Goal: Task Accomplishment & Management: Use online tool/utility

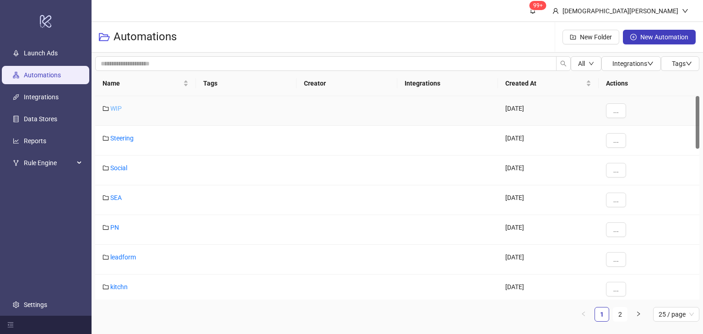
click at [115, 106] on link "WIP" at bounding box center [115, 108] width 11 height 7
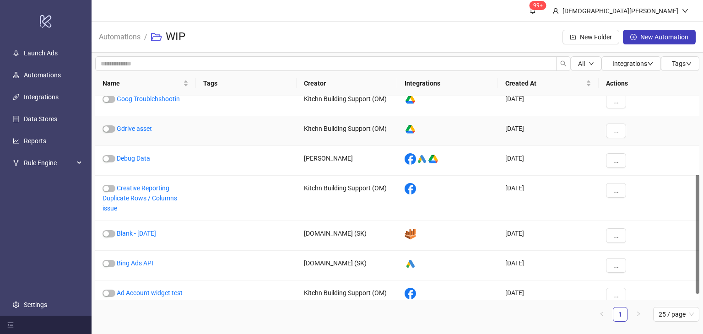
scroll to position [145, 0]
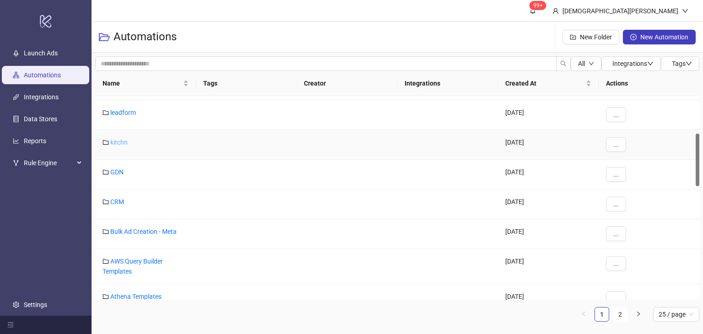
click at [116, 145] on link "kitchn" at bounding box center [118, 142] width 17 height 7
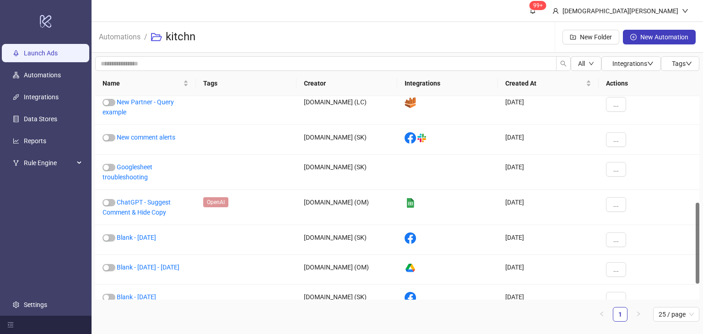
scroll to position [307, 0]
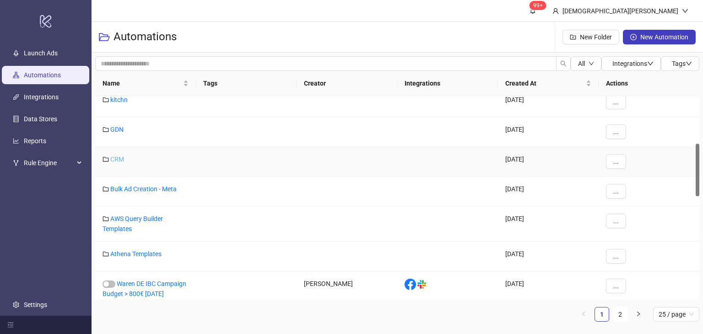
scroll to position [160, 0]
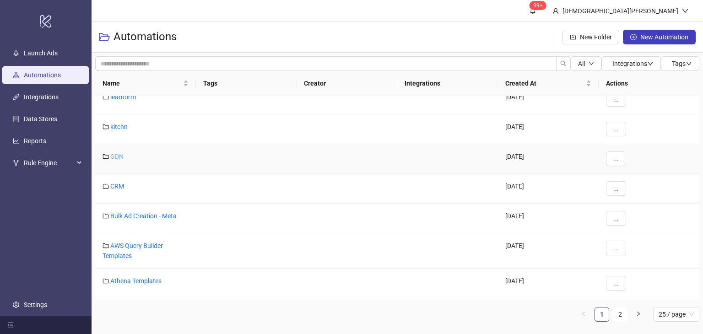
click at [117, 155] on link "GDN" at bounding box center [116, 156] width 13 height 7
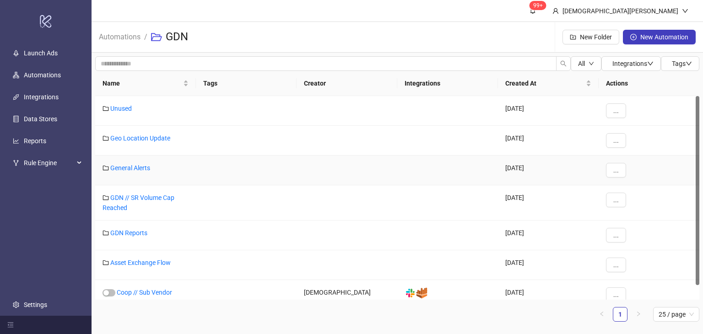
scroll to position [16, 0]
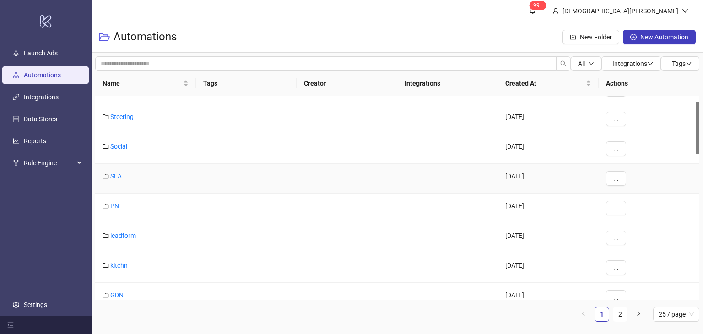
scroll to position [21, 0]
click at [118, 146] on link "Social" at bounding box center [118, 146] width 17 height 7
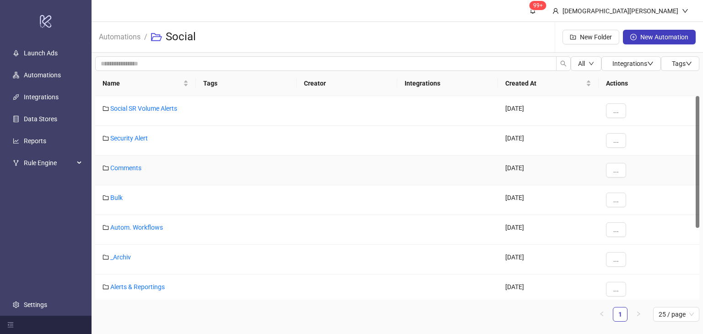
click at [674, 171] on div "..." at bounding box center [649, 171] width 101 height 30
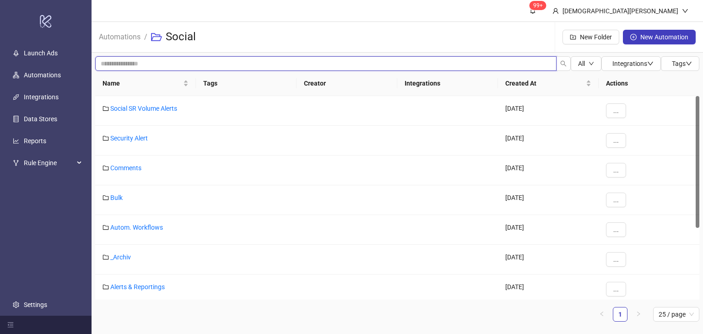
click at [315, 60] on input "search" at bounding box center [326, 63] width 462 height 15
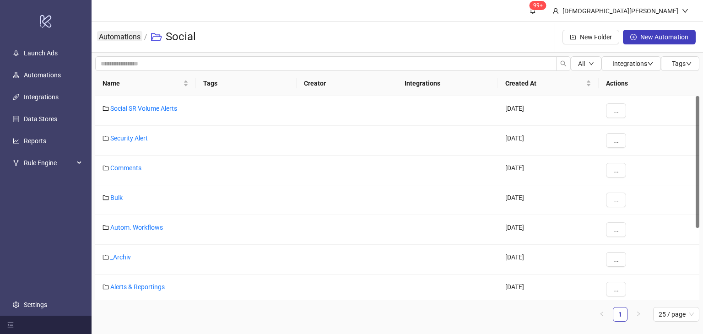
click at [122, 32] on link "Automations" at bounding box center [119, 36] width 45 height 10
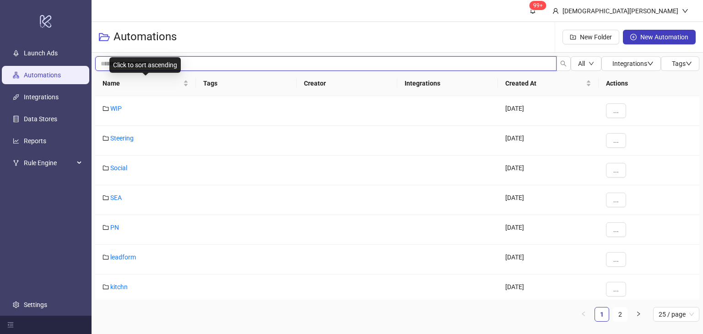
click at [183, 65] on input "search" at bounding box center [326, 63] width 462 height 15
type input "***"
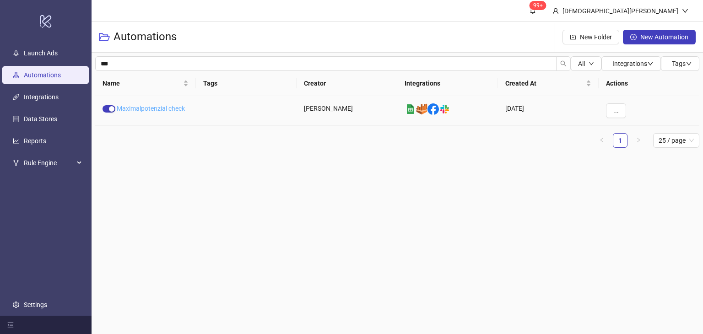
click at [181, 110] on link "Maximalpotenzial check" at bounding box center [151, 108] width 68 height 7
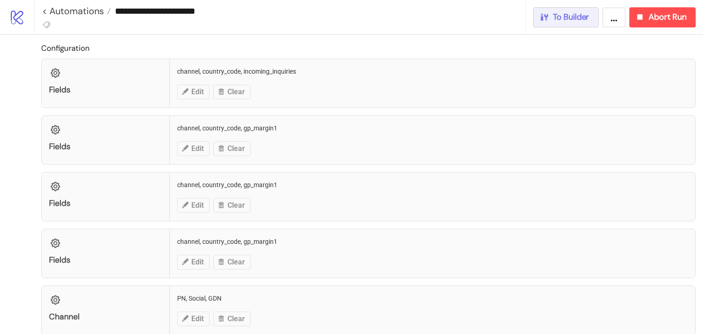
click at [569, 23] on button "To Builder" at bounding box center [566, 17] width 66 height 20
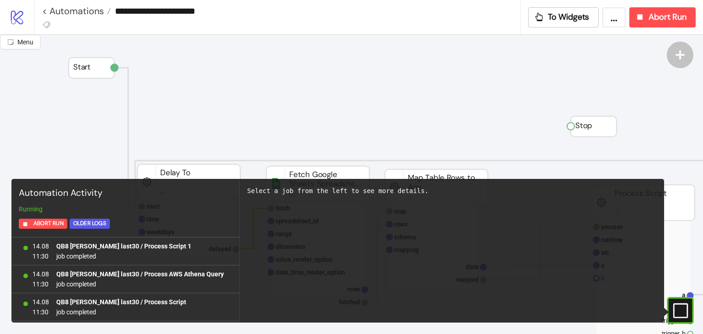
scroll to position [912, 0]
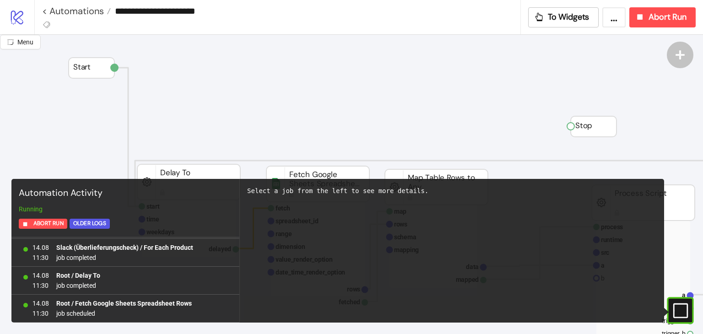
click at [678, 315] on icon "#e9k1n36qviq57_to { animation: e9k1n36qviq57_to__to 2000ms linear infinite norm…" at bounding box center [680, 311] width 16 height 16
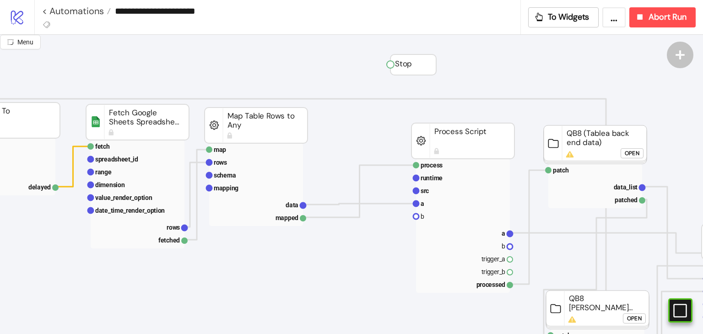
scroll to position [62, 184]
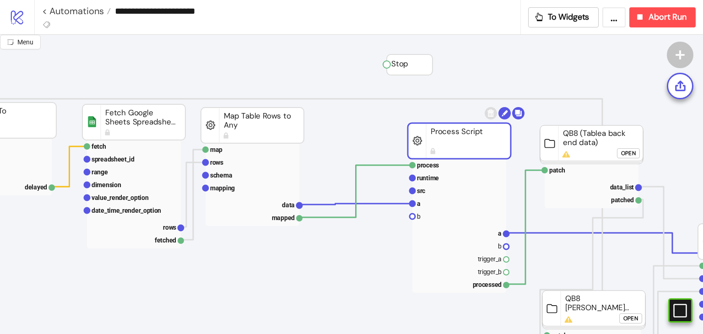
drag, startPoint x: 467, startPoint y: 149, endPoint x: 418, endPoint y: 148, distance: 48.5
click at [418, 148] on rect at bounding box center [459, 141] width 103 height 36
click at [431, 204] on rect at bounding box center [460, 203] width 94 height 13
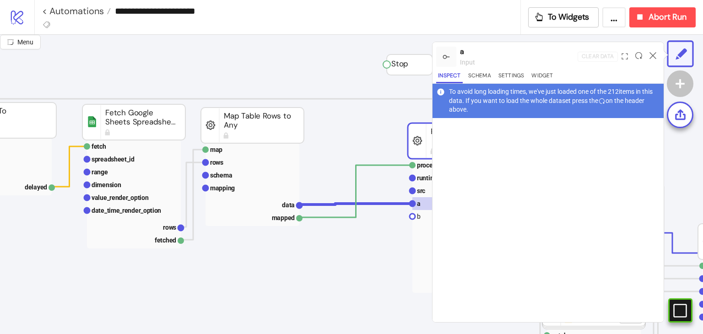
click at [412, 188] on circle at bounding box center [412, 190] width 5 height 5
click at [654, 54] on icon at bounding box center [653, 55] width 7 height 7
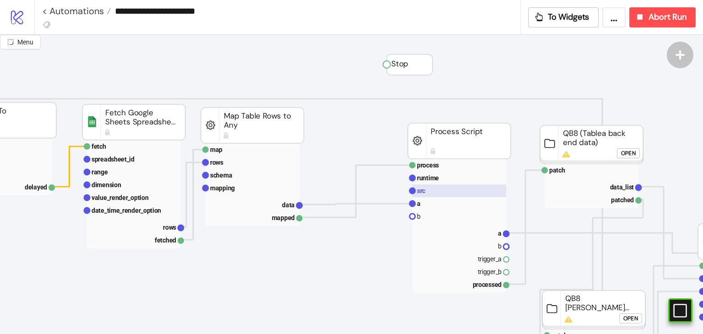
click at [460, 189] on rect at bounding box center [460, 191] width 94 height 13
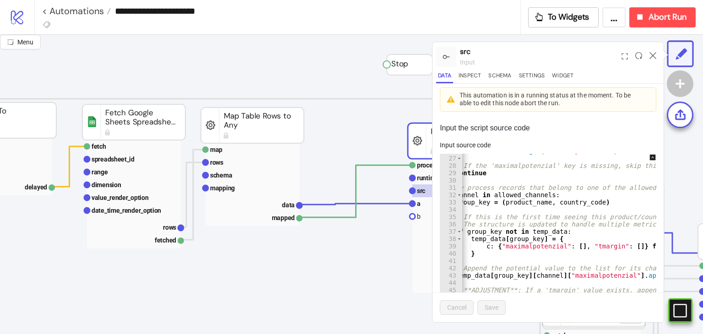
scroll to position [0, 39]
click at [285, 220] on rect at bounding box center [253, 217] width 94 height 13
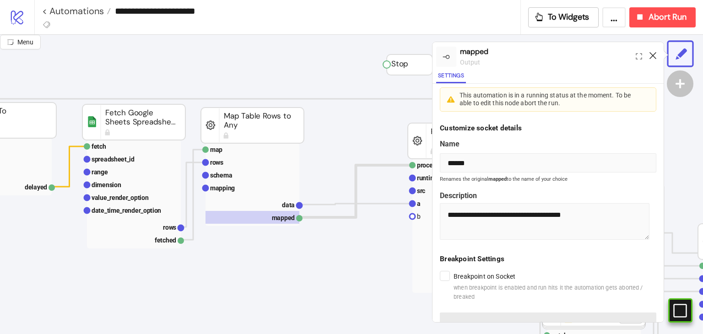
click at [656, 54] on icon at bounding box center [653, 55] width 7 height 7
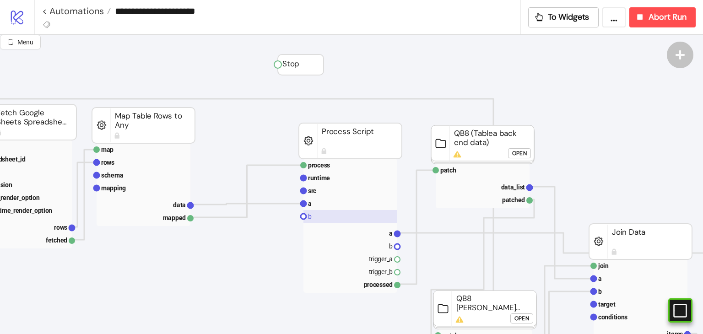
scroll to position [62, 294]
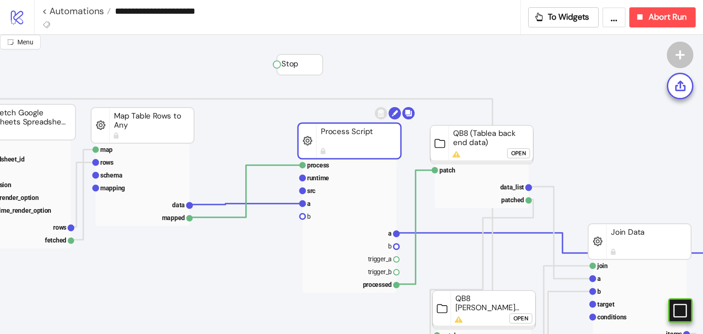
drag, startPoint x: 350, startPoint y: 150, endPoint x: 319, endPoint y: 152, distance: 30.7
click at [319, 152] on rect at bounding box center [349, 141] width 103 height 36
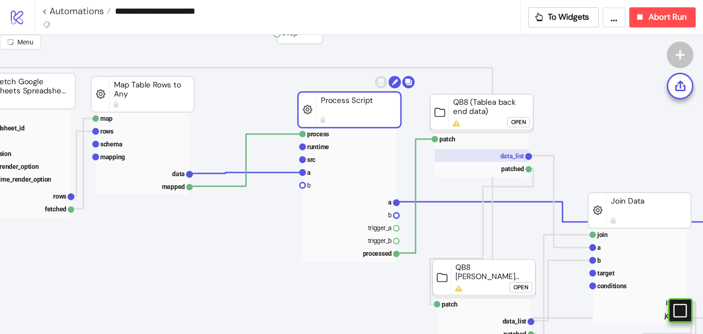
click at [514, 152] on text "data_list" at bounding box center [512, 155] width 24 height 7
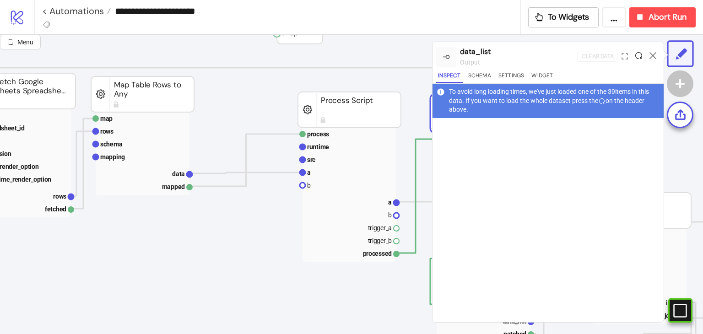
click at [641, 56] on icon at bounding box center [638, 55] width 7 height 7
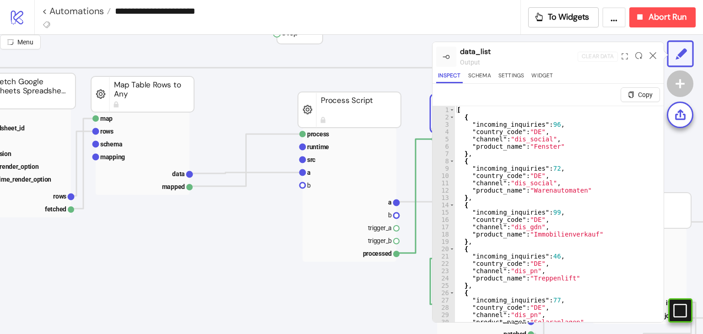
click at [656, 59] on div at bounding box center [653, 56] width 14 height 25
click at [655, 56] on icon at bounding box center [653, 55] width 7 height 7
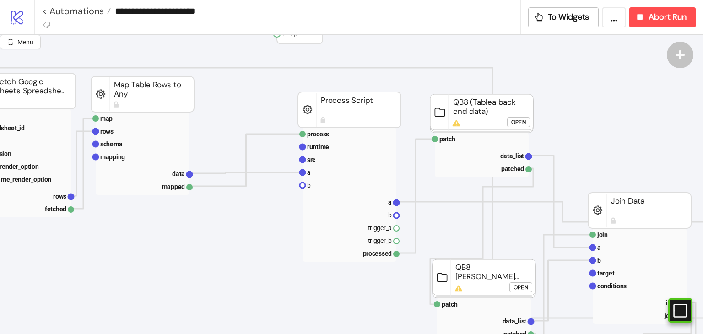
click at [500, 122] on rect at bounding box center [481, 113] width 103 height 38
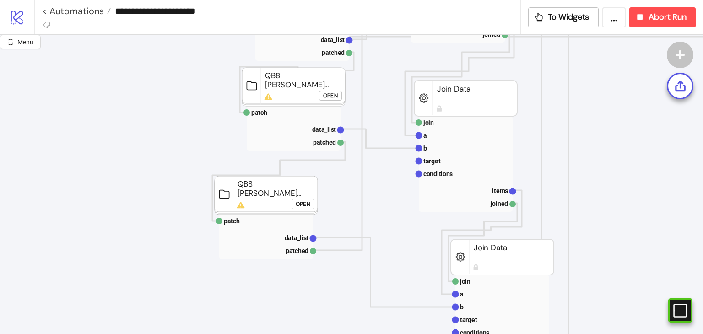
scroll to position [375, 476]
click at [306, 235] on text "data_list" at bounding box center [297, 237] width 24 height 7
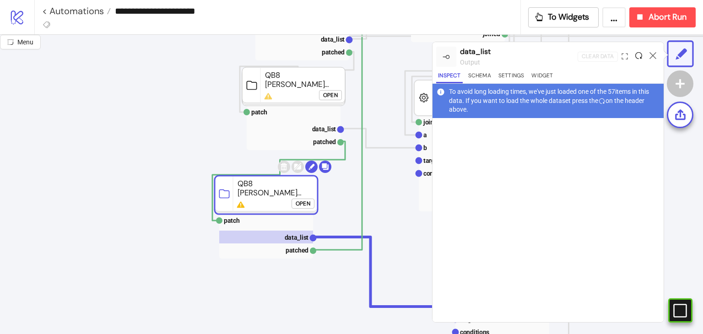
click at [641, 56] on icon at bounding box center [638, 55] width 7 height 7
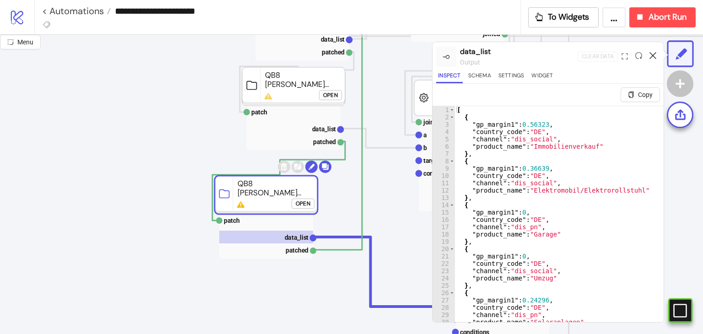
click at [652, 58] on icon at bounding box center [653, 55] width 7 height 7
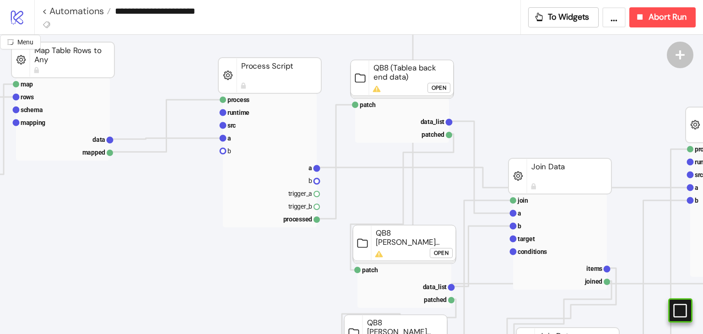
scroll to position [127, 374]
click at [242, 127] on rect at bounding box center [270, 125] width 94 height 13
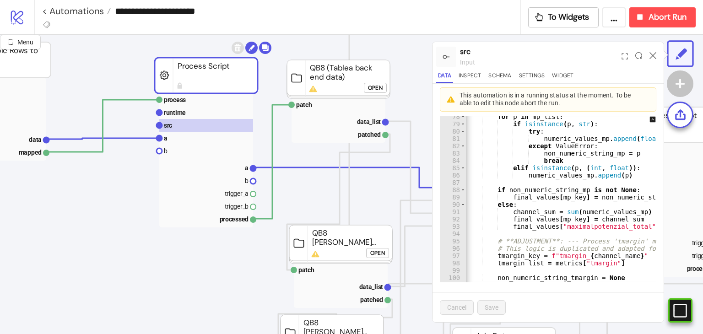
scroll to position [565, 0]
click at [238, 166] on rect at bounding box center [206, 167] width 94 height 13
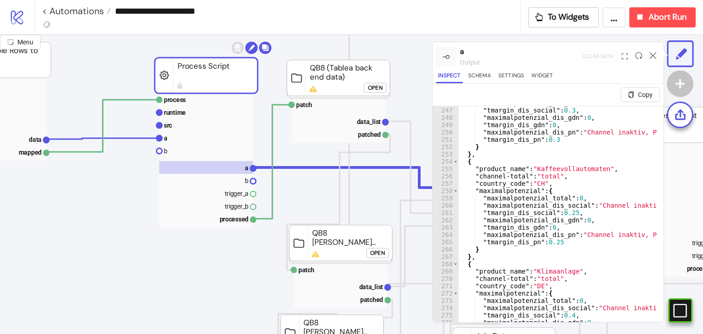
scroll to position [1802, 0]
click at [652, 56] on icon at bounding box center [653, 55] width 7 height 7
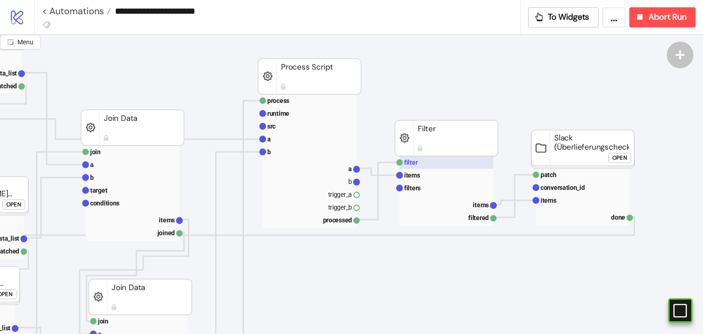
scroll to position [176, 805]
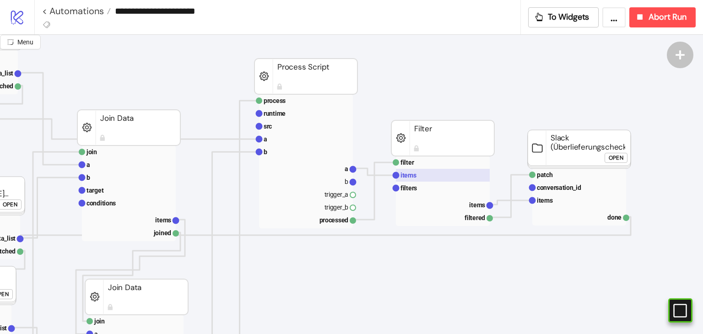
click at [445, 177] on rect at bounding box center [443, 175] width 94 height 13
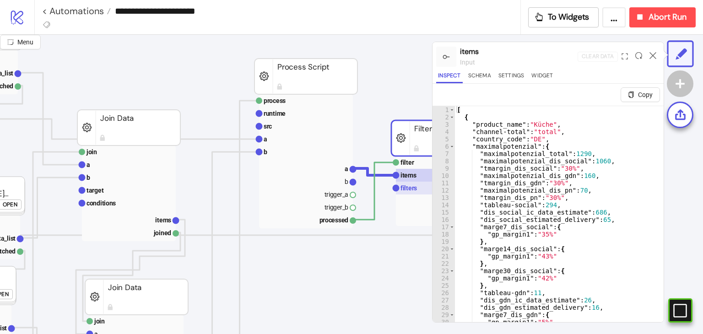
click at [423, 186] on rect at bounding box center [443, 188] width 94 height 13
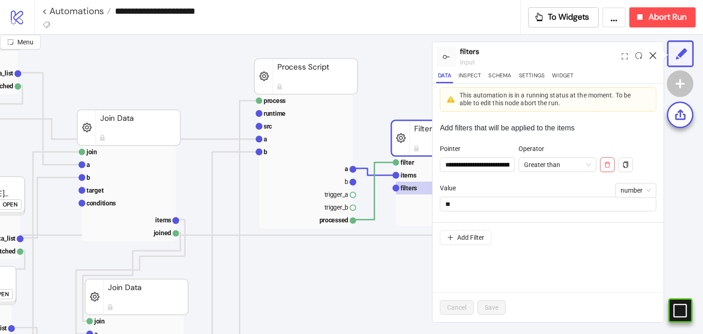
click at [654, 56] on icon at bounding box center [653, 55] width 7 height 7
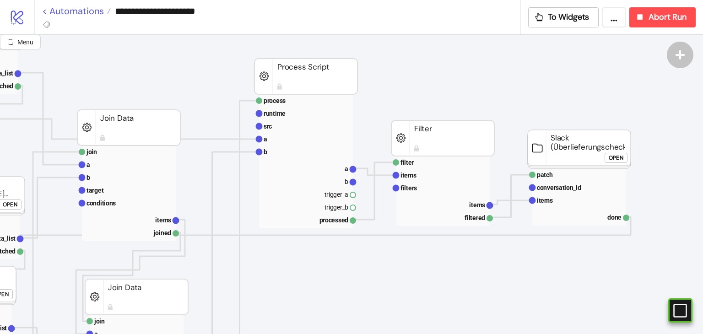
click at [77, 11] on link "< Automations" at bounding box center [76, 10] width 69 height 9
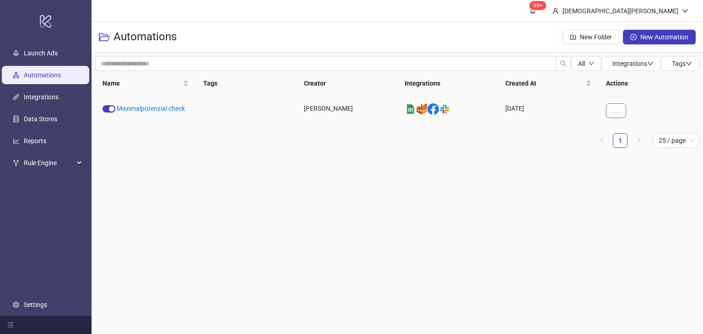
click at [614, 111] on span "..." at bounding box center [616, 110] width 5 height 7
click at [630, 185] on span "Duplicate" at bounding box center [637, 188] width 27 height 10
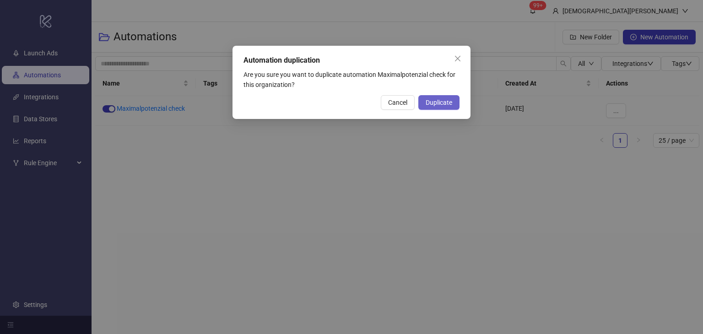
click at [432, 101] on span "Duplicate" at bounding box center [439, 102] width 27 height 7
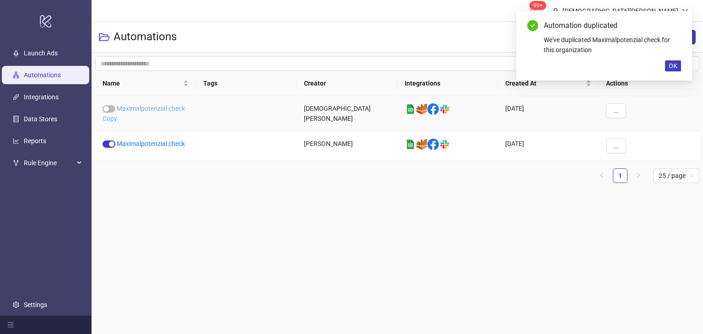
click at [173, 110] on link "Maximalpotenzial check Copy" at bounding box center [144, 113] width 82 height 17
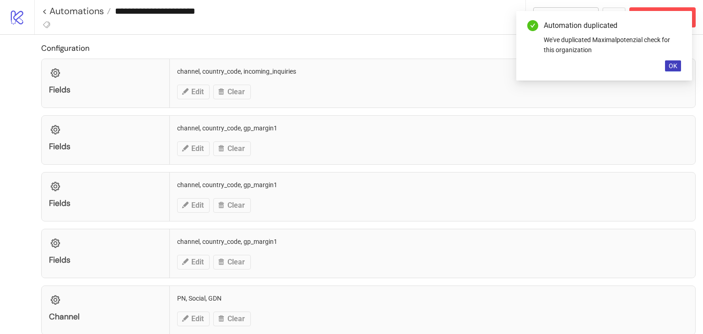
type input "**********"
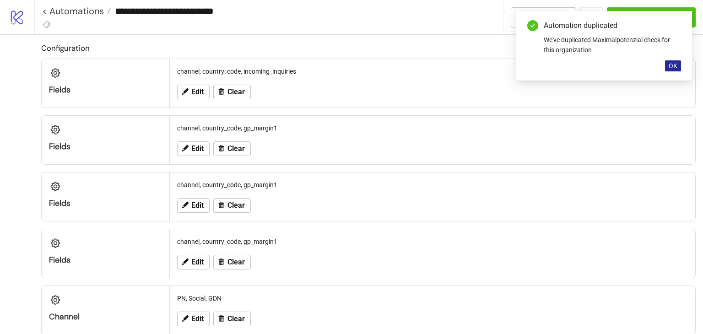
click at [674, 68] on span "OK" at bounding box center [673, 65] width 9 height 7
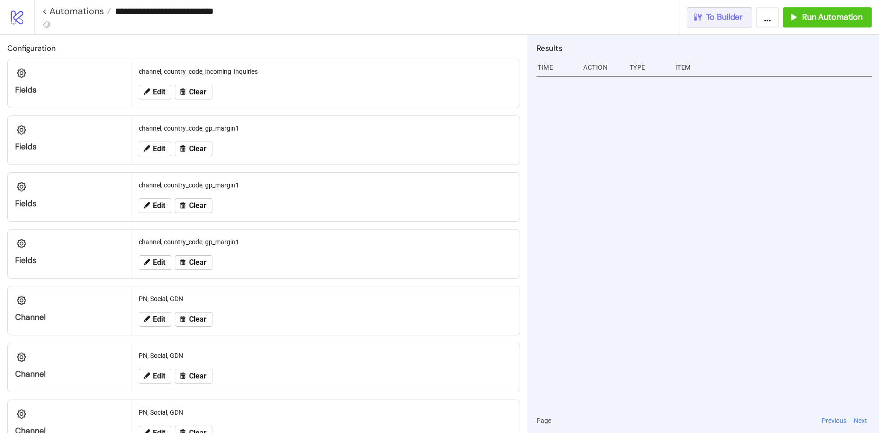
click at [703, 22] on button "To Builder" at bounding box center [720, 17] width 66 height 20
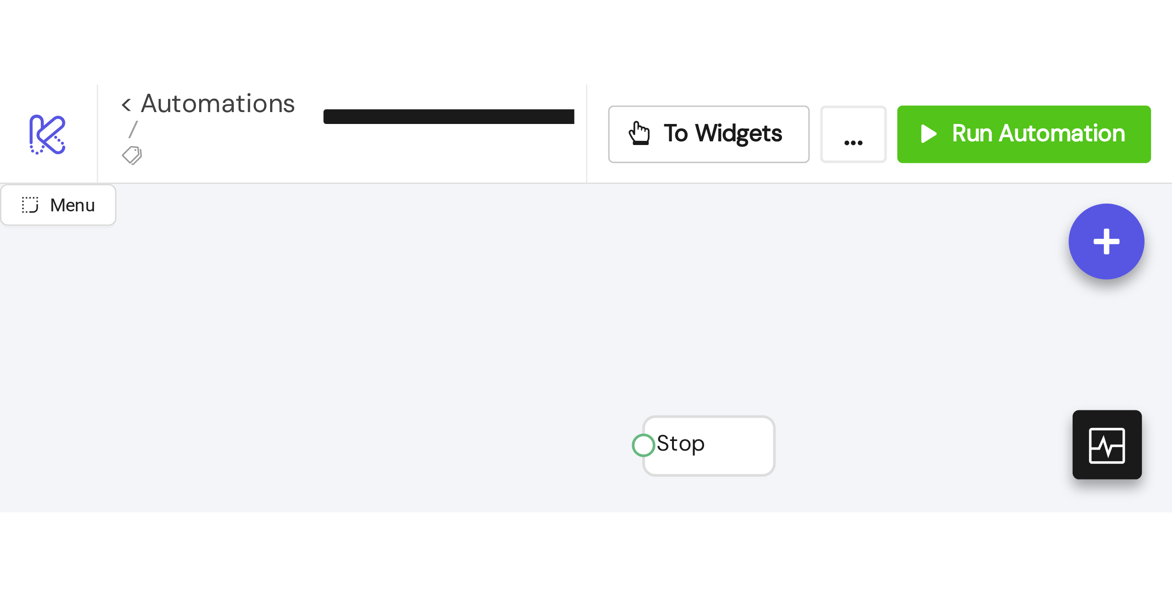
scroll to position [0, 346]
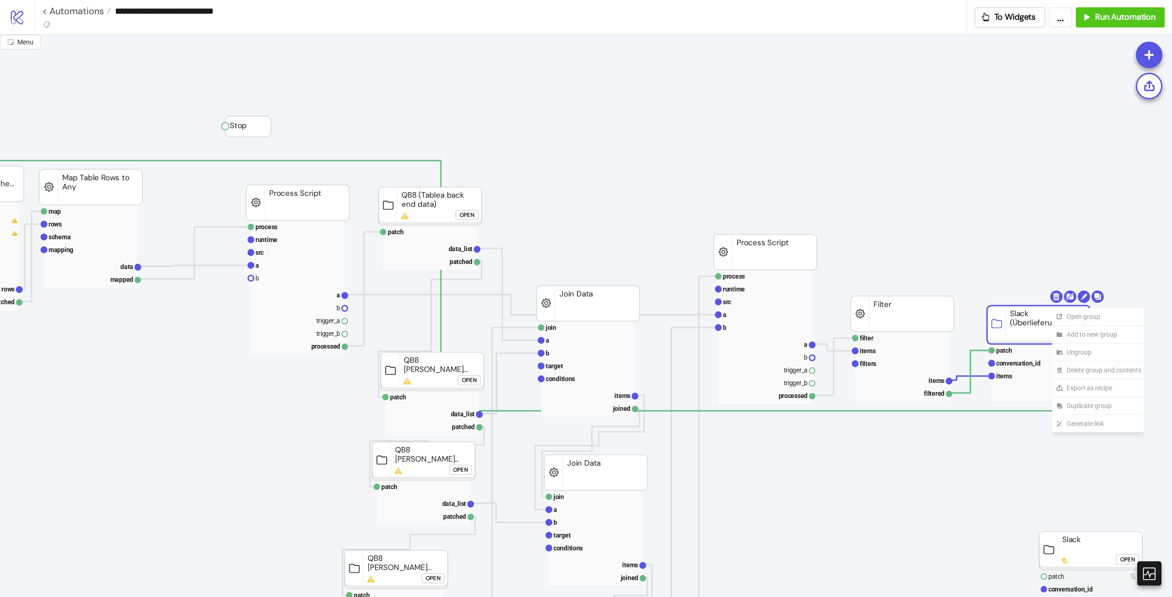
click at [703, 319] on rect at bounding box center [1038, 325] width 103 height 38
click at [703, 323] on rect at bounding box center [1038, 325] width 103 height 38
drag, startPoint x: 969, startPoint y: 228, endPoint x: 970, endPoint y: 223, distance: 4.7
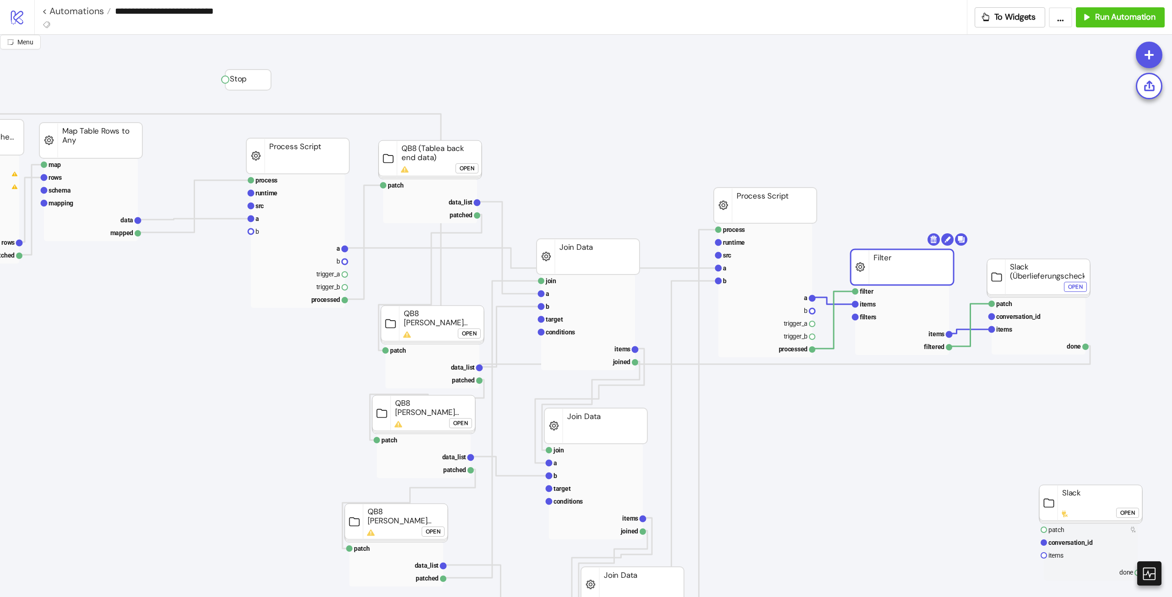
scroll to position [46, 346]
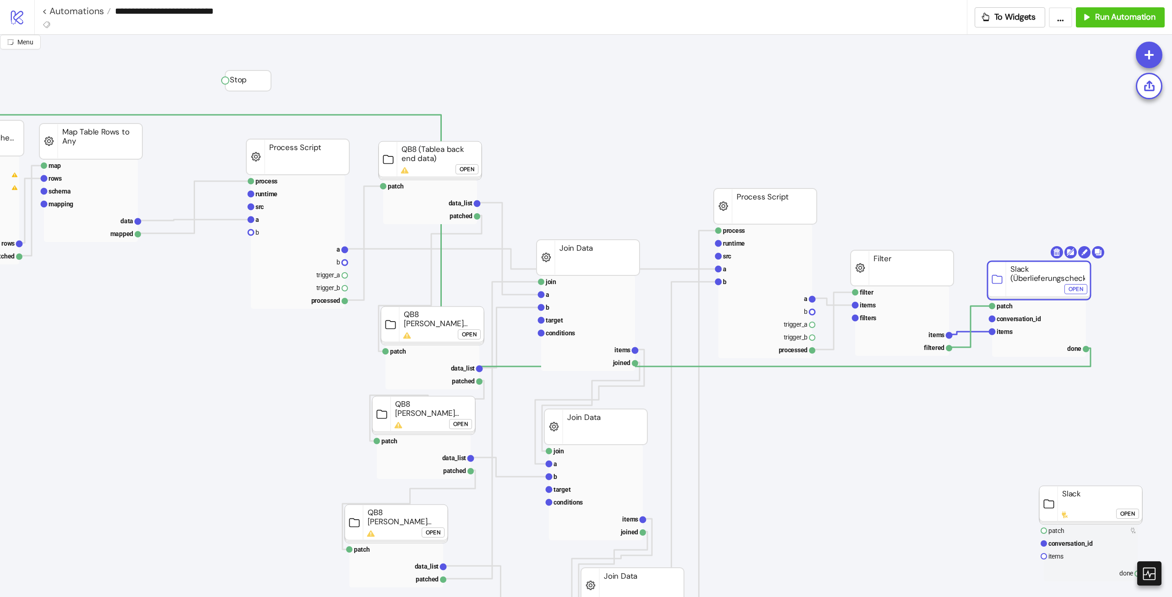
drag, startPoint x: 1035, startPoint y: 277, endPoint x: 1049, endPoint y: 280, distance: 15.0
click at [703, 334] on text "items" at bounding box center [936, 334] width 16 height 7
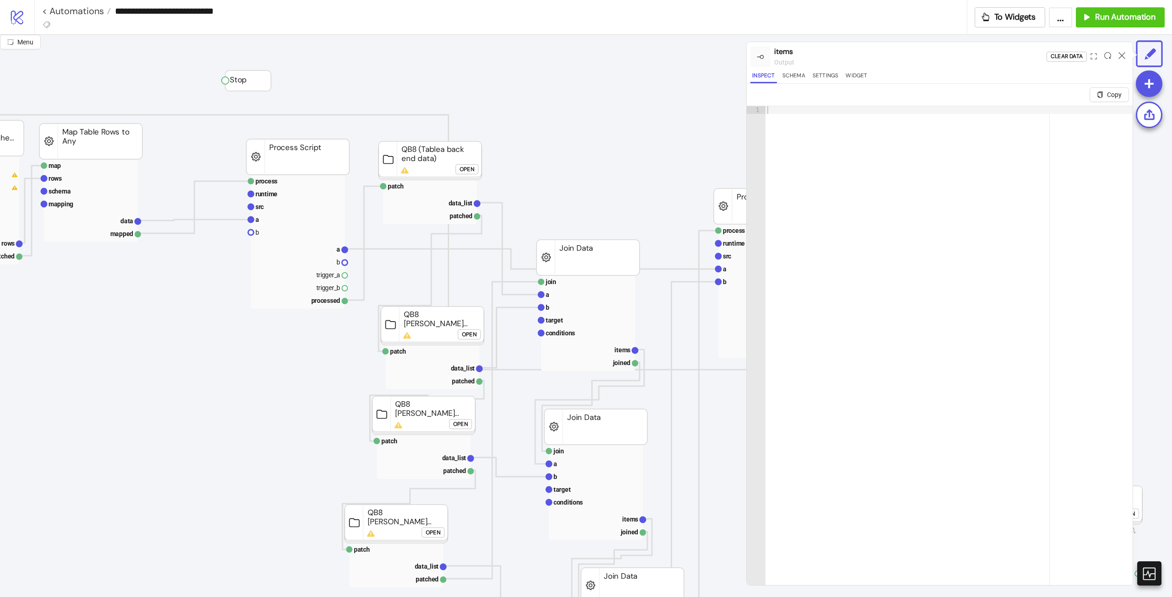
click at [703, 55] on icon at bounding box center [1122, 55] width 7 height 7
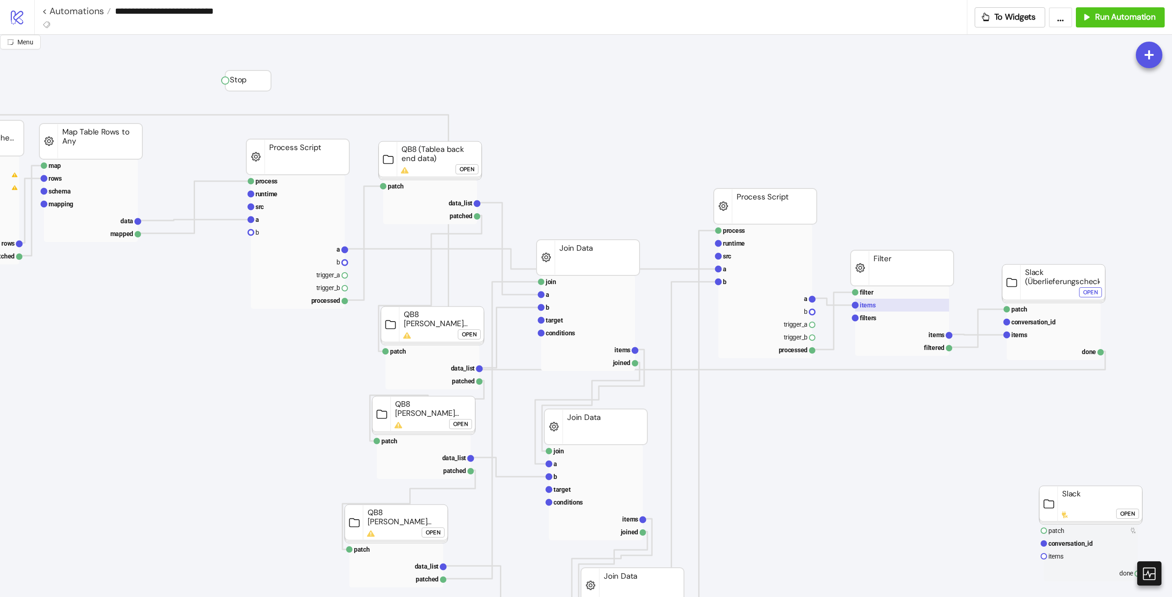
click at [703, 304] on rect at bounding box center [902, 305] width 94 height 13
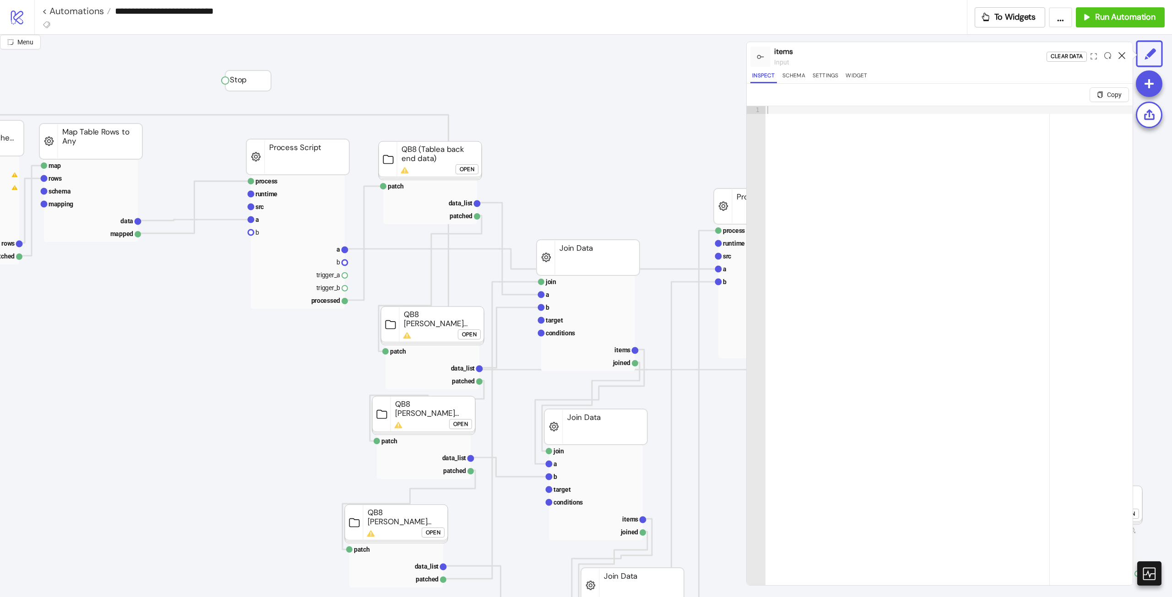
click at [703, 55] on icon at bounding box center [1122, 55] width 7 height 7
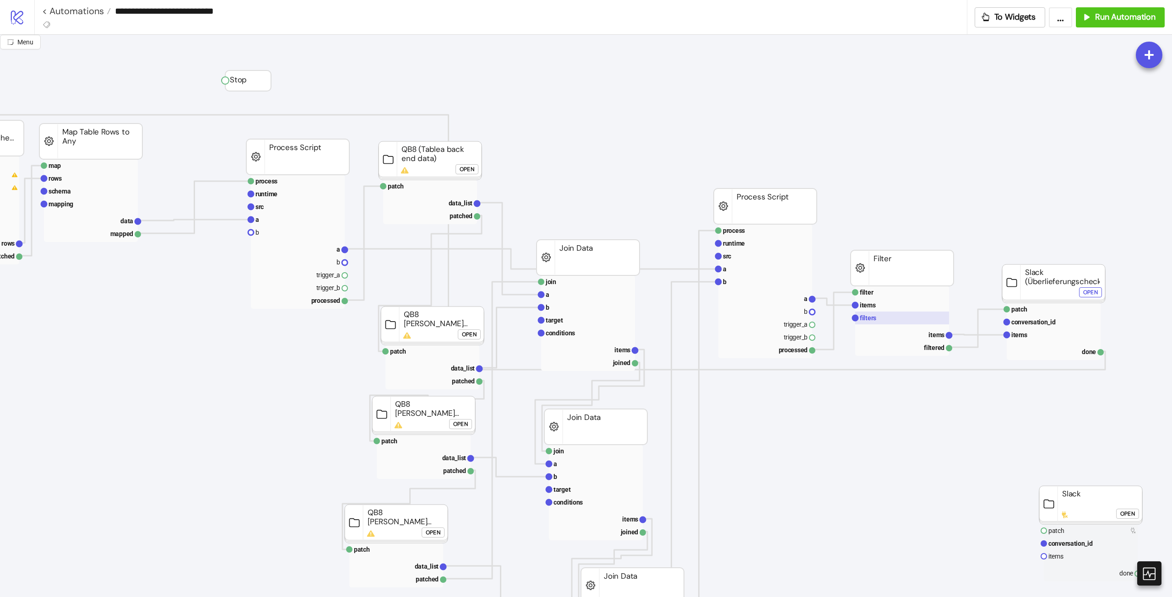
click at [703, 320] on rect at bounding box center [902, 318] width 94 height 13
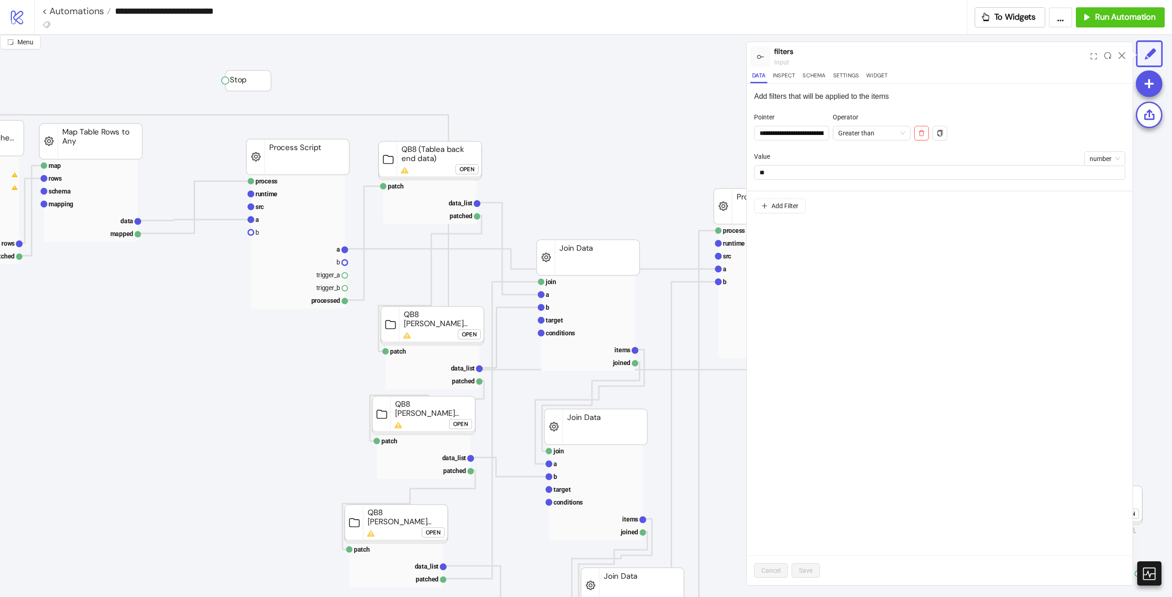
click at [703, 49] on div at bounding box center [1122, 56] width 14 height 25
click at [703, 56] on icon at bounding box center [1122, 55] width 7 height 7
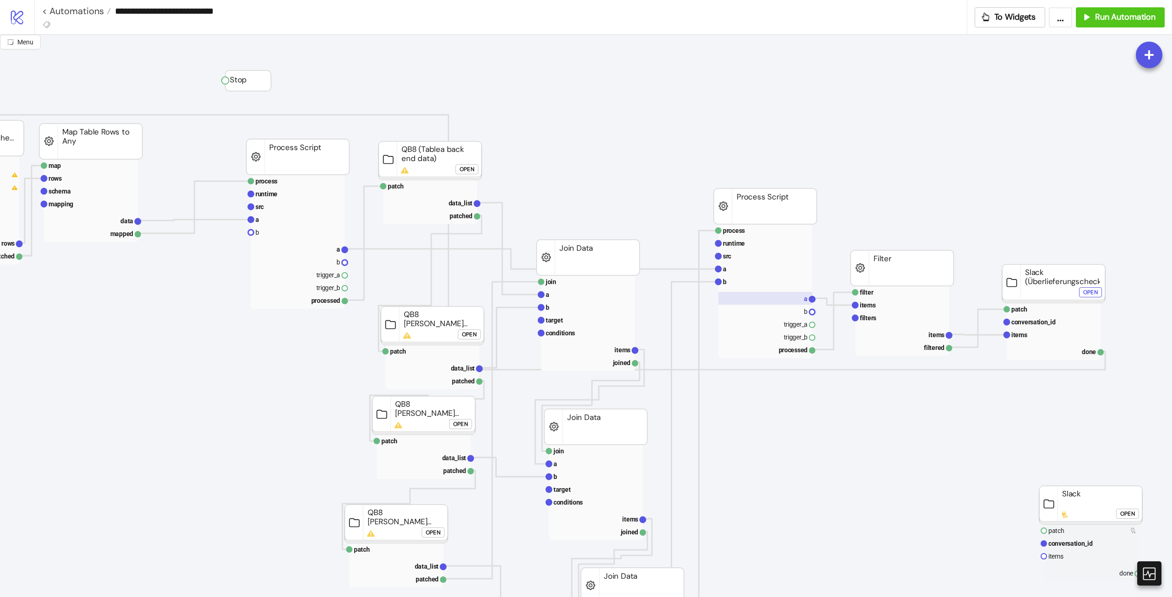
click at [703, 298] on rect at bounding box center [765, 298] width 94 height 13
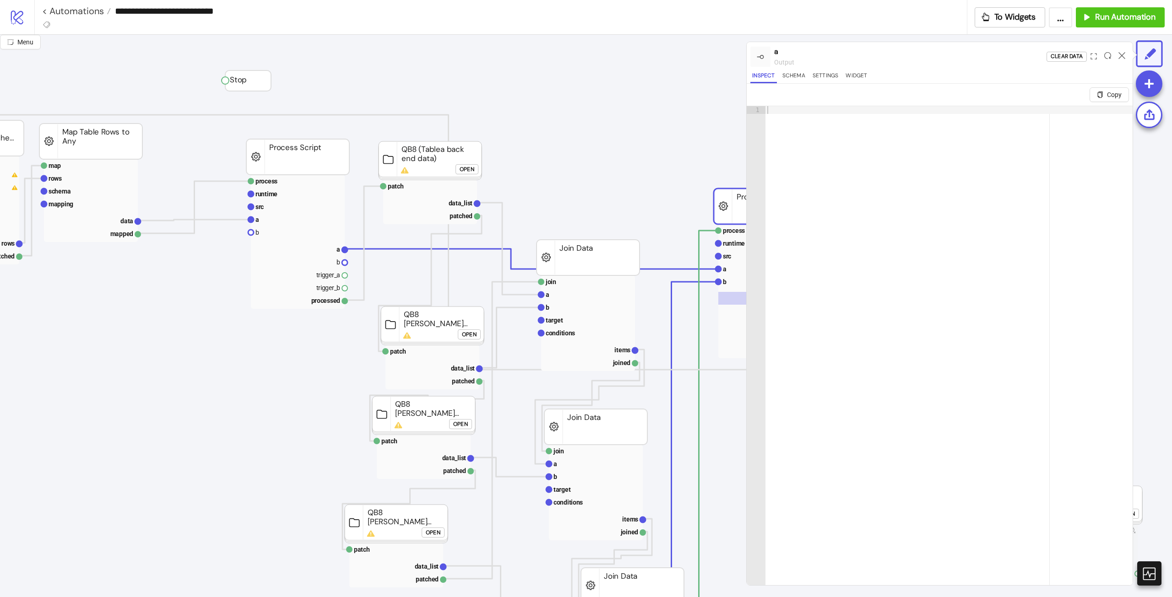
click at [703, 51] on div at bounding box center [1122, 56] width 14 height 25
click at [703, 52] on icon at bounding box center [1122, 55] width 7 height 7
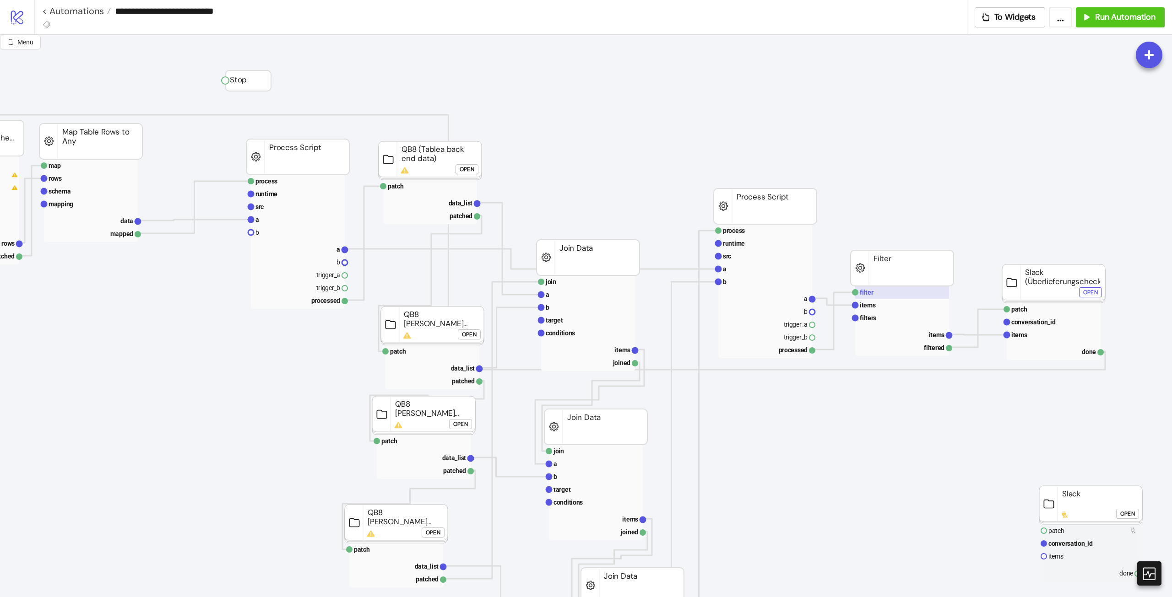
click at [703, 291] on rect at bounding box center [902, 292] width 94 height 13
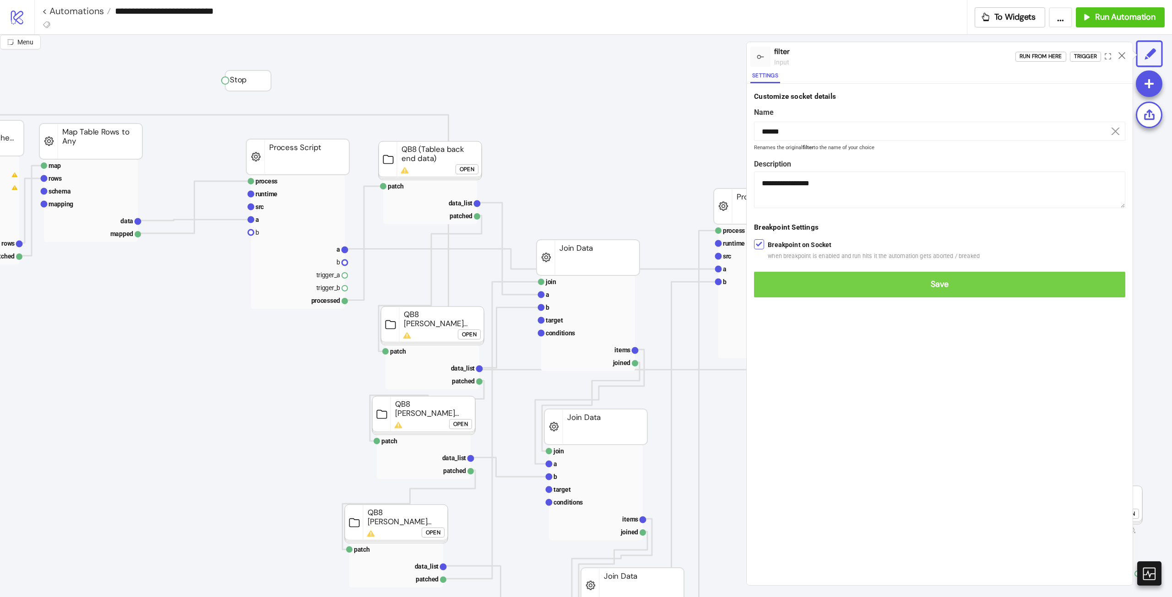
click at [703, 278] on button "Save" at bounding box center [939, 285] width 371 height 26
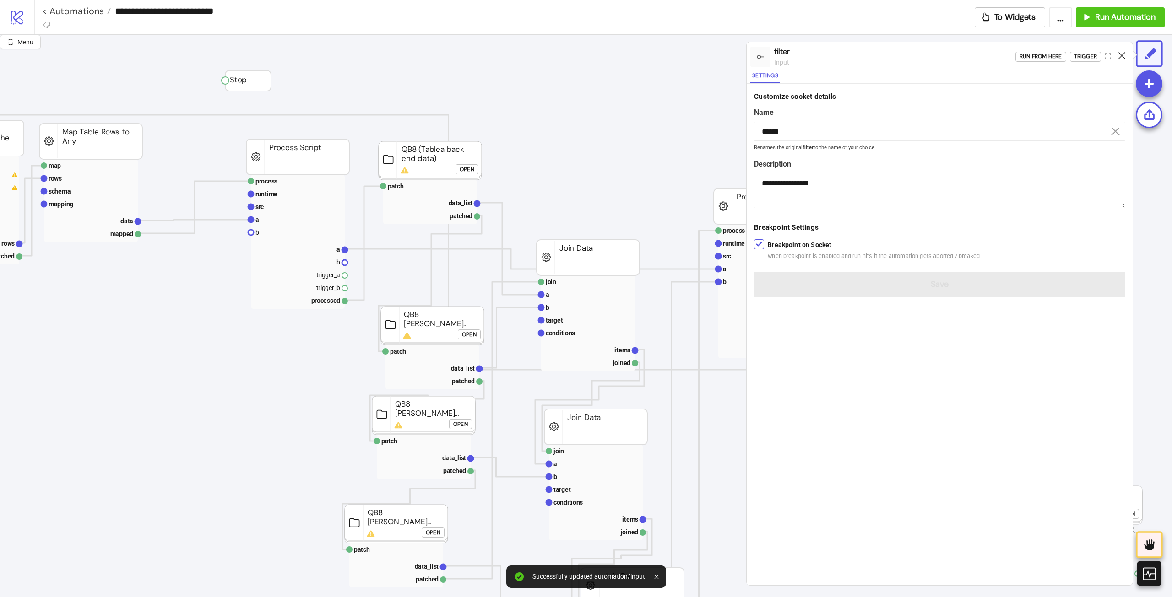
click at [703, 53] on icon at bounding box center [1122, 55] width 7 height 7
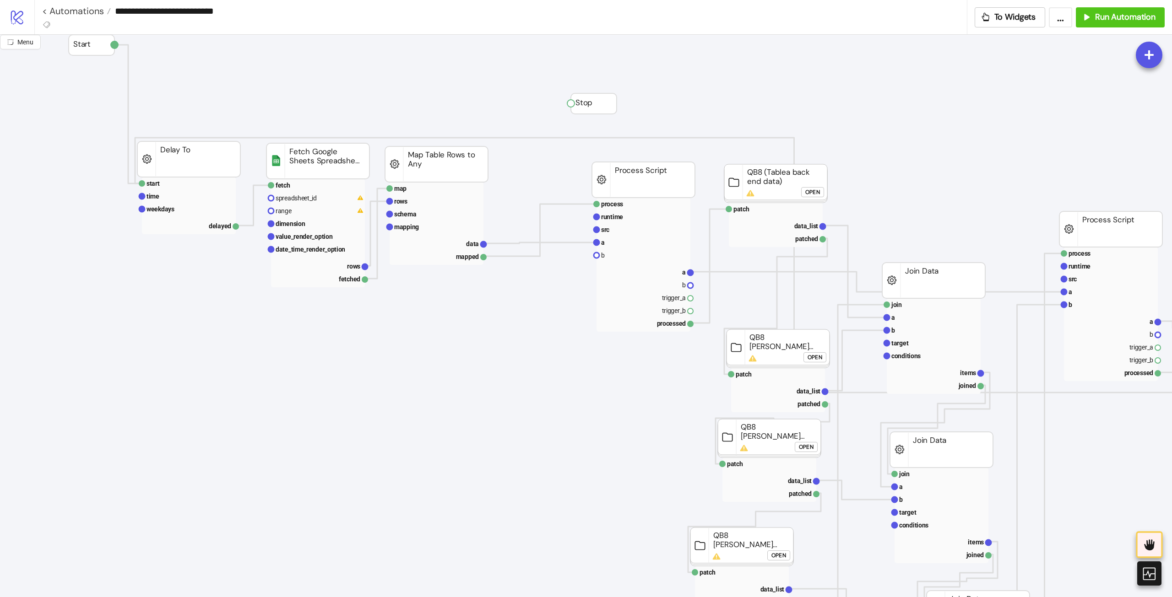
scroll to position [0, 0]
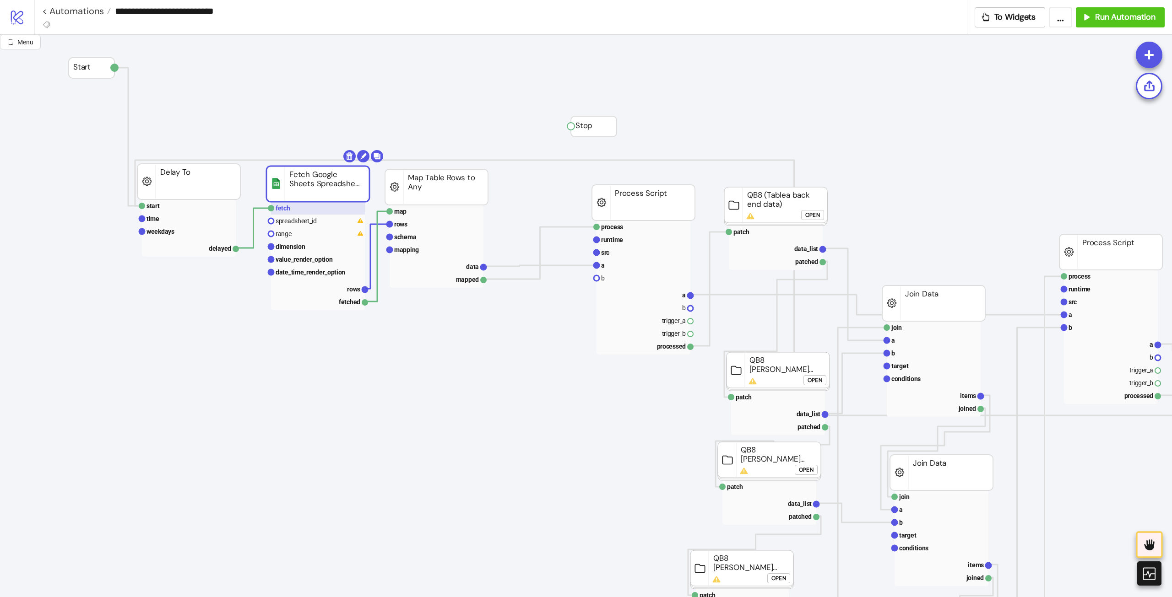
click at [306, 206] on rect at bounding box center [318, 208] width 94 height 13
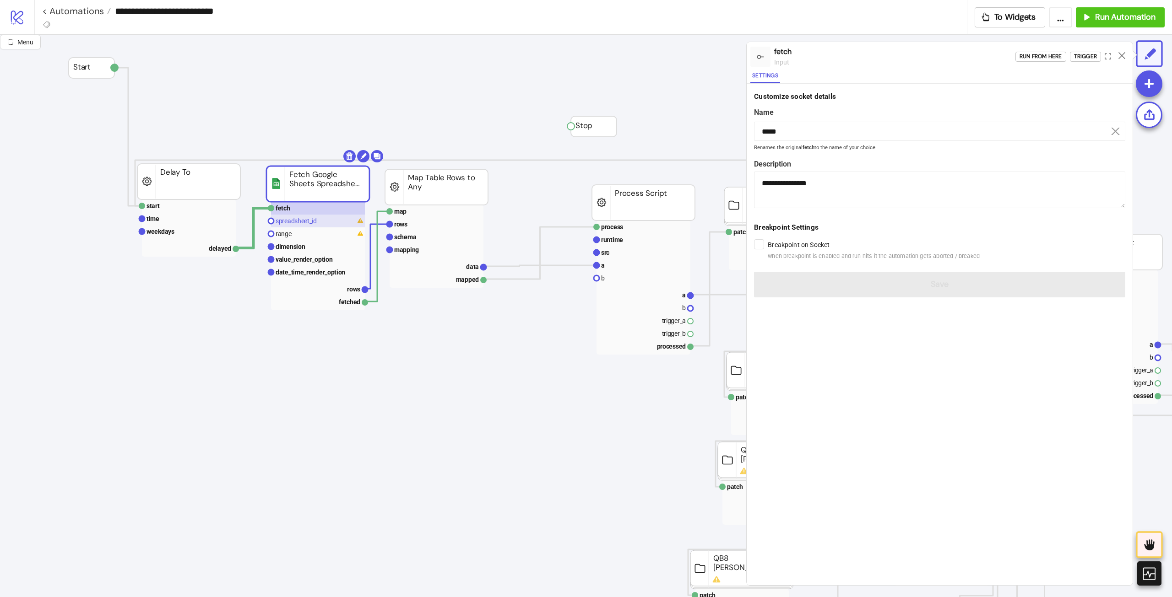
click at [320, 219] on rect at bounding box center [318, 221] width 94 height 13
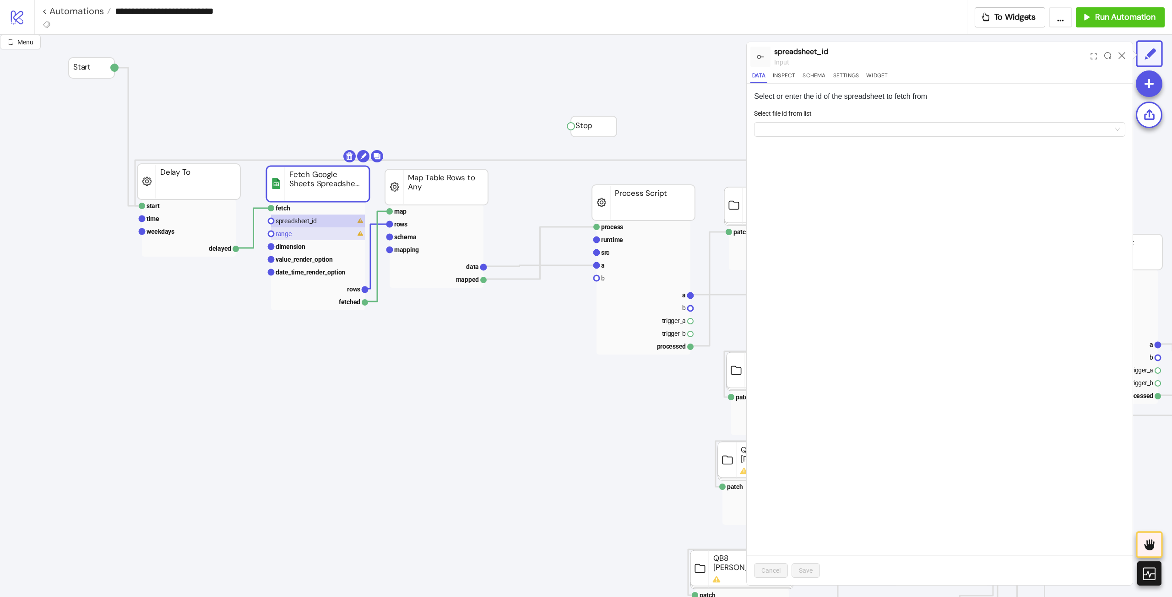
click at [300, 230] on rect at bounding box center [318, 234] width 94 height 13
click at [317, 222] on text "spreadsheet_id" at bounding box center [296, 220] width 41 height 7
click at [703, 139] on form "Select file id from list" at bounding box center [939, 128] width 371 height 39
click at [703, 121] on div "Select file id from list" at bounding box center [939, 123] width 371 height 28
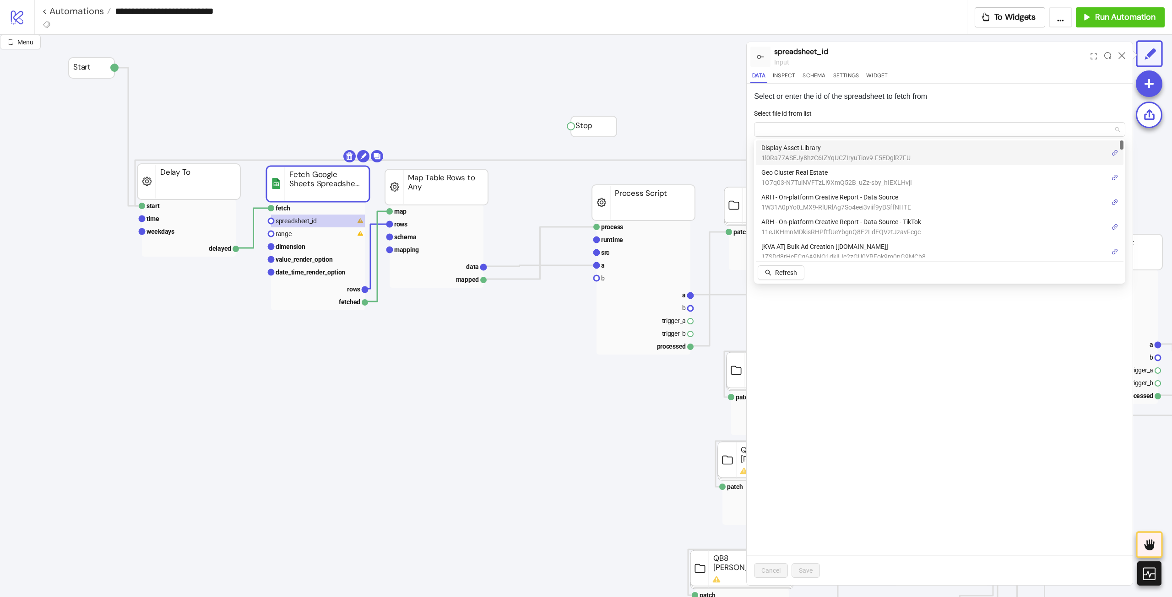
click at [280, 240] on rect at bounding box center [318, 246] width 94 height 13
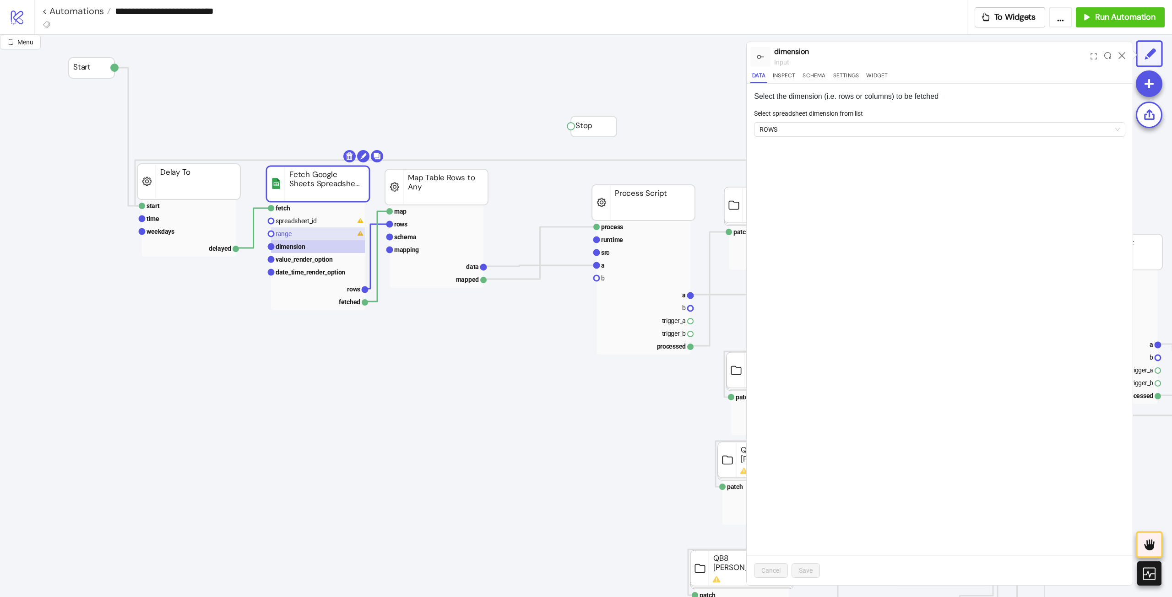
click at [284, 237] on text "range" at bounding box center [284, 233] width 16 height 7
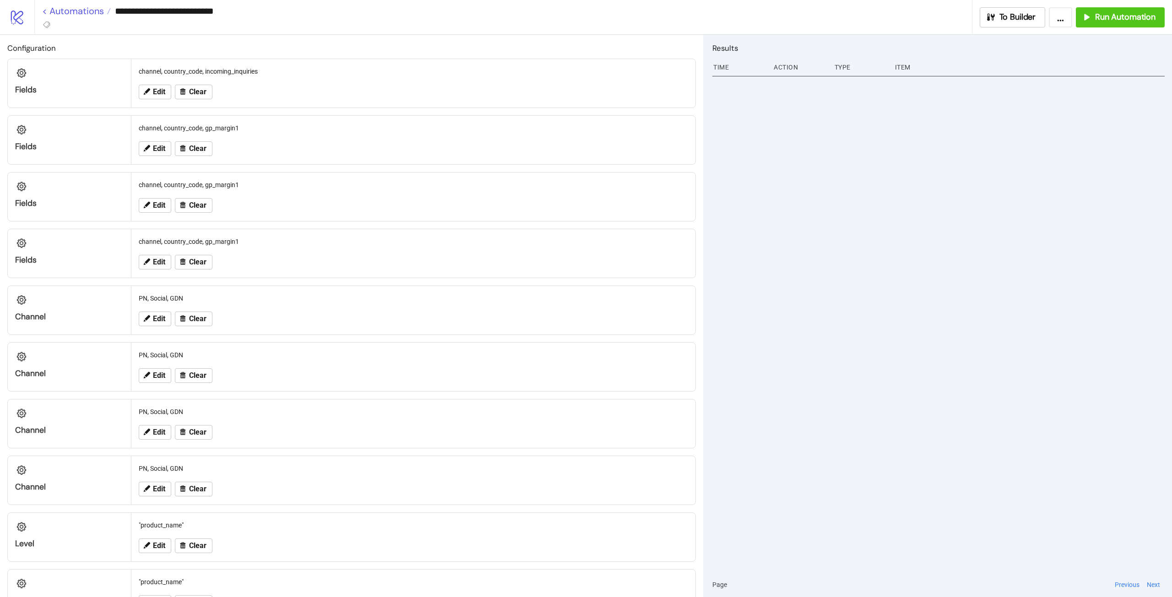
click at [68, 8] on link "< Automations" at bounding box center [76, 10] width 69 height 9
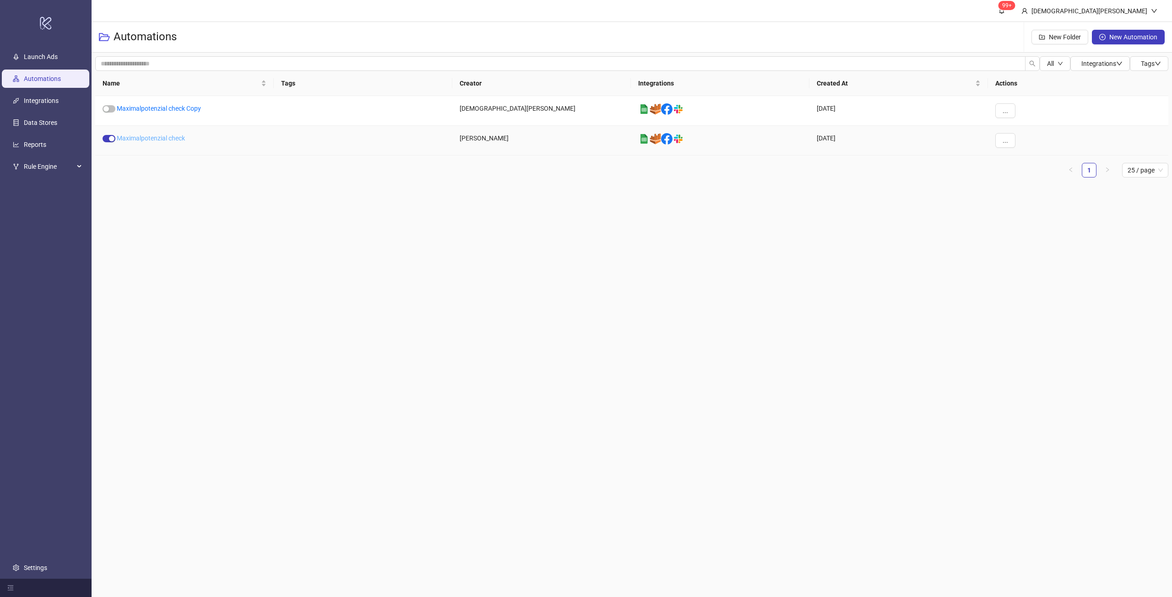
click at [163, 141] on link "Maximalpotenzial check" at bounding box center [151, 138] width 68 height 7
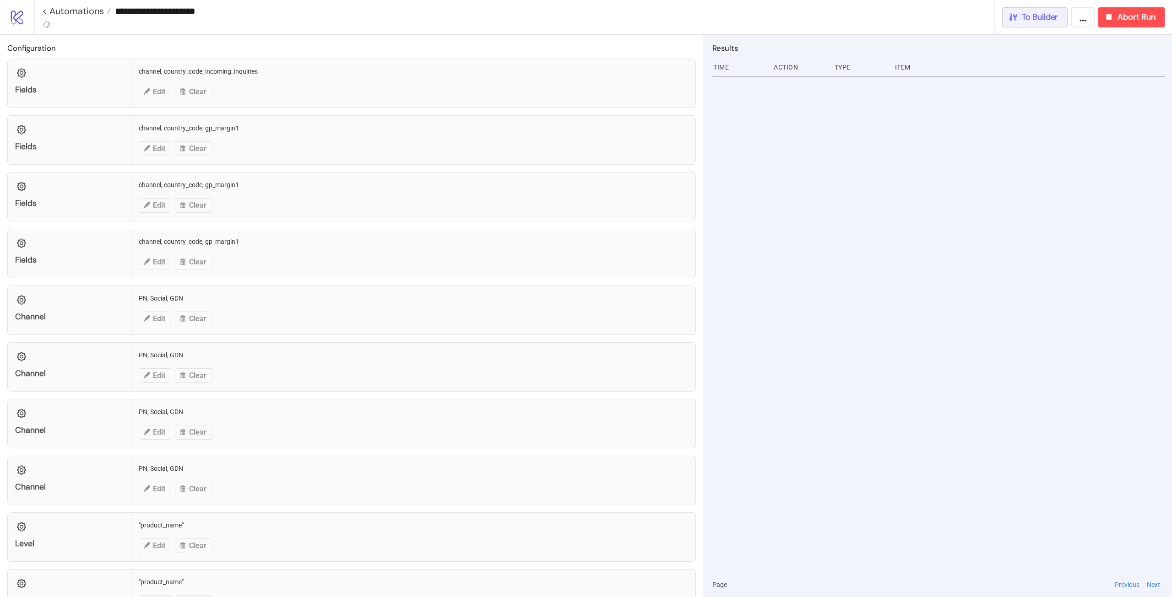
click at [703, 18] on span "To Builder" at bounding box center [1040, 17] width 37 height 11
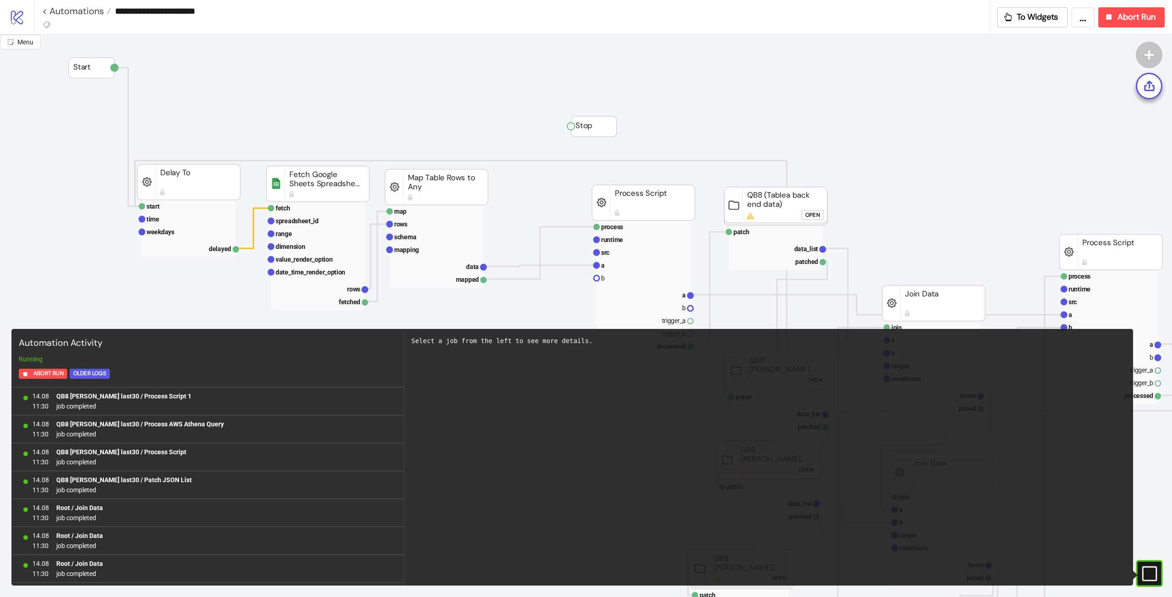
scroll to position [751, 0]
click at [434, 191] on rect at bounding box center [436, 187] width 103 height 36
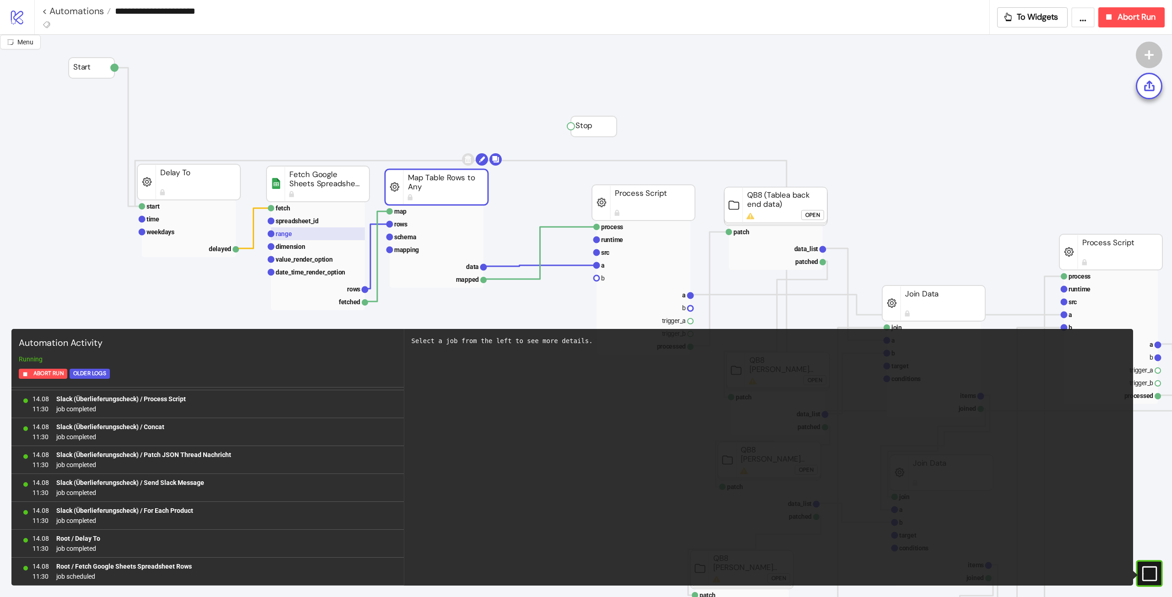
click at [332, 239] on rect at bounding box center [318, 234] width 94 height 13
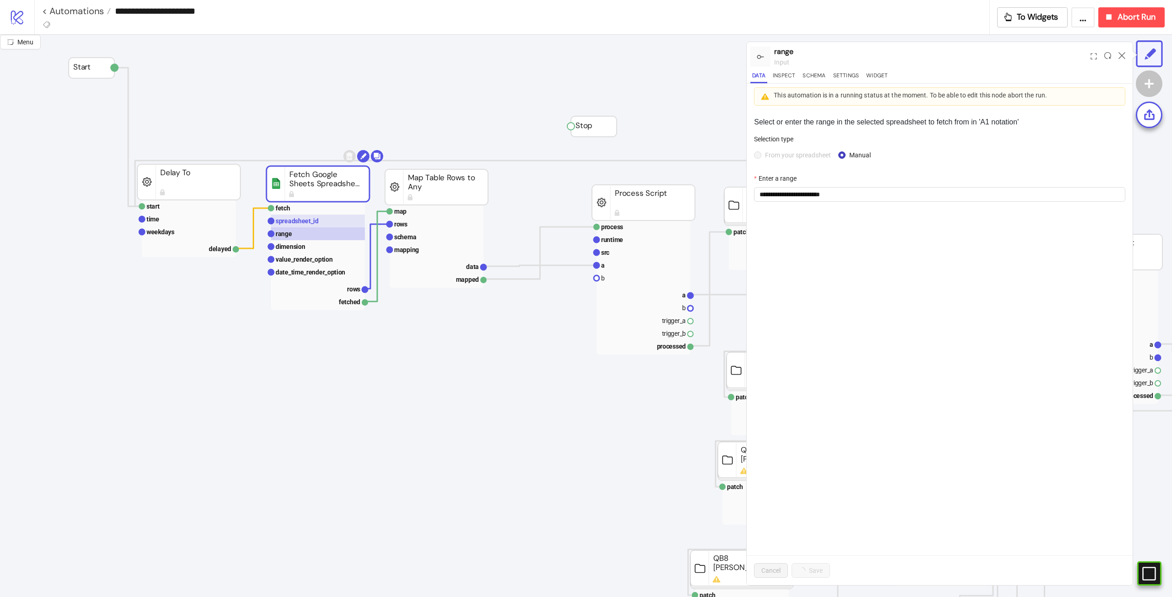
click at [337, 221] on rect at bounding box center [318, 221] width 94 height 13
click at [703, 161] on span "1JjNqLt1OmVyB1bzRkM9jF4K3G5lk8JNtszkGhm1-zSs" at bounding box center [940, 155] width 360 height 14
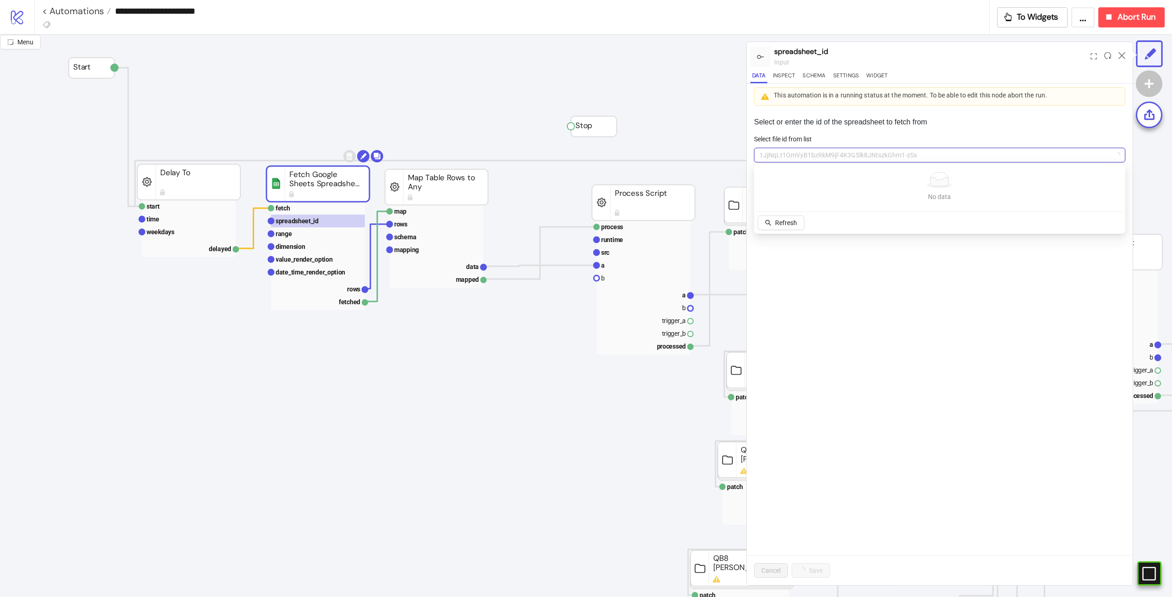
click at [703, 331] on div "Select or enter the id of the spreadsheet to fetch from Select file id from lis…" at bounding box center [940, 347] width 386 height 476
click at [340, 230] on rect at bounding box center [318, 234] width 94 height 13
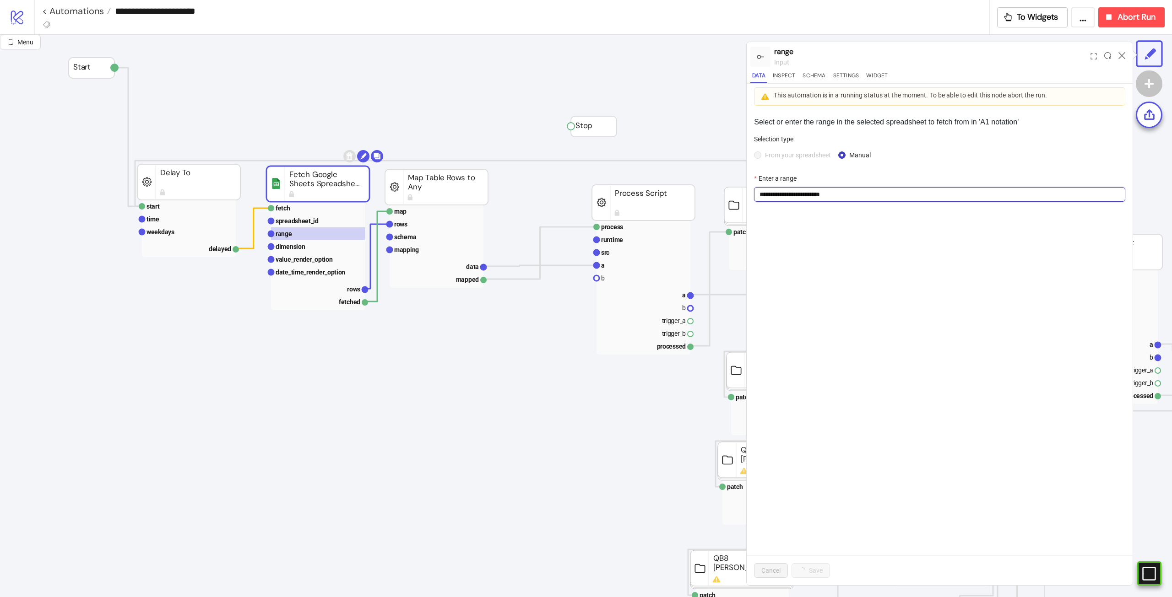
drag, startPoint x: 847, startPoint y: 192, endPoint x: 745, endPoint y: 193, distance: 101.2
click at [703, 193] on div "**********" at bounding box center [586, 316] width 1172 height 563
click at [306, 217] on text "spreadsheet_id" at bounding box center [297, 220] width 43 height 7
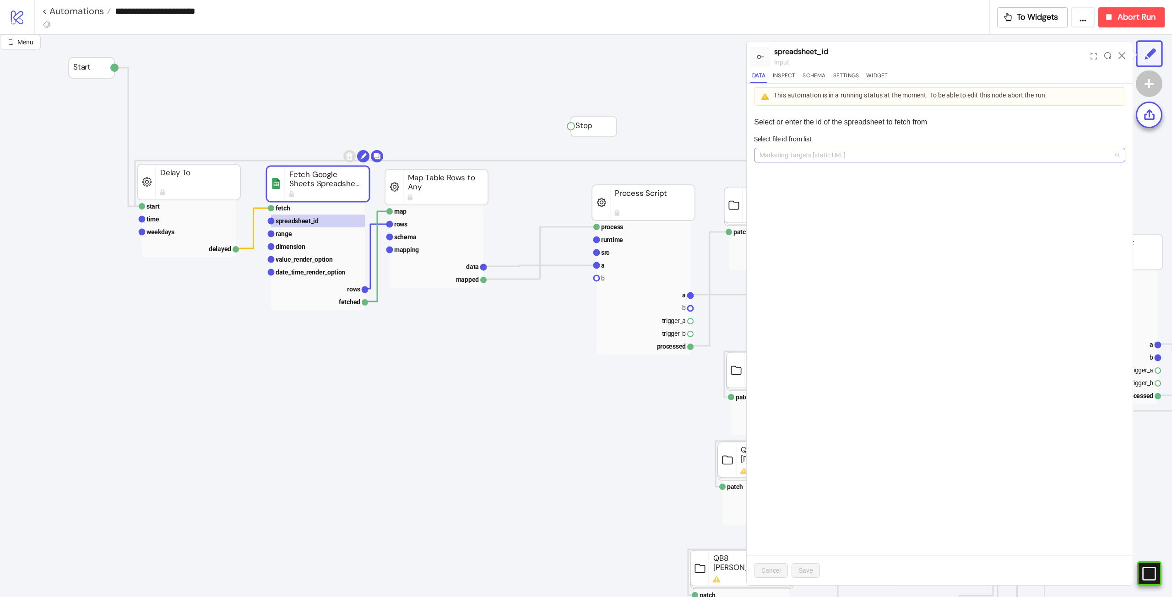
click at [703, 156] on span "Marketing Targets [static URL]" at bounding box center [940, 155] width 360 height 14
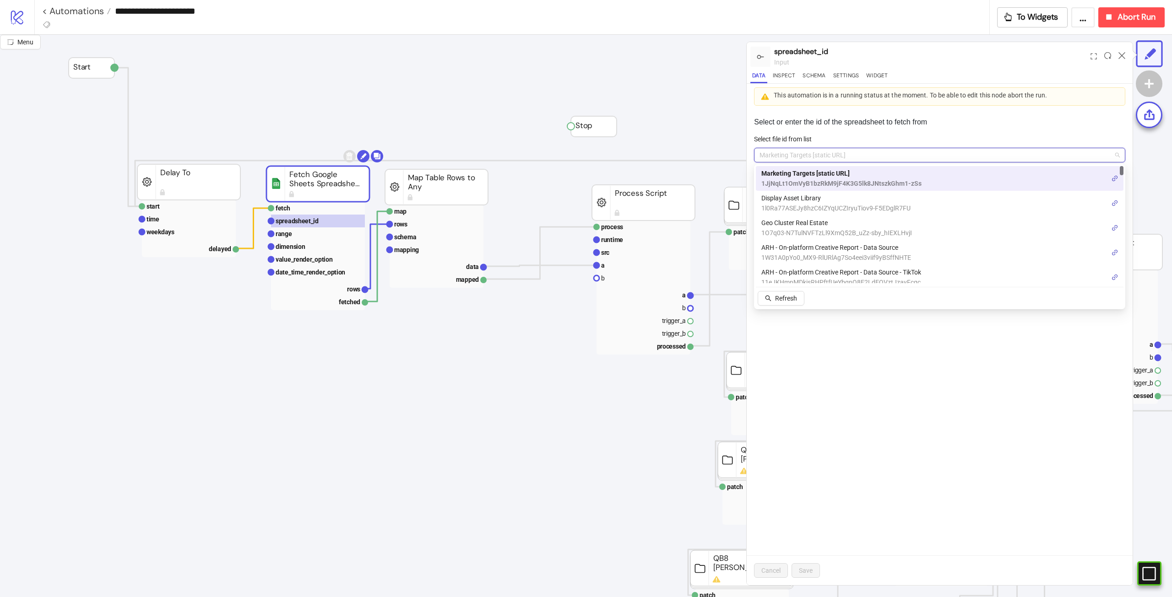
click at [703, 156] on span "Marketing Targets [static URL]" at bounding box center [940, 155] width 360 height 14
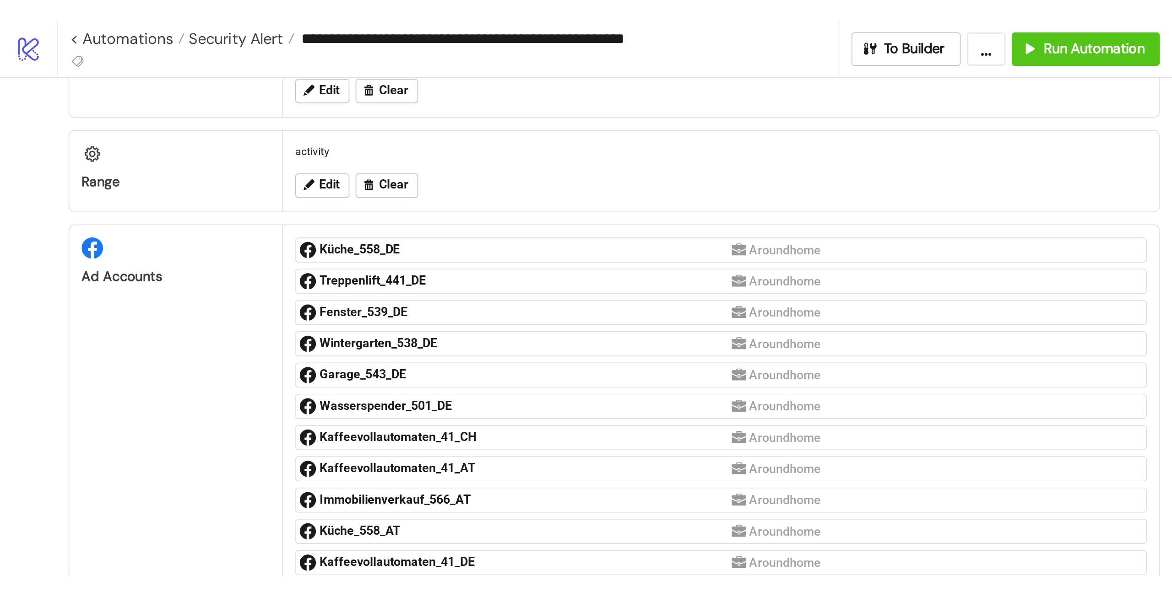
scroll to position [15, 0]
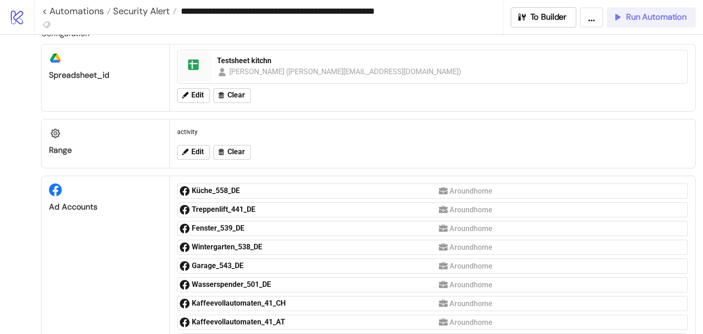
click at [634, 12] on span "Run Automation" at bounding box center [656, 17] width 60 height 11
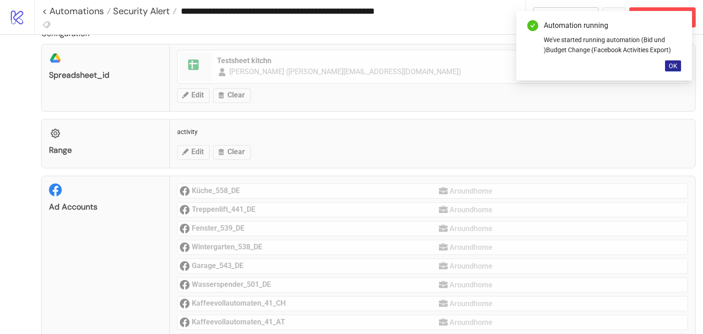
click at [674, 65] on span "OK" at bounding box center [673, 65] width 9 height 7
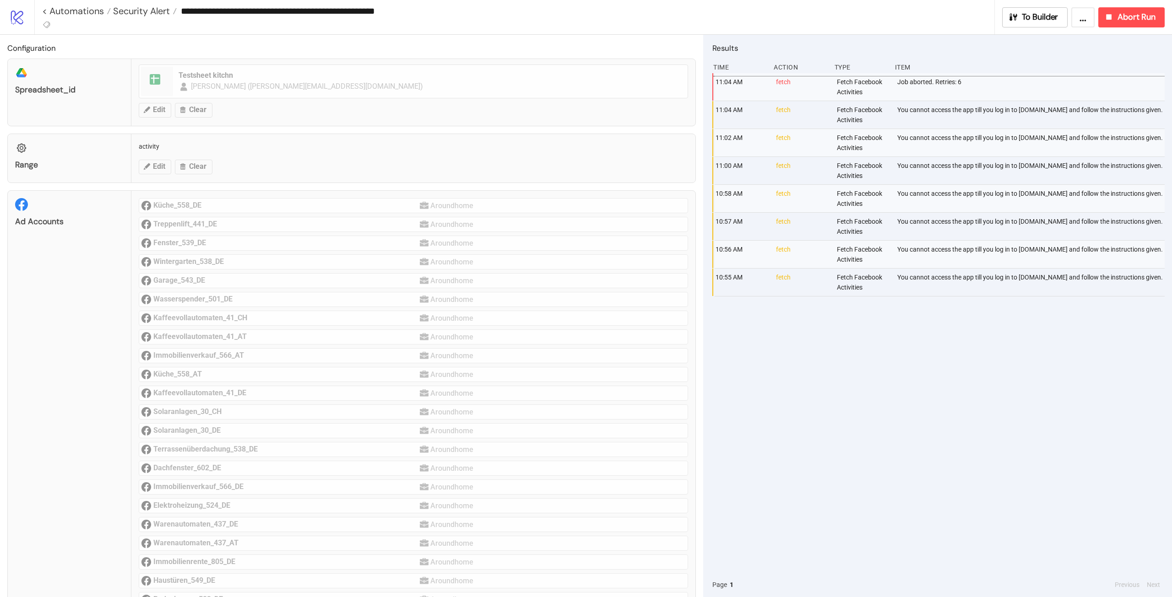
scroll to position [0, 0]
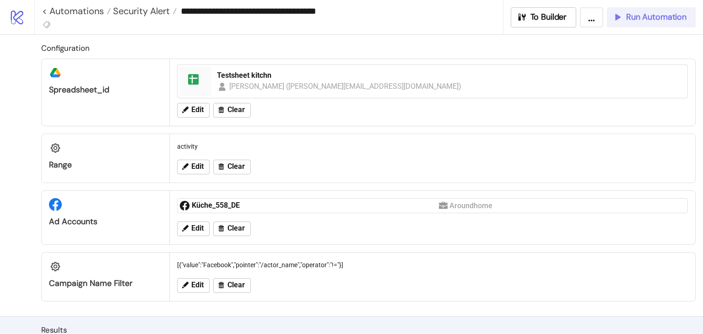
click at [642, 15] on span "Run Automation" at bounding box center [656, 17] width 60 height 11
click at [658, 27] on button "Run Automation" at bounding box center [651, 17] width 89 height 20
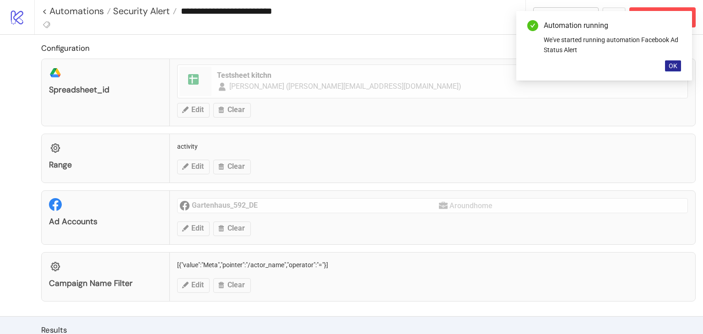
click at [668, 68] on button "OK" at bounding box center [673, 65] width 16 height 11
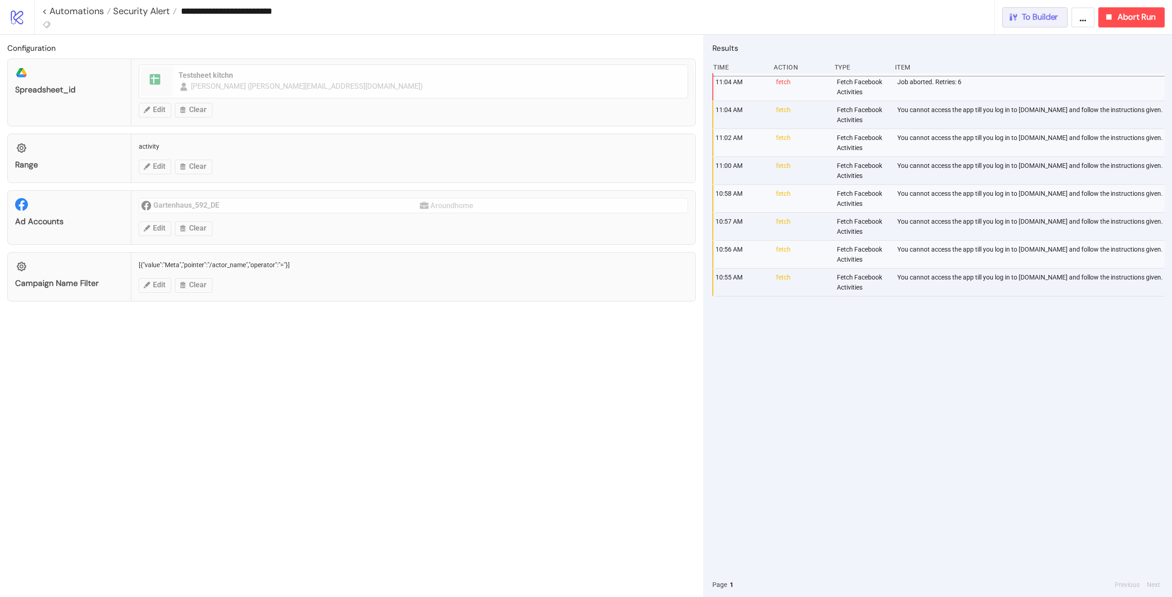
click at [703, 24] on button "To Builder" at bounding box center [1035, 17] width 66 height 20
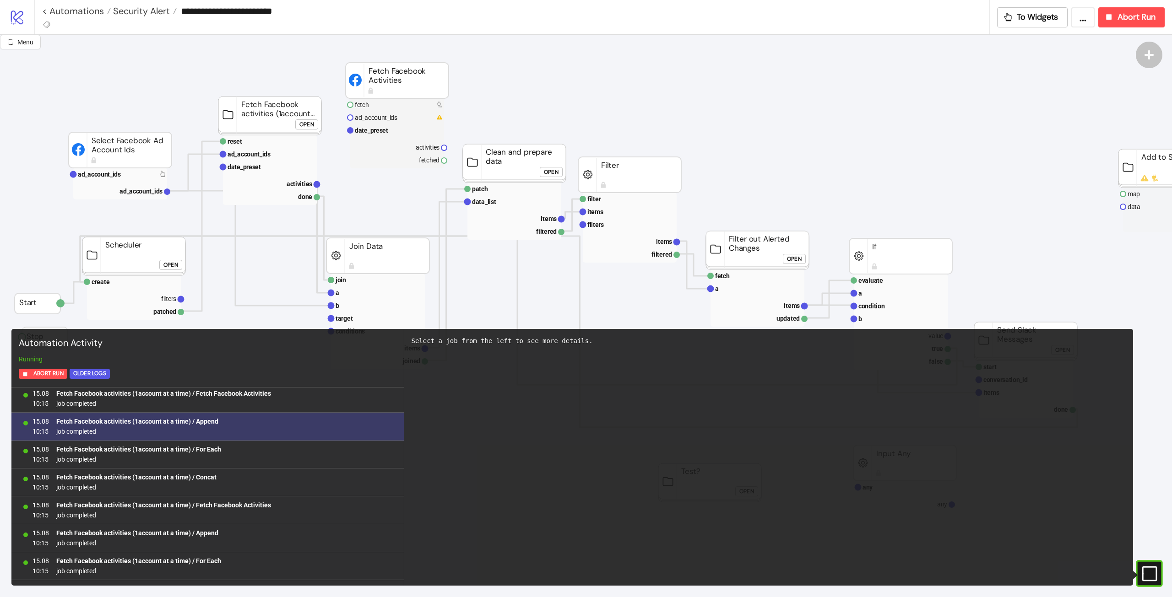
scroll to position [6703, 0]
click at [344, 334] on div "15.08 10:15 Fetch Facebook activities (1account at a time) / Append job complet…" at bounding box center [207, 430] width 392 height 28
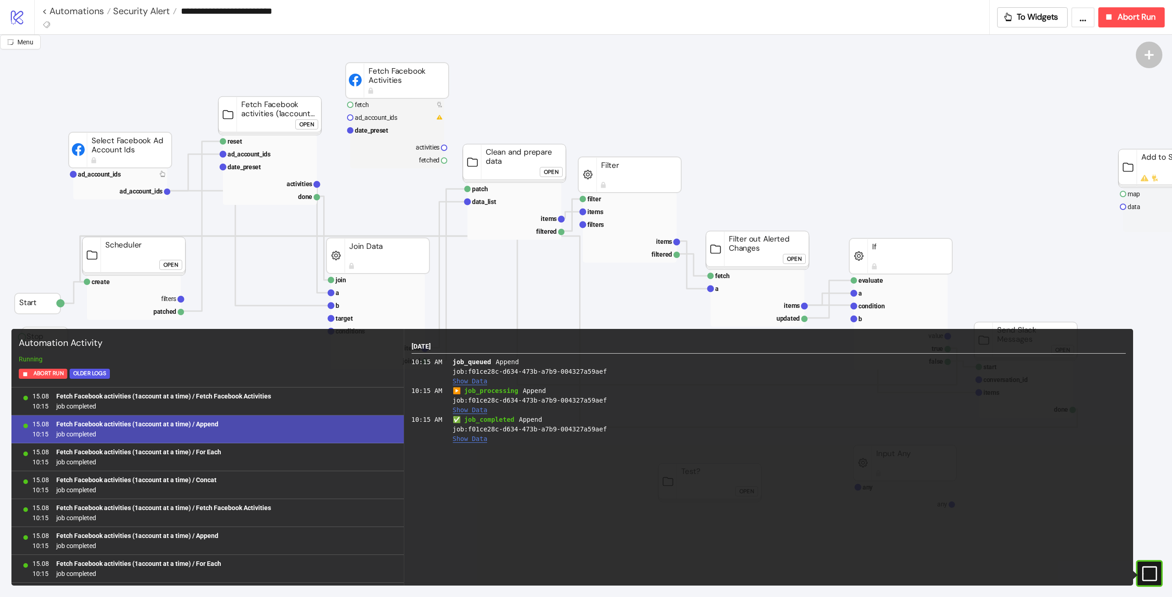
scroll to position [7985, 0]
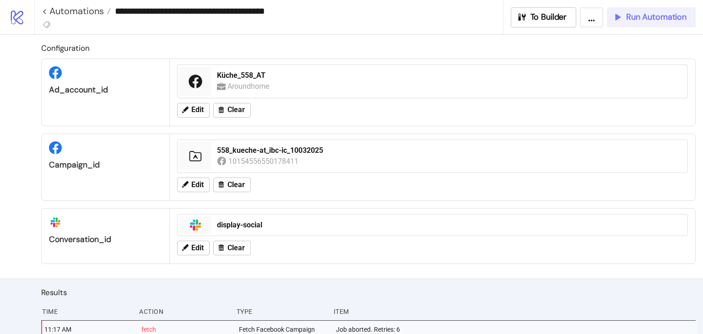
click at [648, 22] on span "Run Automation" at bounding box center [656, 17] width 60 height 11
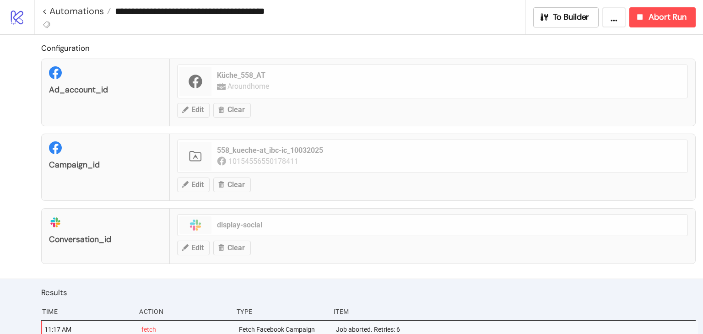
scroll to position [152, 0]
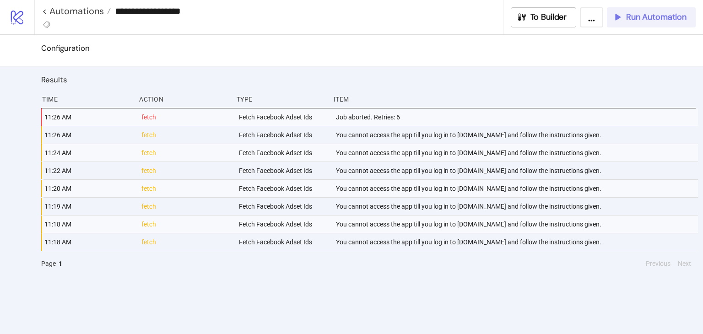
click at [641, 16] on span "Run Automation" at bounding box center [656, 17] width 60 height 11
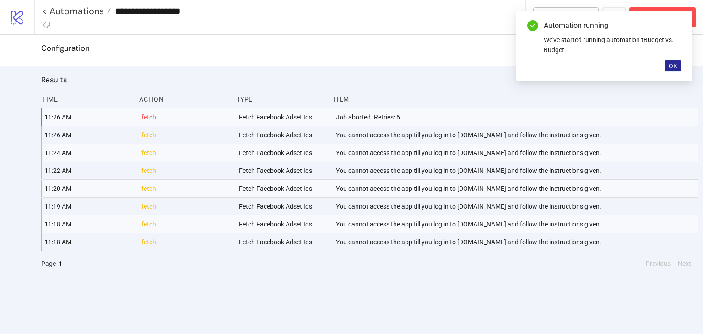
click at [673, 71] on button "OK" at bounding box center [673, 65] width 16 height 11
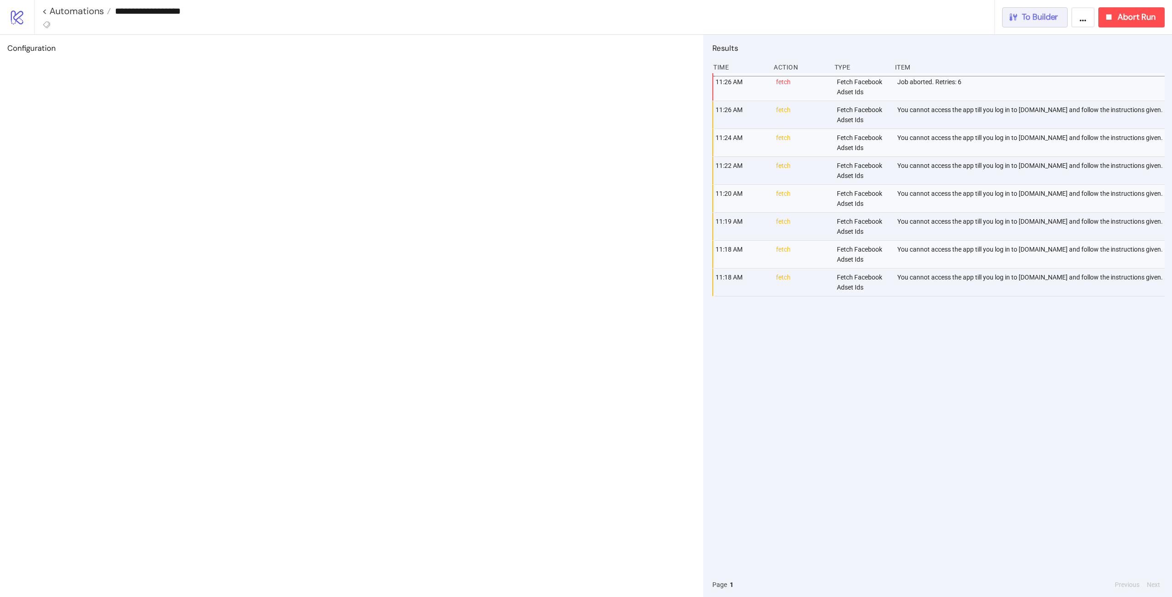
click at [703, 16] on div "To Builder" at bounding box center [1033, 17] width 50 height 11
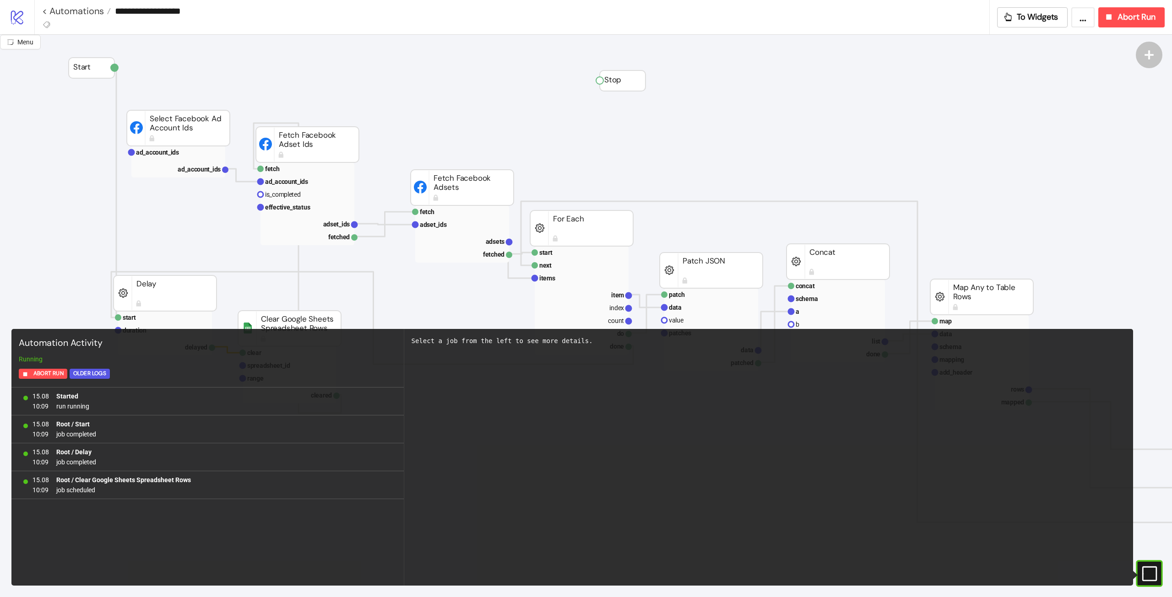
scroll to position [92, 0]
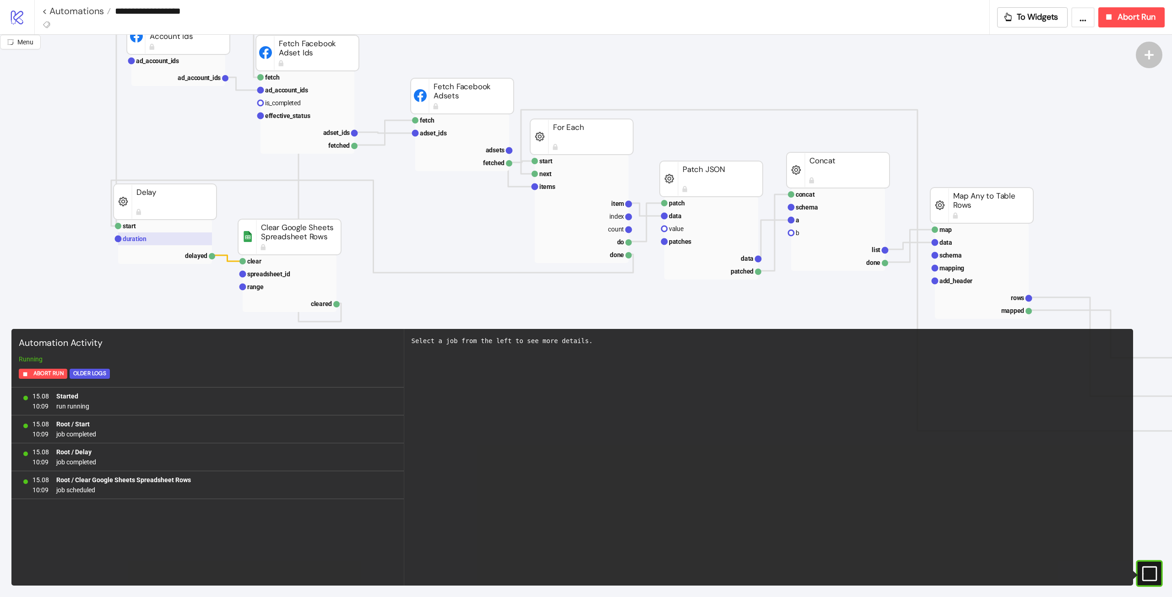
click at [149, 238] on rect at bounding box center [165, 239] width 94 height 13
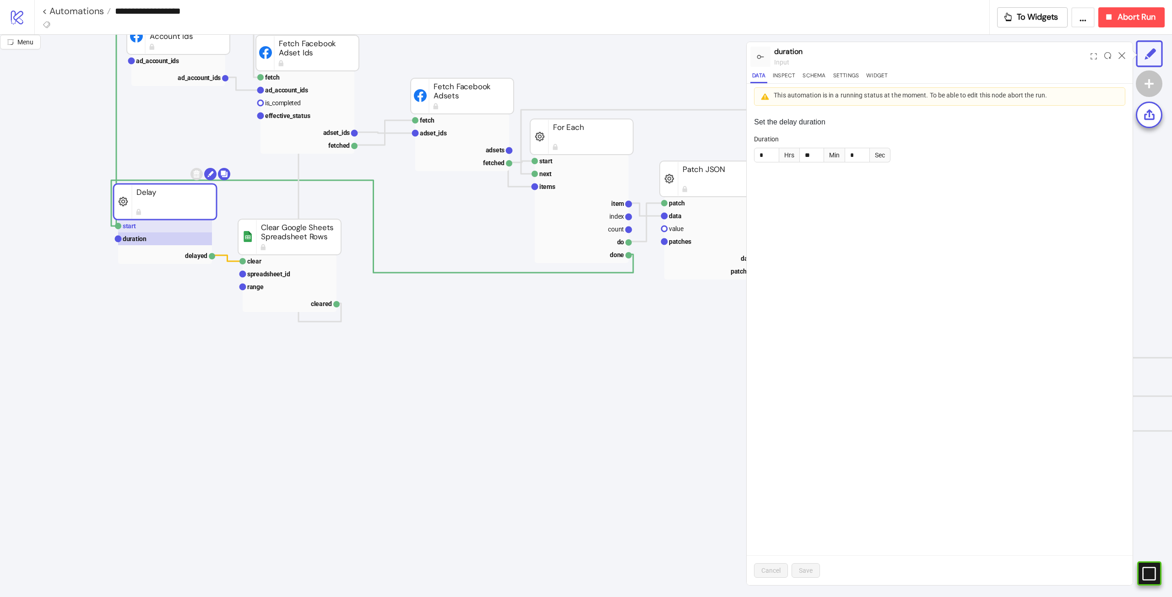
click at [152, 229] on rect at bounding box center [165, 226] width 94 height 13
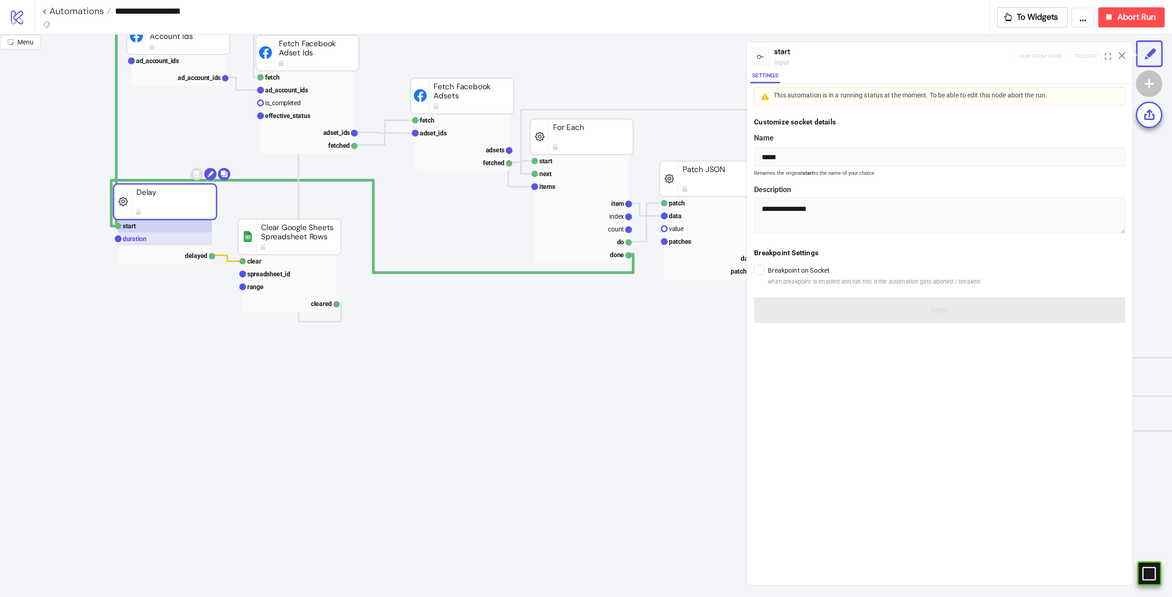
click at [153, 239] on rect at bounding box center [165, 239] width 94 height 13
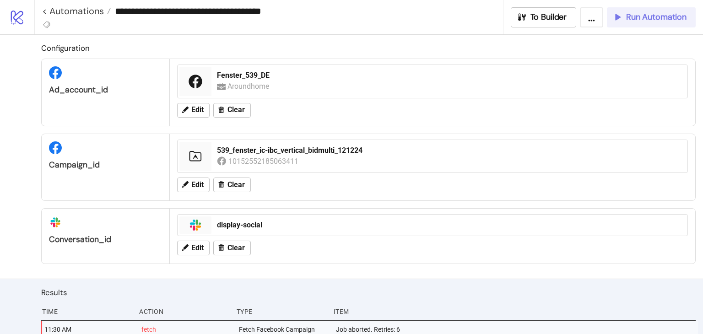
click at [663, 13] on span "Run Automation" at bounding box center [656, 17] width 60 height 11
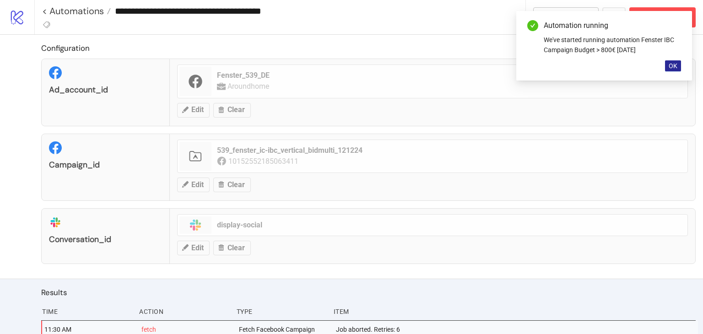
click at [677, 67] on span "OK" at bounding box center [673, 65] width 9 height 7
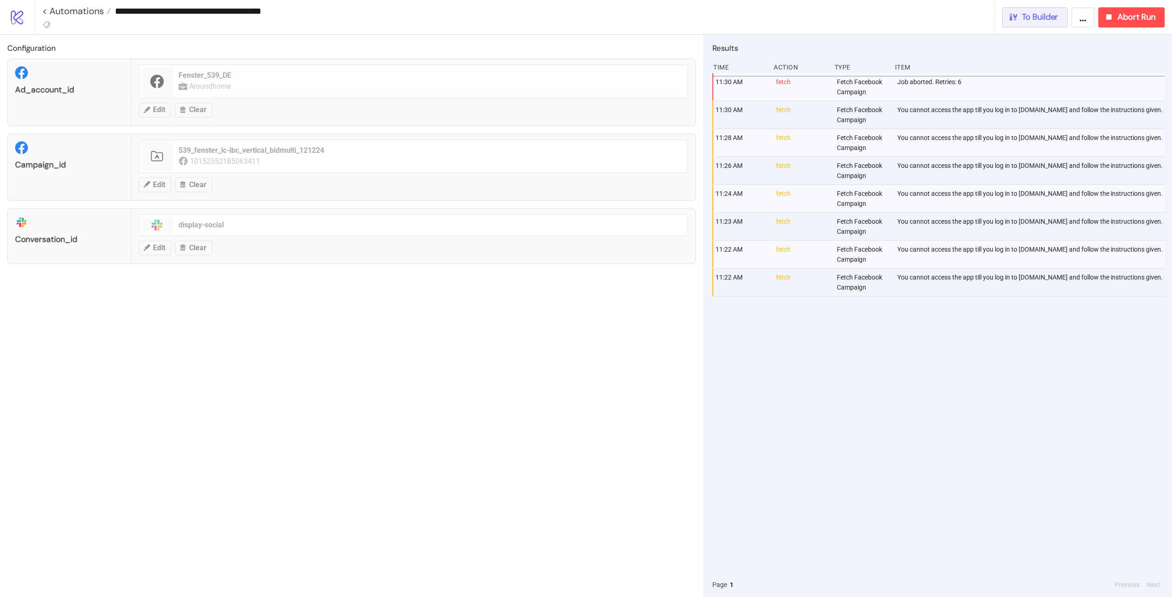
click at [703, 13] on span "To Builder" at bounding box center [1040, 17] width 37 height 11
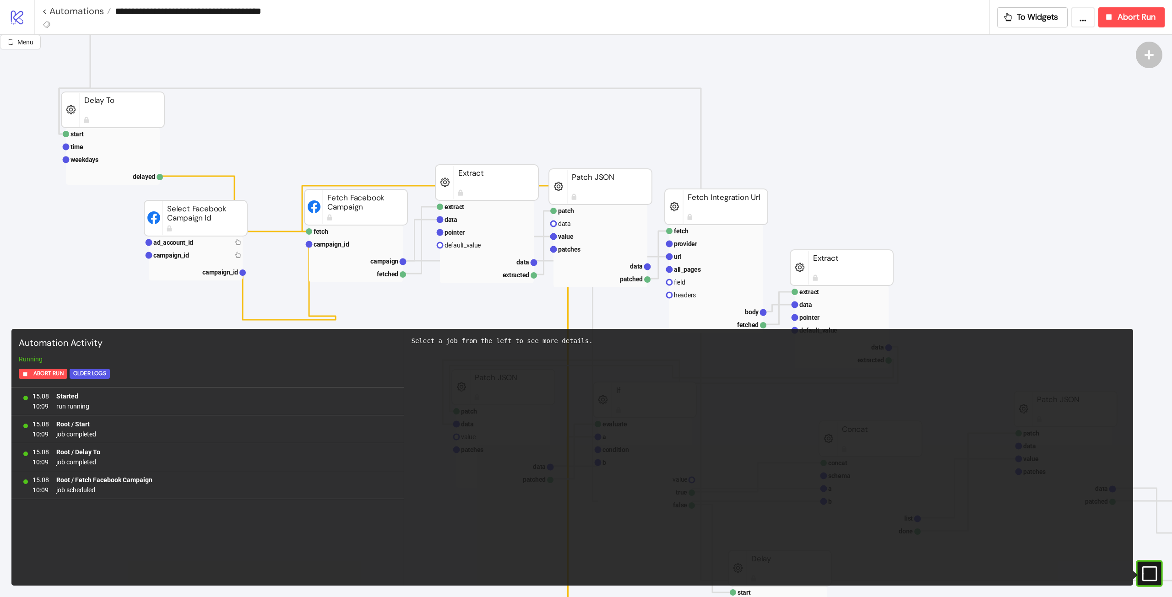
scroll to position [137, 0]
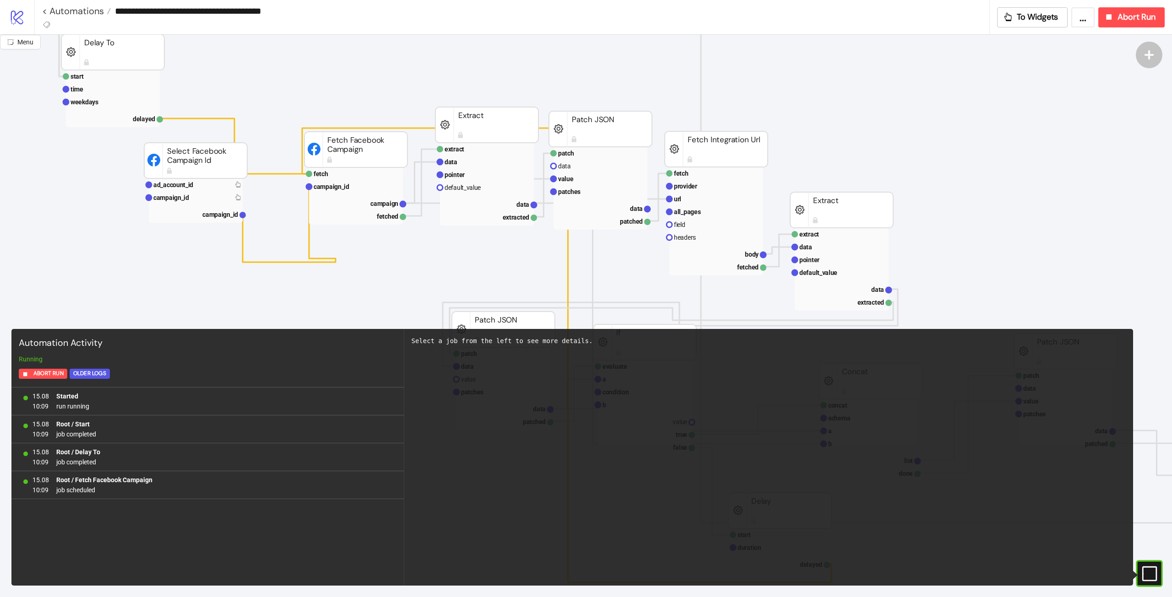
click at [703, 334] on icon "#e9k1n36qviq57_to { animation: e9k1n36qviq57_to__to 2000ms linear infinite norm…" at bounding box center [1149, 574] width 16 height 16
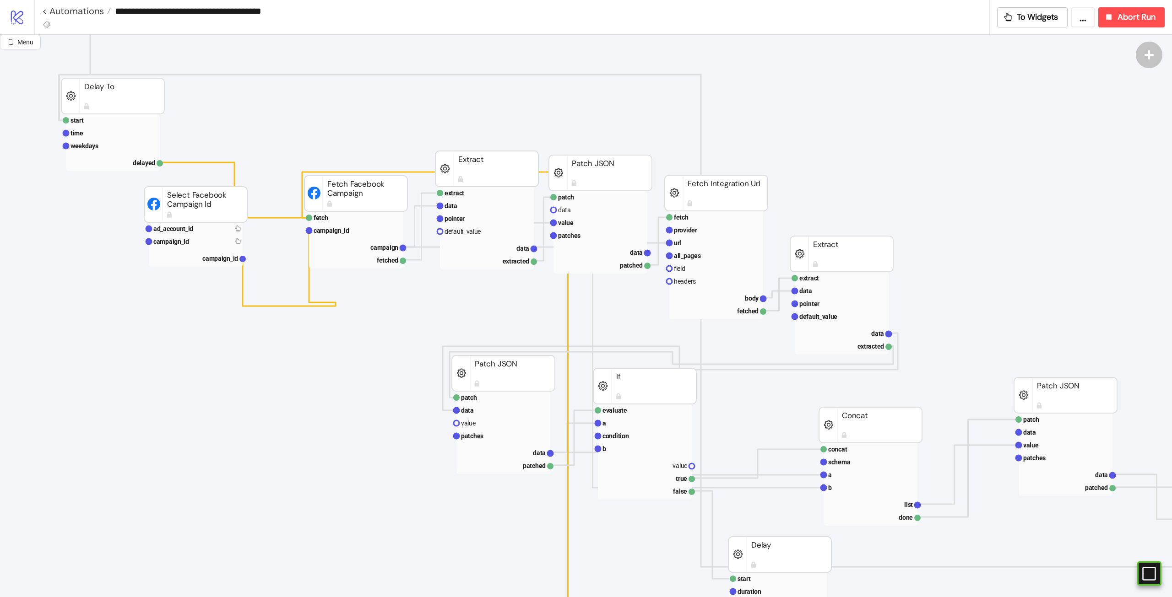
scroll to position [46, 0]
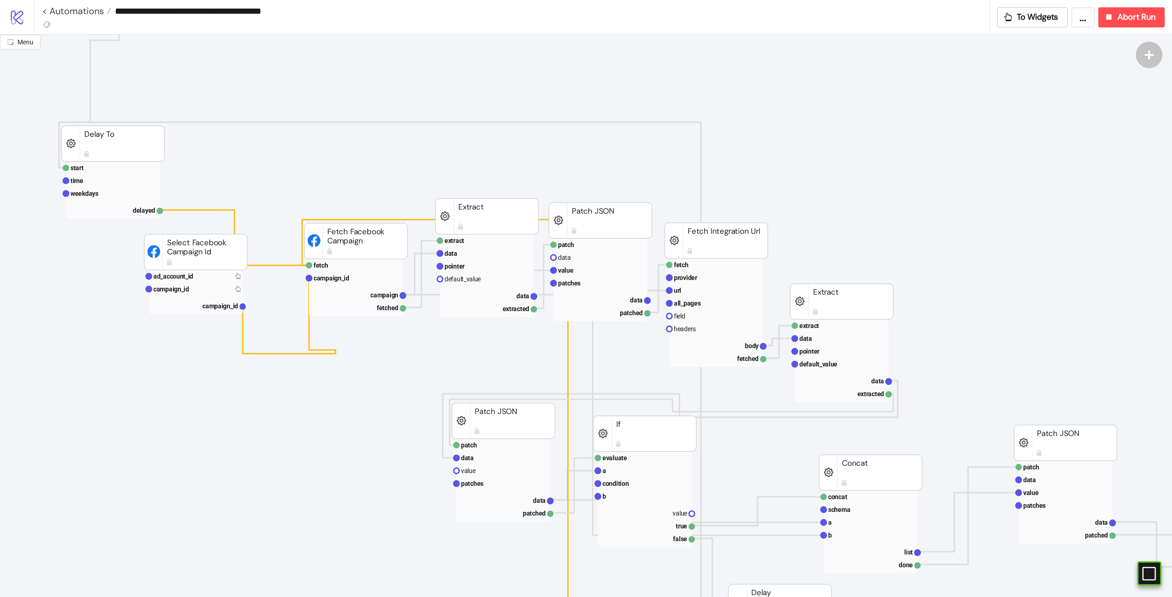
click at [136, 140] on rect at bounding box center [112, 144] width 103 height 36
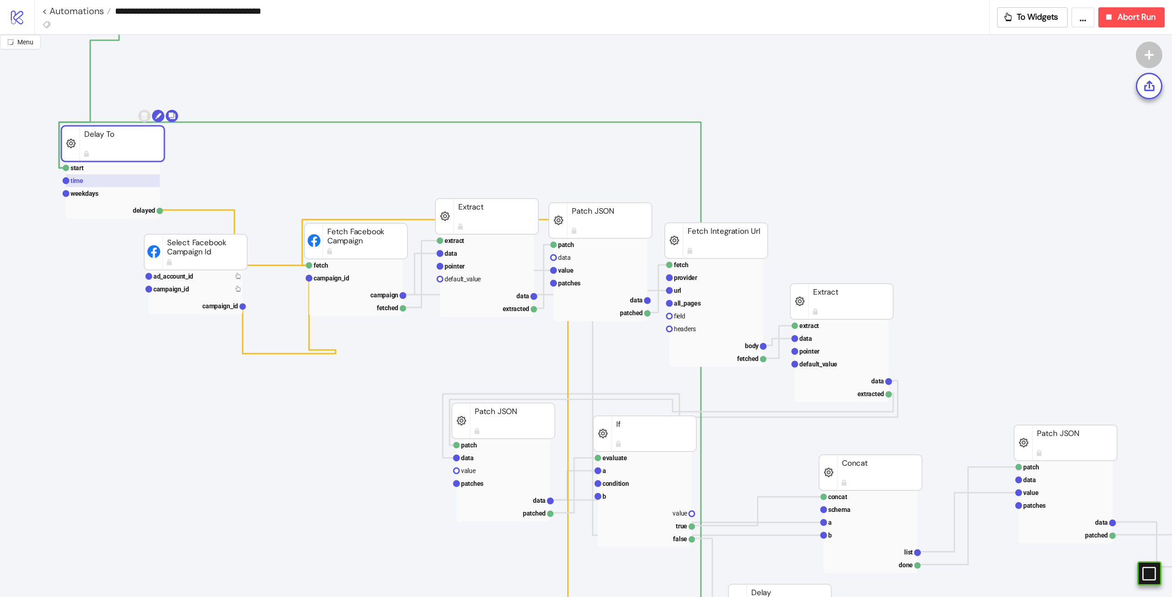
click at [100, 179] on rect at bounding box center [113, 180] width 94 height 13
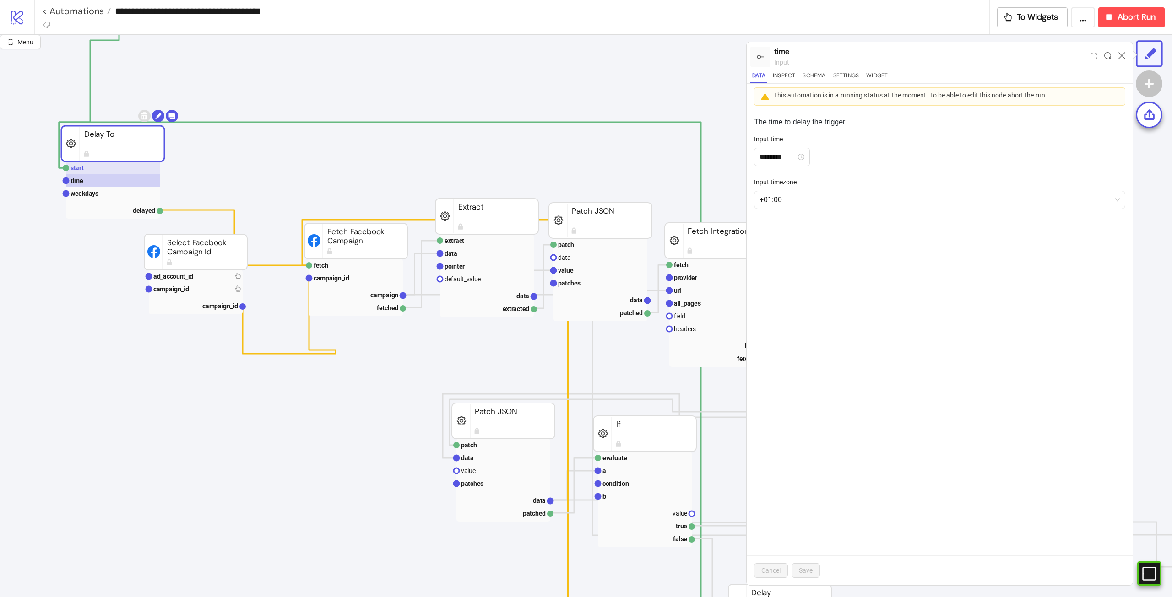
click at [108, 172] on rect at bounding box center [113, 168] width 94 height 13
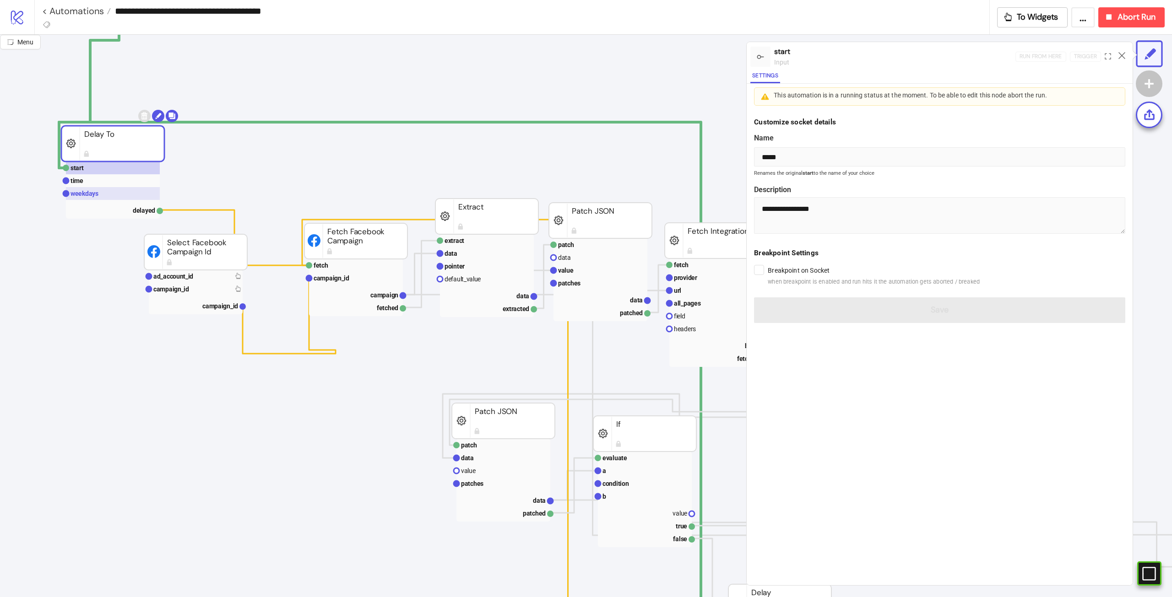
click at [110, 195] on rect at bounding box center [113, 193] width 94 height 13
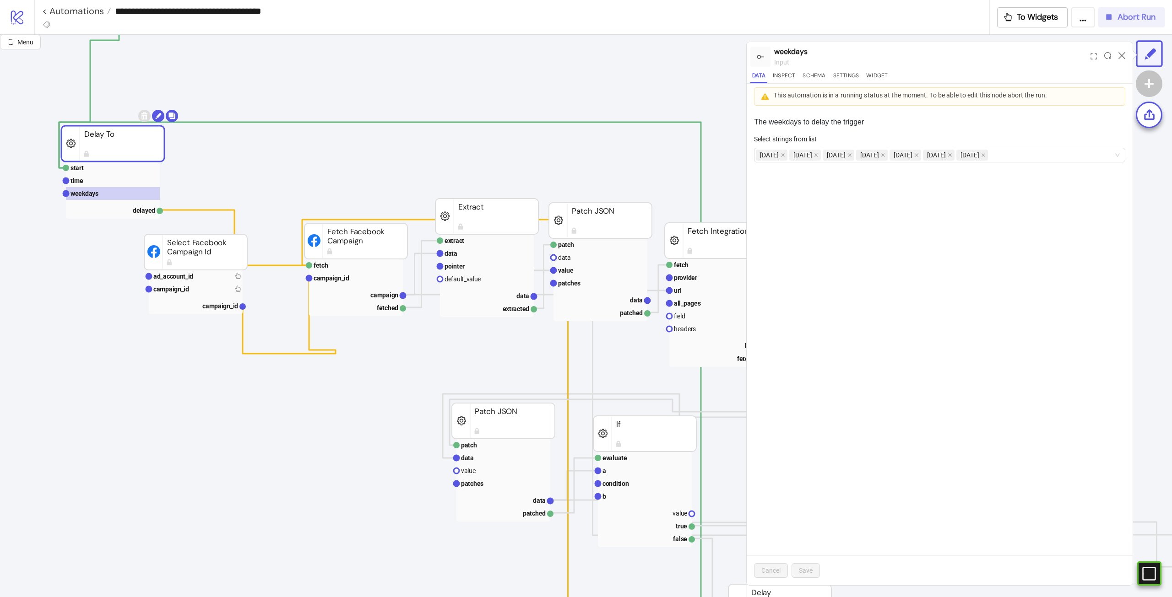
click at [703, 20] on span "Abort Run" at bounding box center [1137, 17] width 38 height 11
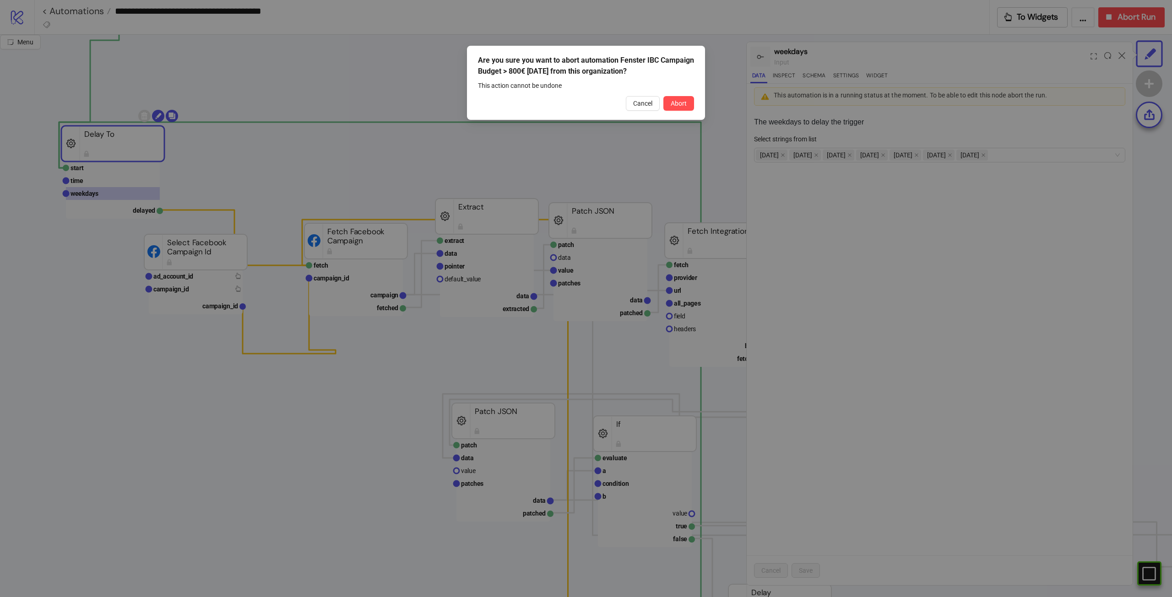
click at [663, 104] on div "Cancel Abort" at bounding box center [586, 103] width 216 height 15
click at [672, 103] on span "Abort" at bounding box center [679, 103] width 16 height 7
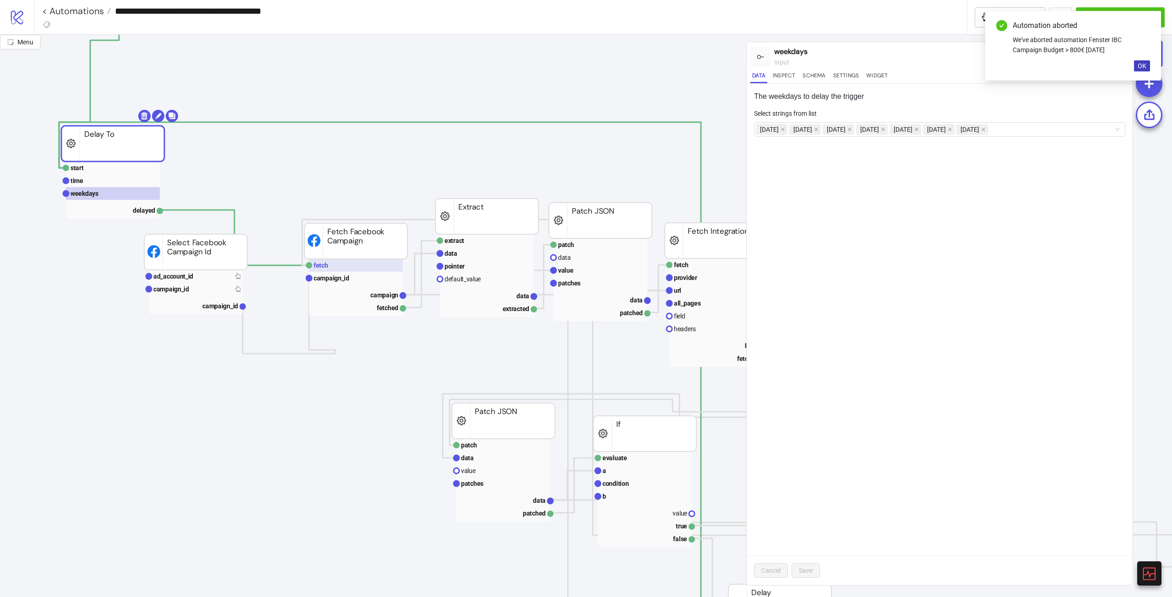
click at [319, 261] on rect at bounding box center [356, 265] width 94 height 13
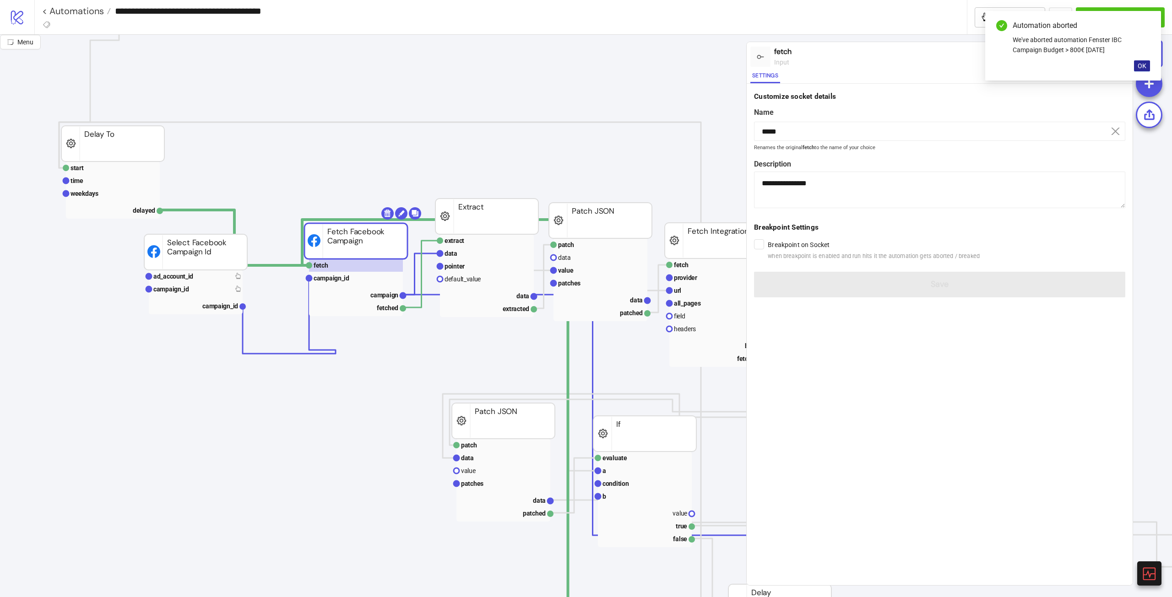
click at [703, 65] on span "OK" at bounding box center [1142, 65] width 9 height 7
click at [703, 55] on div "Run from here" at bounding box center [1041, 56] width 43 height 11
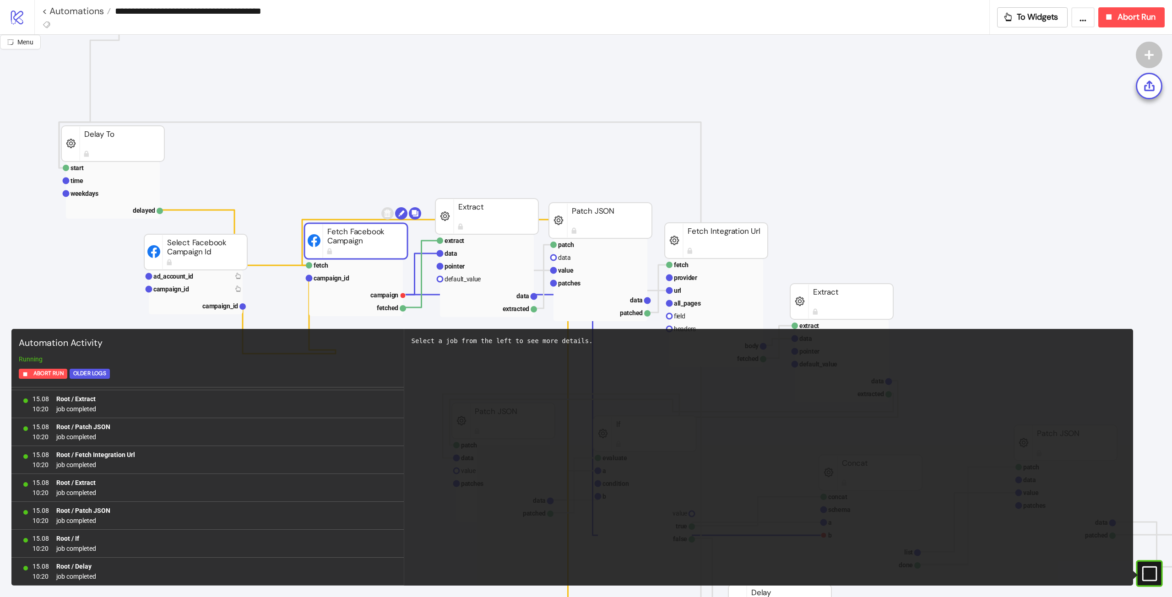
scroll to position [81, 0]
click at [703, 334] on rect at bounding box center [1136, 574] width 14 height 14
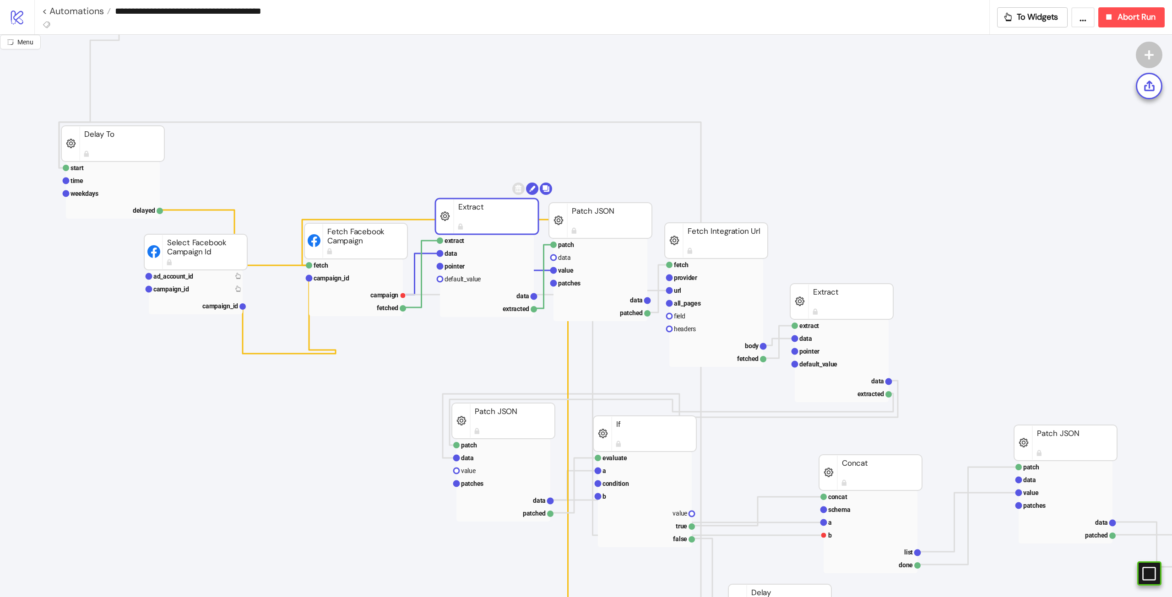
click at [490, 218] on rect at bounding box center [486, 217] width 103 height 36
click at [486, 239] on rect at bounding box center [487, 240] width 94 height 13
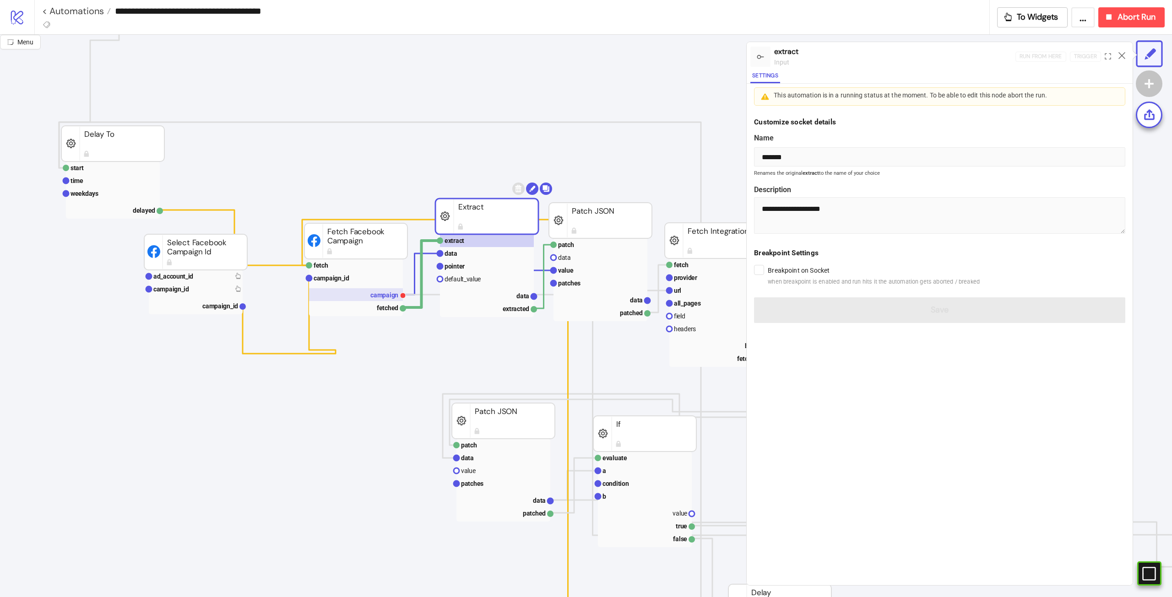
click at [378, 298] on text "campaign" at bounding box center [384, 295] width 28 height 7
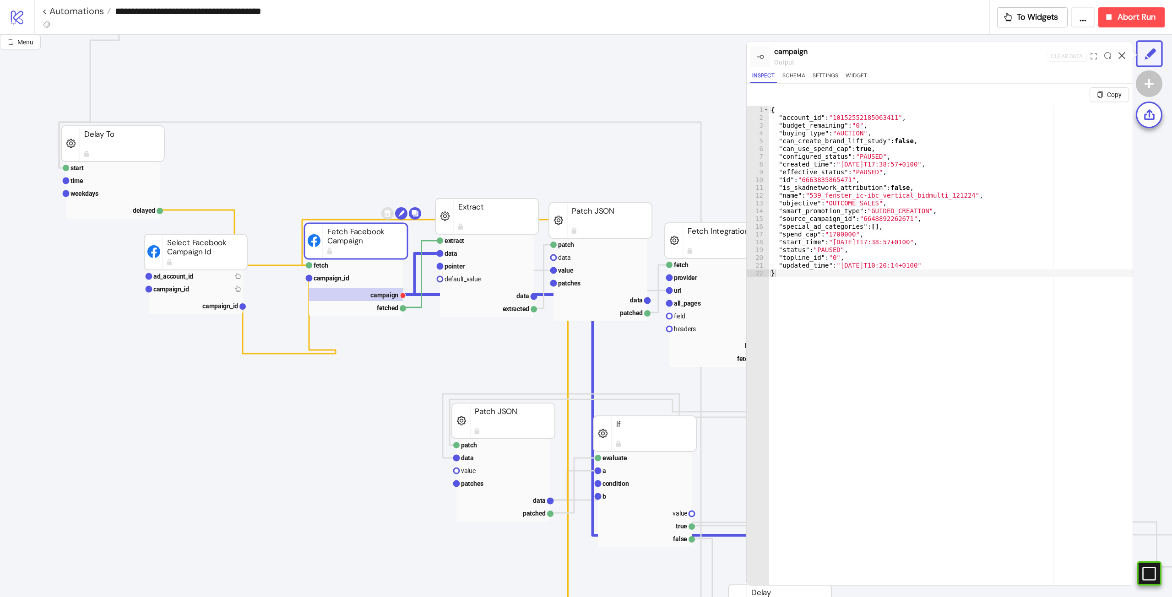
click at [703, 56] on icon at bounding box center [1122, 55] width 7 height 7
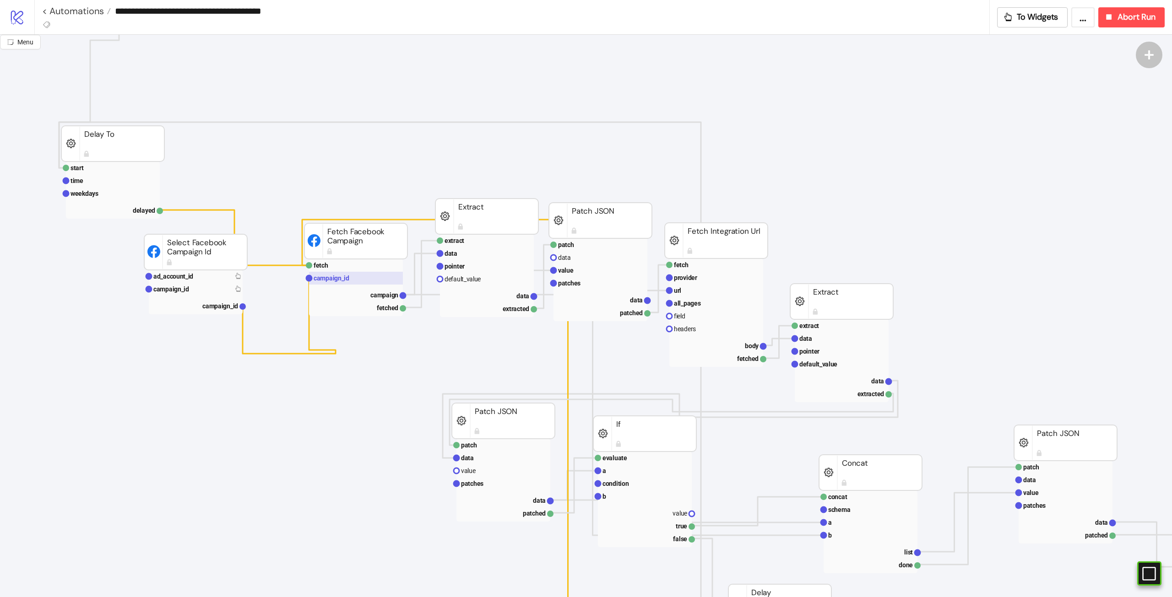
click at [336, 275] on text "campaign_id" at bounding box center [332, 278] width 36 height 7
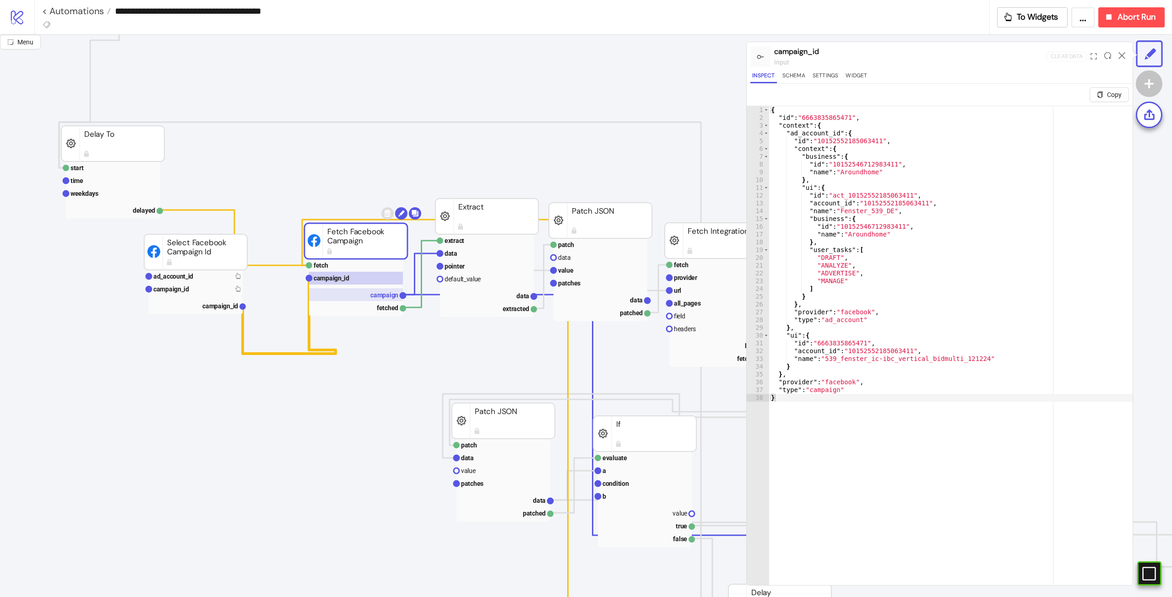
click at [374, 294] on text "campaign" at bounding box center [384, 295] width 28 height 7
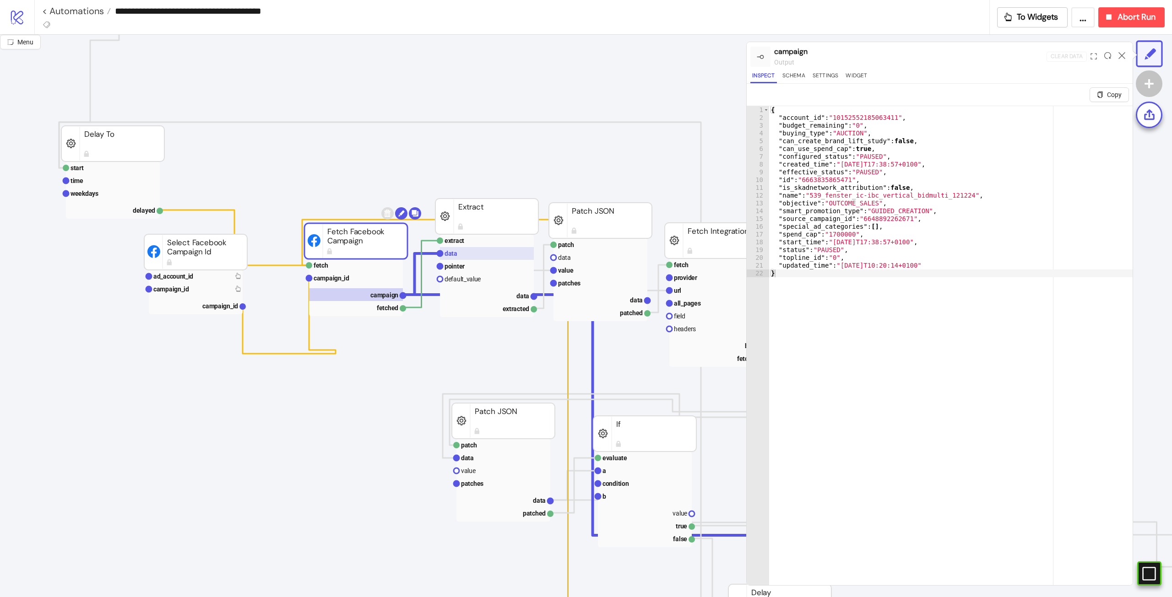
click at [460, 254] on rect at bounding box center [487, 253] width 94 height 13
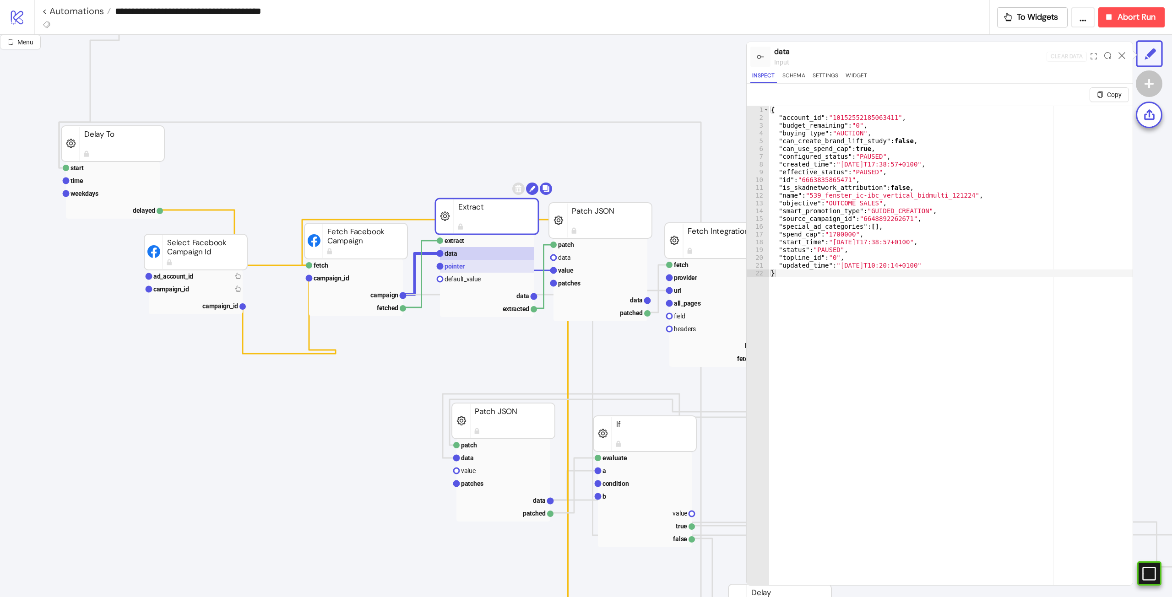
click at [489, 271] on rect at bounding box center [487, 266] width 94 height 13
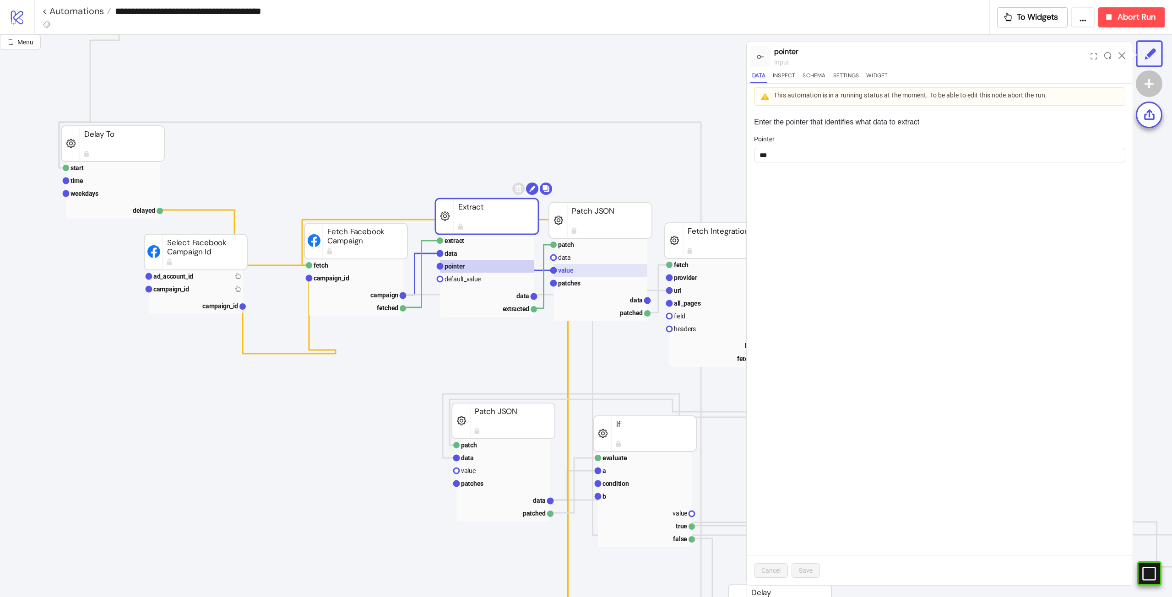
click at [584, 270] on rect at bounding box center [601, 270] width 94 height 13
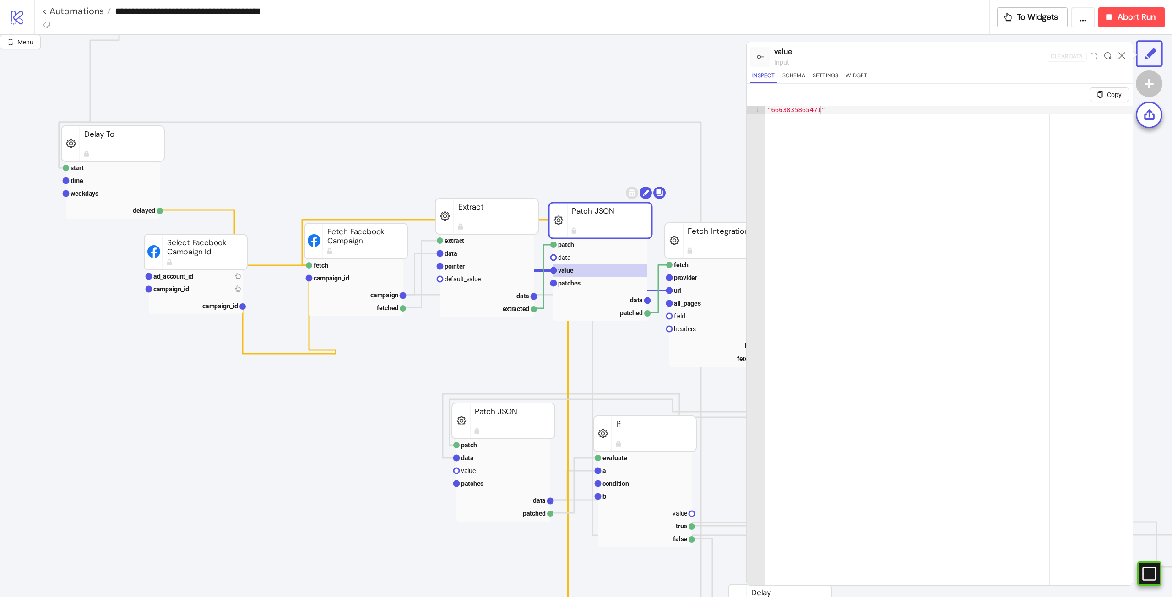
click at [703, 52] on icon at bounding box center [1122, 55] width 7 height 7
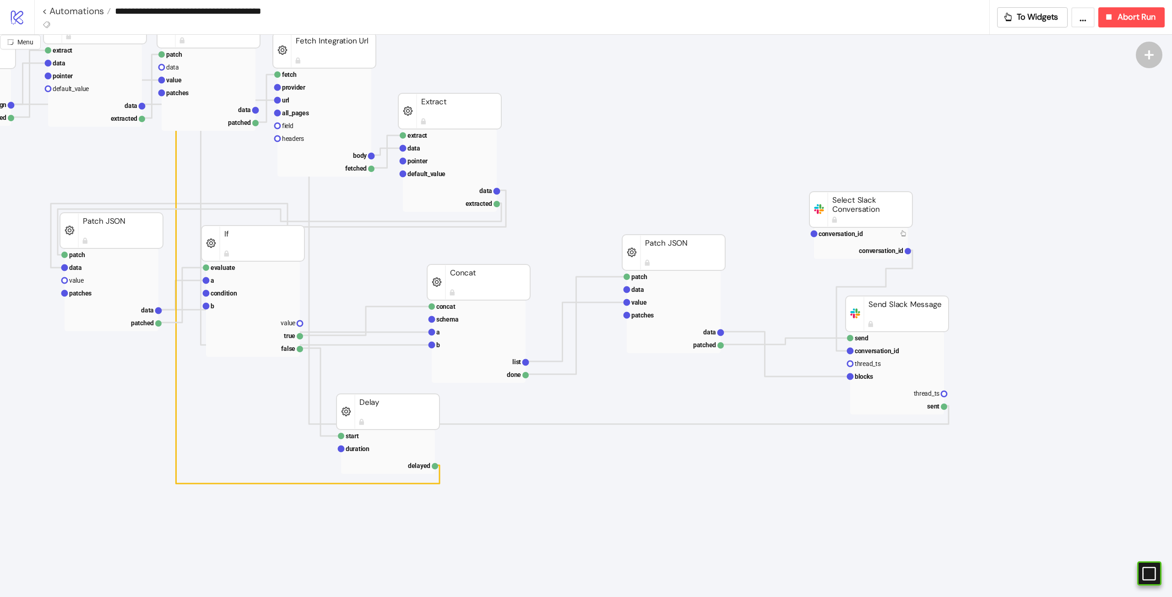
scroll to position [137, 392]
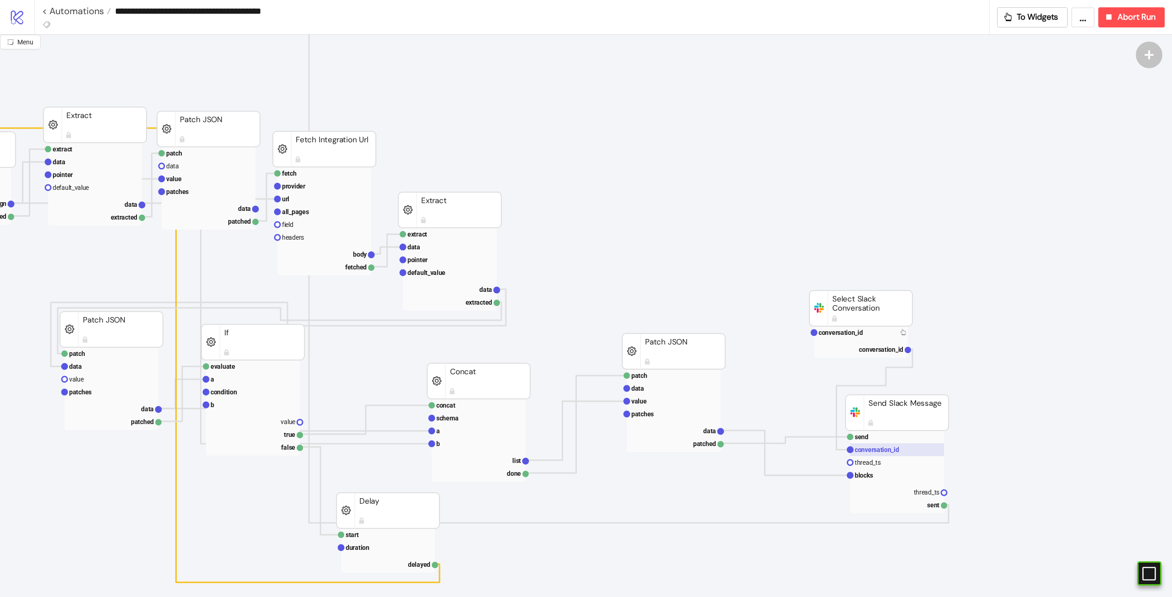
click at [703, 334] on rect at bounding box center [897, 450] width 94 height 13
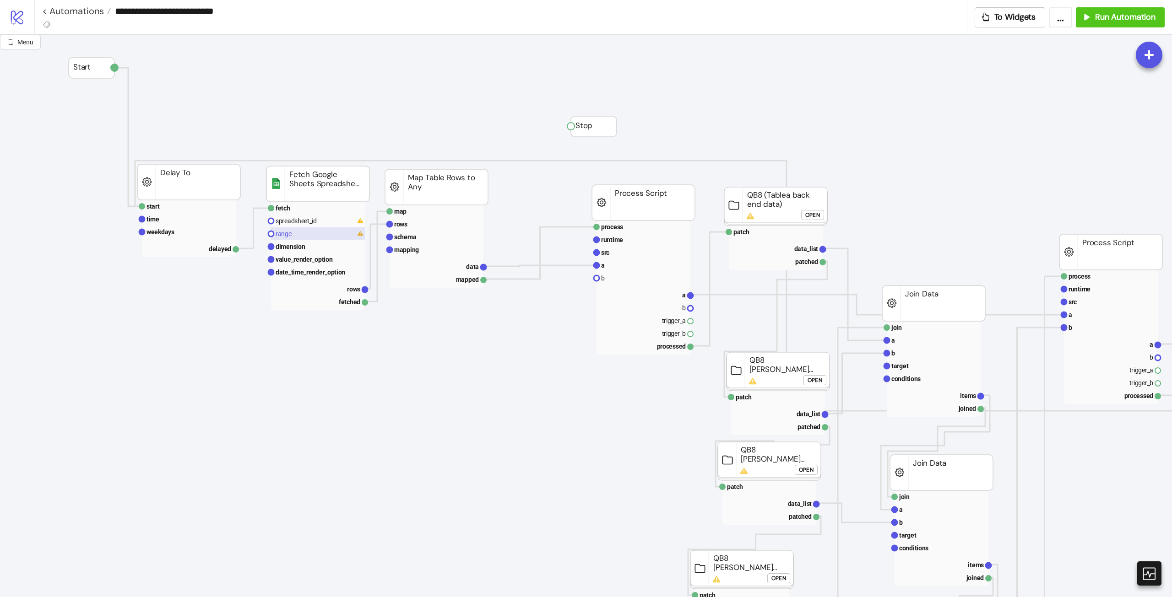
click at [282, 237] on text "range" at bounding box center [284, 233] width 16 height 7
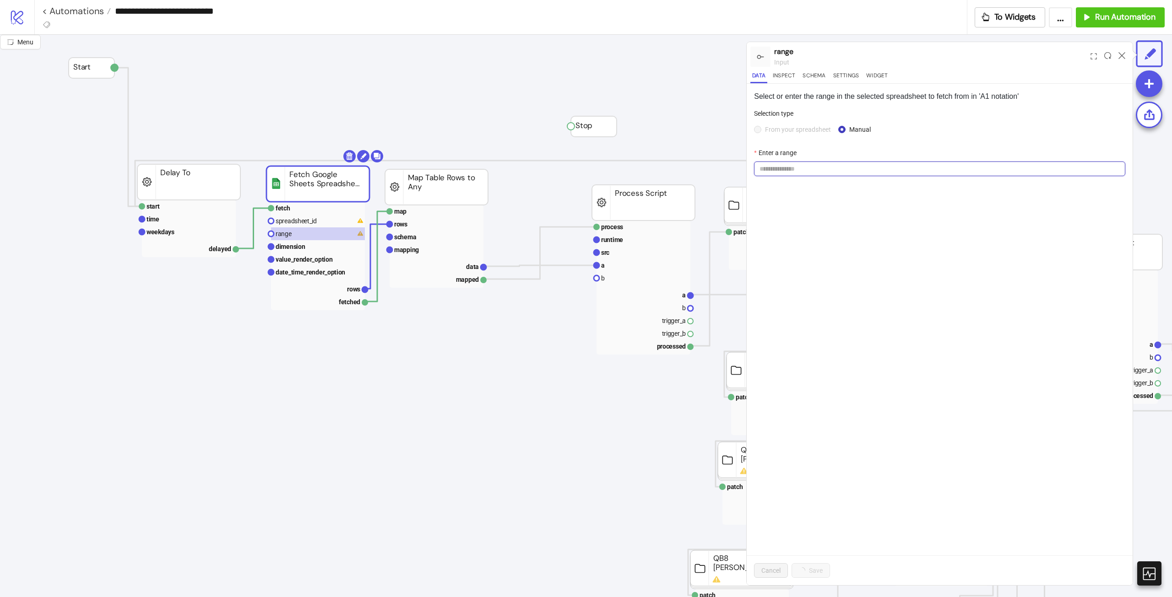
click at [934, 164] on input "Enter a range" at bounding box center [939, 169] width 371 height 15
paste input "**********"
type input "**********"
click at [822, 569] on div "Cancel Save" at bounding box center [940, 571] width 386 height 30
click at [818, 572] on button "Save" at bounding box center [806, 571] width 28 height 15
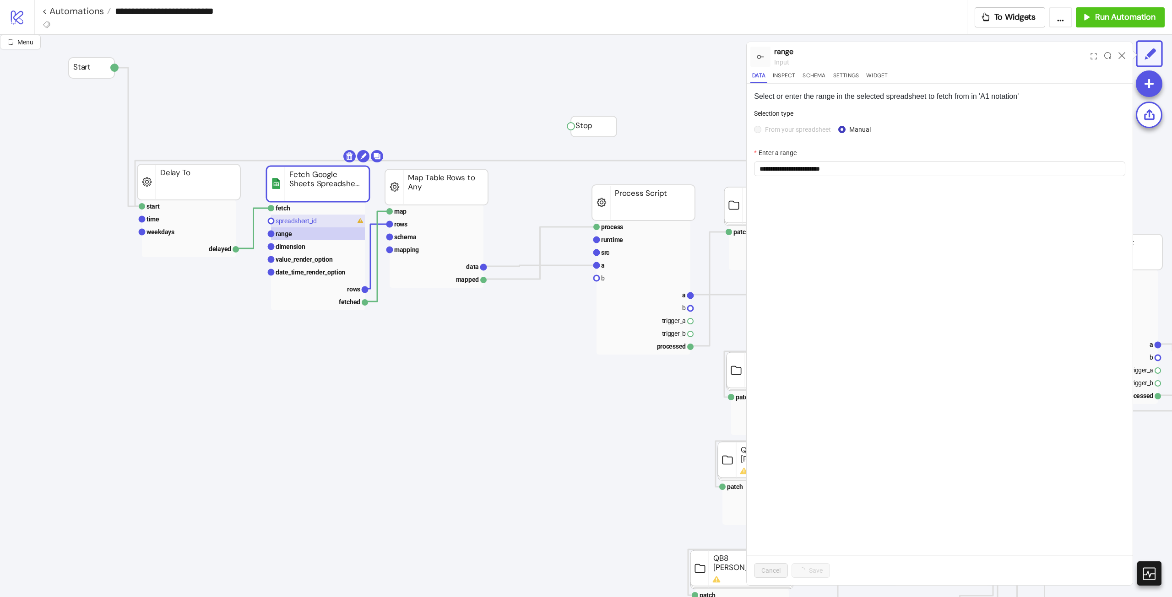
click at [311, 222] on text "spreadsheet_id" at bounding box center [296, 220] width 41 height 7
click at [813, 133] on form "Select file id from list" at bounding box center [939, 128] width 371 height 39
click at [817, 127] on input "Select file id from list" at bounding box center [936, 130] width 352 height 14
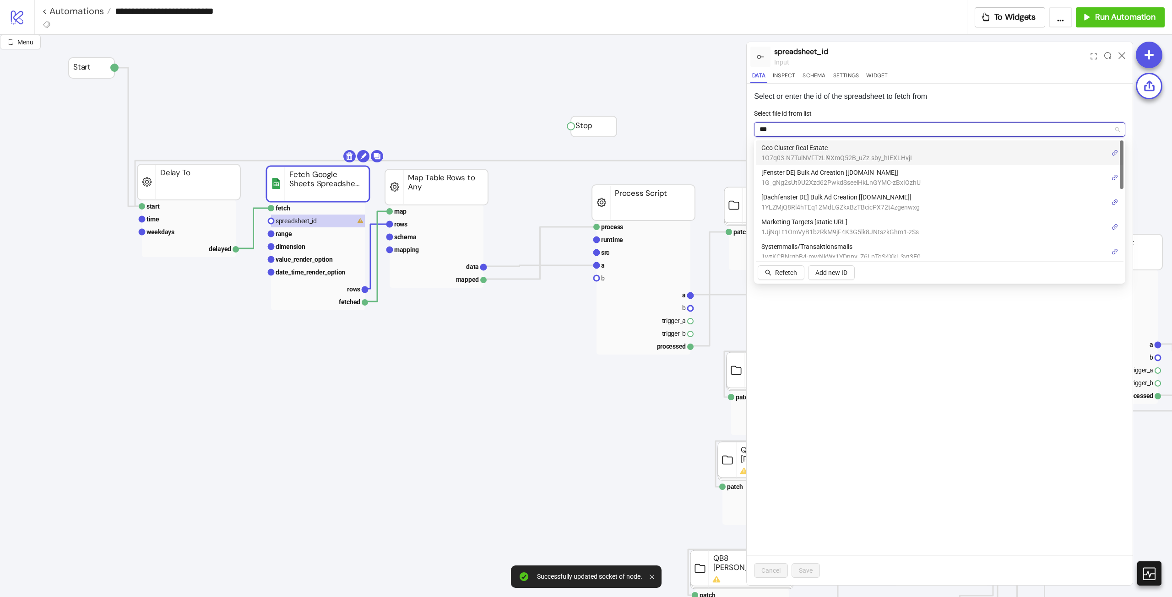
type input "****"
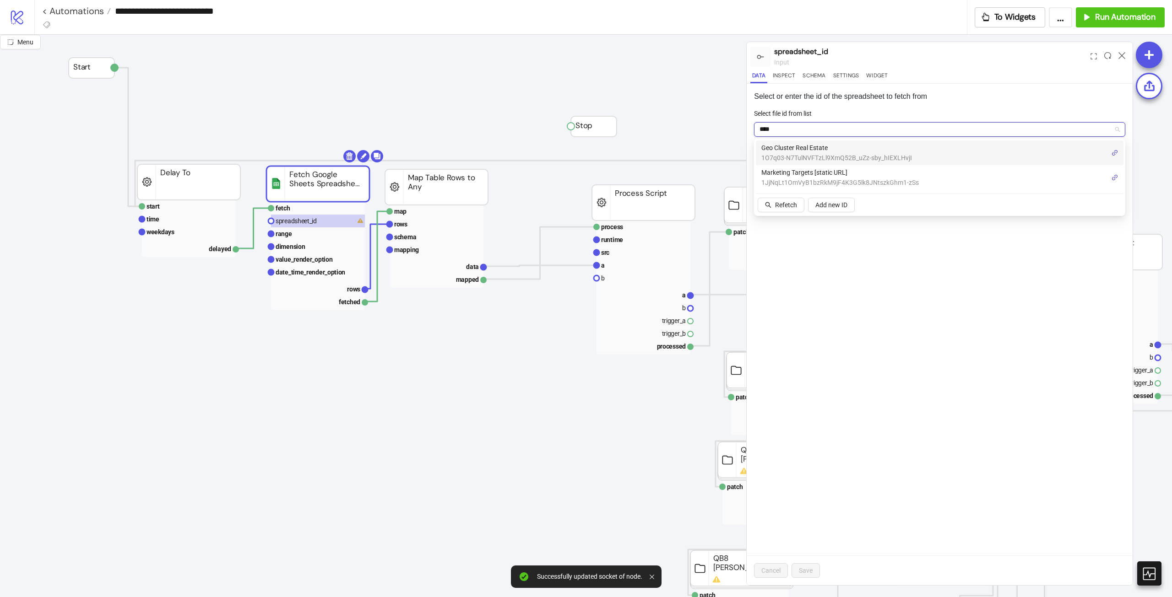
click at [809, 175] on span "Marketing Targets [static URL]" at bounding box center [839, 173] width 157 height 10
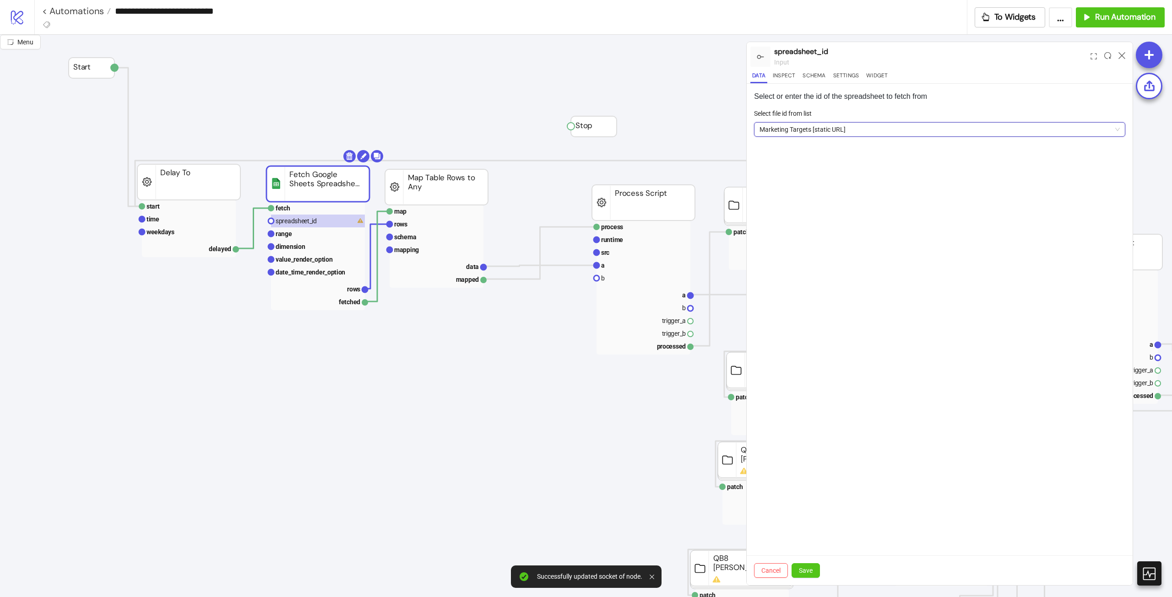
click at [814, 561] on div "Cancel Save" at bounding box center [940, 571] width 386 height 30
click at [819, 570] on button "Save" at bounding box center [806, 571] width 28 height 15
click at [1121, 53] on icon at bounding box center [1122, 55] width 7 height 7
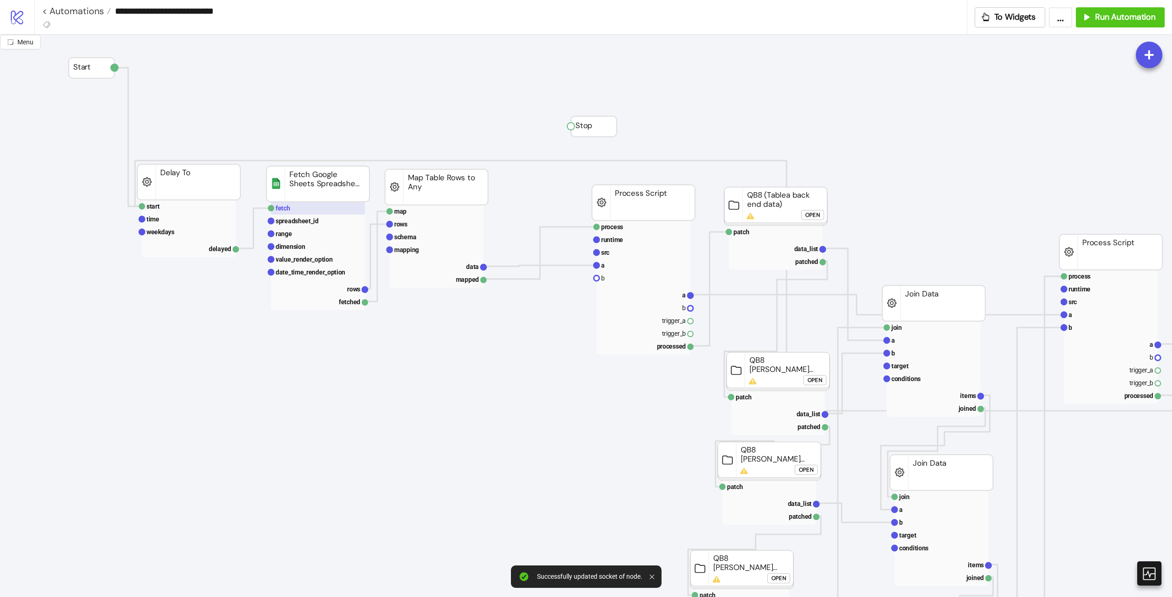
click at [277, 209] on text "fetch" at bounding box center [283, 208] width 15 height 7
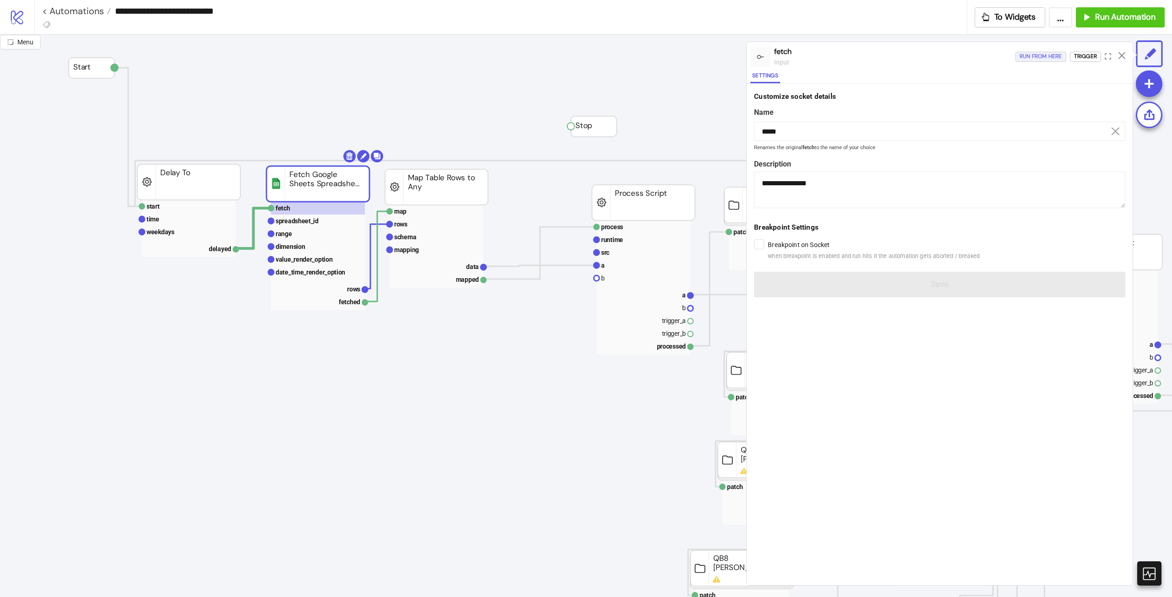
click at [1033, 57] on div "Run from here" at bounding box center [1041, 56] width 43 height 11
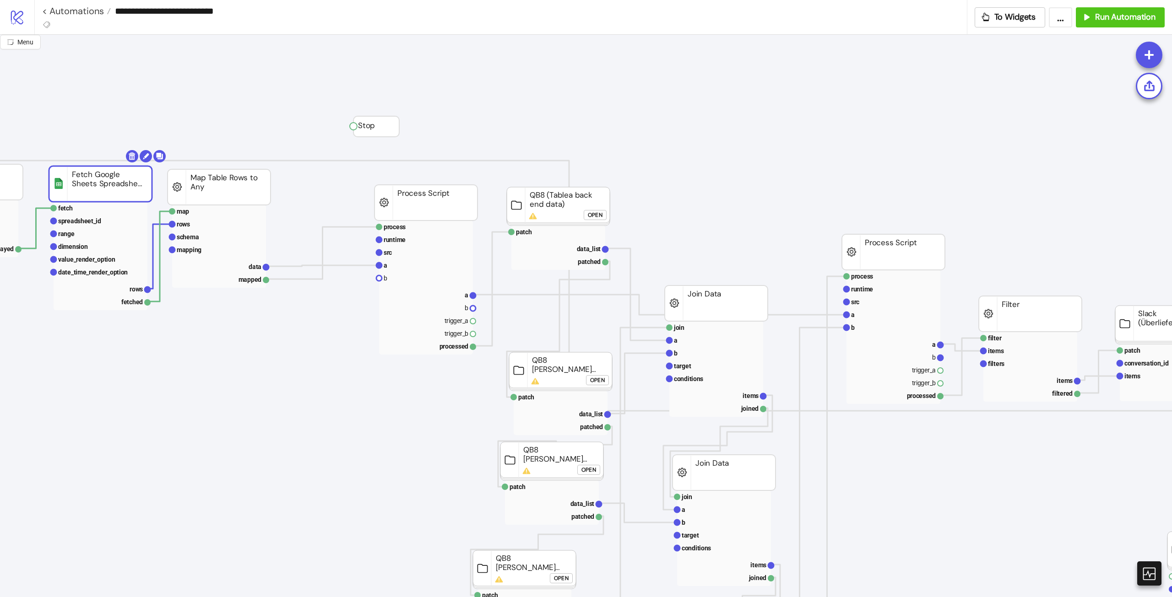
scroll to position [0, 310]
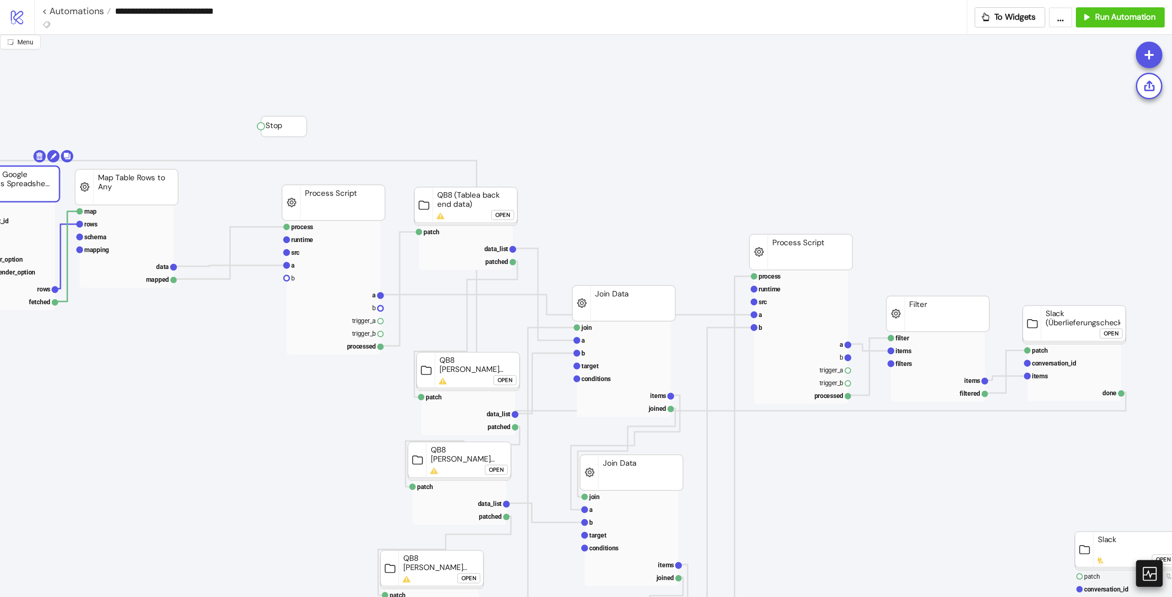
click at [1150, 575] on icon at bounding box center [1149, 574] width 14 height 14
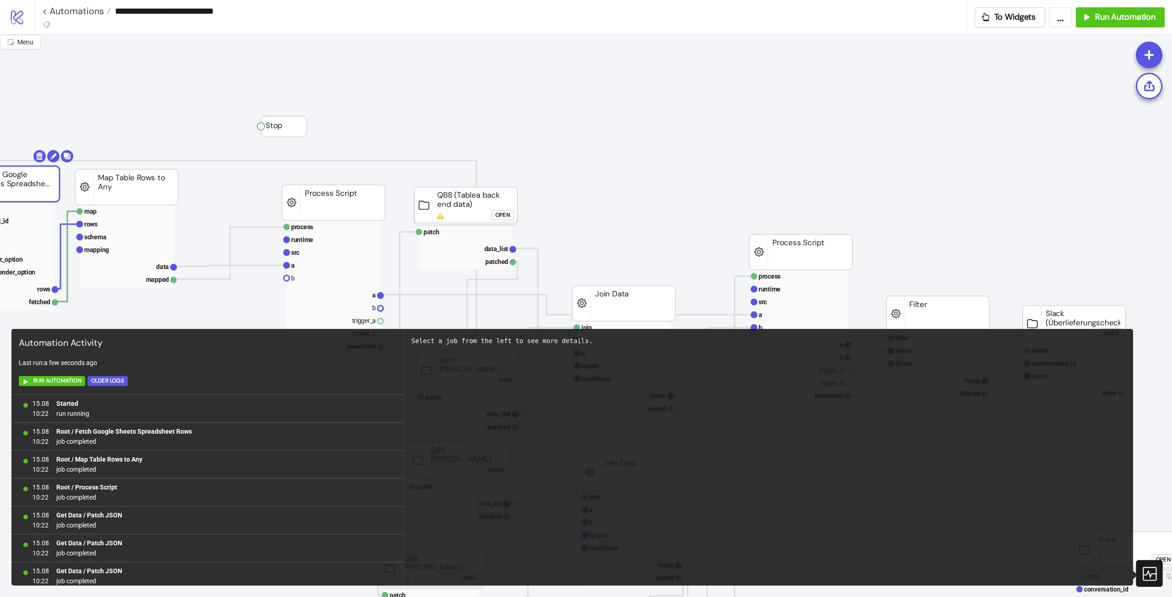
scroll to position [1178, 0]
click at [1150, 575] on icon at bounding box center [1149, 574] width 14 height 14
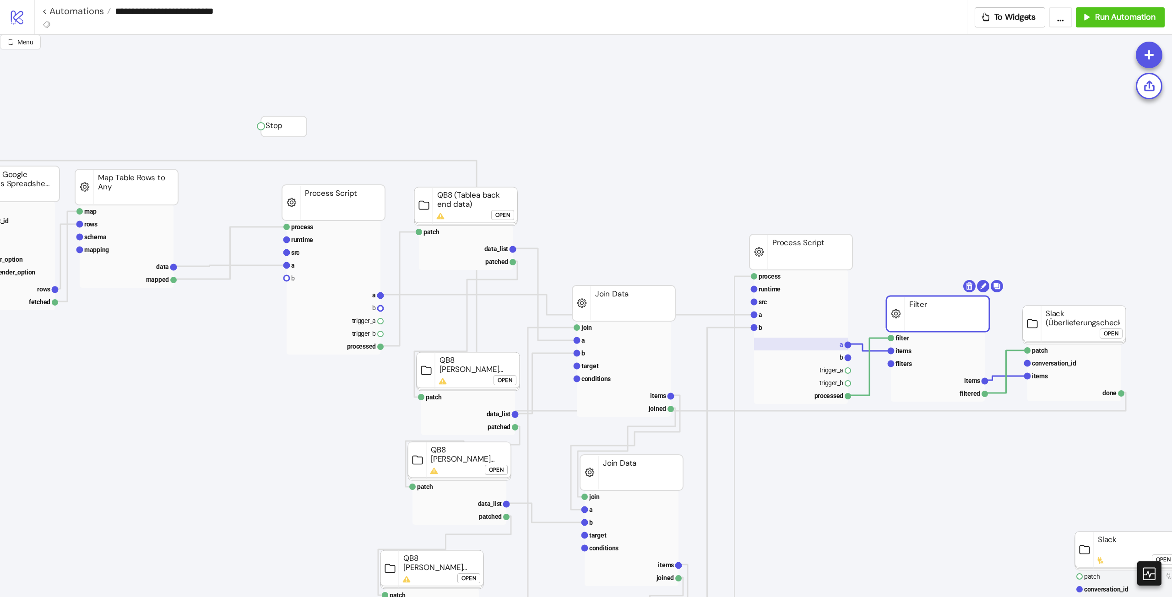
click at [823, 341] on rect at bounding box center [801, 344] width 94 height 13
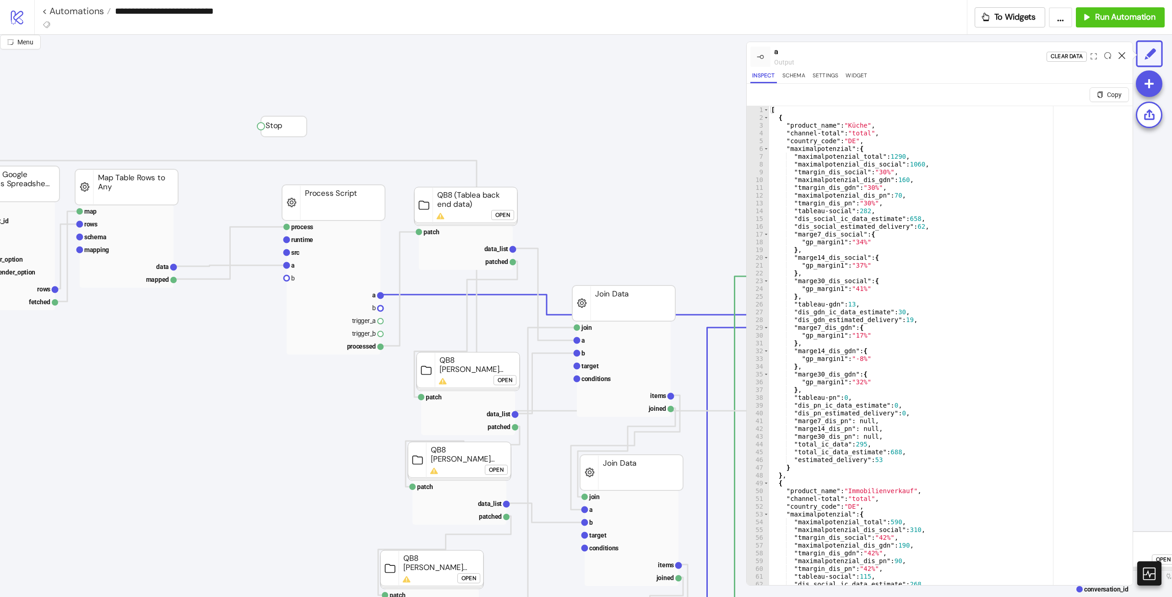
click at [1123, 53] on icon at bounding box center [1122, 55] width 7 height 7
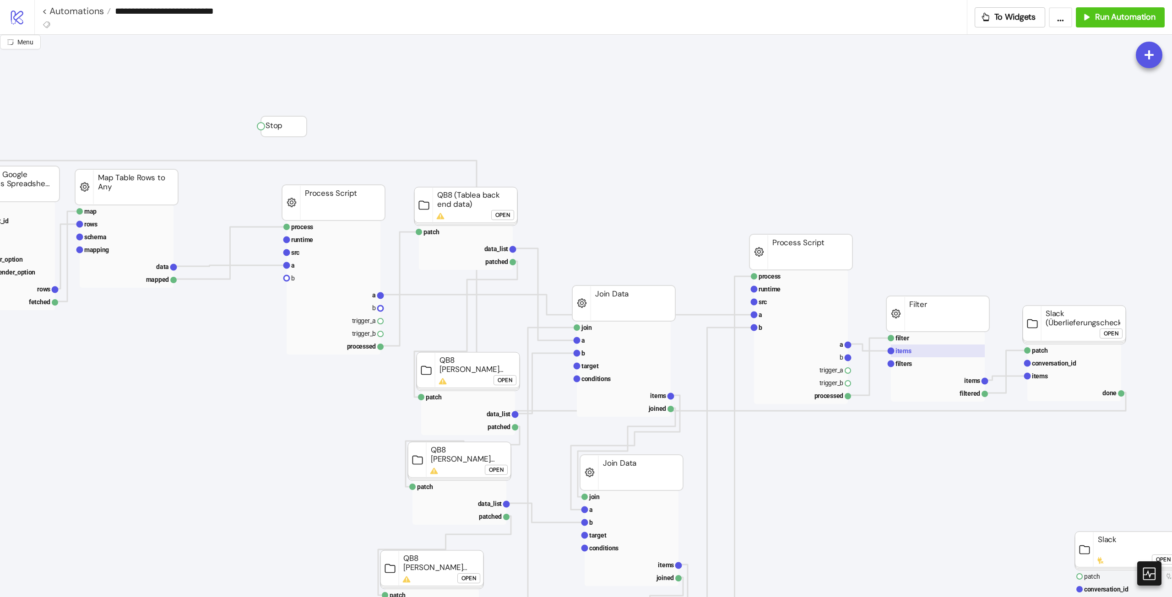
click at [936, 348] on rect at bounding box center [938, 351] width 94 height 13
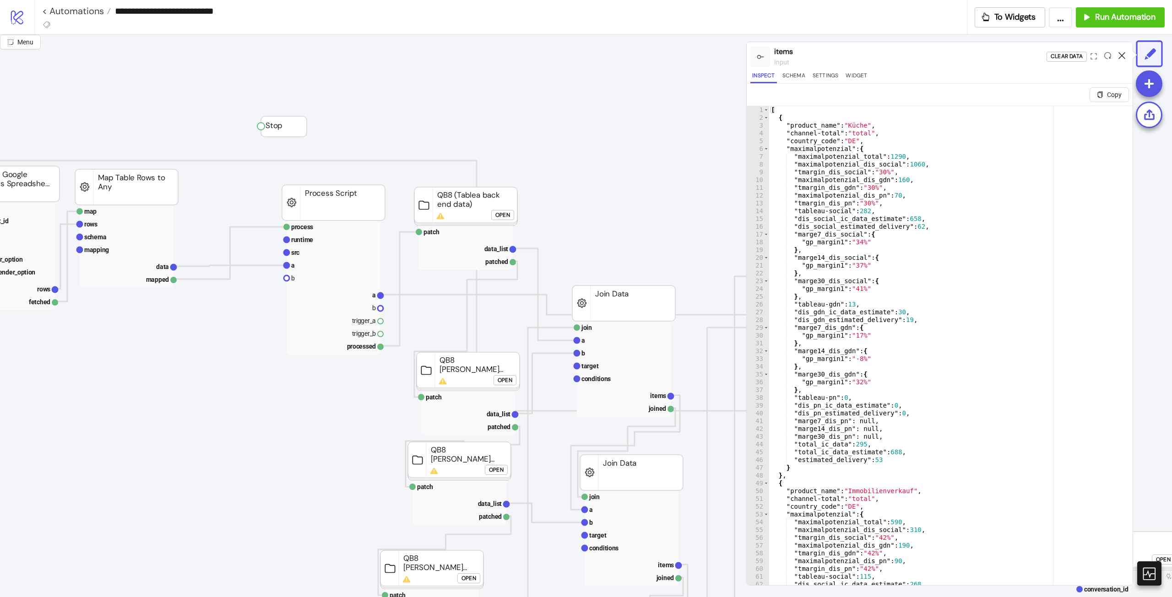
click at [1124, 54] on icon at bounding box center [1122, 55] width 7 height 7
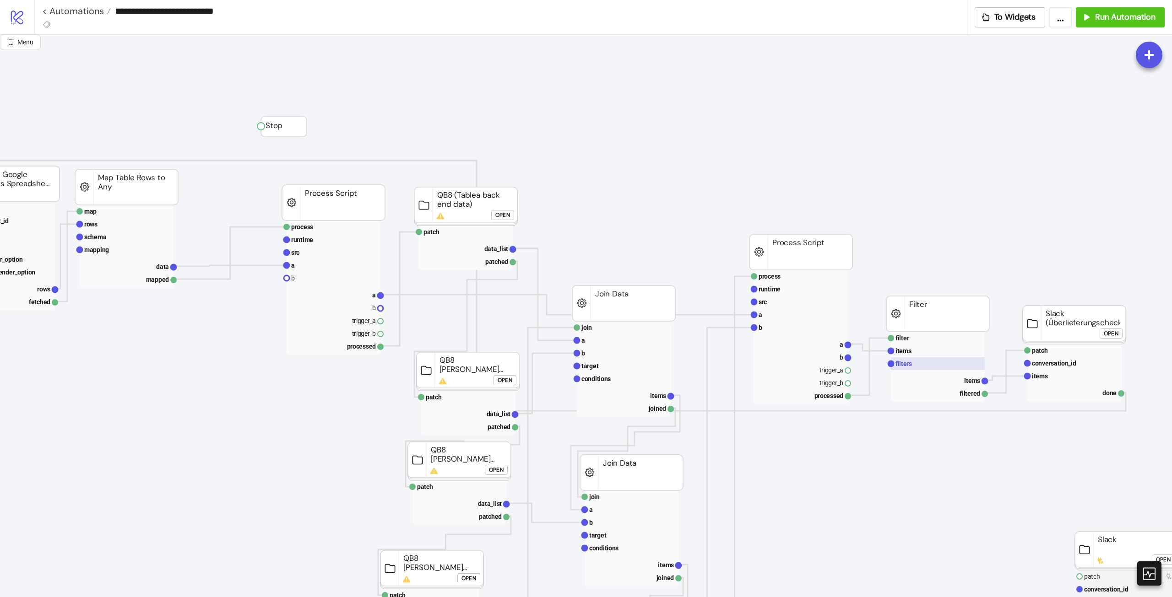
click at [915, 369] on rect at bounding box center [938, 364] width 94 height 13
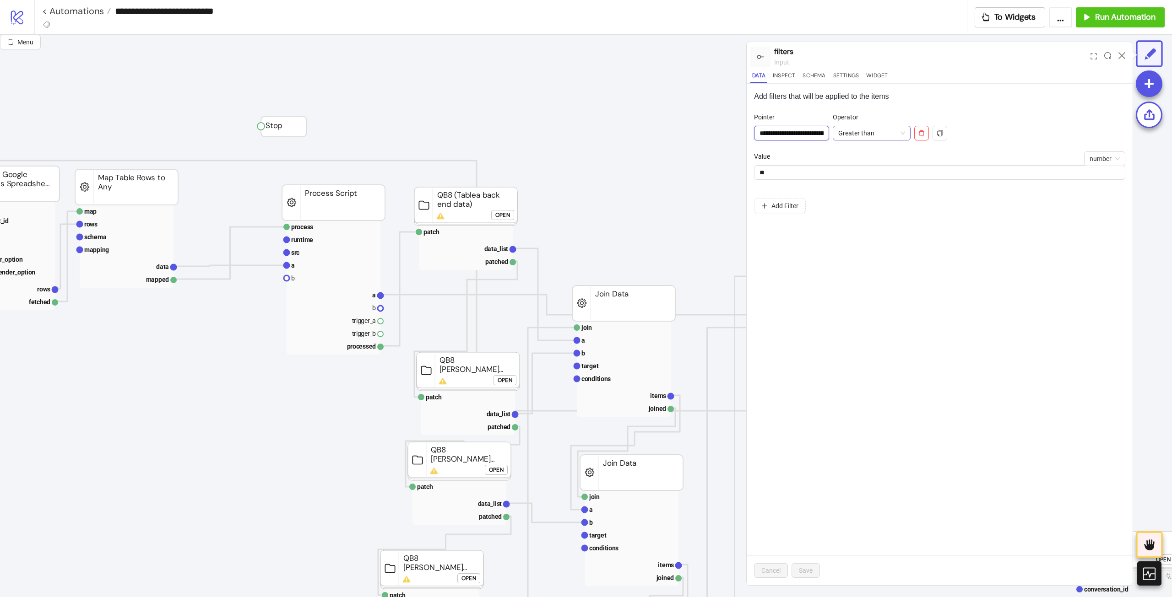
scroll to position [0, 39]
drag, startPoint x: 811, startPoint y: 133, endPoint x: 841, endPoint y: 130, distance: 29.8
click at [841, 130] on div "**********" at bounding box center [853, 131] width 199 height 39
click at [1124, 55] on icon at bounding box center [1122, 55] width 7 height 7
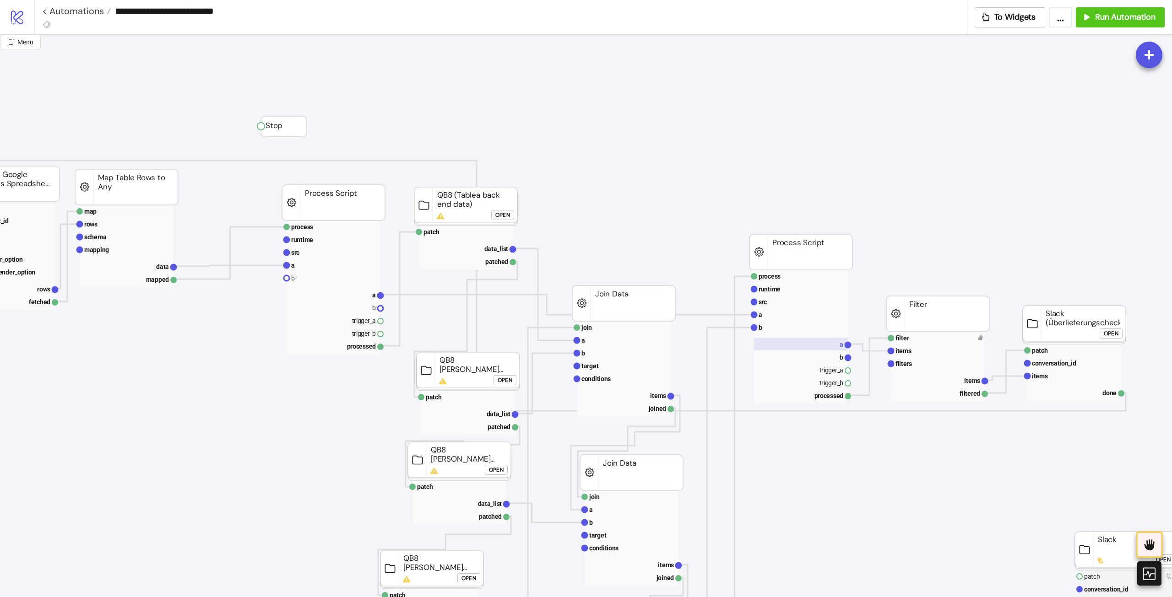
click at [821, 343] on rect at bounding box center [801, 344] width 94 height 13
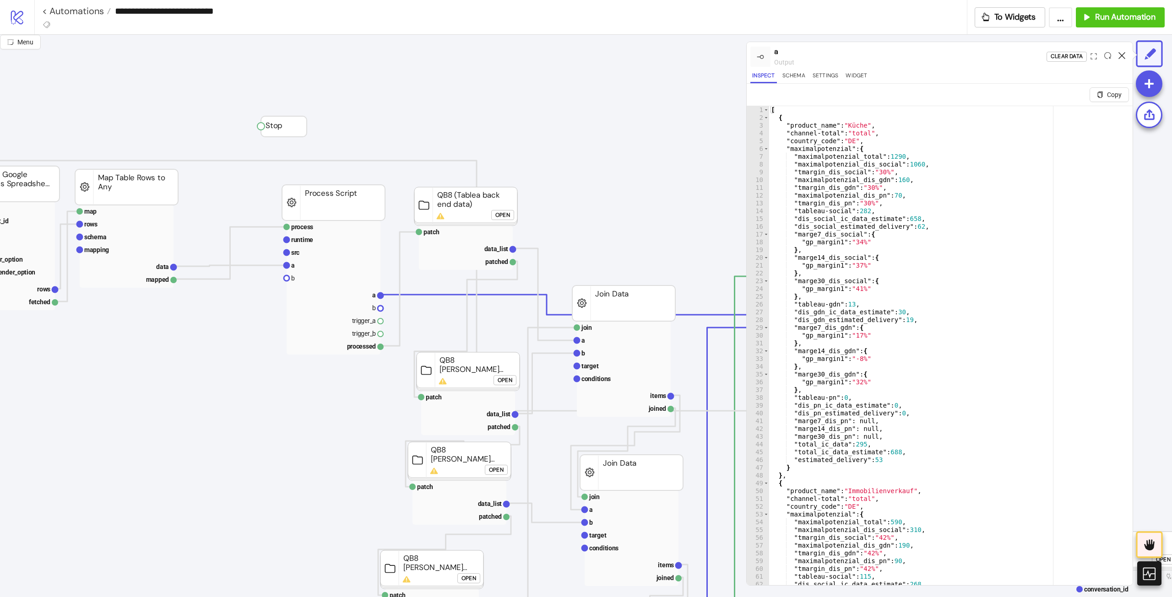
click at [1123, 55] on icon at bounding box center [1122, 55] width 7 height 7
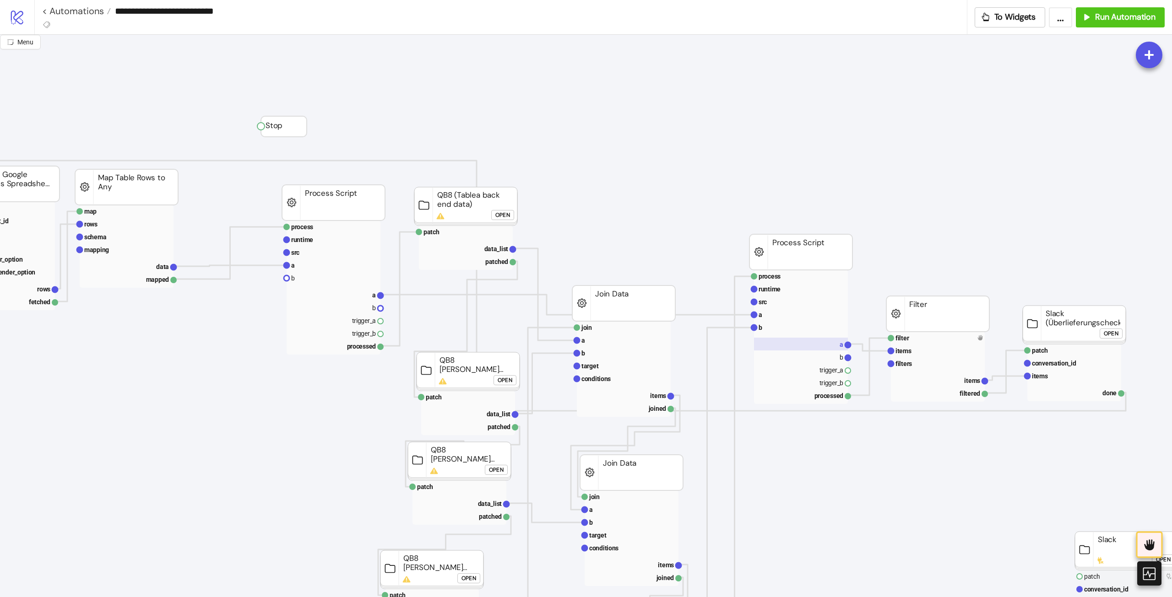
click at [835, 345] on rect at bounding box center [801, 344] width 94 height 13
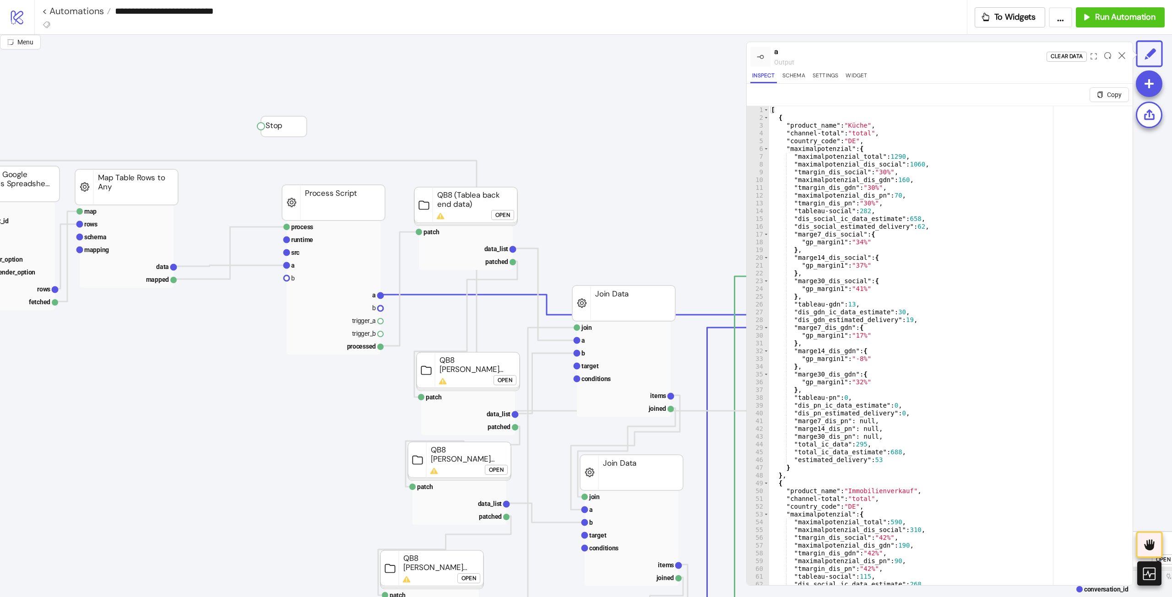
click at [1124, 58] on icon at bounding box center [1122, 55] width 7 height 7
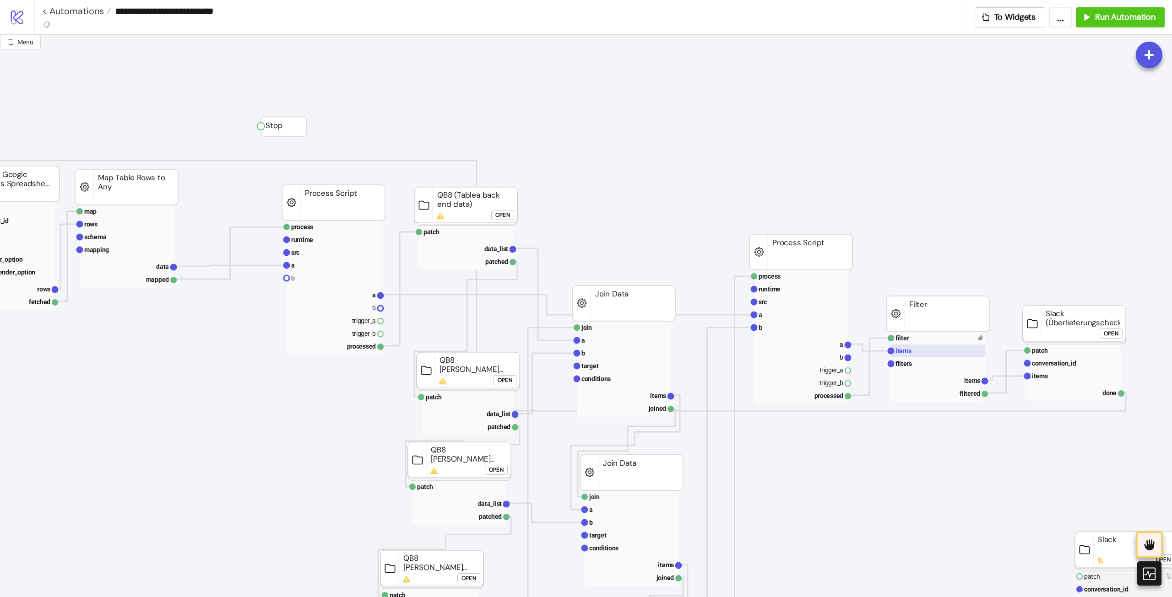
click at [915, 355] on rect at bounding box center [938, 351] width 94 height 13
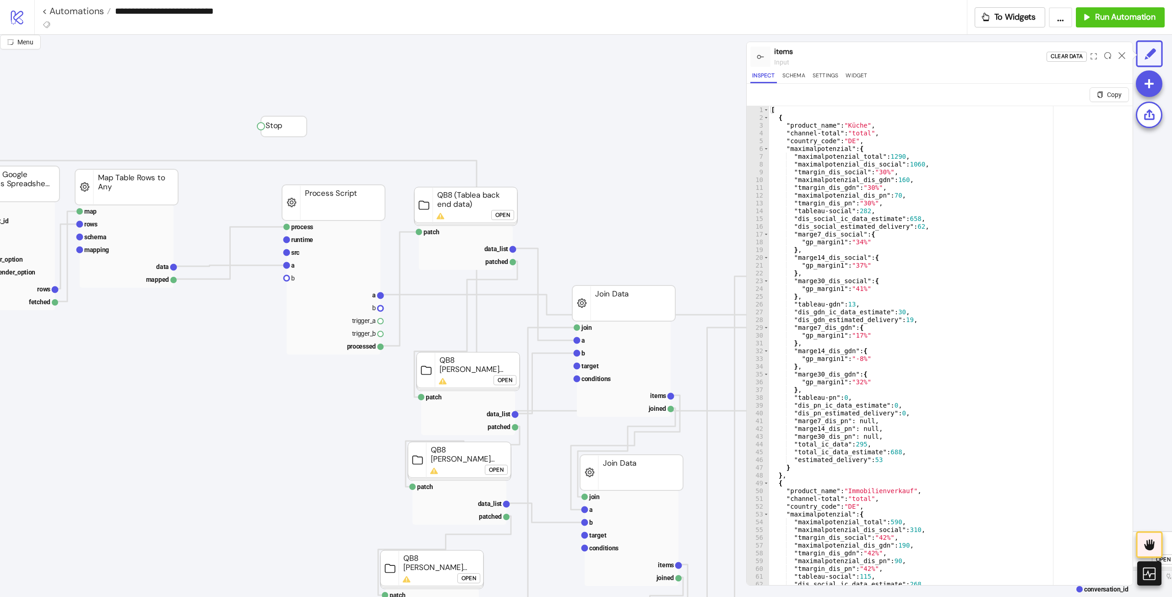
click at [1123, 50] on div at bounding box center [1122, 56] width 14 height 25
click at [1122, 54] on icon at bounding box center [1122, 55] width 7 height 7
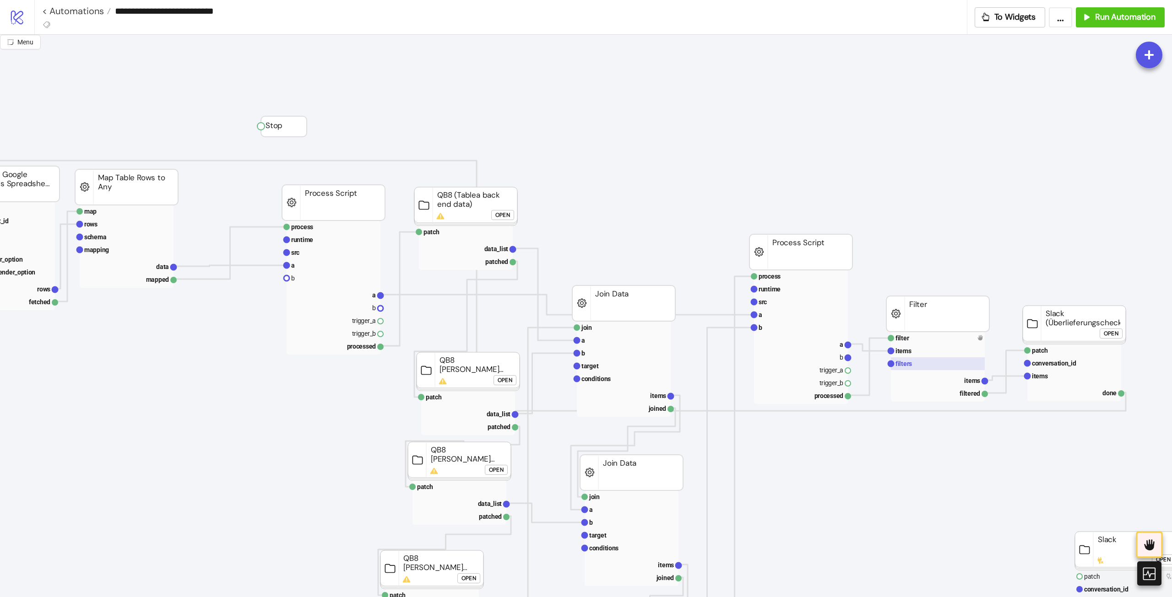
click at [913, 364] on rect at bounding box center [938, 364] width 94 height 13
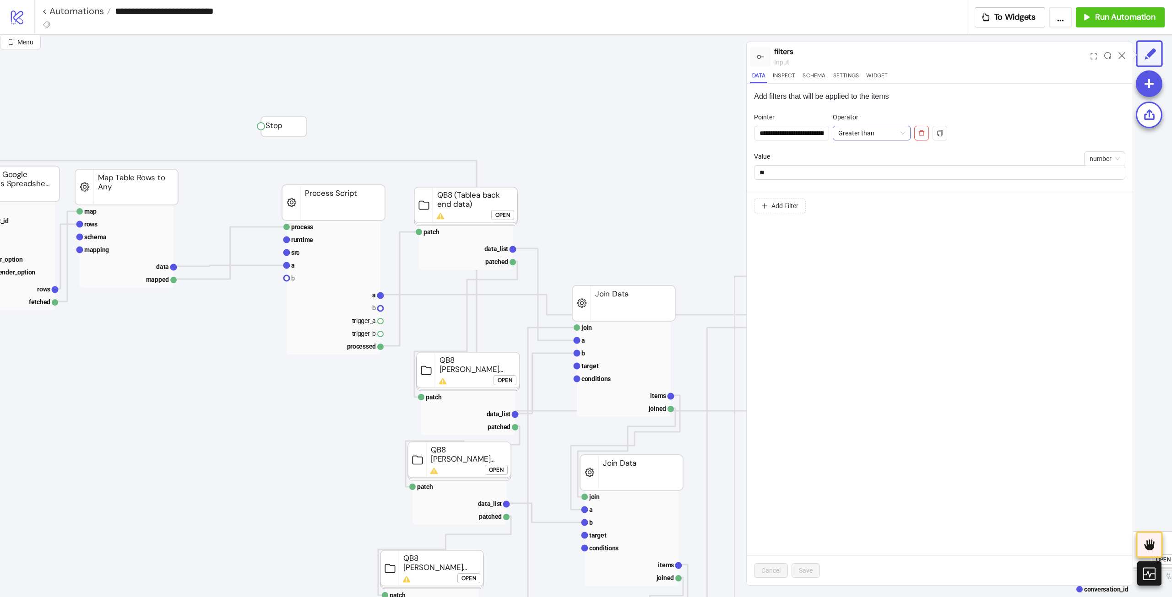
click at [883, 130] on span "Greater than" at bounding box center [871, 133] width 67 height 14
click at [781, 338] on div "**********" at bounding box center [940, 335] width 386 height 502
click at [797, 179] on input "**" at bounding box center [940, 173] width 370 height 14
drag, startPoint x: 776, startPoint y: 169, endPoint x: 727, endPoint y: 176, distance: 49.4
click at [751, 172] on div "**********" at bounding box center [940, 150] width 386 height 83
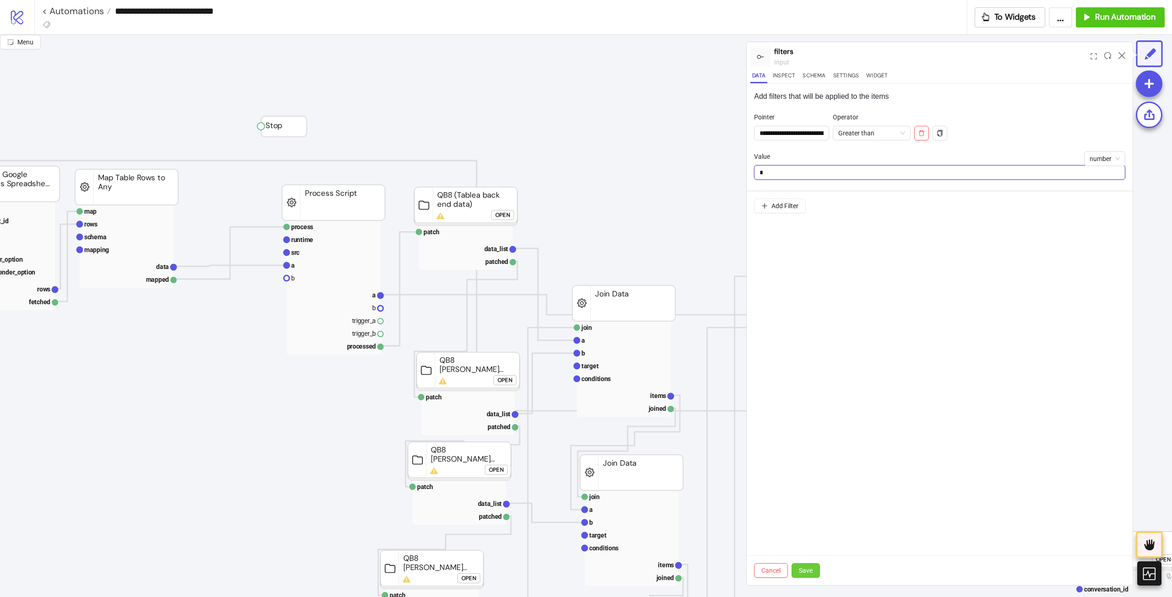
type input "*"
click at [806, 572] on span "Save" at bounding box center [806, 570] width 14 height 7
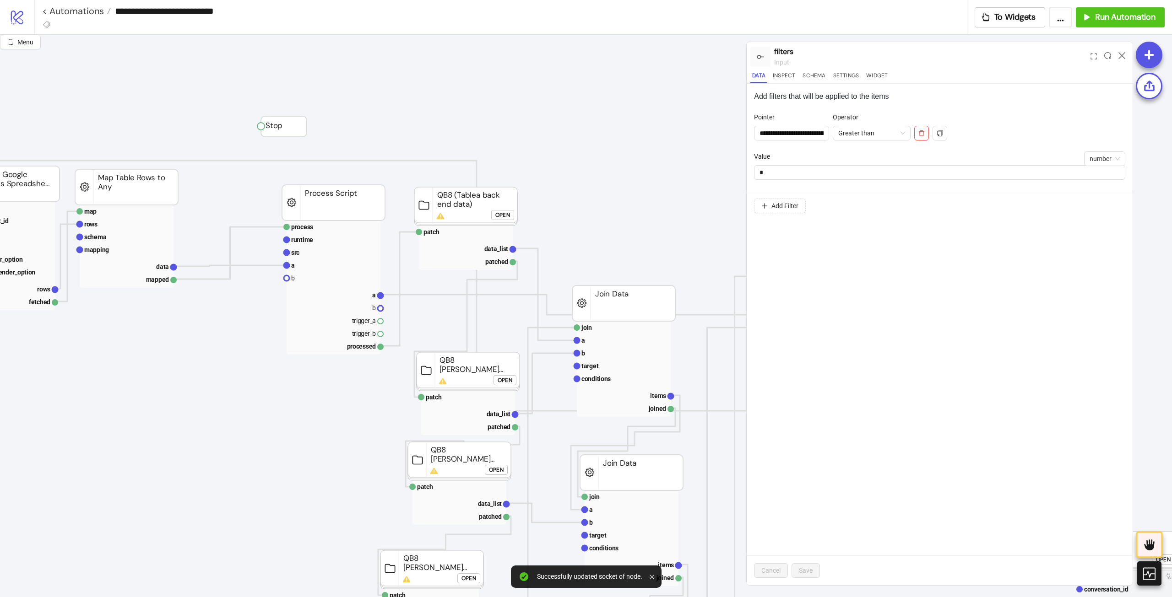
click at [1124, 54] on icon at bounding box center [1122, 55] width 7 height 7
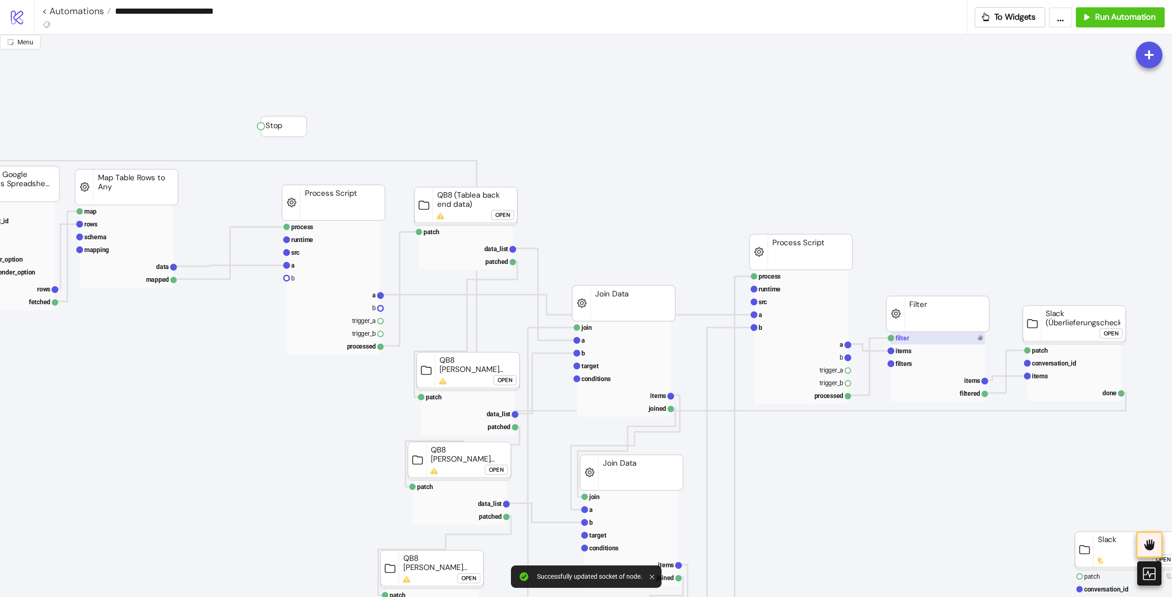
click at [964, 337] on rect at bounding box center [938, 338] width 94 height 13
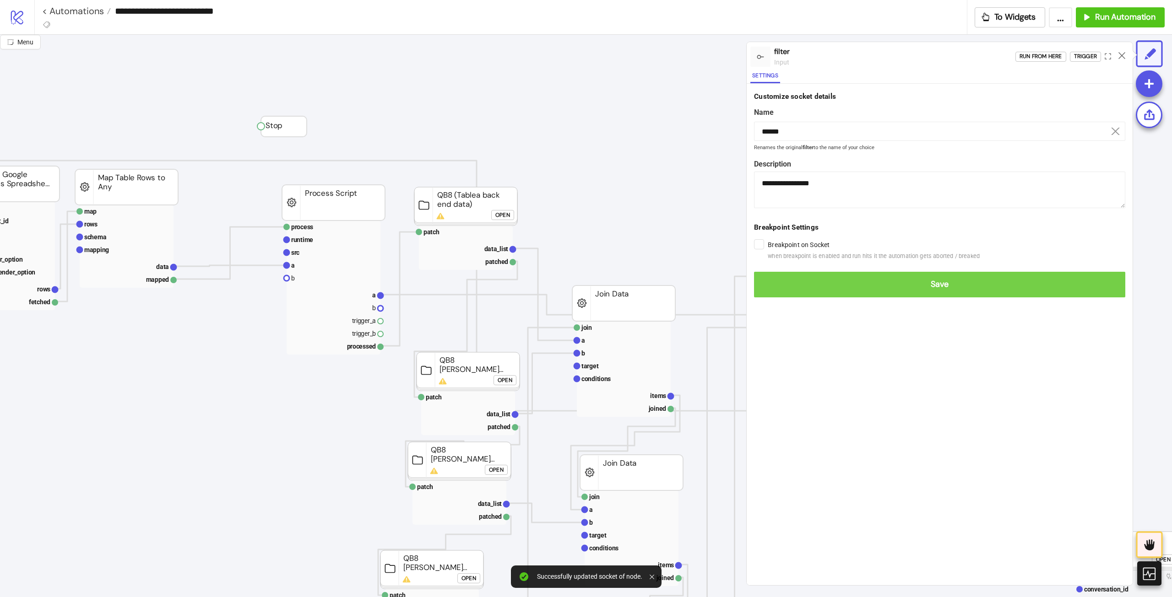
click at [794, 273] on button "Save" at bounding box center [939, 285] width 371 height 26
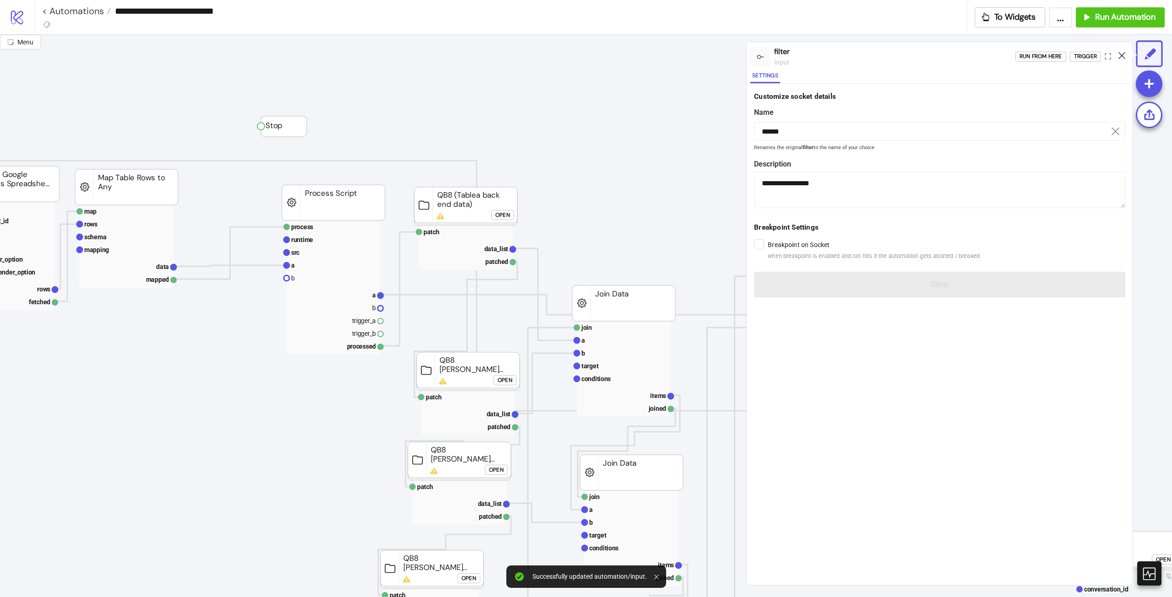
click at [1119, 57] on icon at bounding box center [1122, 55] width 7 height 7
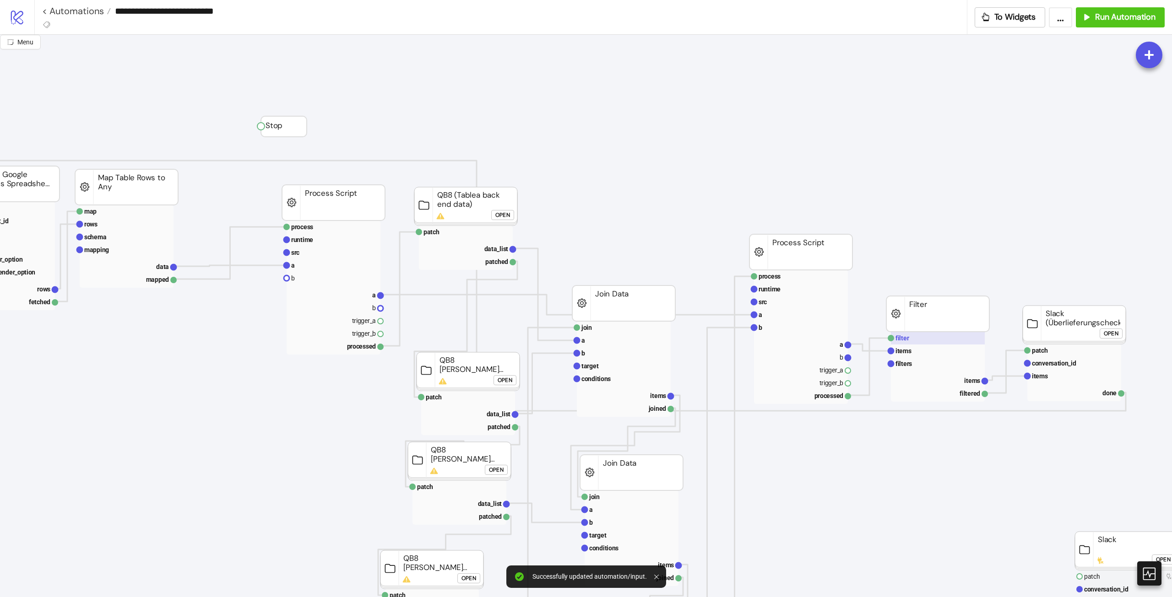
click at [914, 342] on rect at bounding box center [938, 338] width 94 height 13
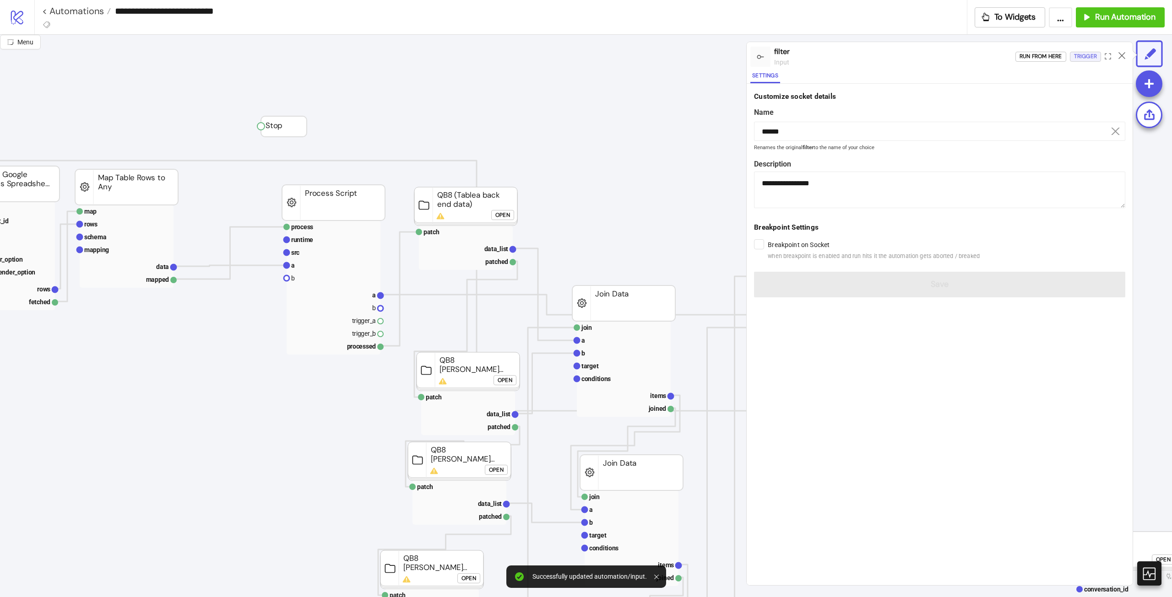
click at [1072, 56] on button "Trigger" at bounding box center [1085, 57] width 31 height 10
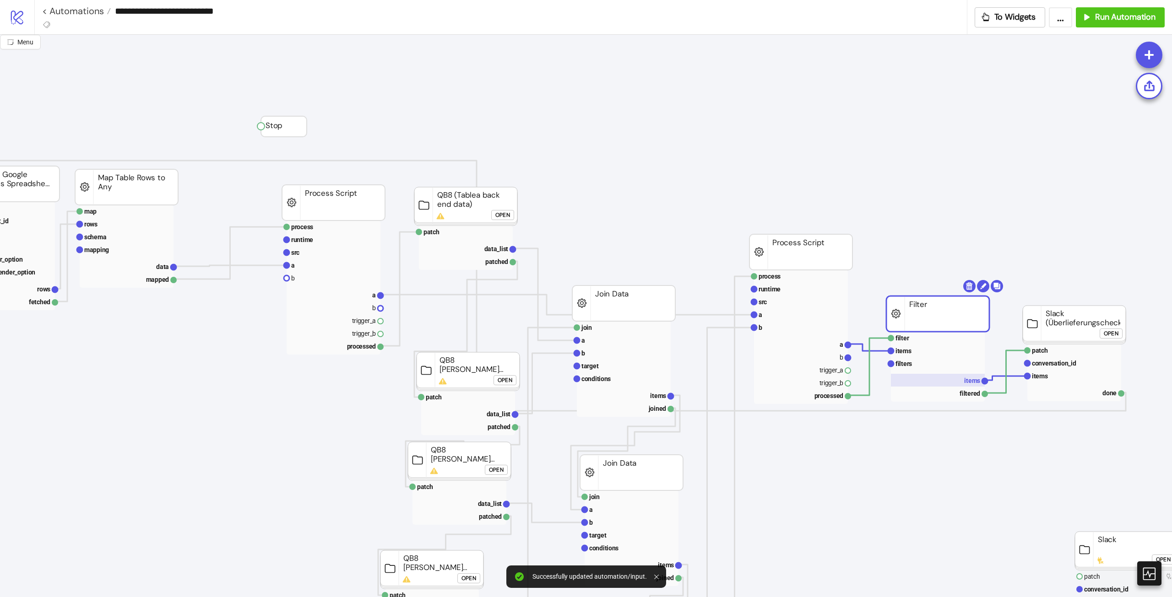
click at [958, 384] on rect at bounding box center [938, 380] width 94 height 13
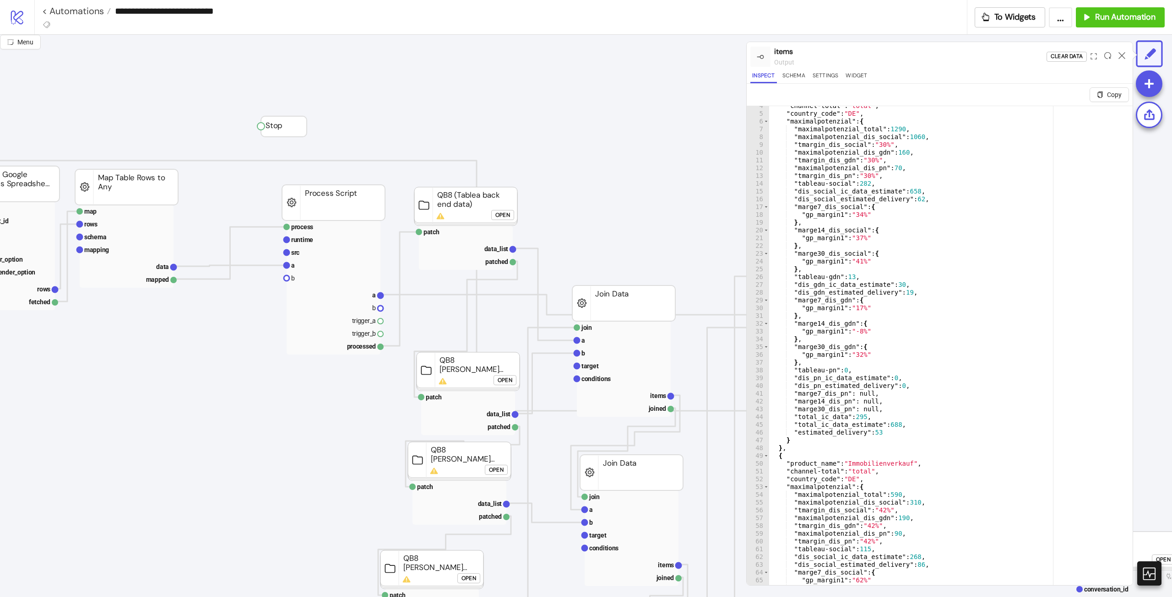
scroll to position [27, 0]
click at [1124, 55] on icon at bounding box center [1122, 55] width 7 height 7
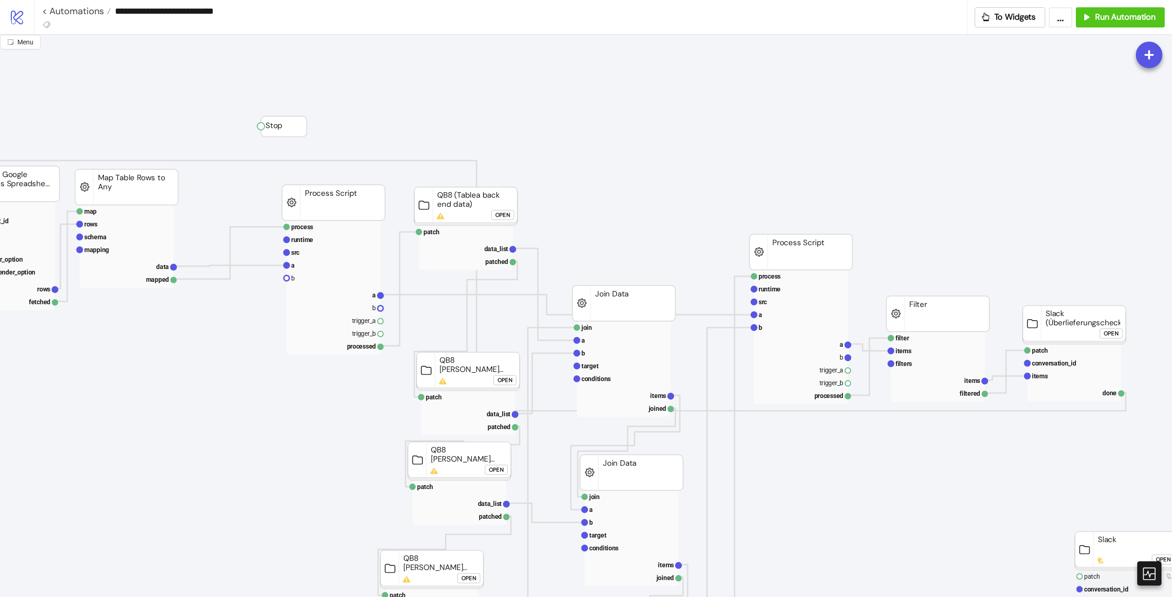
click at [909, 371] on rect at bounding box center [938, 367] width 94 height 70
click at [911, 365] on text "filters" at bounding box center [904, 363] width 16 height 7
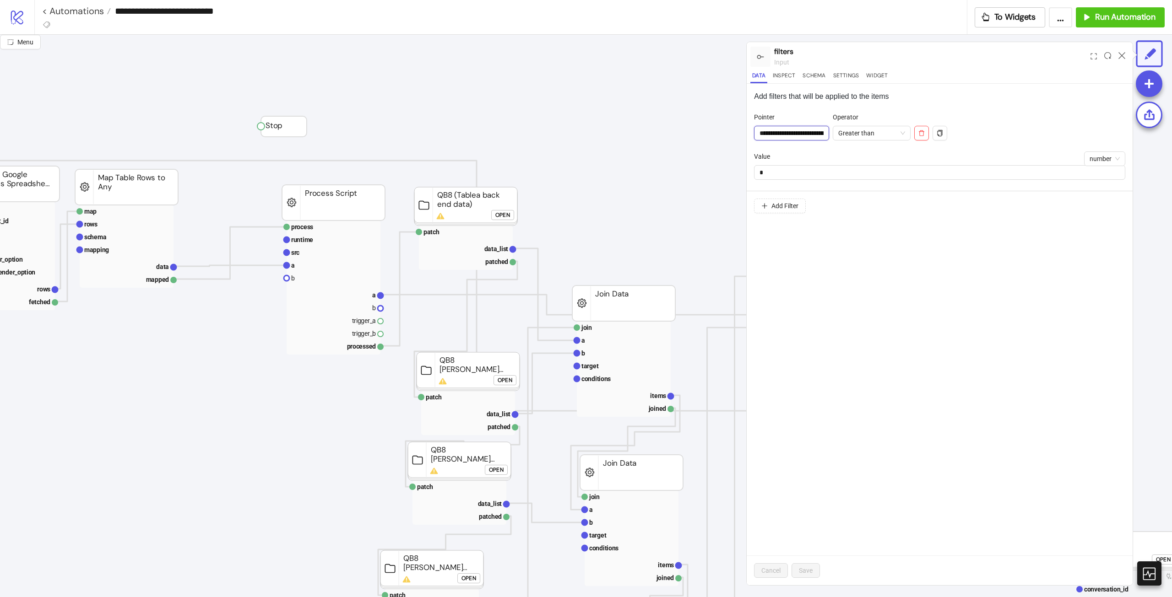
scroll to position [0, 39]
drag, startPoint x: 809, startPoint y: 136, endPoint x: 827, endPoint y: 136, distance: 17.9
click at [827, 136] on input "**********" at bounding box center [794, 133] width 81 height 15
click at [794, 141] on div "**********" at bounding box center [794, 131] width 81 height 39
drag, startPoint x: 809, startPoint y: 139, endPoint x: 849, endPoint y: 139, distance: 40.3
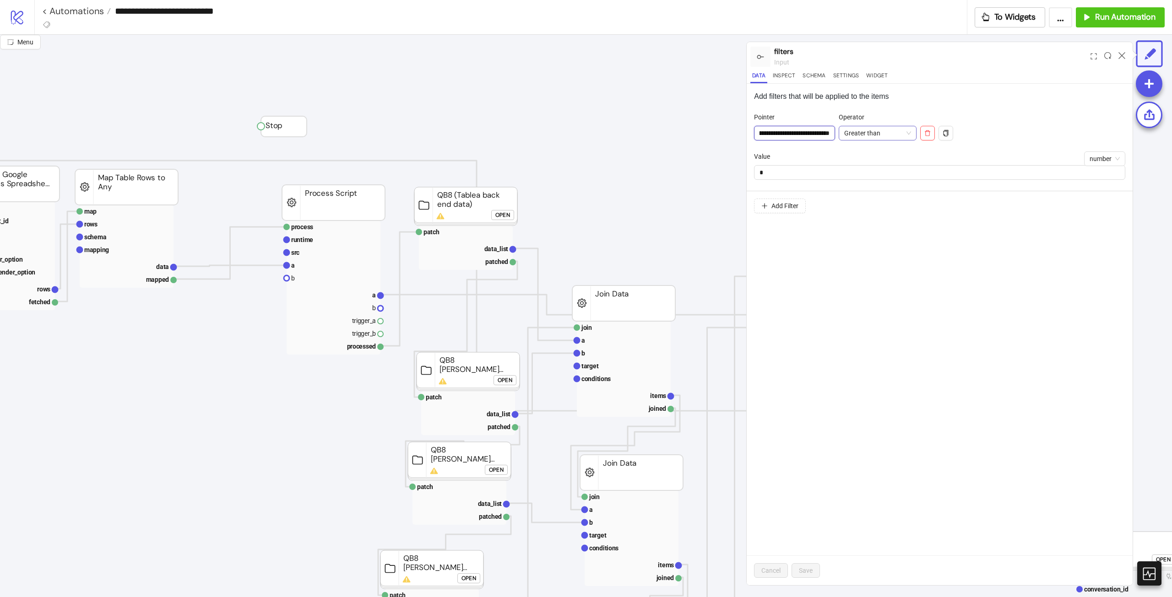
click at [849, 139] on div "**********" at bounding box center [853, 131] width 199 height 39
click at [1125, 54] on div at bounding box center [1122, 56] width 14 height 25
click at [1124, 54] on icon at bounding box center [1122, 55] width 7 height 7
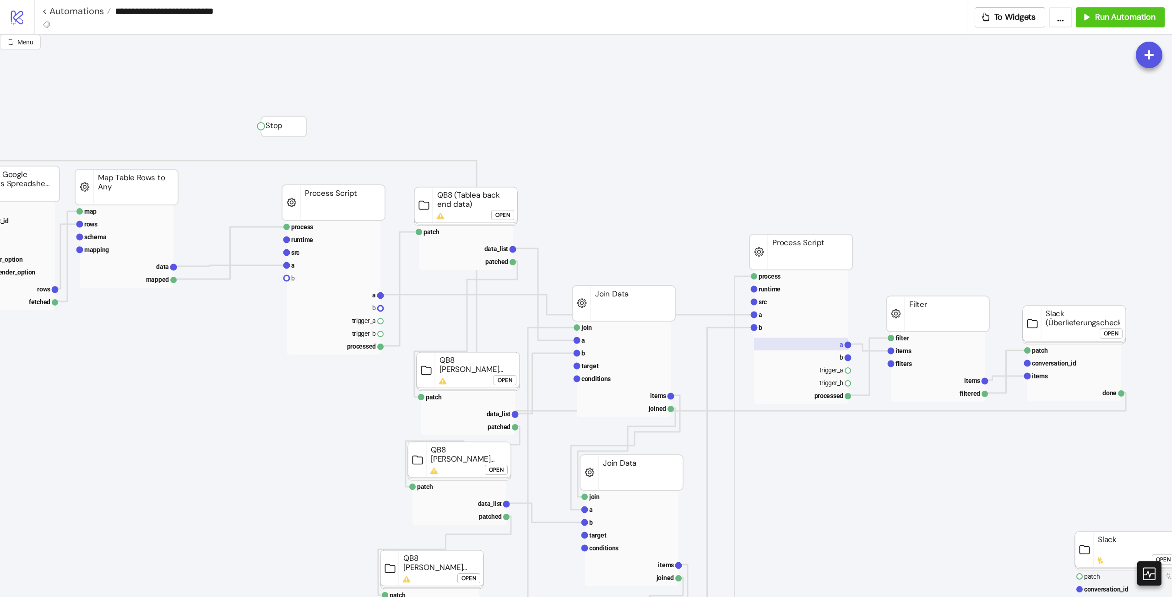
click at [829, 346] on rect at bounding box center [801, 344] width 94 height 13
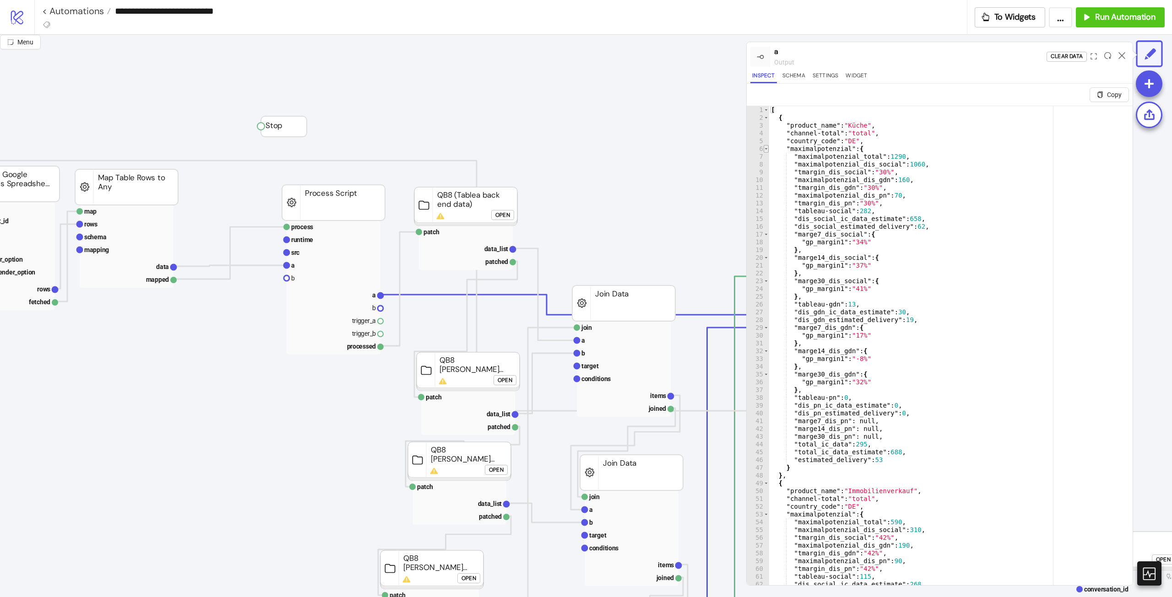
click at [767, 148] on span "Toggle code folding, rows 6 through 47" at bounding box center [766, 149] width 5 height 8
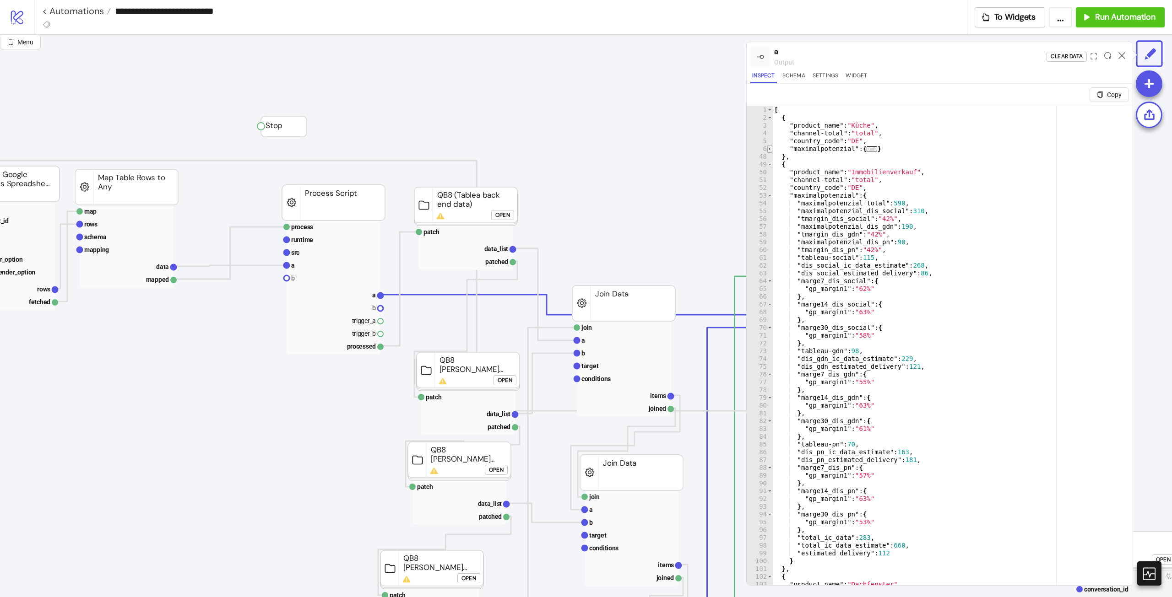
click at [767, 148] on span "Toggle code folding, rows 6 through 47" at bounding box center [769, 149] width 5 height 8
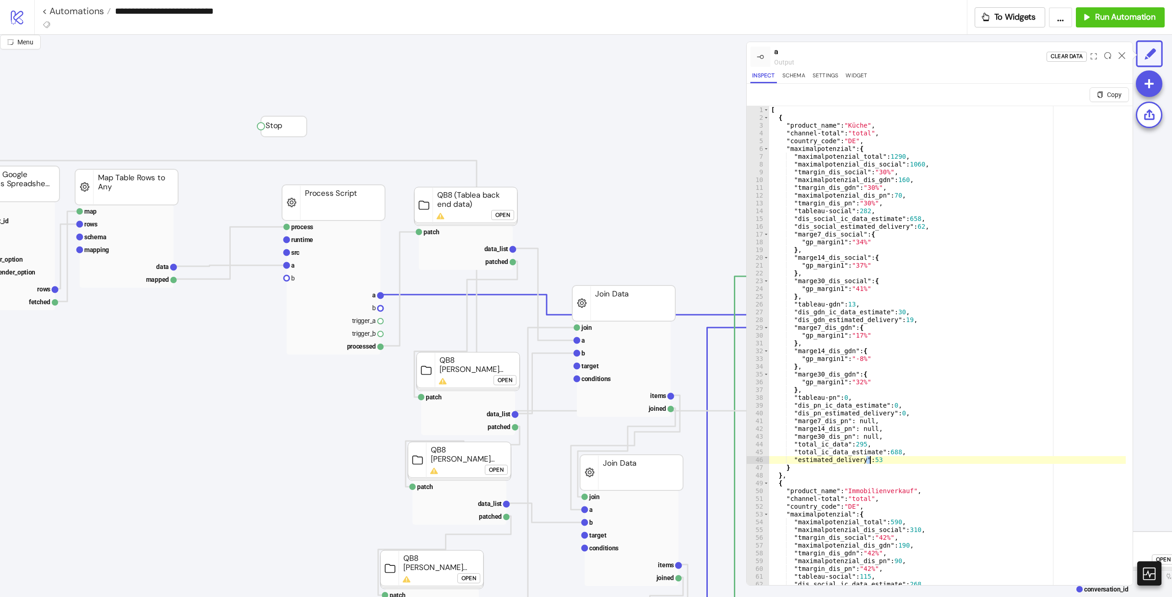
drag, startPoint x: 872, startPoint y: 460, endPoint x: 902, endPoint y: 469, distance: 31.1
click at [882, 462] on div "[ { "product_name" : "Küche" , "channel-total" : "total" , "country_code" : "DE…" at bounding box center [947, 364] width 357 height 517
click at [786, 150] on div "[ { "product_name" : "Küche" , "channel-total" : "total" , "country_code" : "DE…" at bounding box center [947, 364] width 357 height 517
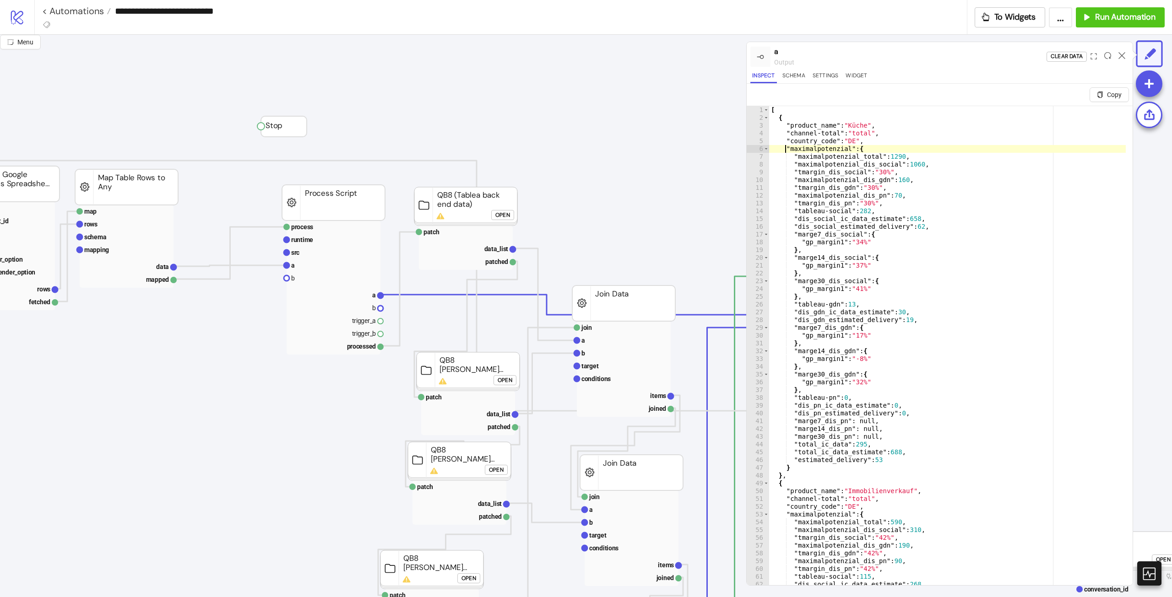
click at [820, 465] on div "[ { "product_name" : "Küche" , "channel-total" : "total" , "country_code" : "DE…" at bounding box center [947, 364] width 357 height 517
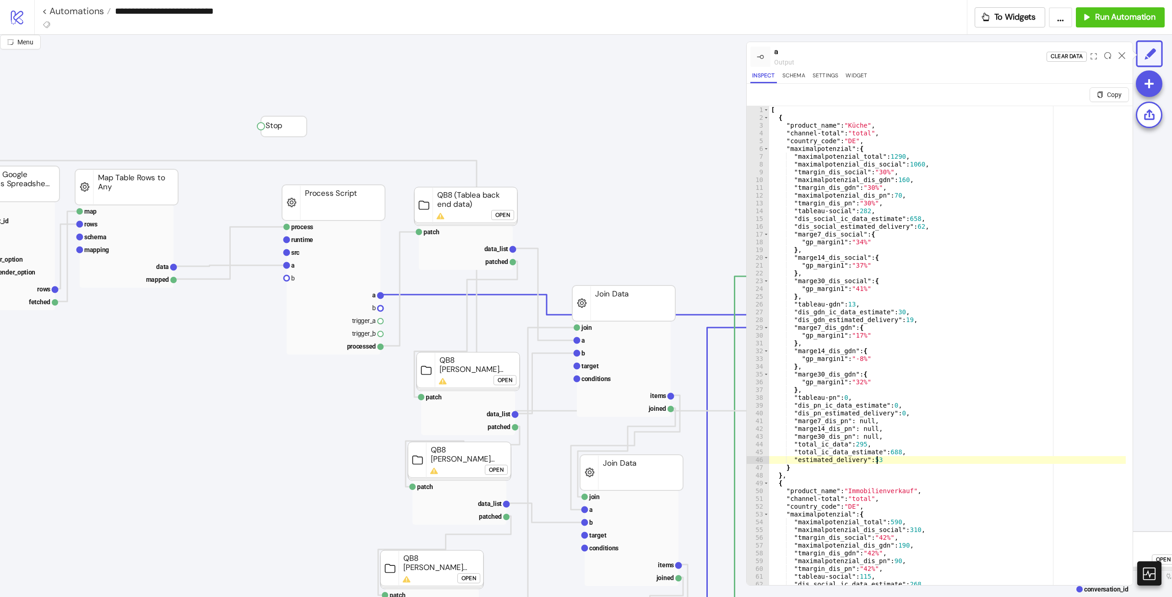
click at [958, 459] on div "[ { "product_name" : "Küche" , "channel-total" : "total" , "country_code" : "DE…" at bounding box center [947, 364] width 357 height 517
type textarea "**********"
click at [1122, 53] on icon at bounding box center [1122, 55] width 7 height 7
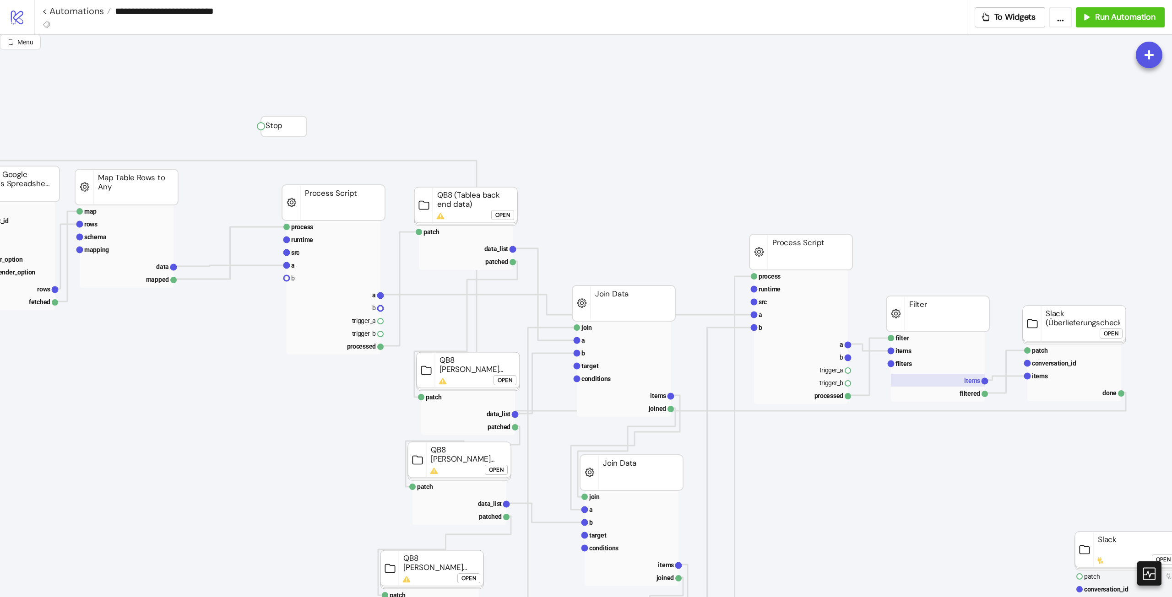
click at [956, 379] on rect at bounding box center [938, 380] width 94 height 13
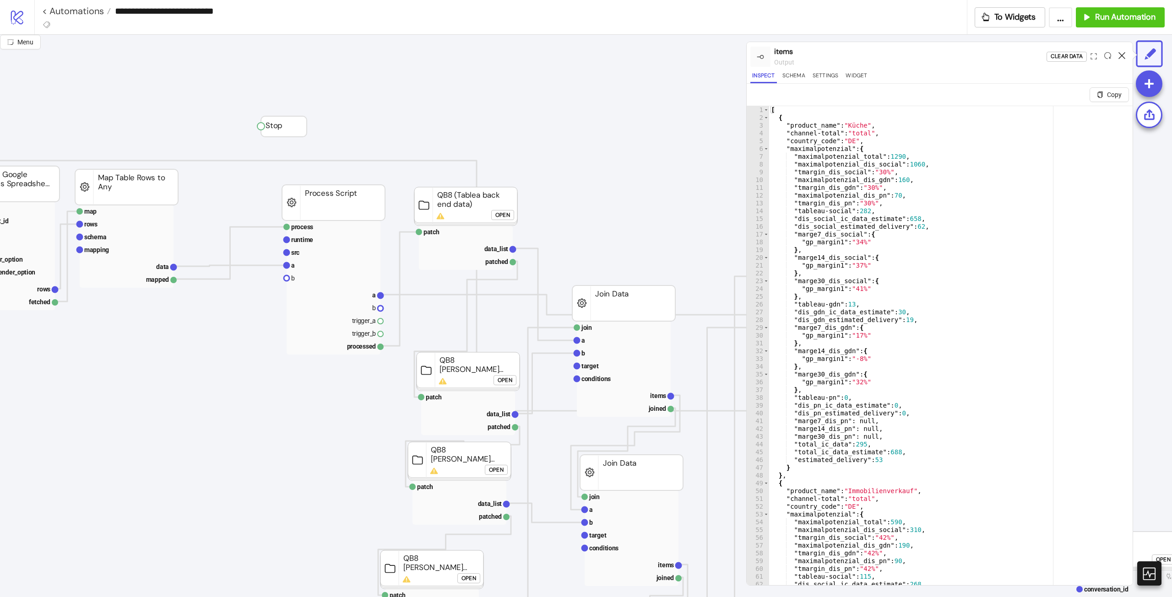
click at [1120, 54] on icon at bounding box center [1122, 55] width 7 height 7
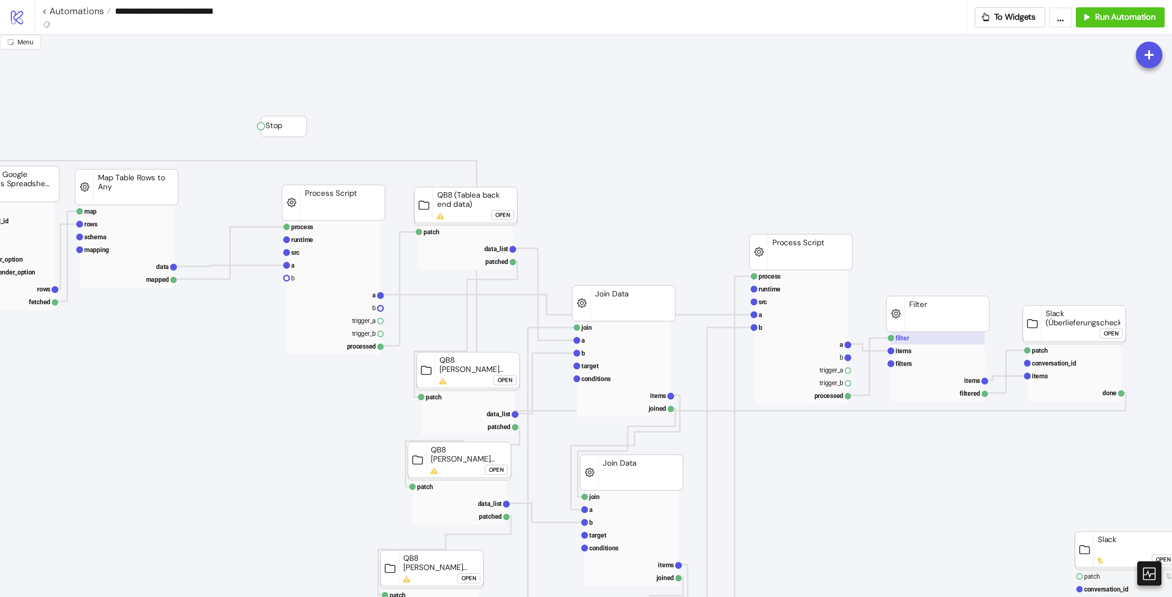
click at [951, 334] on rect at bounding box center [938, 338] width 94 height 13
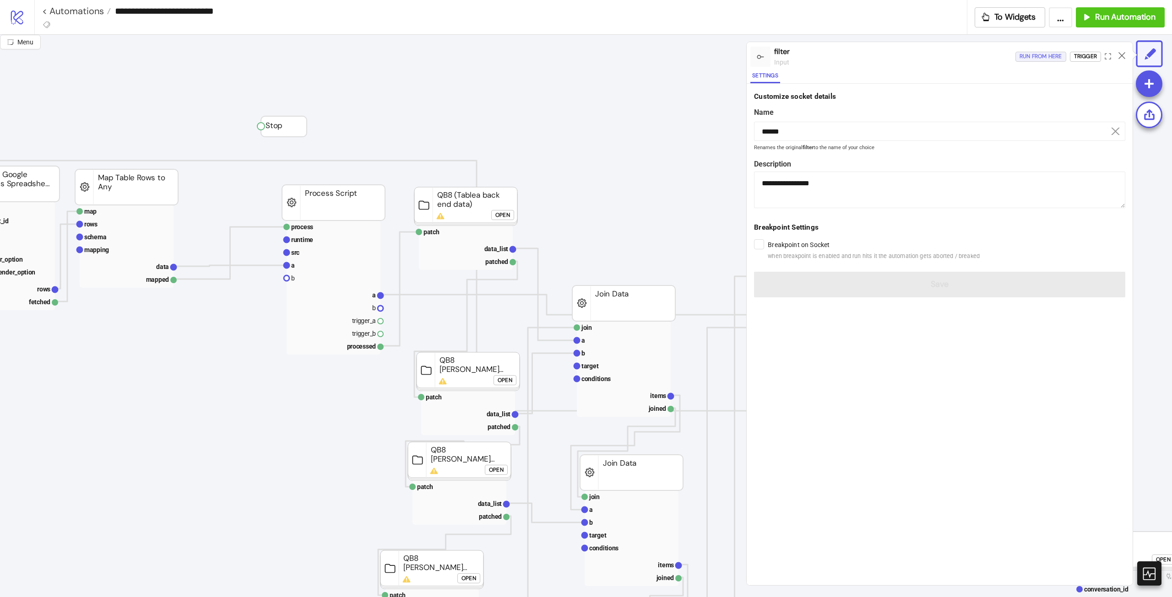
click at [1053, 62] on div "Run from here Trigger" at bounding box center [1073, 56] width 117 height 25
click at [1044, 55] on div "Run from here" at bounding box center [1041, 56] width 43 height 11
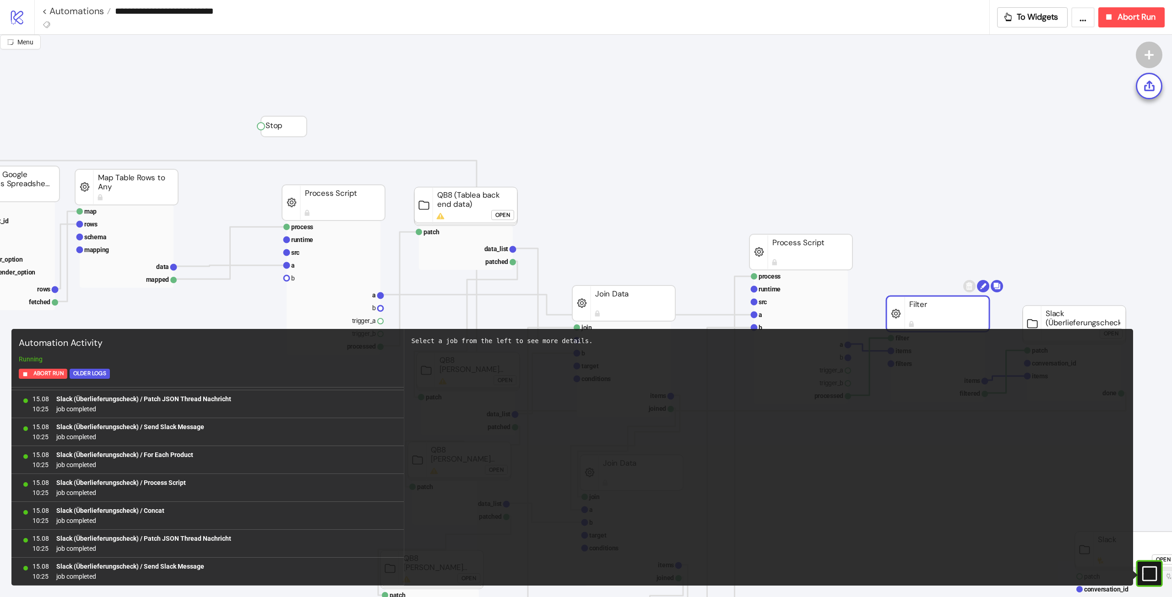
scroll to position [1673, 0]
click at [1147, 564] on div "#e9k1n36qviq57_to { animation: e9k1n36qviq57_to__to 2000ms linear infinite norm…" at bounding box center [1149, 573] width 27 height 27
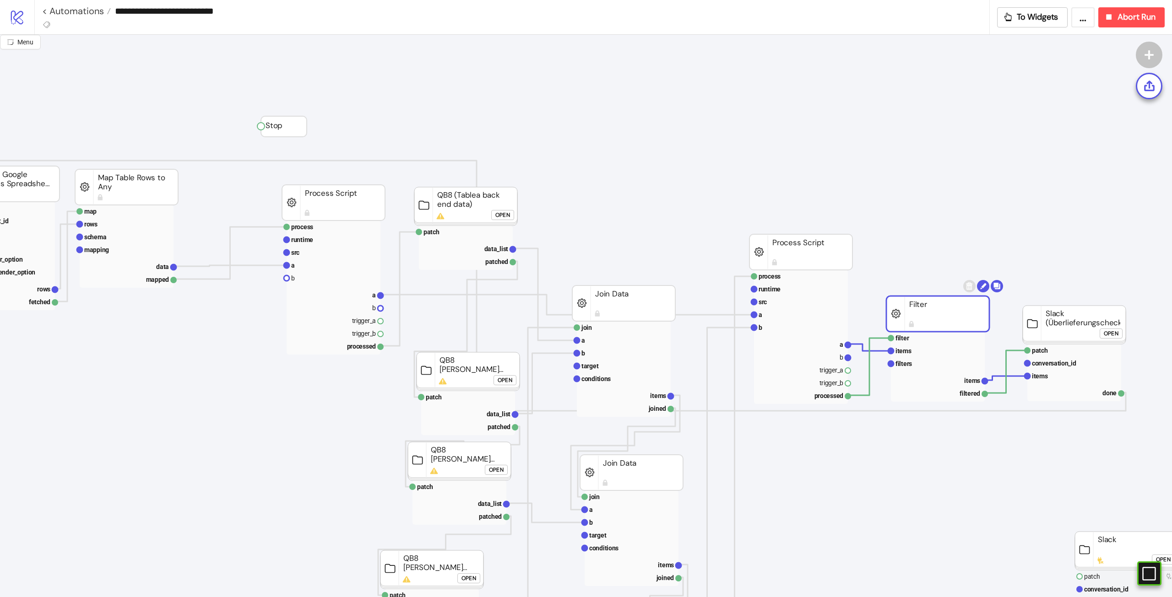
click at [827, 249] on rect at bounding box center [800, 252] width 103 height 36
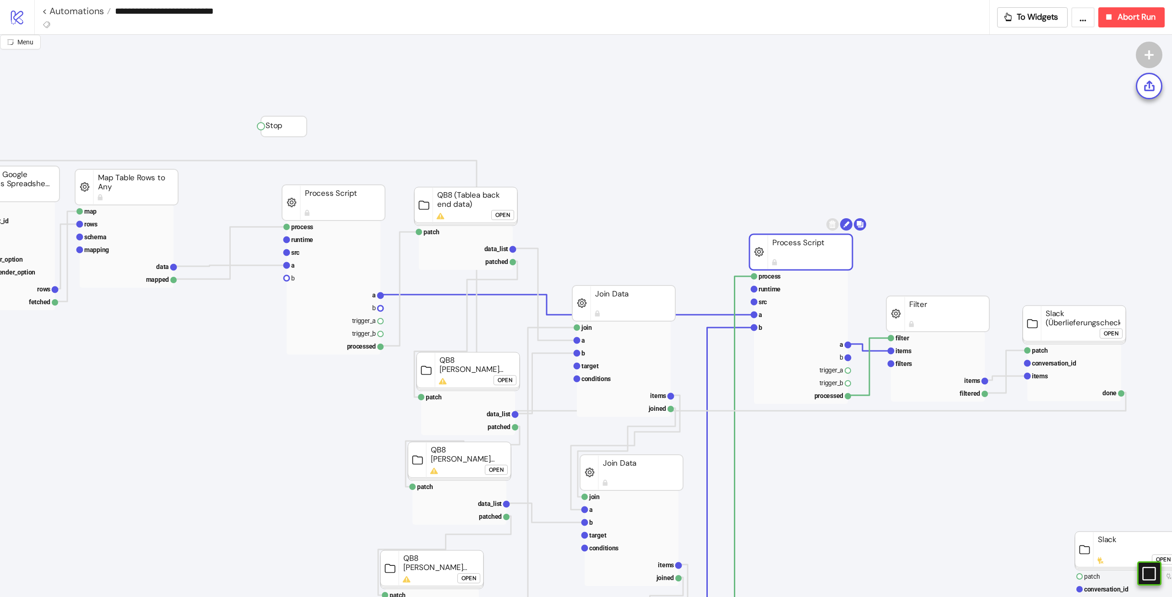
click at [472, 215] on rect at bounding box center [465, 206] width 103 height 38
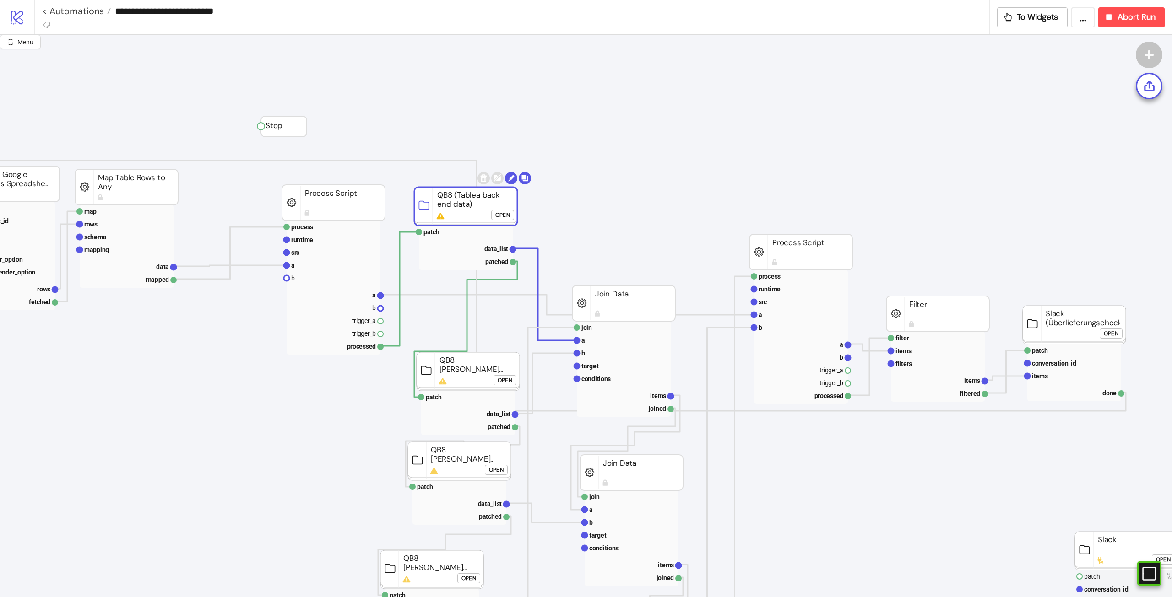
click at [489, 241] on rect at bounding box center [466, 248] width 94 height 44
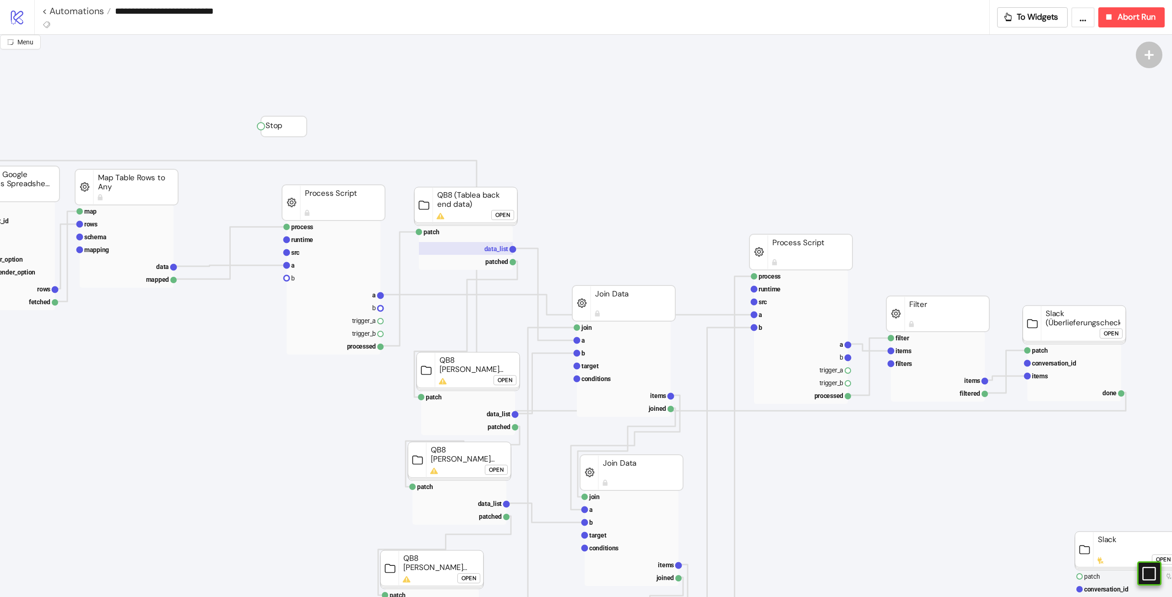
click at [495, 246] on text "data_list" at bounding box center [496, 248] width 24 height 7
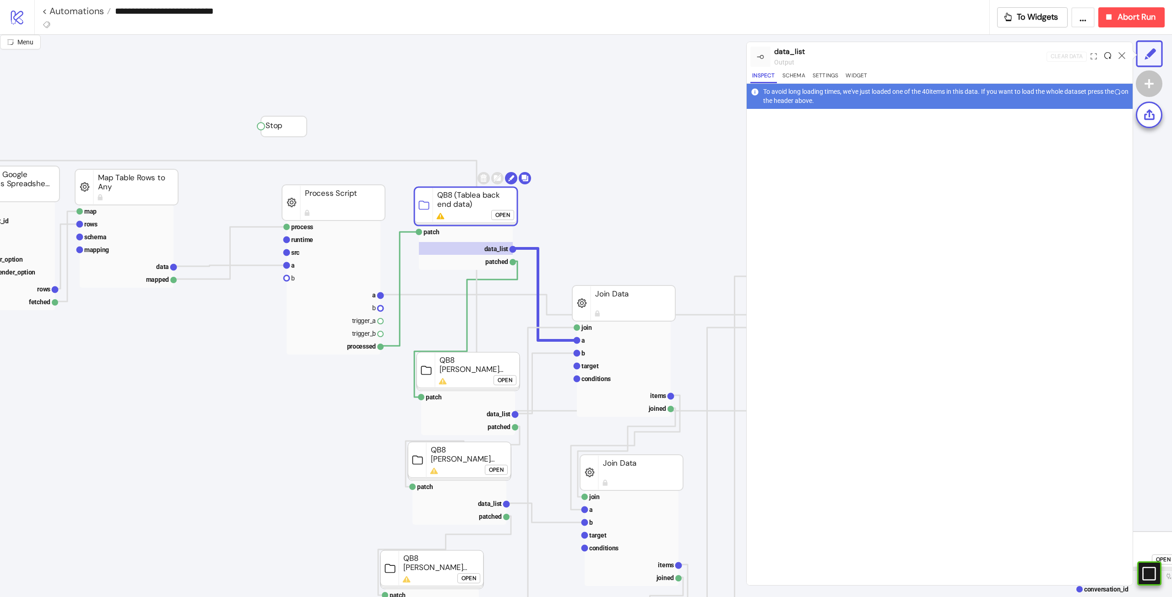
click at [1109, 58] on icon at bounding box center [1107, 55] width 7 height 7
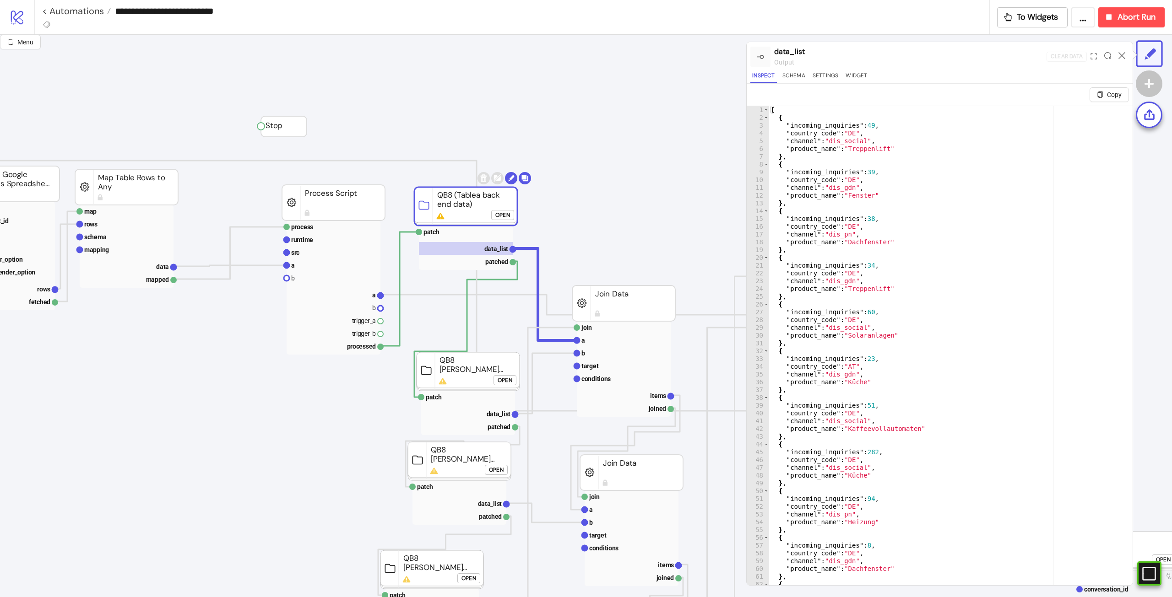
click div "Open"
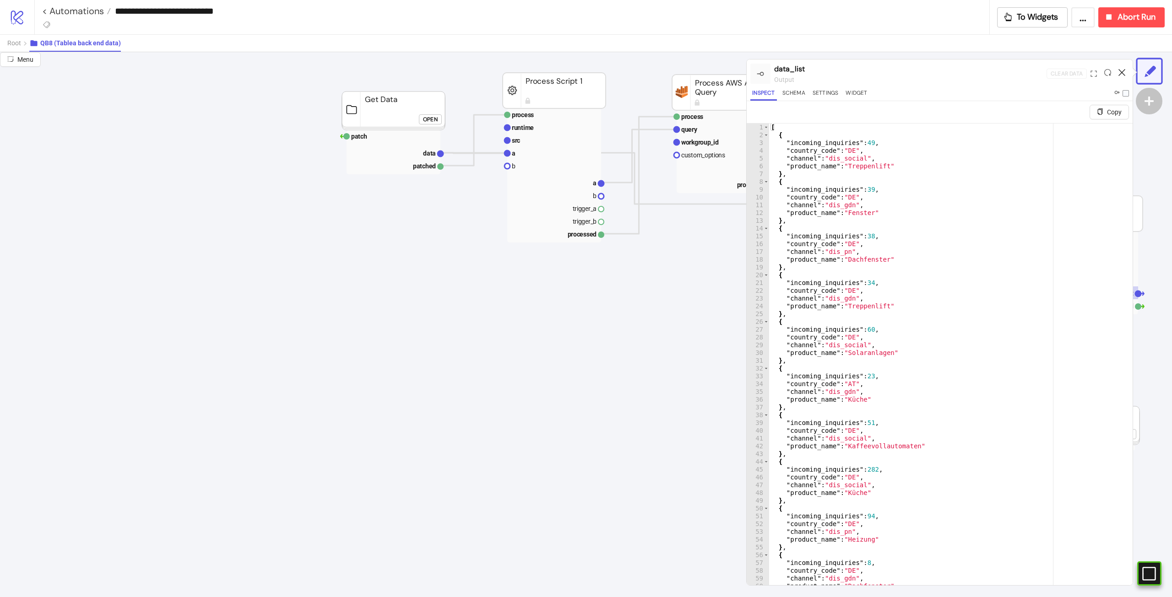
click at [1123, 72] on icon at bounding box center [1122, 72] width 7 height 7
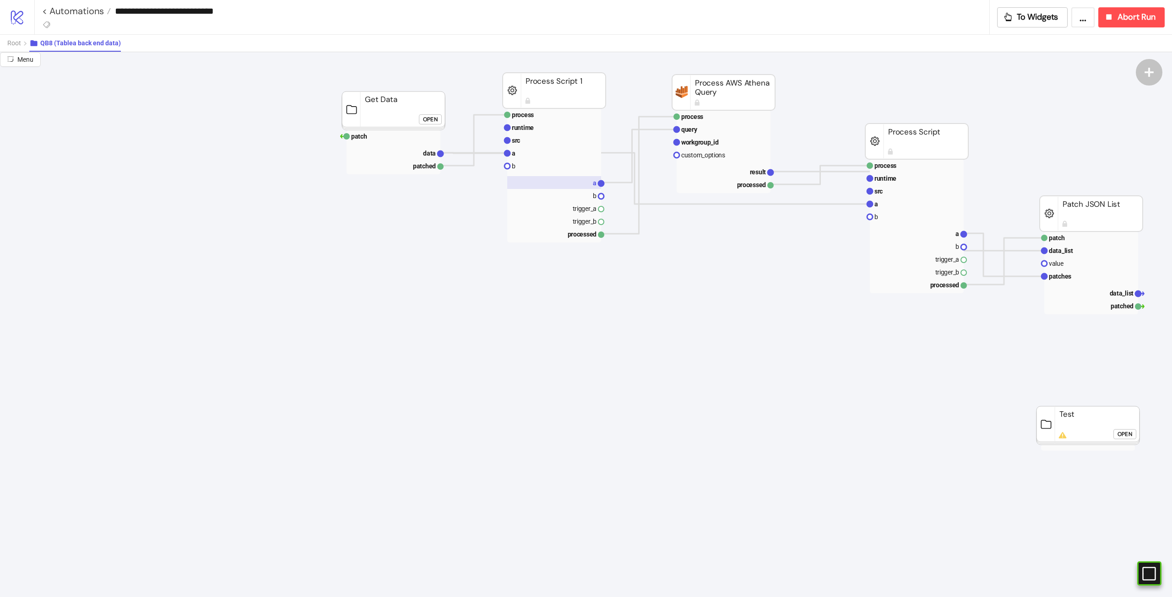
click at [581, 187] on rect at bounding box center [554, 182] width 94 height 13
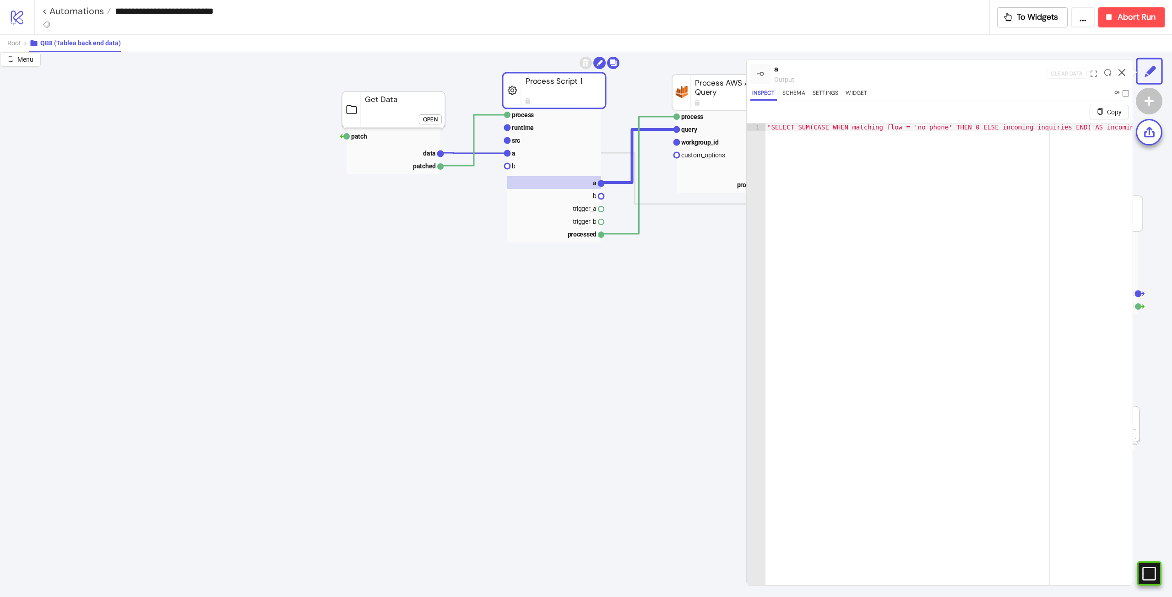
click at [1123, 72] on icon at bounding box center [1122, 72] width 7 height 7
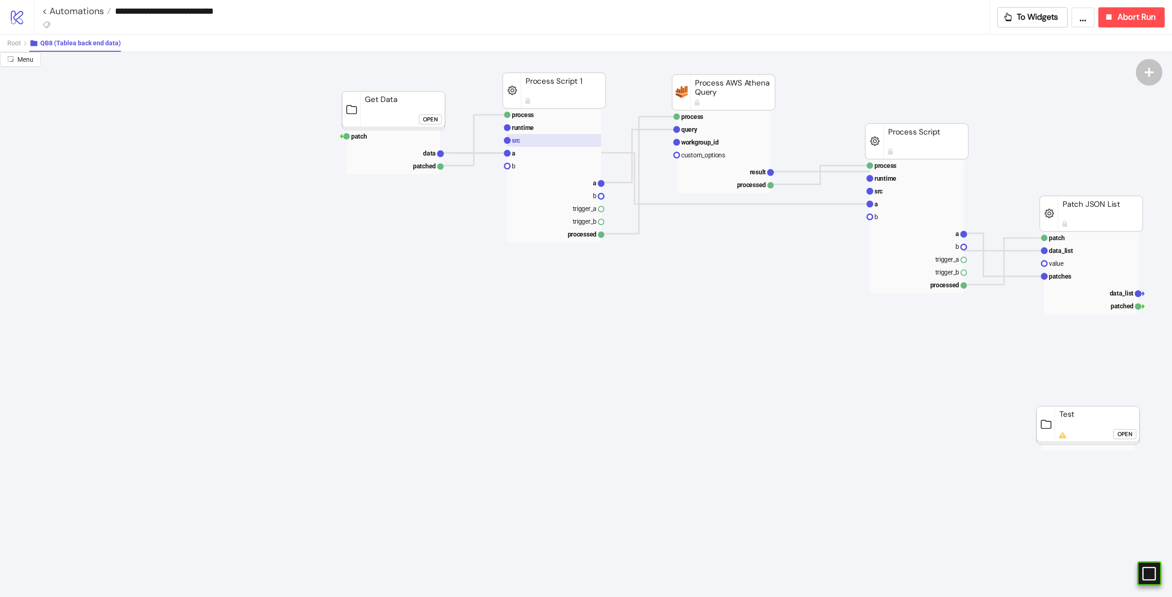
click at [536, 144] on rect at bounding box center [554, 140] width 94 height 13
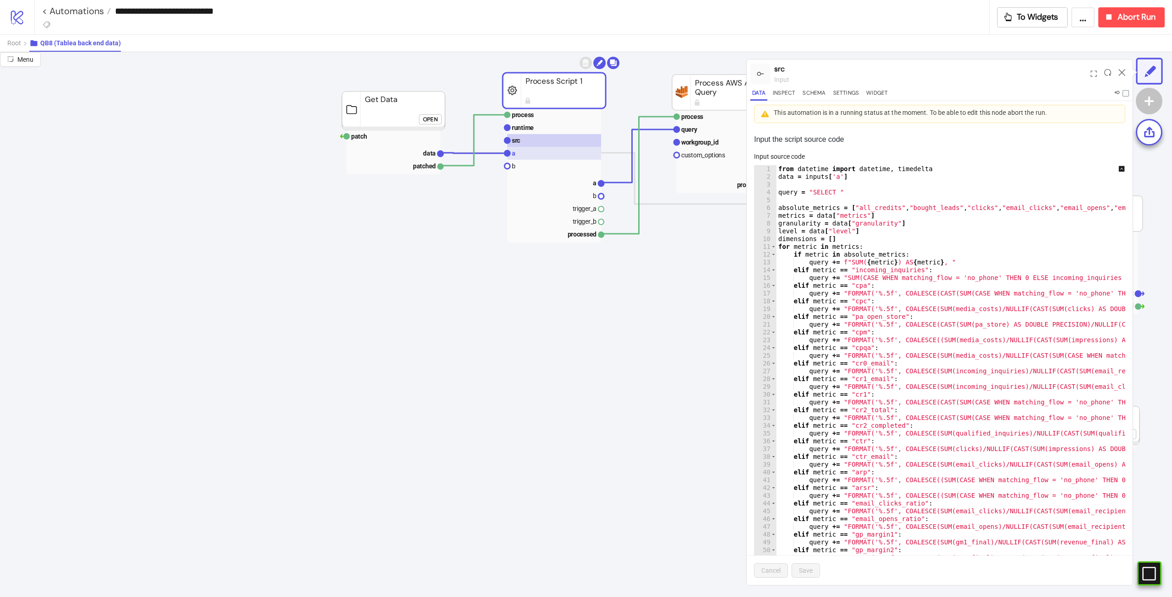
click at [535, 150] on rect at bounding box center [554, 153] width 94 height 13
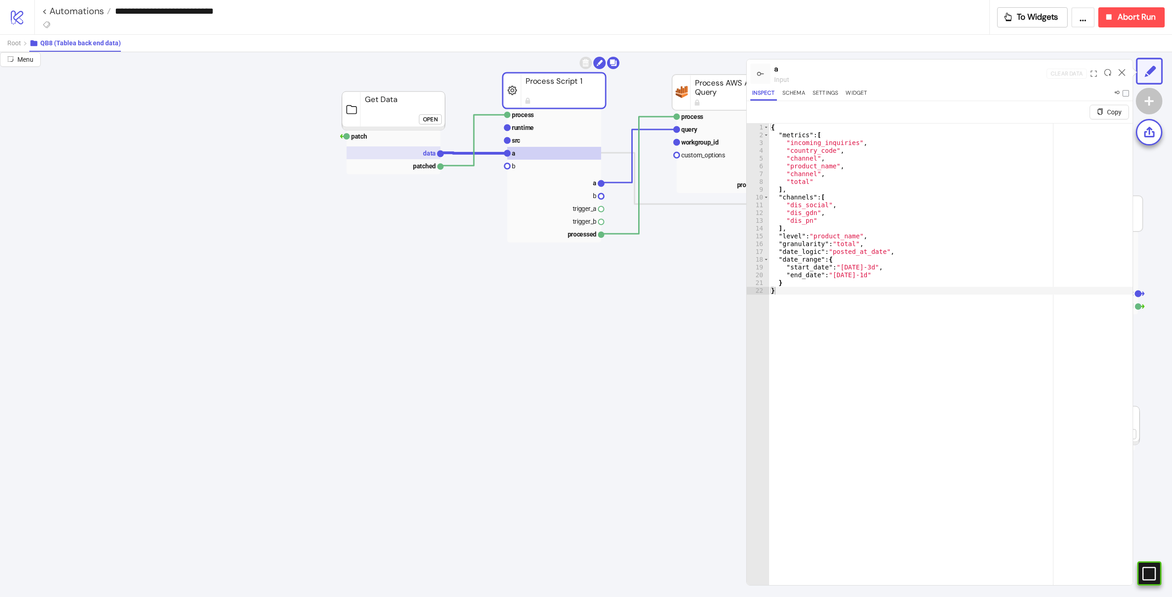
click at [425, 156] on text "data" at bounding box center [429, 153] width 13 height 7
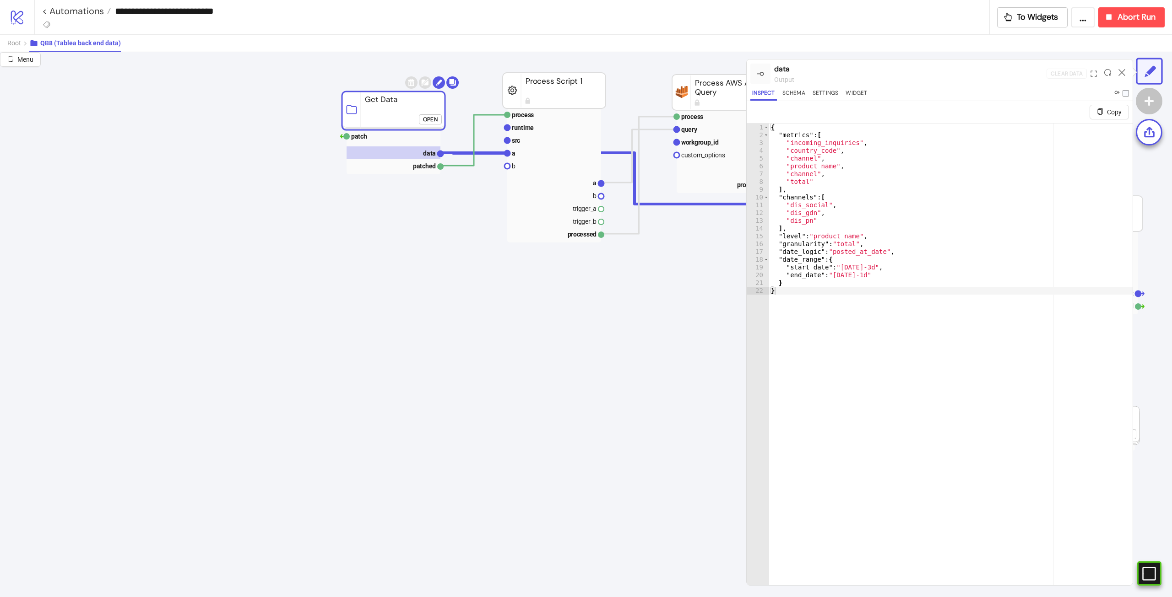
click at [1122, 76] on div at bounding box center [1122, 73] width 14 height 25
click at [1119, 69] on icon at bounding box center [1122, 72] width 7 height 7
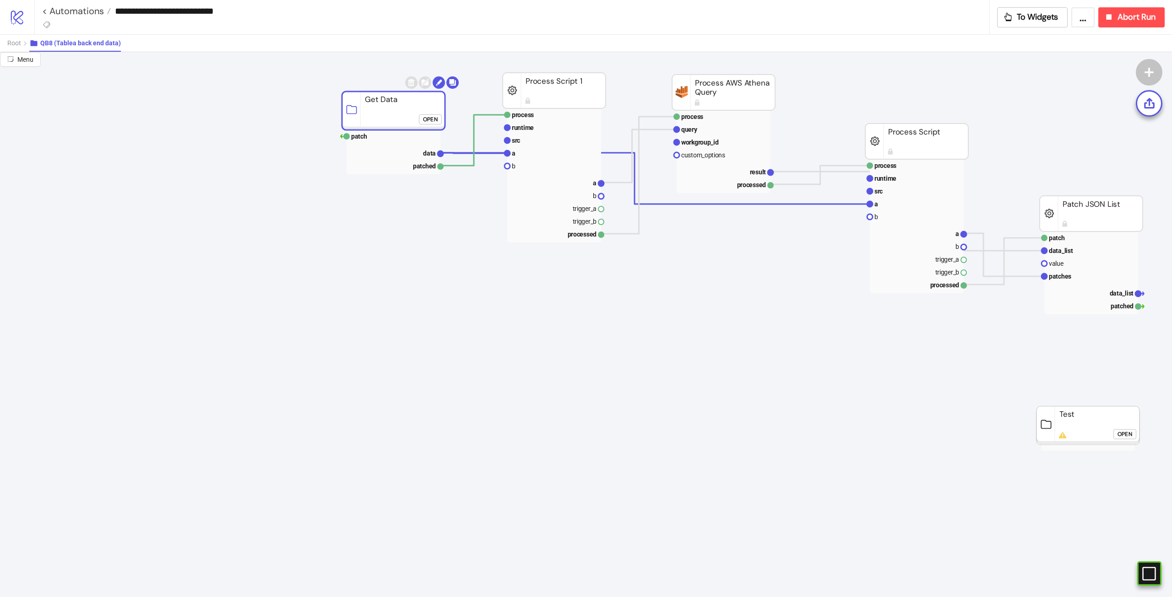
drag, startPoint x: 407, startPoint y: 107, endPoint x: 373, endPoint y: 104, distance: 34.0
click at [373, 104] on rect at bounding box center [393, 111] width 103 height 38
click button "Open"
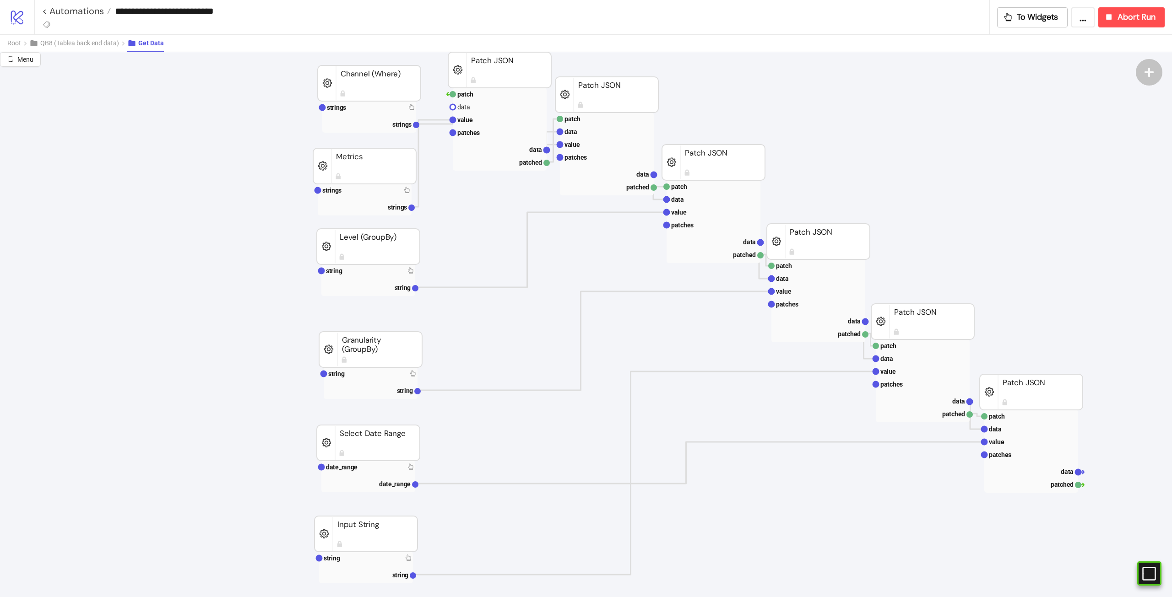
click at [341, 437] on rect at bounding box center [368, 443] width 103 height 36
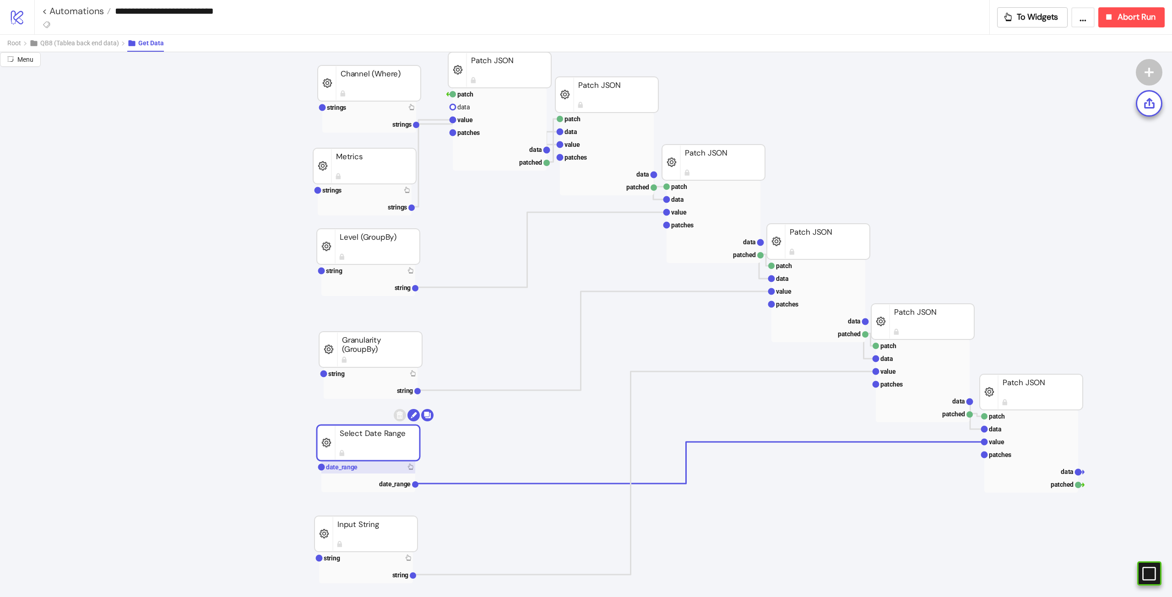
click at [371, 471] on rect at bounding box center [368, 467] width 94 height 13
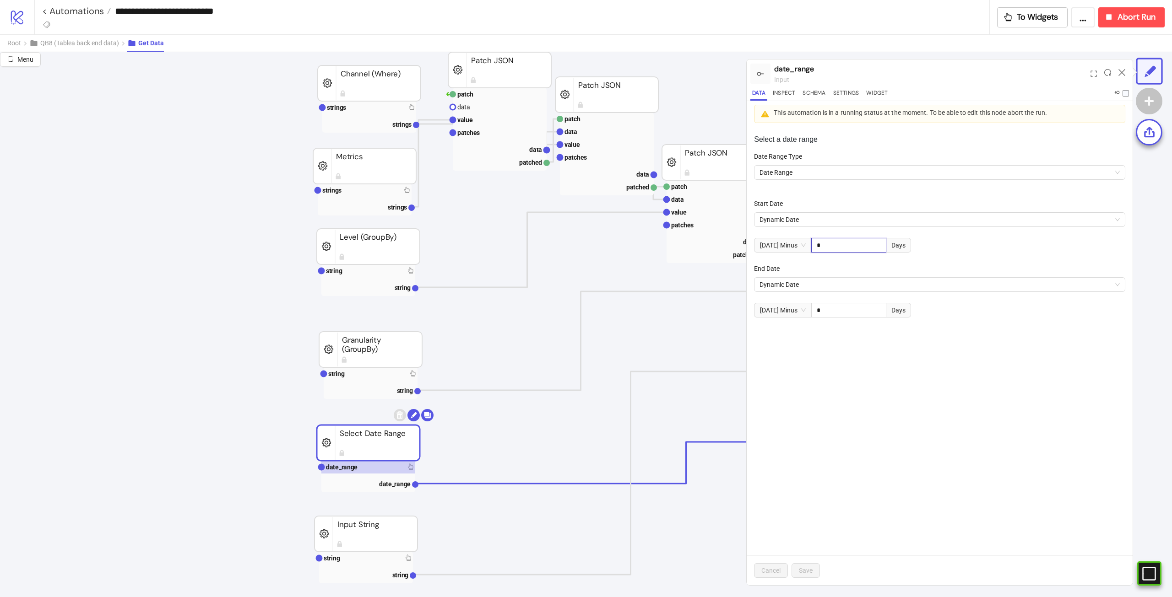
drag, startPoint x: 851, startPoint y: 251, endPoint x: 804, endPoint y: 248, distance: 47.2
click at [804, 248] on div "Today Minus * Days" at bounding box center [832, 245] width 157 height 15
type input "*"
click at [811, 570] on span "Save" at bounding box center [806, 570] width 14 height 7
click at [953, 366] on div "Select a date range Date Range Type Date Range Start Date Dynamic Date Today Mi…" at bounding box center [940, 356] width 386 height 459
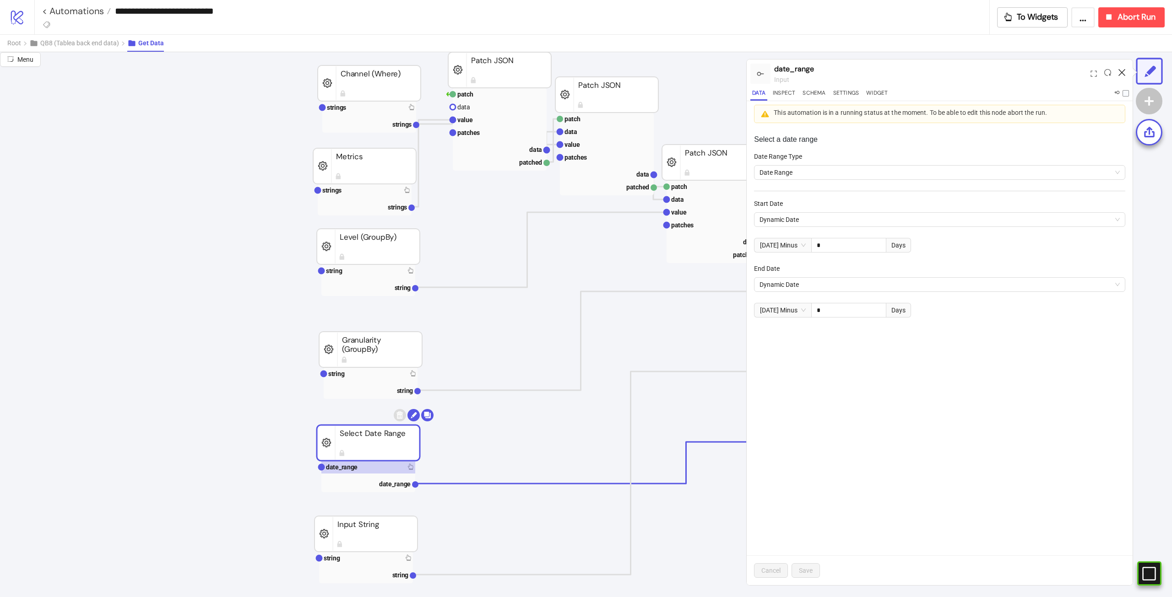
click at [1122, 74] on icon at bounding box center [1122, 72] width 7 height 7
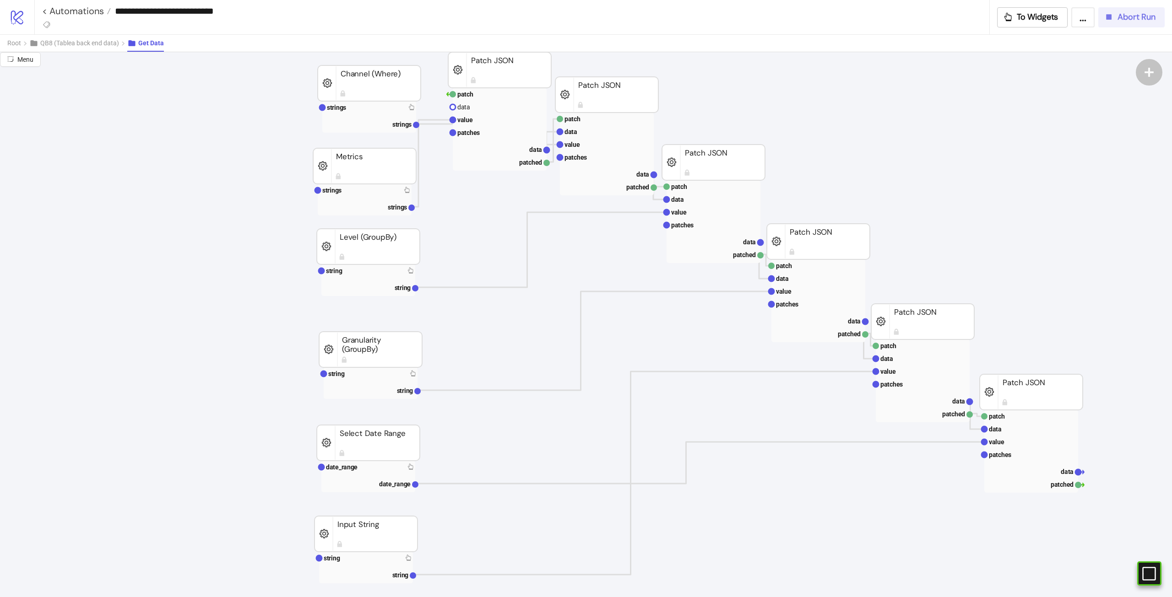
click at [1108, 27] on div "**********" at bounding box center [603, 17] width 1138 height 34
click at [1132, 12] on span "Abort Run" at bounding box center [1137, 17] width 38 height 11
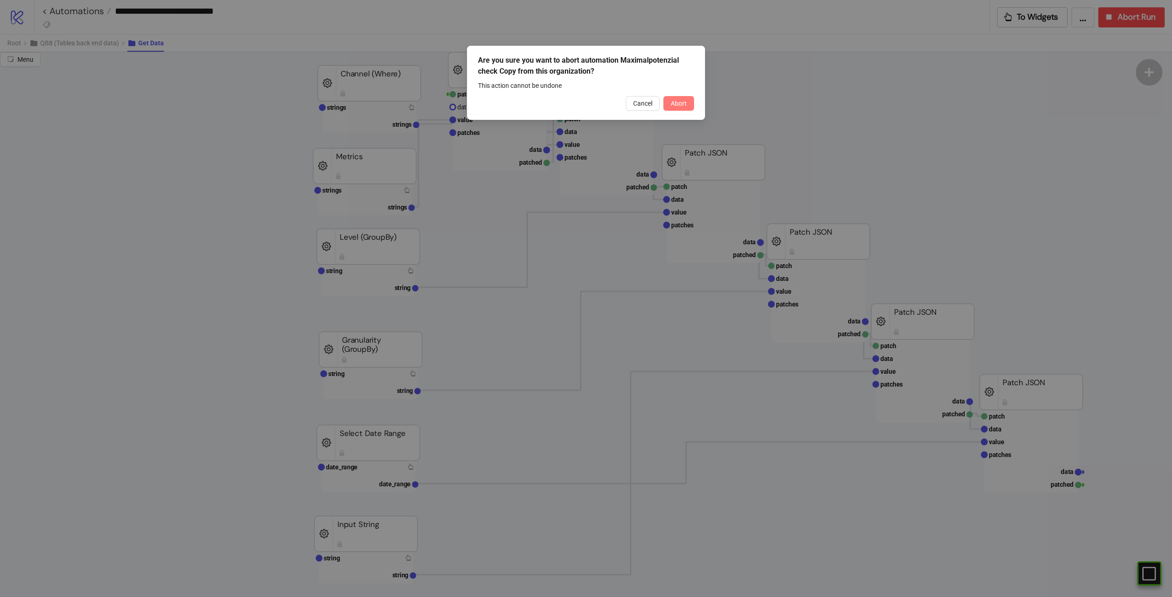
click at [692, 111] on div "Are you sure you want to abort automation Maximalpotenzial check Copy from this…" at bounding box center [586, 83] width 238 height 74
click at [686, 103] on span "Abort" at bounding box center [679, 103] width 16 height 7
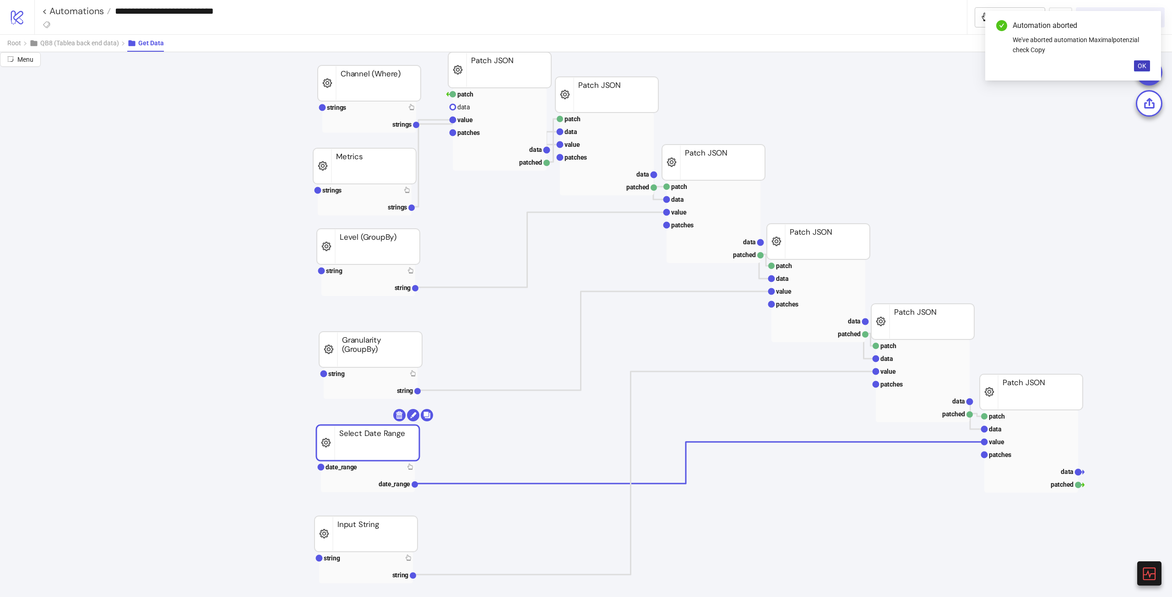
drag, startPoint x: 368, startPoint y: 456, endPoint x: 369, endPoint y: 461, distance: 5.2
click at [371, 470] on rect at bounding box center [367, 467] width 94 height 13
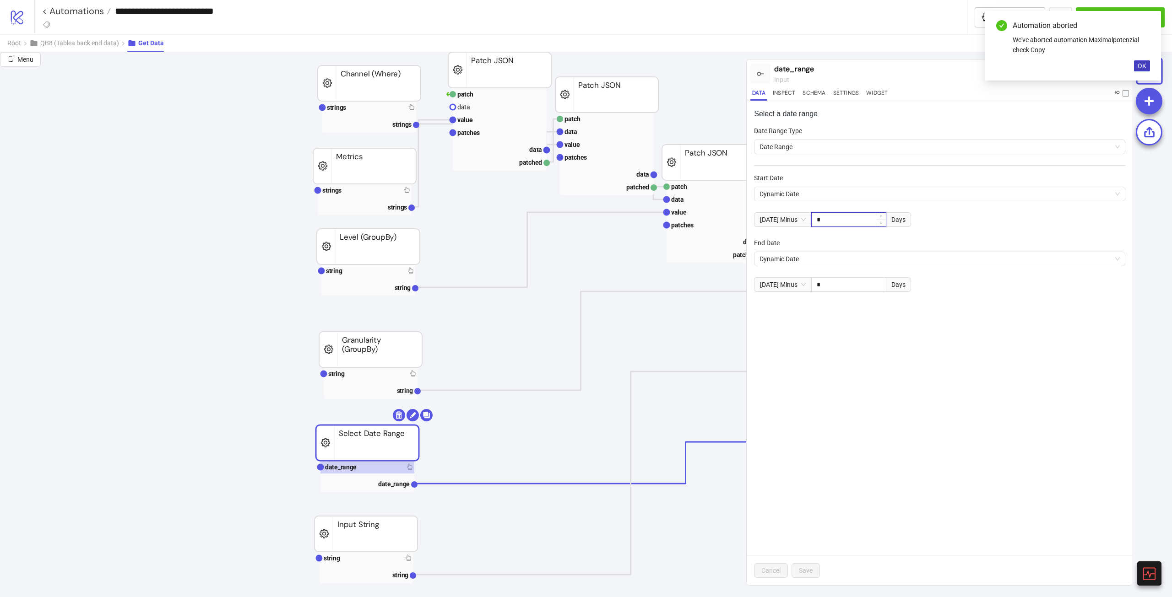
click at [858, 221] on input "*" at bounding box center [849, 220] width 74 height 14
type input "*"
drag, startPoint x: 825, startPoint y: 227, endPoint x: 828, endPoint y: 217, distance: 10.3
click at [828, 217] on div "*" at bounding box center [848, 219] width 75 height 15
click at [812, 567] on span "Save" at bounding box center [806, 570] width 14 height 7
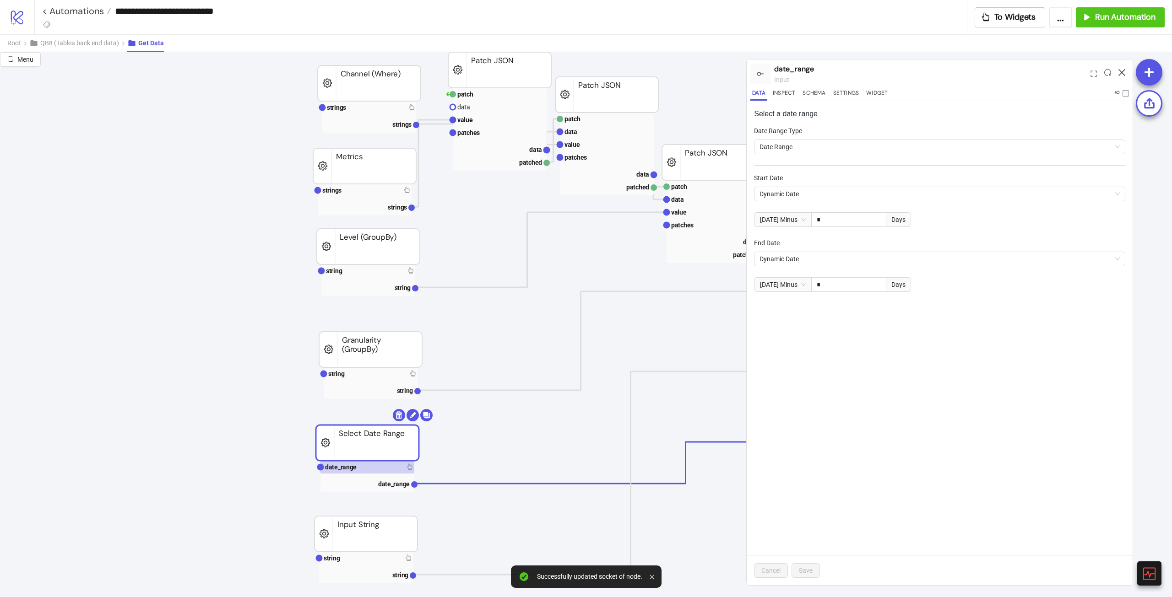
click at [1124, 71] on icon at bounding box center [1122, 72] width 7 height 7
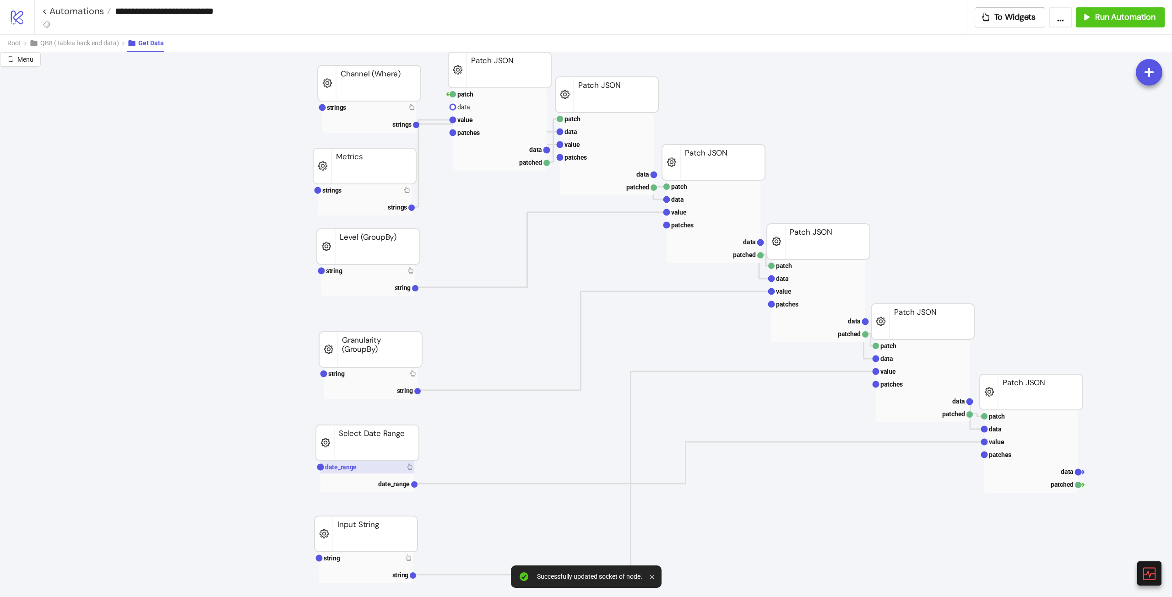
click at [391, 464] on rect at bounding box center [367, 467] width 94 height 13
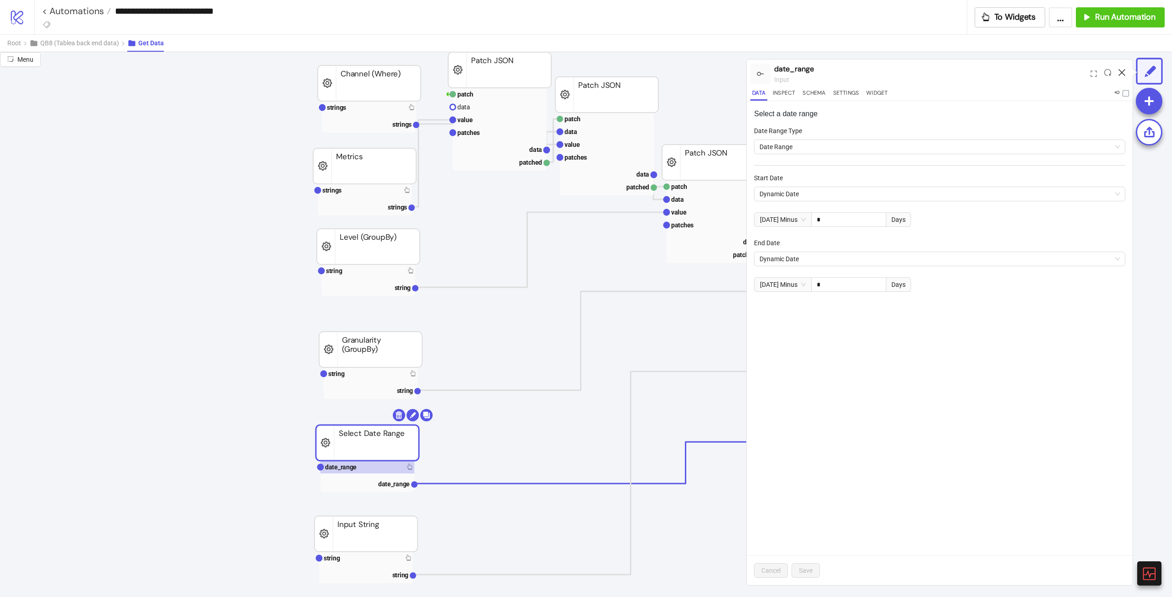
click at [1124, 71] on icon at bounding box center [1122, 72] width 7 height 7
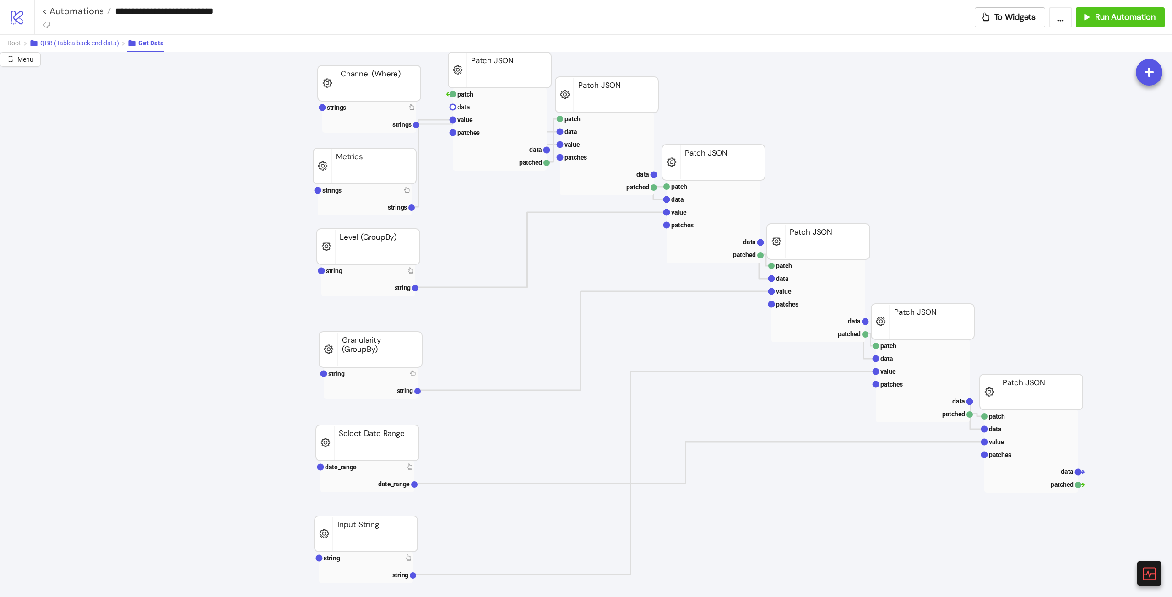
click at [92, 49] on button "QB8 (Tablea back end data)" at bounding box center [78, 43] width 98 height 17
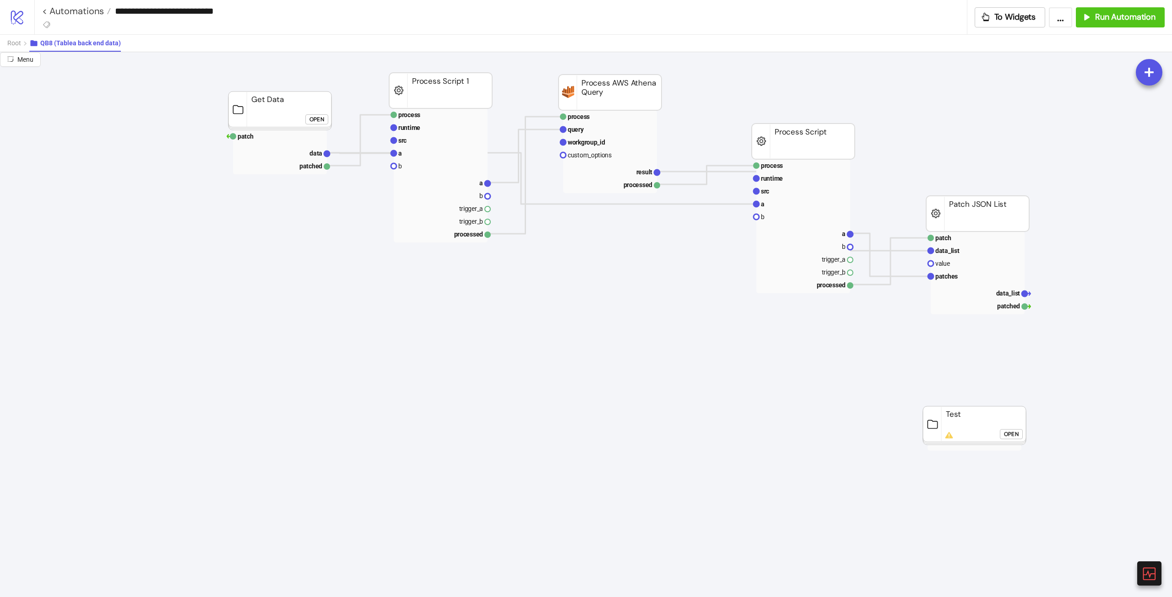
scroll to position [0, 471]
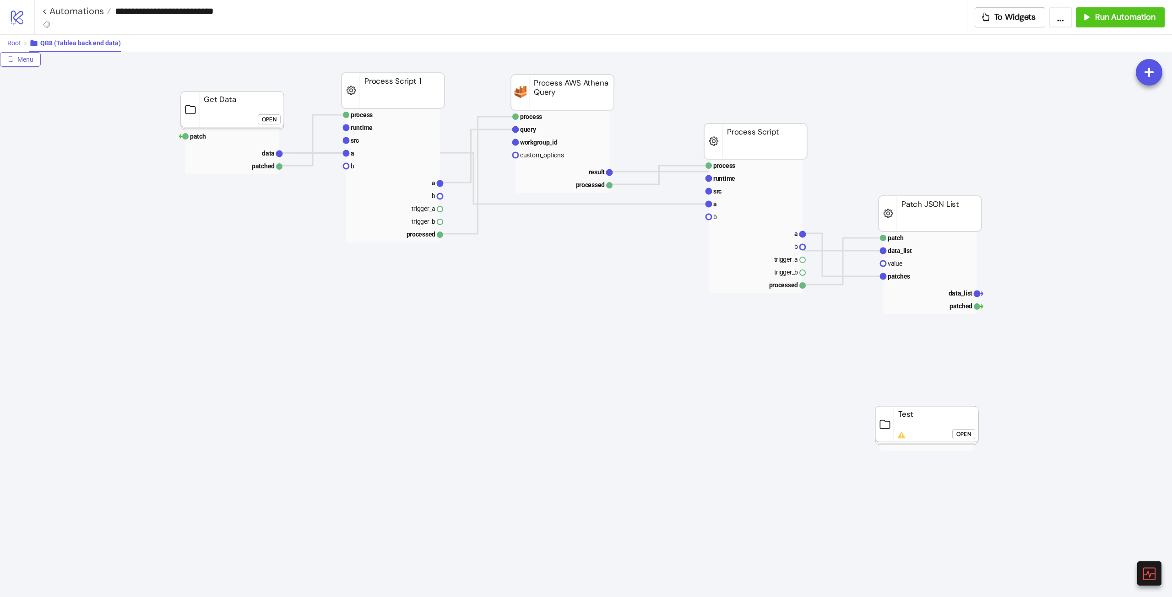
click at [22, 43] on button "Root" at bounding box center [18, 43] width 22 height 17
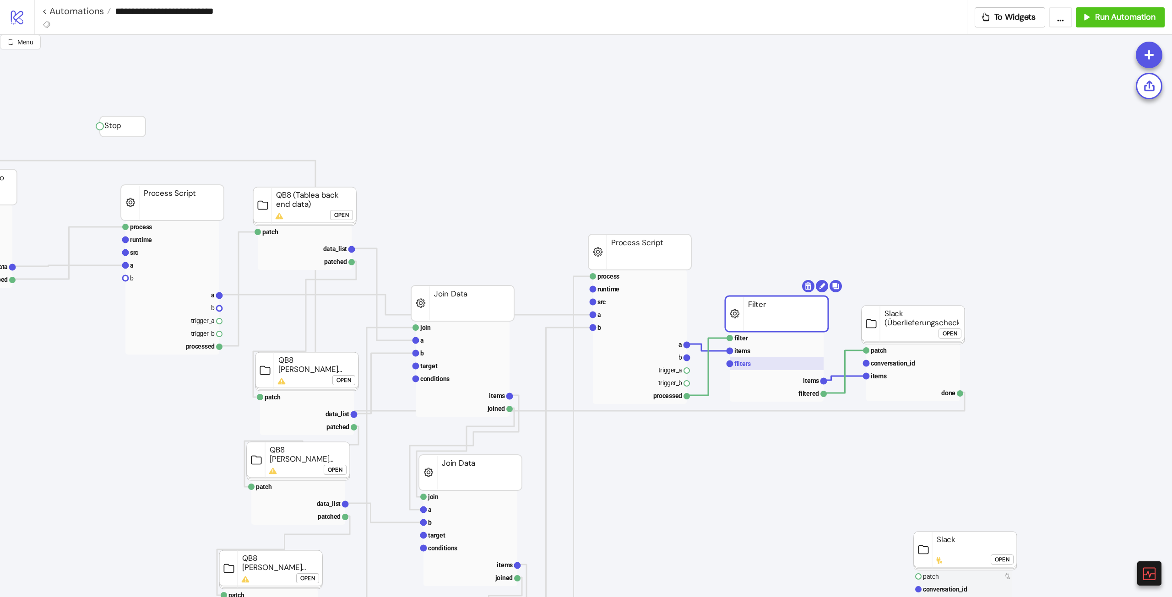
click at [752, 362] on rect at bounding box center [777, 364] width 94 height 13
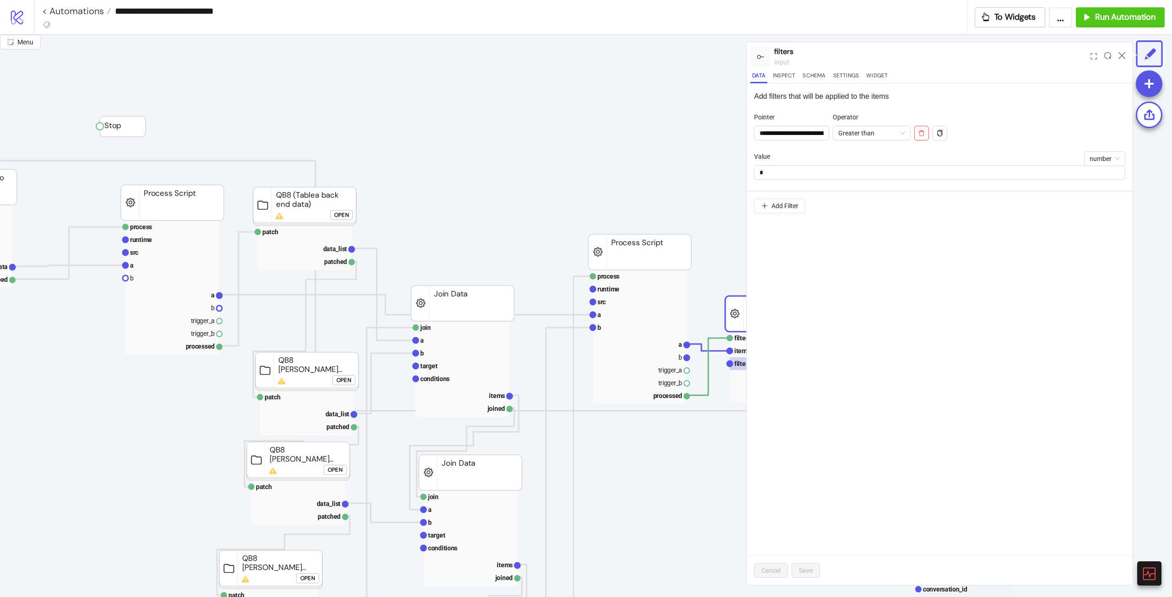
click at [753, 350] on div "**********" at bounding box center [940, 335] width 386 height 502
click at [745, 350] on text "items" at bounding box center [742, 350] width 16 height 7
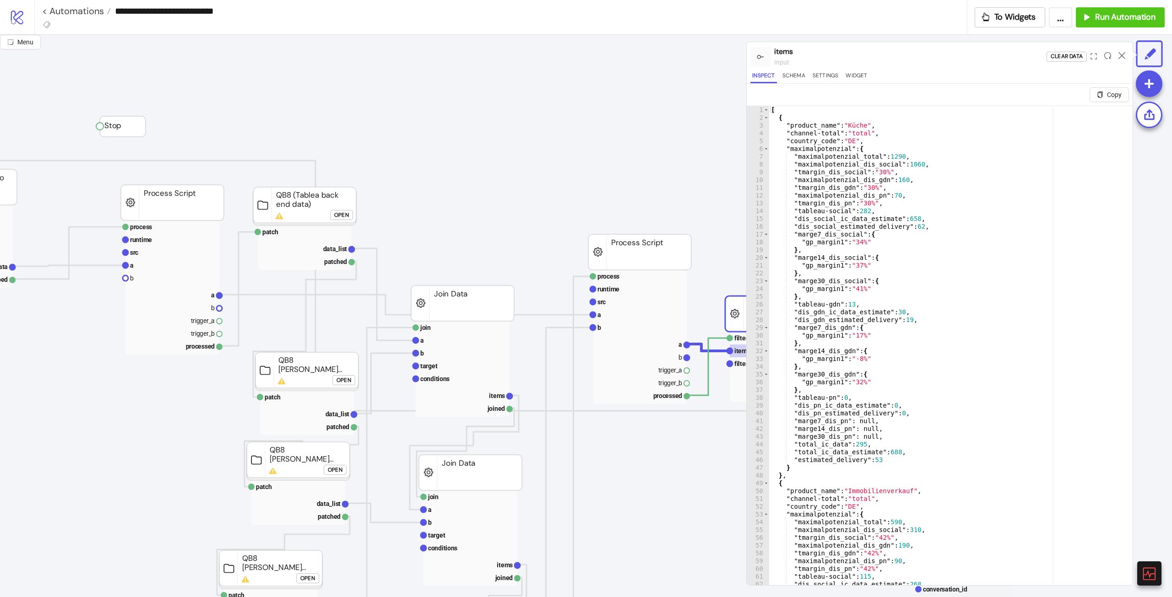
click at [1118, 54] on div at bounding box center [1122, 56] width 14 height 25
click at [1119, 54] on icon at bounding box center [1122, 55] width 7 height 7
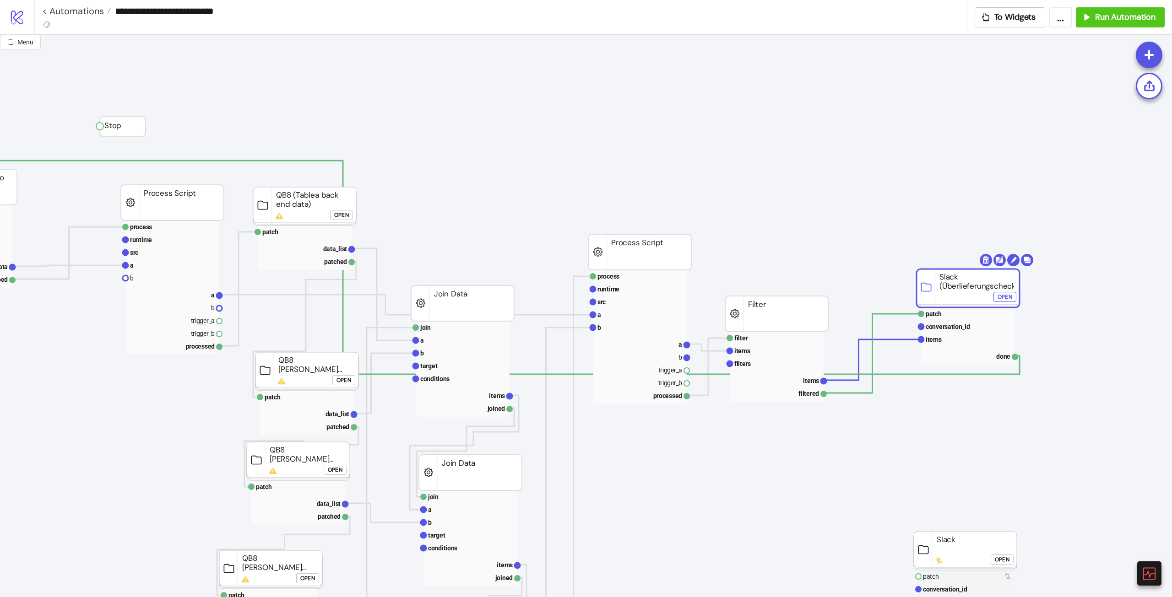
drag, startPoint x: 930, startPoint y: 323, endPoint x: 970, endPoint y: 304, distance: 44.0
click at [798, 397] on rect at bounding box center [777, 393] width 94 height 13
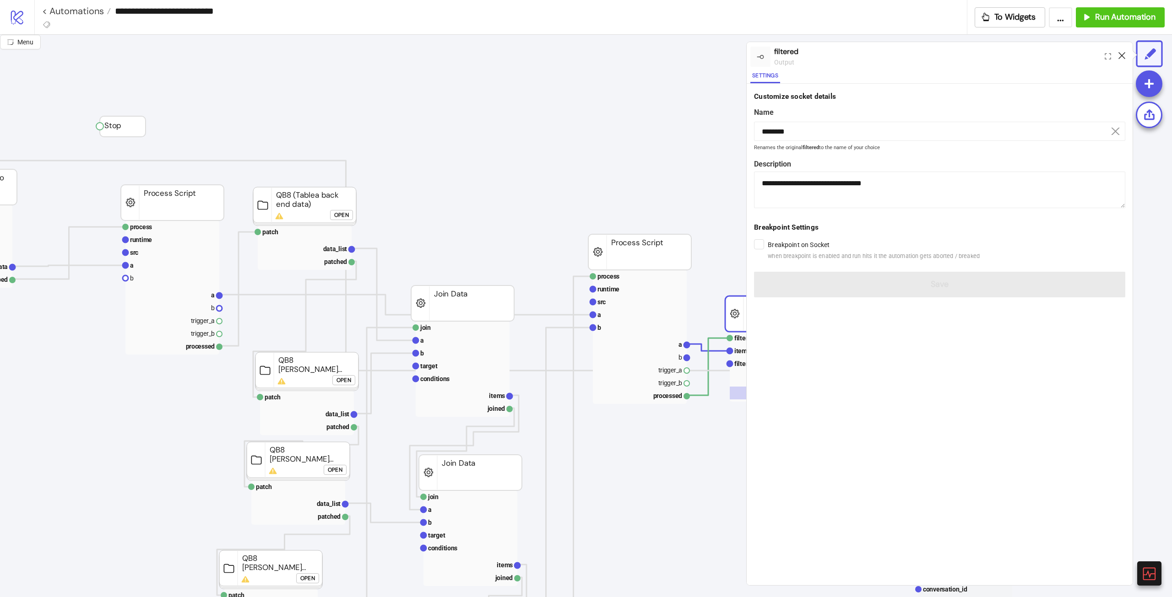
click at [1121, 58] on icon at bounding box center [1122, 55] width 7 height 7
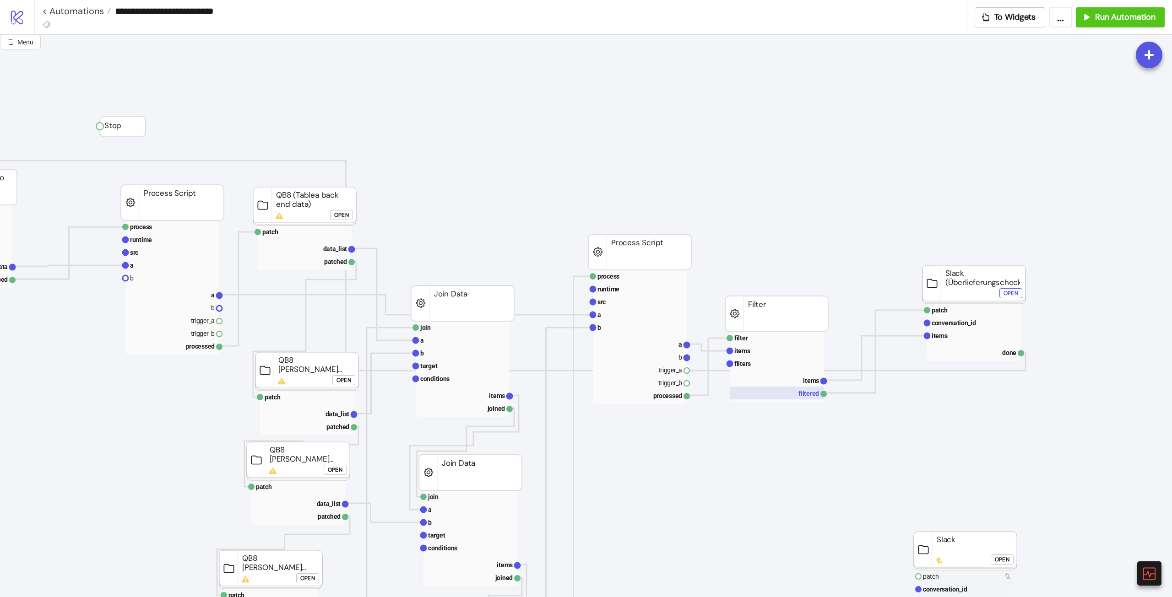
click at [812, 391] on rect at bounding box center [777, 393] width 94 height 13
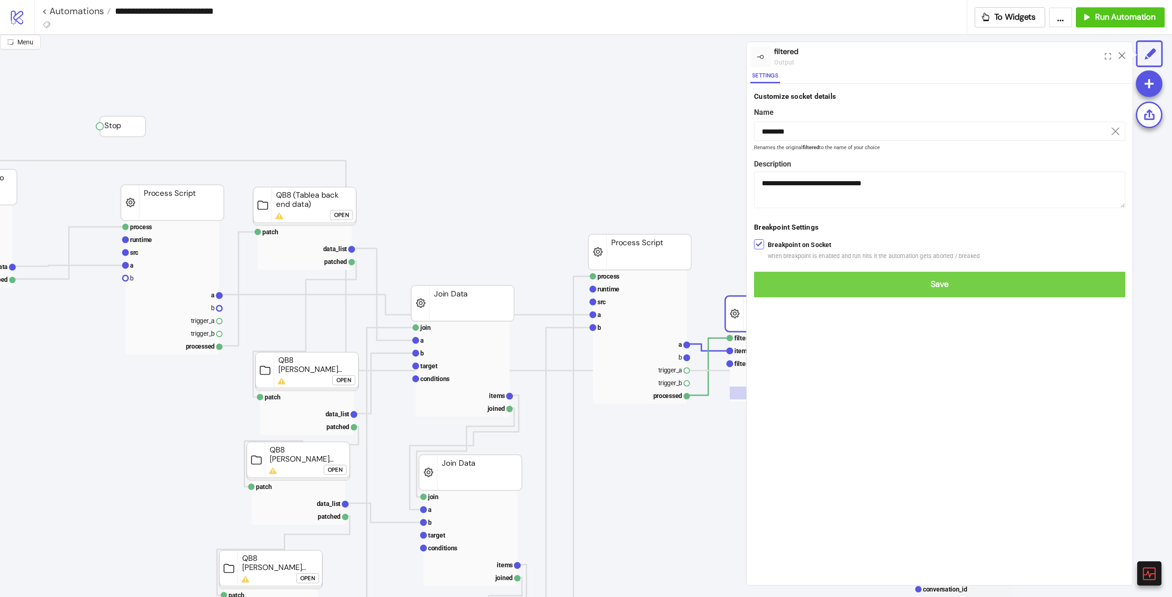
click at [796, 279] on span "Save" at bounding box center [939, 284] width 357 height 11
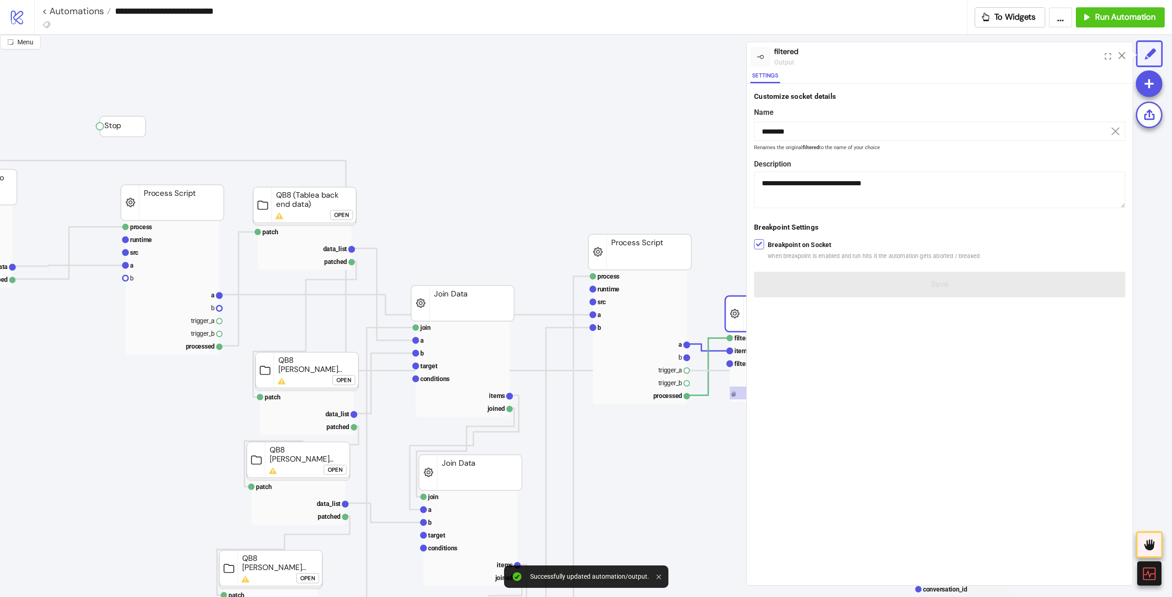
click at [1122, 54] on icon at bounding box center [1122, 55] width 7 height 7
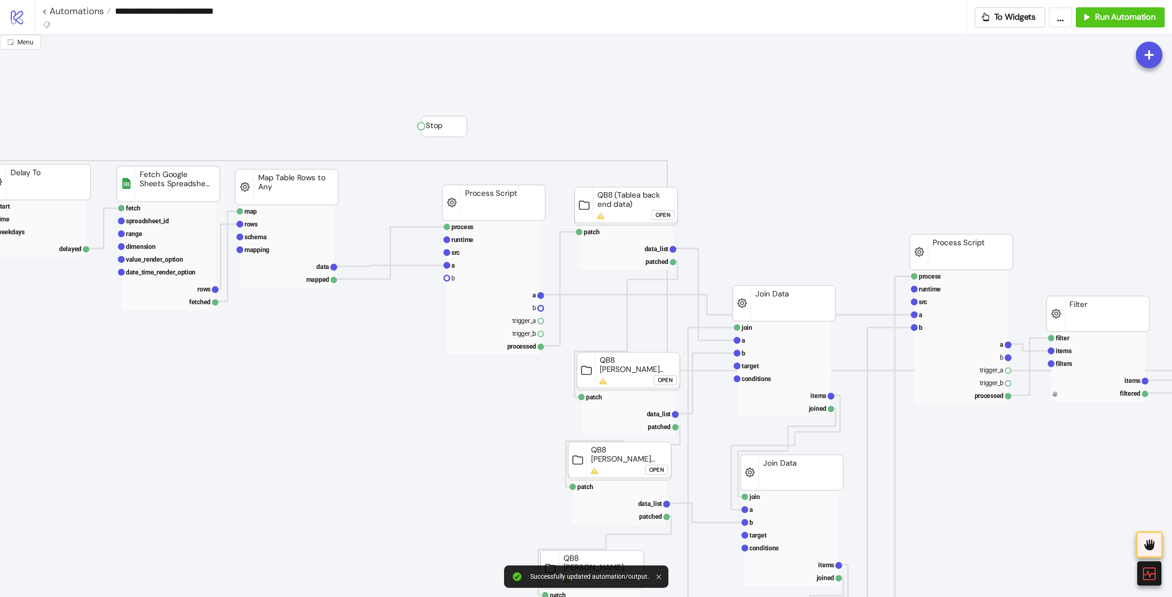
scroll to position [0, 33]
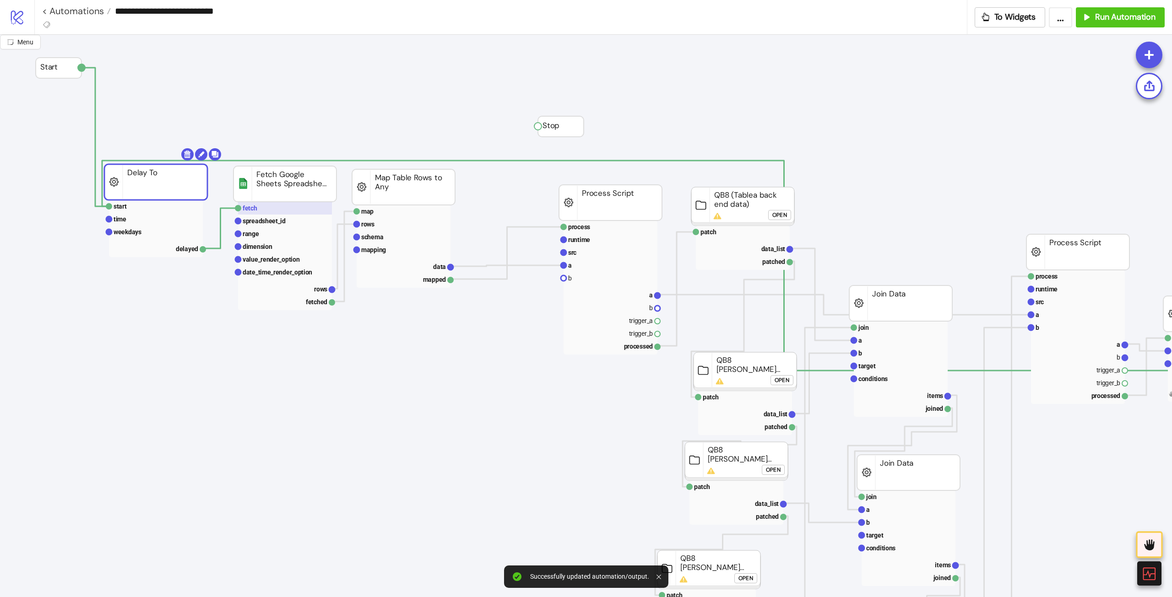
click at [245, 207] on text "fetch" at bounding box center [250, 208] width 15 height 7
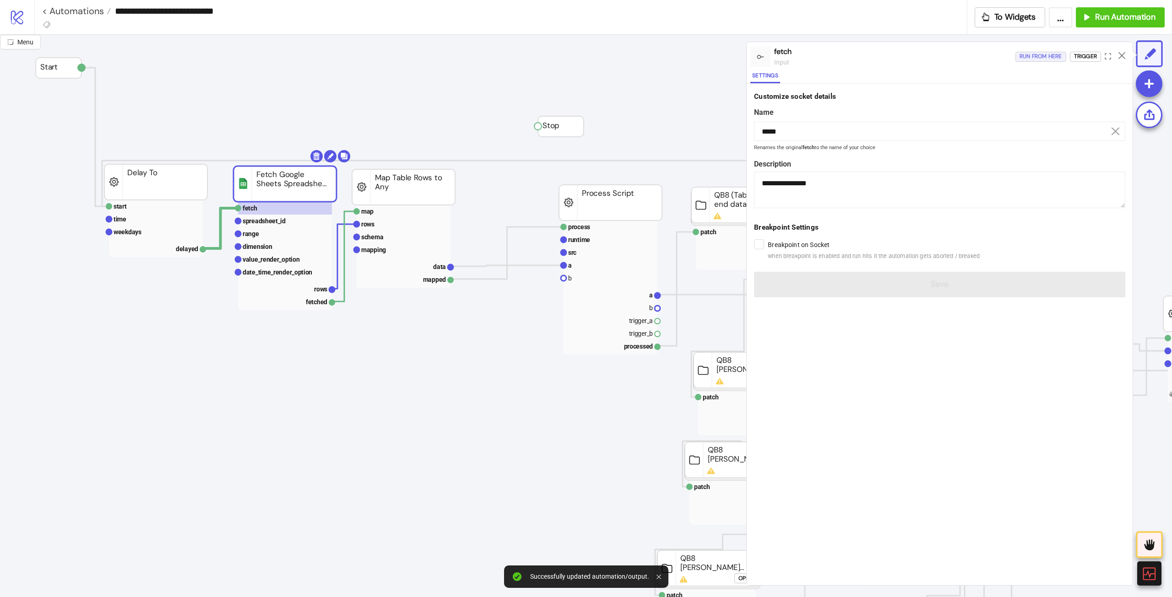
click at [1034, 57] on div "Run from here" at bounding box center [1041, 56] width 43 height 11
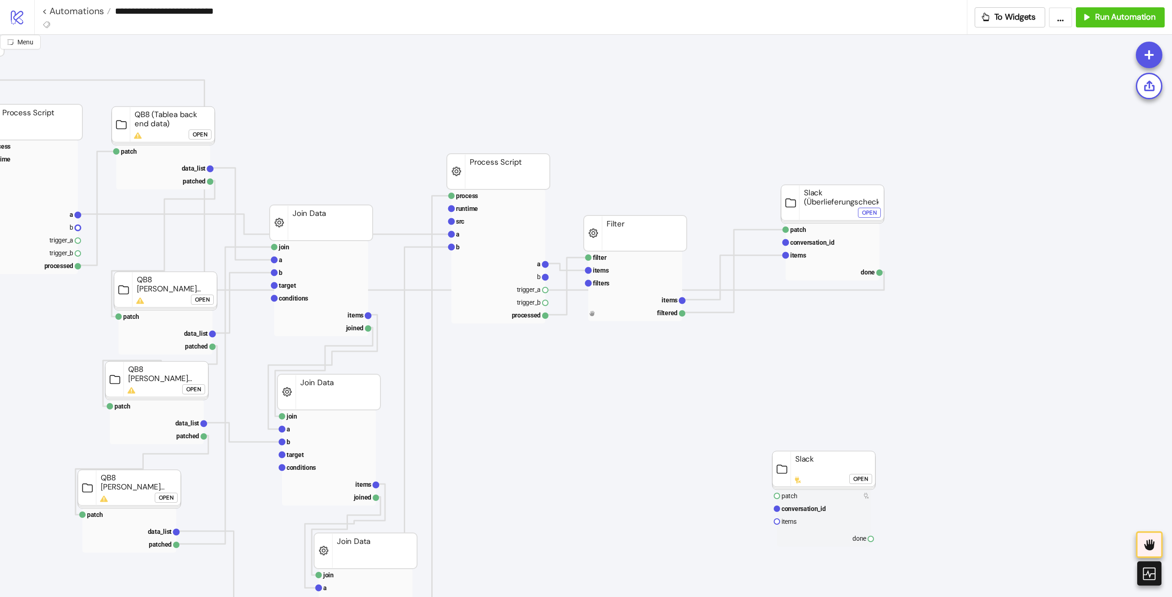
scroll to position [0, 613]
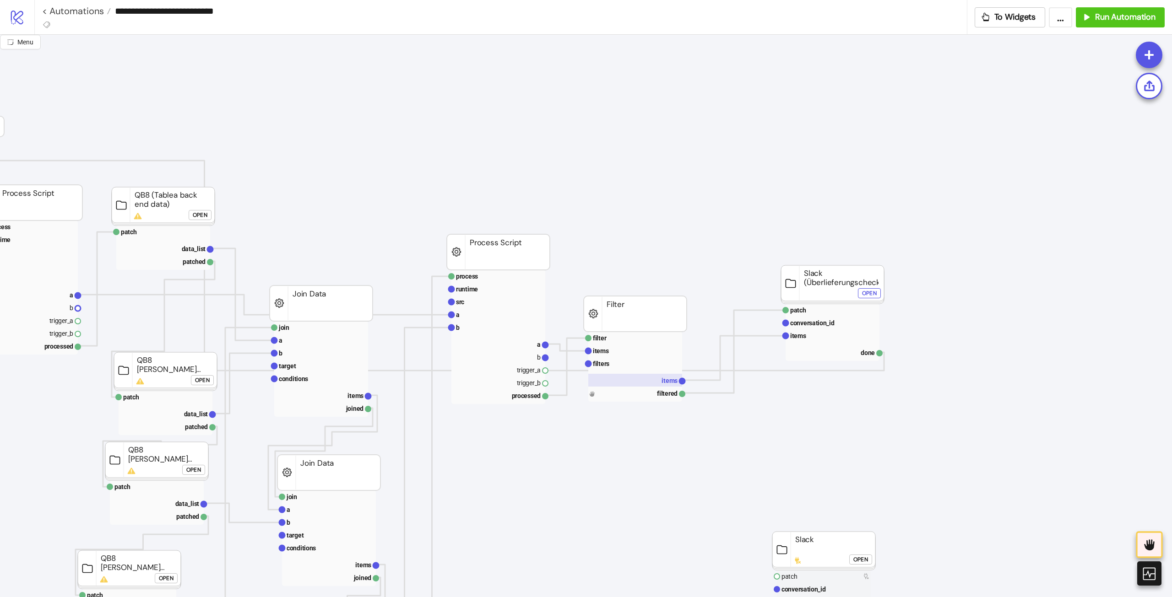
click at [656, 380] on rect at bounding box center [635, 380] width 94 height 13
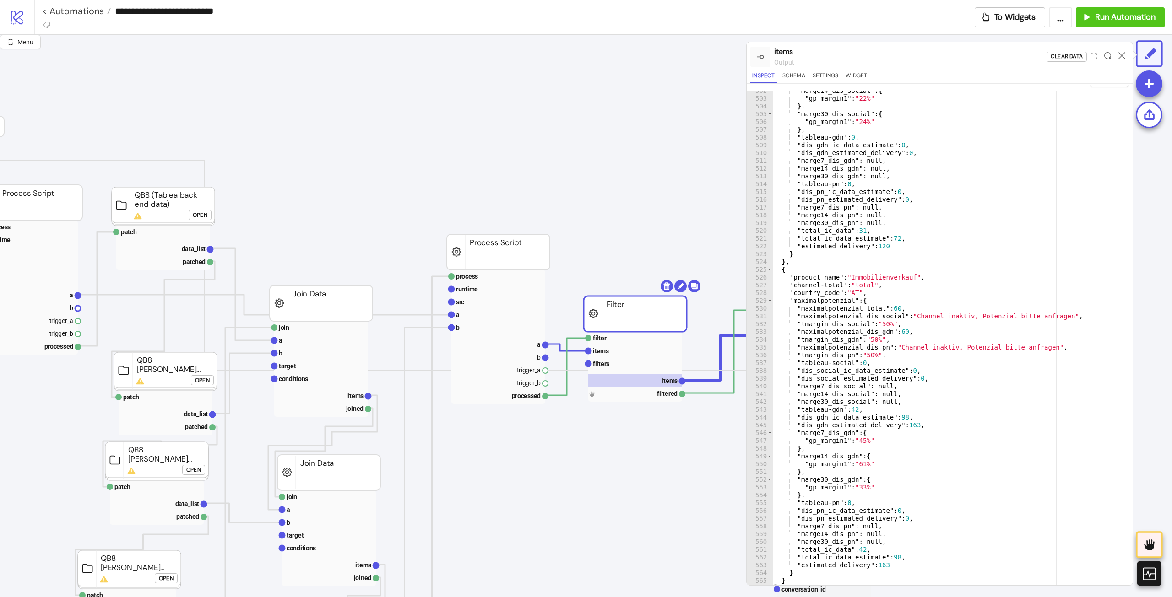
scroll to position [22, 0]
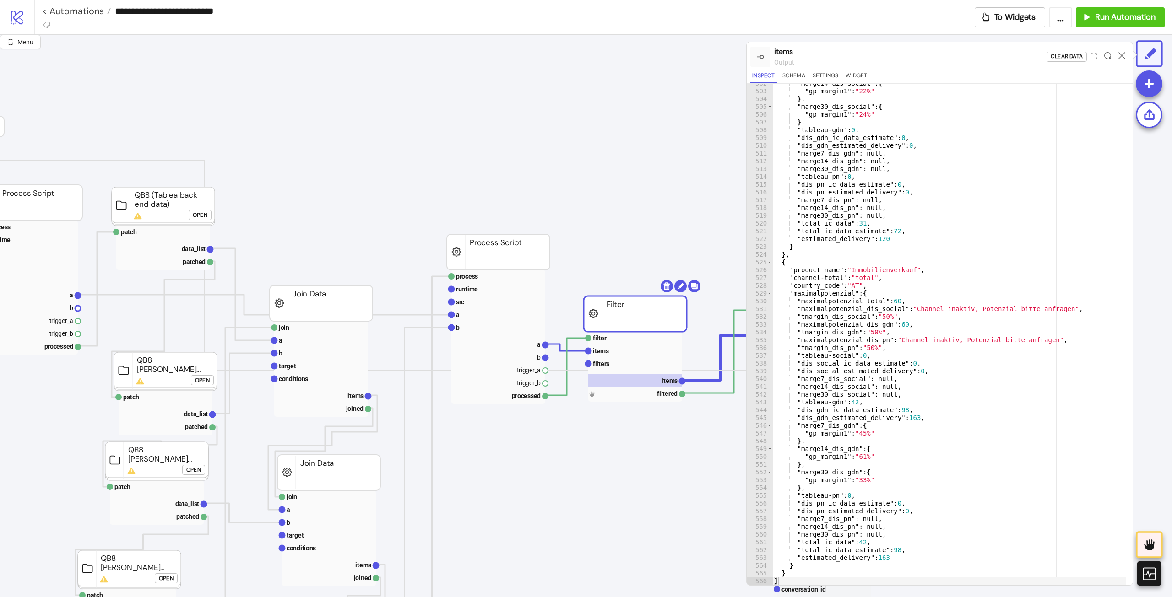
click at [959, 332] on div ""marge14_dis_social" : { "gp_margin1" : "22%" } , "marge30_dis_social" : { "gp_…" at bounding box center [948, 338] width 353 height 517
click at [926, 389] on div ""marge14_dis_social" : { "gp_margin1" : "22%" } , "marge30_dis_social" : { "gp_…" at bounding box center [948, 338] width 353 height 517
drag, startPoint x: 958, startPoint y: 444, endPoint x: 948, endPoint y: 450, distance: 11.6
click at [958, 444] on div ""marge14_dis_social" : { "gp_margin1" : "22%" } , "marge30_dis_social" : { "gp_…" at bounding box center [948, 338] width 353 height 517
click at [835, 482] on div ""marge14_dis_social" : { "gp_margin1" : "22%" } , "marge30_dis_social" : { "gp_…" at bounding box center [948, 338] width 353 height 517
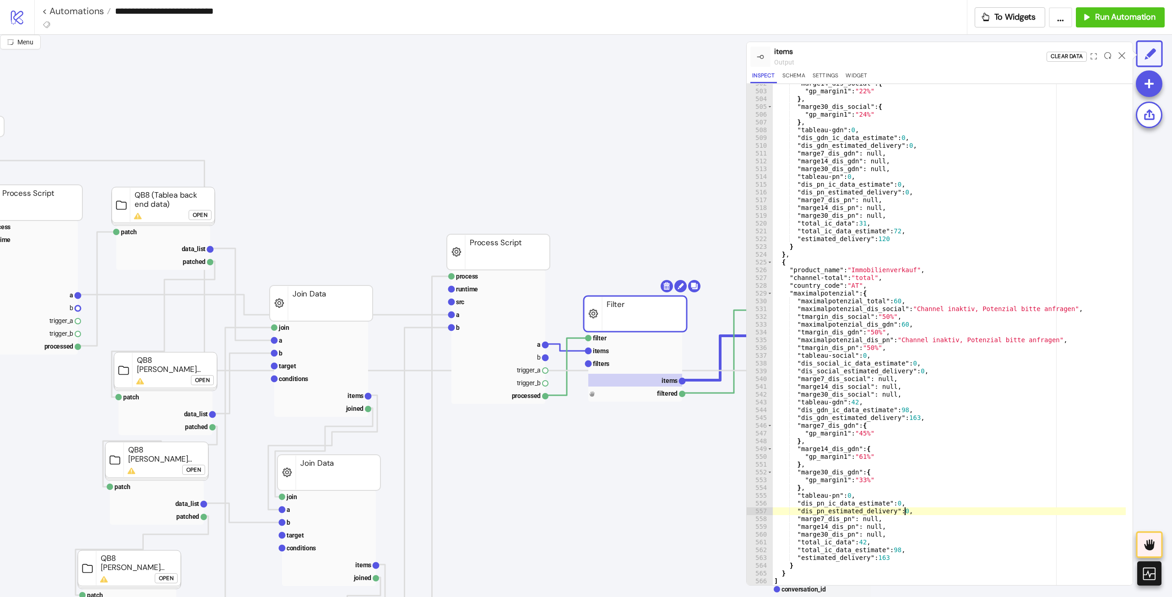
click at [1013, 514] on div ""marge14_dis_social" : { "gp_margin1" : "22%" } , "marge30_dis_social" : { "gp_…" at bounding box center [948, 338] width 353 height 517
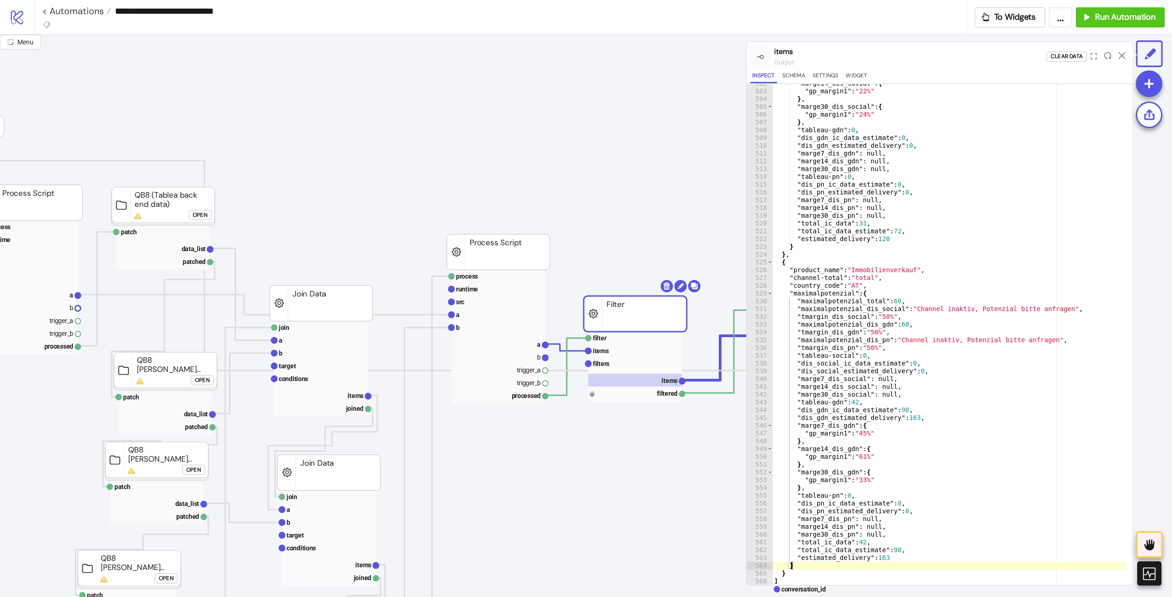
drag, startPoint x: 860, startPoint y: 564, endPoint x: 917, endPoint y: 557, distance: 56.7
click at [916, 556] on div ""marge14_dis_social" : { "gp_margin1" : "22%" } , "marge30_dis_social" : { "gp_…" at bounding box center [948, 338] width 353 height 517
click at [973, 516] on div ""marge14_dis_social" : { "gp_margin1" : "22%" } , "marge30_dis_social" : { "gp_…" at bounding box center [948, 338] width 353 height 517
click at [948, 419] on div ""marge14_dis_social" : { "gp_margin1" : "22%" } , "marge30_dis_social" : { "gp_…" at bounding box center [948, 338] width 353 height 517
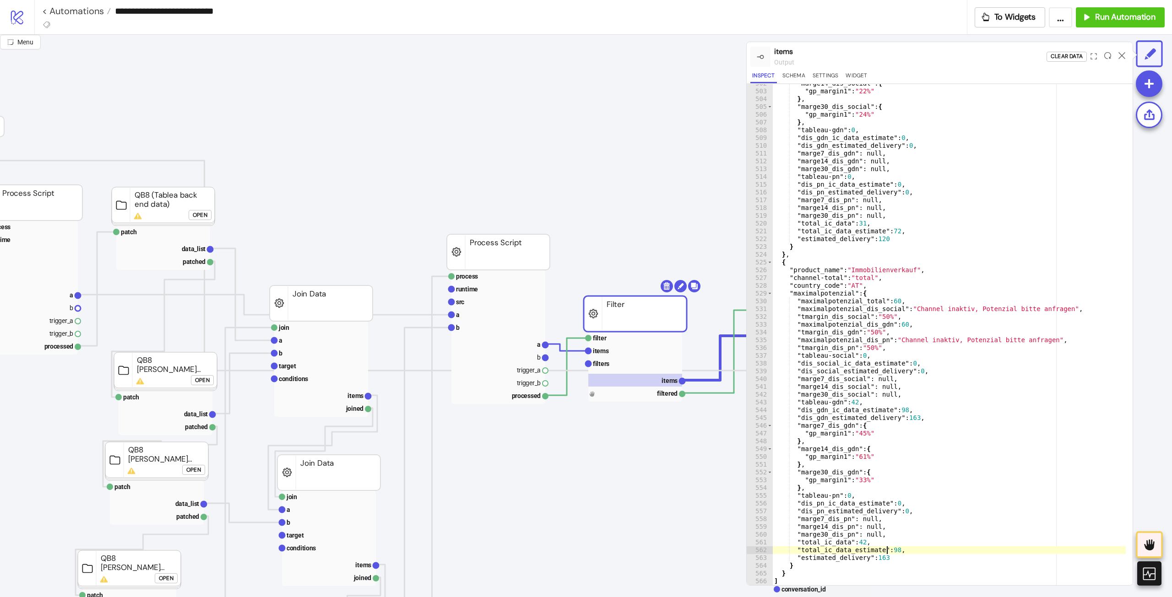
drag, startPoint x: 885, startPoint y: 552, endPoint x: 912, endPoint y: 551, distance: 26.1
click at [912, 551] on div ""marge14_dis_social" : { "gp_margin1" : "22%" } , "marge30_dis_social" : { "gp_…" at bounding box center [948, 338] width 353 height 517
click at [1046, 498] on div ""marge14_dis_social" : { "gp_margin1" : "22%" } , "marge30_dis_social" : { "gp_…" at bounding box center [948, 338] width 353 height 517
click at [900, 539] on div ""marge14_dis_social" : { "gp_margin1" : "22%" } , "marge30_dis_social" : { "gp_…" at bounding box center [948, 338] width 353 height 517
click at [1019, 392] on div ""marge14_dis_social" : { "gp_margin1" : "22%" } , "marge30_dis_social" : { "gp_…" at bounding box center [948, 338] width 353 height 517
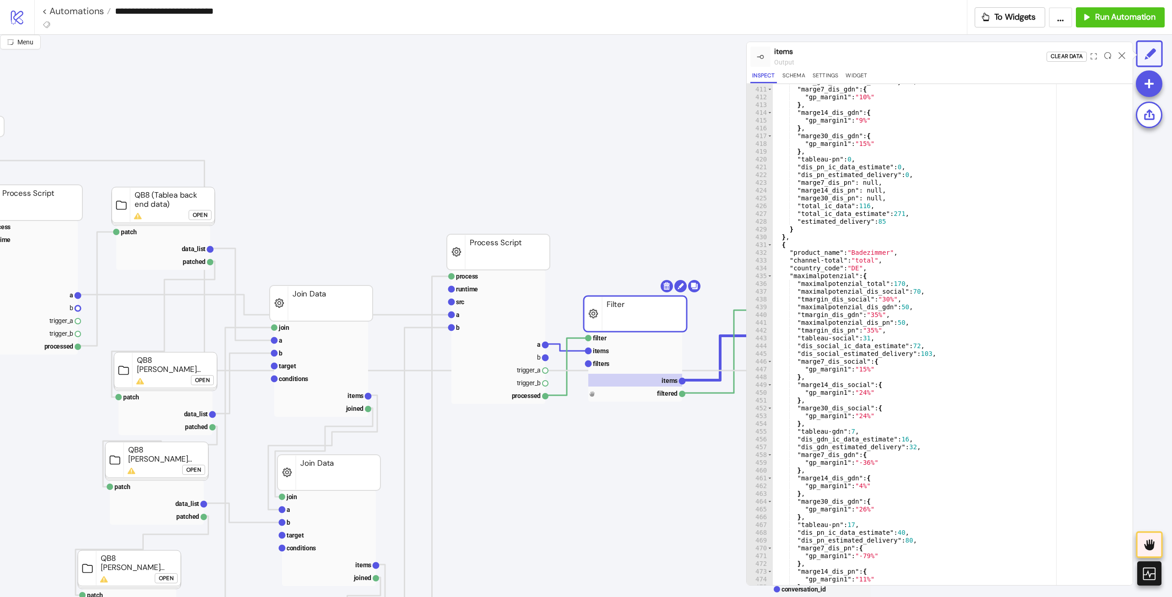
click at [1006, 304] on div ""dis_gdn_estimated_delivery" : 0 , "marge7_dis_gdn" : { "gp_margin1" : "10%" } …" at bounding box center [948, 336] width 353 height 517
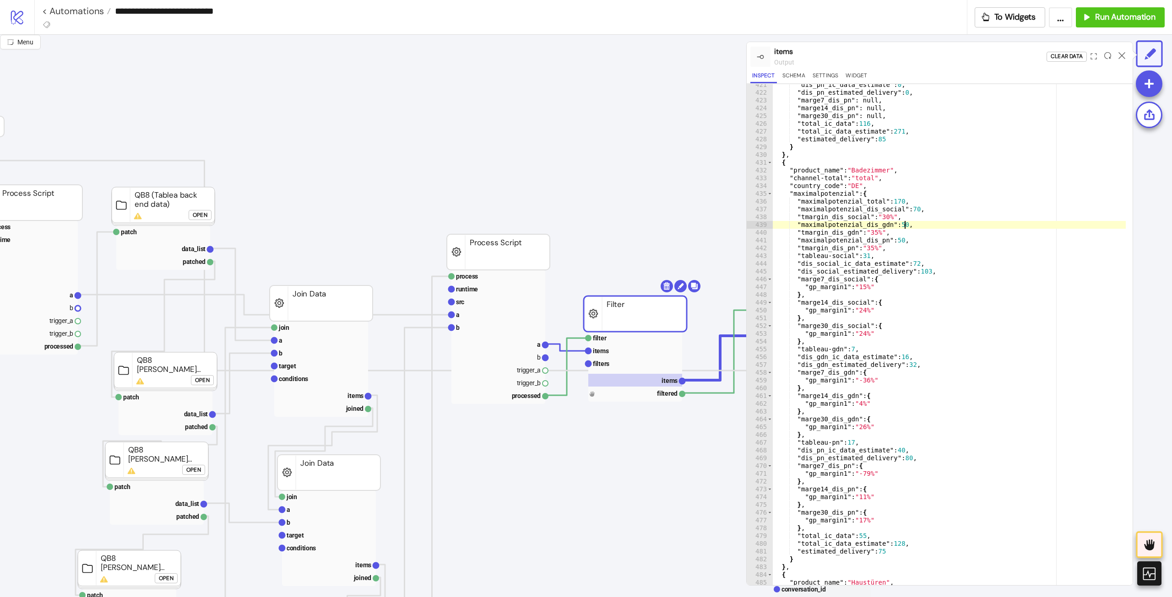
scroll to position [3300, 0]
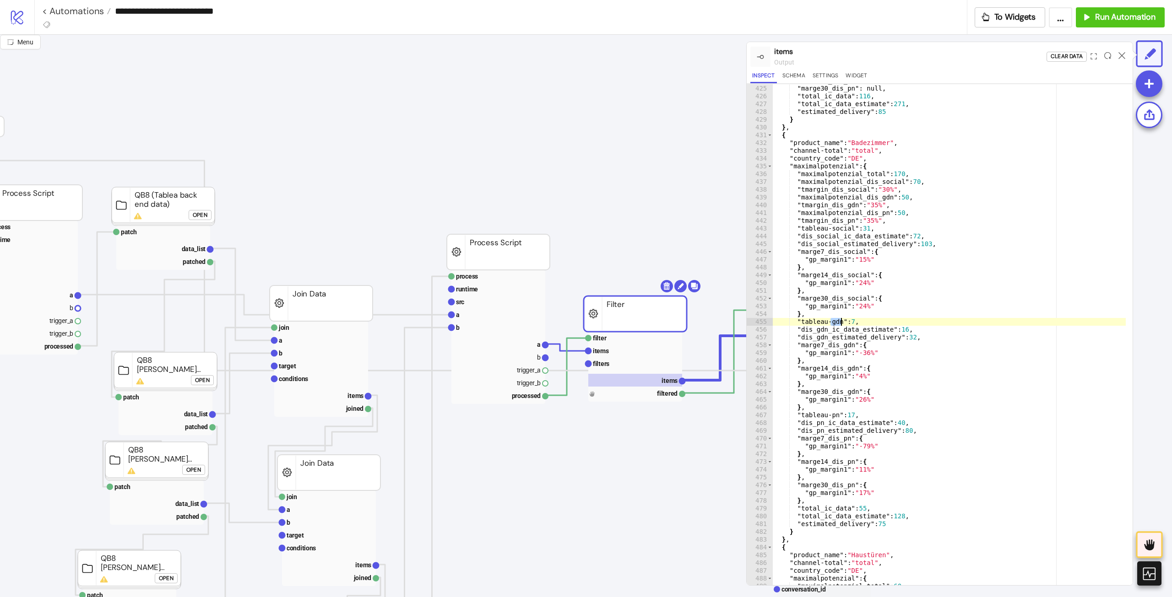
drag, startPoint x: 832, startPoint y: 324, endPoint x: 871, endPoint y: 332, distance: 39.8
click at [850, 322] on div ""marge14_dis_pn" : null , "marge30_dis_pn" : null , "total_ic_data" : 116 , "to…" at bounding box center [948, 335] width 353 height 517
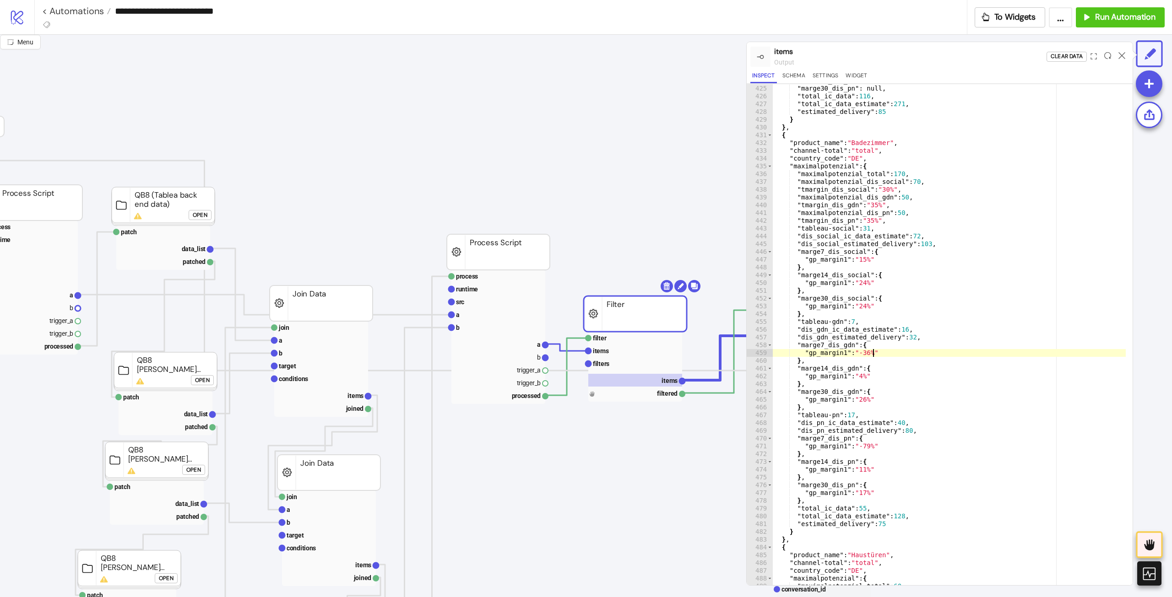
click at [921, 351] on div ""marge14_dis_pn" : null , "marge30_dis_pn" : null , "total_ic_data" : 116 , "to…" at bounding box center [948, 335] width 353 height 517
type textarea "**********"
click at [1126, 59] on div at bounding box center [1122, 56] width 14 height 25
click at [1123, 56] on icon at bounding box center [1122, 55] width 7 height 7
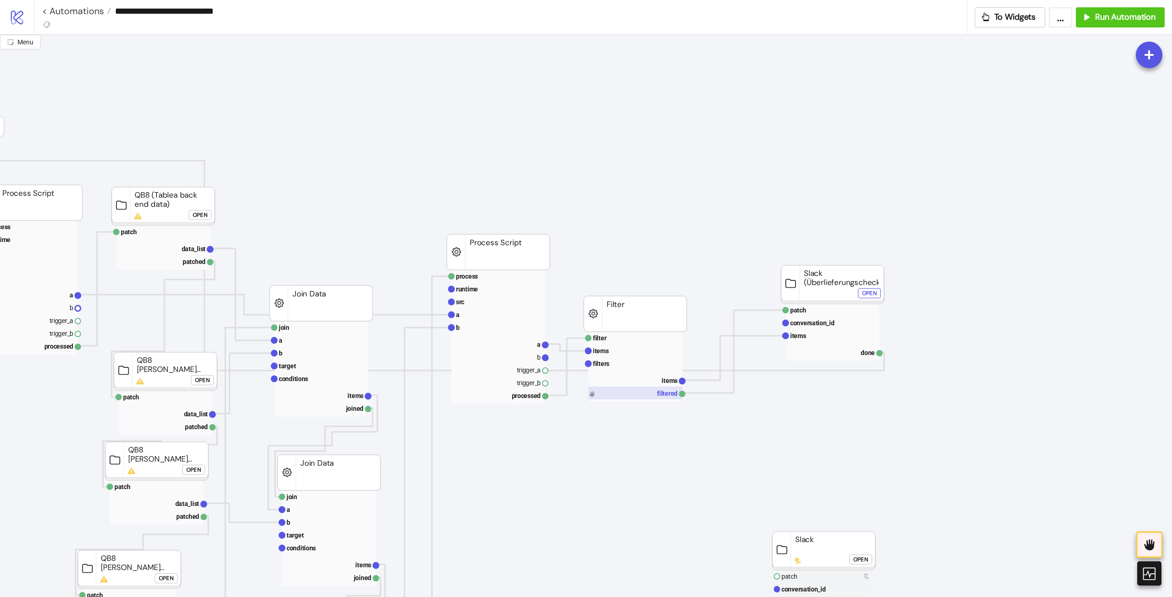
click at [672, 391] on rect at bounding box center [635, 393] width 94 height 13
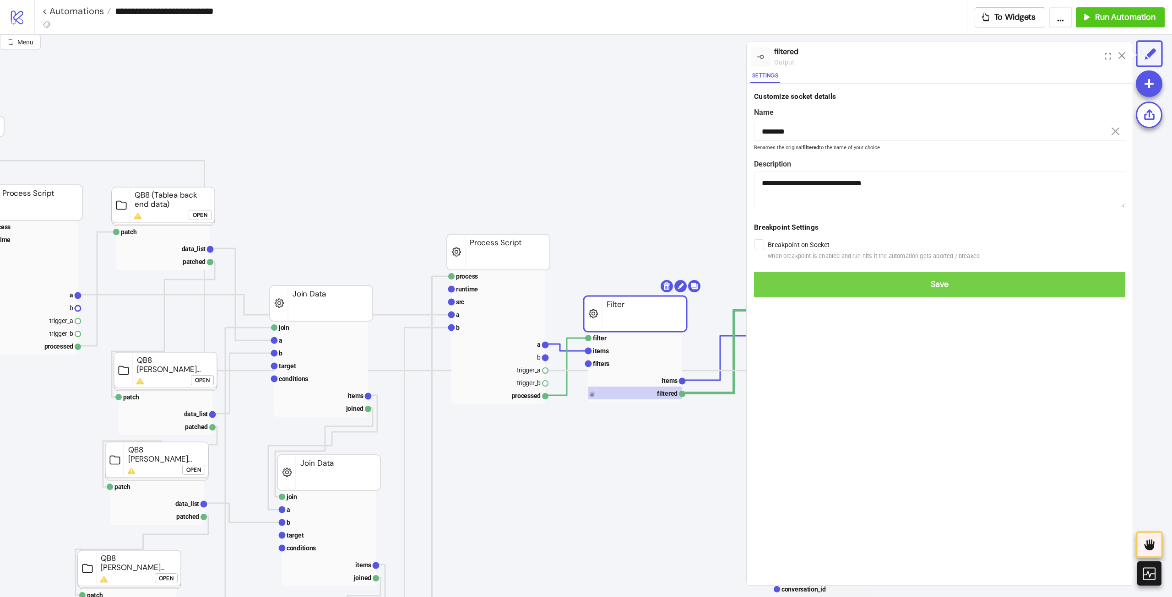
click at [807, 289] on span "Save" at bounding box center [939, 284] width 357 height 11
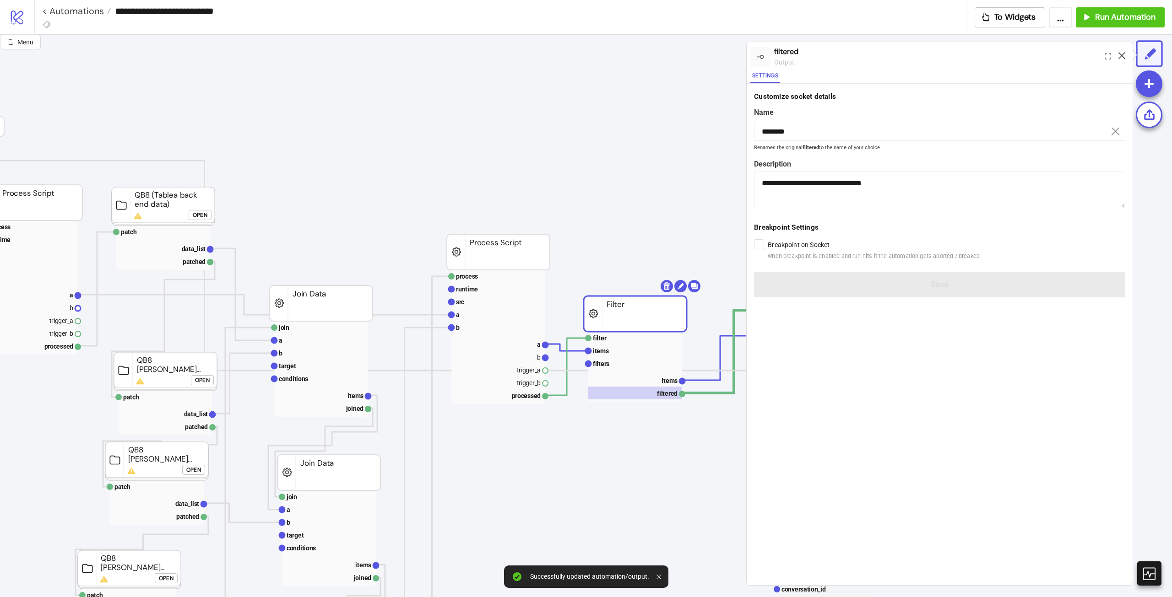
click at [1121, 58] on div at bounding box center [1122, 56] width 14 height 25
click at [1123, 54] on icon at bounding box center [1122, 55] width 7 height 7
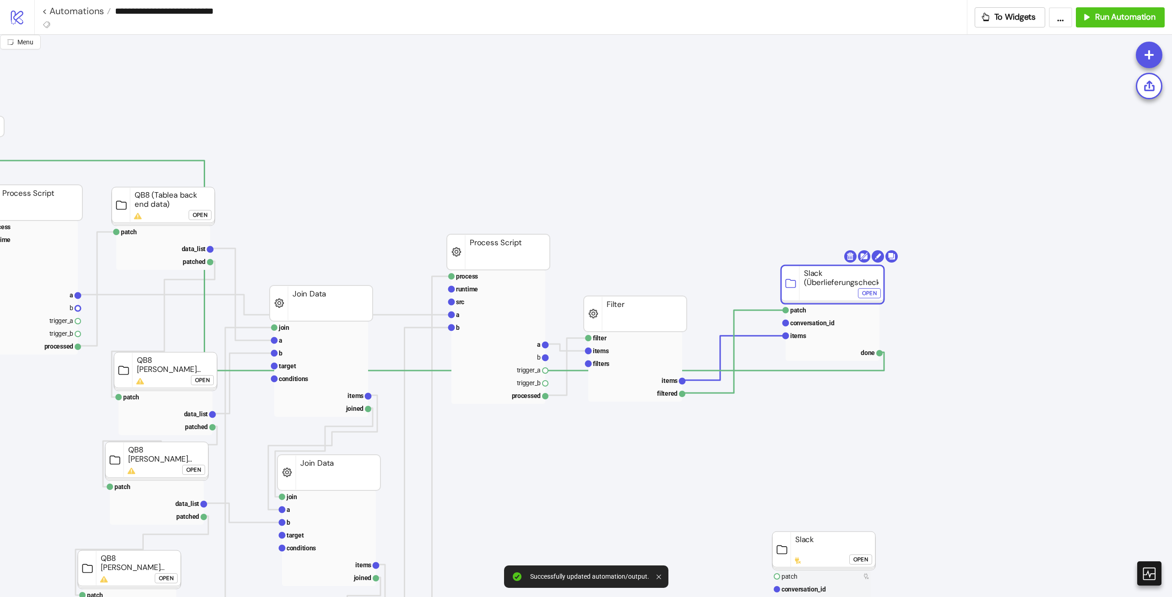
drag, startPoint x: 615, startPoint y: 309, endPoint x: 621, endPoint y: 322, distance: 13.7
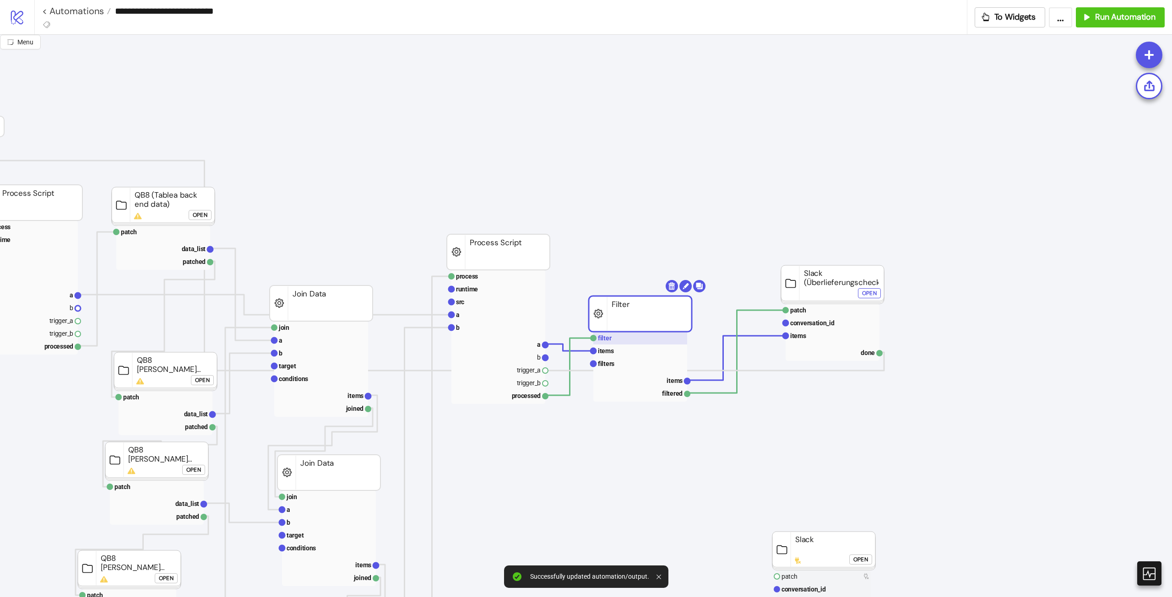
click at [624, 340] on rect at bounding box center [640, 338] width 94 height 13
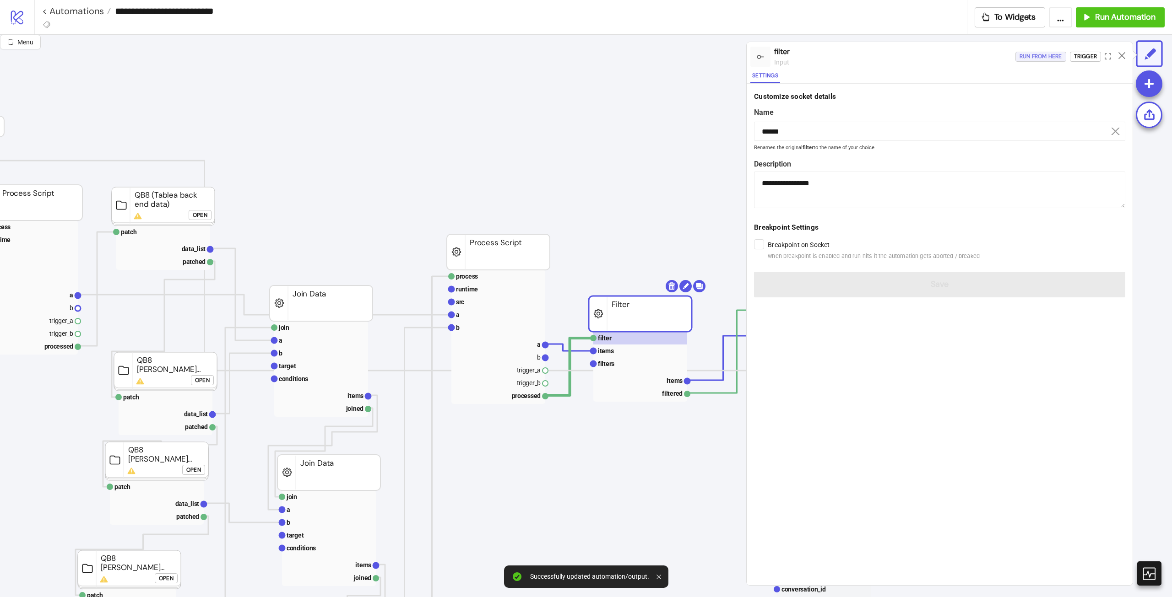
click at [1043, 60] on div "Run from here" at bounding box center [1041, 56] width 43 height 11
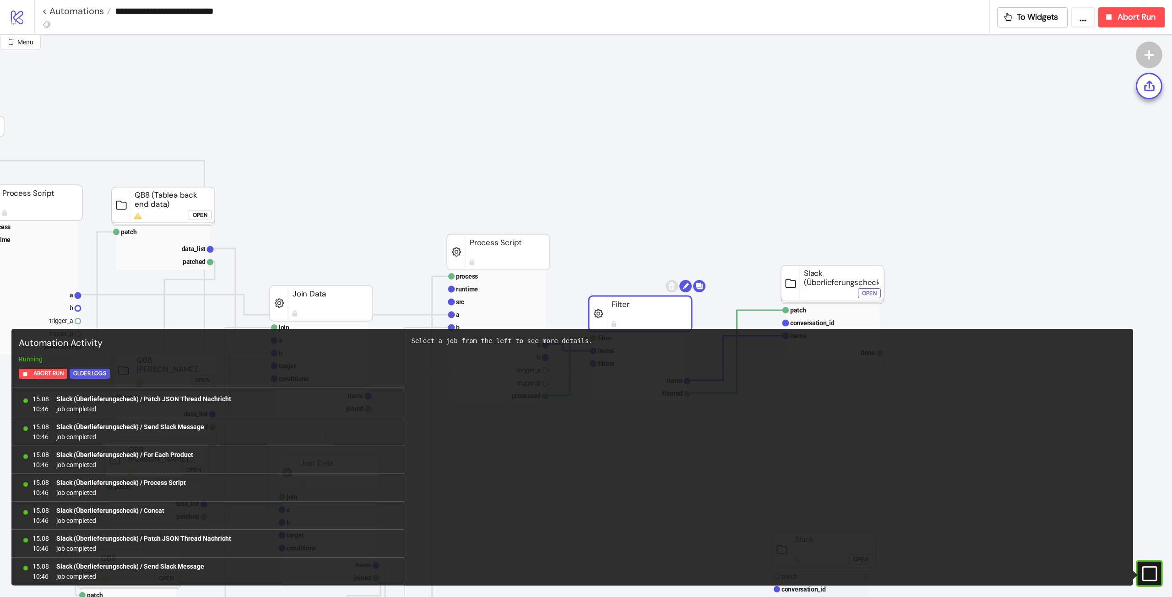
scroll to position [1673, 0]
click at [1144, 574] on rect at bounding box center [1138, 574] width 14 height 14
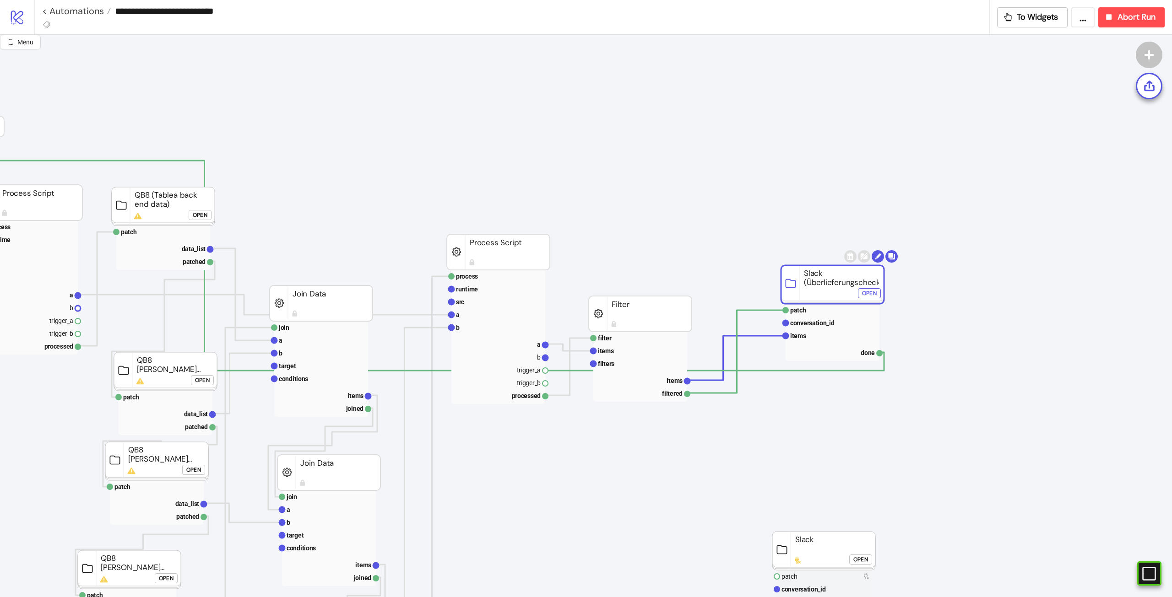
click at [813, 285] on rect at bounding box center [832, 285] width 103 height 38
click at [214, 11] on input "**********" at bounding box center [550, 11] width 879 height 14
drag, startPoint x: 218, startPoint y: 13, endPoint x: 254, endPoint y: 15, distance: 36.2
click at [254, 15] on input "**********" at bounding box center [550, 11] width 879 height 14
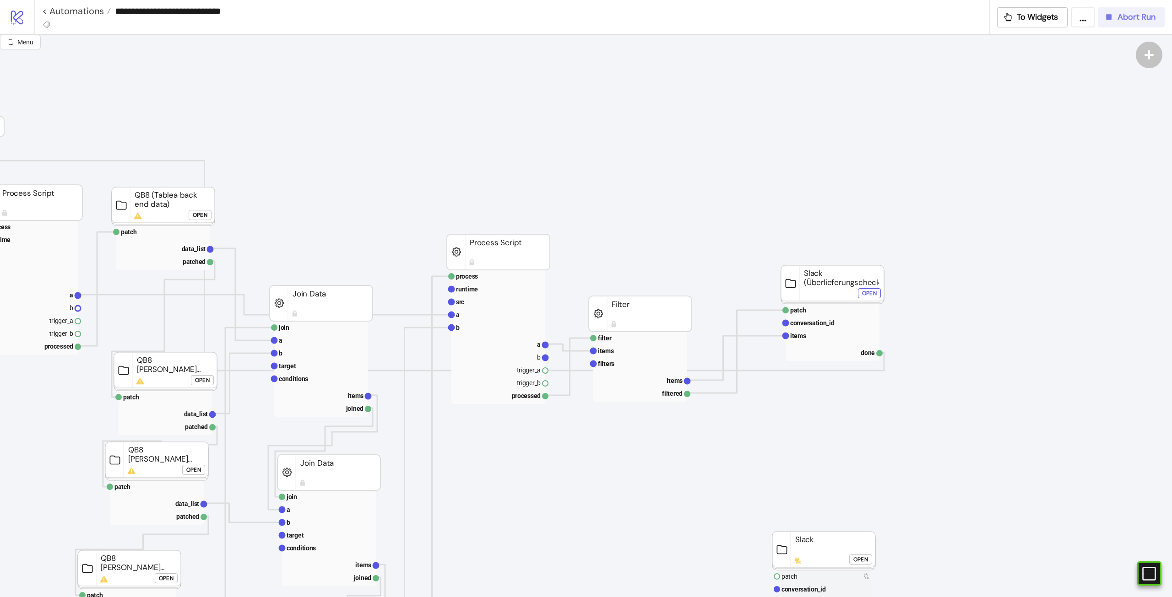
type input "**********"
click at [1145, 22] on button "Abort Run" at bounding box center [1131, 17] width 66 height 20
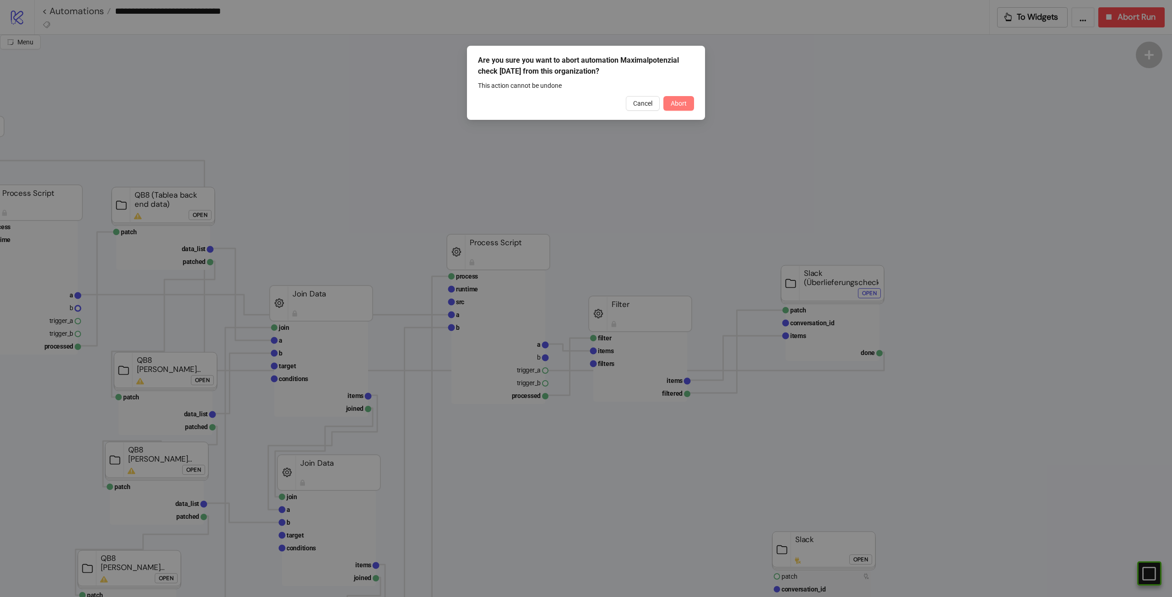
click at [684, 107] on span "Abort" at bounding box center [679, 103] width 16 height 7
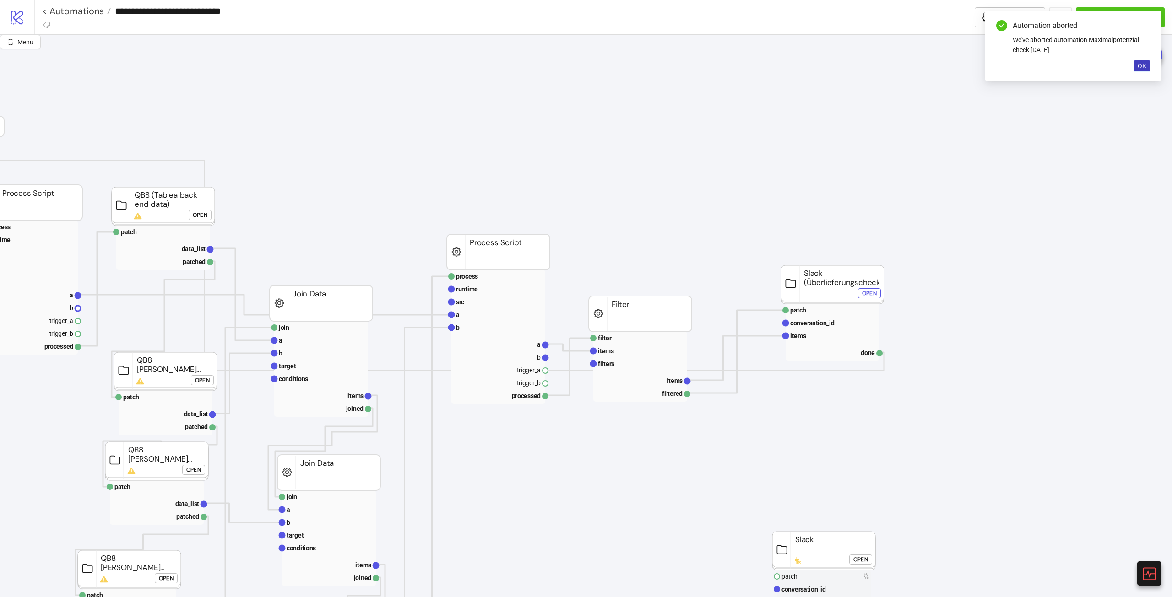
click at [875, 299] on foreignobject "Open" at bounding box center [871, 297] width 27 height 18
click at [871, 300] on foreignobject "Open" at bounding box center [871, 297] width 27 height 18
click div "Open"
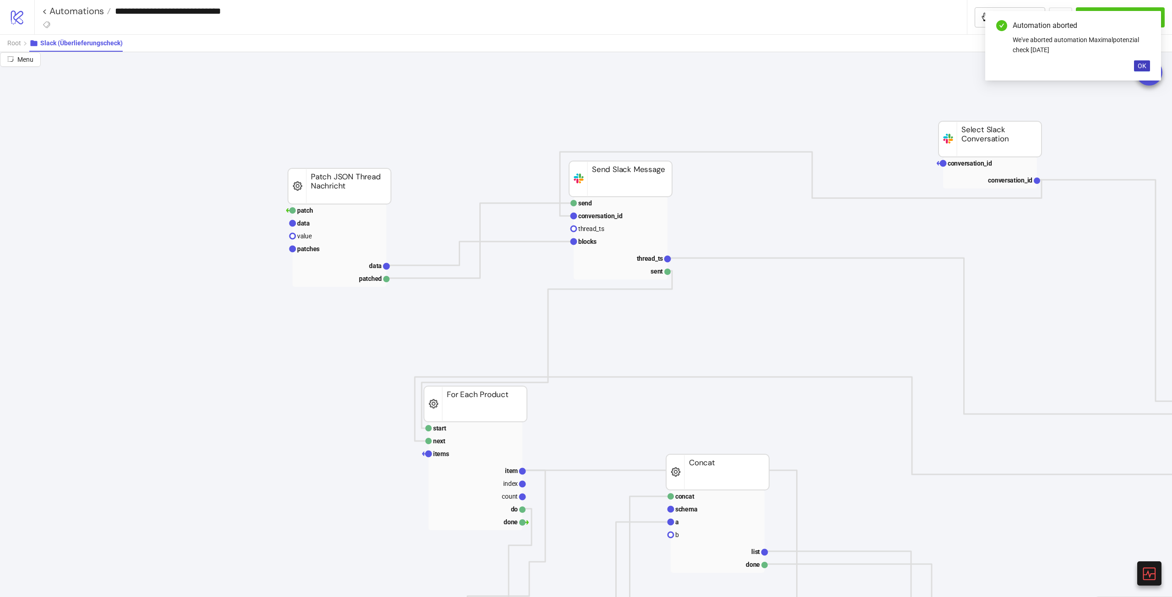
scroll to position [137, 613]
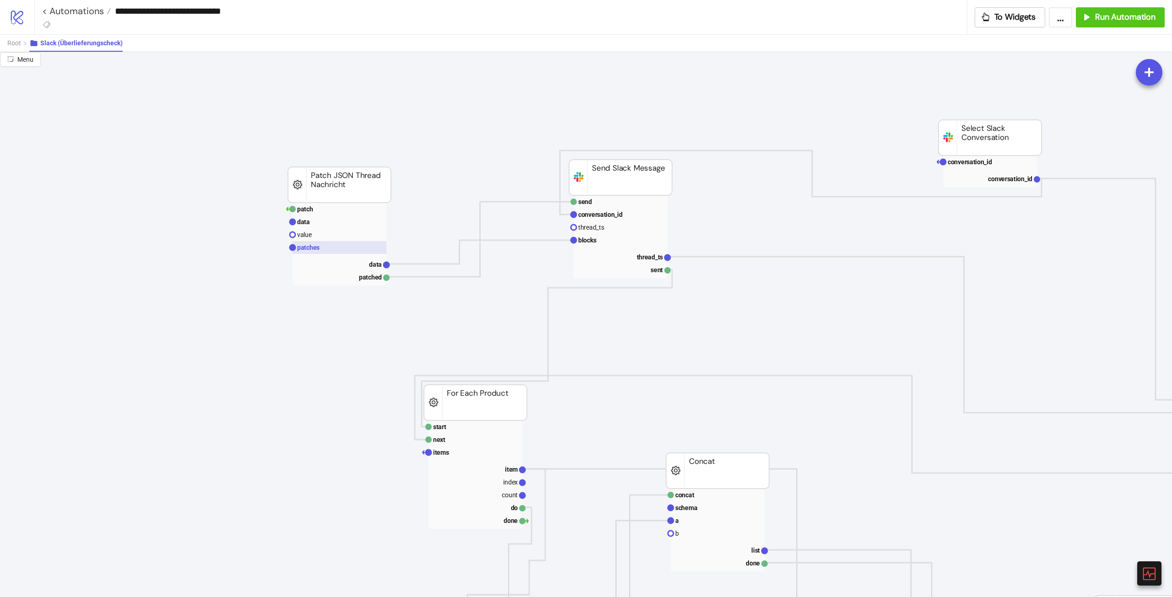
click at [337, 249] on rect at bounding box center [340, 247] width 94 height 13
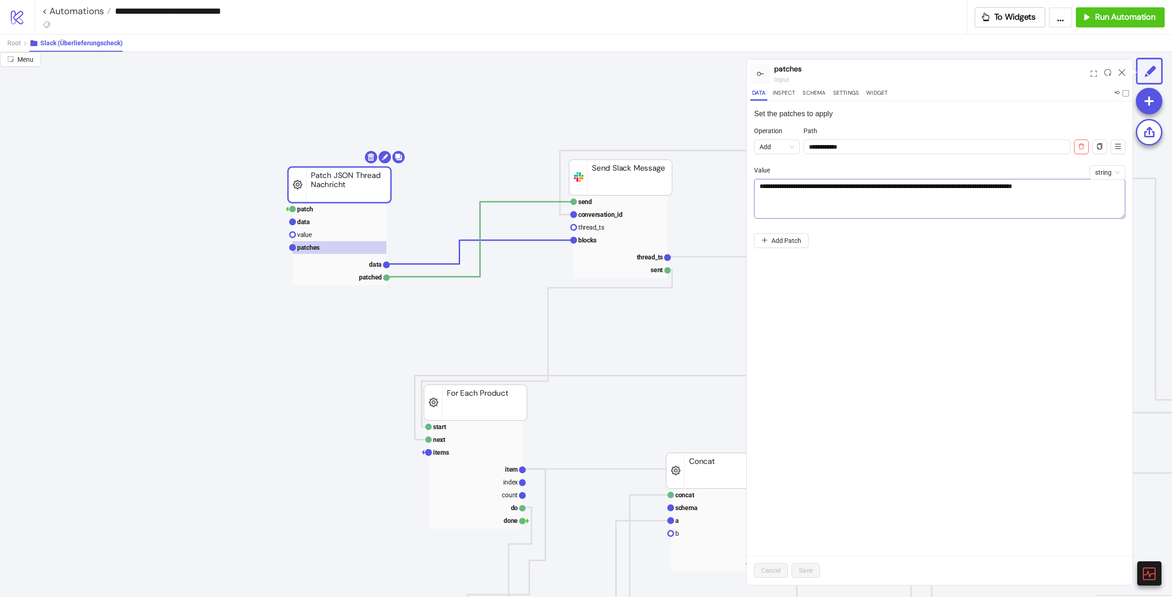
drag, startPoint x: 1123, startPoint y: 201, endPoint x: 1114, endPoint y: 216, distance: 17.2
click at [1114, 216] on textarea "**********" at bounding box center [939, 199] width 371 height 40
drag, startPoint x: 956, startPoint y: 187, endPoint x: 740, endPoint y: 185, distance: 215.7
click at [740, 185] on div "**********" at bounding box center [586, 324] width 1172 height 545
click at [856, 195] on textarea "**********" at bounding box center [939, 199] width 371 height 40
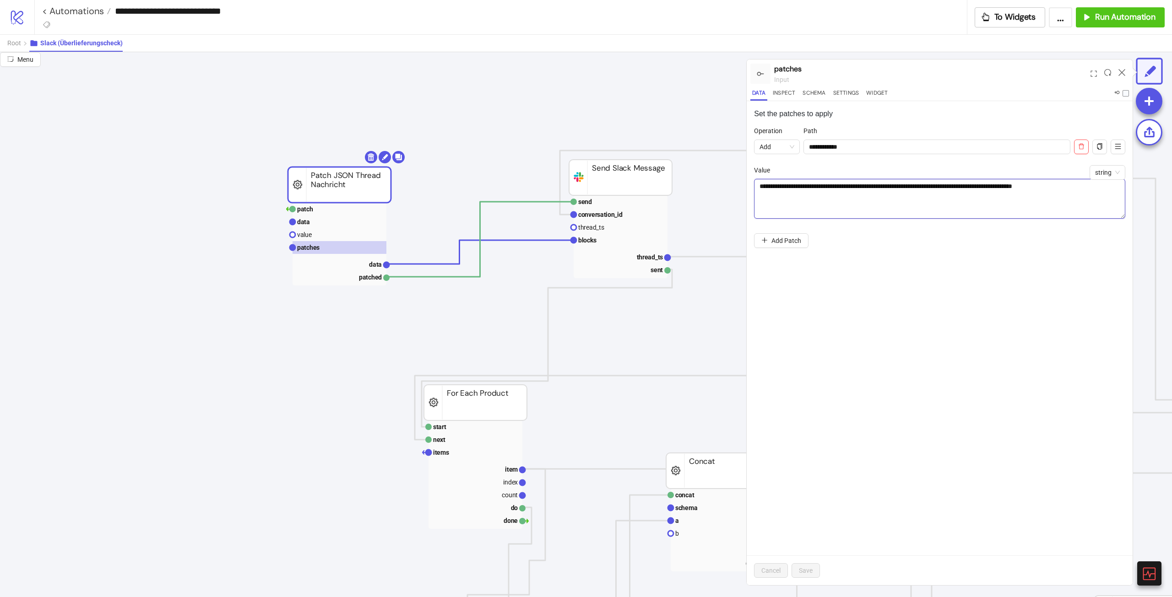
click at [781, 185] on textarea "**********" at bounding box center [939, 199] width 371 height 40
drag, startPoint x: 771, startPoint y: 185, endPoint x: 974, endPoint y: 197, distance: 203.6
click at [974, 197] on textarea "**********" at bounding box center [939, 199] width 371 height 40
click at [1057, 201] on textarea "**********" at bounding box center [939, 199] width 371 height 40
drag, startPoint x: 956, startPoint y: 186, endPoint x: 693, endPoint y: 188, distance: 262.3
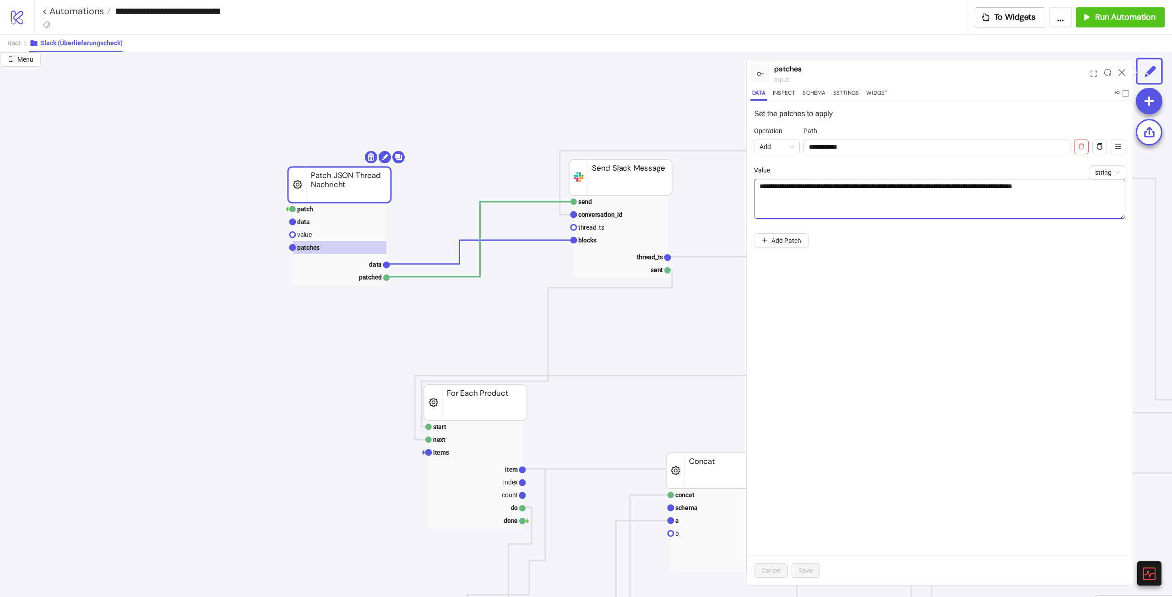
click at [694, 184] on div "**********" at bounding box center [586, 324] width 1172 height 545
paste textarea "**"
click at [984, 191] on textarea "**********" at bounding box center [939, 199] width 371 height 40
click at [916, 196] on textarea "**********" at bounding box center [939, 199] width 371 height 40
drag, startPoint x: 963, startPoint y: 191, endPoint x: 880, endPoint y: 189, distance: 82.9
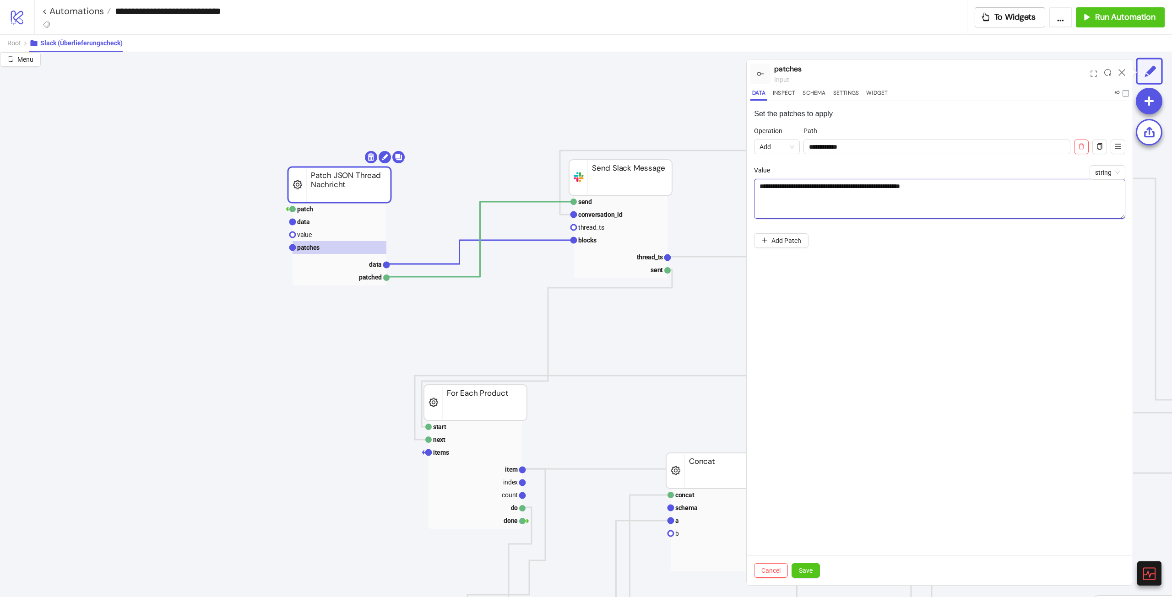
click at [880, 189] on textarea "**********" at bounding box center [939, 199] width 371 height 40
click at [796, 186] on textarea "**********" at bounding box center [939, 199] width 371 height 40
click at [836, 192] on textarea "**********" at bounding box center [939, 199] width 371 height 40
click at [813, 186] on textarea "**********" at bounding box center [939, 199] width 371 height 40
click at [980, 201] on textarea "**********" at bounding box center [939, 199] width 371 height 40
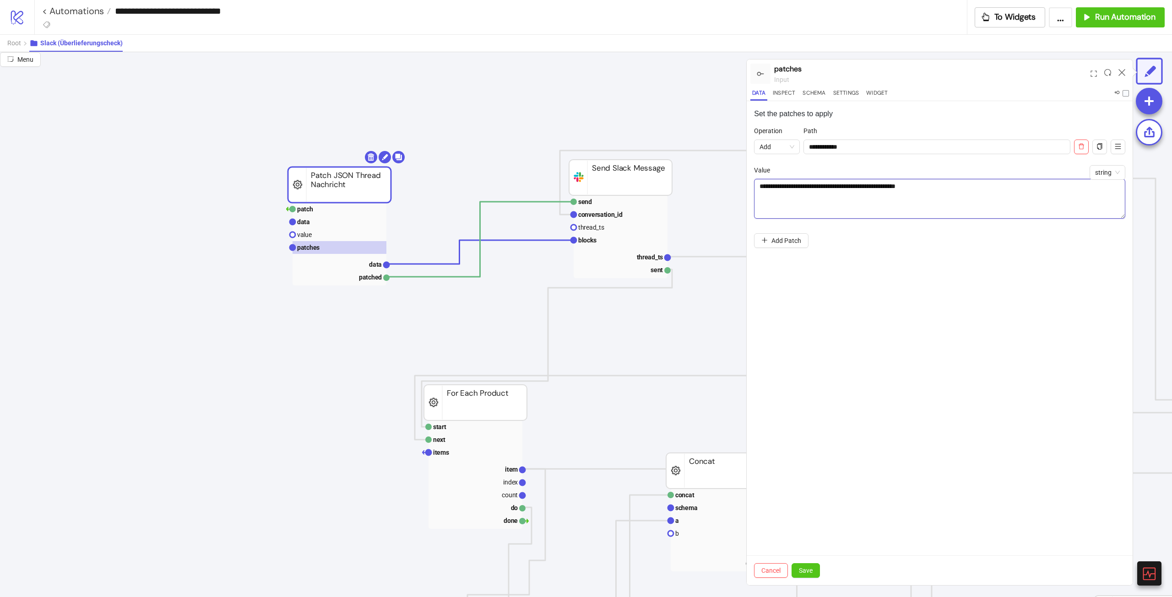
type textarea "**********"
click at [1049, 235] on div "**********" at bounding box center [939, 189] width 371 height 126
click at [812, 570] on span "Save" at bounding box center [806, 570] width 14 height 7
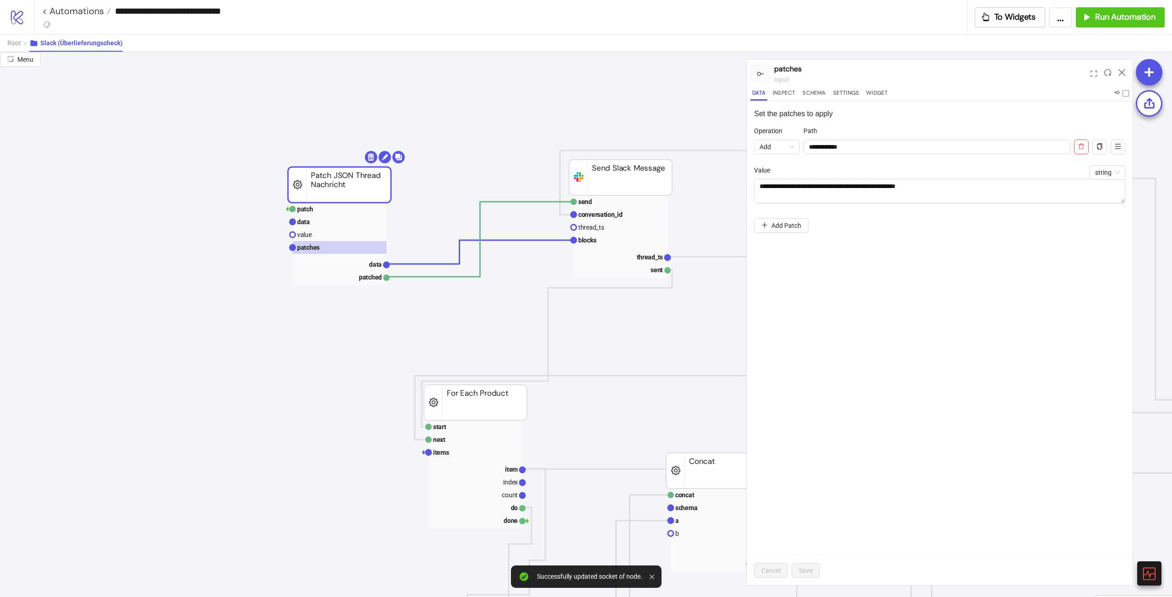
click at [1117, 74] on div at bounding box center [1122, 73] width 14 height 25
click at [1125, 68] on div at bounding box center [1122, 73] width 14 height 25
click at [1122, 73] on icon at bounding box center [1122, 72] width 7 height 7
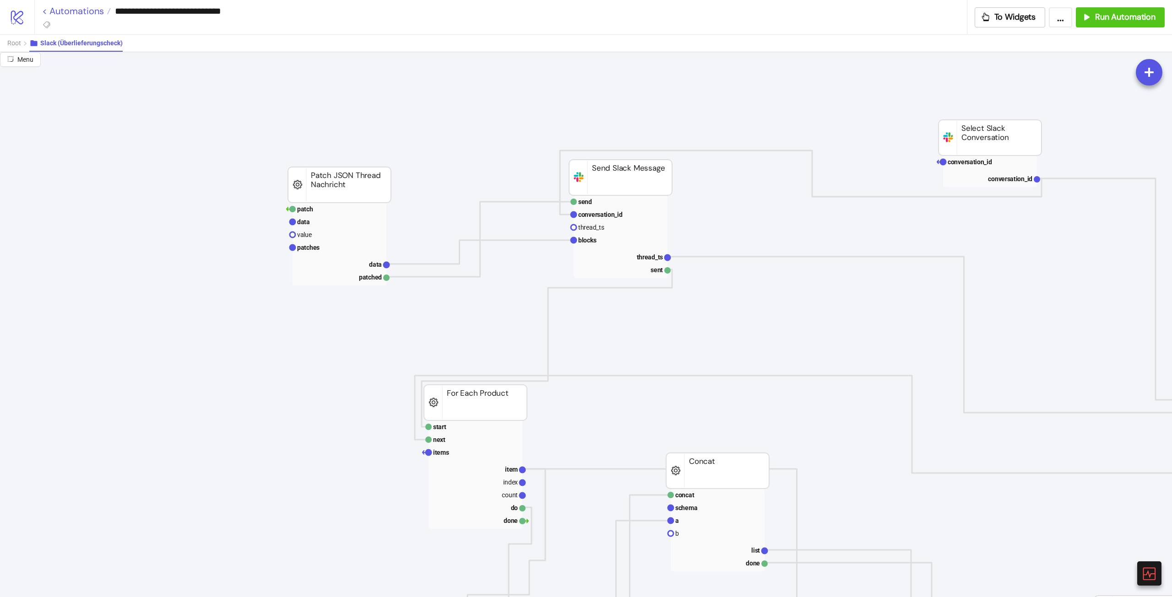
click at [68, 8] on link "< Automations" at bounding box center [76, 10] width 69 height 9
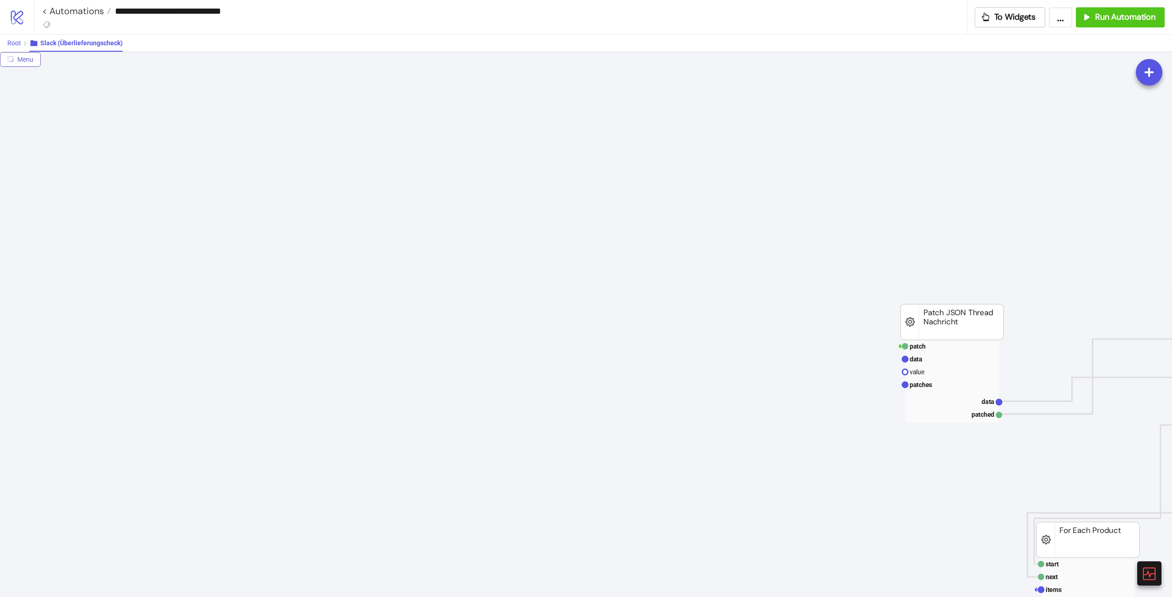
click at [21, 40] on span "Root" at bounding box center [14, 42] width 14 height 7
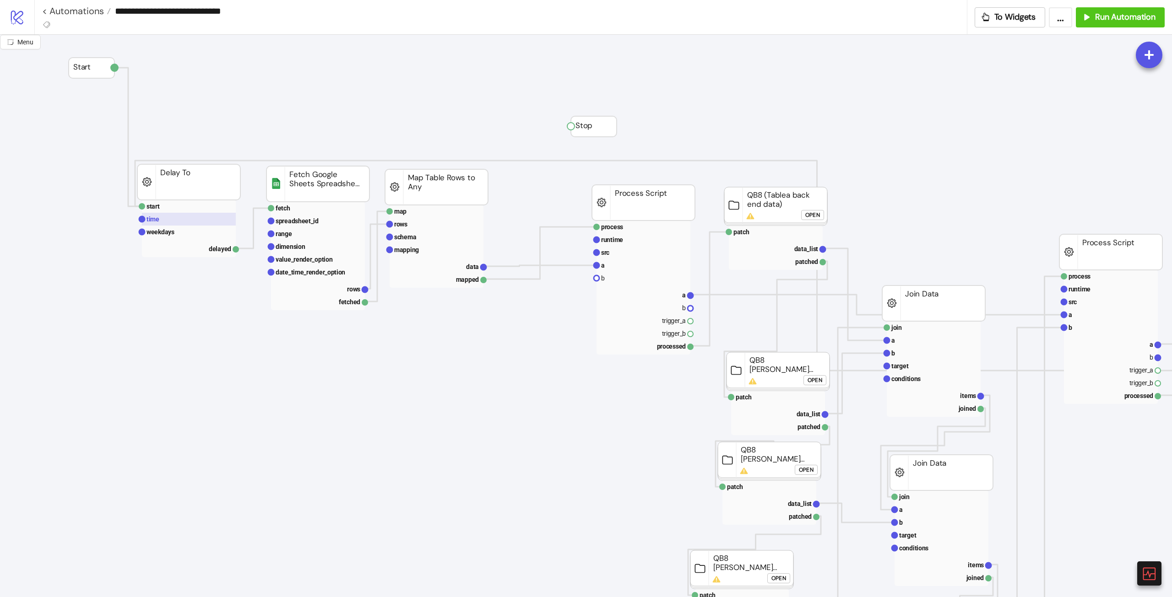
click at [187, 225] on rect at bounding box center [189, 219] width 94 height 13
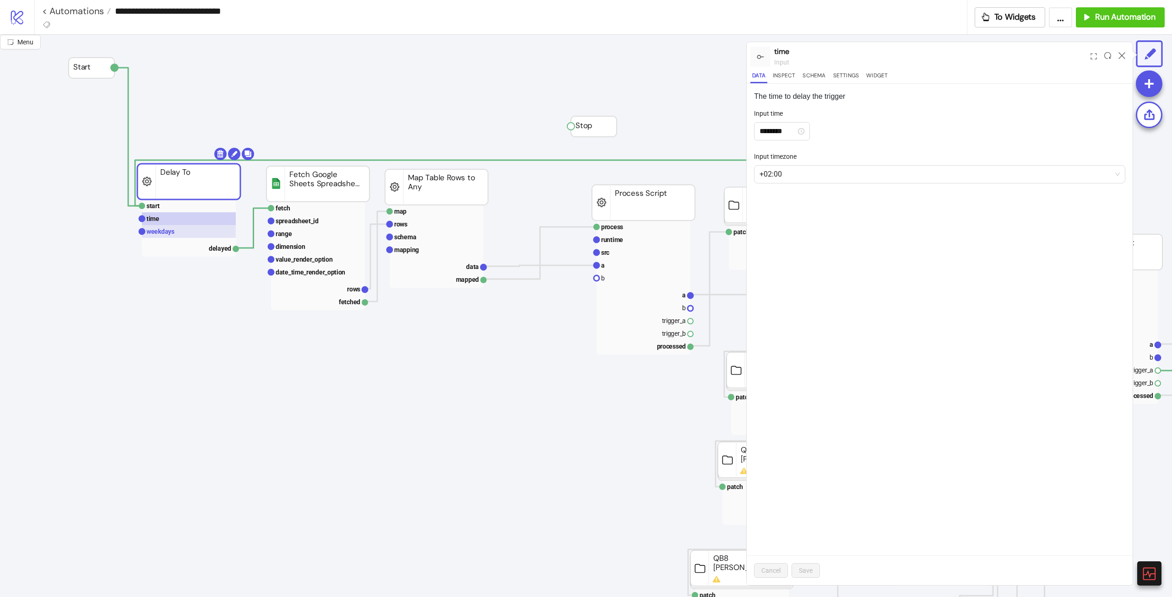
click at [182, 232] on rect at bounding box center [189, 231] width 94 height 13
click at [785, 130] on icon "close" at bounding box center [783, 129] width 5 height 5
click at [794, 130] on div at bounding box center [935, 129] width 358 height 13
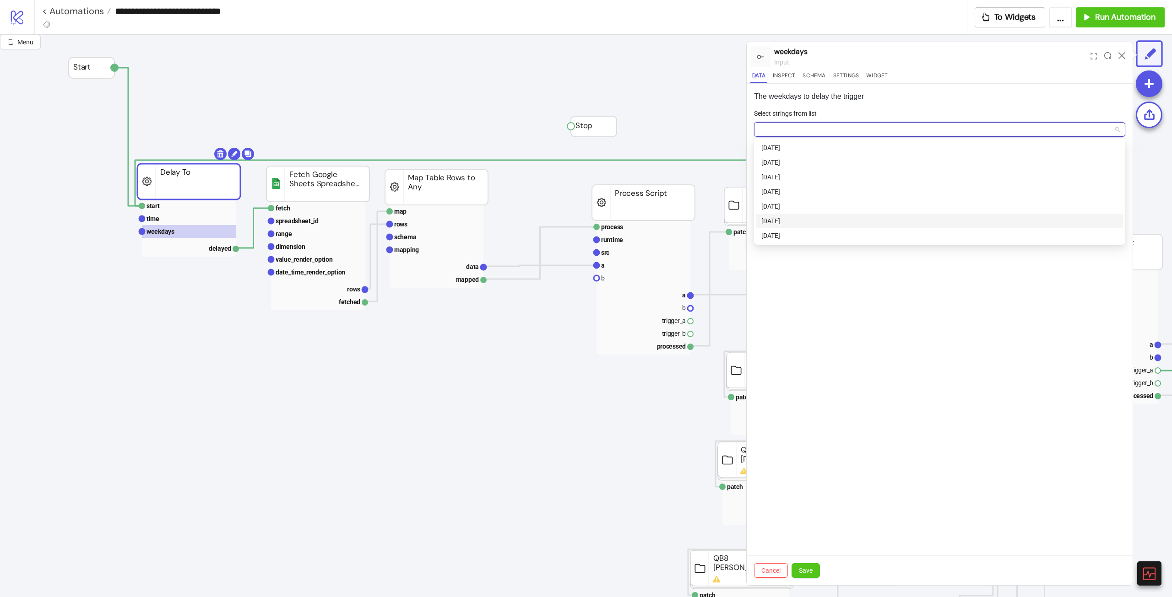
click at [788, 225] on div "Friday" at bounding box center [939, 221] width 357 height 10
click at [808, 572] on span "Save" at bounding box center [806, 570] width 14 height 7
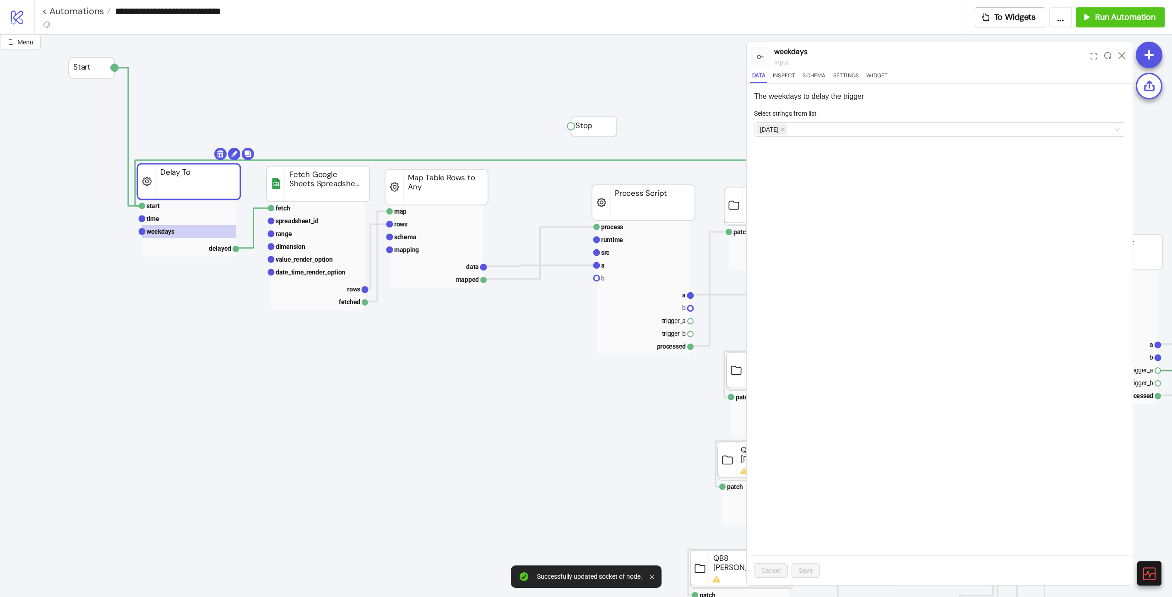
click at [873, 386] on div "The weekdays to delay the trigger Select strings from list Friday Cancel Save" at bounding box center [940, 335] width 386 height 502
click at [158, 214] on rect at bounding box center [189, 218] width 94 height 13
click at [796, 127] on input "********" at bounding box center [778, 131] width 37 height 11
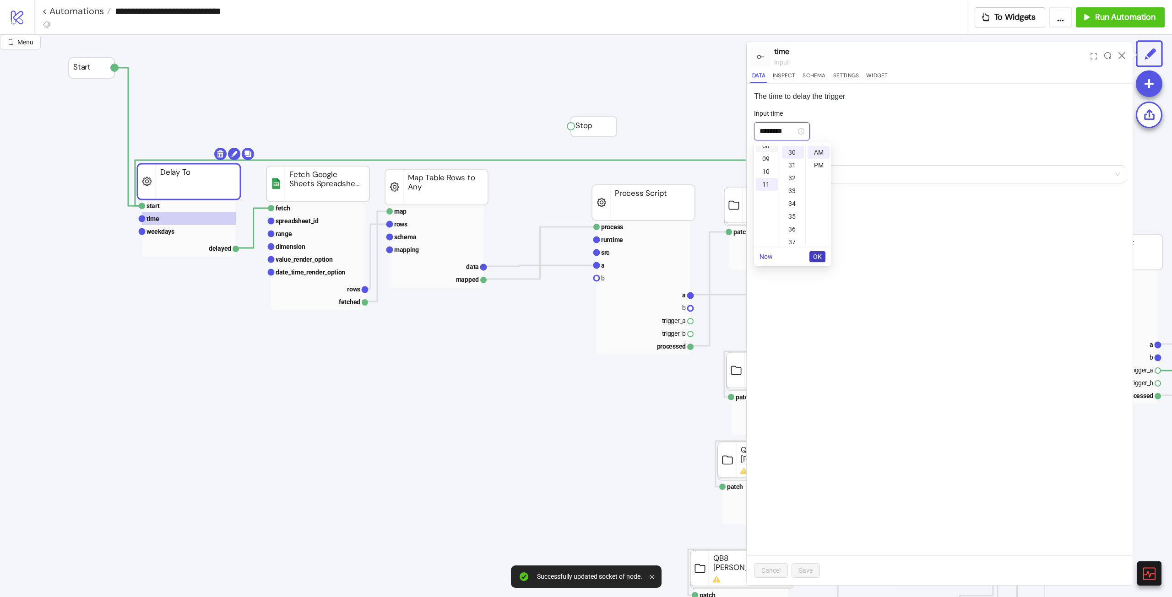
scroll to position [95, 0]
click at [766, 173] on div "09" at bounding box center [767, 172] width 22 height 13
type input "********"
click at [816, 257] on span "OK" at bounding box center [817, 256] width 9 height 7
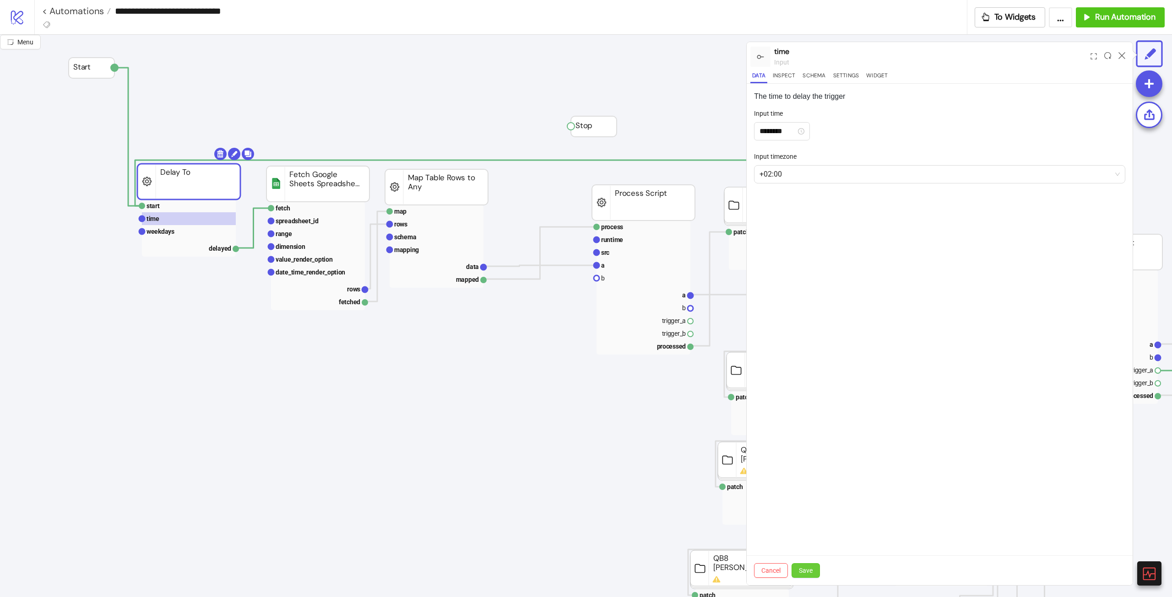
click at [816, 570] on button "Save" at bounding box center [806, 571] width 28 height 15
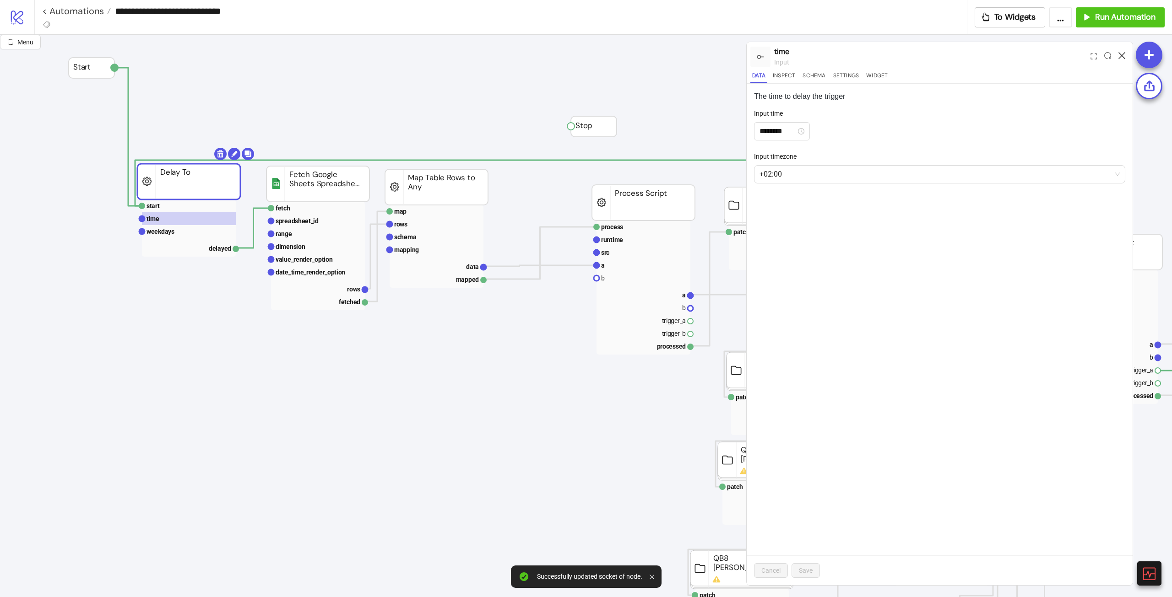
click at [1119, 53] on icon at bounding box center [1122, 55] width 7 height 7
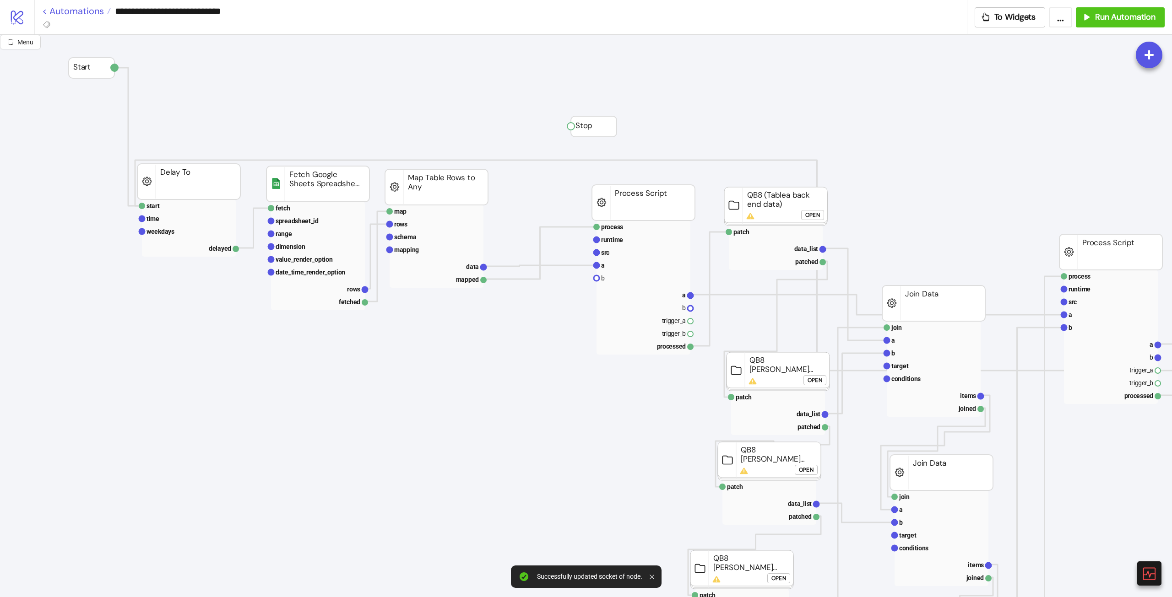
click at [64, 11] on link "< Automations" at bounding box center [76, 10] width 69 height 9
click at [79, 11] on link "< Automations" at bounding box center [76, 10] width 69 height 9
click at [174, 6] on input "**********" at bounding box center [539, 11] width 856 height 14
click at [60, 9] on link "< Automations" at bounding box center [76, 10] width 69 height 9
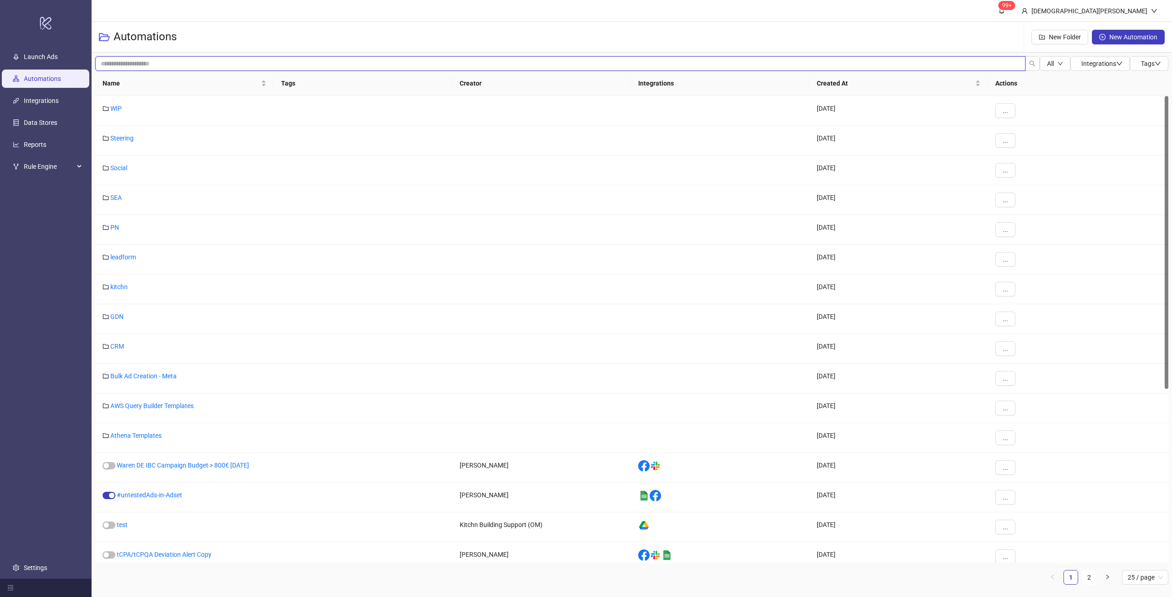
click at [337, 58] on input "search" at bounding box center [560, 63] width 930 height 15
type input "*******"
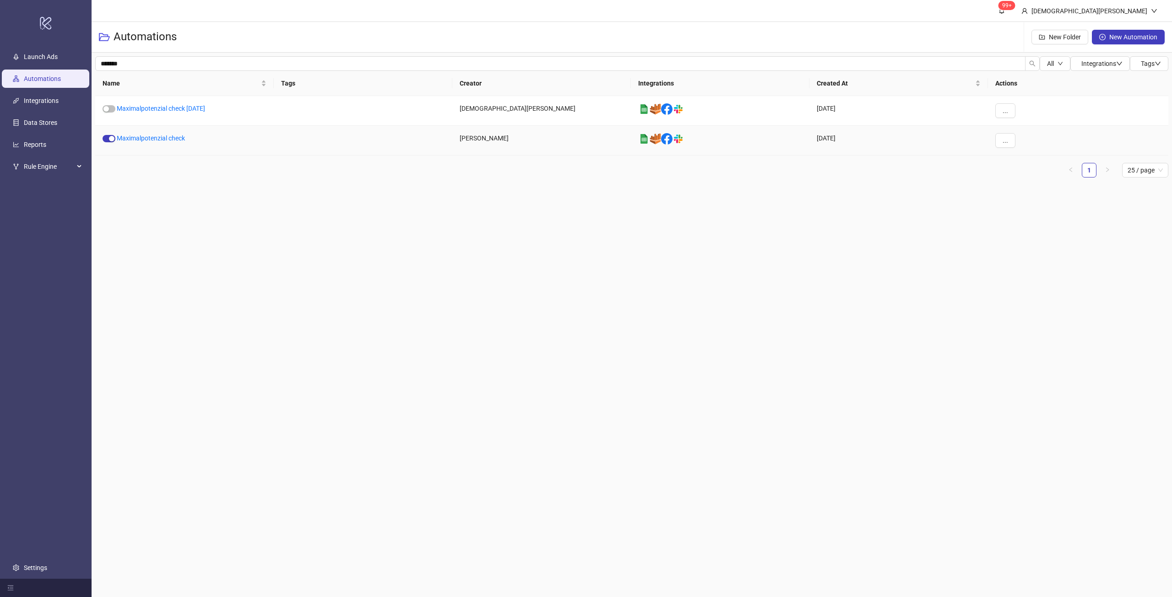
click at [354, 172] on ul "1 25 / page" at bounding box center [631, 170] width 1073 height 15
click at [1007, 101] on div "..." at bounding box center [1078, 111] width 180 height 30
click at [1013, 107] on button "..." at bounding box center [1005, 110] width 20 height 15
click at [1032, 186] on span "Duplicate" at bounding box center [1026, 188] width 27 height 10
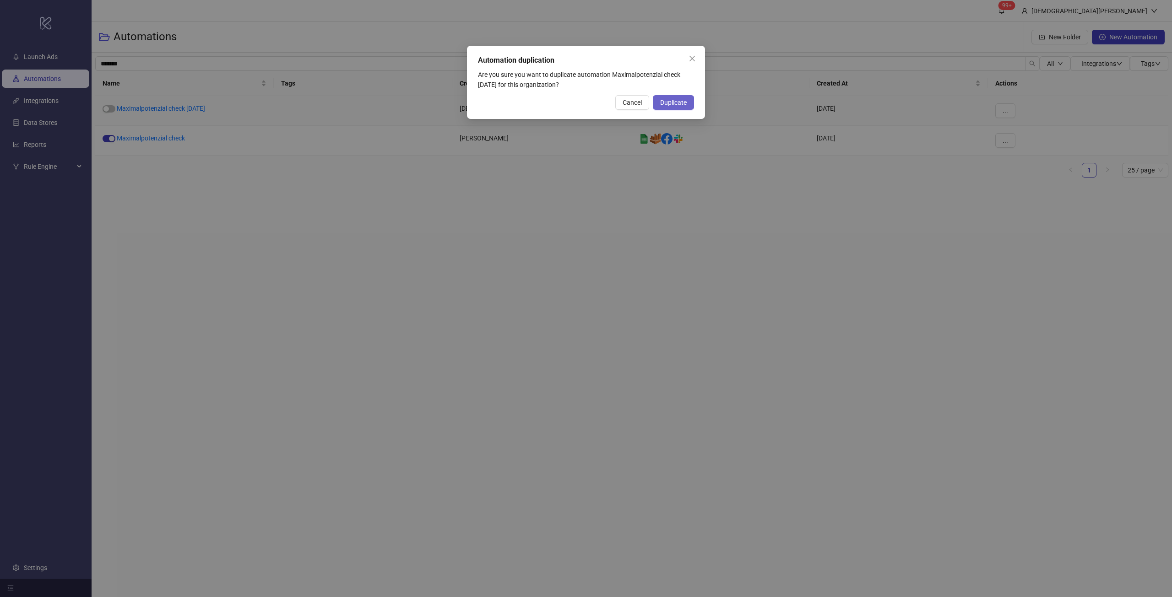
click at [653, 100] on button "Duplicate" at bounding box center [673, 102] width 41 height 15
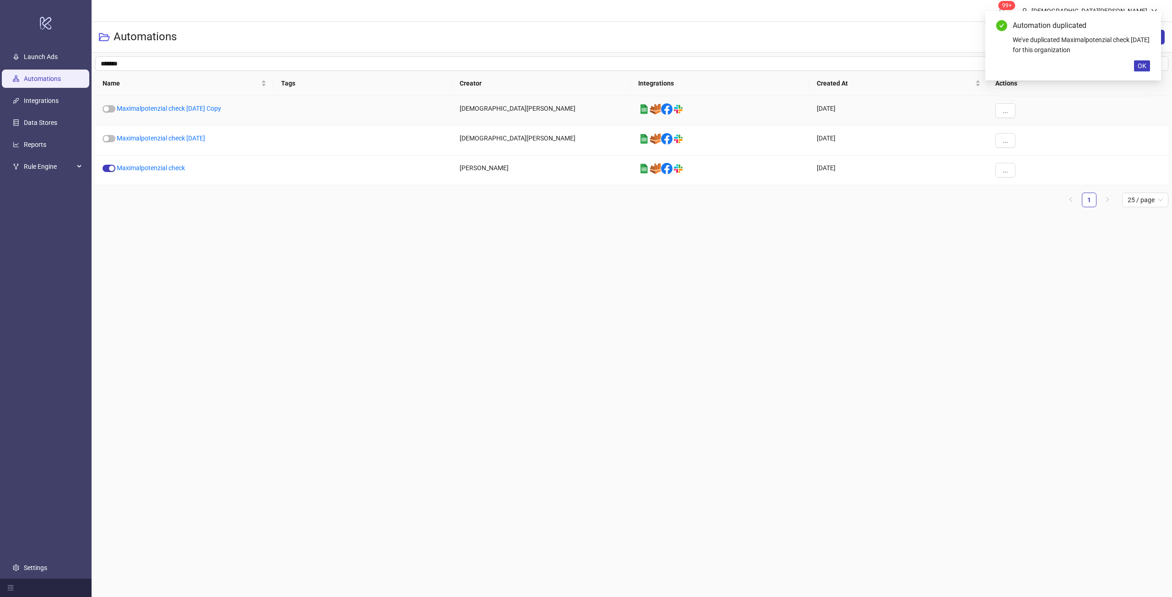
click at [686, 254] on main "99+ Christian Weikamp Automations New Folder New Automation ******* All Integra…" at bounding box center [632, 298] width 1080 height 597
click at [1142, 65] on span "OK" at bounding box center [1142, 65] width 9 height 7
click at [107, 137] on div "button" at bounding box center [105, 138] width 5 height 5
click at [1140, 65] on span "OK" at bounding box center [1142, 65] width 9 height 7
click at [169, 139] on link "Maximalpotenzial check Friday" at bounding box center [161, 138] width 88 height 7
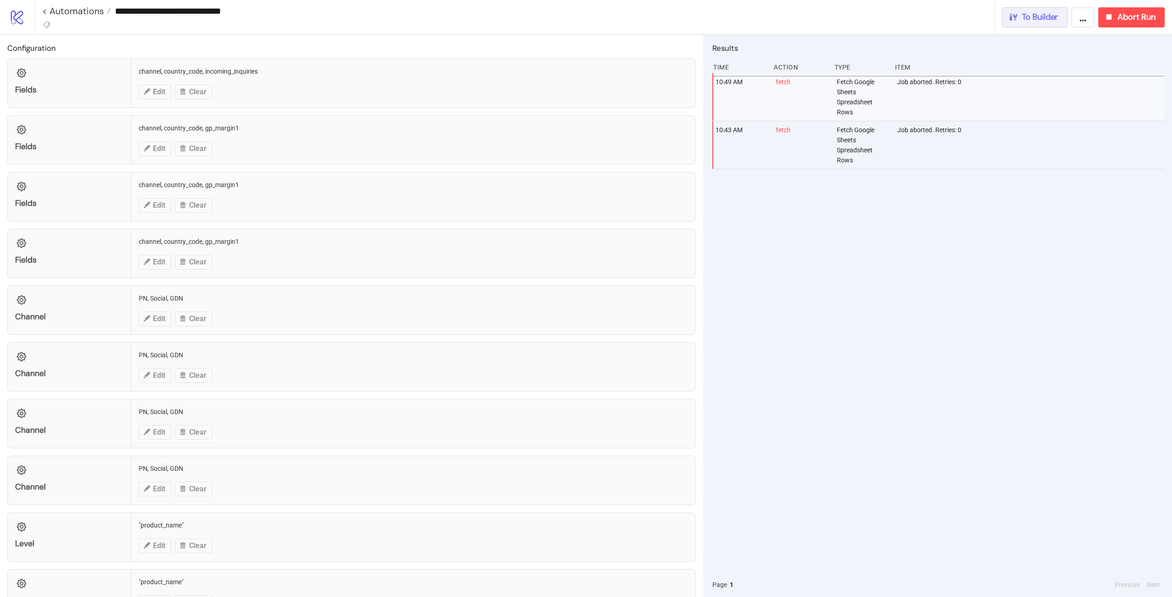
click at [1021, 21] on div "To Builder" at bounding box center [1033, 17] width 50 height 11
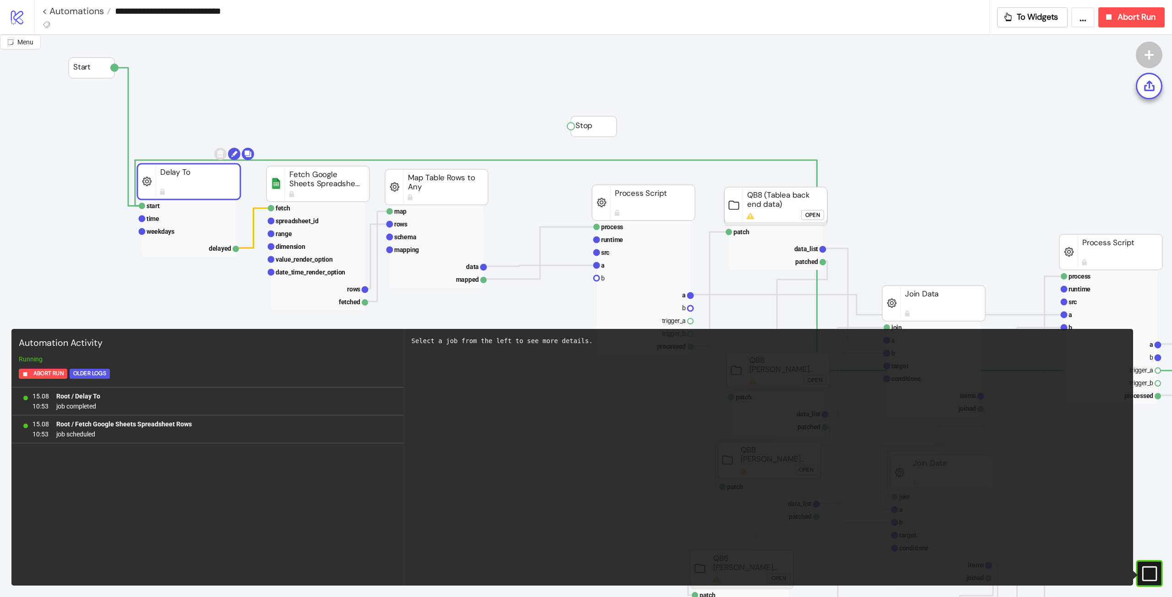
drag, startPoint x: 206, startPoint y: 188, endPoint x: 219, endPoint y: 187, distance: 12.9
click at [219, 187] on rect at bounding box center [188, 182] width 103 height 36
click at [1013, 25] on button "To Widgets" at bounding box center [1032, 17] width 71 height 20
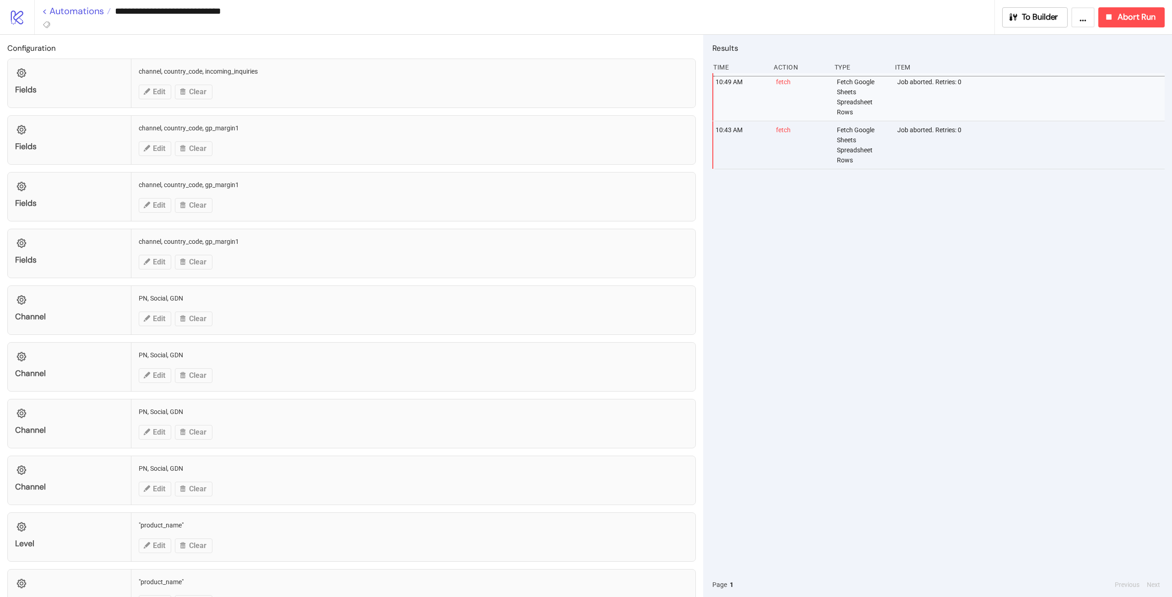
click at [87, 15] on link "< Automations" at bounding box center [76, 10] width 69 height 9
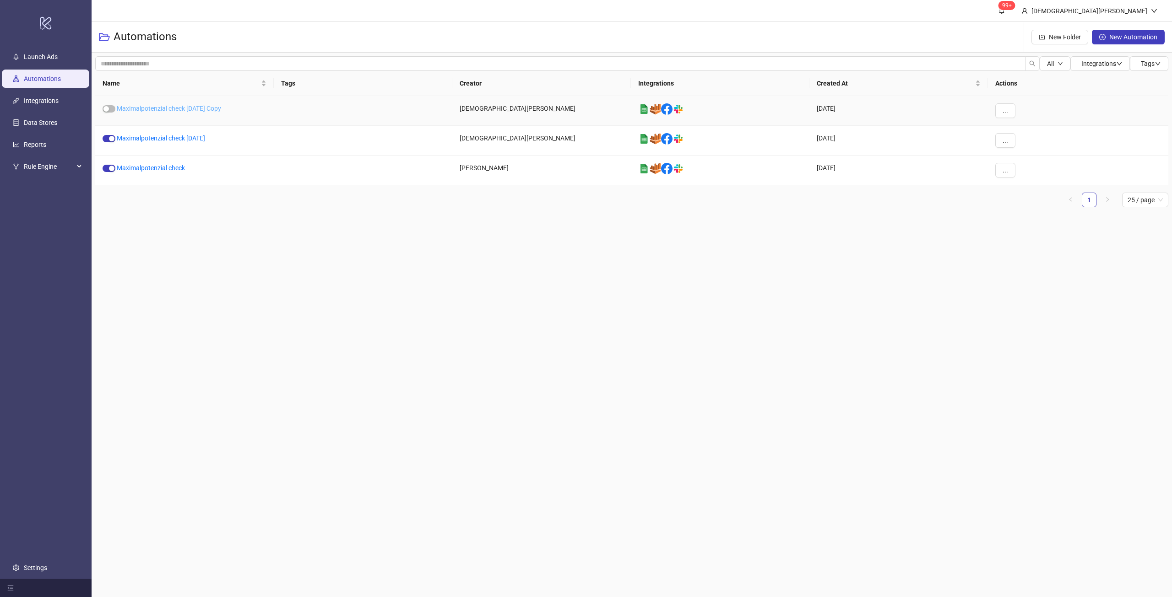
click at [177, 107] on link "Maximalpotenzial check Friday Copy" at bounding box center [169, 108] width 104 height 7
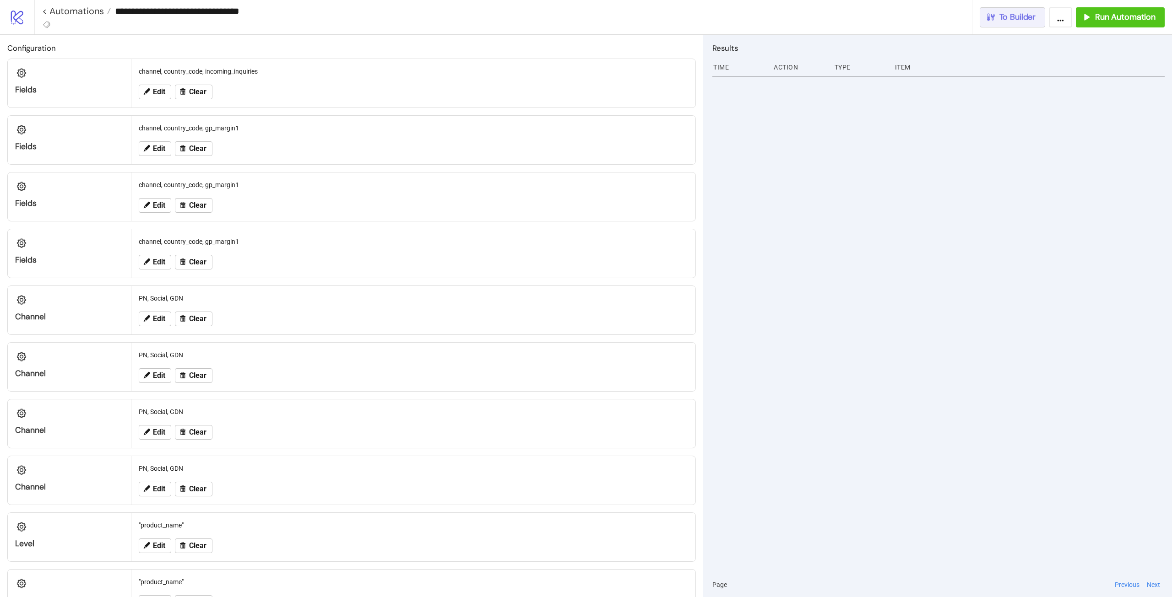
click at [1001, 20] on span "To Builder" at bounding box center [1017, 17] width 37 height 11
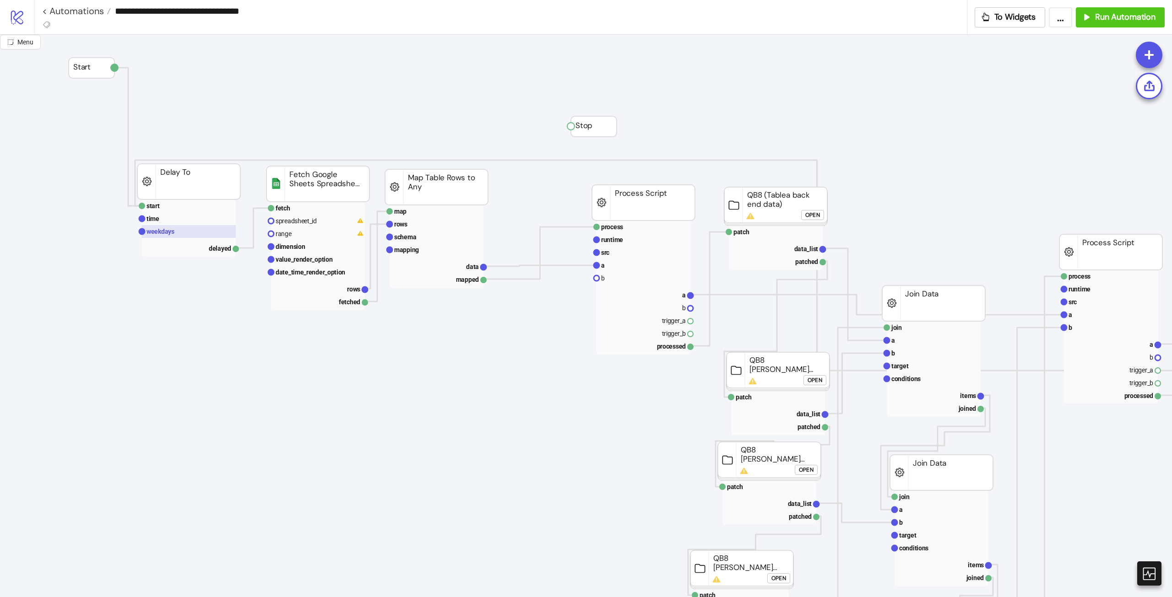
click at [166, 235] on text "weekdays" at bounding box center [161, 231] width 28 height 7
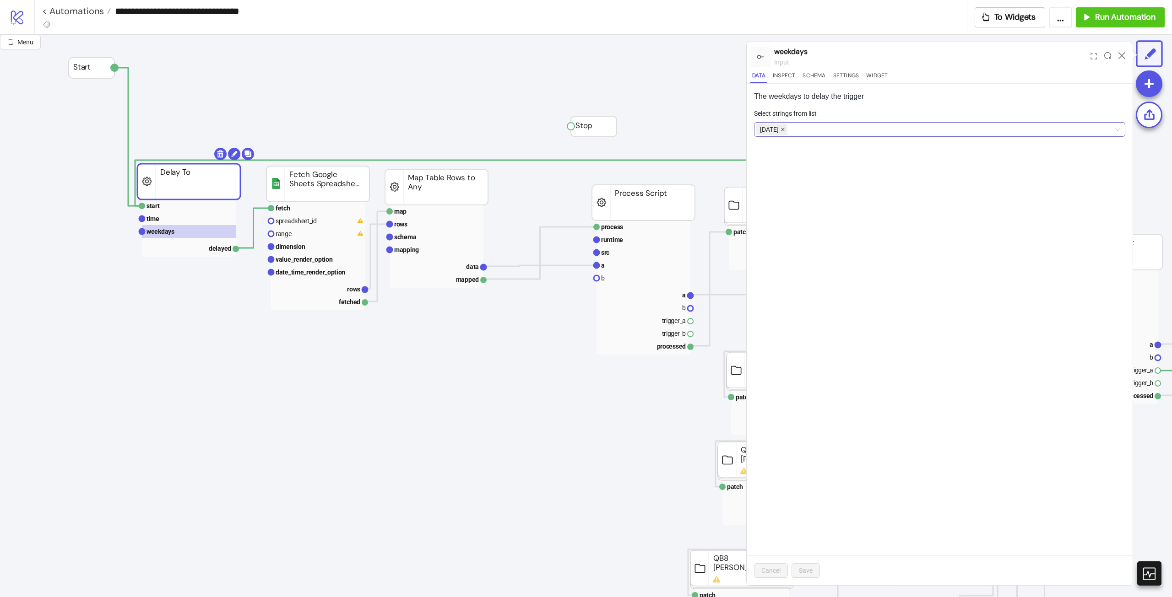
click at [781, 129] on icon "close" at bounding box center [783, 130] width 4 height 4
click at [791, 128] on div "Friday" at bounding box center [935, 129] width 358 height 13
click at [792, 163] on div "Monday" at bounding box center [939, 162] width 357 height 10
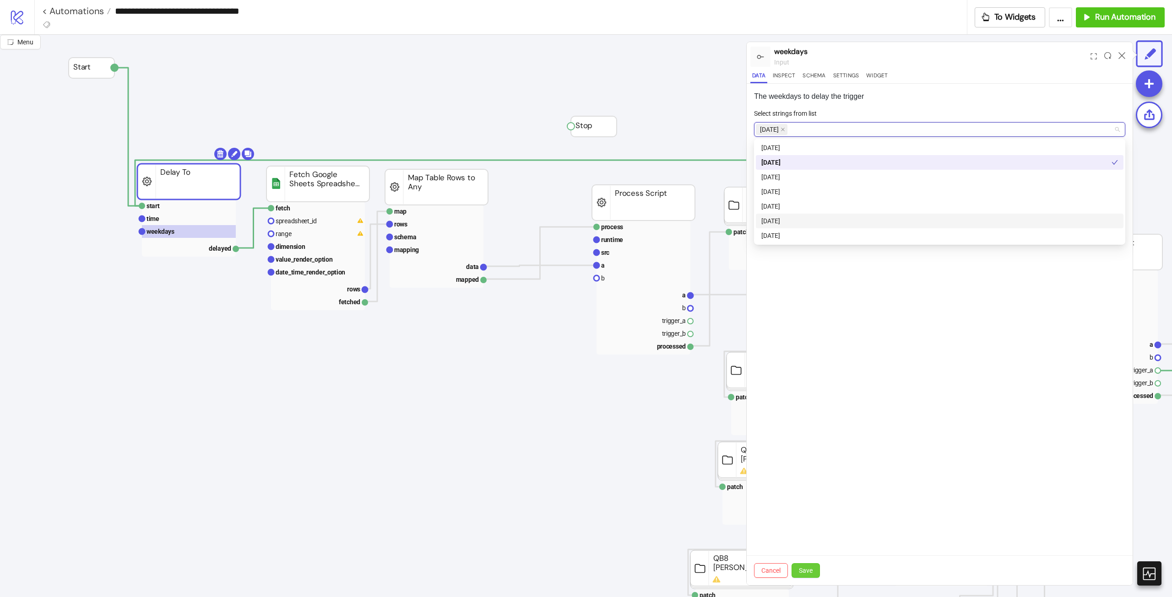
click at [816, 570] on button "Save" at bounding box center [806, 571] width 28 height 15
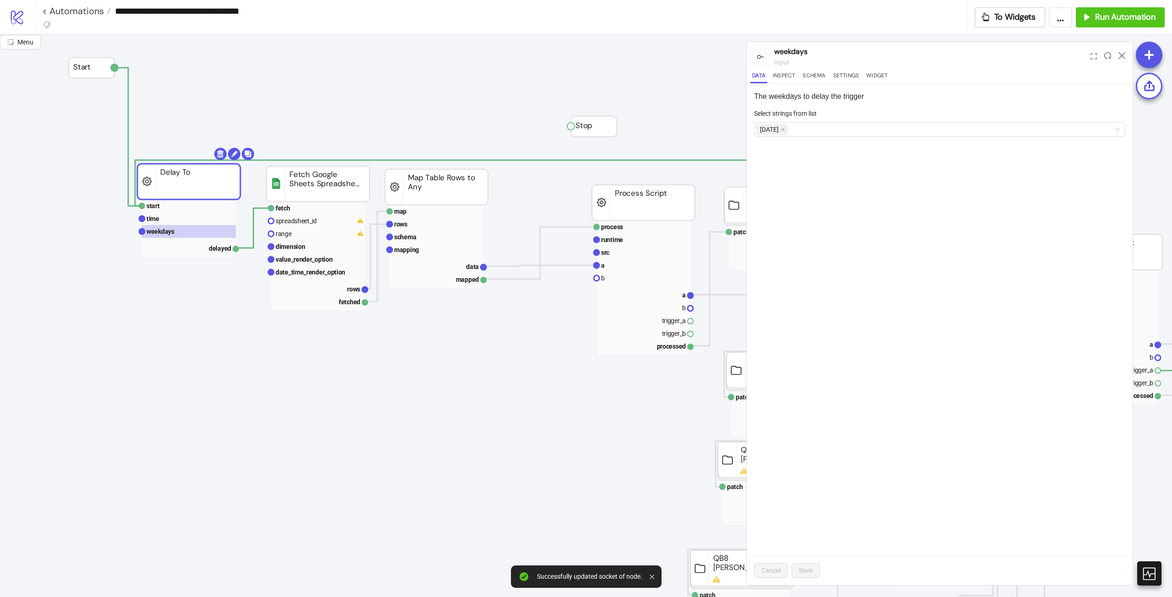
click at [920, 412] on div "The weekdays to delay the trigger Select strings from list Monday Cancel Save" at bounding box center [940, 335] width 386 height 502
click at [1119, 54] on icon at bounding box center [1122, 55] width 7 height 7
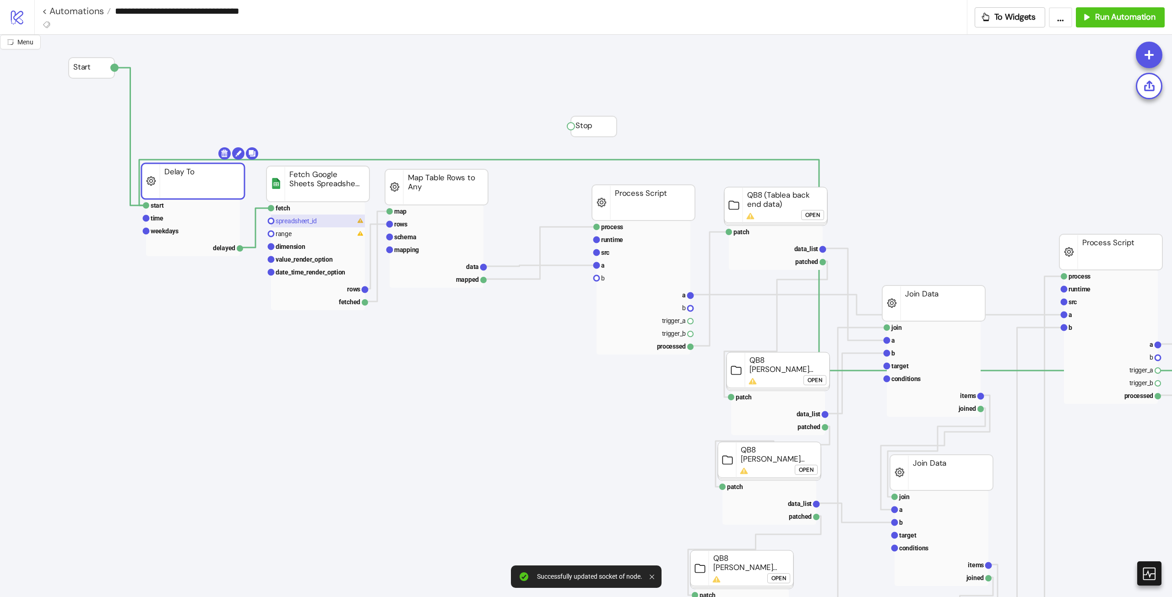
click at [326, 223] on rect at bounding box center [318, 221] width 94 height 13
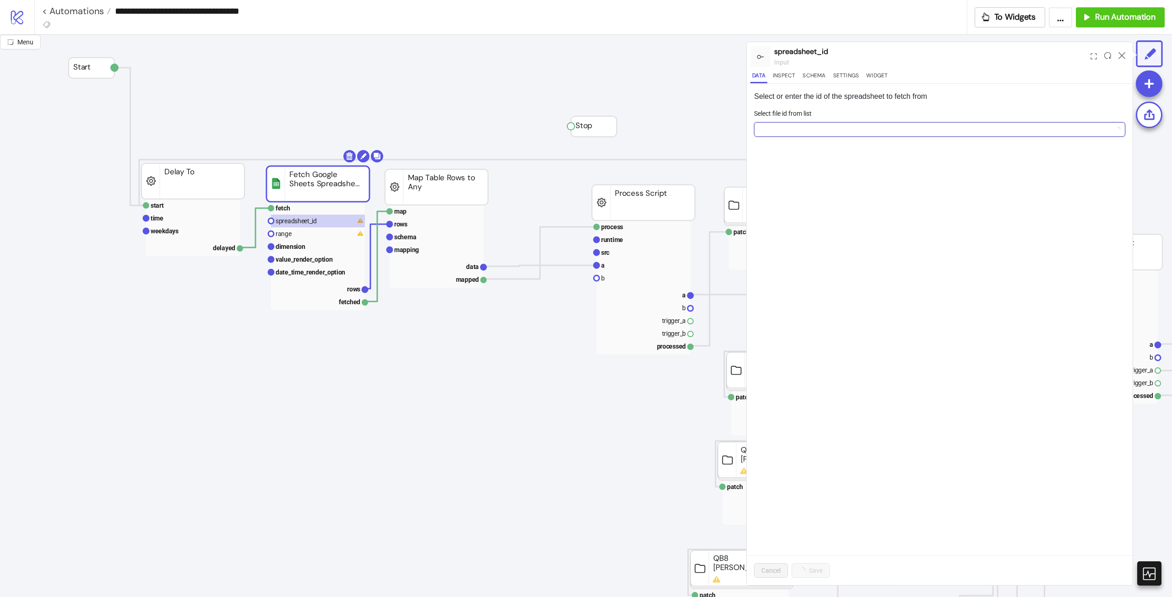
click at [885, 127] on input "Select file id from list" at bounding box center [936, 130] width 352 height 14
click at [293, 237] on rect at bounding box center [318, 234] width 94 height 13
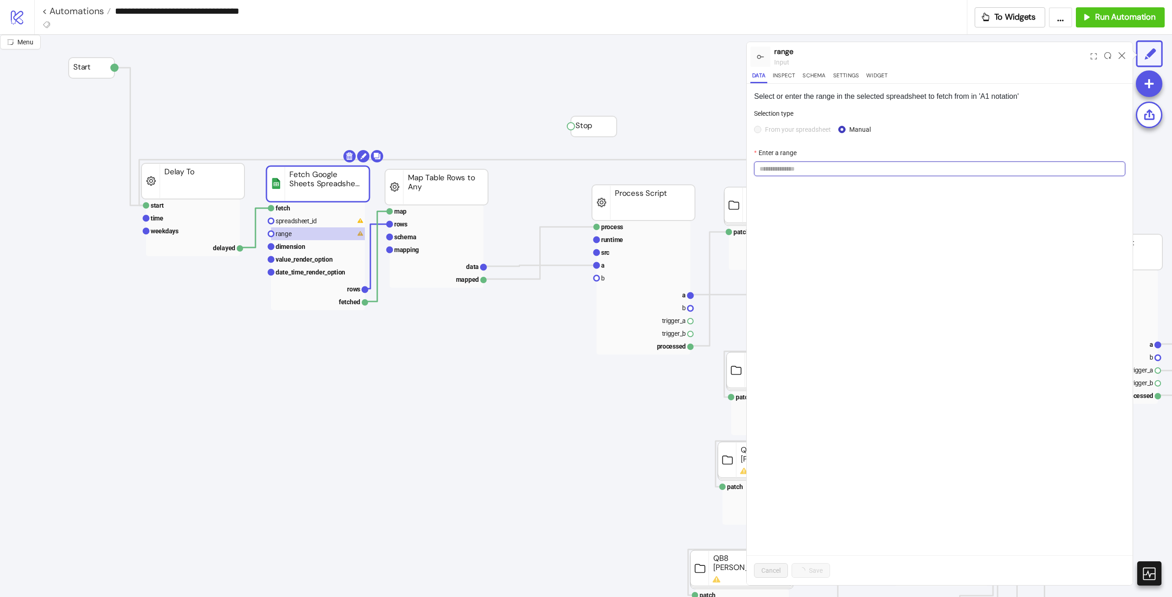
click at [893, 168] on input "Enter a range" at bounding box center [939, 169] width 371 height 15
paste input "**"
type input "**"
click at [334, 221] on rect at bounding box center [318, 221] width 94 height 13
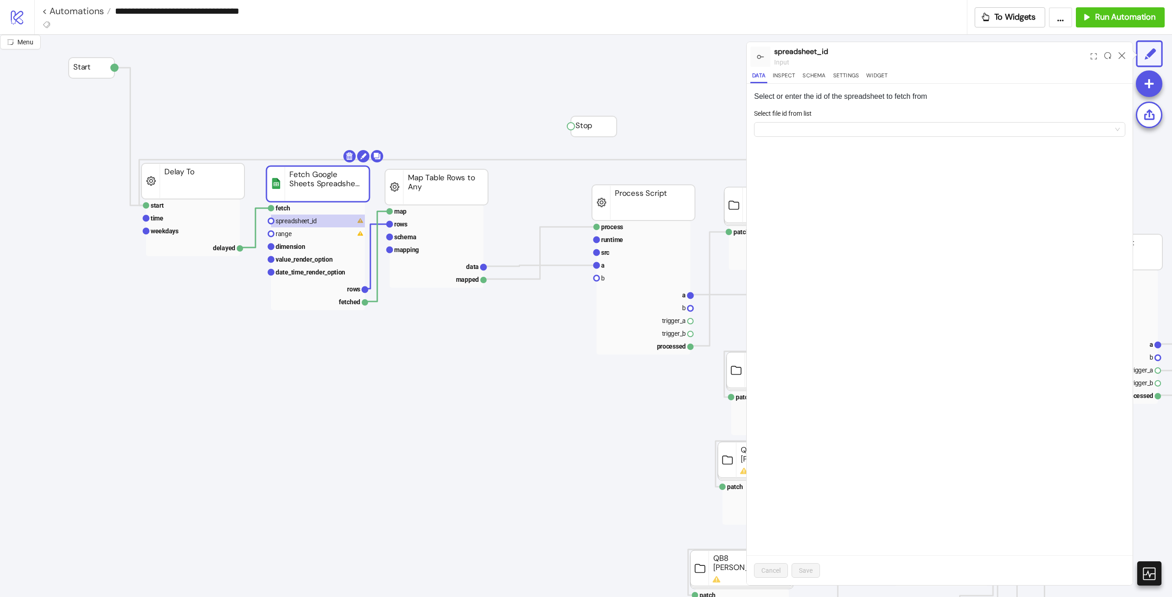
click at [856, 142] on form "Select file id from list" at bounding box center [939, 128] width 371 height 39
click at [859, 137] on form "Select file id from list" at bounding box center [939, 128] width 371 height 39
click at [869, 126] on input "Select file id from list" at bounding box center [936, 130] width 352 height 14
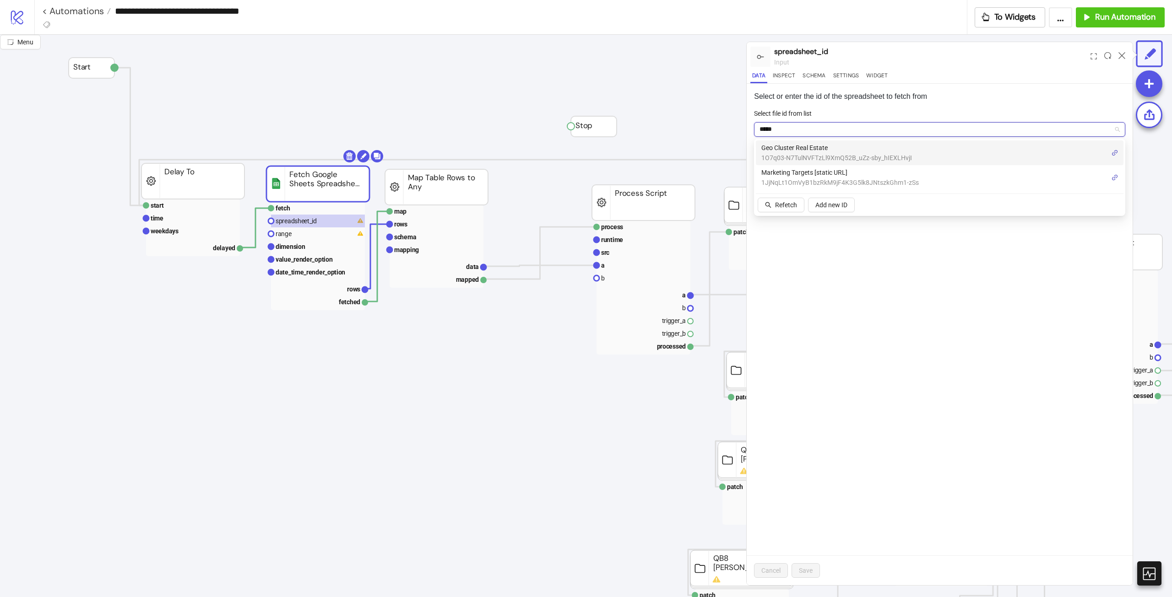
type input "******"
click at [879, 157] on span "1JjNqLt1OmVyB1bzRkM9jF4K3G5lk8JNtszkGhm1-zSs" at bounding box center [839, 158] width 157 height 10
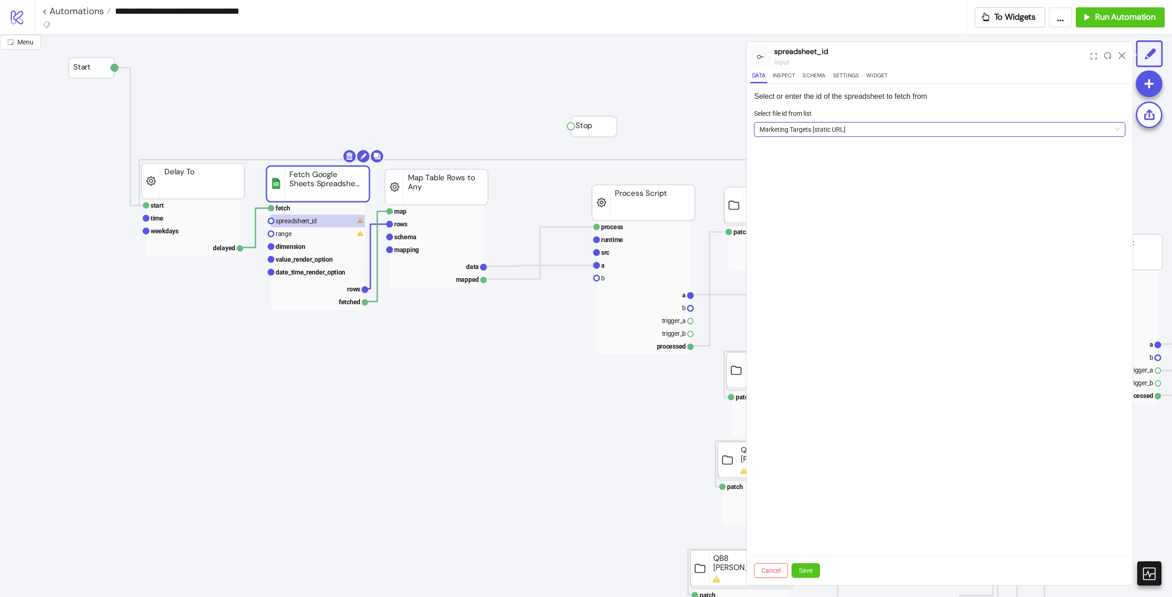
click at [914, 295] on div "Select or enter the id of the spreadsheet to fetch from Select file id from lis…" at bounding box center [940, 335] width 386 height 502
click at [805, 579] on div "Cancel Save" at bounding box center [940, 571] width 386 height 30
click at [809, 575] on button "Save" at bounding box center [806, 571] width 28 height 15
click at [1122, 55] on icon at bounding box center [1122, 55] width 7 height 7
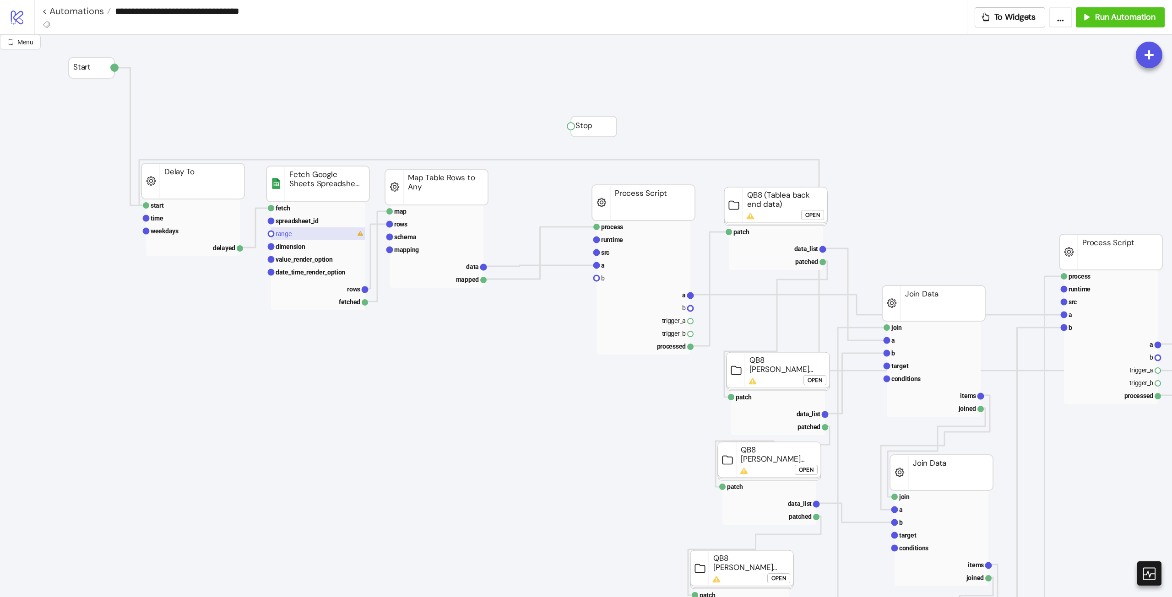
click at [291, 234] on text "range" at bounding box center [284, 233] width 16 height 7
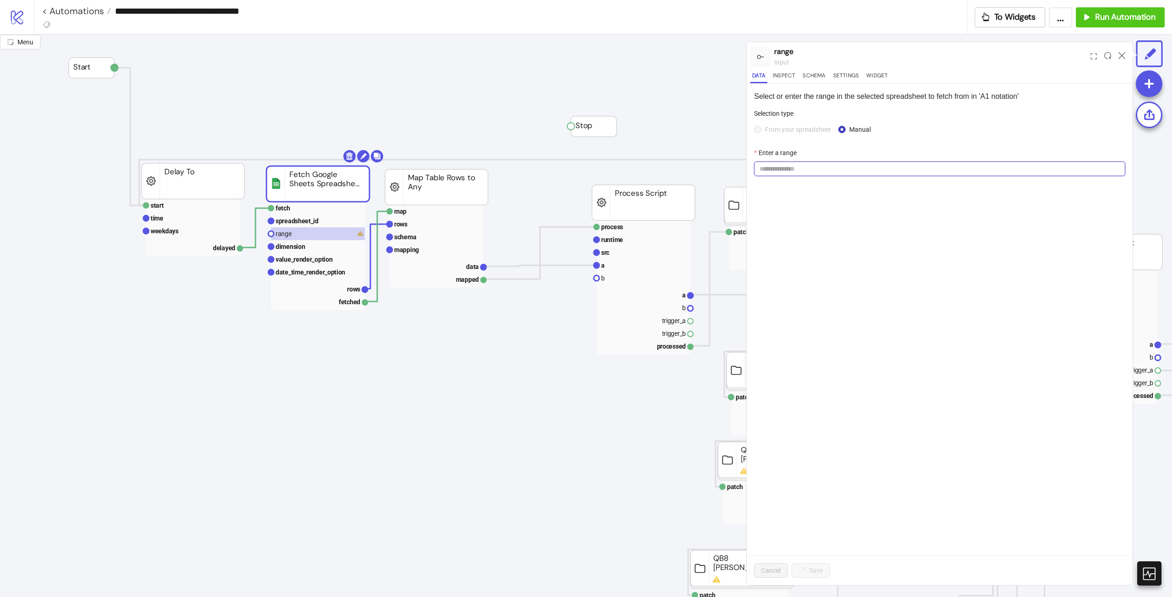
click at [823, 169] on input "Enter a range" at bounding box center [939, 169] width 371 height 15
click at [803, 133] on span "From your spreadsheet" at bounding box center [797, 130] width 73 height 10
click at [934, 236] on div "Select or enter the range in the selected spreadsheet to fetch from in 'A1 nota…" at bounding box center [940, 335] width 386 height 502
click at [777, 133] on span "From your spreadsheet" at bounding box center [797, 130] width 73 height 10
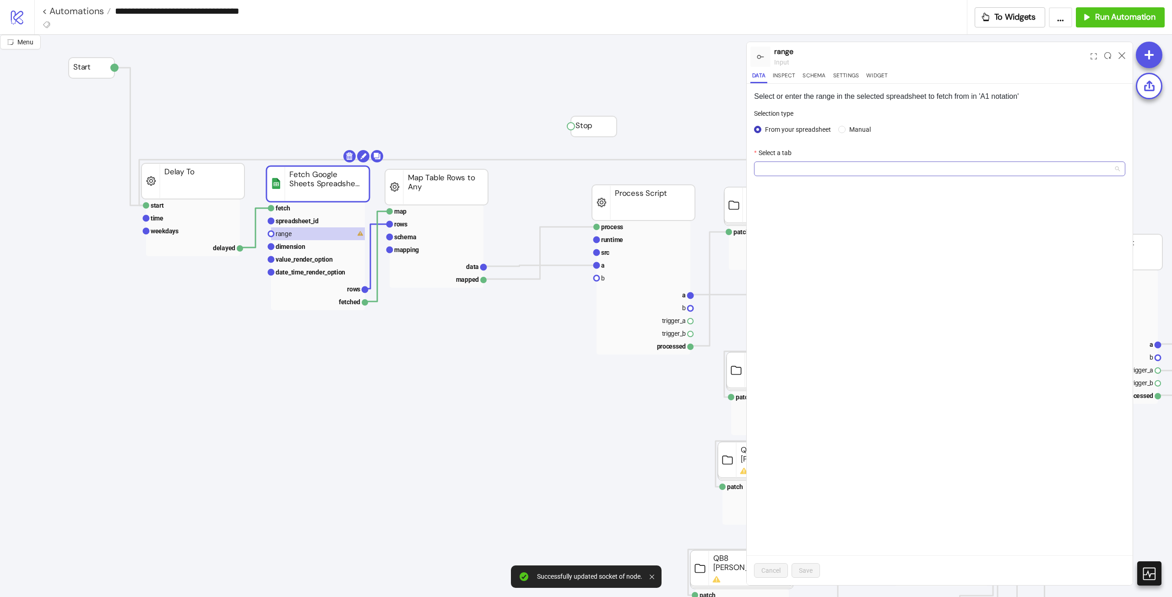
click at [804, 169] on span at bounding box center [940, 169] width 360 height 14
click at [806, 182] on div "tCPAs tSRs - based on L4W" at bounding box center [940, 187] width 368 height 15
click at [850, 143] on form "Selection type From your spreadsheet Manual Select a tab tCPAs tSRs - based on …" at bounding box center [939, 148] width 371 height 79
drag, startPoint x: 796, startPoint y: 573, endPoint x: 809, endPoint y: 561, distance: 17.8
click at [797, 573] on button "Save" at bounding box center [806, 571] width 28 height 15
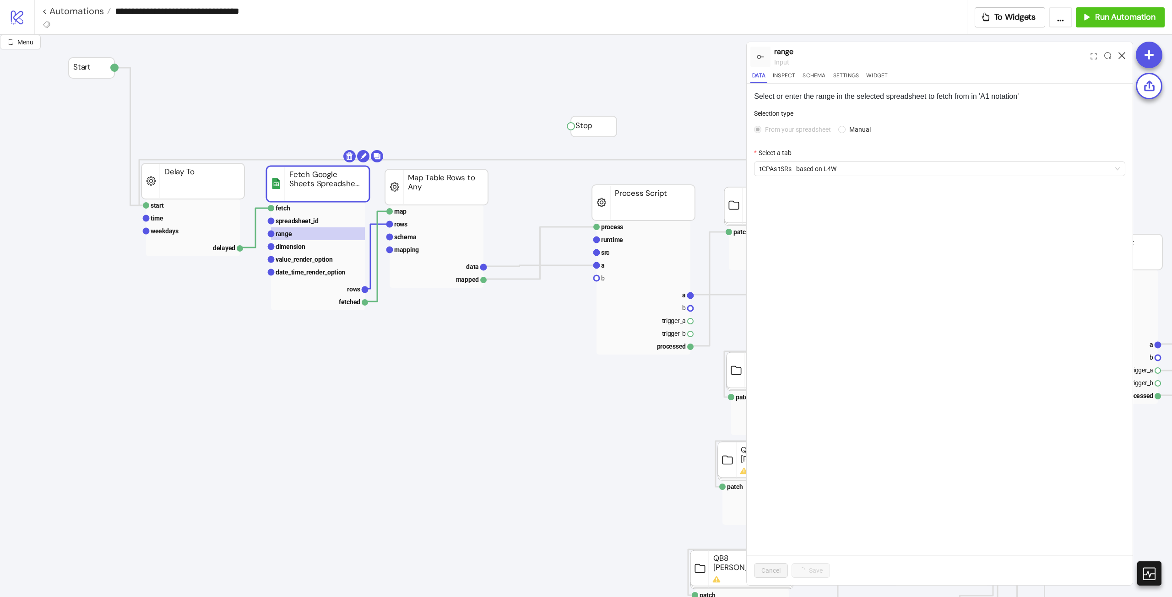
click at [1123, 54] on icon at bounding box center [1122, 55] width 7 height 7
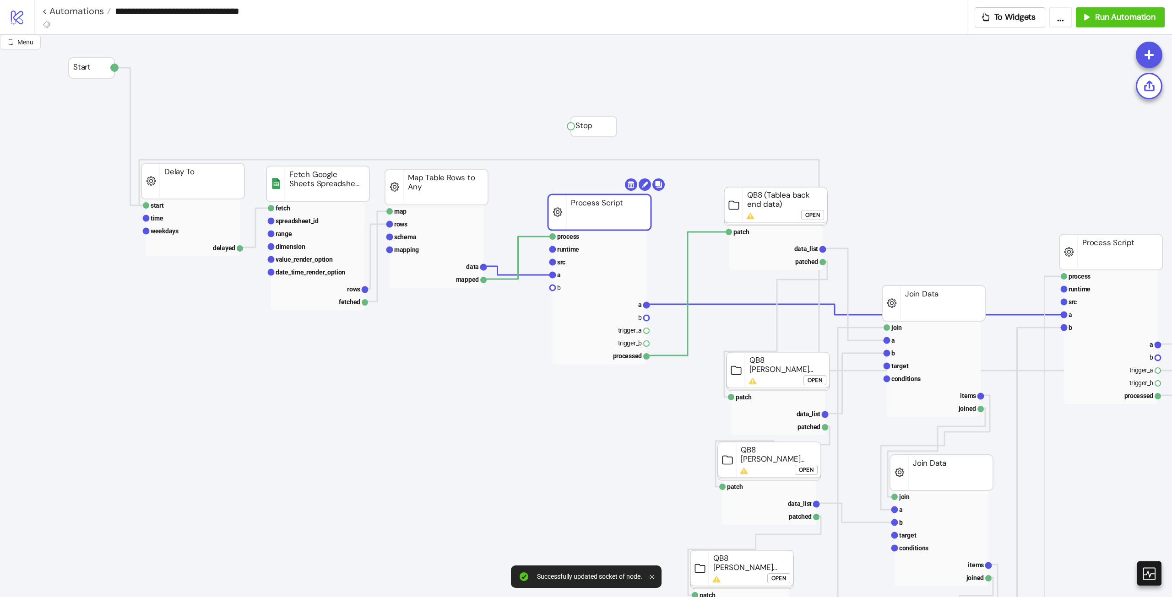
drag, startPoint x: 637, startPoint y: 209, endPoint x: 593, endPoint y: 219, distance: 45.0
click at [593, 219] on rect at bounding box center [599, 213] width 103 height 36
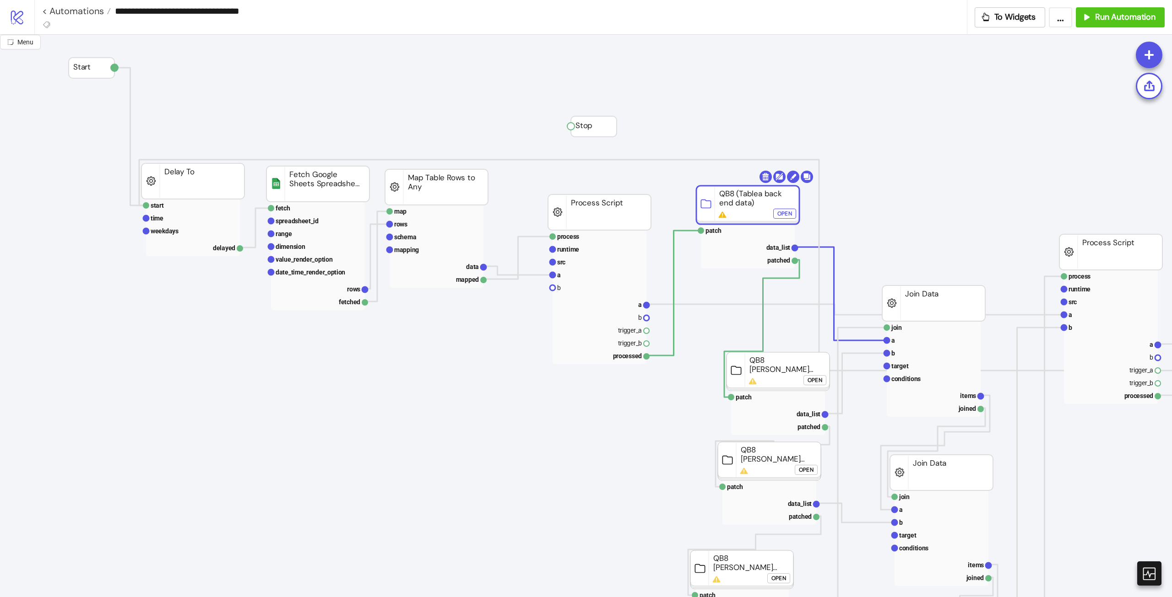
drag, startPoint x: 784, startPoint y: 219, endPoint x: 748, endPoint y: 221, distance: 36.7
click at [725, 237] on rect at bounding box center [739, 234] width 94 height 13
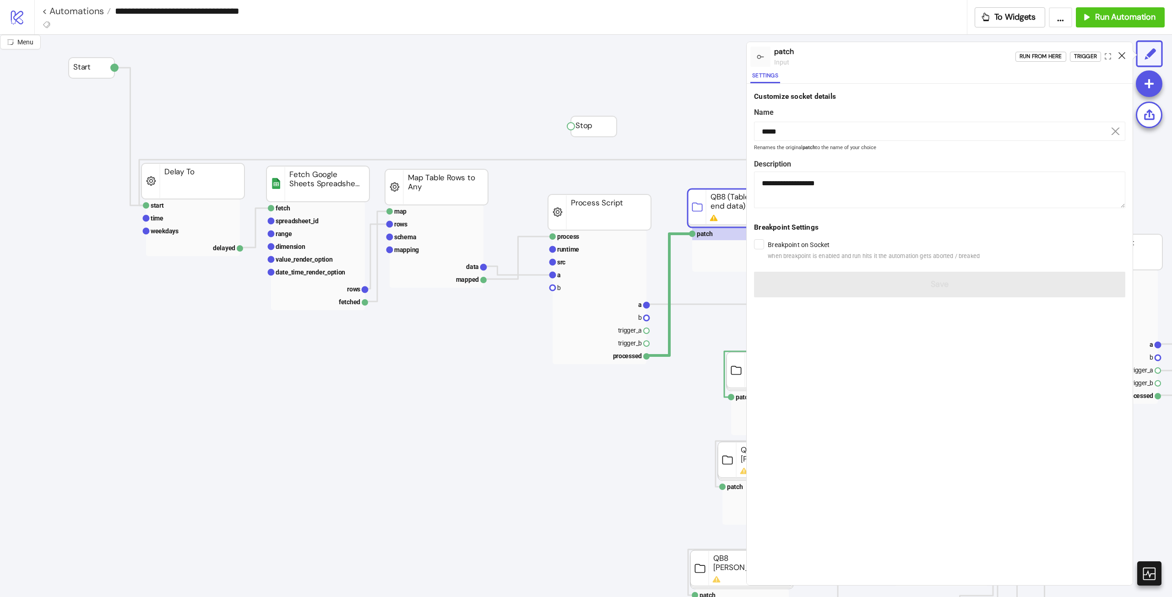
click at [1120, 56] on icon at bounding box center [1122, 55] width 7 height 7
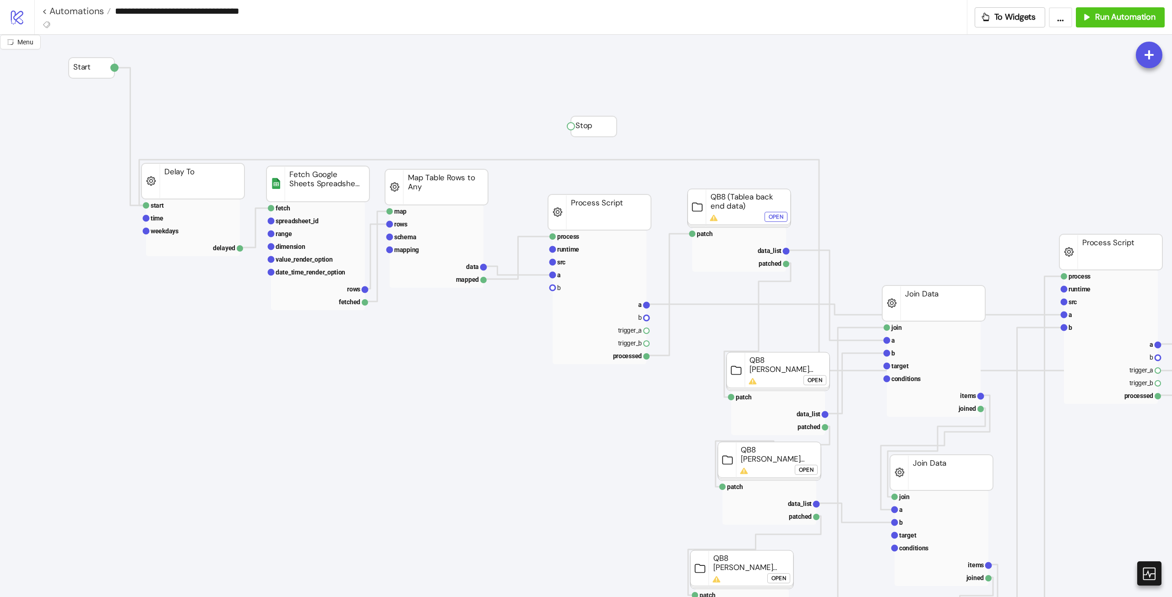
click at [810, 383] on div "Open" at bounding box center [815, 380] width 15 height 11
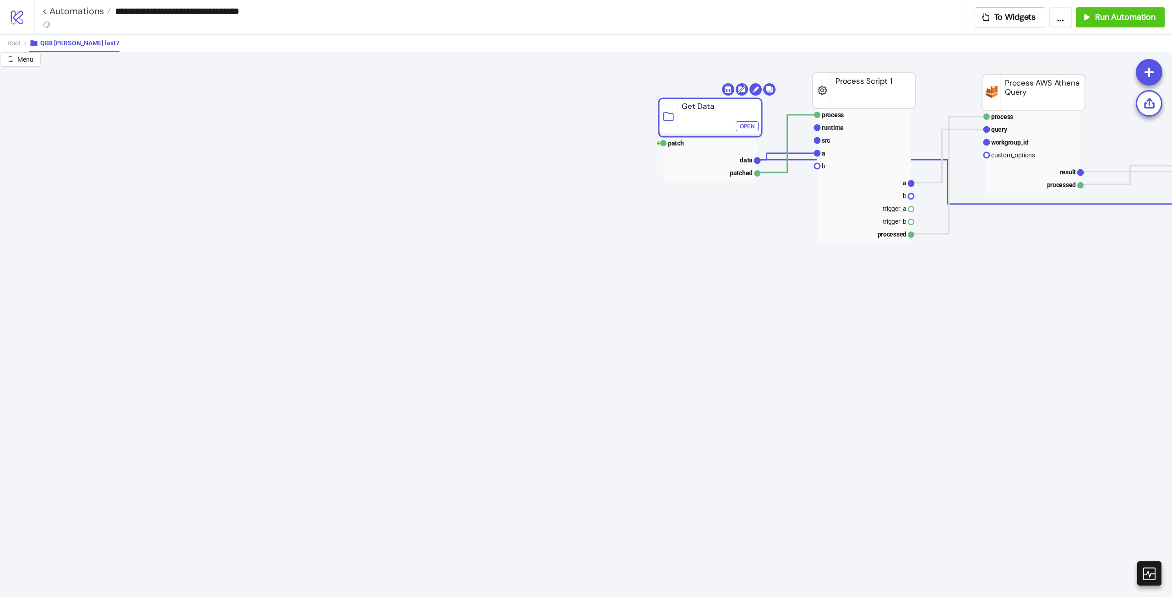
drag, startPoint x: 719, startPoint y: 102, endPoint x: 642, endPoint y: 107, distance: 77.1
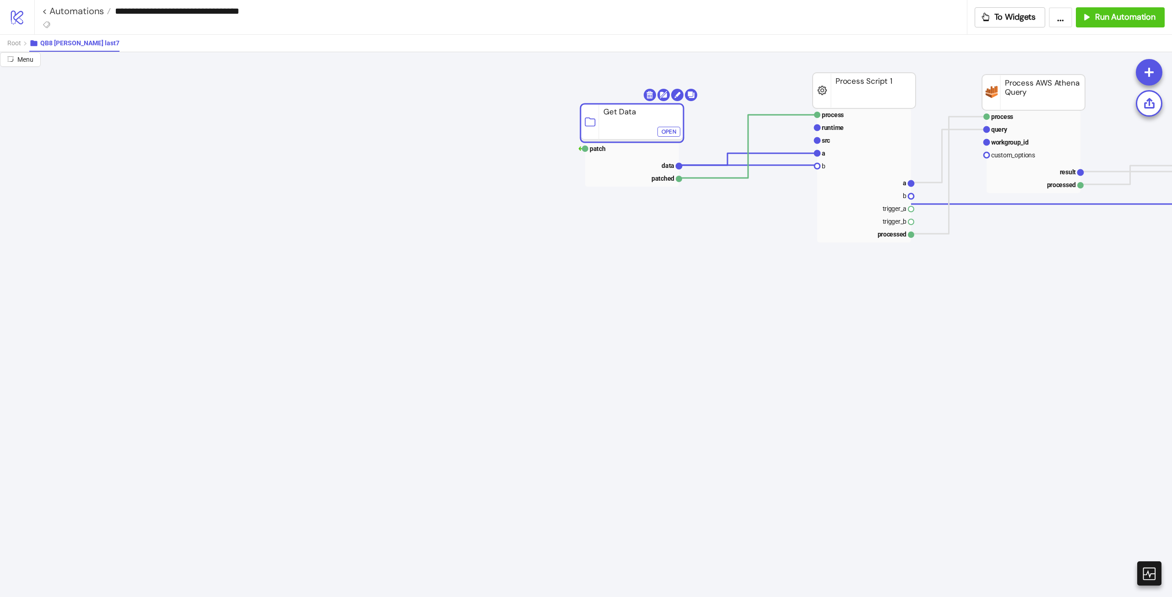
click at [665, 133] on div "Open" at bounding box center [669, 131] width 15 height 11
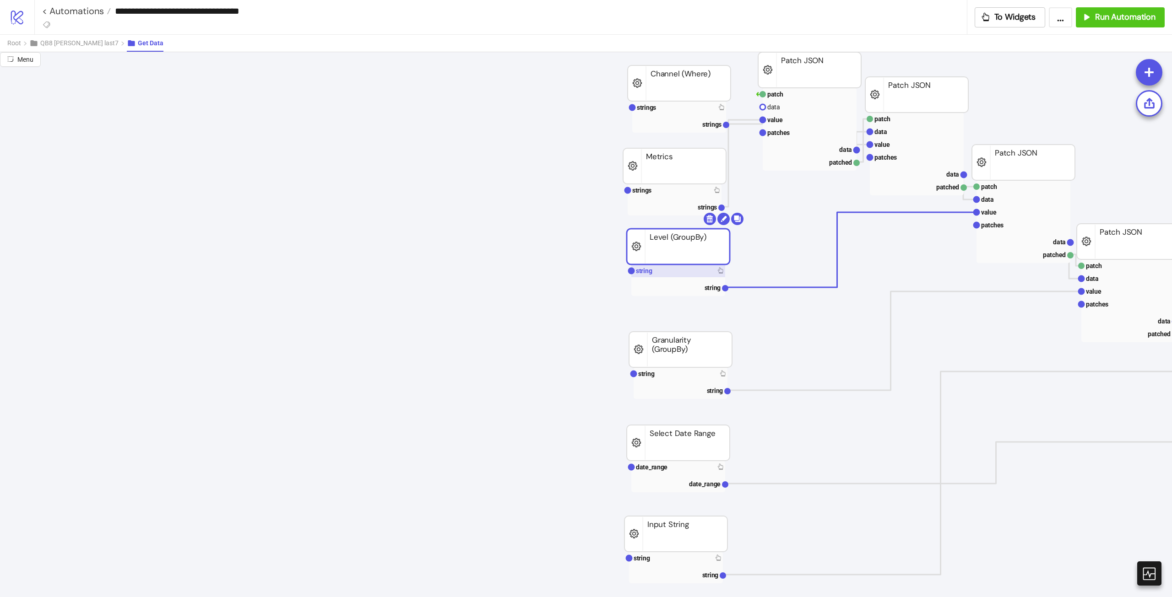
click at [679, 268] on rect at bounding box center [678, 271] width 94 height 13
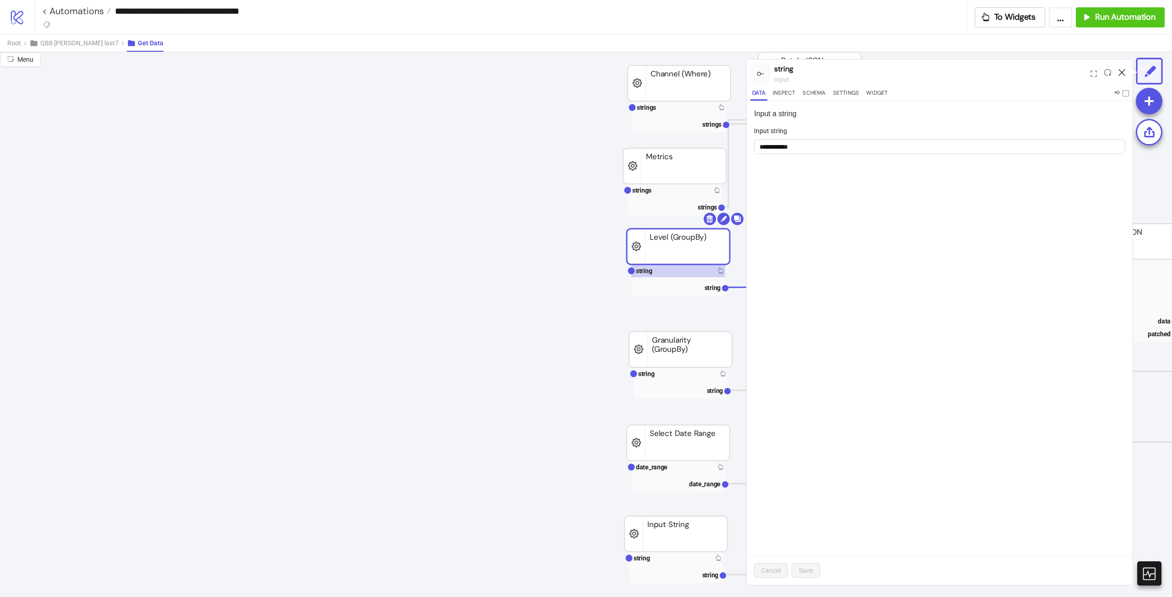
click at [1123, 72] on icon at bounding box center [1122, 72] width 7 height 7
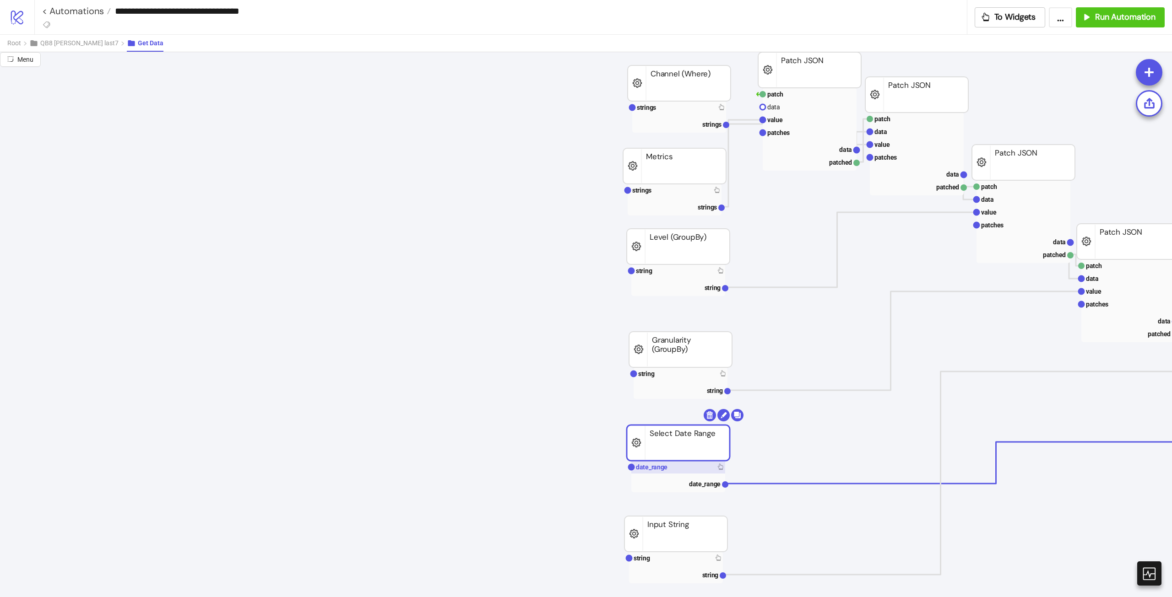
click at [681, 465] on rect at bounding box center [678, 467] width 94 height 13
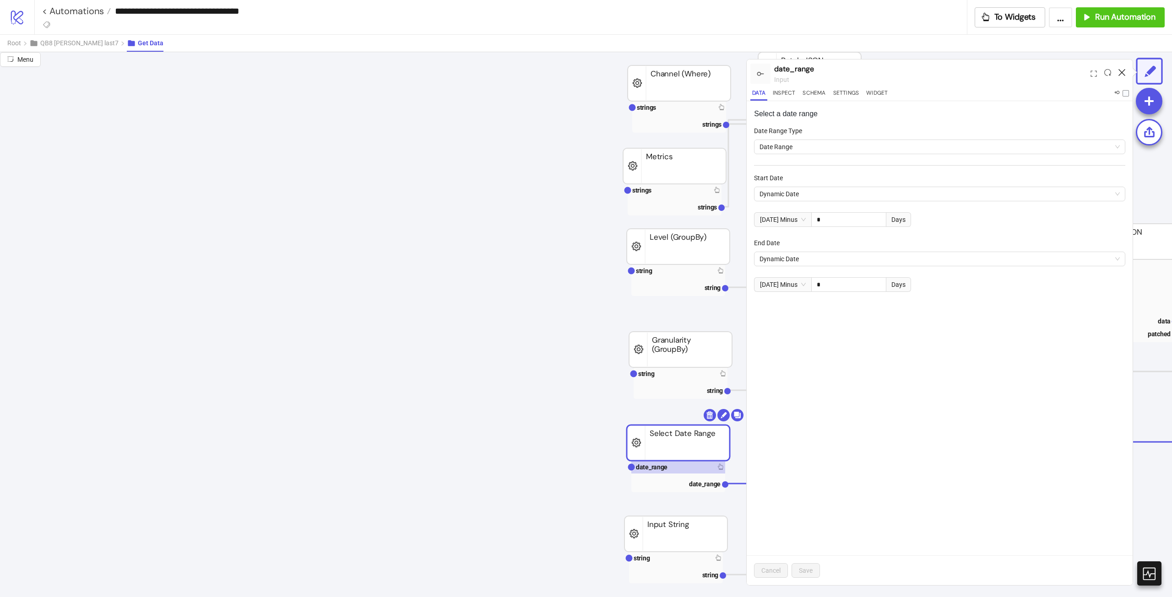
click at [1121, 72] on icon at bounding box center [1122, 72] width 7 height 7
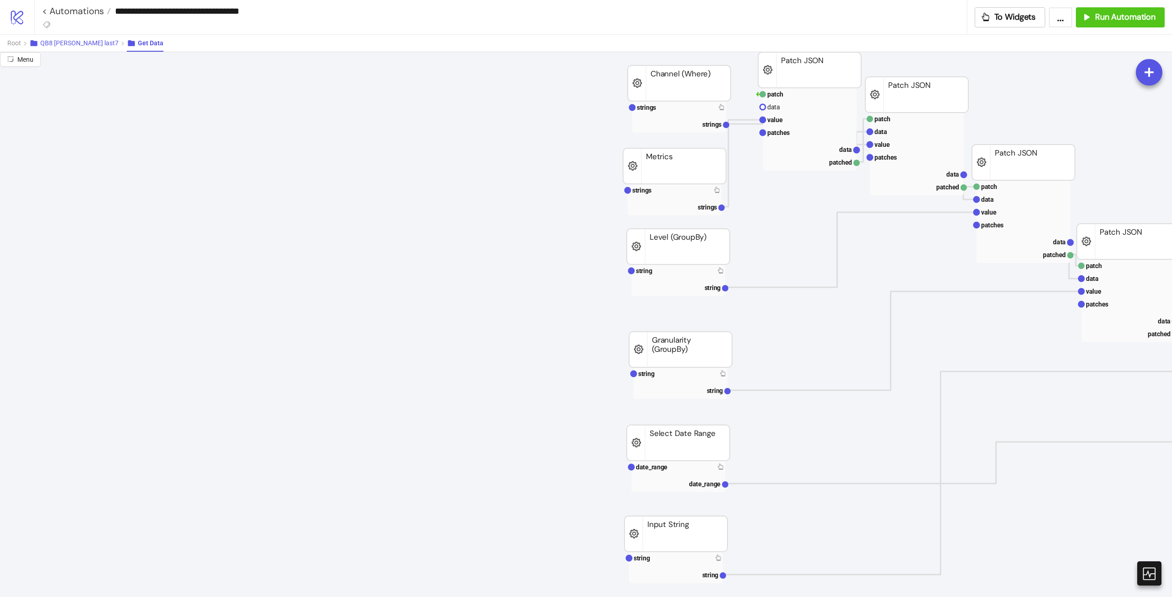
click at [52, 40] on span "QB8 Marge last7" at bounding box center [79, 42] width 78 height 7
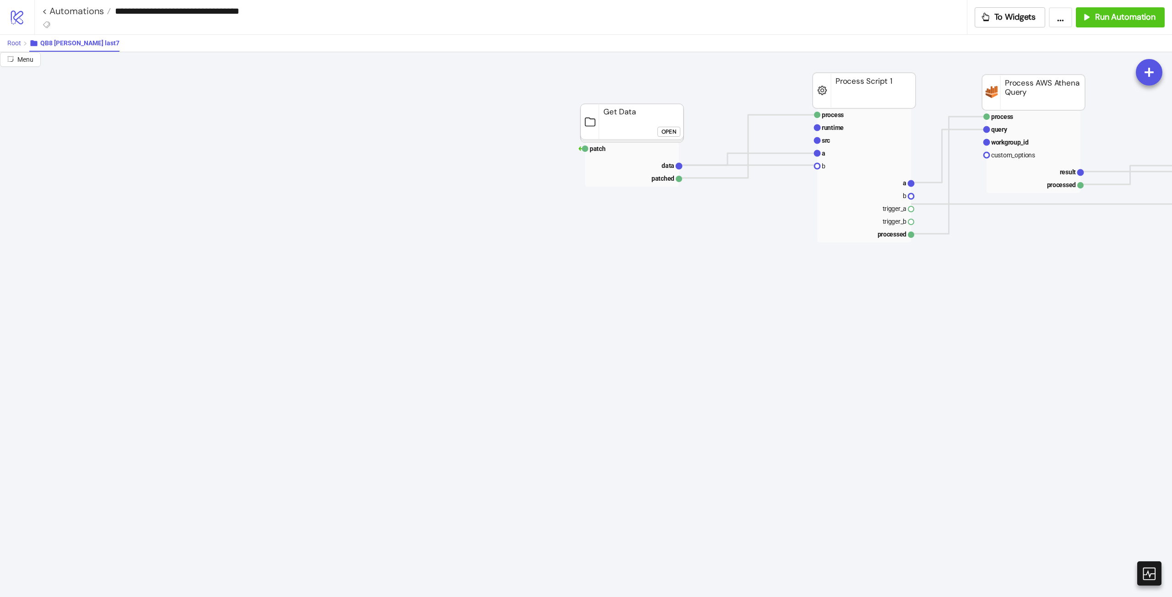
click at [21, 45] on span "Root" at bounding box center [14, 42] width 14 height 7
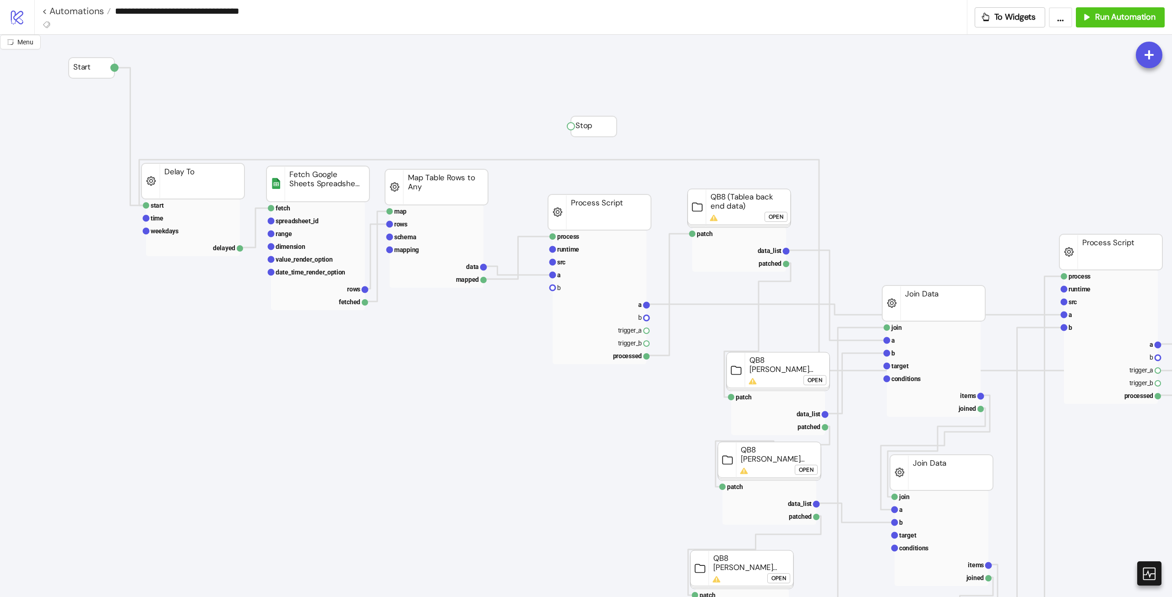
click at [774, 216] on div "Open" at bounding box center [776, 217] width 15 height 11
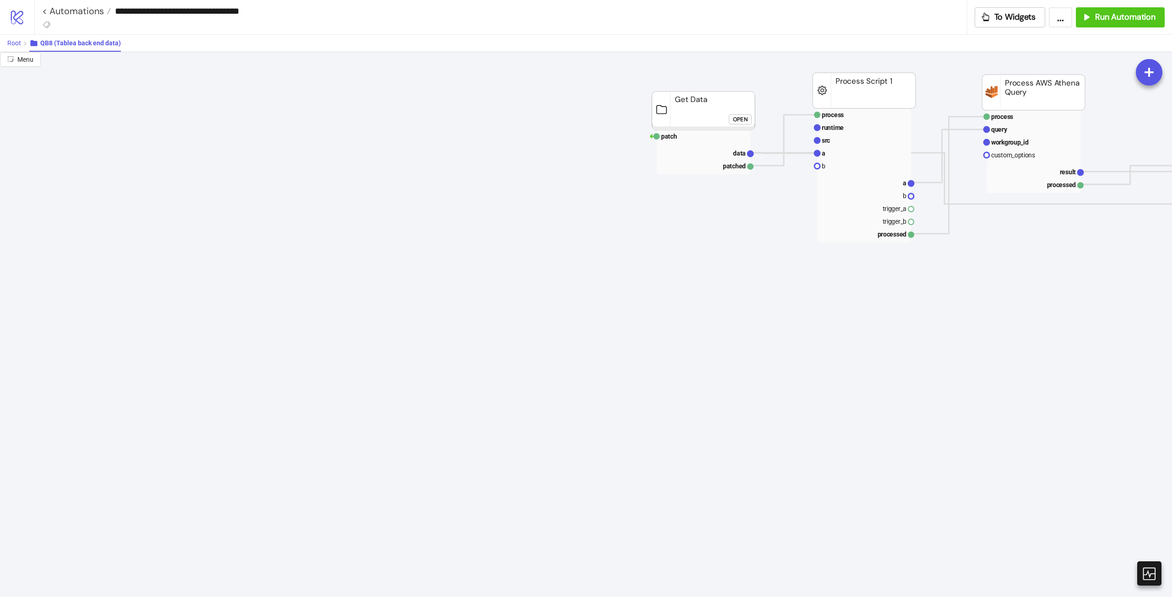
click at [23, 43] on button "Root" at bounding box center [18, 43] width 22 height 17
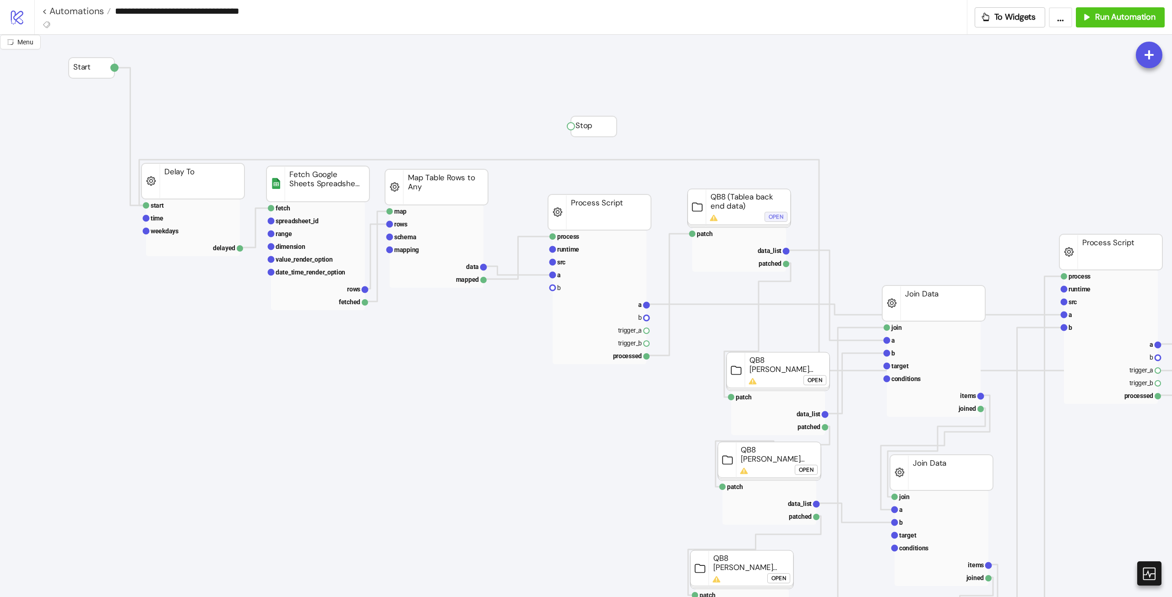
click at [778, 218] on div "Open" at bounding box center [776, 217] width 15 height 11
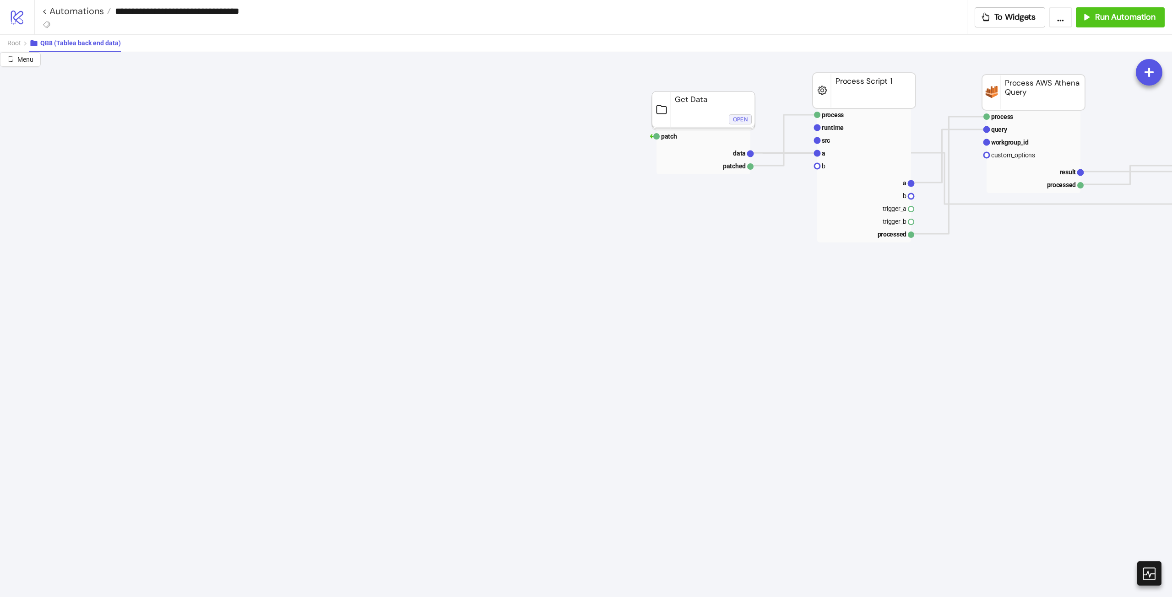
click at [745, 122] on div "Open" at bounding box center [740, 119] width 15 height 11
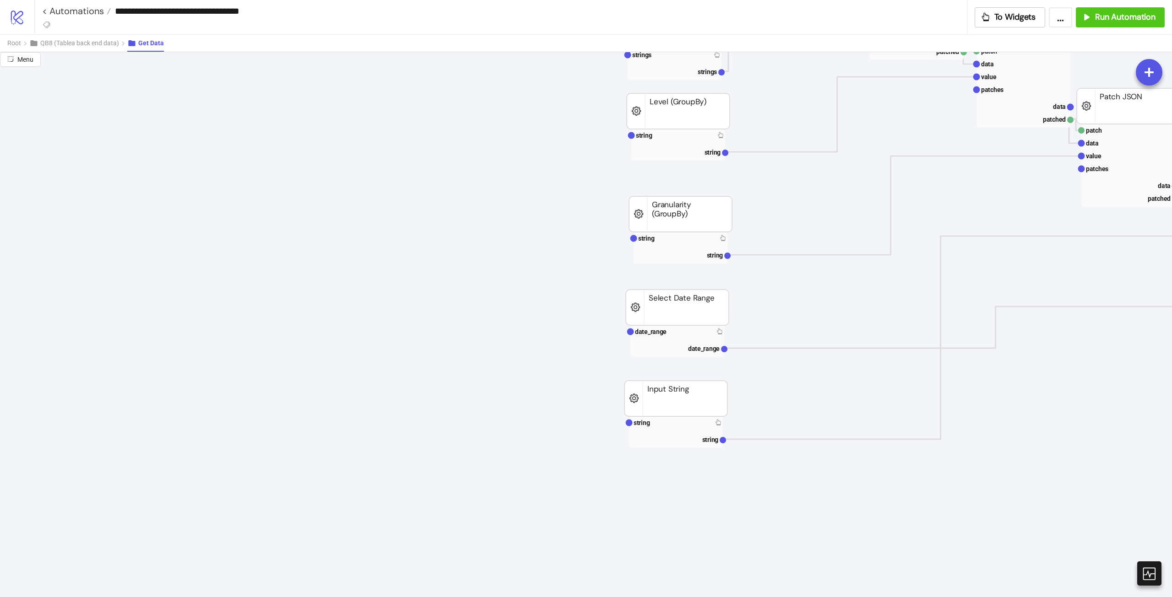
scroll to position [92, 0]
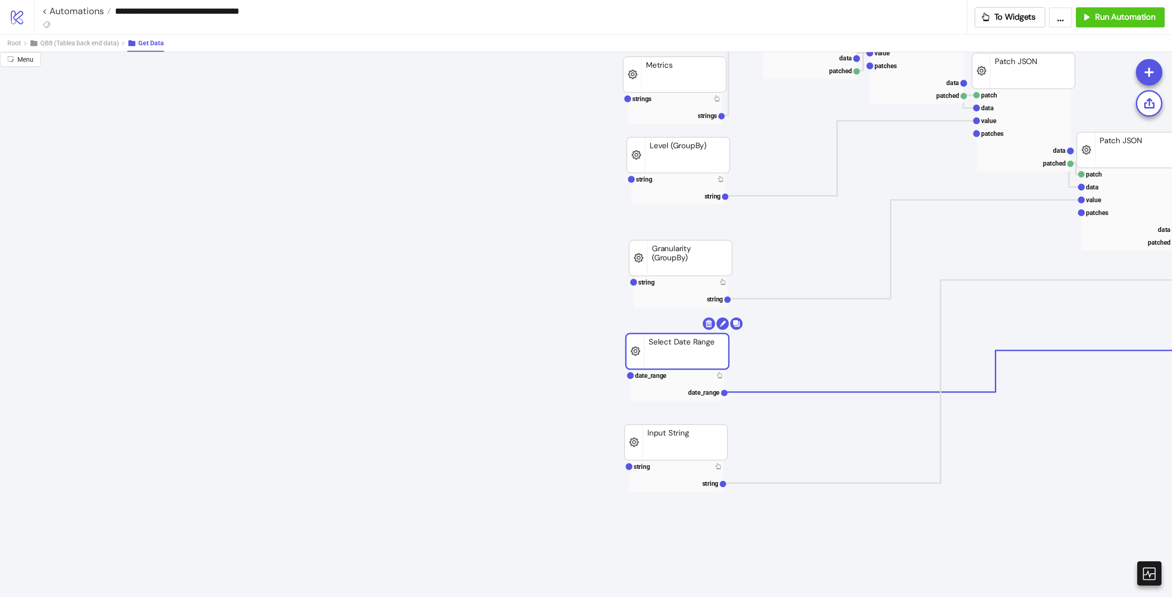
click at [690, 360] on rect at bounding box center [677, 352] width 103 height 36
click at [678, 375] on rect at bounding box center [677, 375] width 94 height 13
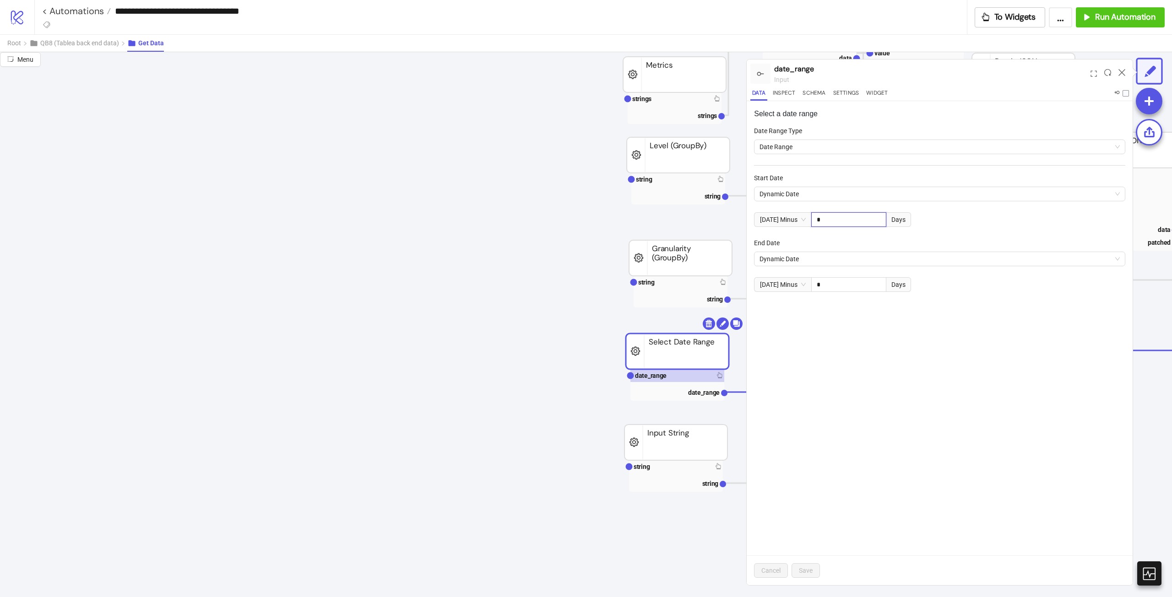
drag, startPoint x: 838, startPoint y: 218, endPoint x: 491, endPoint y: 221, distance: 347.5
click at [781, 209] on div "Start Date Dynamic Date Today Minus * Days" at bounding box center [939, 205] width 371 height 65
type input "*"
click at [941, 405] on div "Select a date range Date Range Type Date Range Start Date Dynamic Date Today Mi…" at bounding box center [940, 343] width 386 height 484
click at [803, 576] on button "Save" at bounding box center [806, 571] width 28 height 15
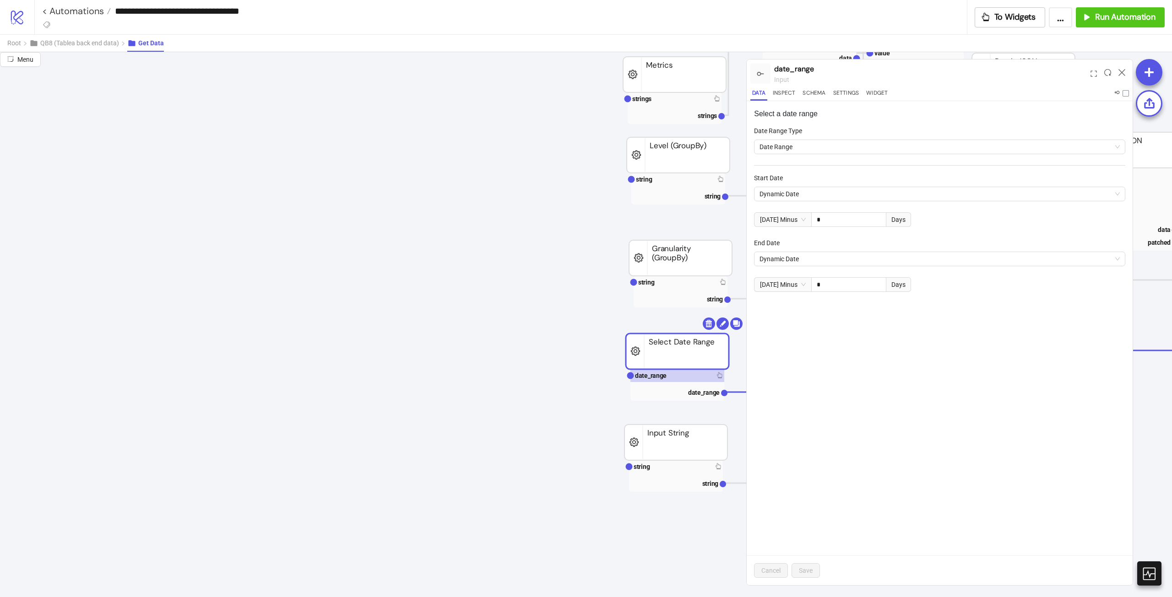
click at [242, 16] on input "**********" at bounding box center [539, 11] width 856 height 14
drag, startPoint x: 228, startPoint y: 9, endPoint x: 220, endPoint y: 9, distance: 7.3
click at [220, 9] on input "**********" at bounding box center [539, 11] width 856 height 14
type input "**********"
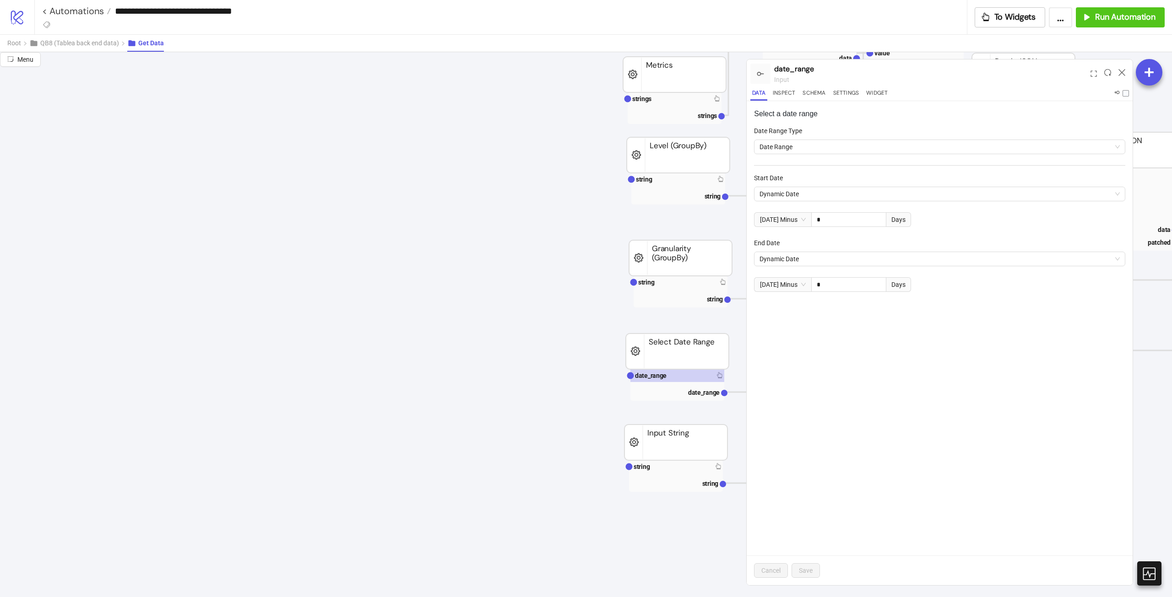
click at [973, 426] on div "Select a date range Date Range Type Date Range Start Date Dynamic Date Today Mi…" at bounding box center [940, 343] width 386 height 484
click at [1123, 71] on icon at bounding box center [1122, 72] width 7 height 7
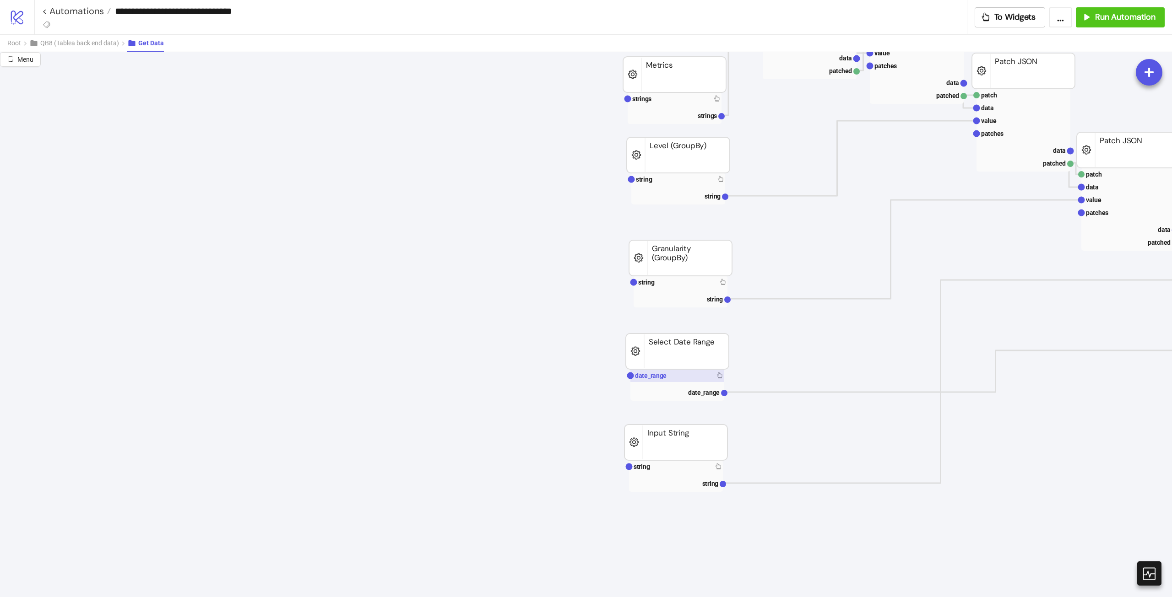
drag, startPoint x: 672, startPoint y: 367, endPoint x: 668, endPoint y: 375, distance: 9.3
click at [673, 367] on rect at bounding box center [677, 352] width 103 height 36
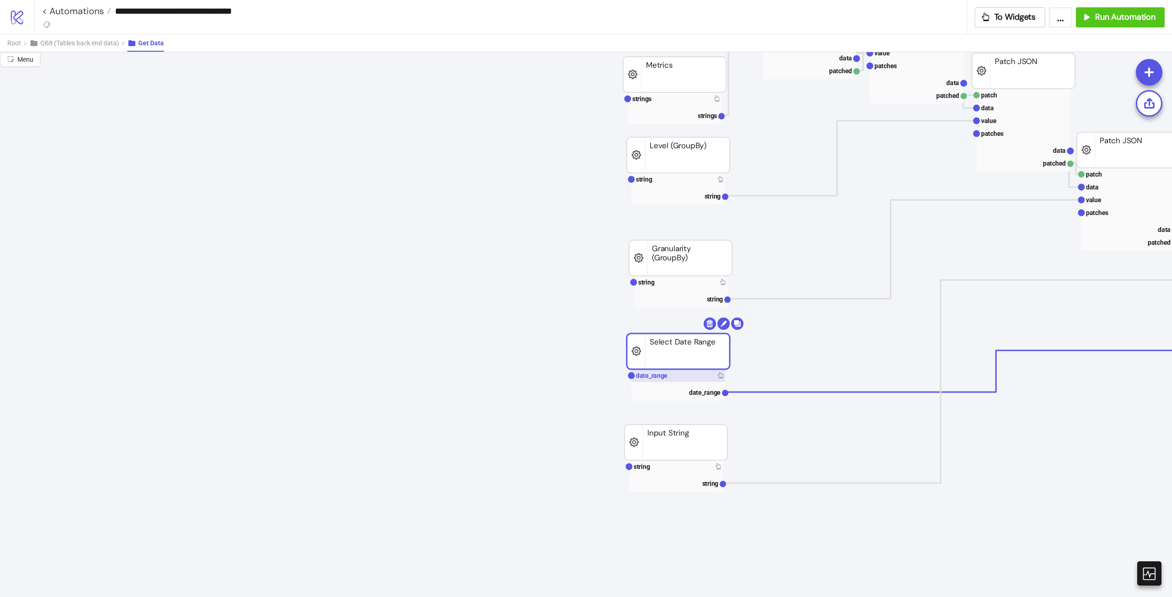
click at [668, 375] on rect at bounding box center [678, 375] width 94 height 13
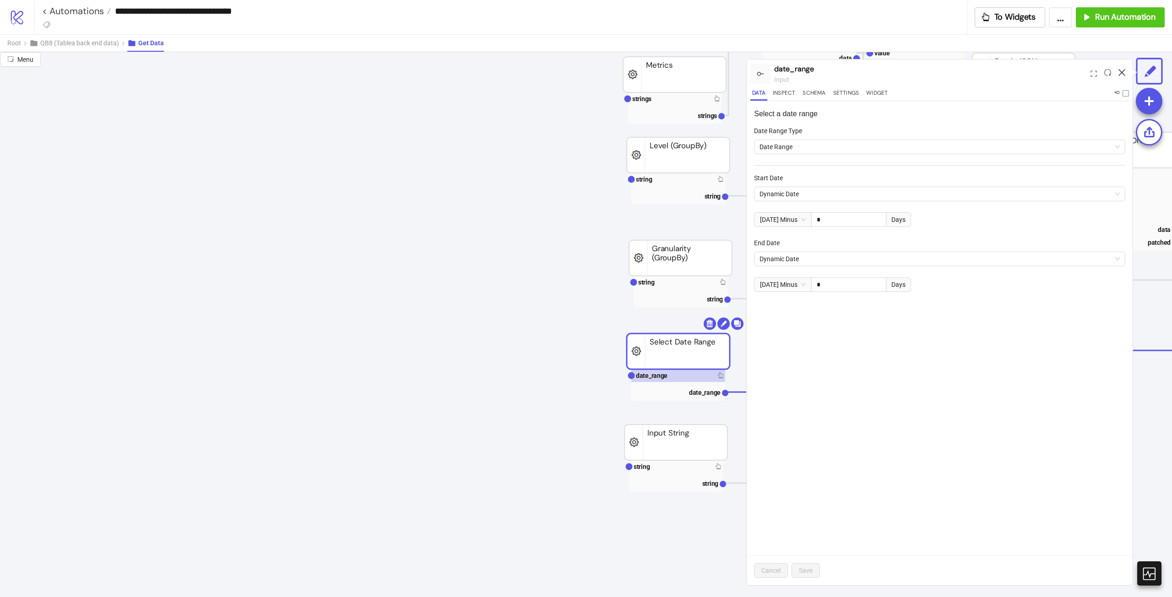
click at [1123, 72] on icon at bounding box center [1122, 72] width 7 height 7
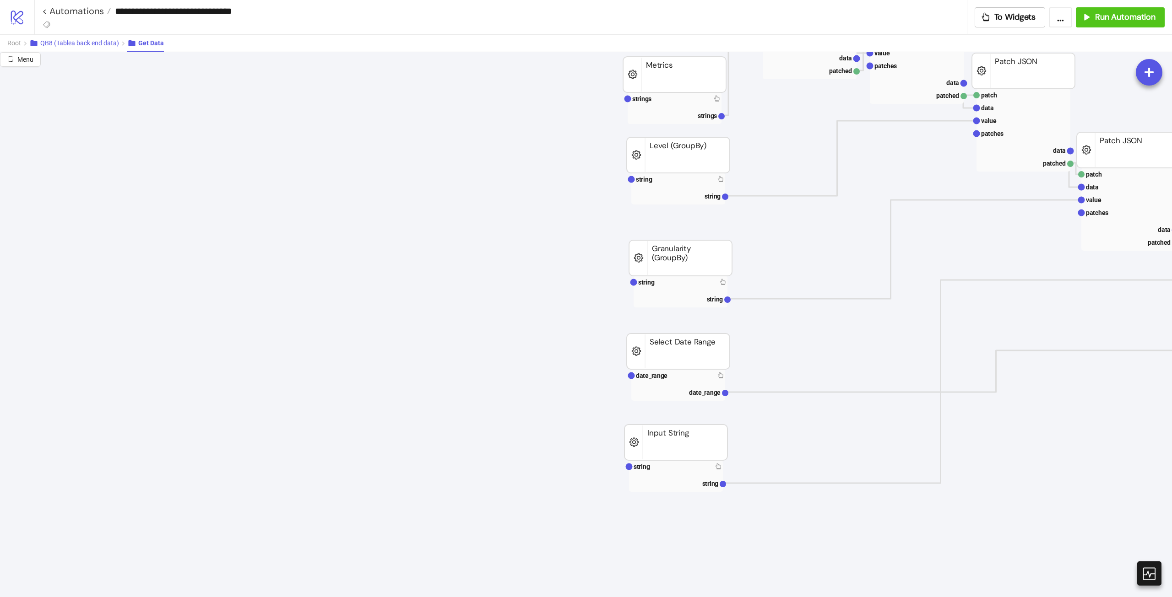
click at [89, 41] on span "QB8 (Tablea back end data)" at bounding box center [79, 42] width 79 height 7
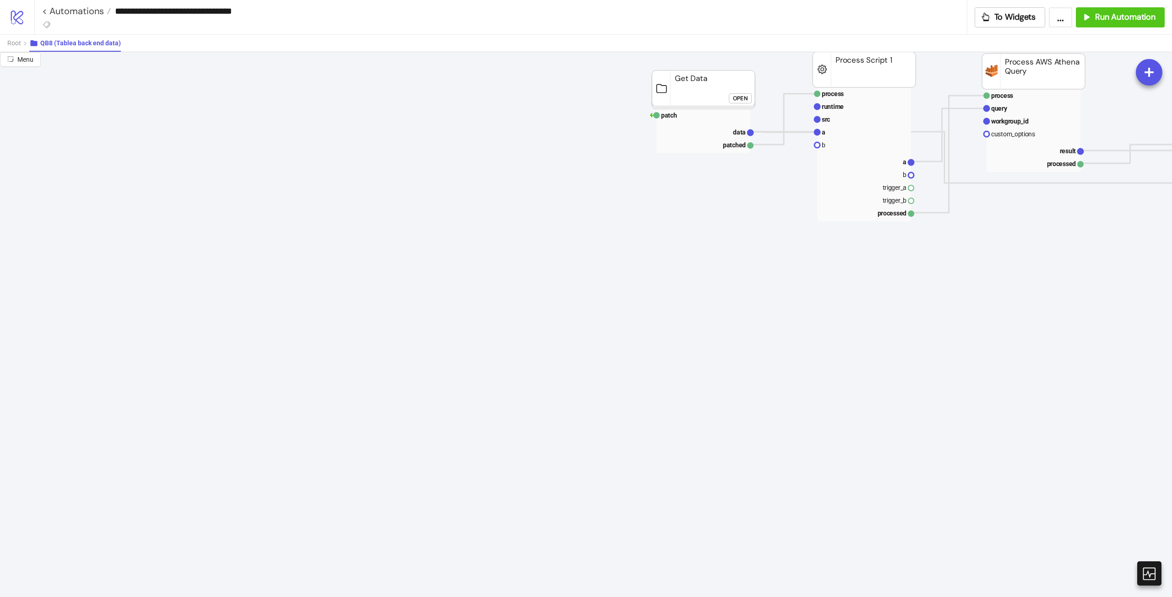
scroll to position [0, 0]
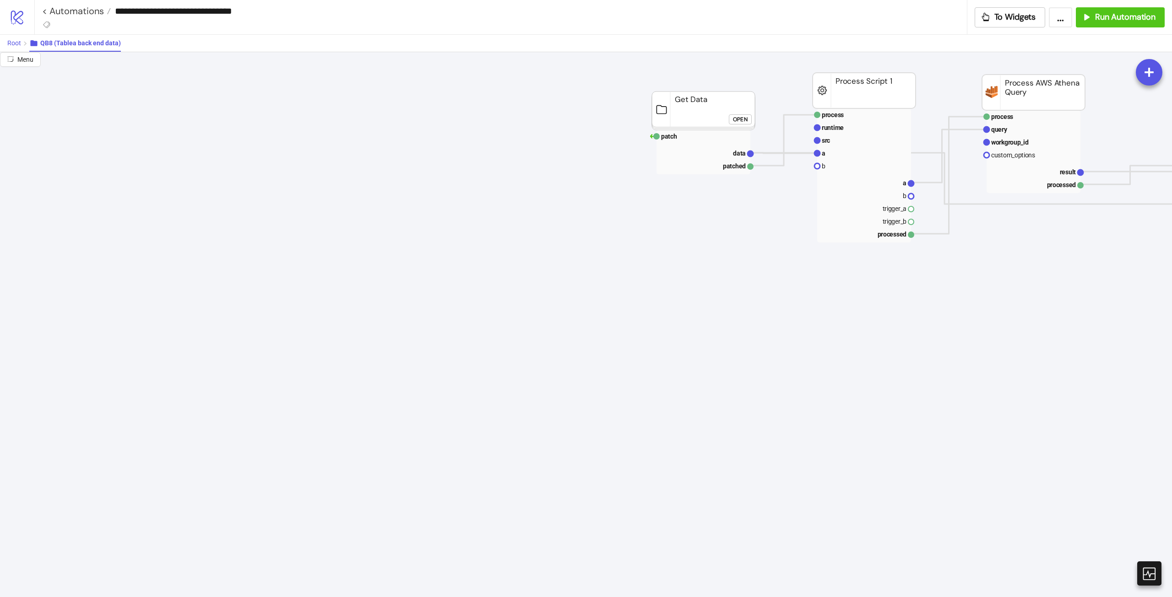
click at [16, 45] on span "Root" at bounding box center [14, 42] width 14 height 7
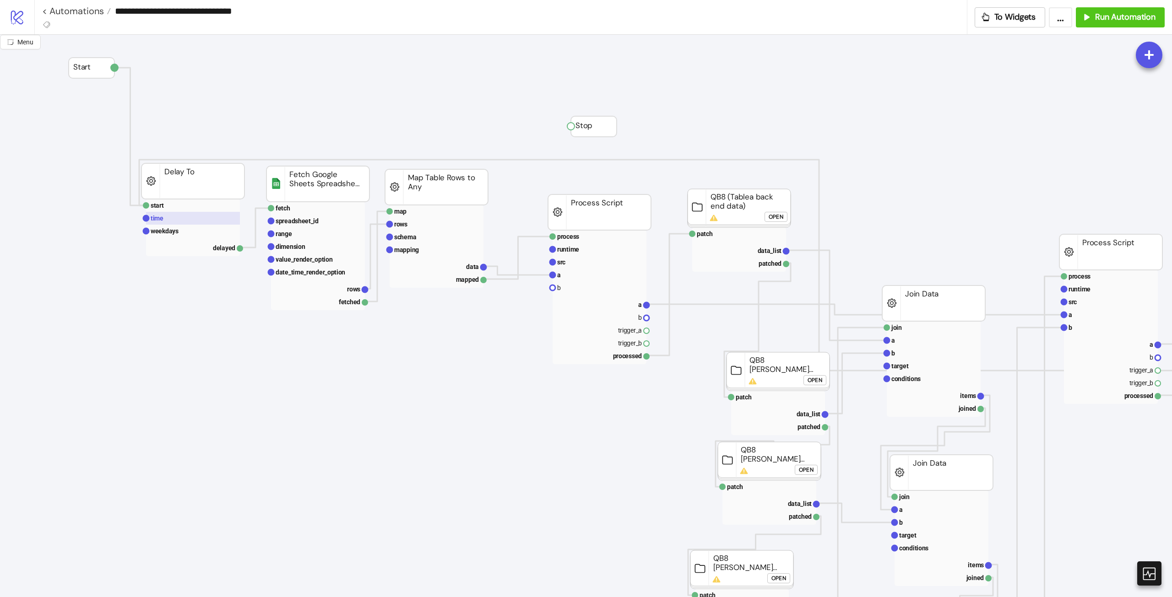
click at [186, 224] on rect at bounding box center [193, 218] width 94 height 13
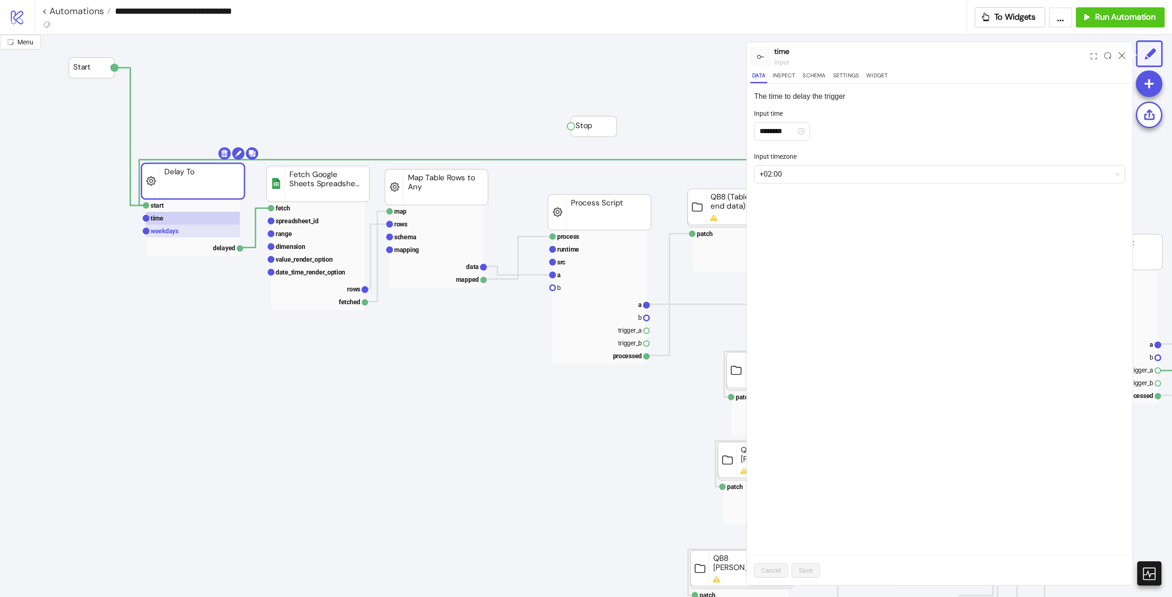
click at [184, 229] on rect at bounding box center [193, 231] width 94 height 13
click at [192, 221] on rect at bounding box center [193, 218] width 94 height 13
click at [772, 132] on input "********" at bounding box center [778, 131] width 37 height 11
click at [768, 185] on div "08" at bounding box center [767, 185] width 22 height 13
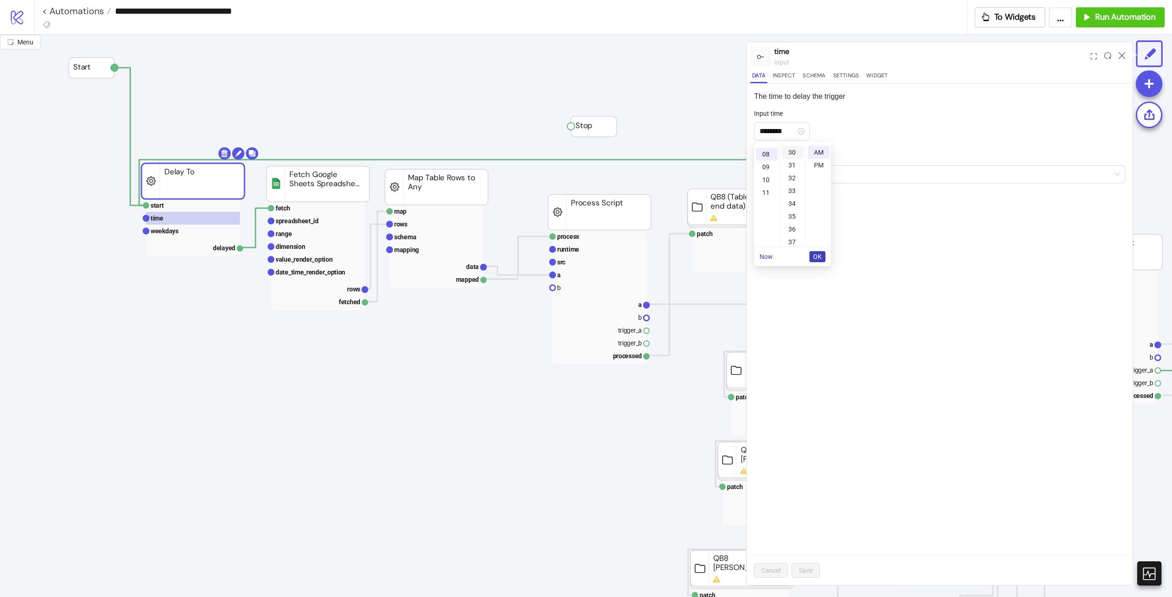
scroll to position [103, 0]
type input "********"
click at [818, 257] on span "OK" at bounding box center [817, 256] width 9 height 7
click at [814, 577] on button "Save" at bounding box center [806, 571] width 28 height 15
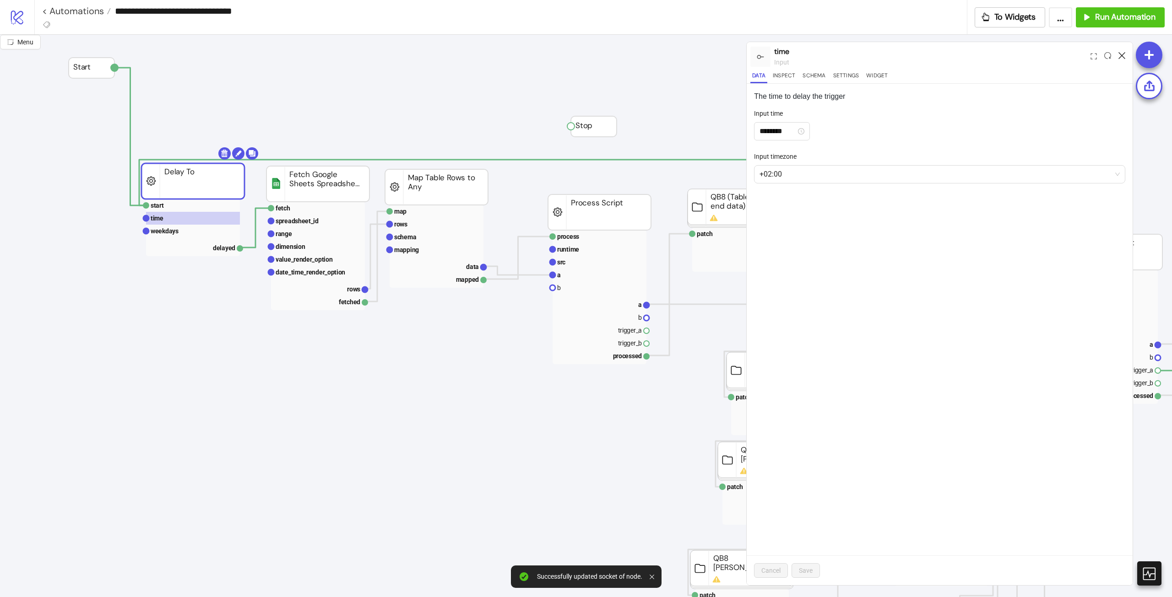
click at [1119, 52] on icon at bounding box center [1122, 55] width 7 height 7
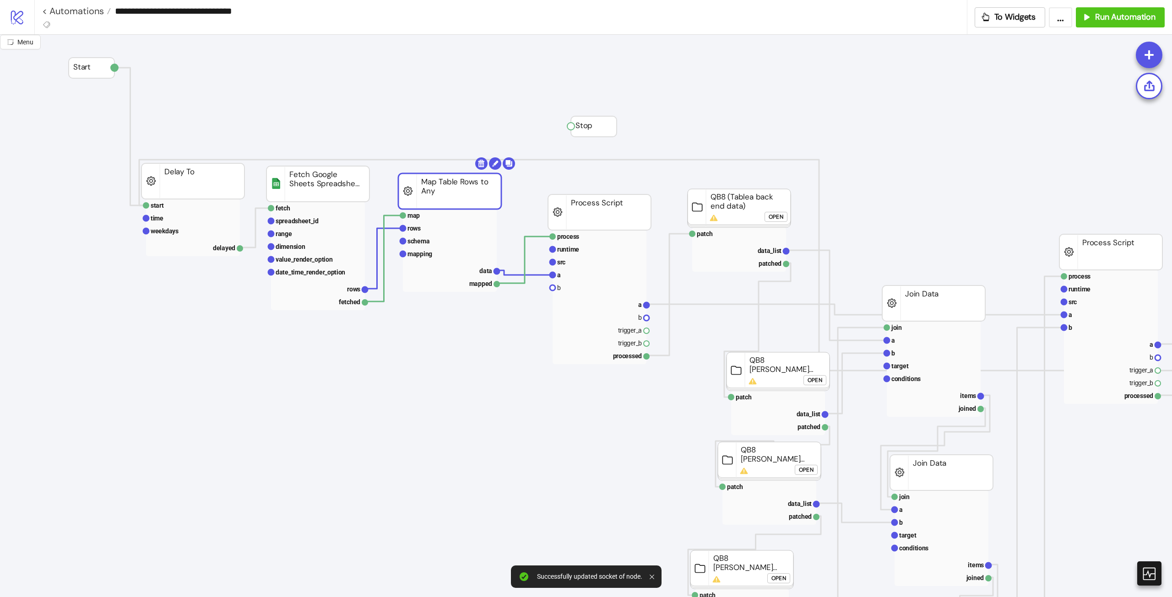
drag, startPoint x: 407, startPoint y: 180, endPoint x: 421, endPoint y: 184, distance: 13.9
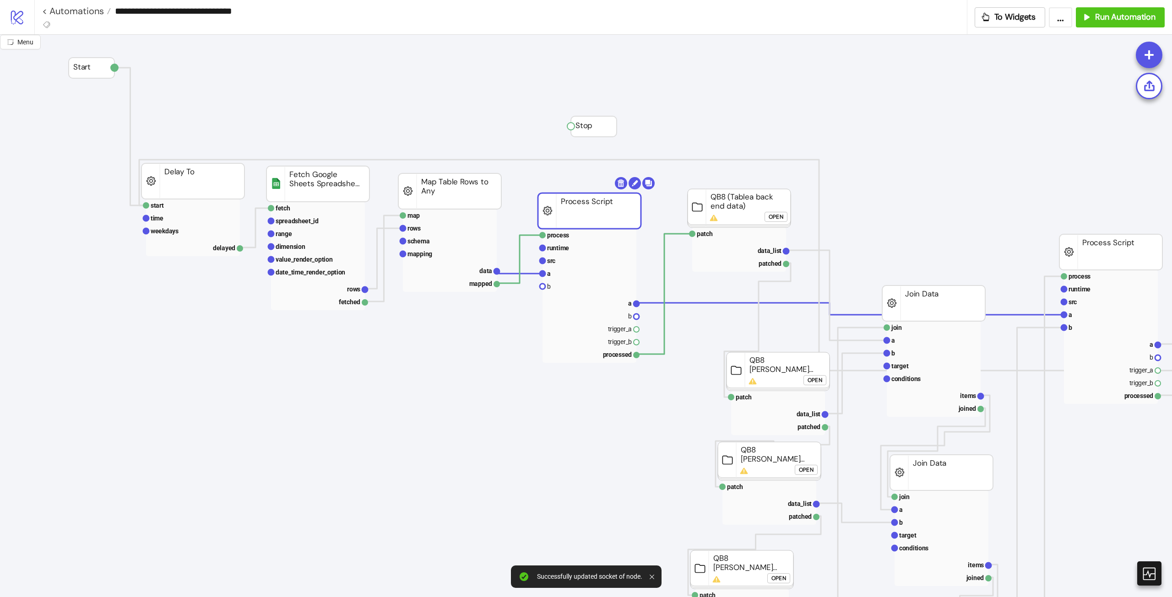
drag, startPoint x: 616, startPoint y: 211, endPoint x: 606, endPoint y: 209, distance: 10.2
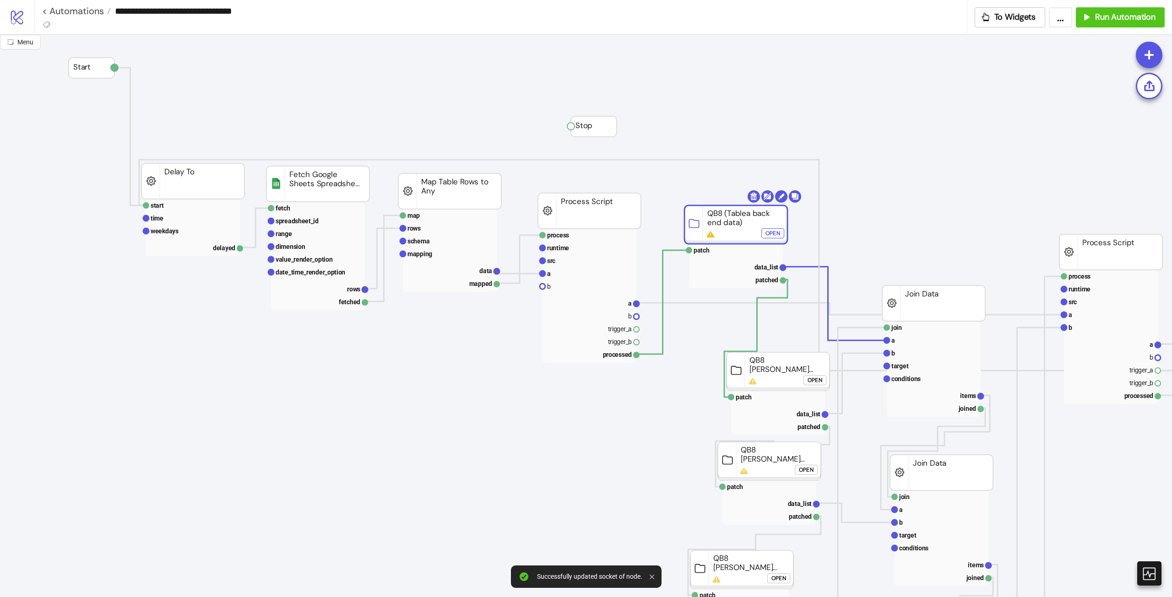
drag, startPoint x: 757, startPoint y: 209, endPoint x: 754, endPoint y: 225, distance: 16.8
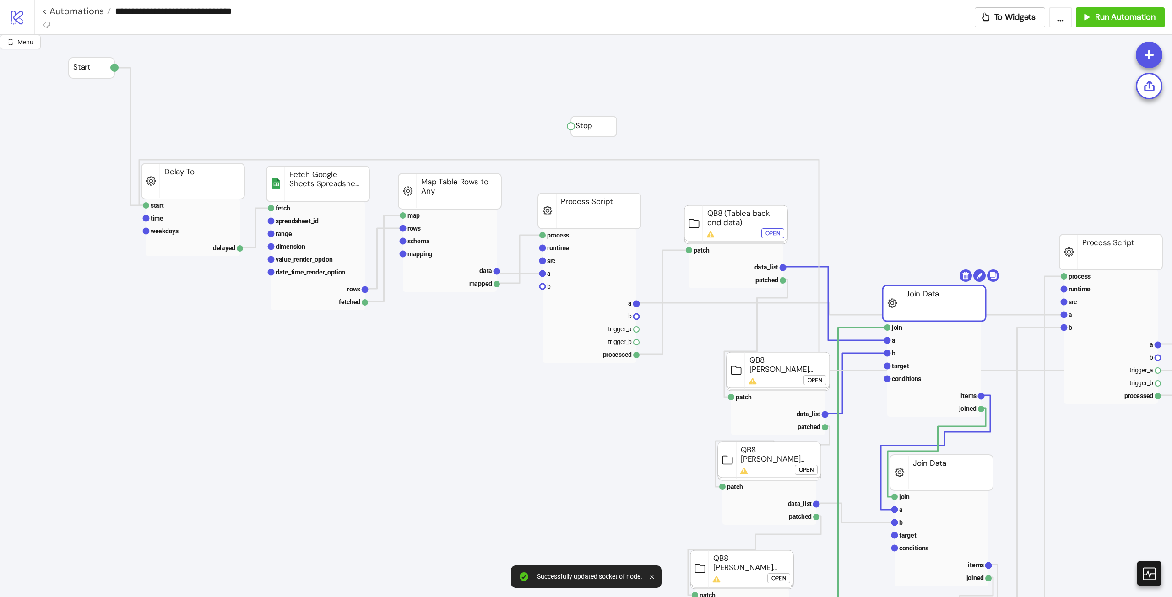
drag, startPoint x: 935, startPoint y: 296, endPoint x: 907, endPoint y: 311, distance: 32.8
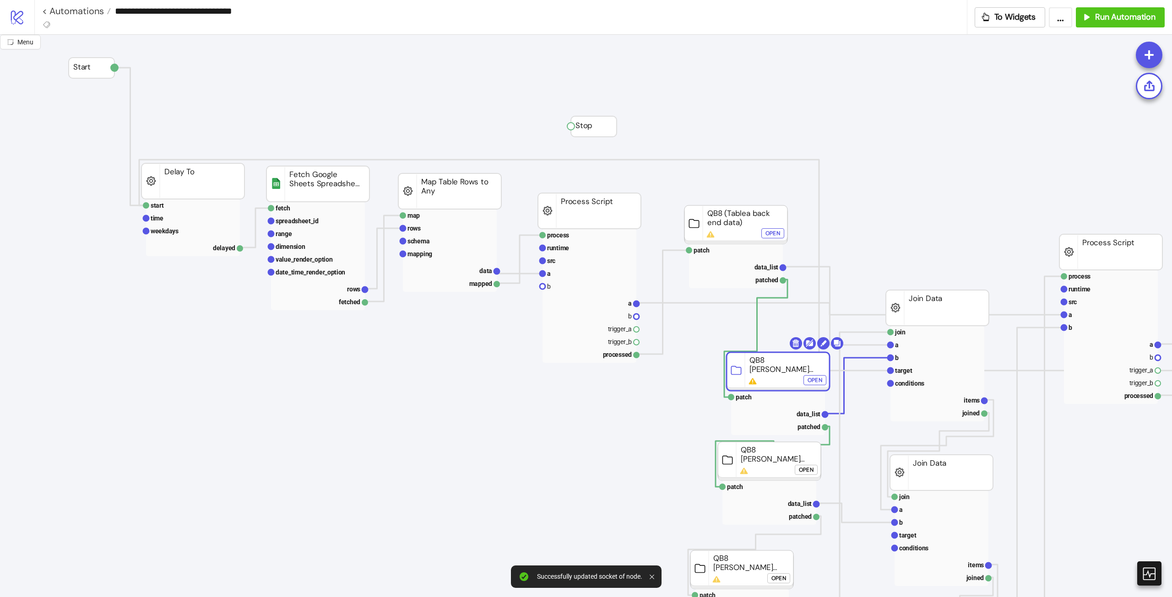
drag, startPoint x: 784, startPoint y: 379, endPoint x: 772, endPoint y: 385, distance: 12.9
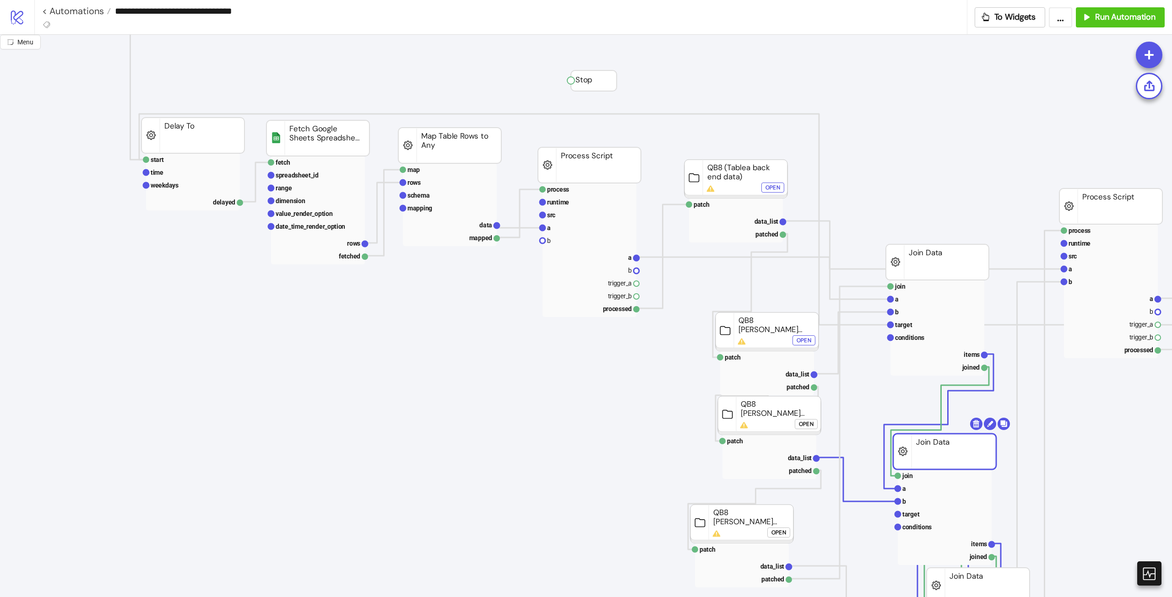
drag, startPoint x: 956, startPoint y: 427, endPoint x: 959, endPoint y: 451, distance: 24.5
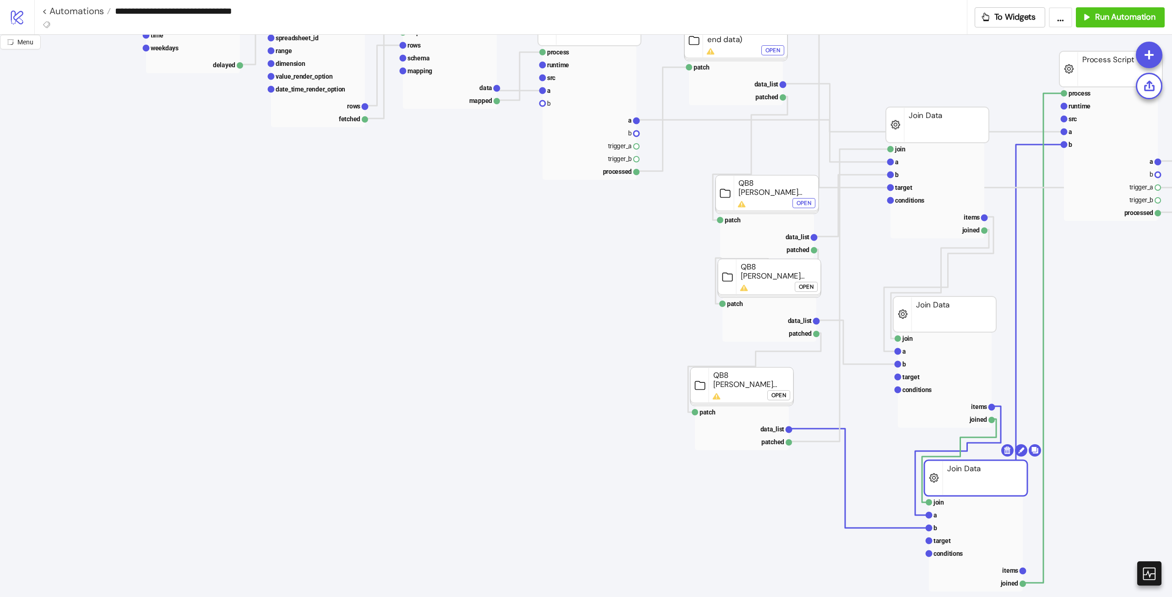
drag, startPoint x: 992, startPoint y: 452, endPoint x: 1025, endPoint y: 484, distance: 46.0
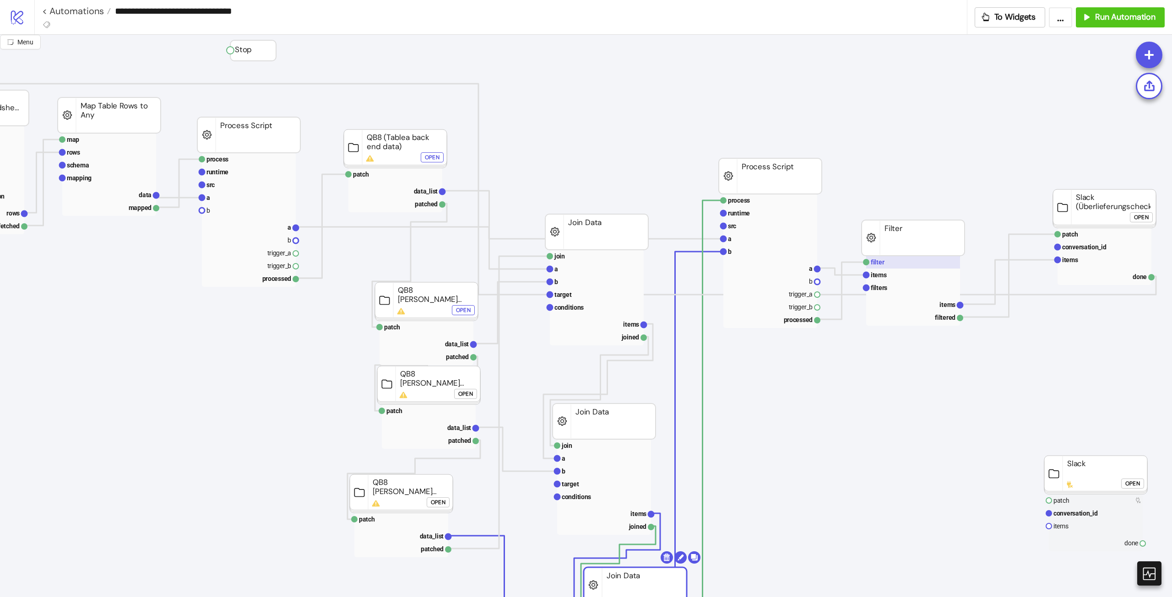
scroll to position [0, 341]
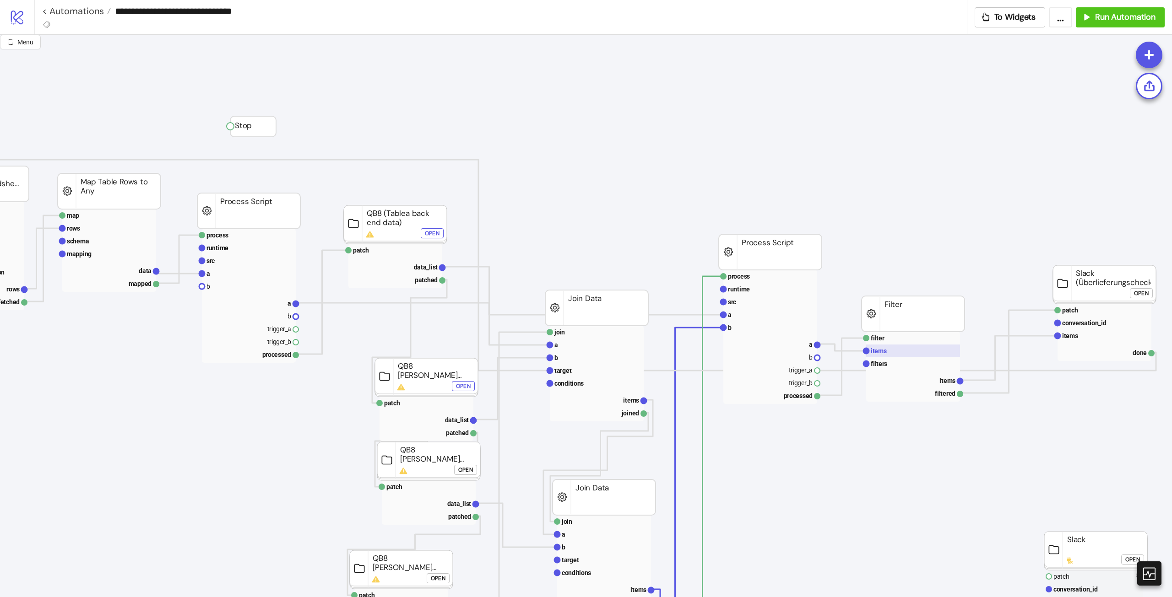
click at [902, 353] on rect at bounding box center [913, 351] width 94 height 13
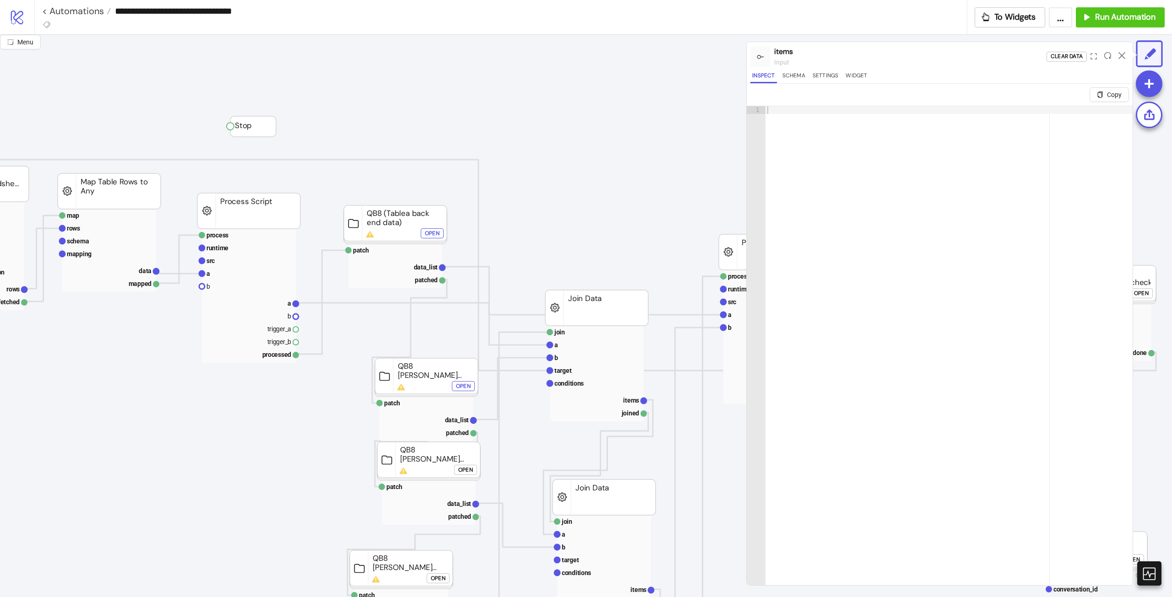
click at [1125, 60] on div at bounding box center [1122, 56] width 14 height 25
click at [1123, 56] on icon at bounding box center [1122, 55] width 7 height 7
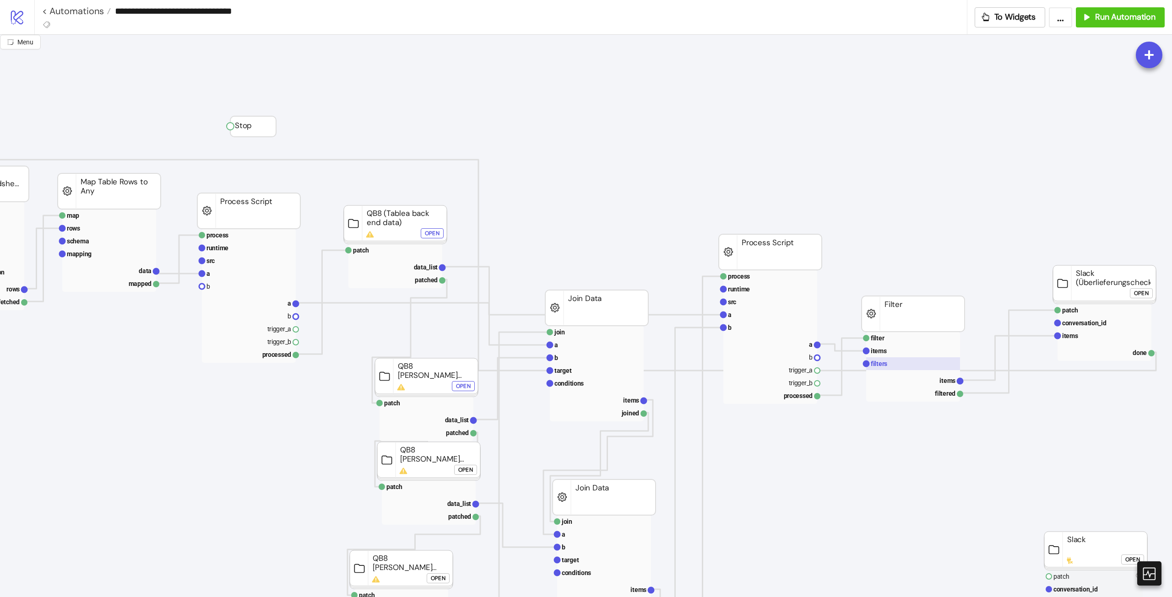
click at [908, 360] on rect at bounding box center [913, 364] width 94 height 13
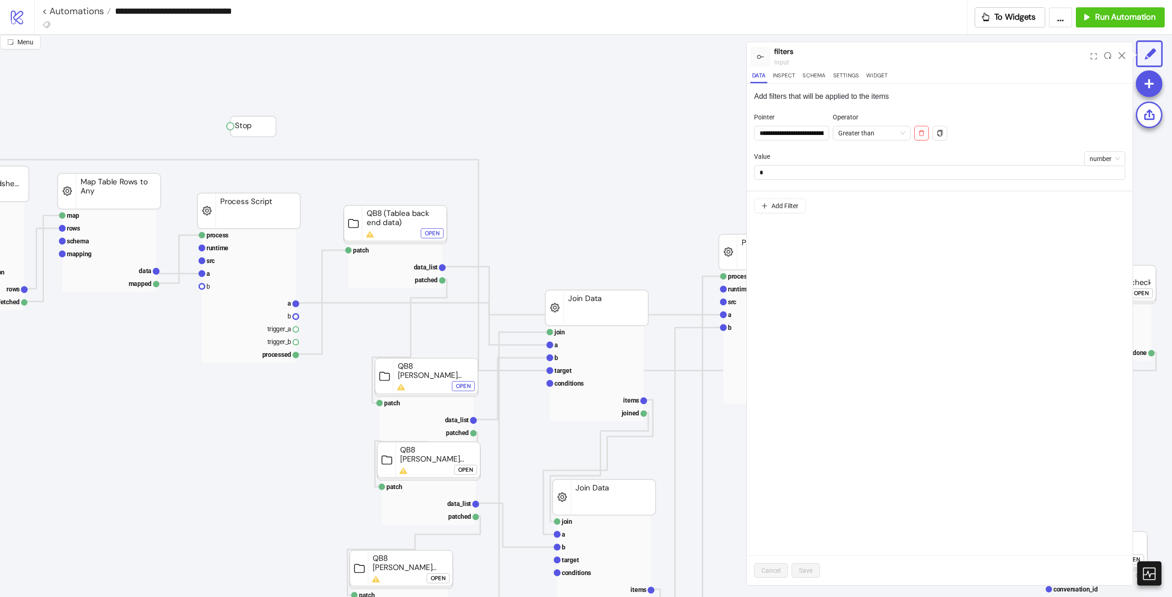
click at [1120, 54] on icon at bounding box center [1122, 55] width 7 height 7
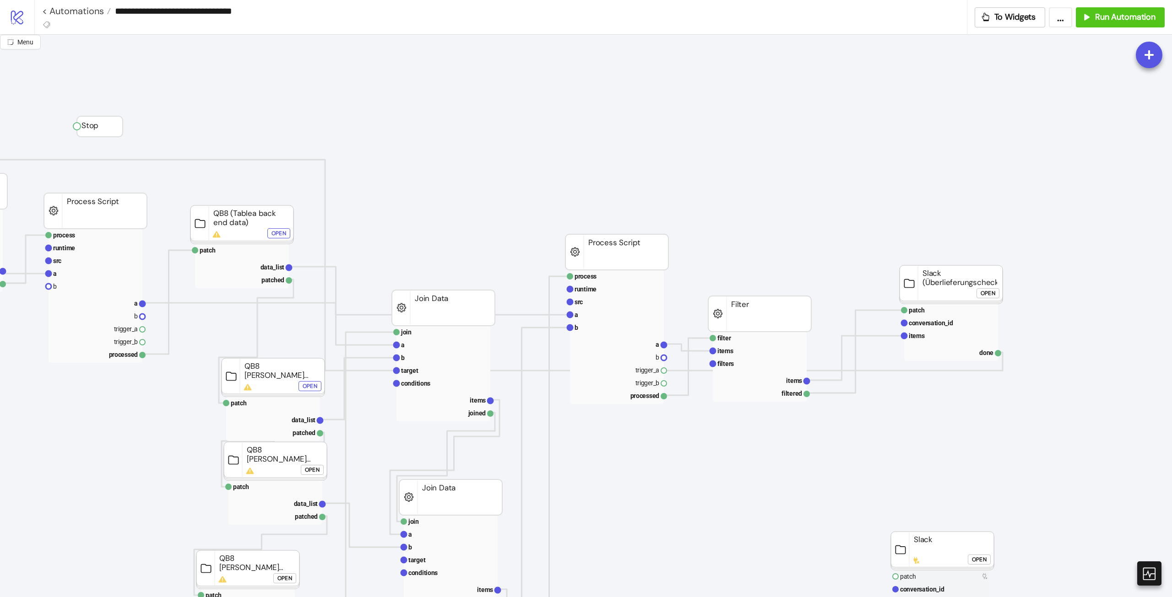
scroll to position [0, 505]
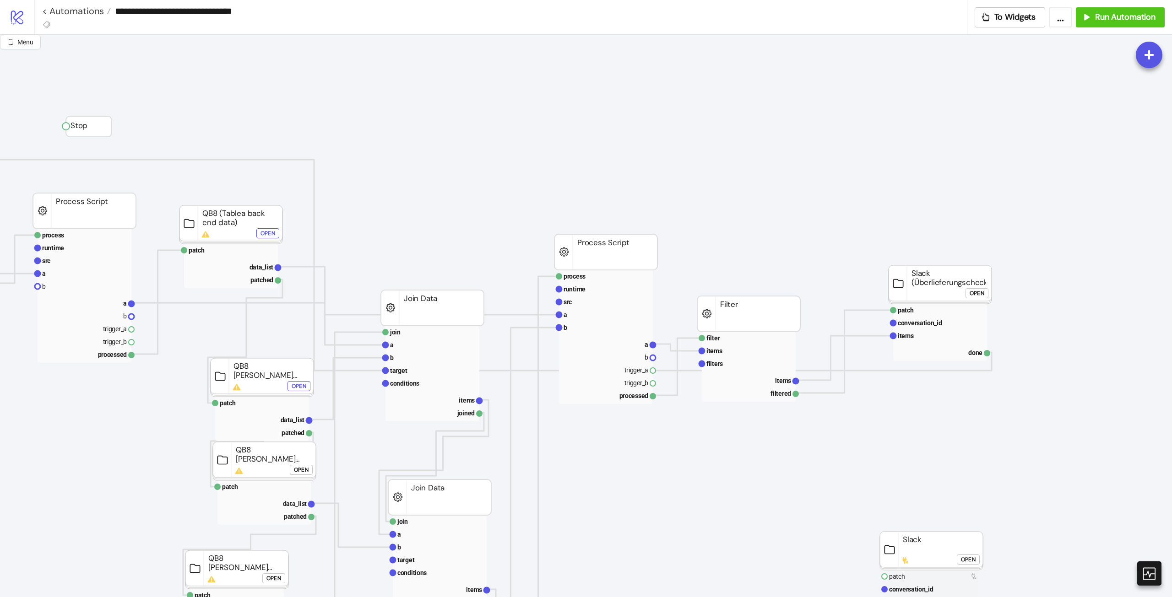
click at [979, 292] on div "Open" at bounding box center [977, 293] width 15 height 11
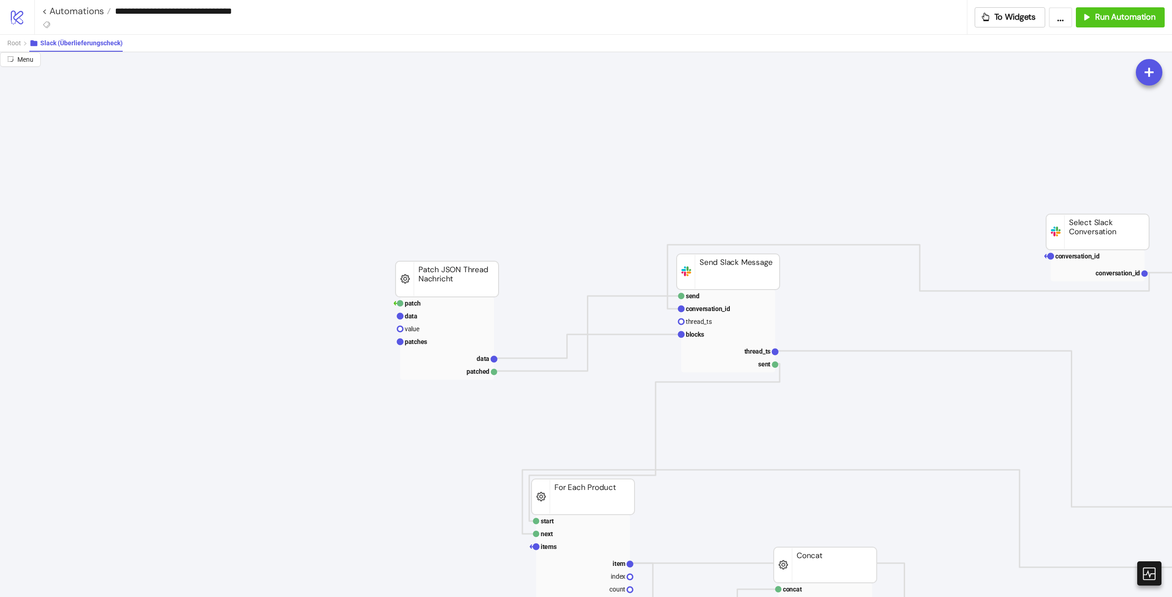
scroll to position [92, 505]
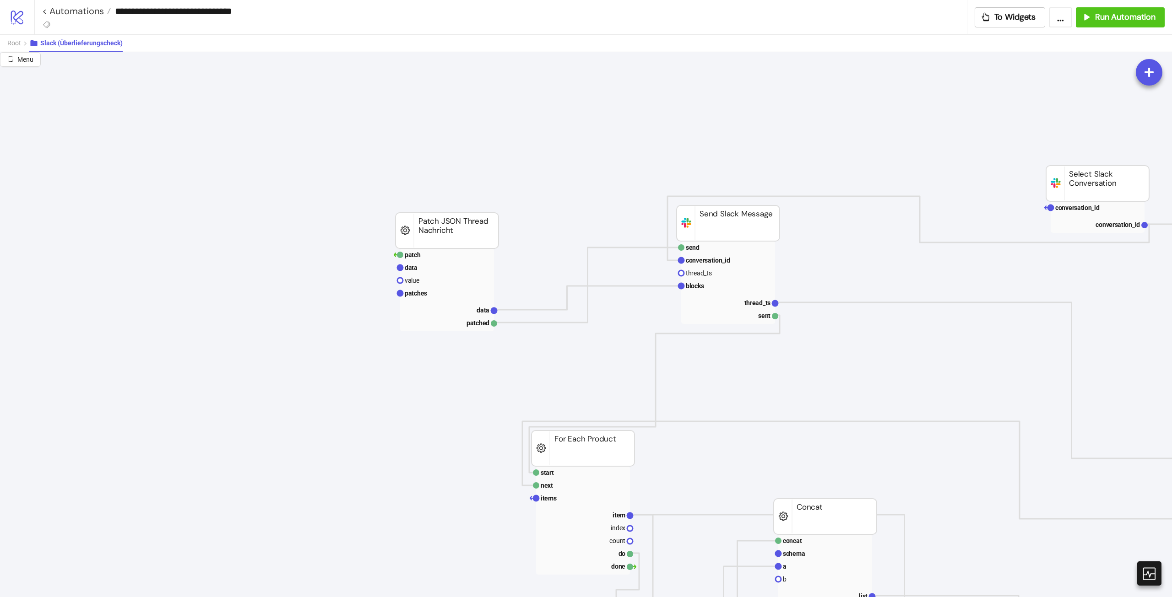
click at [447, 299] on rect at bounding box center [447, 293] width 94 height 13
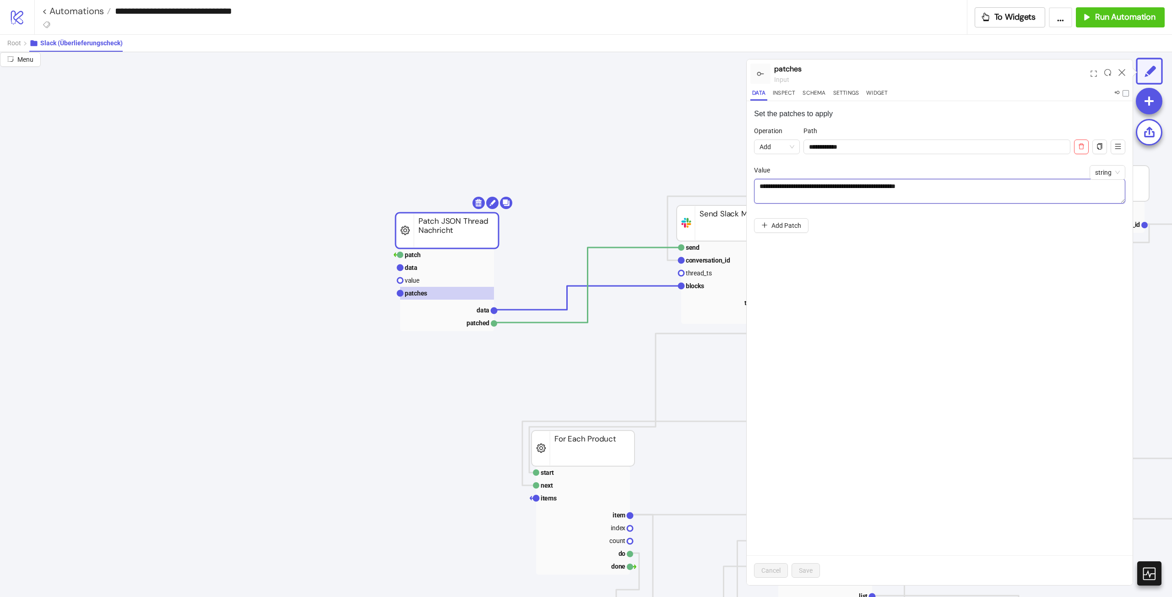
click at [725, 186] on div "**********" at bounding box center [586, 324] width 1172 height 545
paste textarea
click at [895, 294] on div "**********" at bounding box center [940, 343] width 386 height 484
click at [798, 206] on li "**********" at bounding box center [939, 170] width 371 height 89
click at [806, 193] on textarea "**********" at bounding box center [939, 191] width 371 height 25
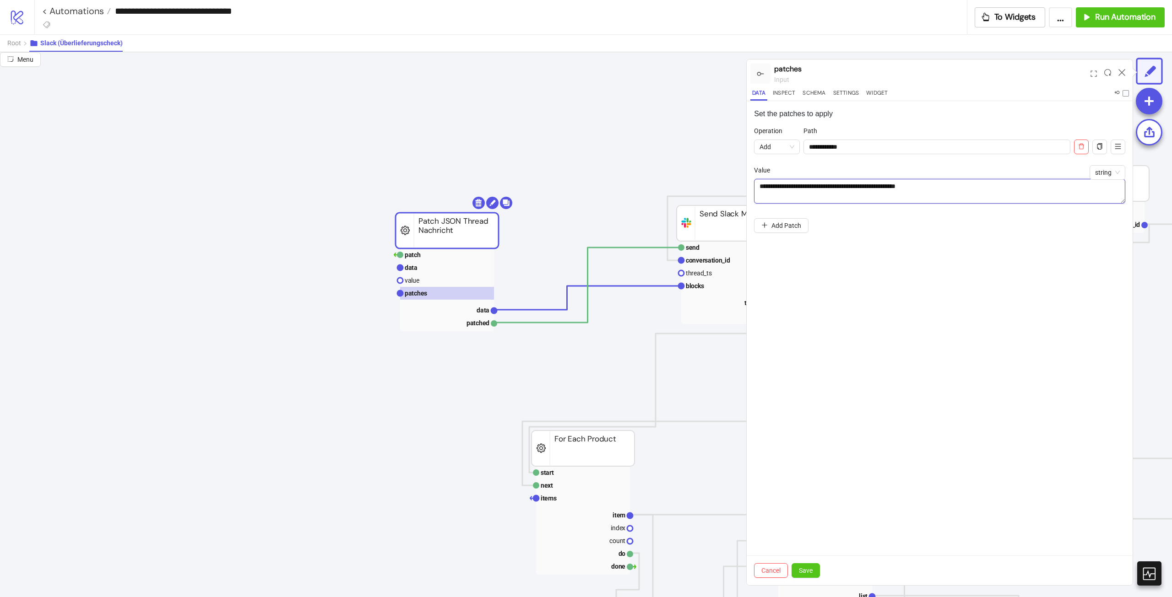
drag, startPoint x: 794, startPoint y: 190, endPoint x: 786, endPoint y: 185, distance: 9.4
click at [785, 187] on textarea "**********" at bounding box center [939, 191] width 371 height 25
click at [792, 181] on textarea "**********" at bounding box center [939, 191] width 371 height 25
drag, startPoint x: 795, startPoint y: 182, endPoint x: 772, endPoint y: 187, distance: 23.9
click at [772, 187] on textarea "**********" at bounding box center [939, 191] width 371 height 25
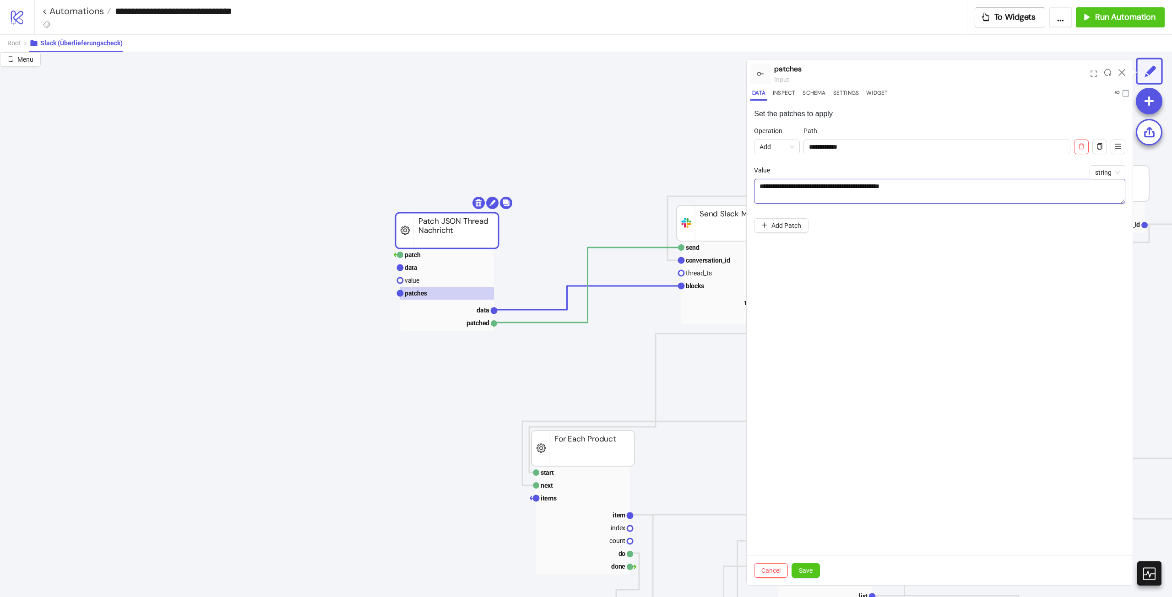
click at [828, 179] on textarea "**********" at bounding box center [939, 191] width 371 height 25
click at [882, 189] on textarea "**********" at bounding box center [939, 191] width 371 height 25
drag, startPoint x: 923, startPoint y: 186, endPoint x: 878, endPoint y: 187, distance: 44.4
click at [878, 187] on textarea "**********" at bounding box center [939, 191] width 371 height 25
click at [771, 191] on textarea "**********" at bounding box center [939, 191] width 371 height 25
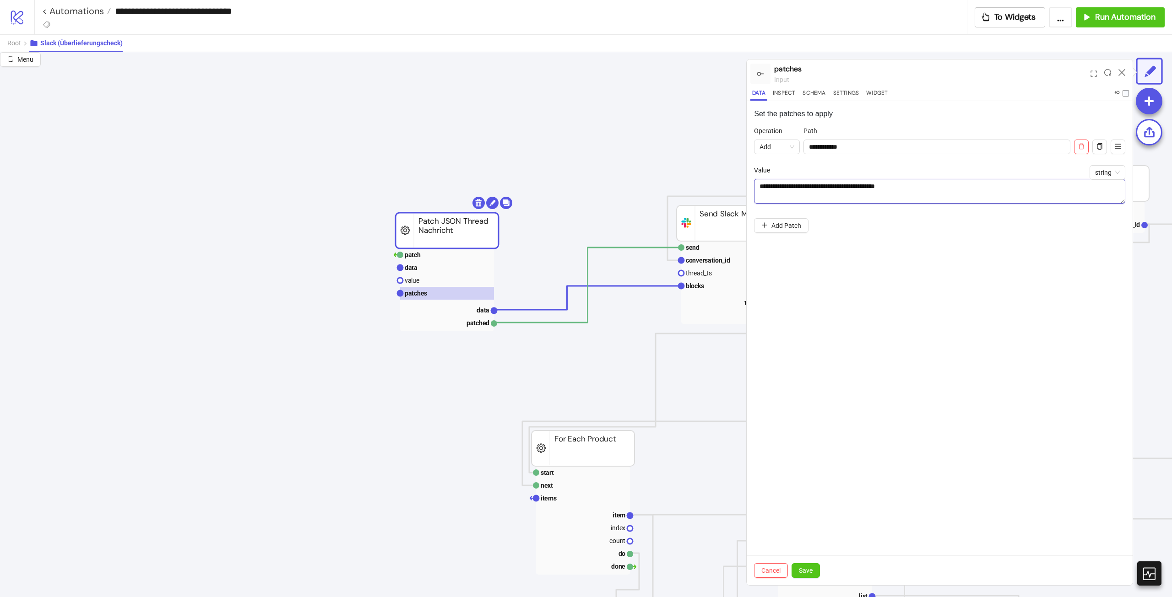
click at [896, 191] on textarea "**********" at bounding box center [939, 191] width 371 height 25
drag, startPoint x: 804, startPoint y: 185, endPoint x: 773, endPoint y: 188, distance: 31.7
click at [773, 188] on textarea "**********" at bounding box center [939, 191] width 371 height 25
click at [883, 192] on textarea "**********" at bounding box center [939, 191] width 371 height 25
click at [805, 186] on textarea "**********" at bounding box center [939, 191] width 371 height 25
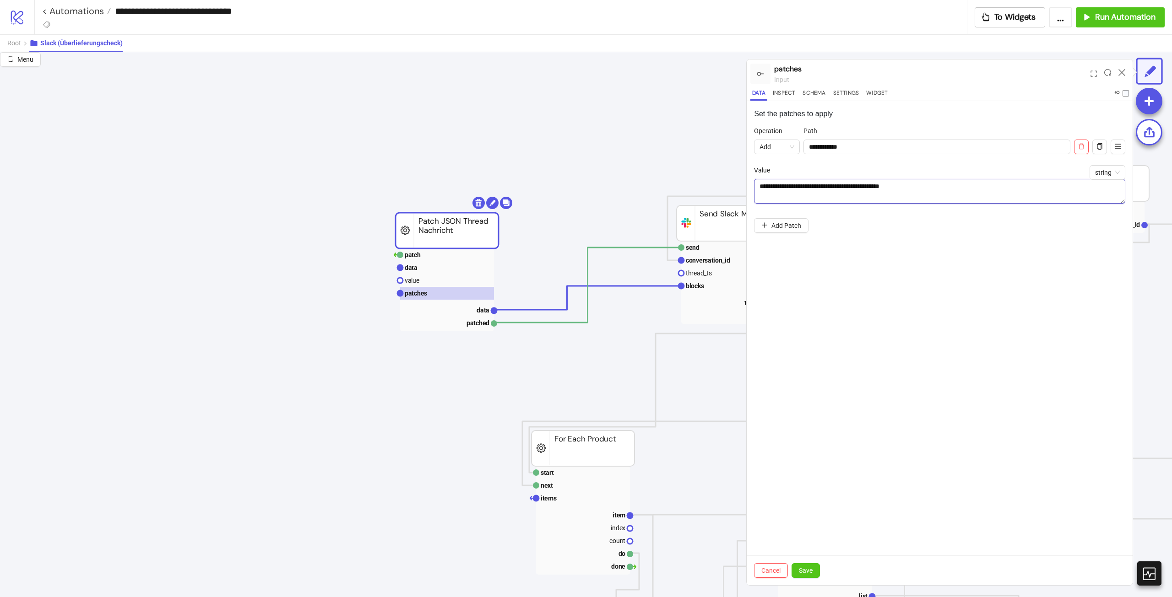
click at [922, 195] on textarea "**********" at bounding box center [939, 191] width 371 height 25
click at [951, 190] on textarea "**********" at bounding box center [939, 191] width 371 height 25
click at [971, 291] on div "**********" at bounding box center [940, 343] width 386 height 484
click at [935, 191] on textarea "**********" at bounding box center [939, 191] width 371 height 25
drag, startPoint x: 977, startPoint y: 187, endPoint x: 949, endPoint y: 190, distance: 28.6
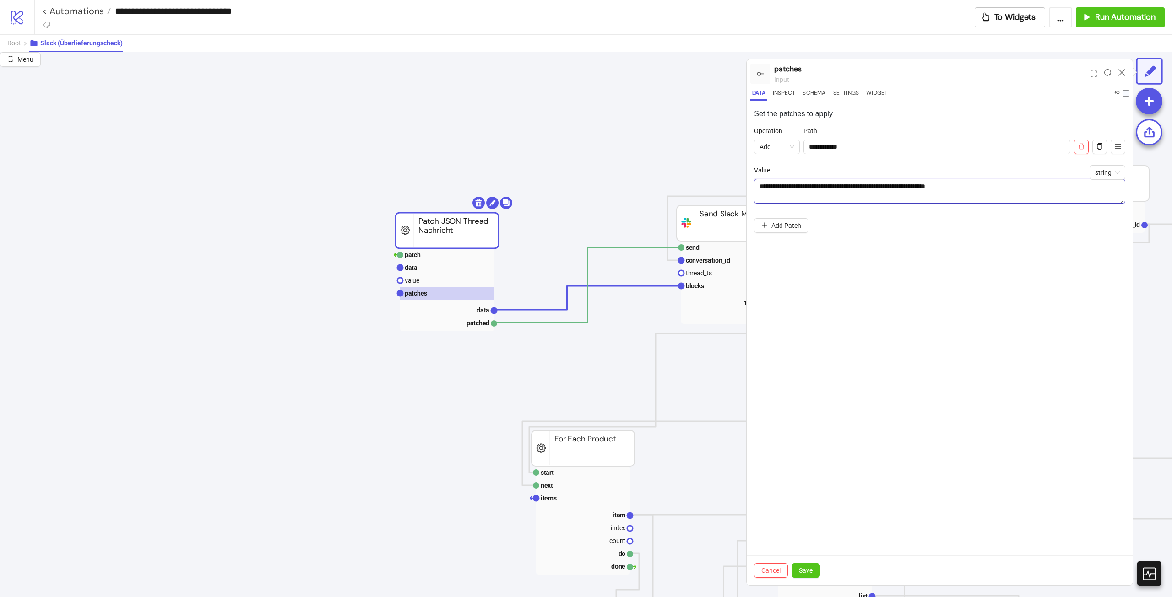
click at [949, 190] on textarea "**********" at bounding box center [939, 191] width 371 height 25
click at [943, 181] on textarea "**********" at bounding box center [939, 191] width 371 height 25
click at [981, 265] on div "**********" at bounding box center [940, 343] width 386 height 484
drag, startPoint x: 949, startPoint y: 188, endPoint x: 942, endPoint y: 186, distance: 7.0
click at [942, 186] on textarea "**********" at bounding box center [939, 191] width 371 height 25
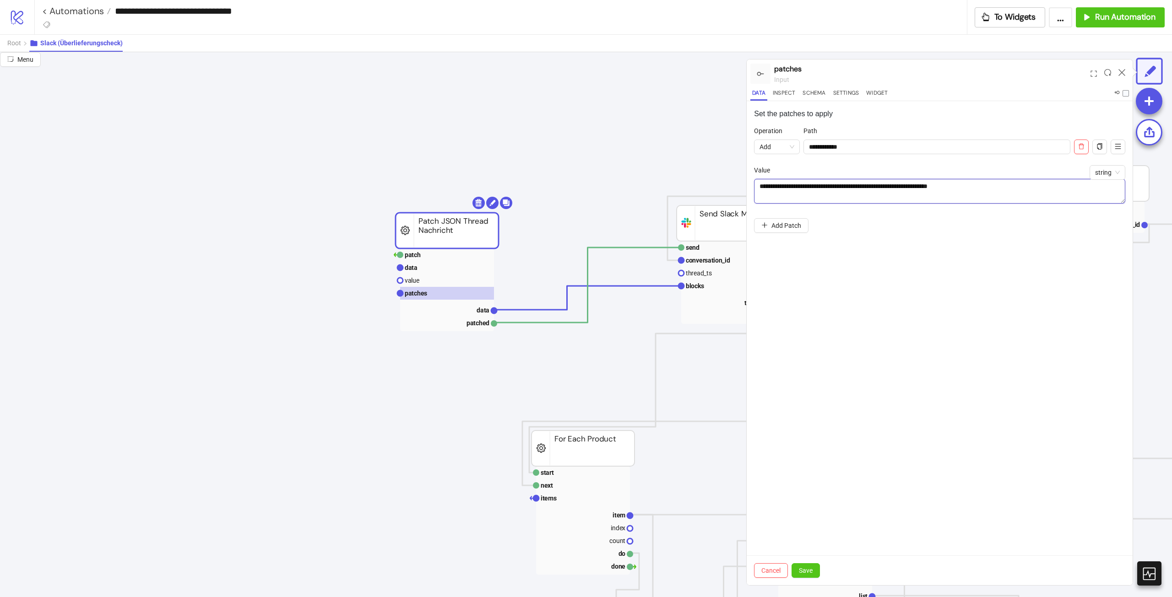
drag, startPoint x: 981, startPoint y: 189, endPoint x: 943, endPoint y: 185, distance: 38.2
click at [943, 185] on textarea "**********" at bounding box center [939, 191] width 371 height 25
click at [1030, 247] on div "**********" at bounding box center [940, 343] width 386 height 484
drag, startPoint x: 995, startPoint y: 185, endPoint x: 944, endPoint y: 185, distance: 51.3
click at [944, 185] on textarea "**********" at bounding box center [939, 191] width 371 height 25
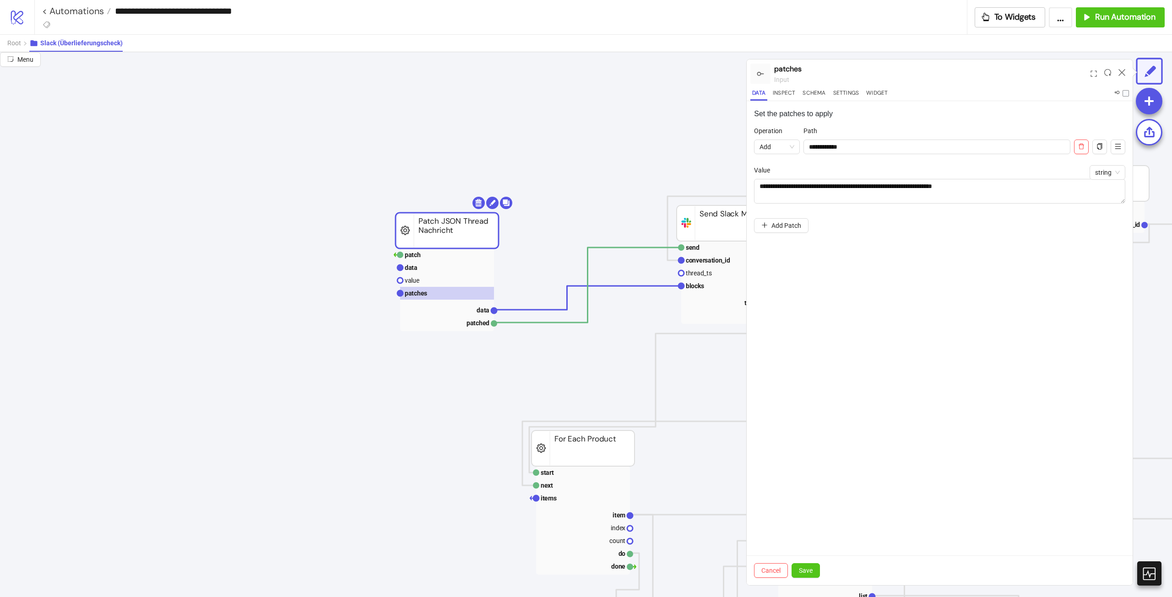
click at [985, 271] on div "**********" at bounding box center [940, 343] width 386 height 484
click at [770, 185] on textarea "**********" at bounding box center [939, 191] width 371 height 25
click at [775, 185] on textarea "**********" at bounding box center [939, 191] width 371 height 25
drag, startPoint x: 771, startPoint y: 187, endPoint x: 862, endPoint y: 266, distance: 120.4
click at [771, 188] on textarea "**********" at bounding box center [939, 191] width 371 height 25
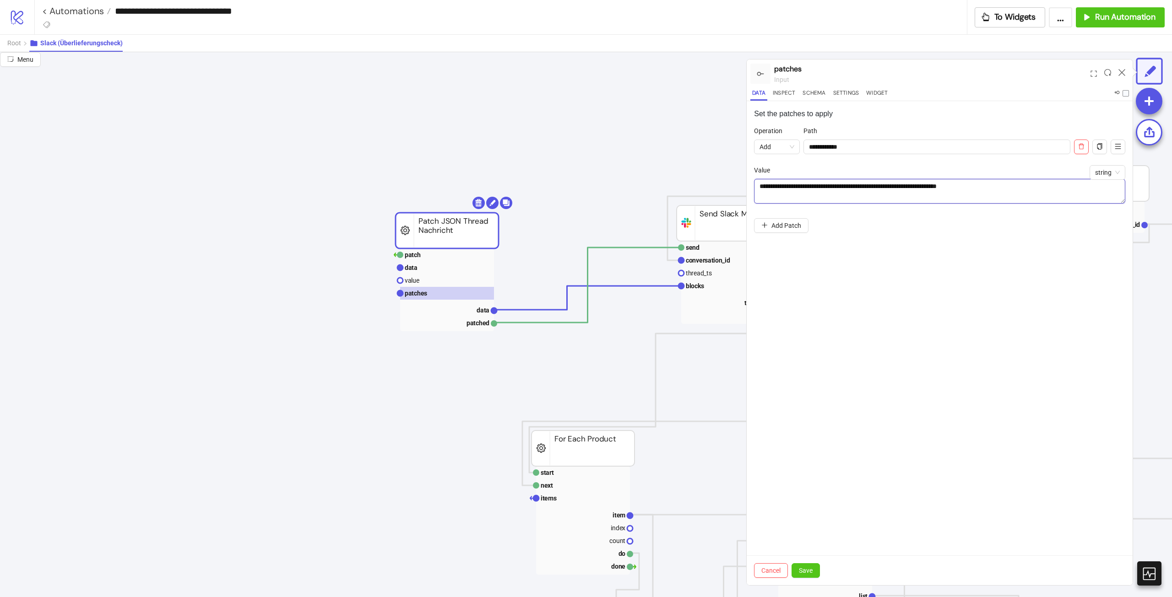
type textarea "**********"
click at [913, 299] on div "**********" at bounding box center [940, 343] width 386 height 484
click at [977, 197] on textarea "**********" at bounding box center [939, 191] width 371 height 25
click at [805, 570] on span "Save" at bounding box center [806, 570] width 14 height 7
click at [909, 371] on div "**********" at bounding box center [940, 343] width 386 height 484
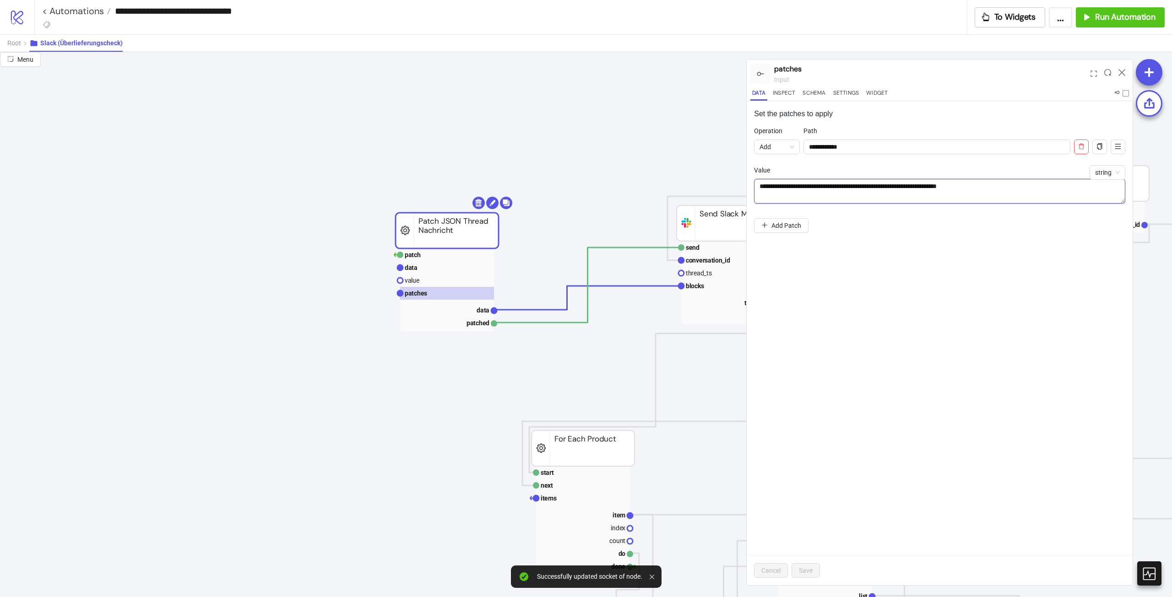
click at [816, 186] on textarea "**********" at bounding box center [939, 191] width 371 height 25
click at [925, 283] on div "**********" at bounding box center [940, 343] width 386 height 484
click at [1043, 189] on textarea "**********" at bounding box center [939, 191] width 371 height 25
click at [1118, 74] on div at bounding box center [1122, 73] width 14 height 25
click at [1119, 72] on icon at bounding box center [1122, 72] width 7 height 7
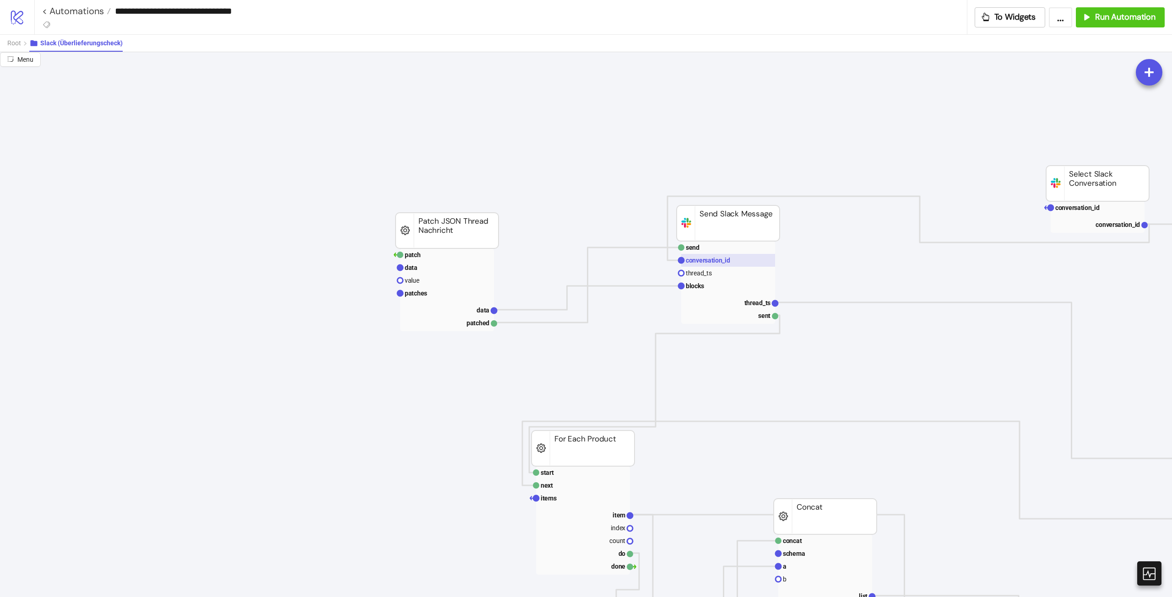
click at [751, 260] on rect at bounding box center [728, 260] width 94 height 13
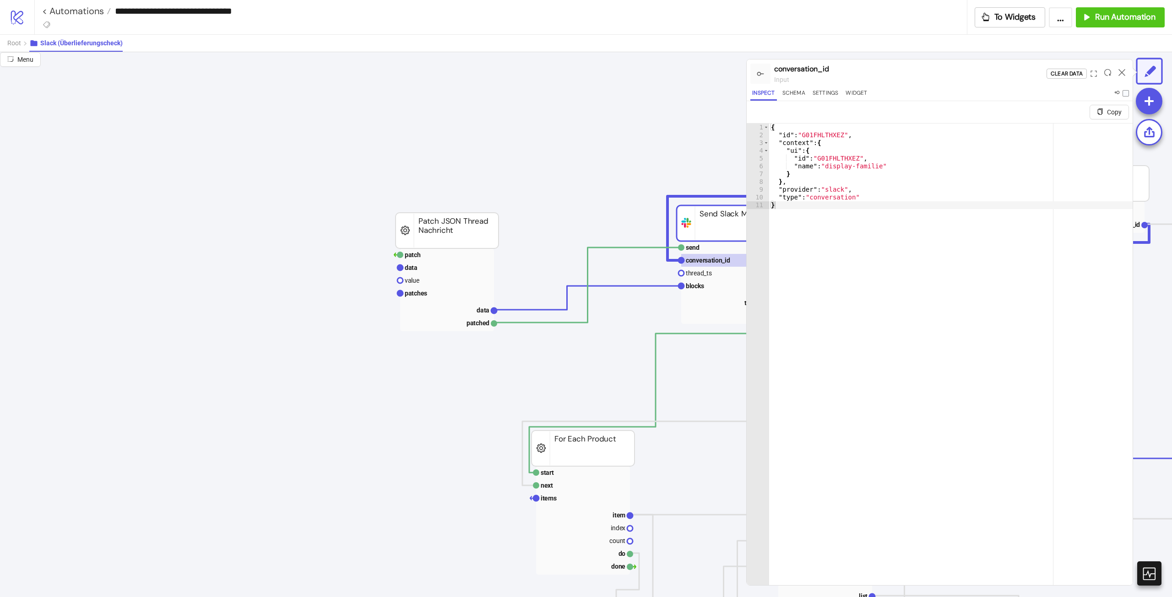
click at [1119, 68] on div at bounding box center [1122, 73] width 14 height 25
click at [1119, 72] on icon at bounding box center [1122, 72] width 7 height 7
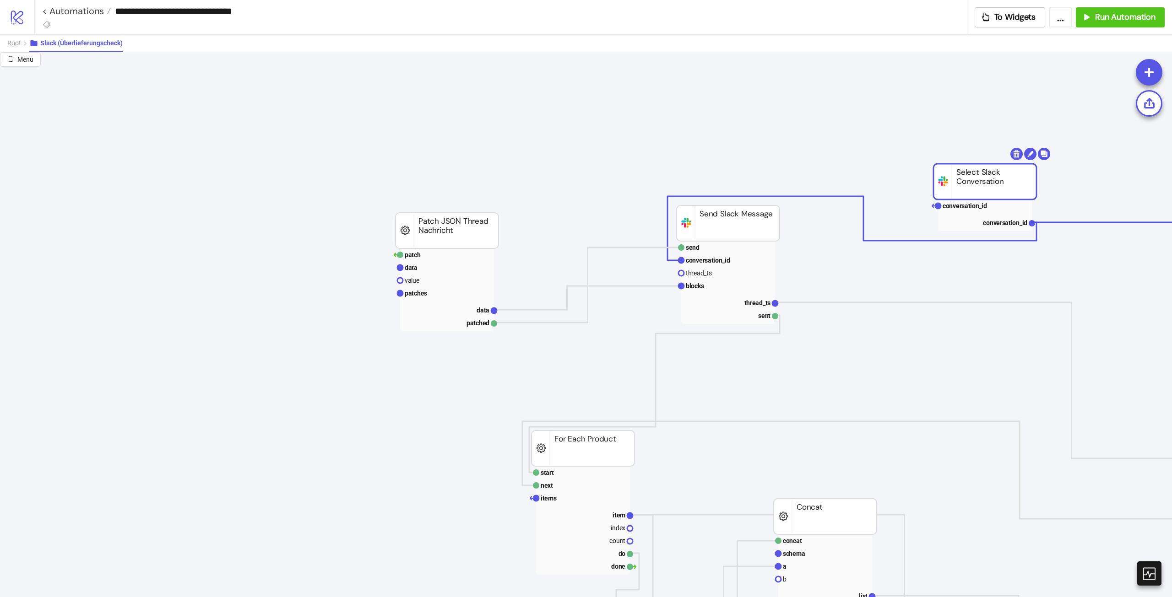
drag, startPoint x: 1072, startPoint y: 174, endPoint x: 959, endPoint y: 172, distance: 112.6
click at [959, 172] on rect at bounding box center [985, 182] width 103 height 36
click at [968, 209] on text "conversation_id" at bounding box center [965, 205] width 44 height 7
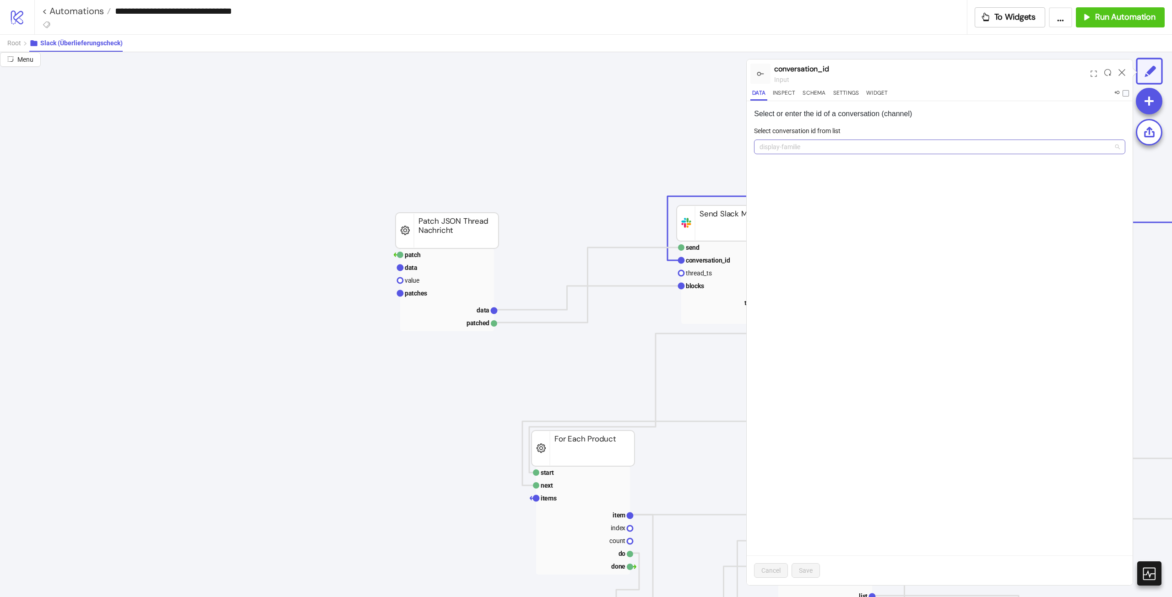
click at [840, 145] on span "display-familie" at bounding box center [940, 147] width 360 height 14
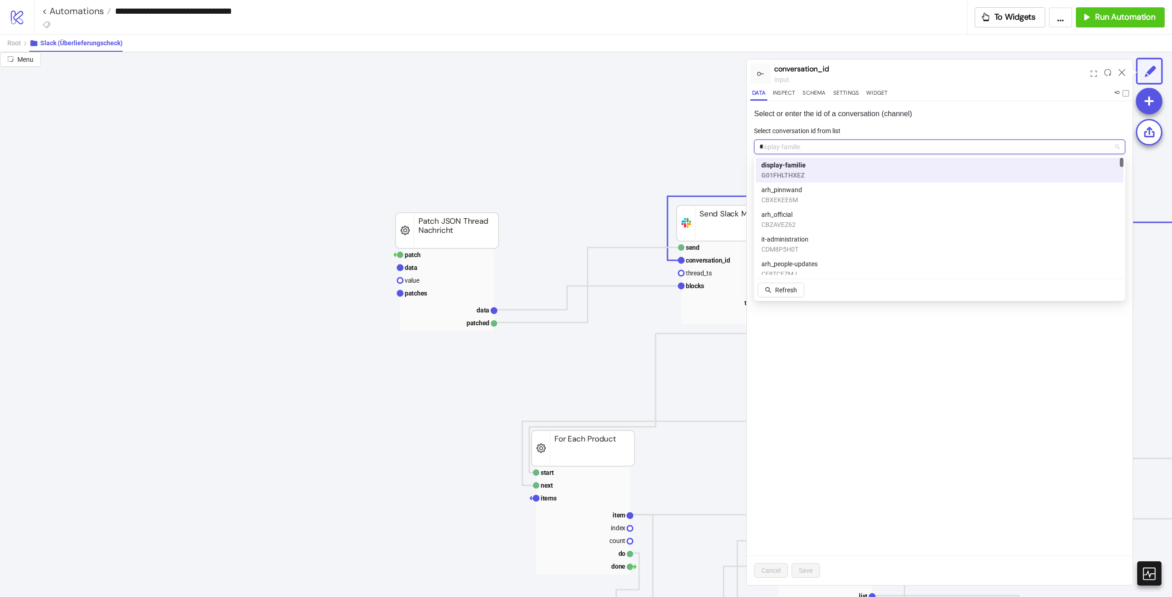
type input "**"
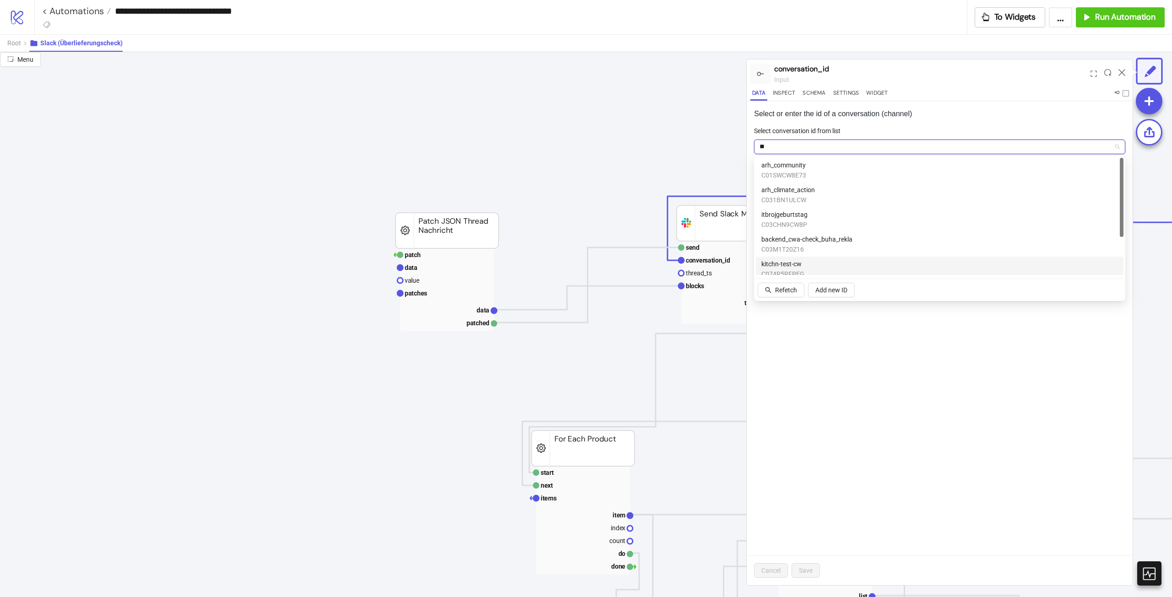
click at [813, 264] on div "kitchn-test-cw C074P5RFPEG" at bounding box center [939, 269] width 357 height 20
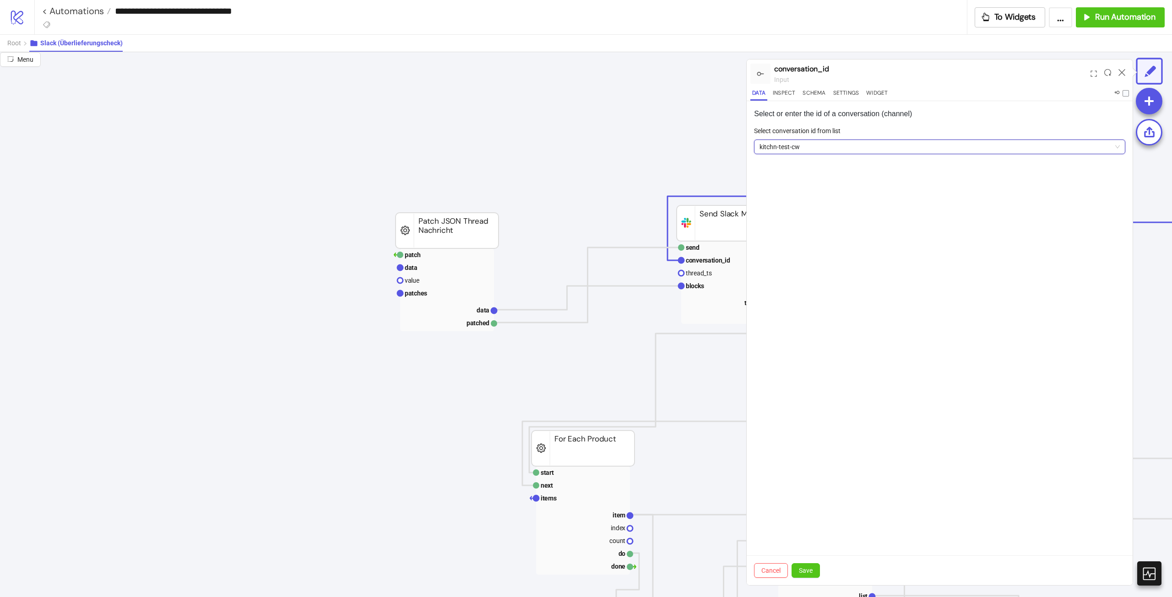
click at [804, 581] on div "Cancel Save" at bounding box center [940, 571] width 386 height 30
click at [804, 575] on button "Save" at bounding box center [806, 571] width 28 height 15
click at [890, 309] on div "Select or enter the id of a conversation (channel) Select conversation id from …" at bounding box center [940, 343] width 386 height 484
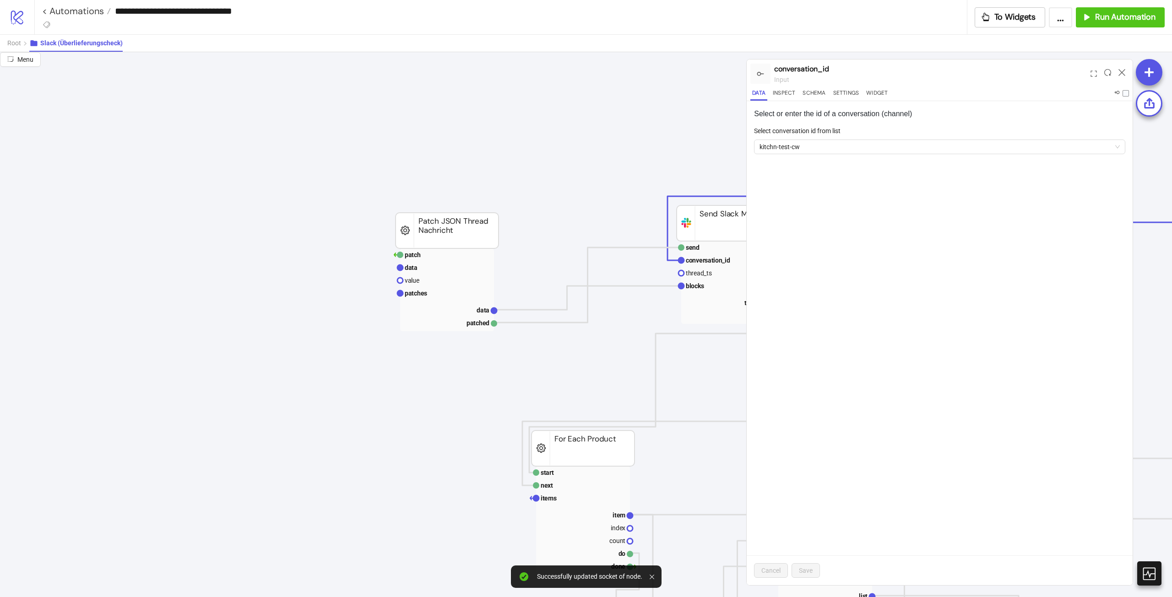
click at [1118, 72] on div at bounding box center [1122, 73] width 14 height 25
click at [1124, 72] on icon at bounding box center [1122, 72] width 7 height 7
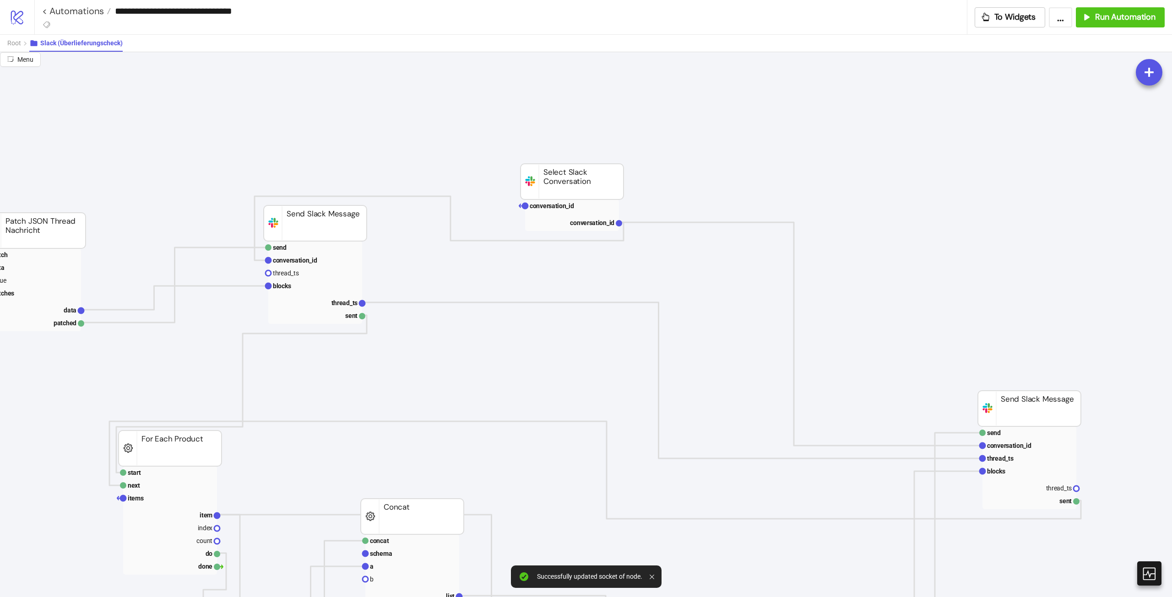
scroll to position [92, 871]
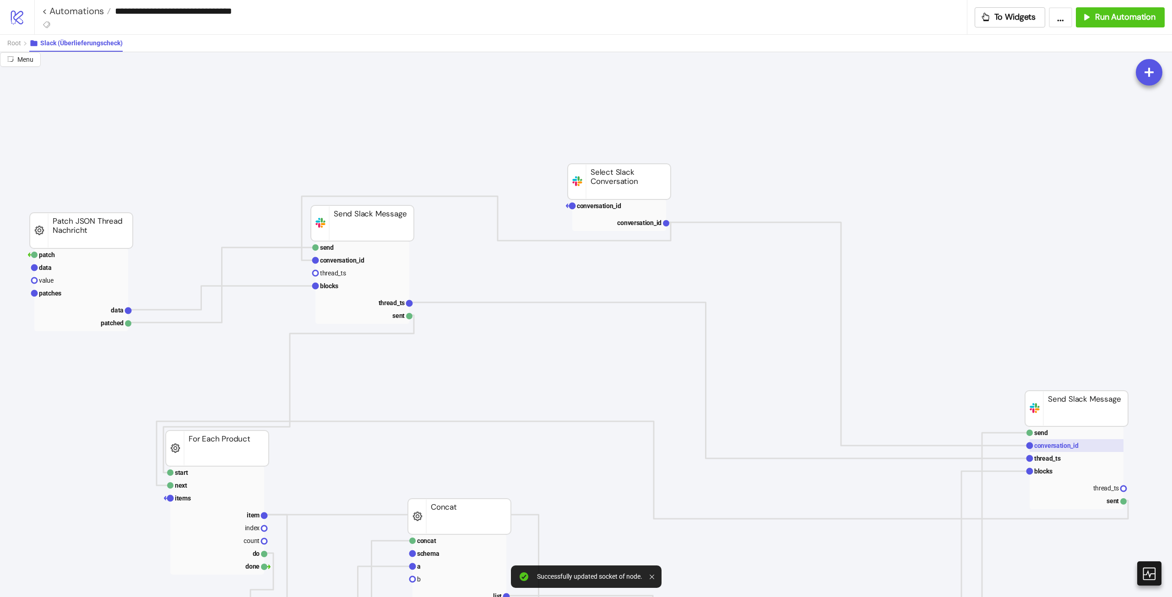
click at [1069, 444] on text "conversation_id" at bounding box center [1056, 445] width 44 height 7
click at [363, 261] on text "conversation_id" at bounding box center [342, 260] width 44 height 7
drag, startPoint x: 24, startPoint y: 45, endPoint x: 33, endPoint y: 43, distance: 8.4
click at [24, 45] on button "Root" at bounding box center [18, 43] width 22 height 17
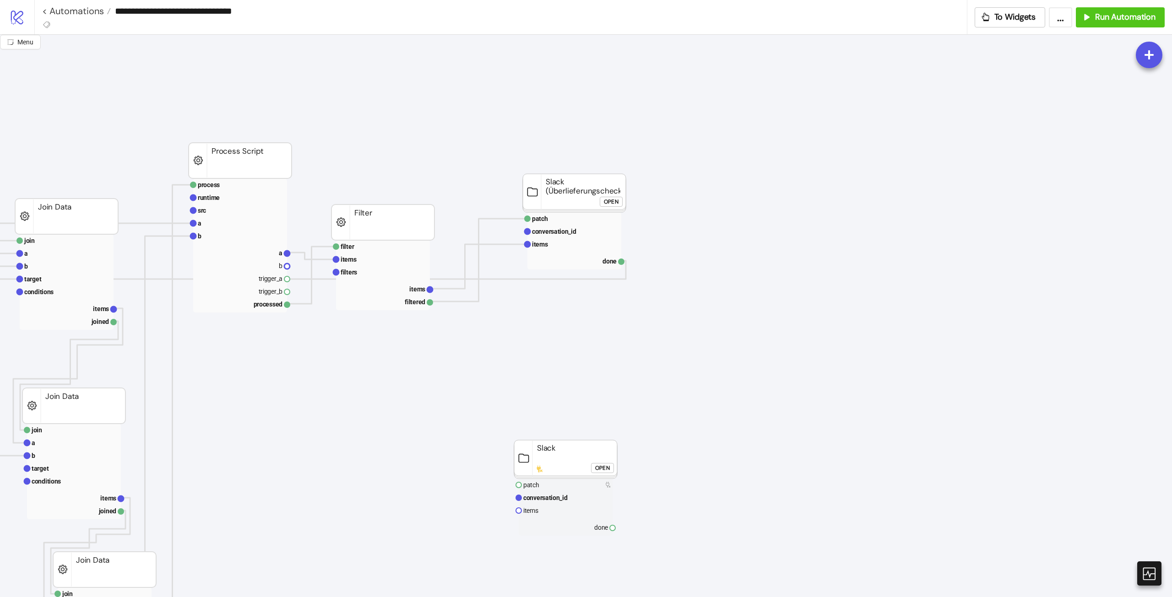
click at [504, 591] on div "Start Stop map rows schema mapping data mapped Map Table Rows to Any fetch spre…" at bounding box center [586, 316] width 1172 height 563
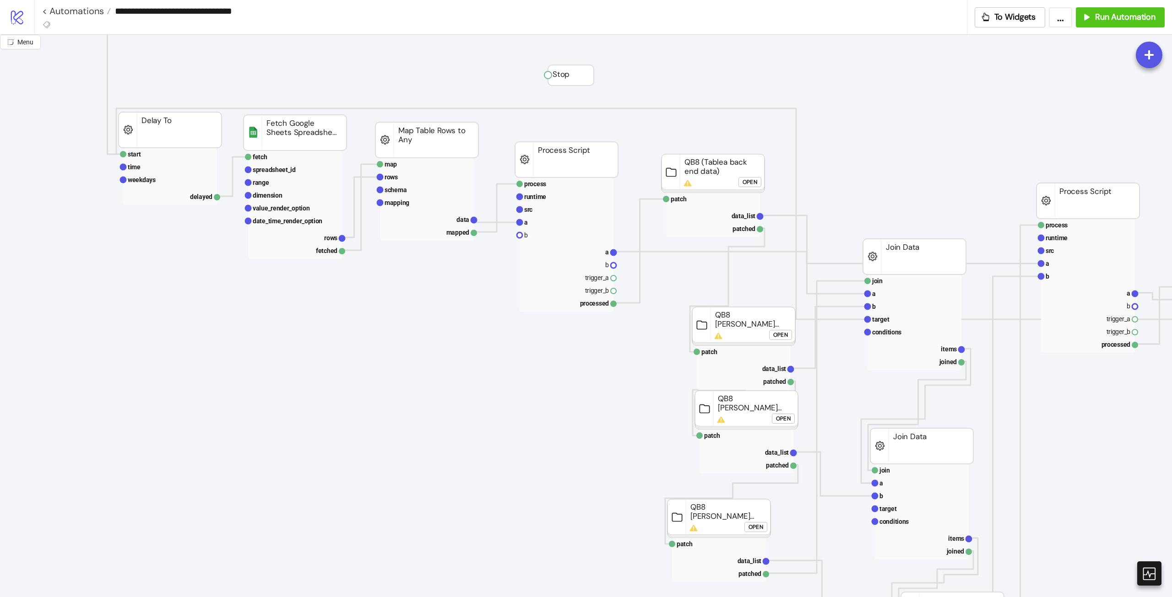
scroll to position [0, 23]
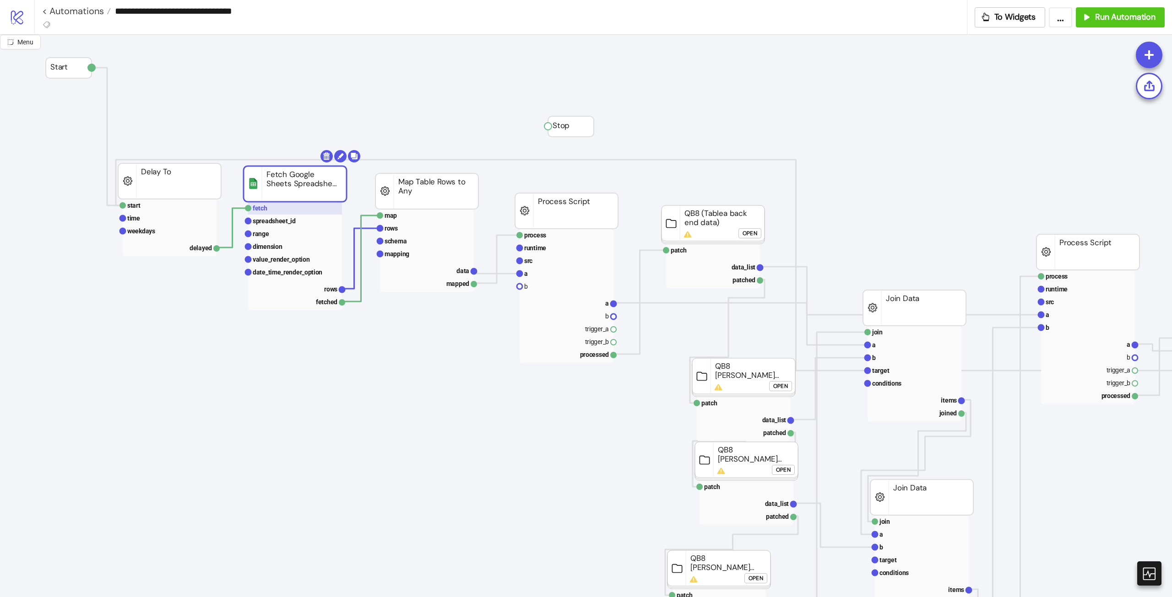
click at [286, 204] on rect at bounding box center [295, 208] width 94 height 13
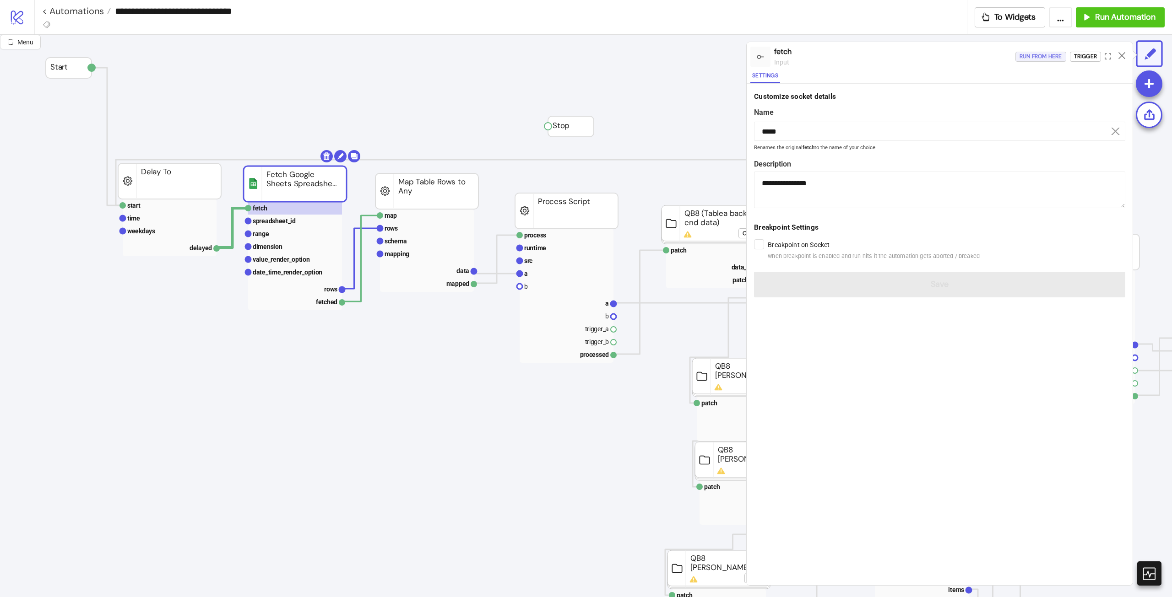
click at [1055, 57] on div "Run from here" at bounding box center [1041, 56] width 43 height 11
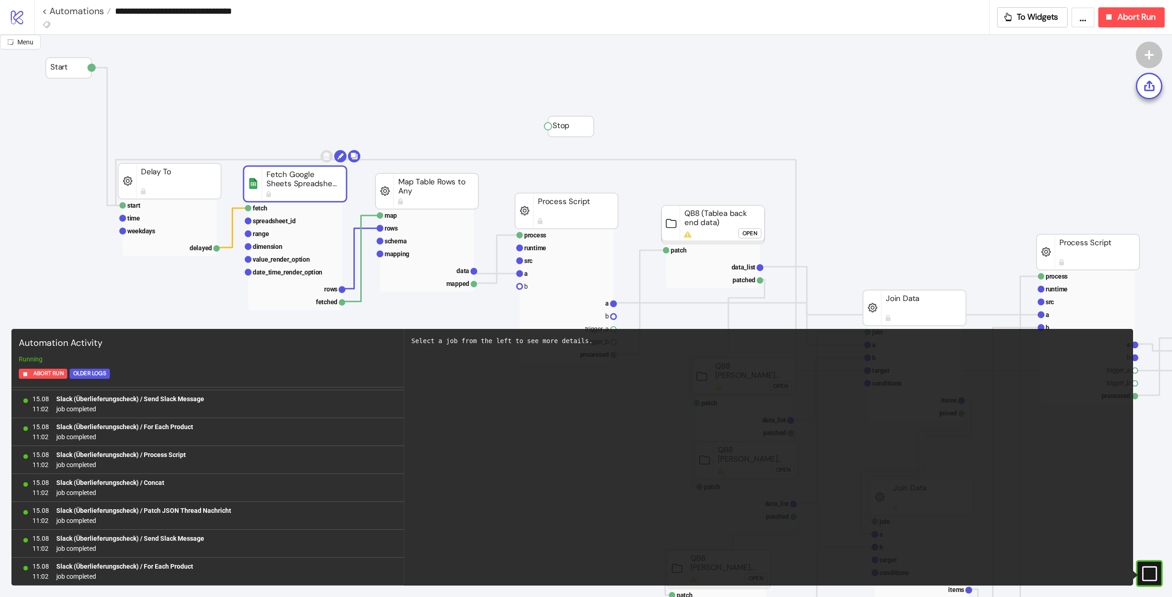
scroll to position [2986, 0]
click at [1109, 14] on icon "button" at bounding box center [1109, 16] width 5 height 5
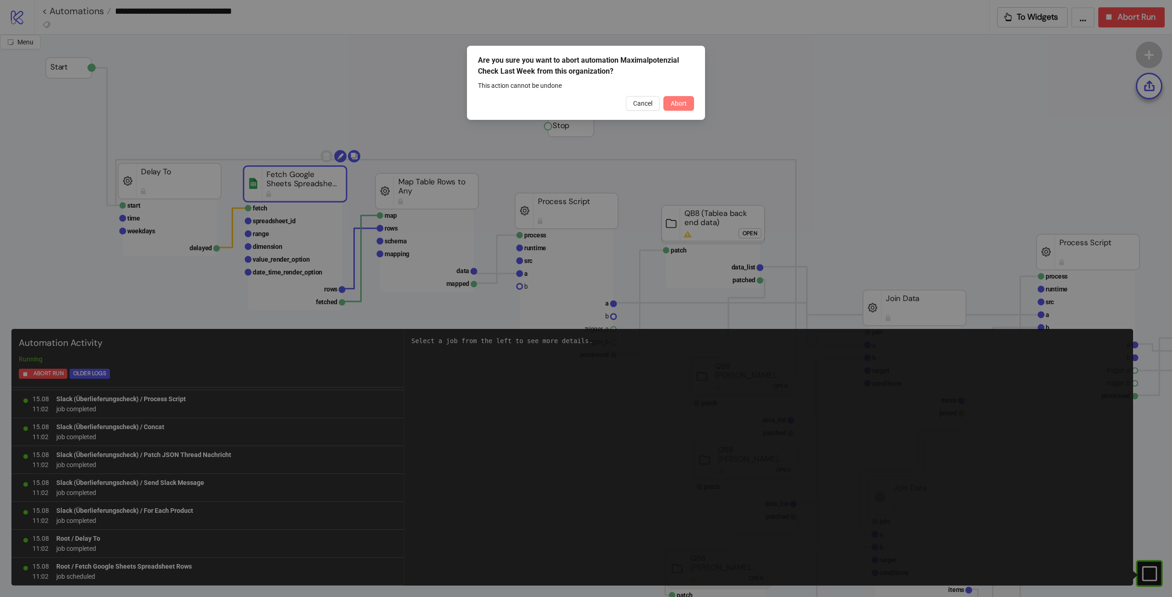
click at [679, 107] on span "Abort" at bounding box center [679, 103] width 16 height 7
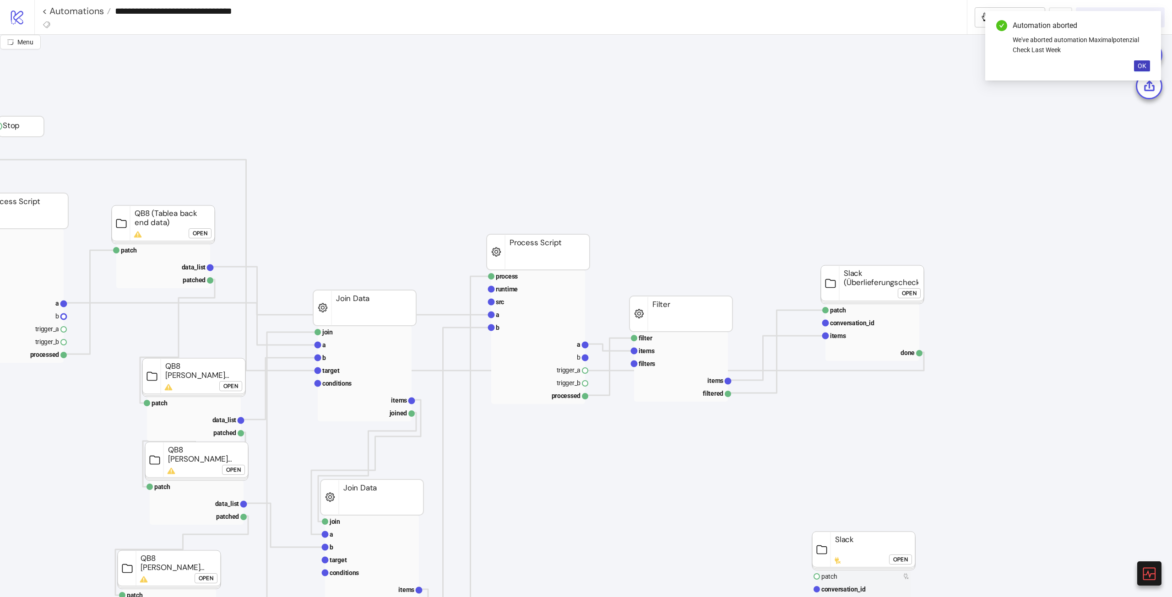
scroll to position [0, 601]
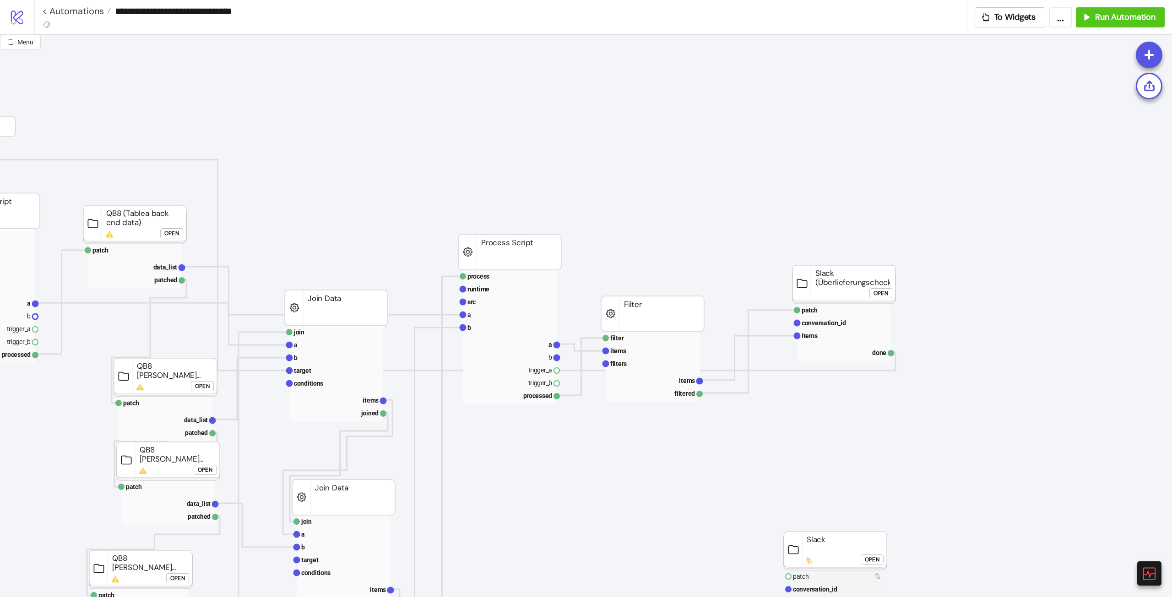
click at [878, 291] on div "Open" at bounding box center [881, 293] width 15 height 11
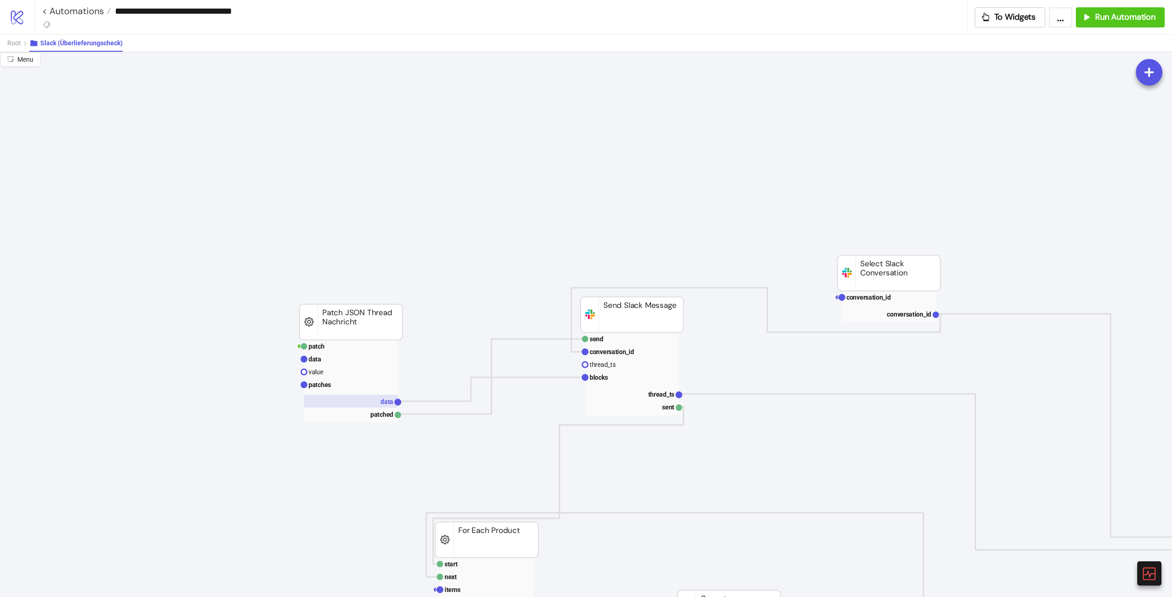
click at [350, 395] on rect at bounding box center [351, 401] width 94 height 13
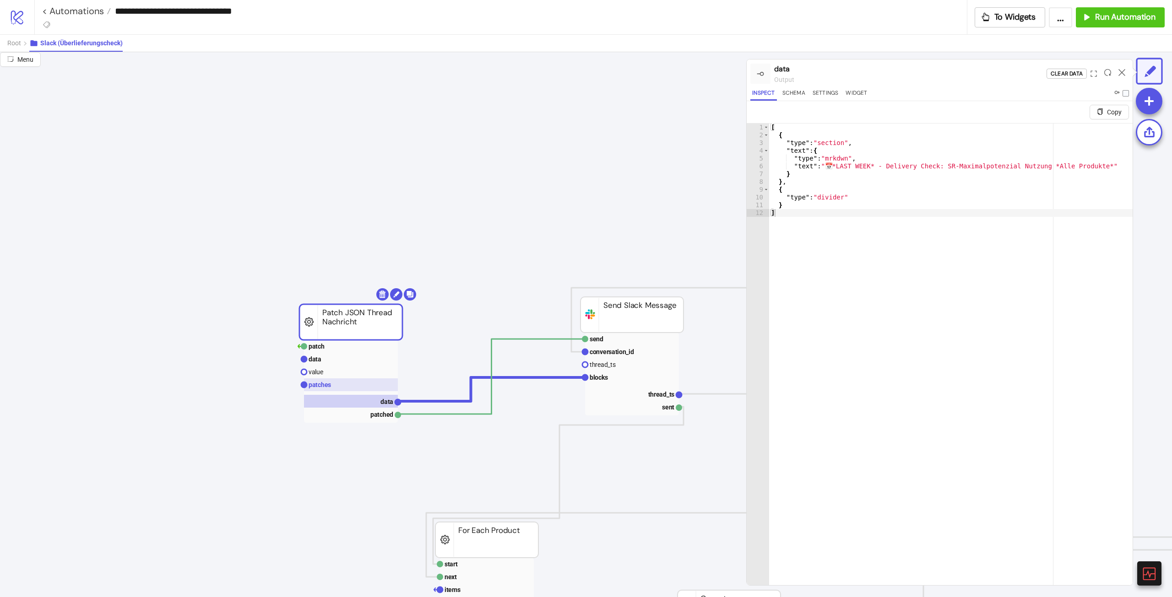
click at [352, 390] on rect at bounding box center [351, 385] width 94 height 13
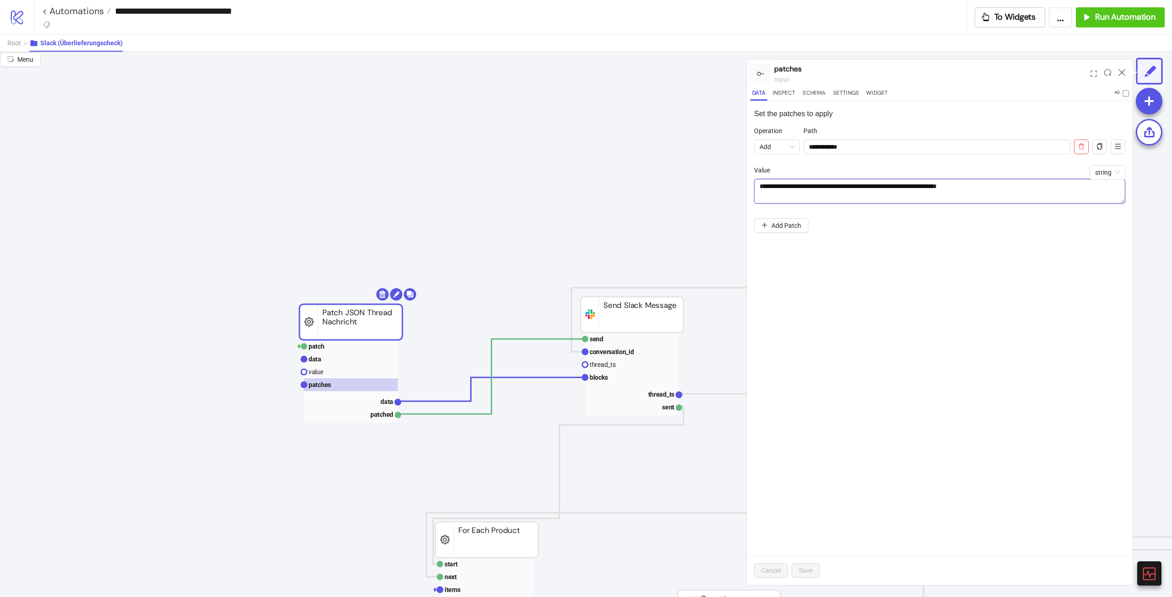
click at [810, 185] on textarea "**********" at bounding box center [939, 191] width 371 height 25
click at [855, 185] on textarea "**********" at bounding box center [939, 191] width 371 height 25
click at [999, 192] on textarea "**********" at bounding box center [939, 191] width 371 height 25
click at [951, 186] on textarea "**********" at bounding box center [939, 191] width 371 height 25
type textarea "**********"
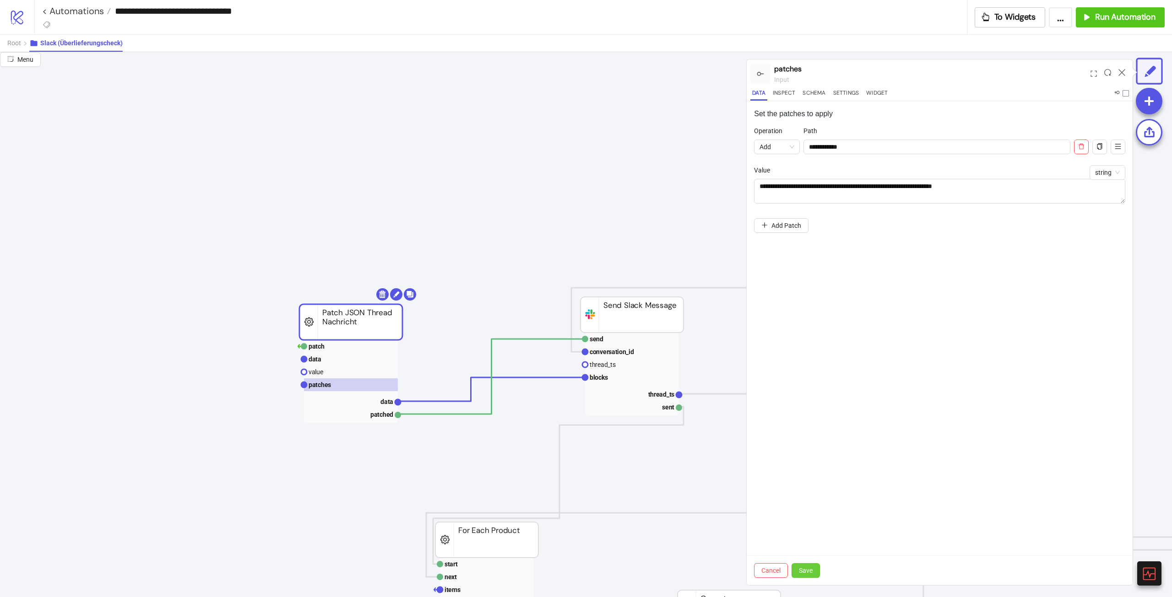
click at [801, 573] on span "Save" at bounding box center [806, 570] width 14 height 7
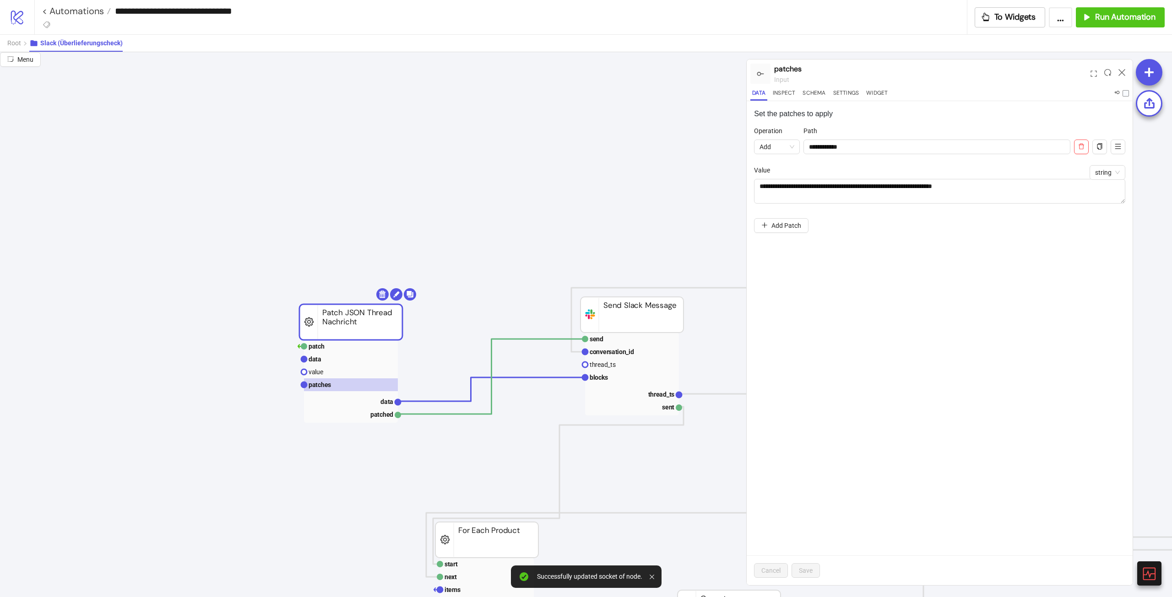
click at [890, 337] on div "**********" at bounding box center [940, 343] width 386 height 484
click at [1127, 68] on div at bounding box center [1122, 73] width 14 height 25
click at [1123, 70] on icon at bounding box center [1122, 72] width 7 height 7
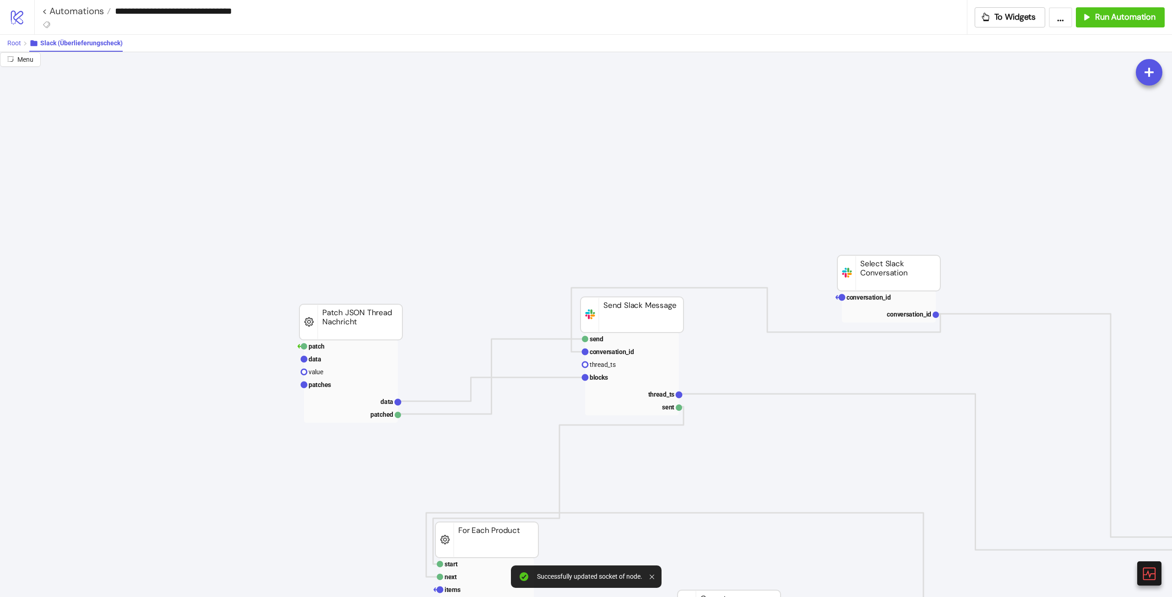
click at [13, 43] on span "Root" at bounding box center [14, 42] width 14 height 7
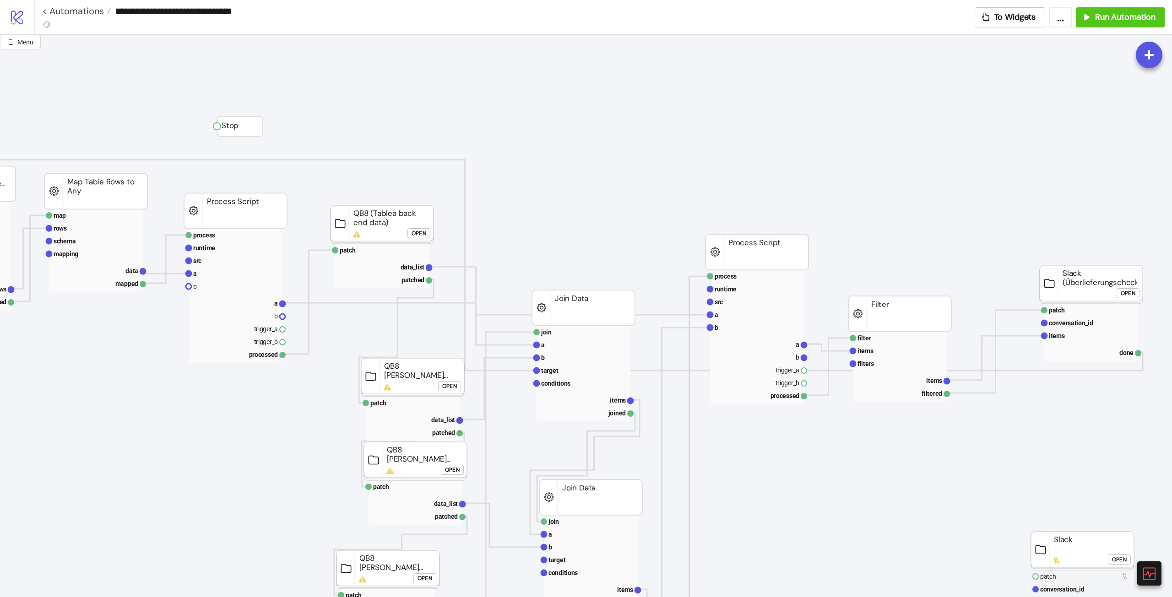
scroll to position [0, 0]
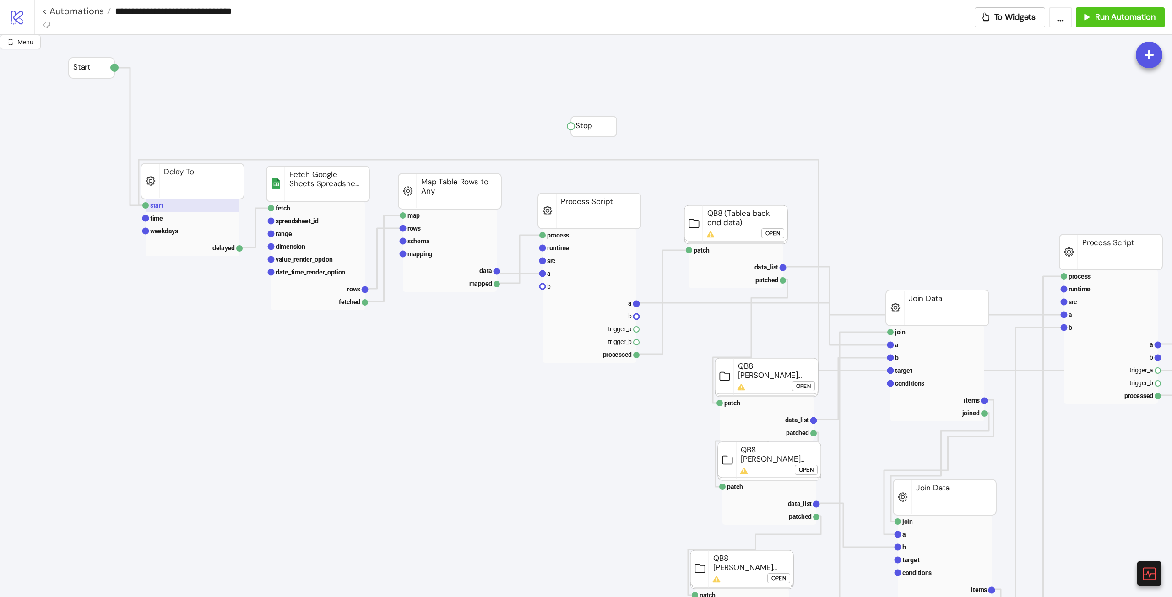
click at [210, 208] on rect at bounding box center [193, 205] width 94 height 13
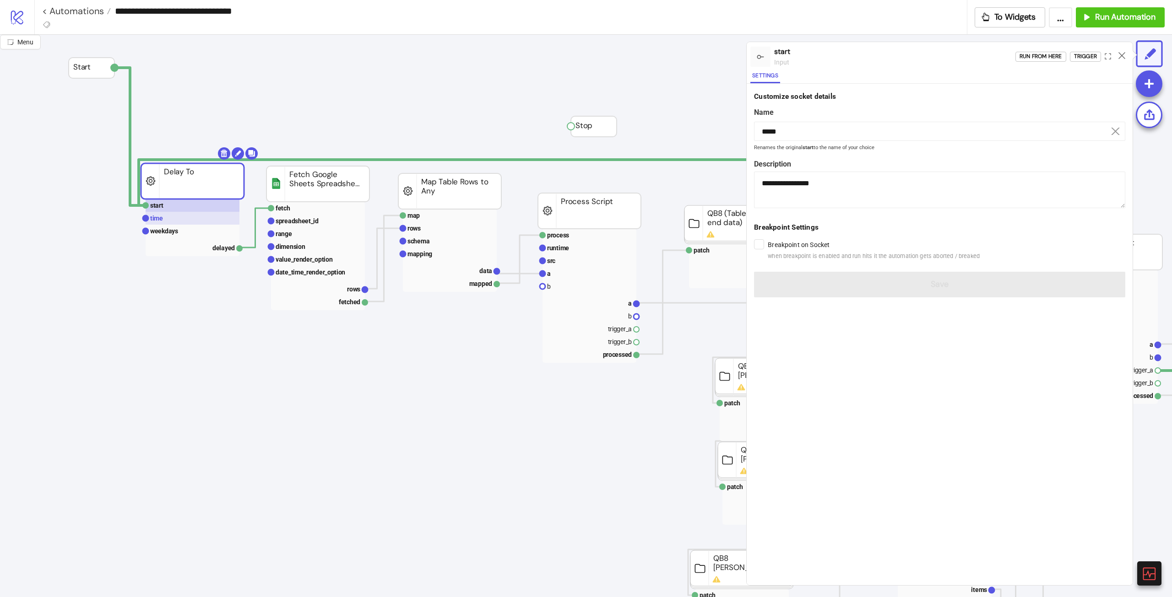
click at [195, 215] on rect at bounding box center [193, 218] width 94 height 13
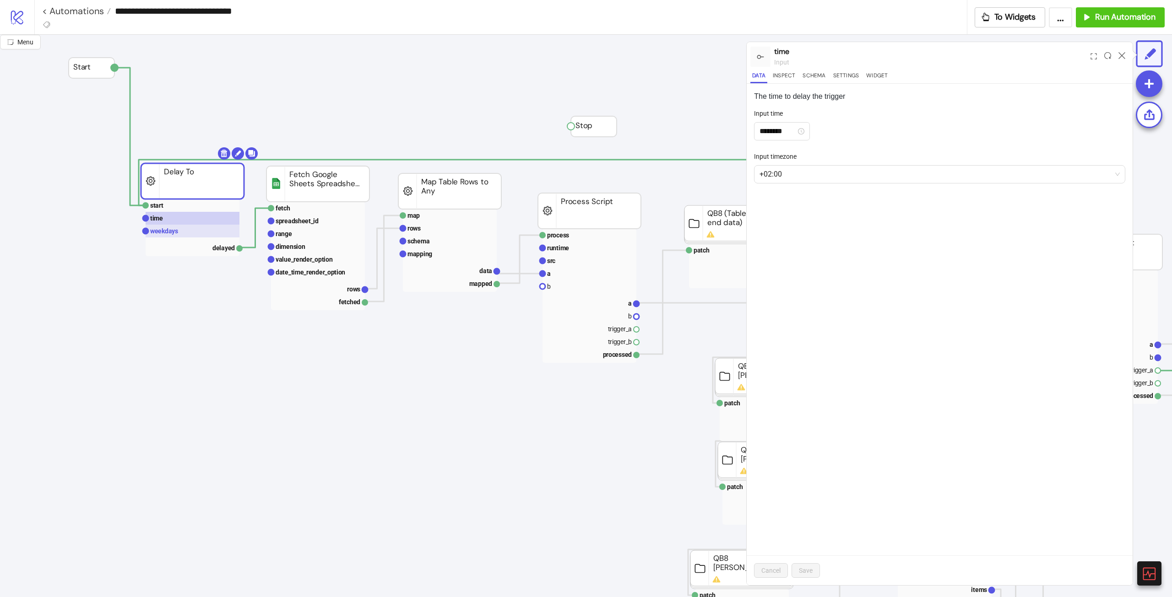
click at [196, 233] on rect at bounding box center [193, 231] width 94 height 13
click at [212, 199] on rect at bounding box center [192, 181] width 103 height 36
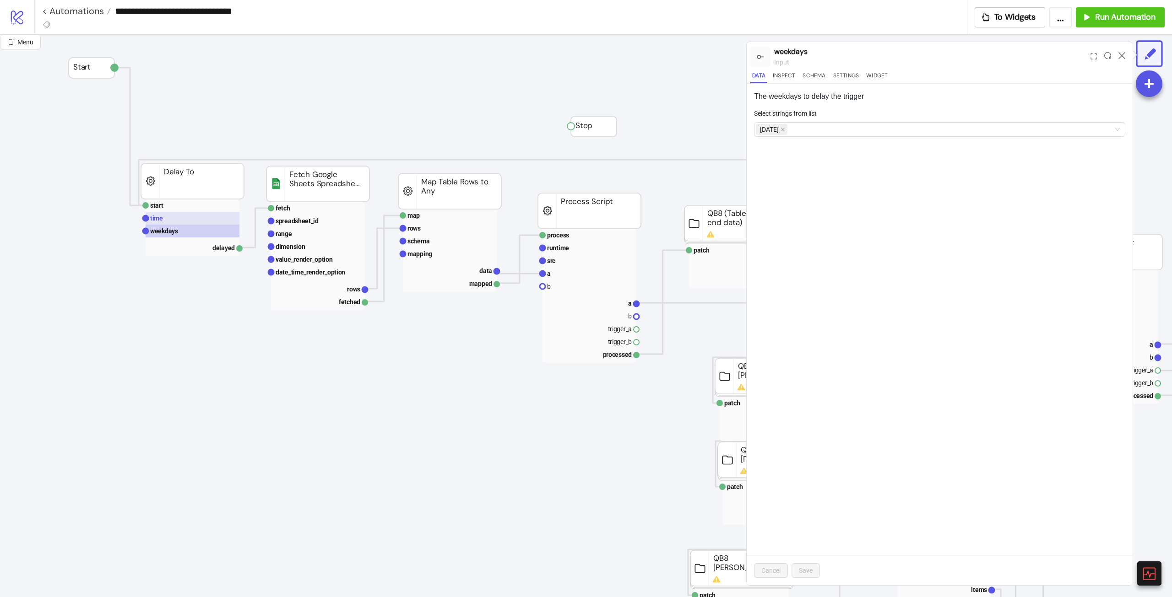
drag, startPoint x: 203, startPoint y: 205, endPoint x: 195, endPoint y: 212, distance: 10.7
click at [203, 206] on rect at bounding box center [193, 205] width 94 height 13
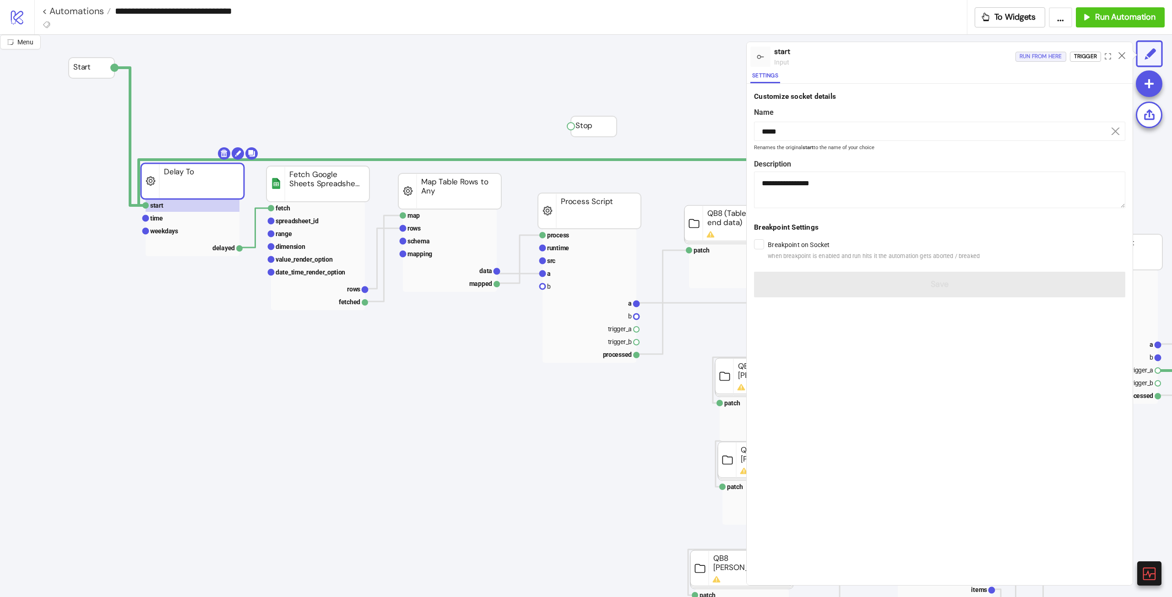
click at [1032, 60] on div "Run from here" at bounding box center [1041, 56] width 43 height 11
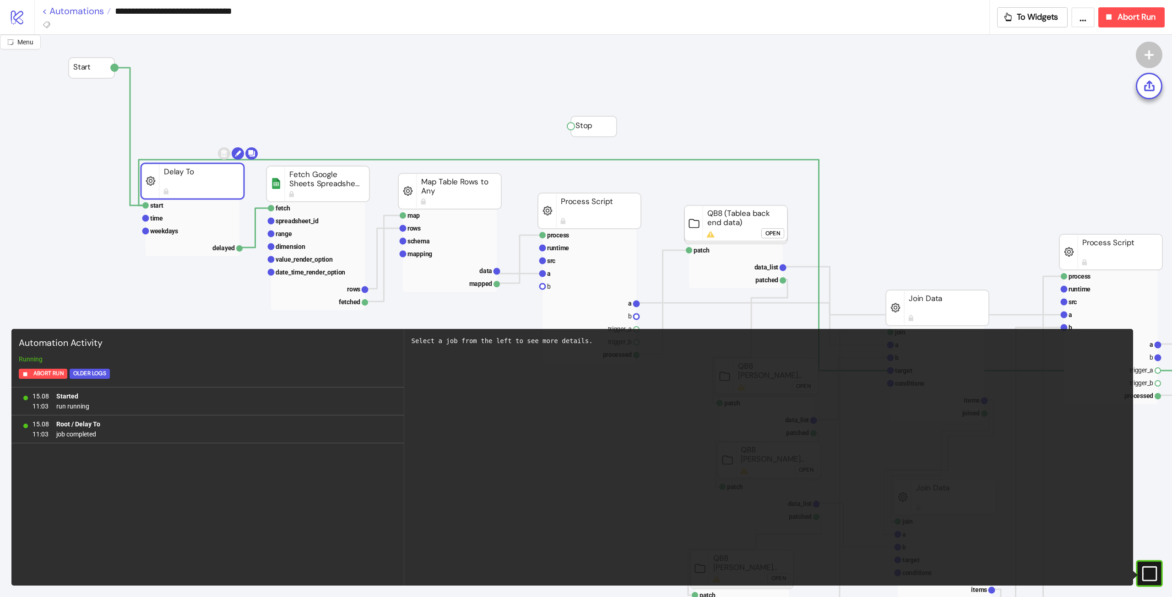
click at [79, 13] on link "< Automations" at bounding box center [76, 10] width 69 height 9
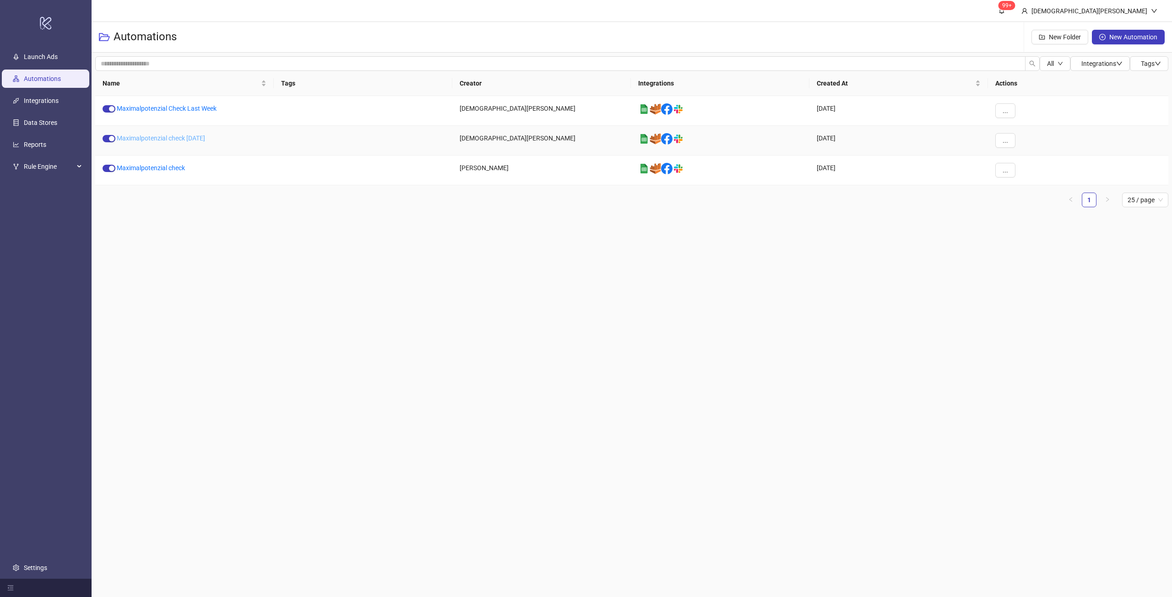
click at [184, 139] on link "Maximalpotenzial check Friday" at bounding box center [161, 138] width 88 height 7
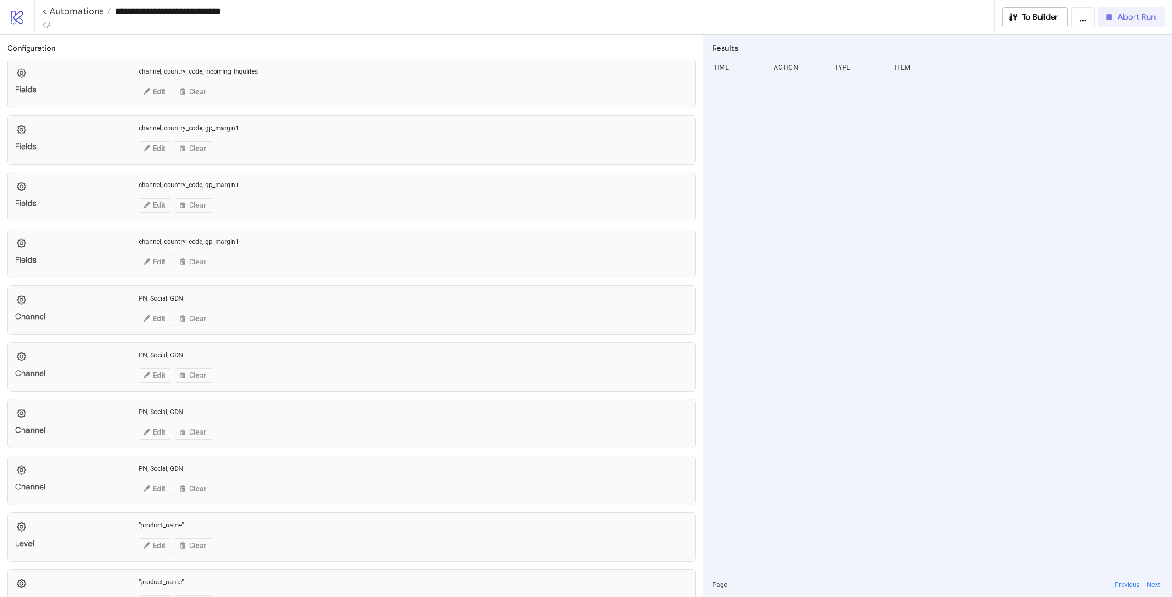
click at [1116, 14] on div "Abort Run" at bounding box center [1130, 17] width 52 height 11
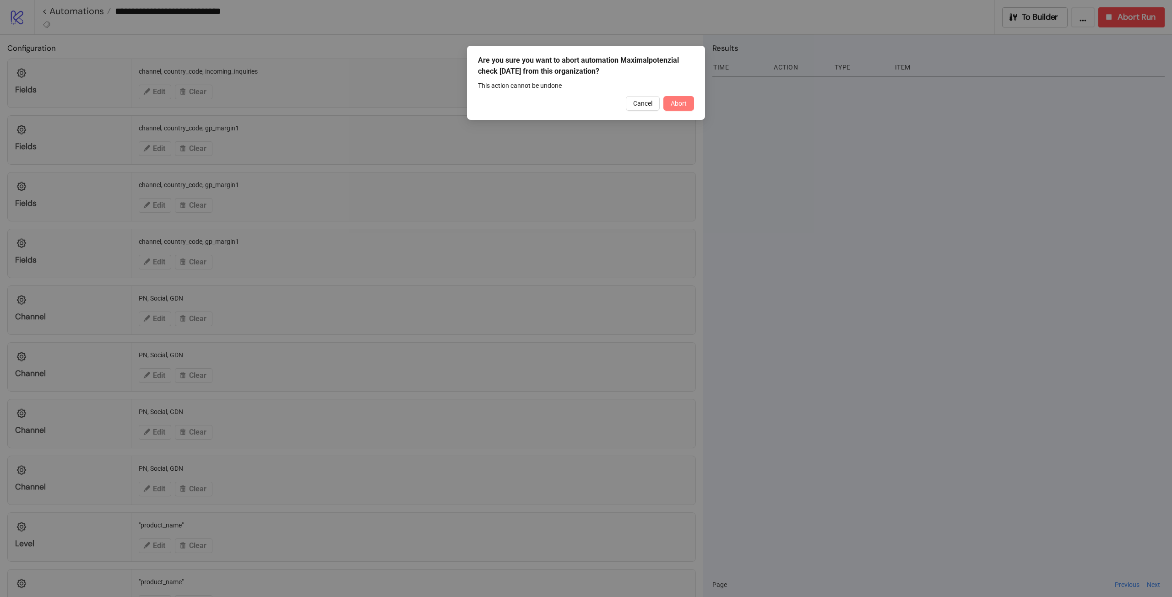
click at [692, 99] on button "Abort" at bounding box center [678, 103] width 31 height 15
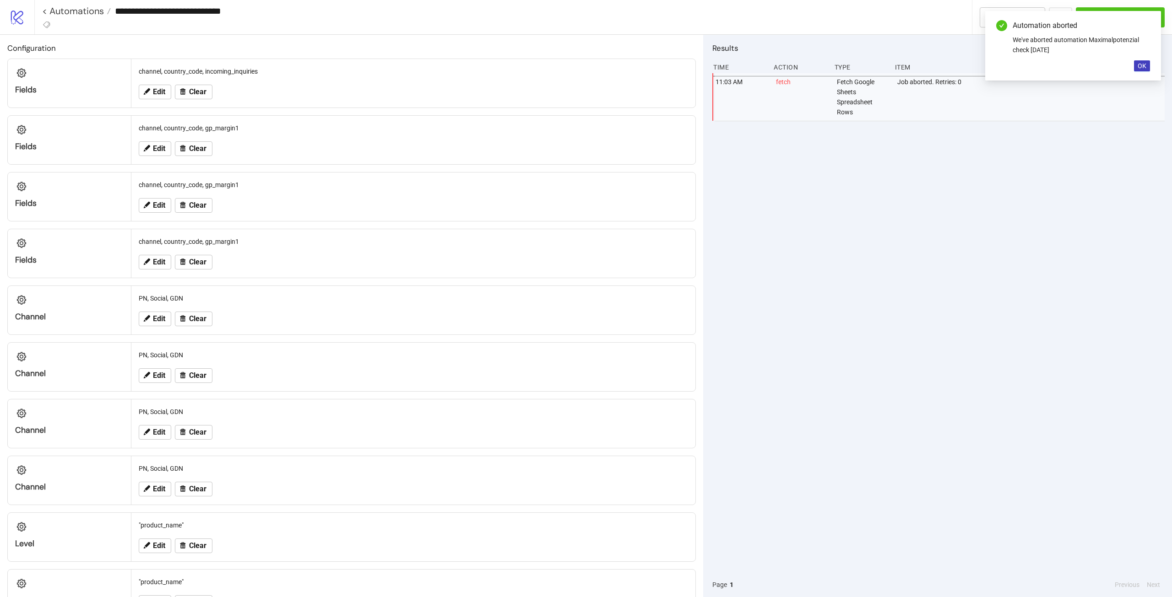
click at [192, 10] on input "**********" at bounding box center [541, 11] width 861 height 14
type input "**********"
click at [939, 257] on div "11:03 AM fetch Fetch Google Sheets Spreadsheet Rows Job aborted. Retries: 0" at bounding box center [938, 323] width 452 height 500
click at [1144, 63] on span "OK" at bounding box center [1142, 65] width 9 height 7
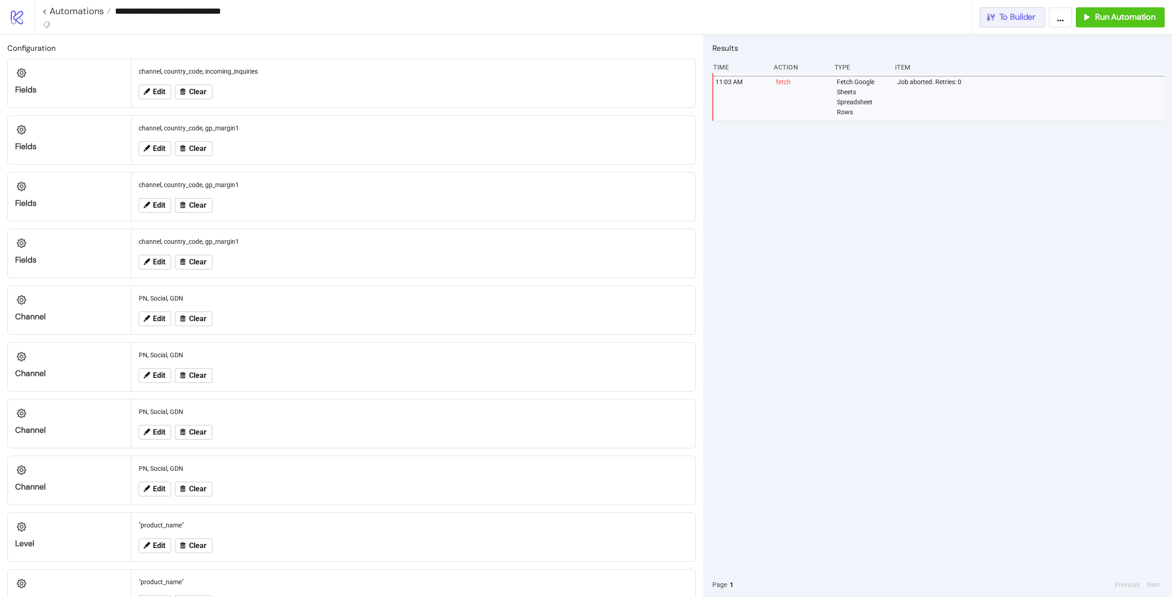
click at [995, 26] on button "To Builder" at bounding box center [1013, 17] width 66 height 20
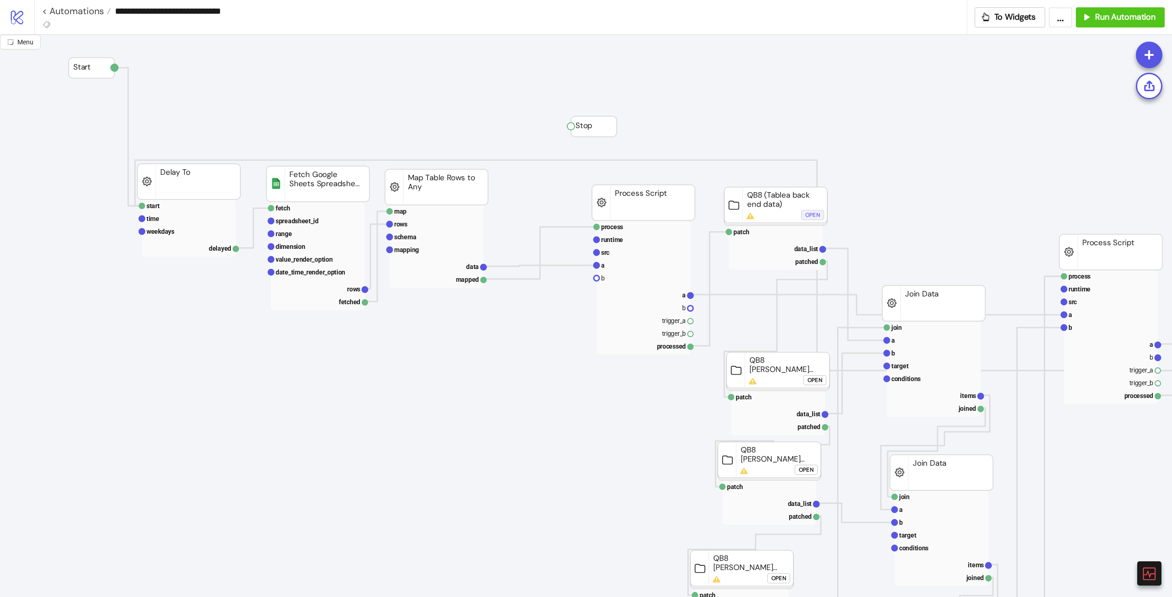
click at [812, 217] on div "Open" at bounding box center [812, 215] width 15 height 11
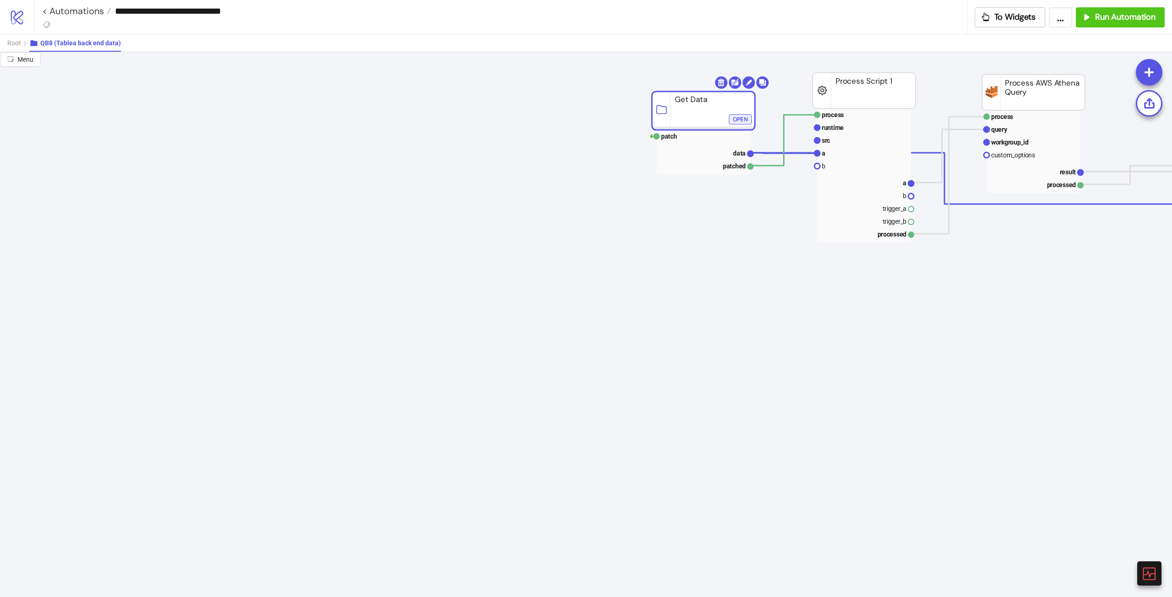
click at [739, 119] on div "Open" at bounding box center [740, 119] width 15 height 11
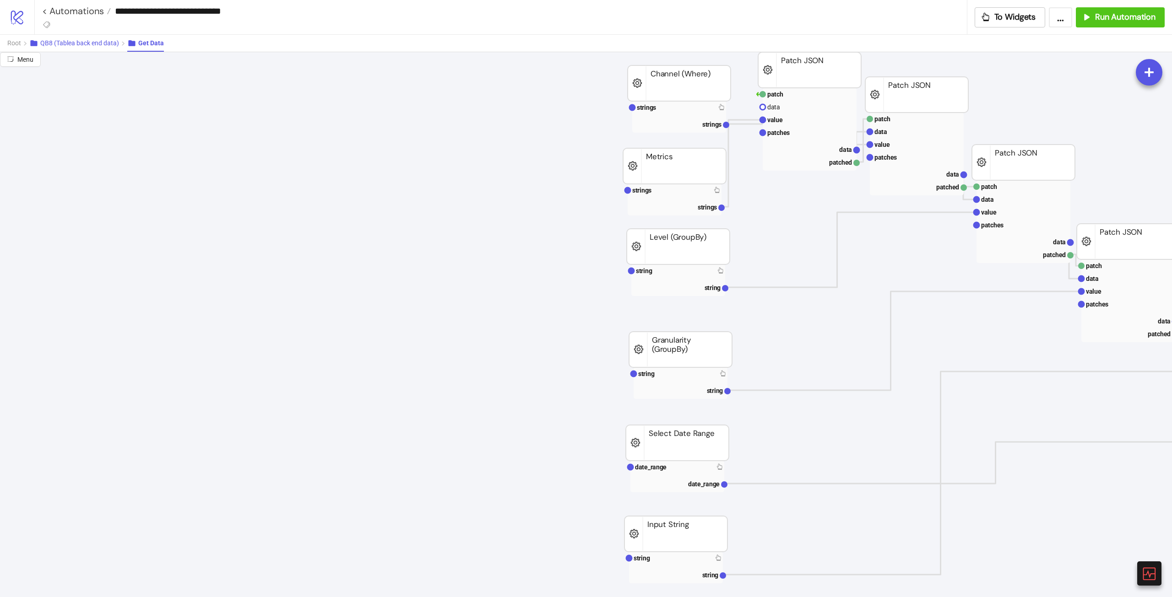
click at [76, 43] on span "QB8 (Tablea back end data)" at bounding box center [79, 42] width 79 height 7
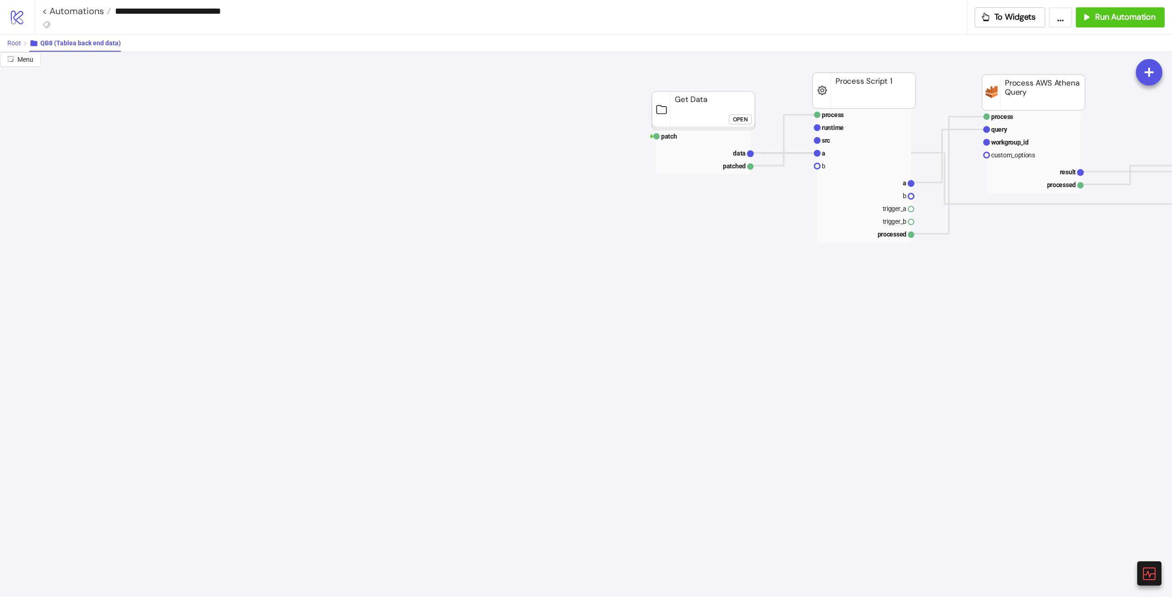
click at [14, 43] on span "Root" at bounding box center [14, 42] width 14 height 7
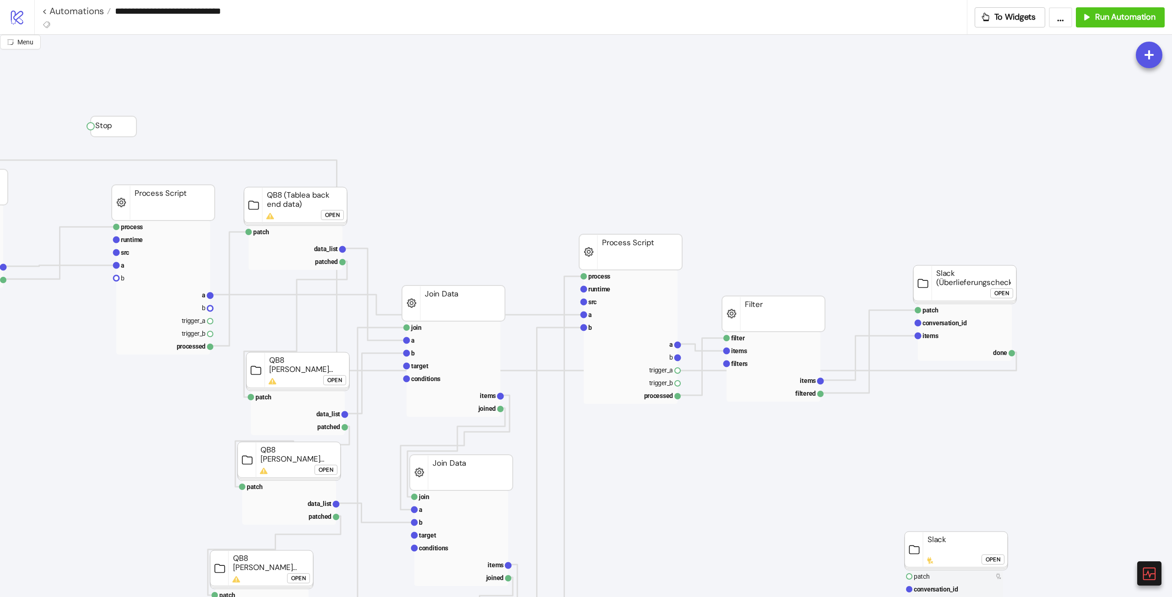
scroll to position [0, 656]
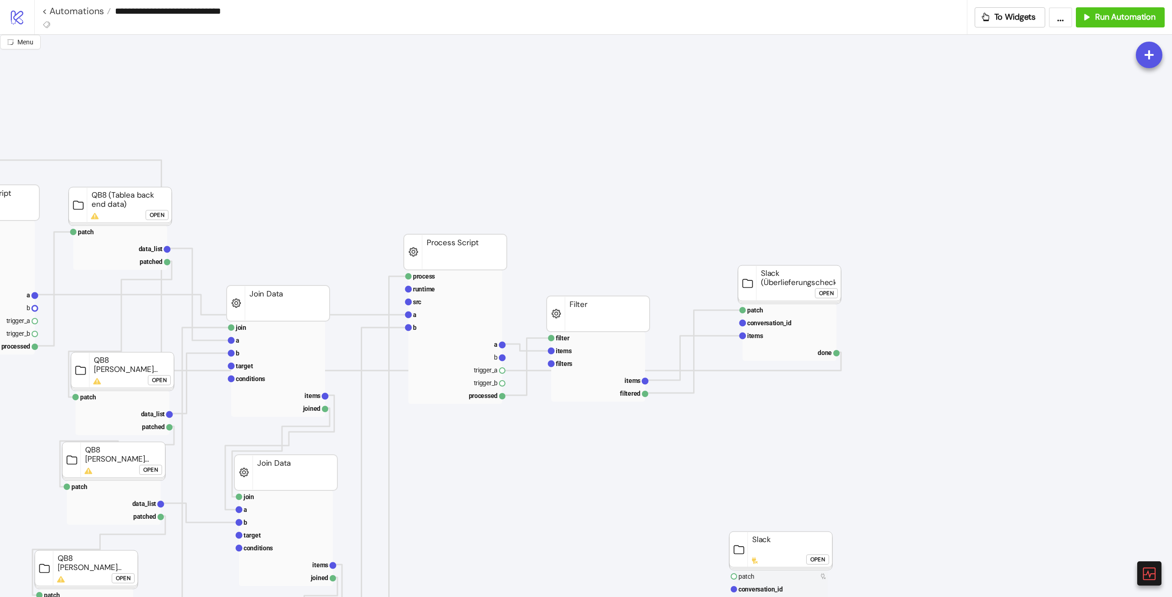
click at [828, 298] on div "Open" at bounding box center [826, 293] width 15 height 11
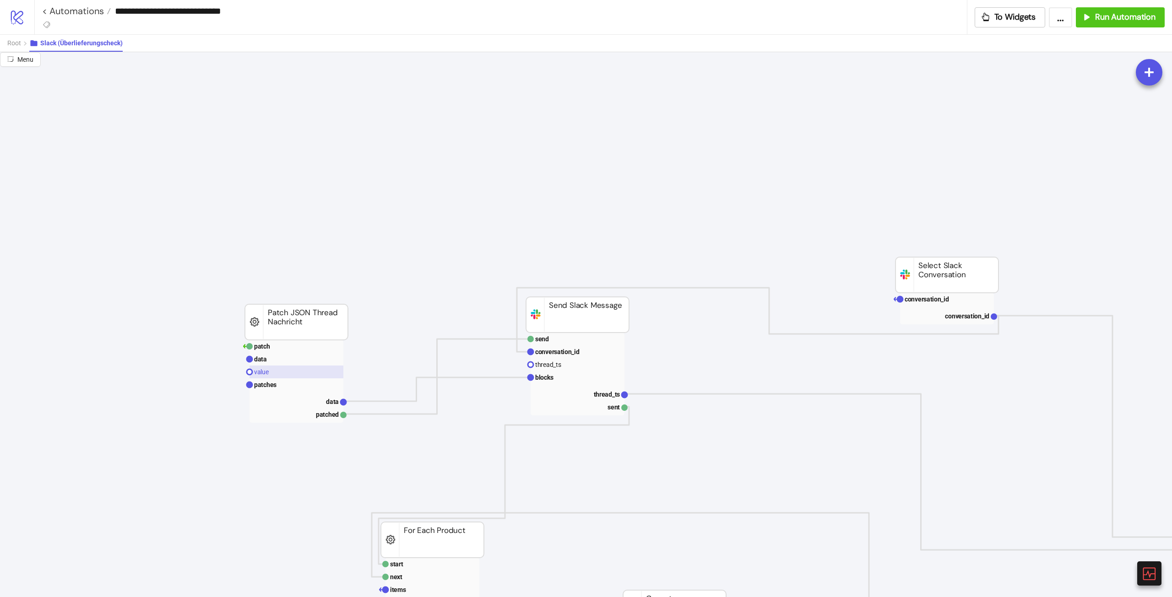
click at [266, 378] on rect at bounding box center [297, 372] width 94 height 13
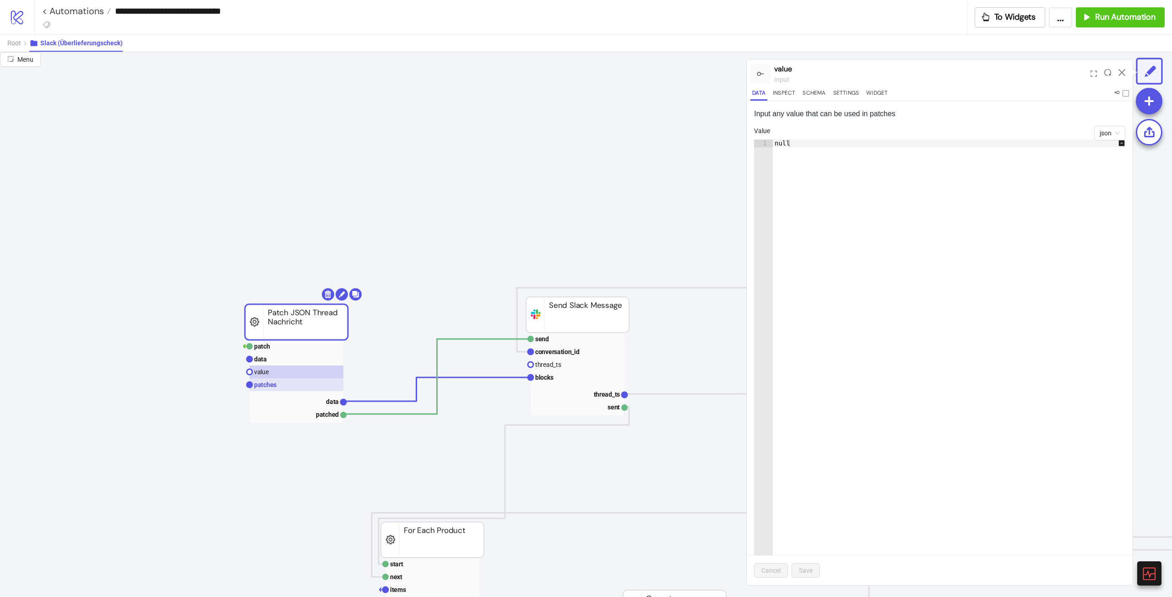
click at [268, 383] on text "patches" at bounding box center [265, 384] width 22 height 7
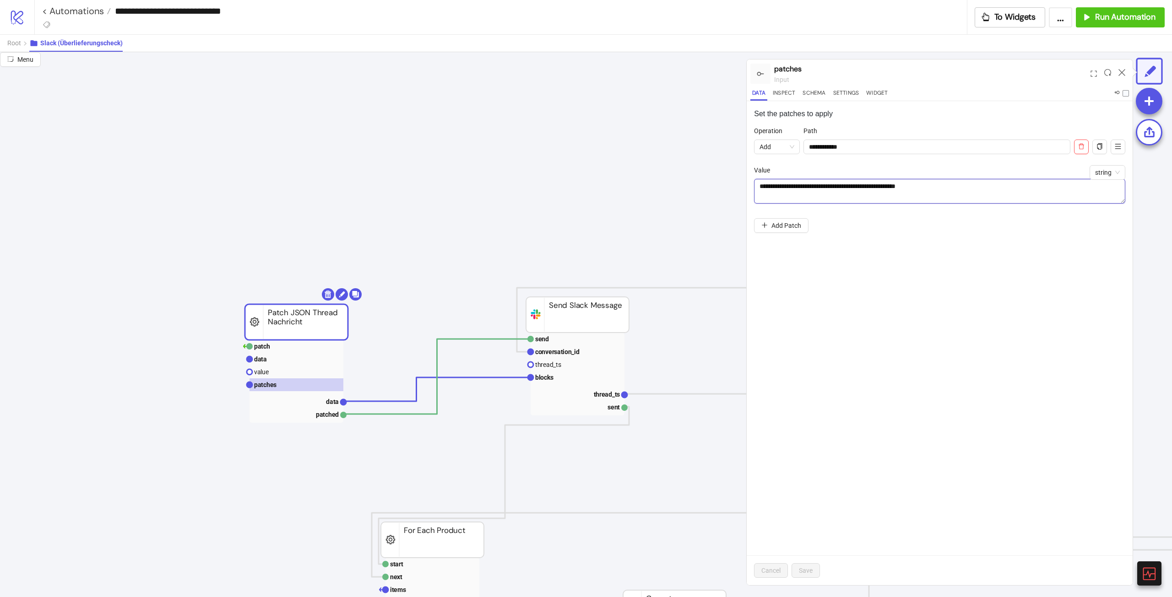
click at [821, 187] on textarea "**********" at bounding box center [939, 191] width 371 height 25
click at [771, 185] on textarea "**********" at bounding box center [939, 191] width 371 height 25
click at [965, 179] on textarea "**********" at bounding box center [939, 191] width 371 height 25
drag, startPoint x: 951, startPoint y: 185, endPoint x: 917, endPoint y: 189, distance: 34.9
click at [917, 189] on textarea "**********" at bounding box center [939, 191] width 371 height 25
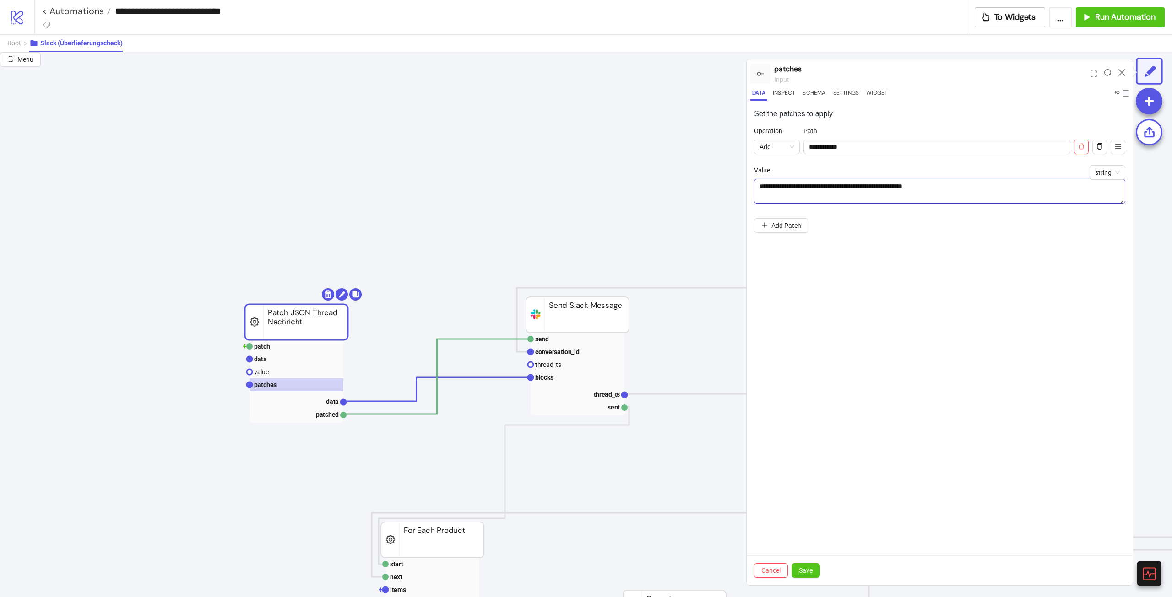
type textarea "**********"
drag, startPoint x: 998, startPoint y: 368, endPoint x: 1003, endPoint y: 365, distance: 5.3
click at [999, 366] on div "**********" at bounding box center [940, 343] width 386 height 484
click at [808, 568] on span "Save" at bounding box center [806, 570] width 14 height 7
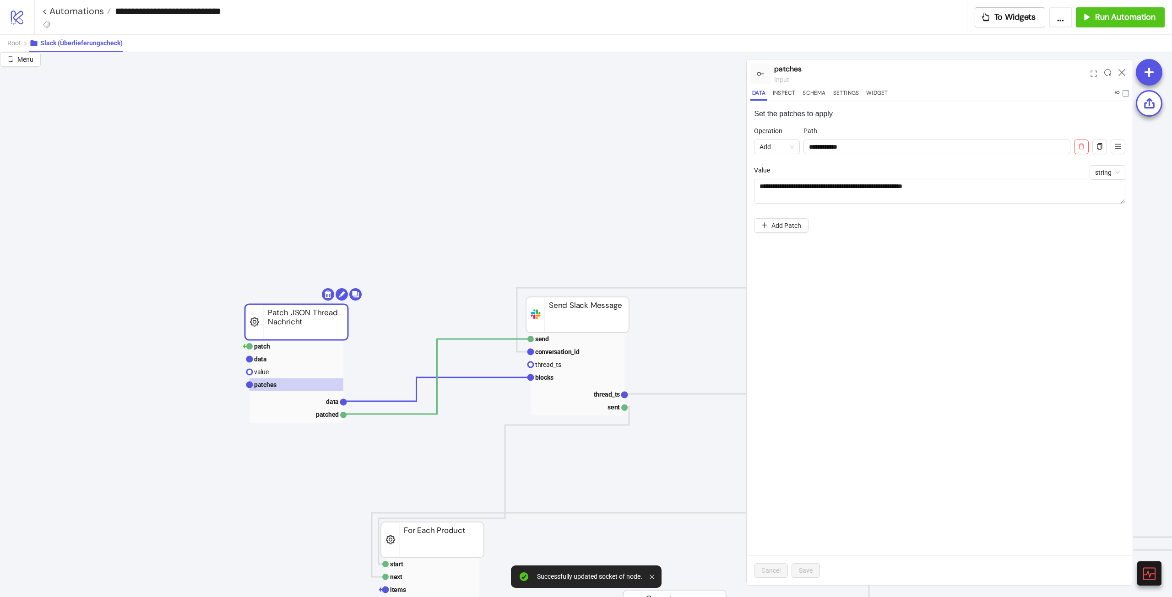
click at [966, 311] on div "**********" at bounding box center [940, 343] width 386 height 484
click at [1122, 74] on icon at bounding box center [1122, 72] width 7 height 7
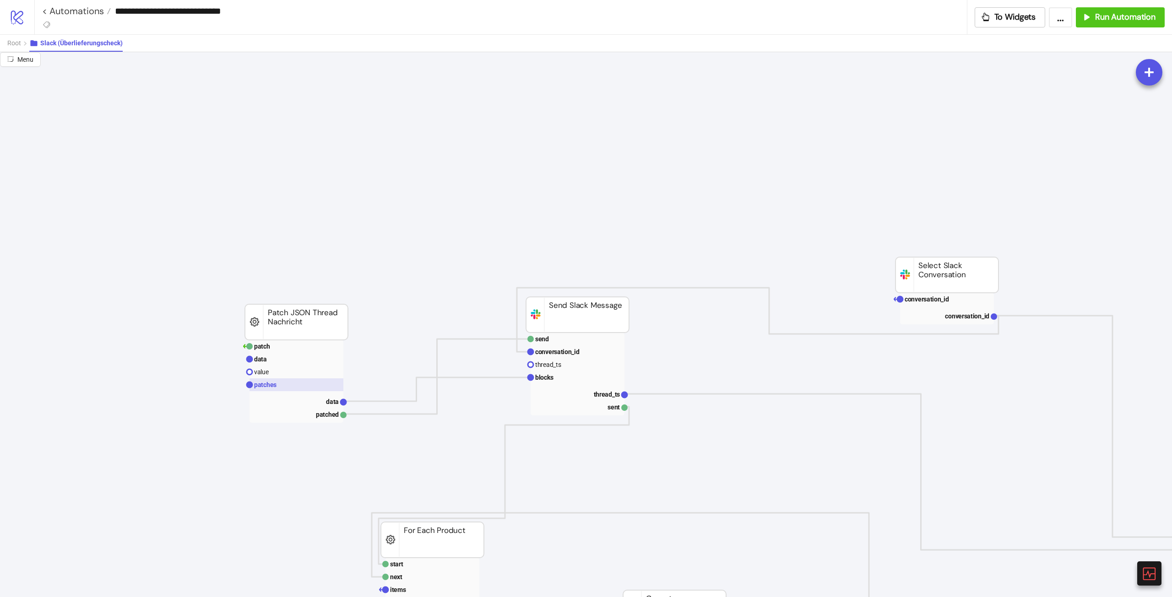
click at [292, 380] on rect at bounding box center [297, 385] width 94 height 13
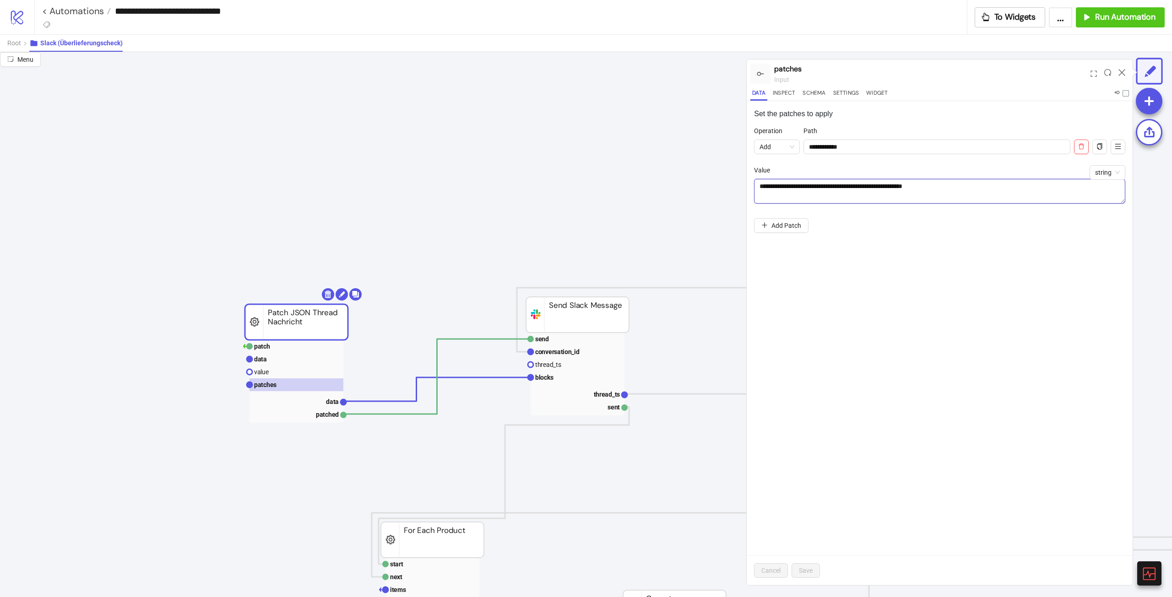
click at [910, 188] on textarea "**********" at bounding box center [939, 191] width 371 height 25
type textarea "**********"
click at [979, 246] on div "**********" at bounding box center [940, 343] width 386 height 484
click at [824, 570] on div "Cancel Save" at bounding box center [940, 571] width 386 height 30
click at [819, 573] on button "Save" at bounding box center [806, 571] width 28 height 15
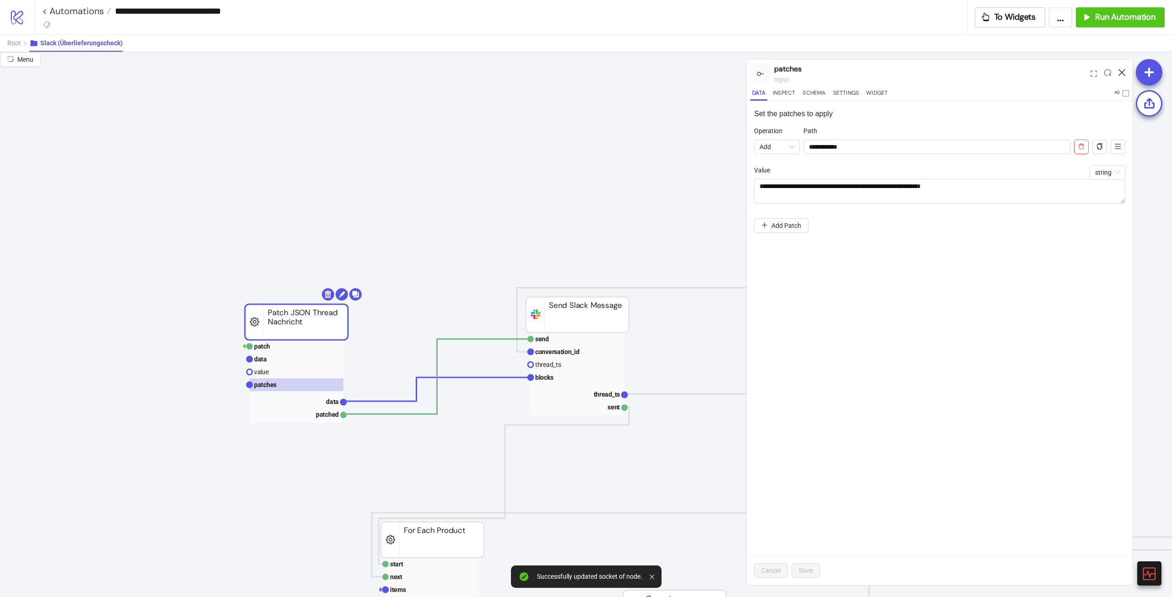
click at [1121, 70] on icon at bounding box center [1122, 72] width 7 height 7
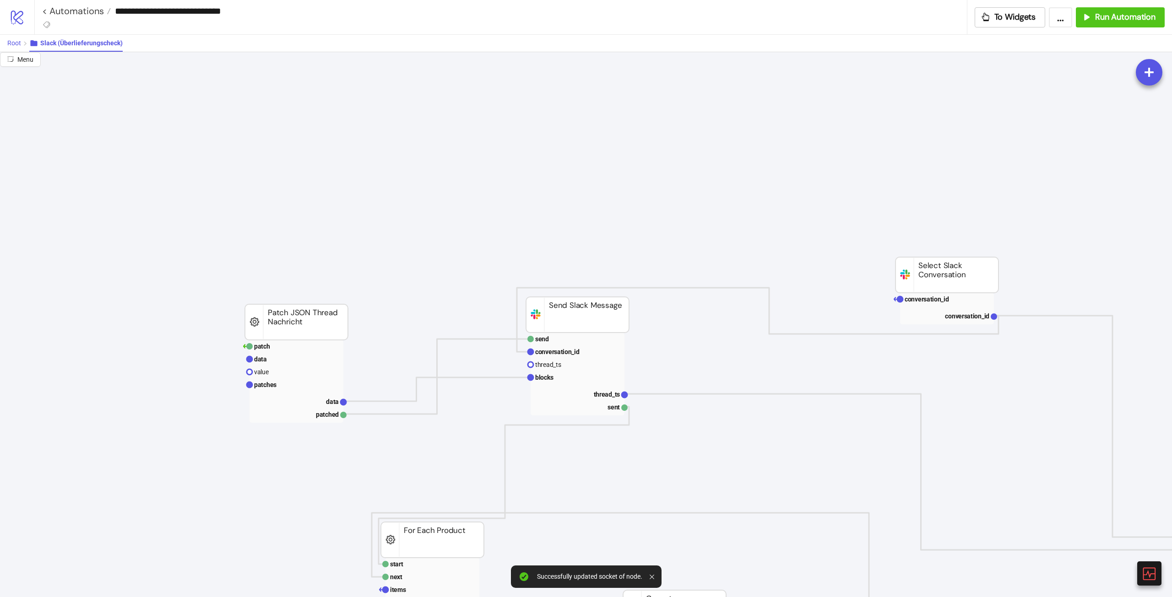
click at [21, 43] on span "Root" at bounding box center [14, 42] width 14 height 7
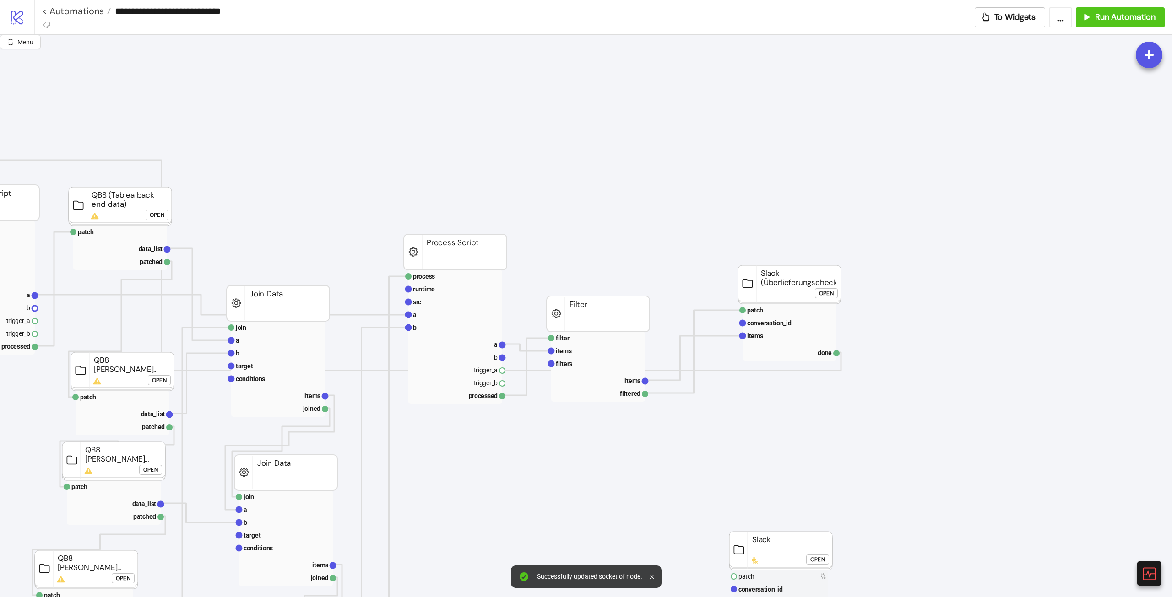
click at [652, 574] on div at bounding box center [654, 577] width 8 height 15
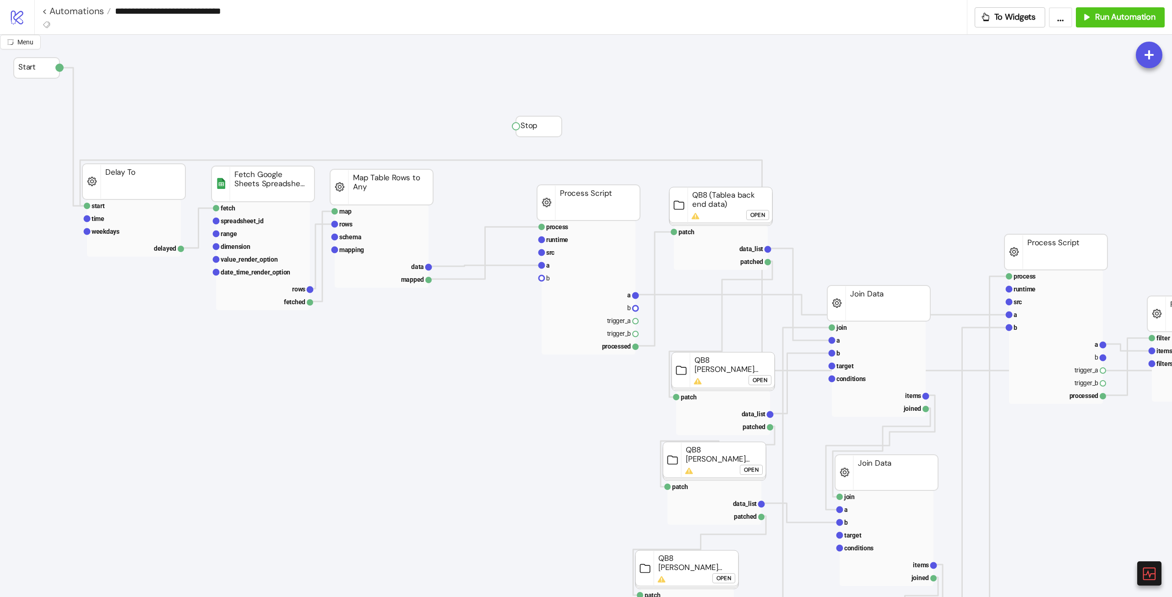
scroll to position [0, 53]
click at [71, 15] on link "< Automations" at bounding box center [76, 10] width 69 height 9
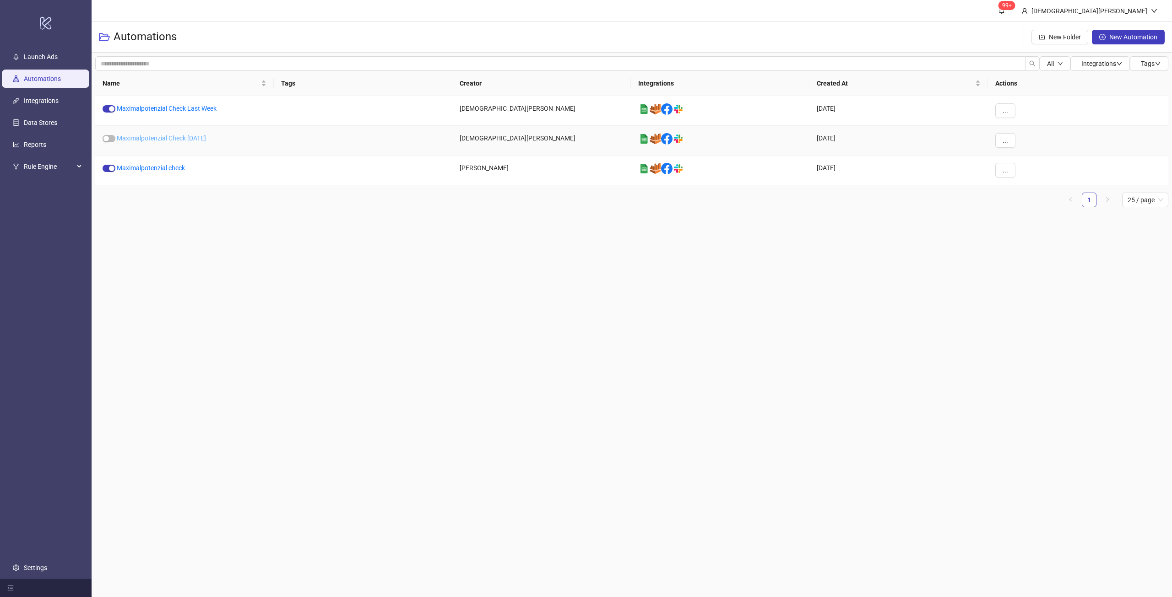
click at [156, 141] on link "Maximalpotenzial Check Friday" at bounding box center [161, 138] width 89 height 7
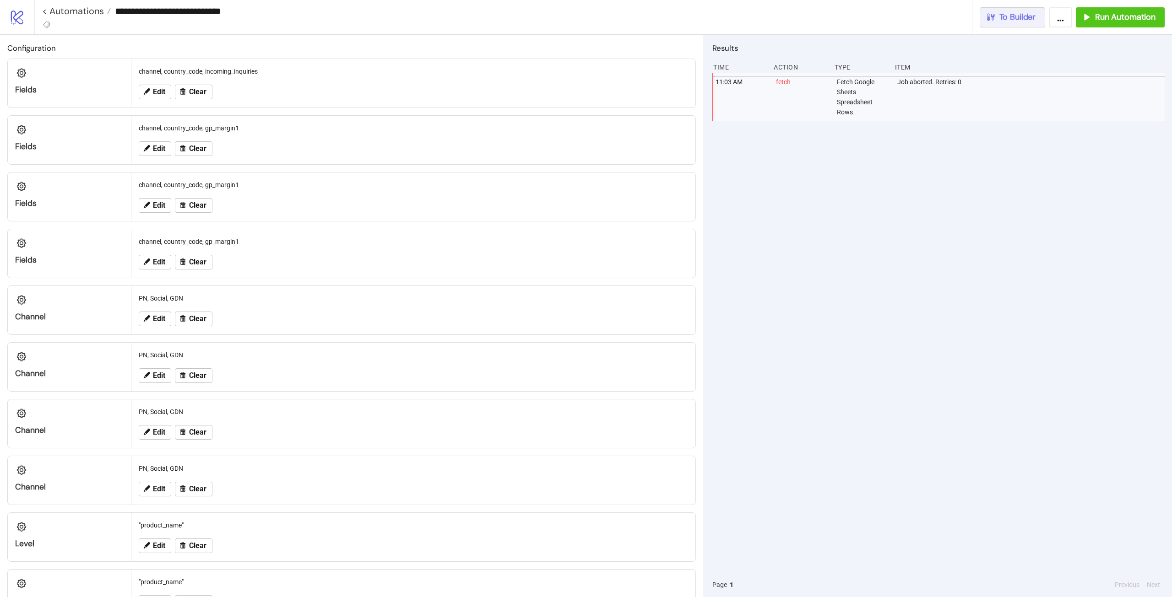
click at [1020, 16] on span "To Builder" at bounding box center [1017, 17] width 37 height 11
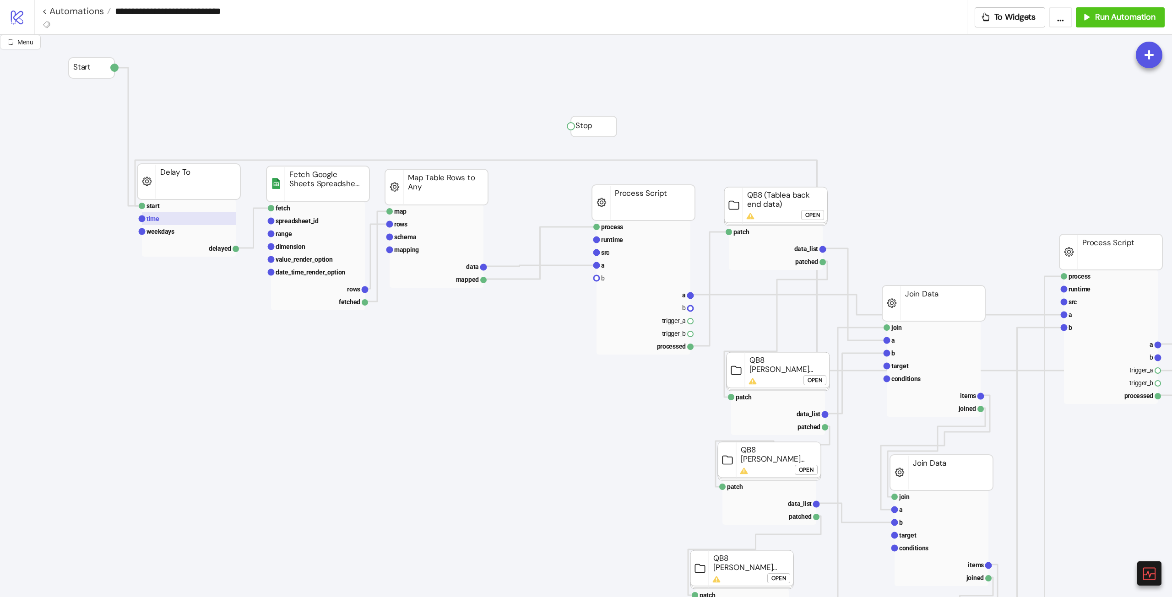
click at [184, 218] on rect at bounding box center [189, 218] width 94 height 13
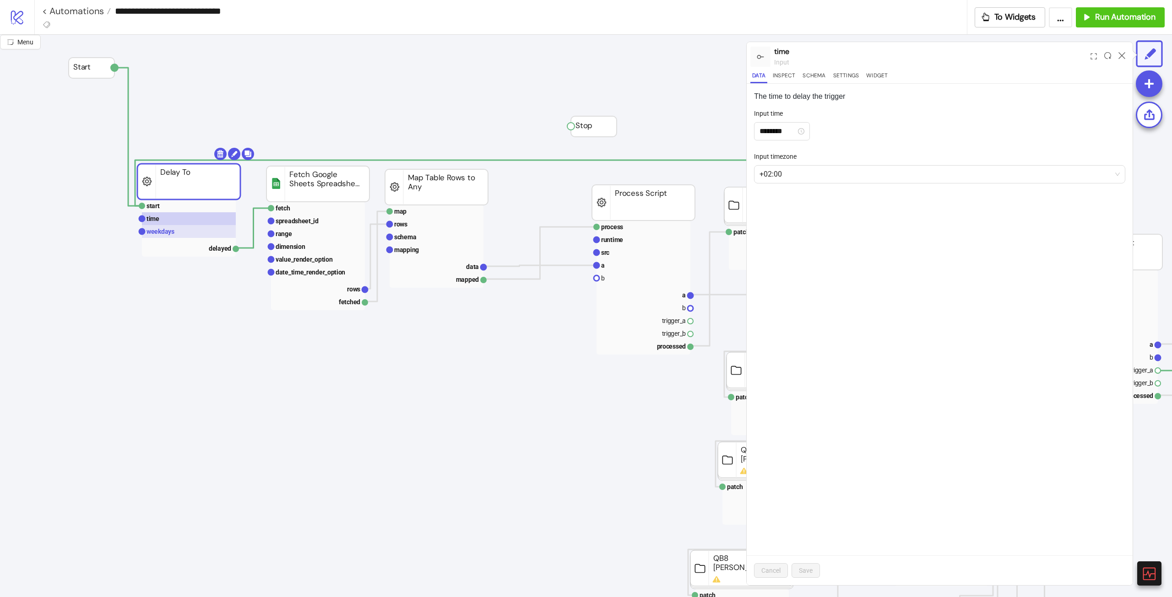
click at [176, 227] on rect at bounding box center [189, 231] width 94 height 13
click at [187, 213] on rect at bounding box center [189, 218] width 94 height 13
click at [191, 207] on rect at bounding box center [189, 206] width 94 height 13
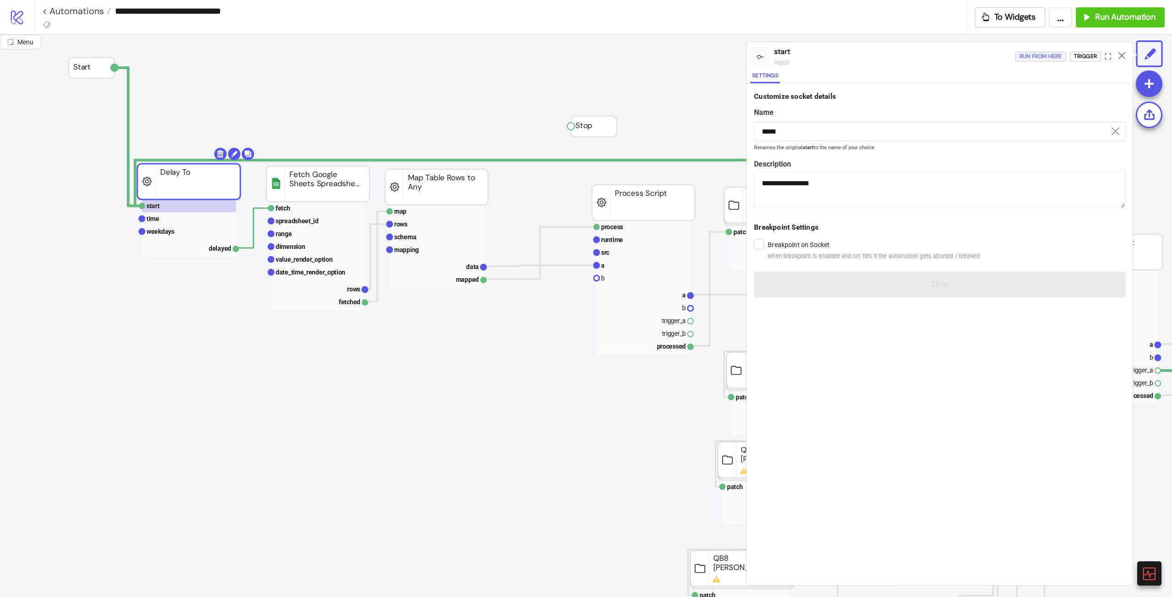
click at [1026, 54] on div "Run from here" at bounding box center [1041, 56] width 43 height 11
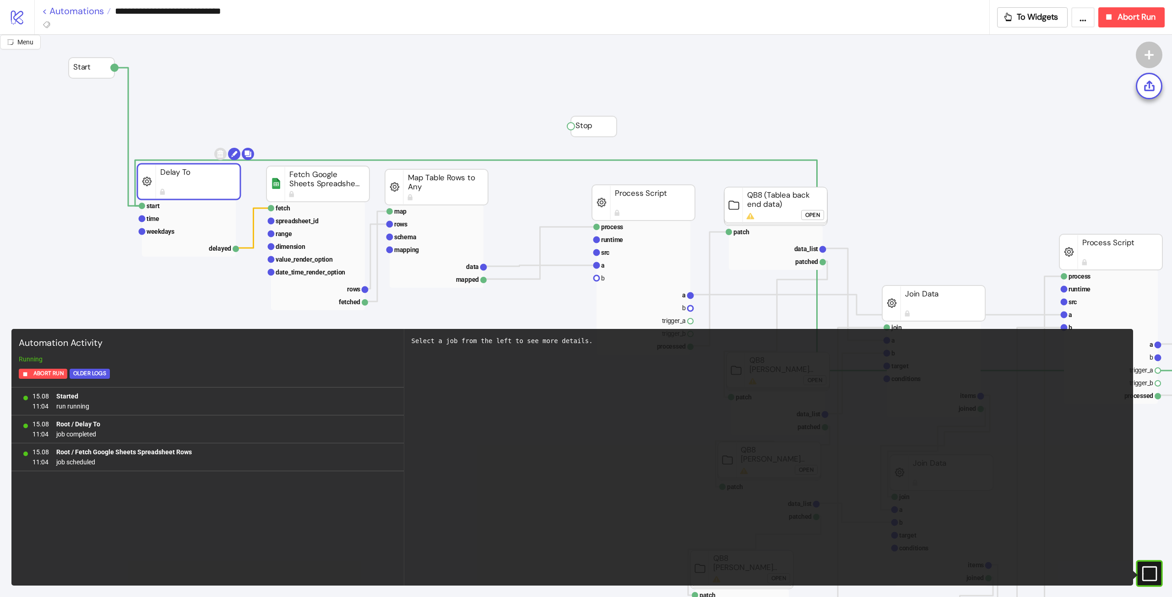
click at [76, 16] on link "< Automations" at bounding box center [76, 10] width 69 height 9
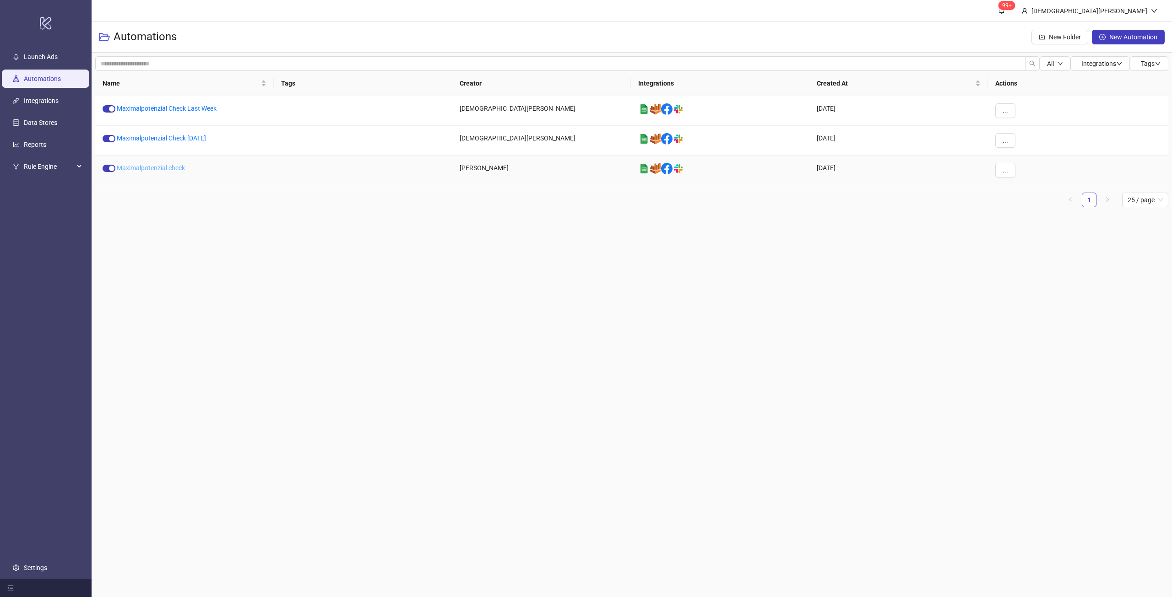
click at [142, 170] on link "Maximalpotenzial check" at bounding box center [151, 167] width 68 height 7
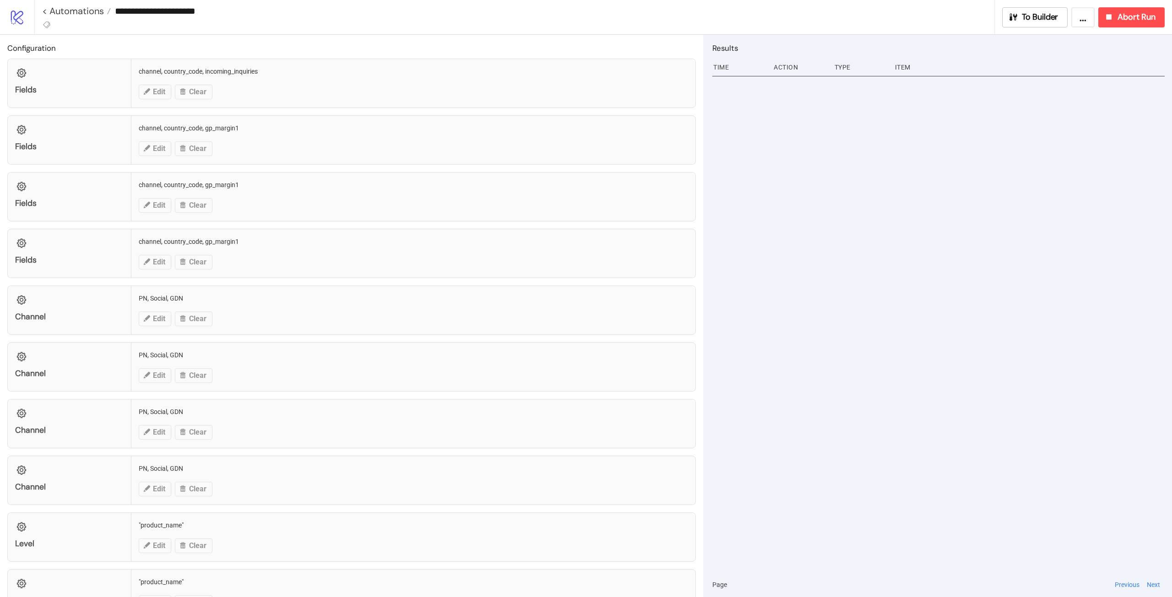
click at [193, 15] on input "**********" at bounding box center [553, 11] width 884 height 14
type input "**********"
click at [1135, 356] on div at bounding box center [938, 323] width 452 height 500
click at [958, 336] on div at bounding box center [938, 323] width 452 height 500
click at [1009, 16] on icon "button" at bounding box center [1013, 17] width 10 height 10
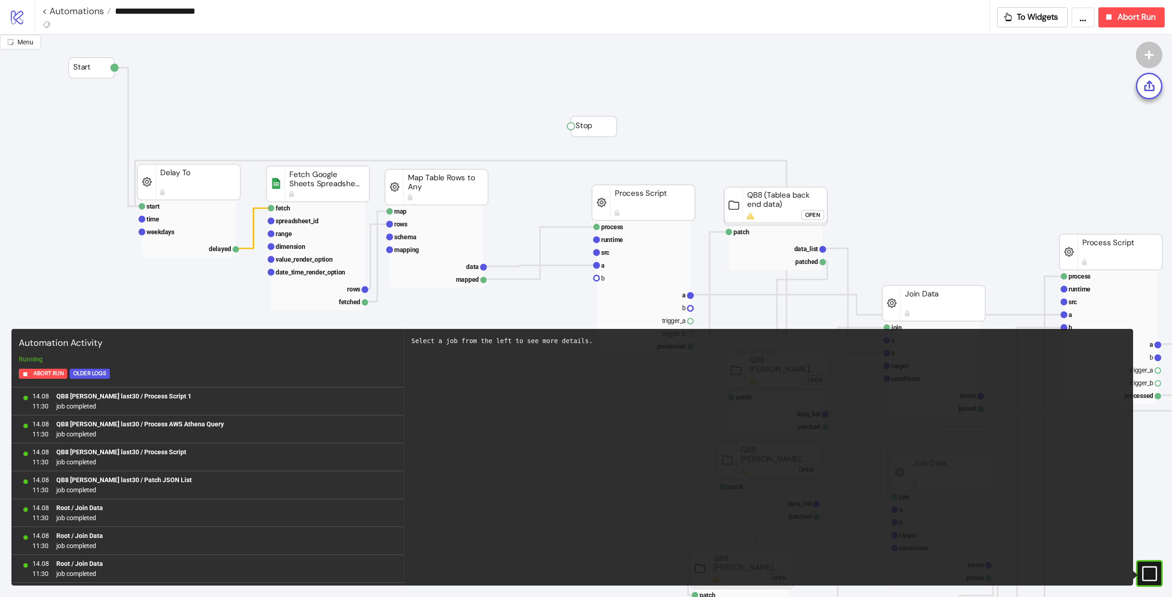
scroll to position [751, 0]
click at [1145, 577] on rect at bounding box center [1138, 574] width 14 height 14
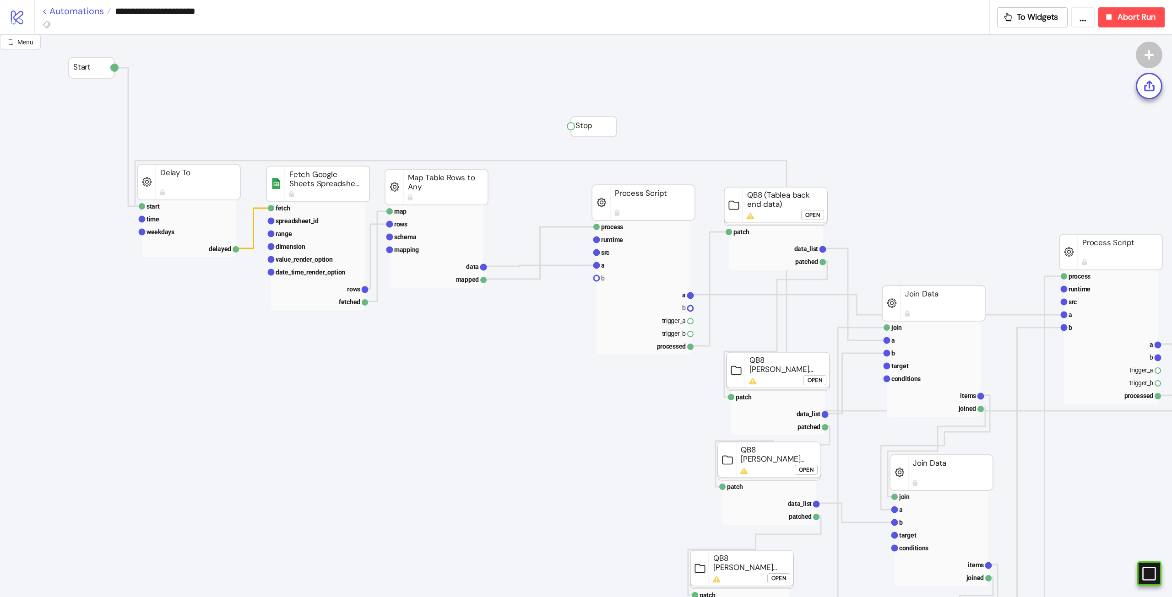
click at [82, 14] on link "< Automations" at bounding box center [76, 10] width 69 height 9
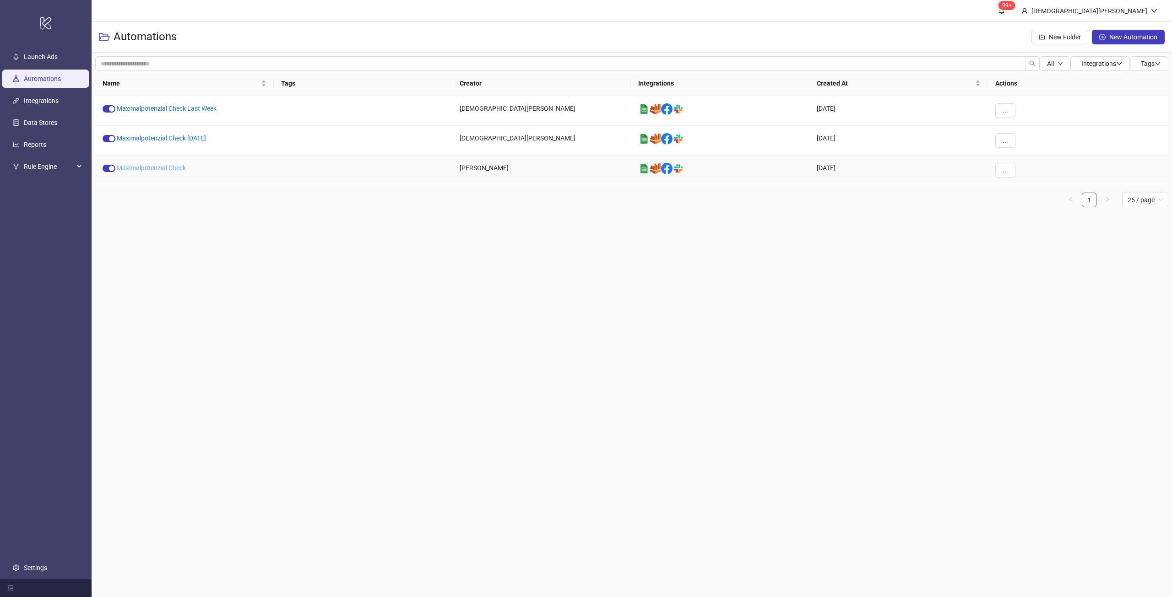
click at [170, 169] on link "Maximalpotenzial Check" at bounding box center [151, 167] width 69 height 7
click at [180, 139] on link "Maximalpotenzial Check Friday" at bounding box center [161, 138] width 89 height 7
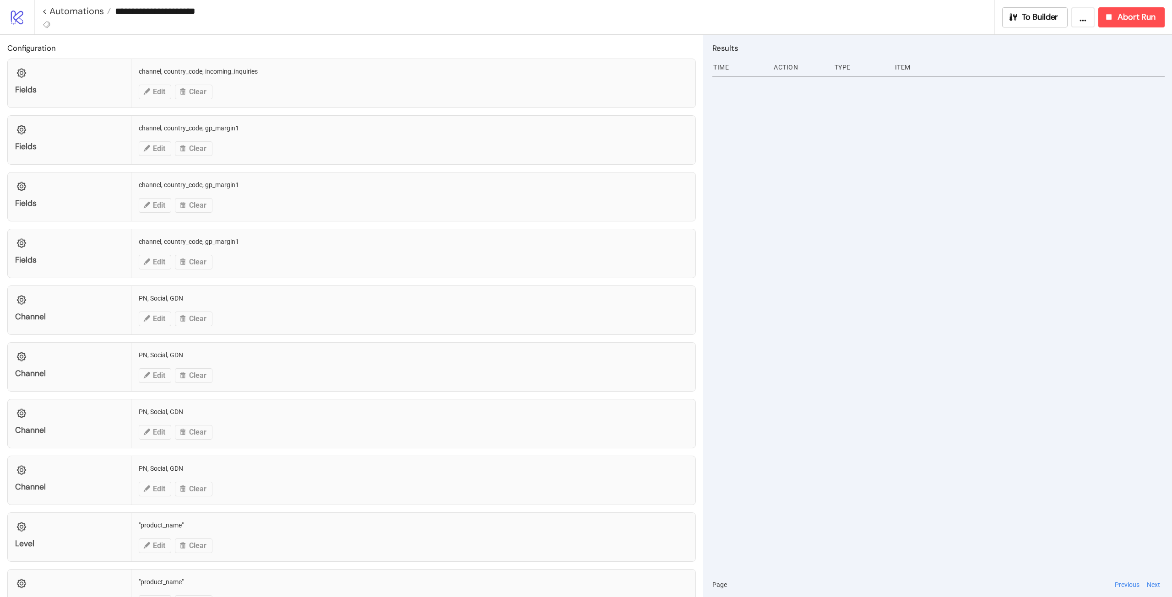
type input "**********"
click at [1041, 16] on span "To Builder" at bounding box center [1040, 17] width 37 height 11
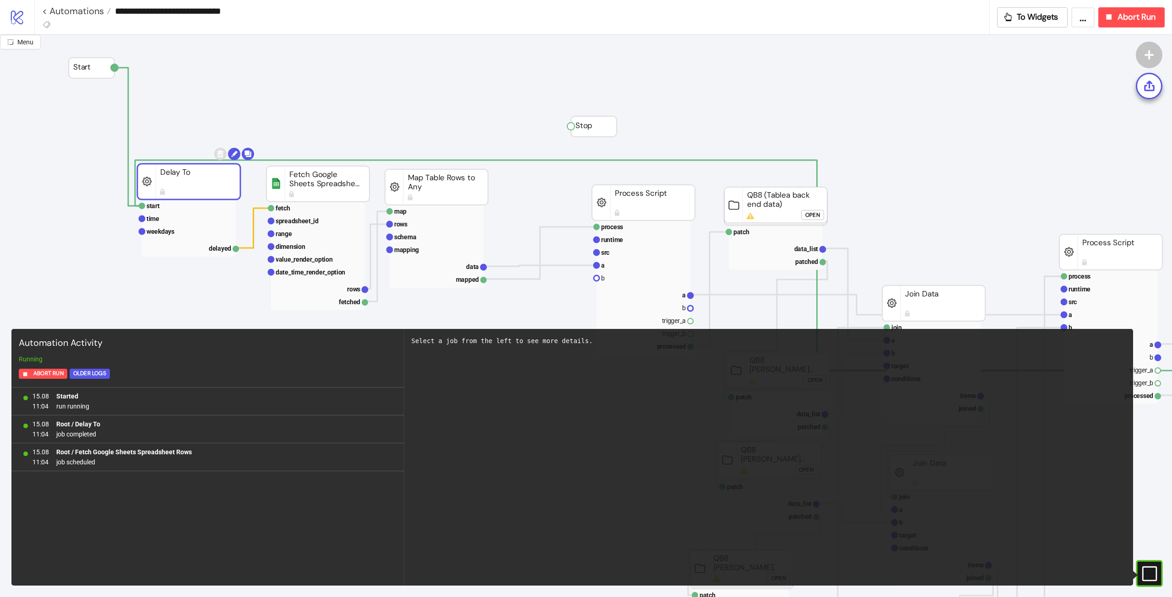
click at [1157, 579] on icon at bounding box center [1149, 573] width 15 height 15
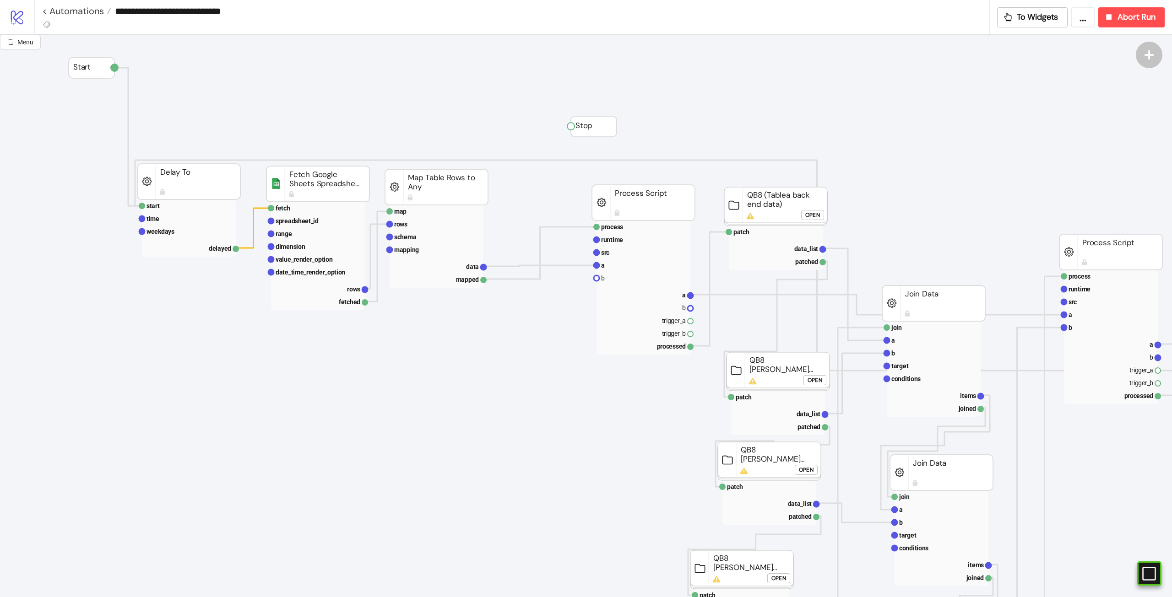
click at [773, 206] on rect at bounding box center [775, 206] width 103 height 38
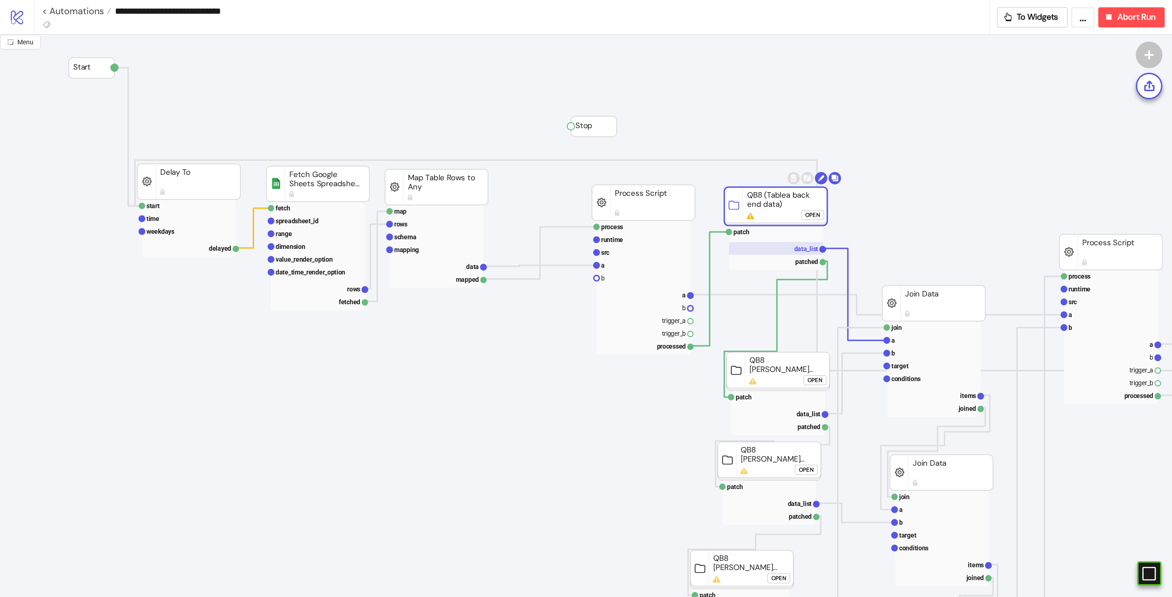
click at [800, 246] on text "data_list" at bounding box center [806, 248] width 24 height 7
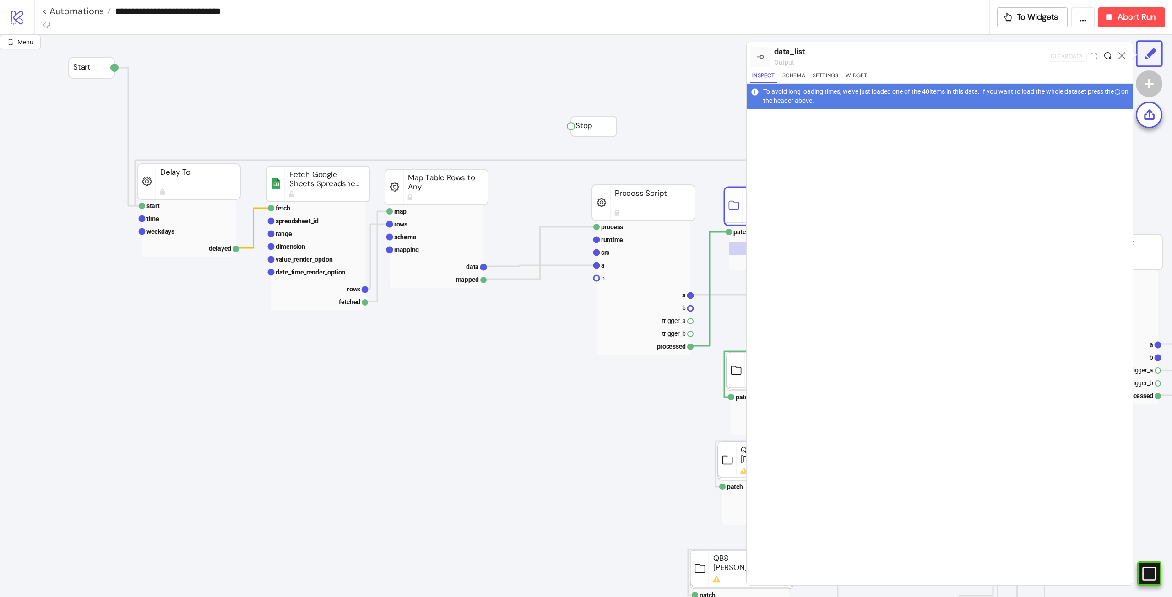
click at [1108, 56] on icon at bounding box center [1107, 55] width 7 height 7
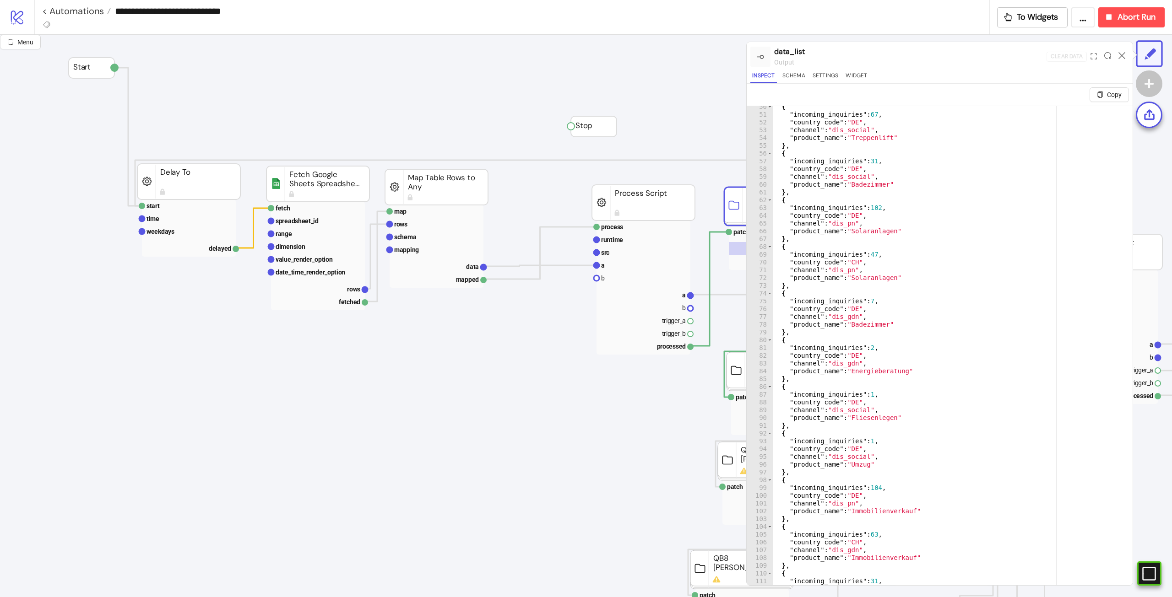
scroll to position [494, 0]
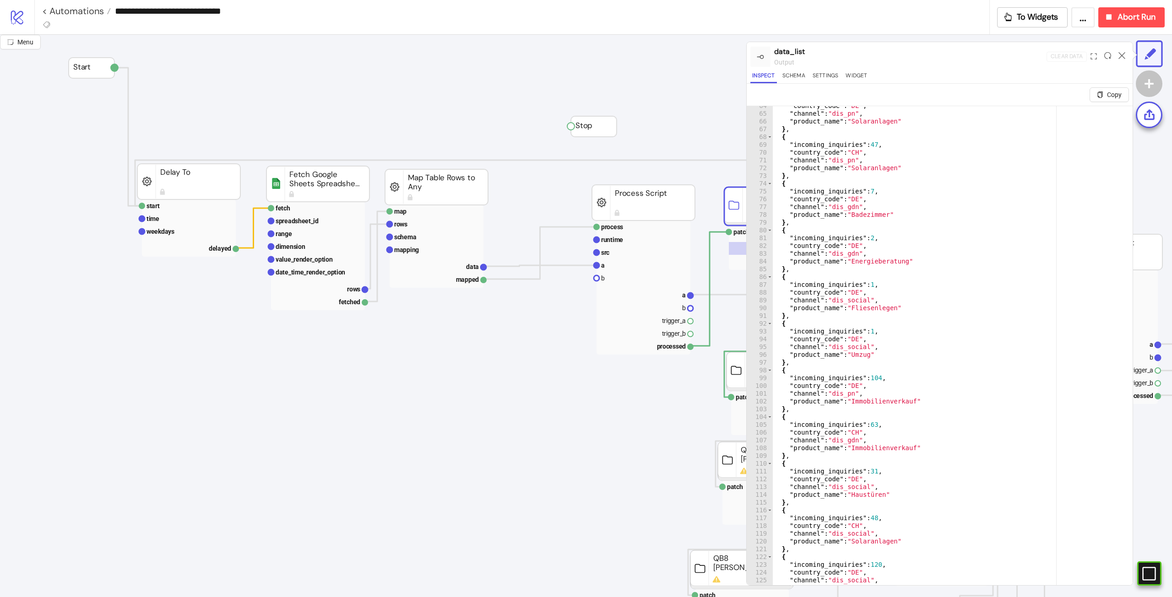
click at [1124, 53] on icon at bounding box center [1122, 55] width 7 height 7
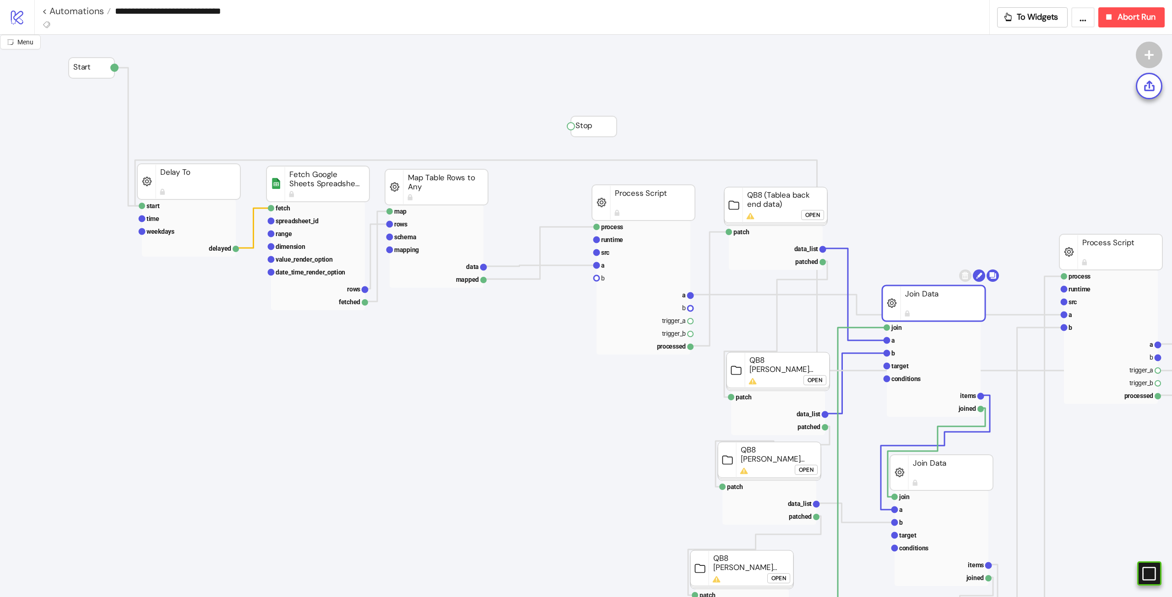
drag, startPoint x: 941, startPoint y: 291, endPoint x: 914, endPoint y: 318, distance: 37.9
click at [935, 288] on rect at bounding box center [933, 304] width 103 height 36
click at [911, 365] on rect at bounding box center [934, 366] width 94 height 13
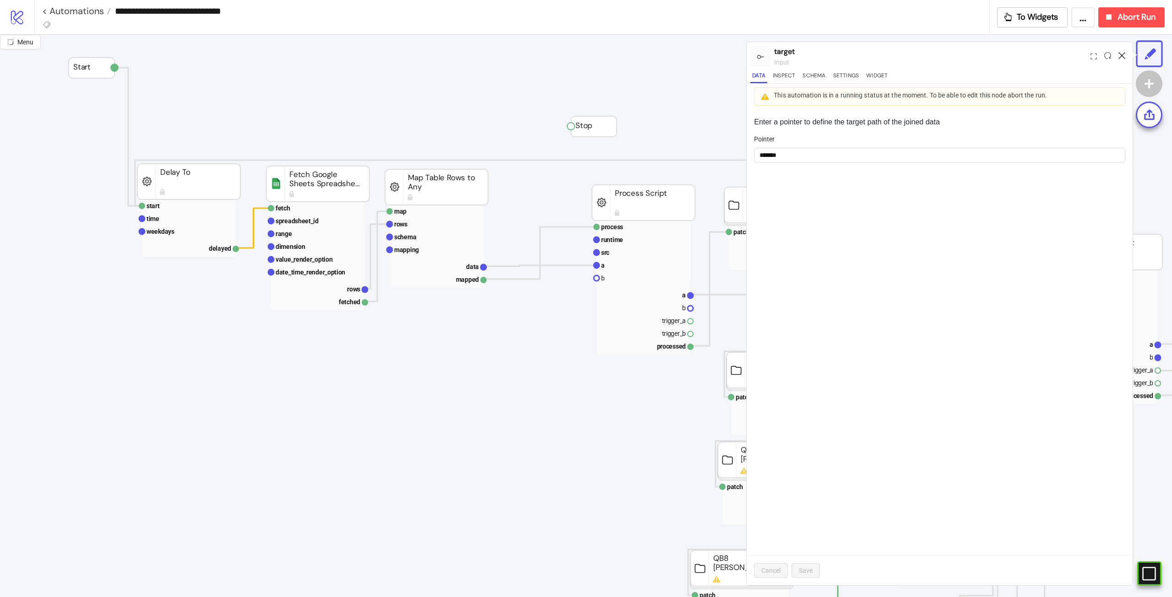
click at [1122, 56] on icon at bounding box center [1122, 55] width 7 height 7
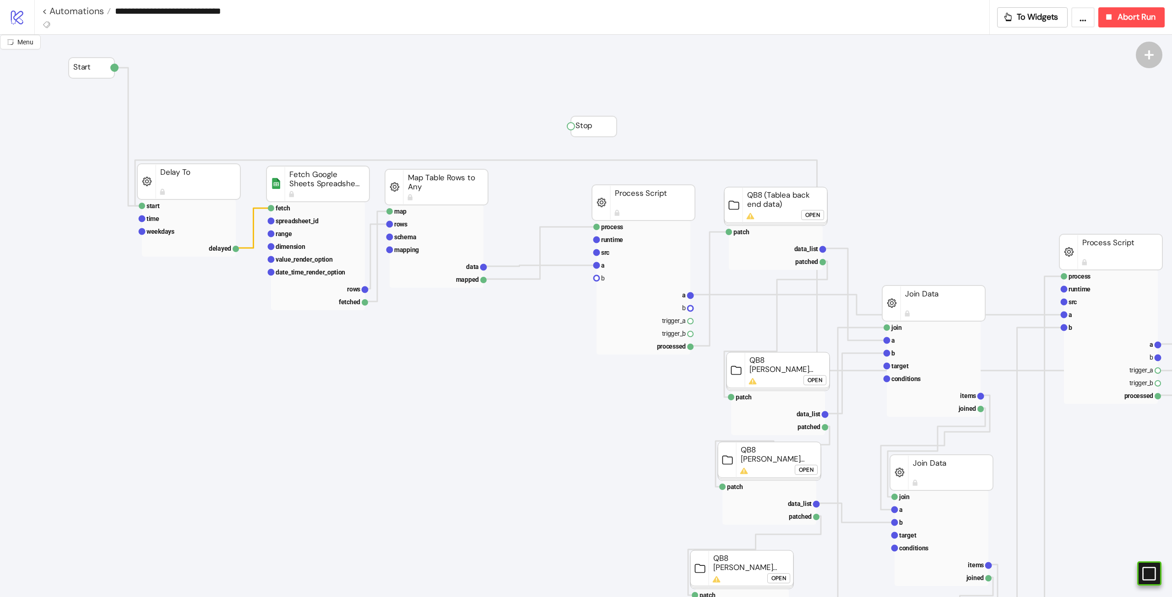
scroll to position [137, 0]
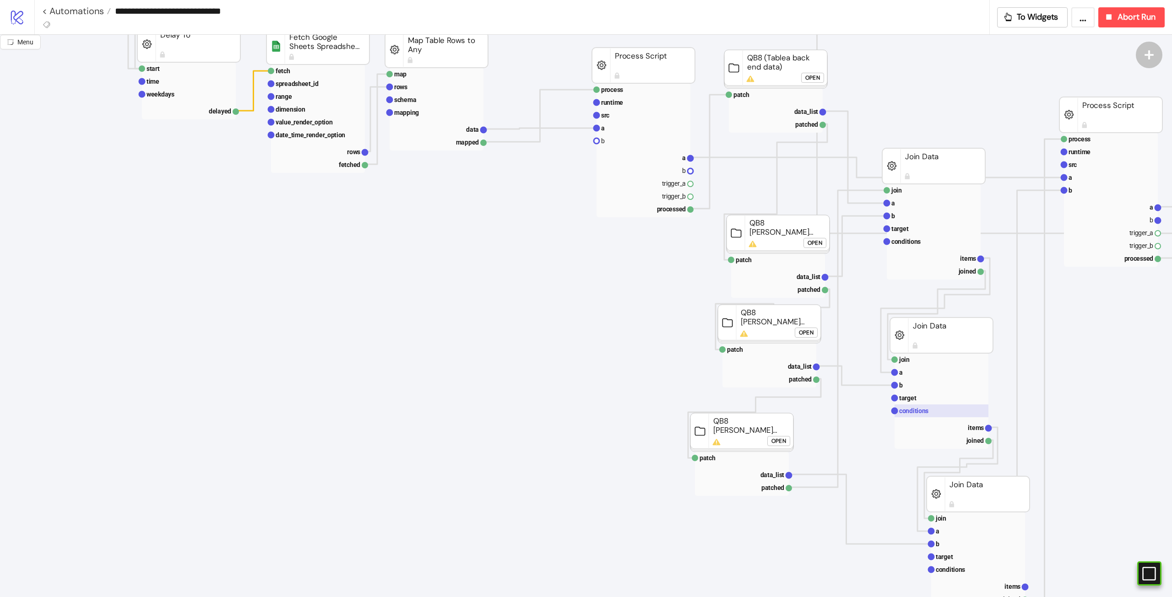
click at [933, 416] on rect at bounding box center [942, 411] width 94 height 13
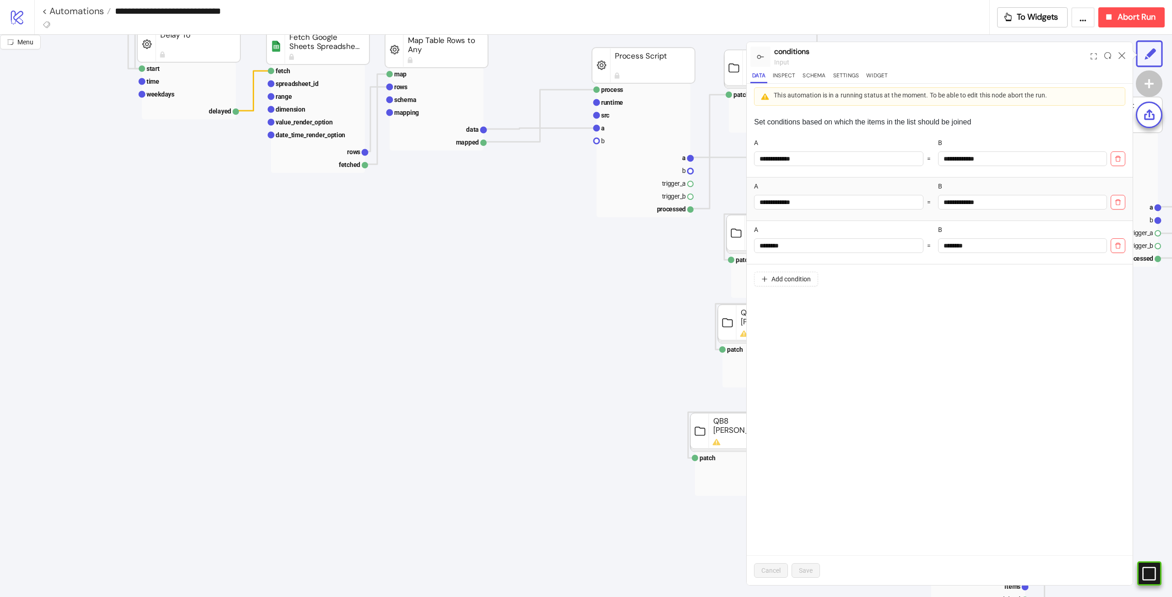
click at [1122, 51] on div at bounding box center [1122, 56] width 14 height 25
click at [1121, 54] on icon at bounding box center [1122, 55] width 7 height 7
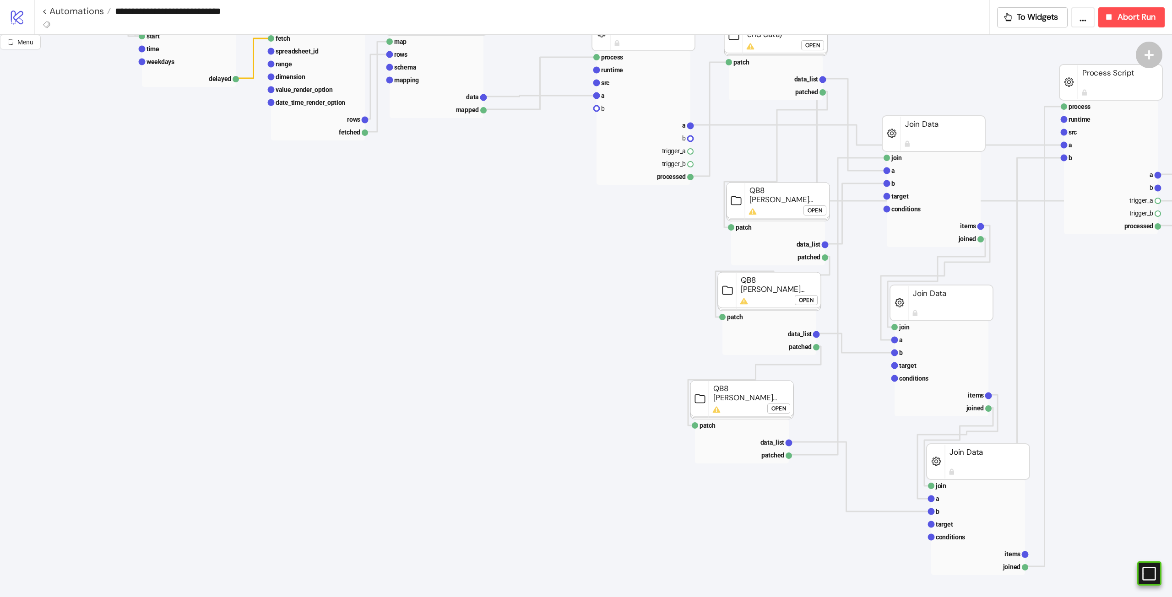
scroll to position [275, 0]
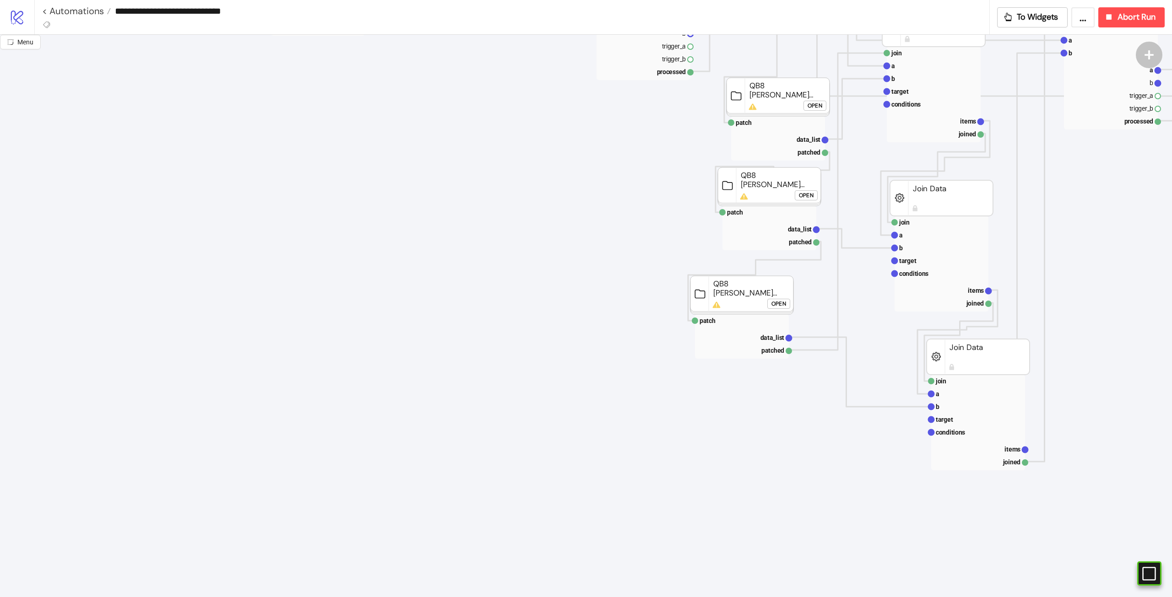
click at [965, 440] on rect at bounding box center [978, 423] width 94 height 96
click at [966, 432] on rect at bounding box center [978, 432] width 94 height 13
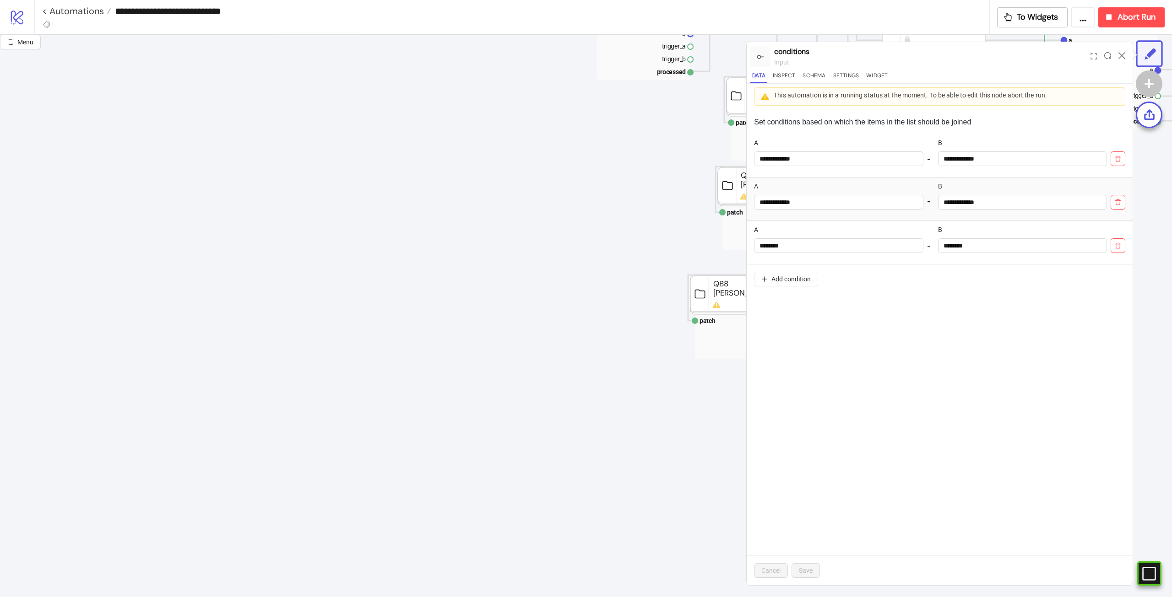
click at [1126, 57] on div at bounding box center [1122, 56] width 14 height 25
click at [1123, 55] on icon at bounding box center [1122, 55] width 7 height 7
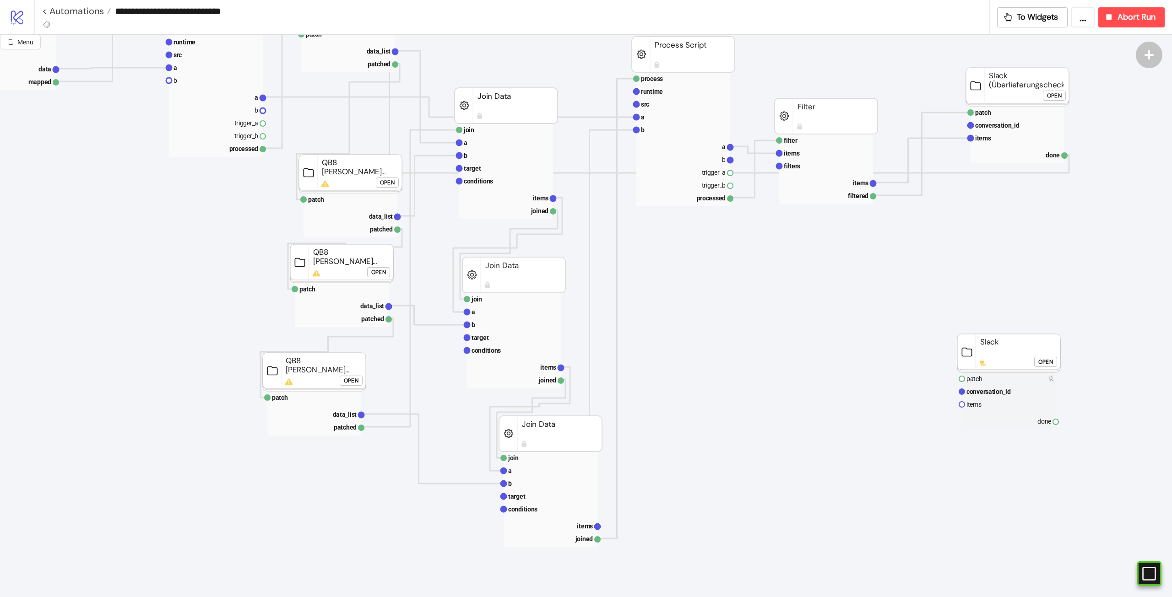
scroll to position [137, 428]
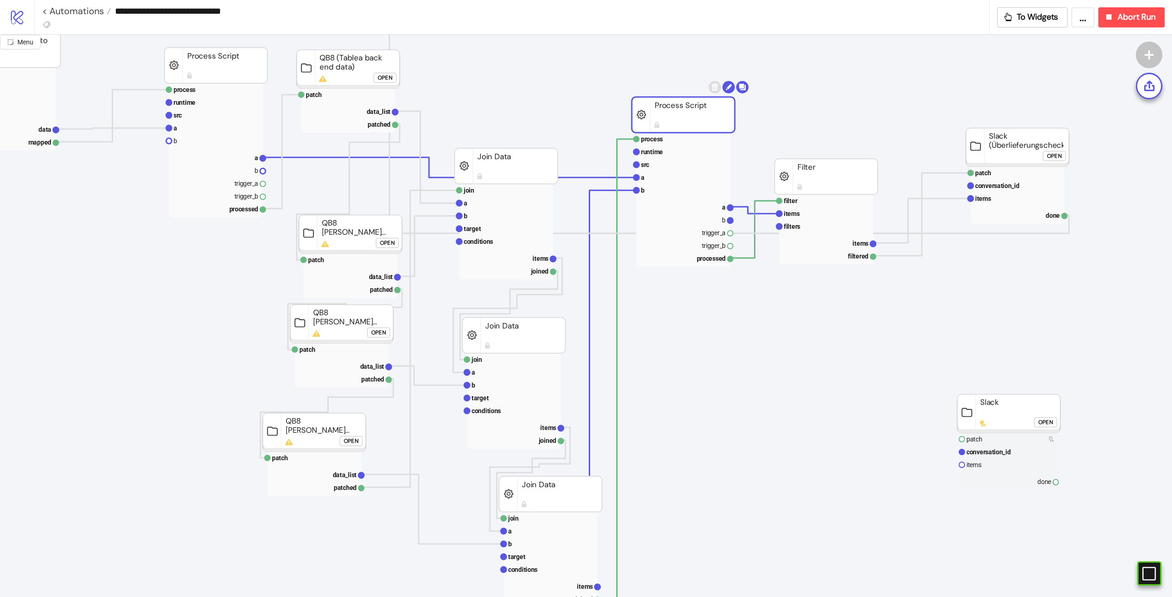
drag, startPoint x: 696, startPoint y: 128, endPoint x: 682, endPoint y: 130, distance: 14.8
click at [682, 130] on rect at bounding box center [683, 115] width 103 height 36
drag, startPoint x: 696, startPoint y: 113, endPoint x: 652, endPoint y: 132, distance: 48.2
click at [644, 126] on rect at bounding box center [683, 115] width 103 height 36
click at [826, 214] on rect at bounding box center [826, 213] width 94 height 13
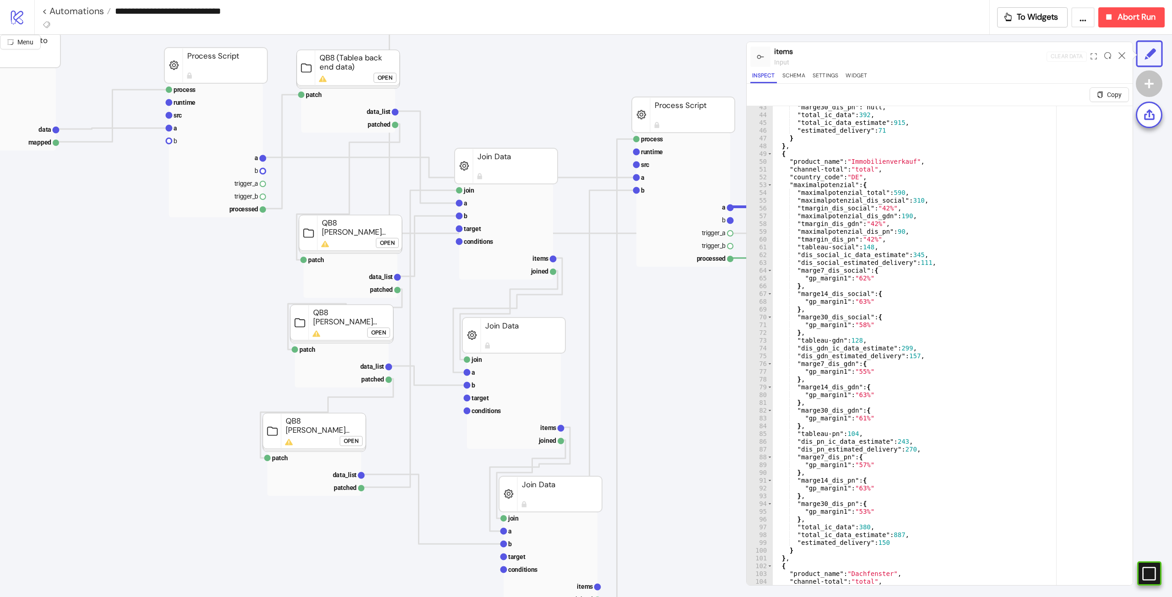
scroll to position [330, 0]
type textarea "**********"
click at [1041, 256] on div ""marge30_dis_pn" : null , "total_ic_data" : 392 , "total_ic_data_estimate" : 91…" at bounding box center [948, 361] width 353 height 517
type input "*******"
click at [670, 185] on rect at bounding box center [683, 190] width 94 height 13
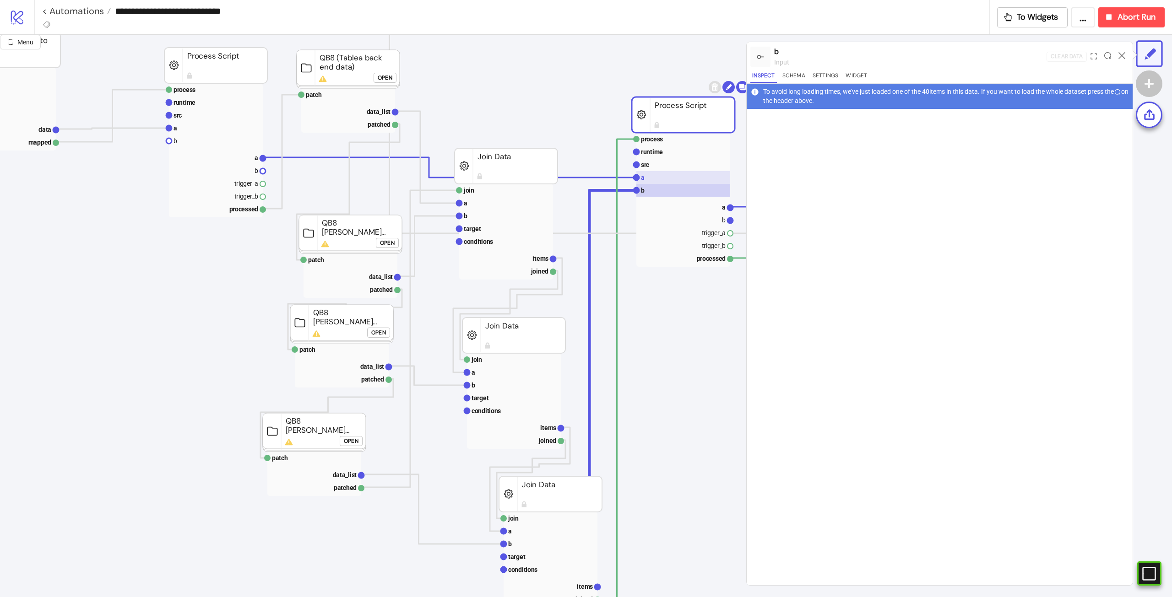
click at [674, 177] on rect at bounding box center [683, 177] width 94 height 13
click at [1108, 54] on icon at bounding box center [1107, 55] width 7 height 7
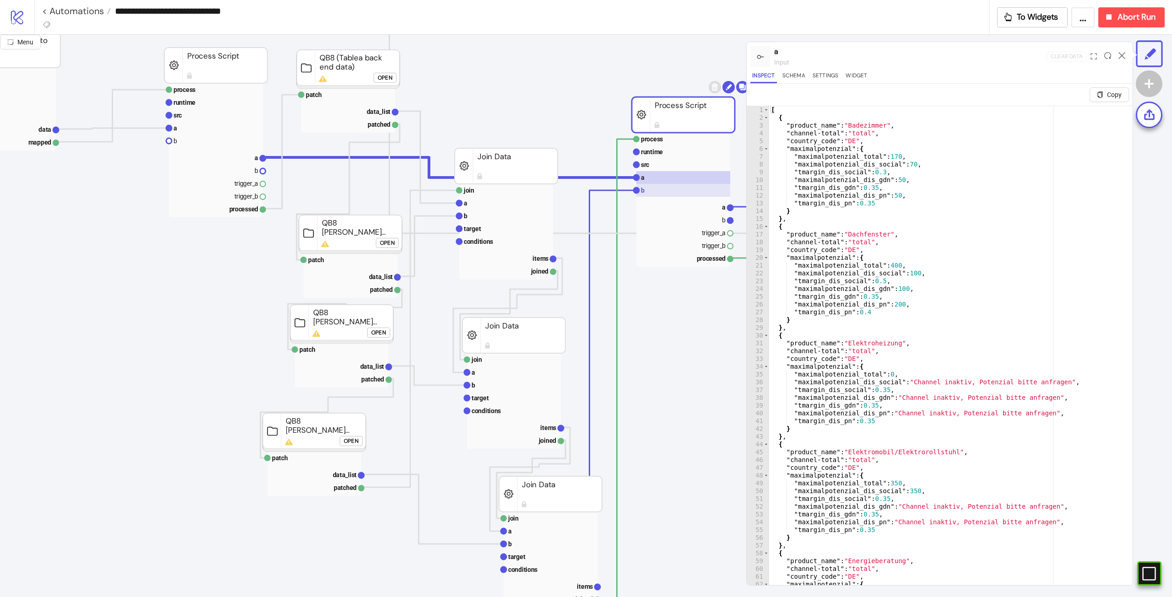
click at [666, 193] on rect at bounding box center [683, 190] width 94 height 13
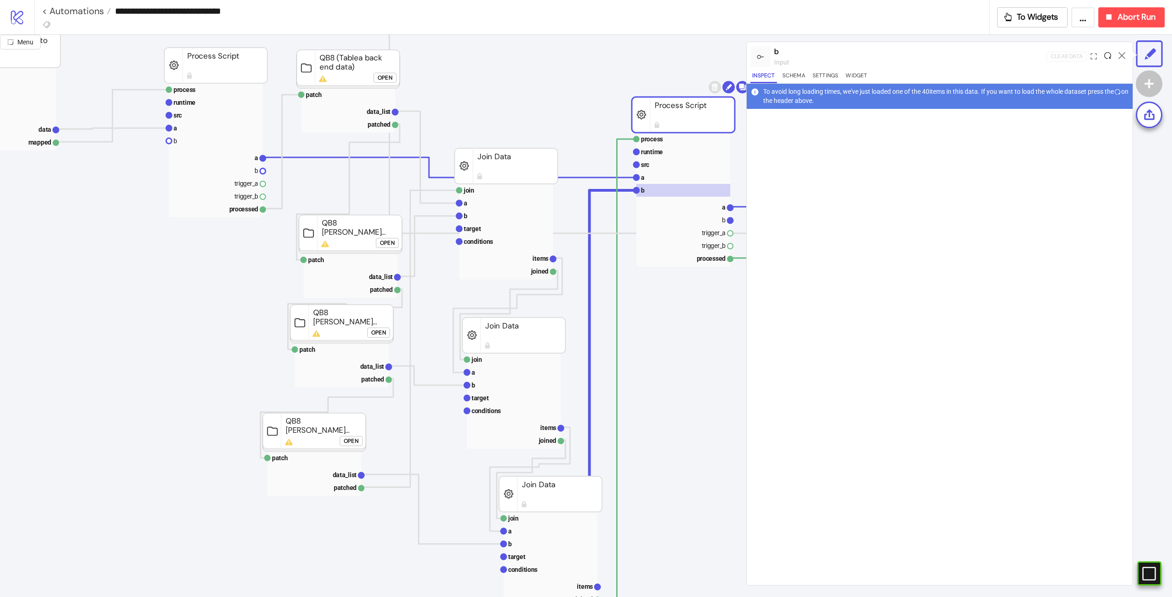
click at [1108, 54] on icon at bounding box center [1107, 55] width 7 height 7
click at [1108, 51] on div at bounding box center [1108, 56] width 14 height 25
click at [1108, 52] on icon at bounding box center [1107, 55] width 7 height 7
click at [1106, 55] on icon at bounding box center [1107, 55] width 7 height 7
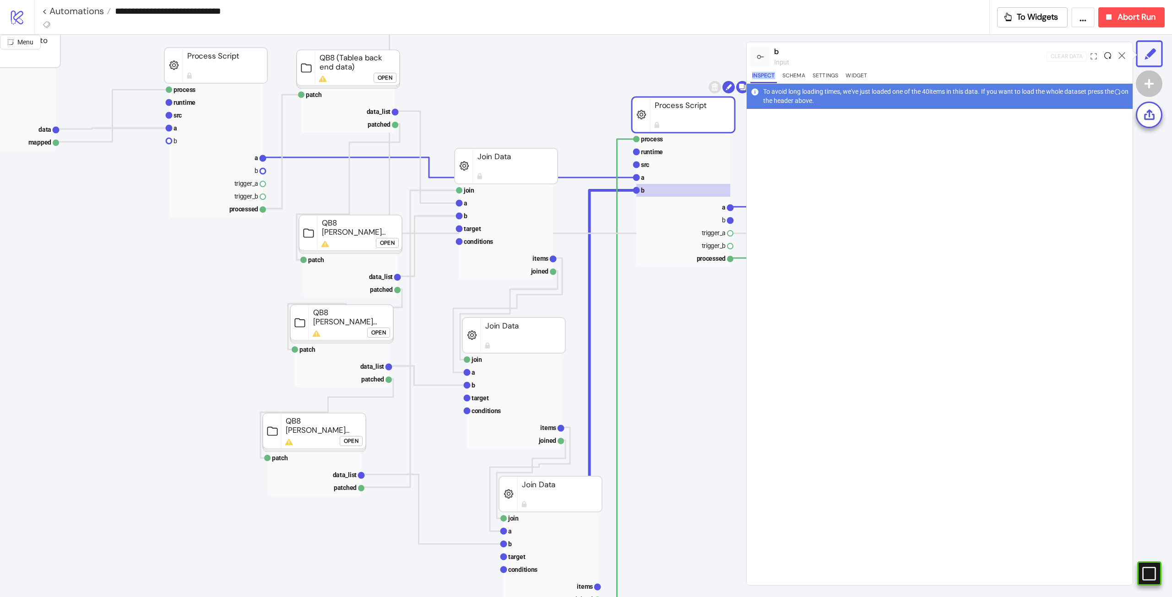
click at [1106, 55] on icon at bounding box center [1107, 55] width 7 height 7
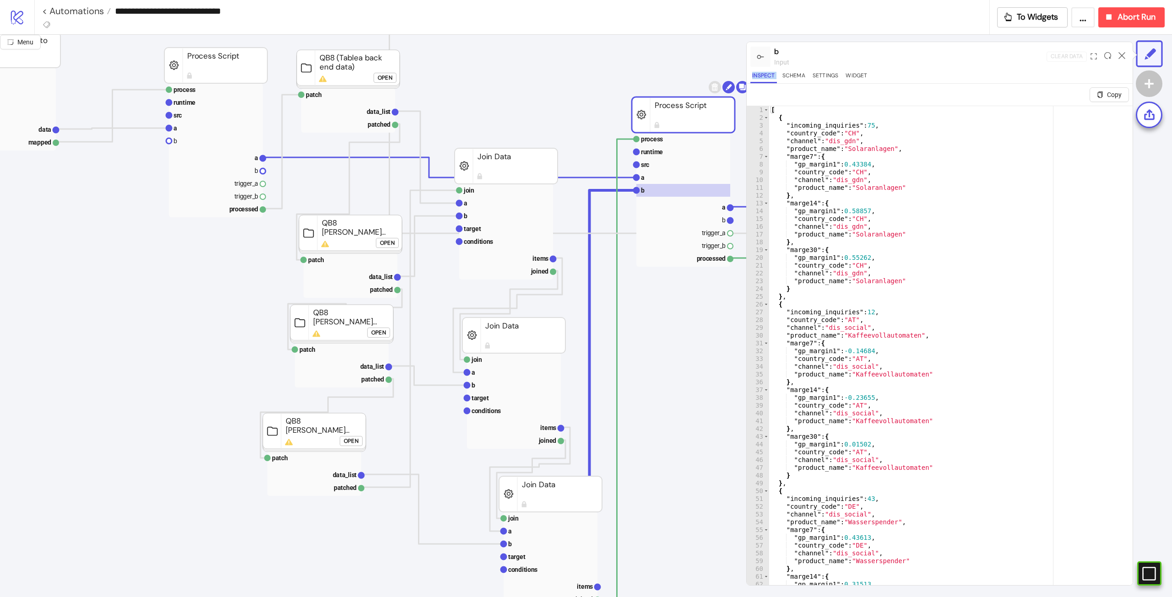
scroll to position [165, 0]
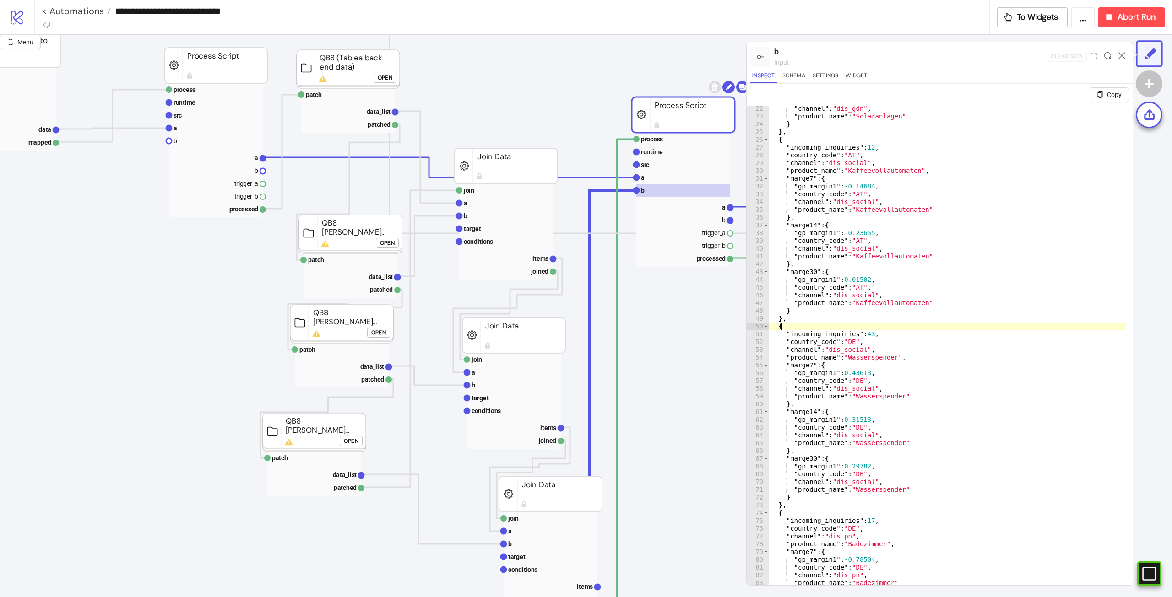
click at [1018, 328] on div ""channel" : "dis_gdn" , "product_name" : "Solaranlagen" } } , { "incoming_inqui…" at bounding box center [947, 363] width 357 height 517
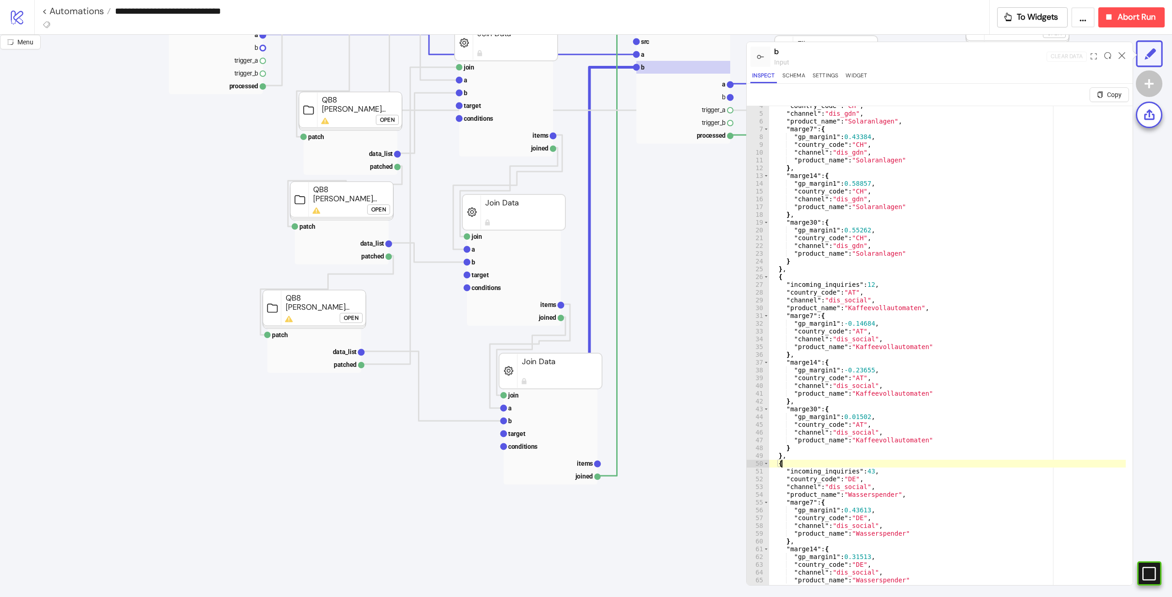
scroll to position [137, 428]
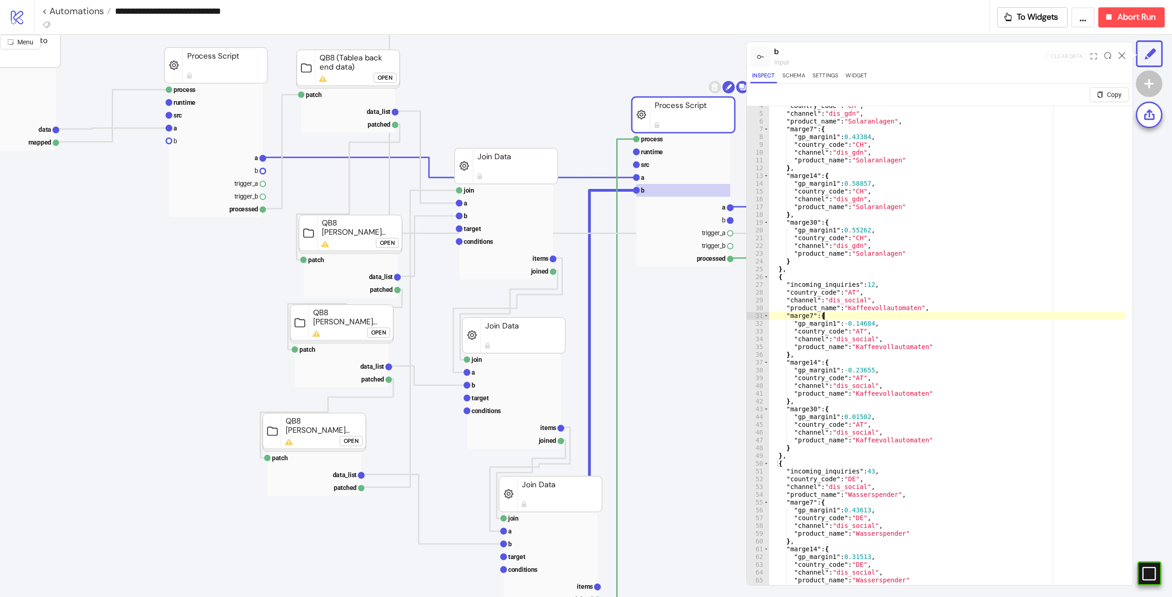
click at [1032, 318] on div ""country_code" : "CH" , "channel" : "dis_gdn" , "product_name" : "Solaranlagen"…" at bounding box center [947, 360] width 357 height 517
type textarea "**********"
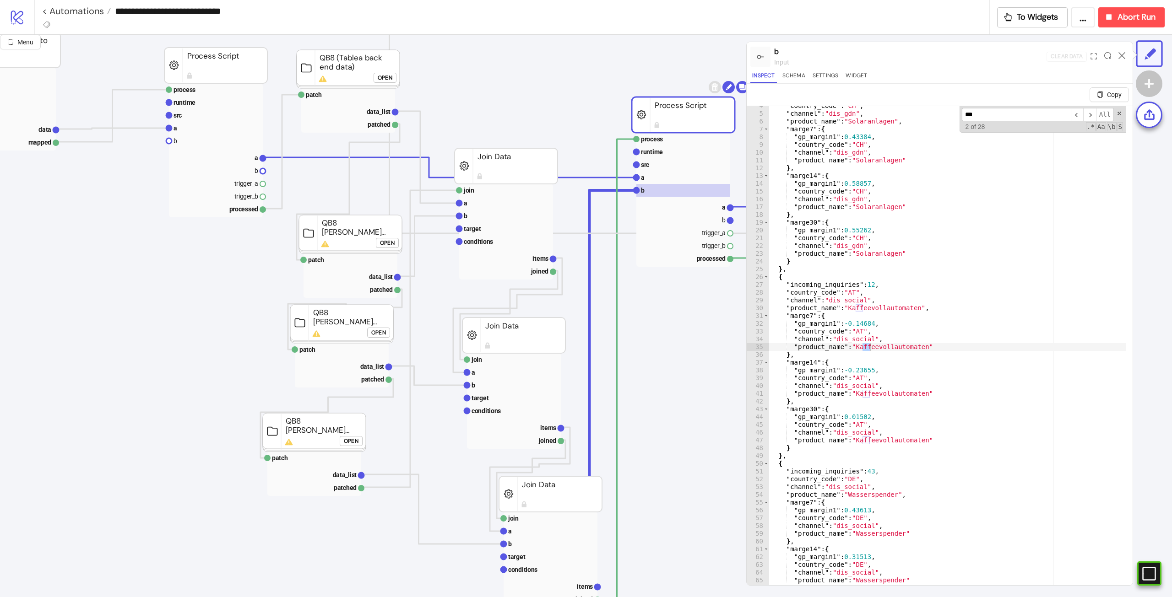
scroll to position [917, 0]
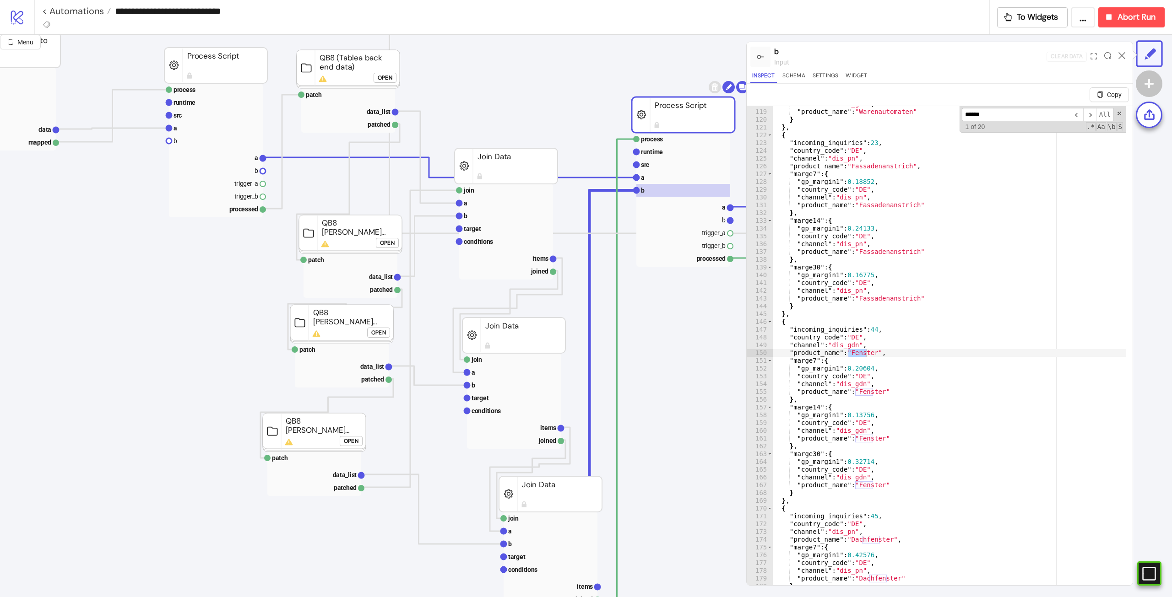
type input "*******"
type textarea "**********"
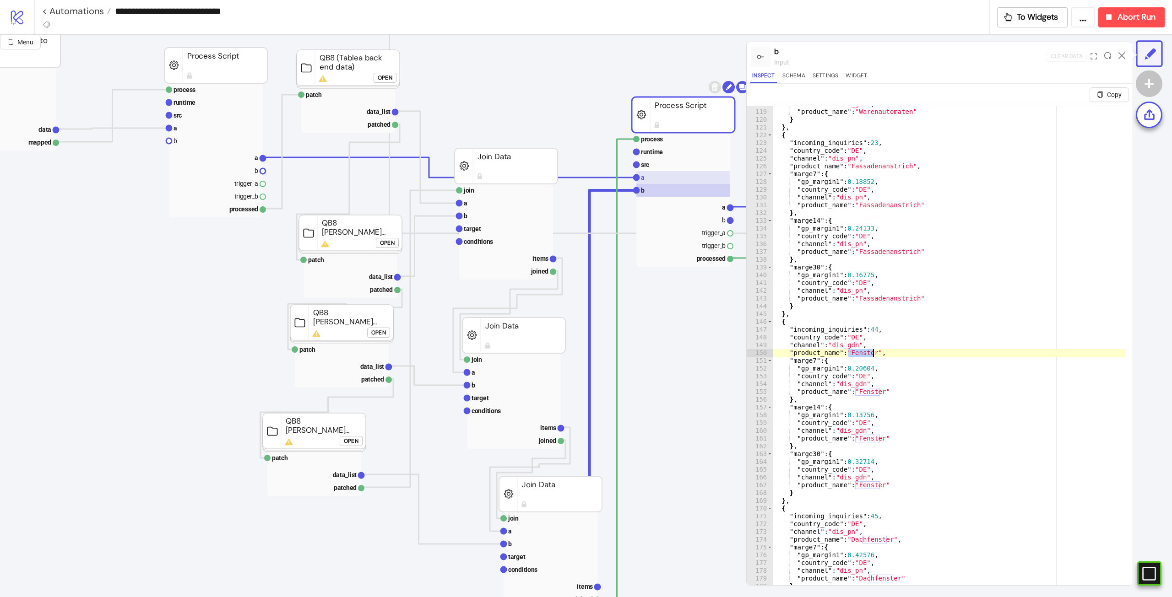
click at [658, 180] on rect at bounding box center [683, 177] width 94 height 13
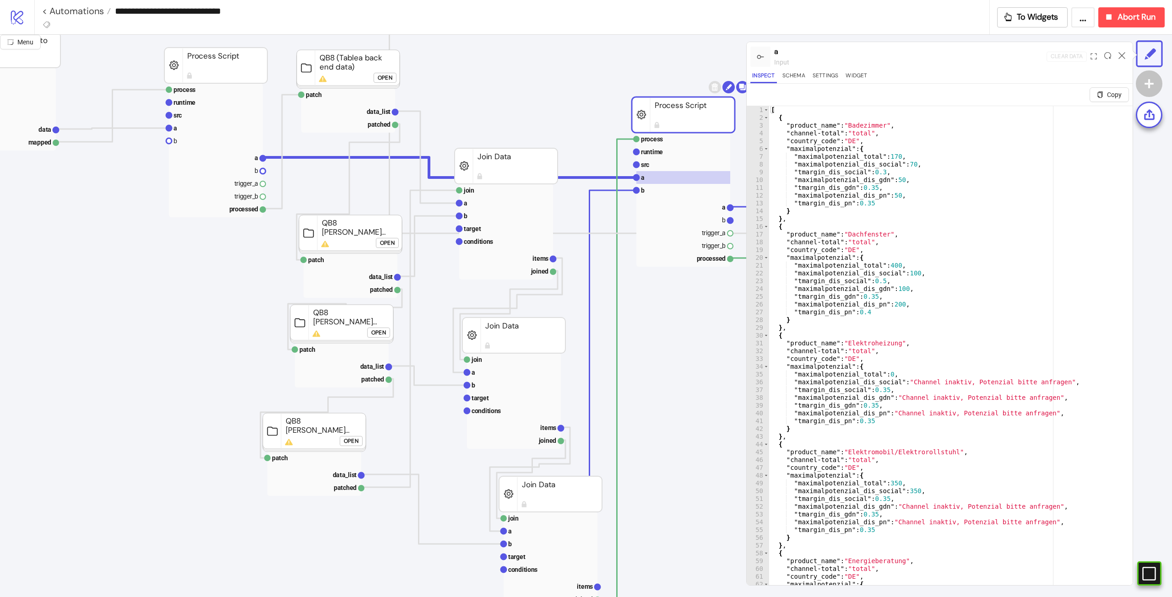
type textarea "**"
click at [966, 217] on div "[ { "product_name" : "Badezimmer" , "channel-total" : "total" , "country_code" …" at bounding box center [947, 364] width 357 height 517
type input "*******"
click at [1120, 57] on icon at bounding box center [1122, 55] width 7 height 7
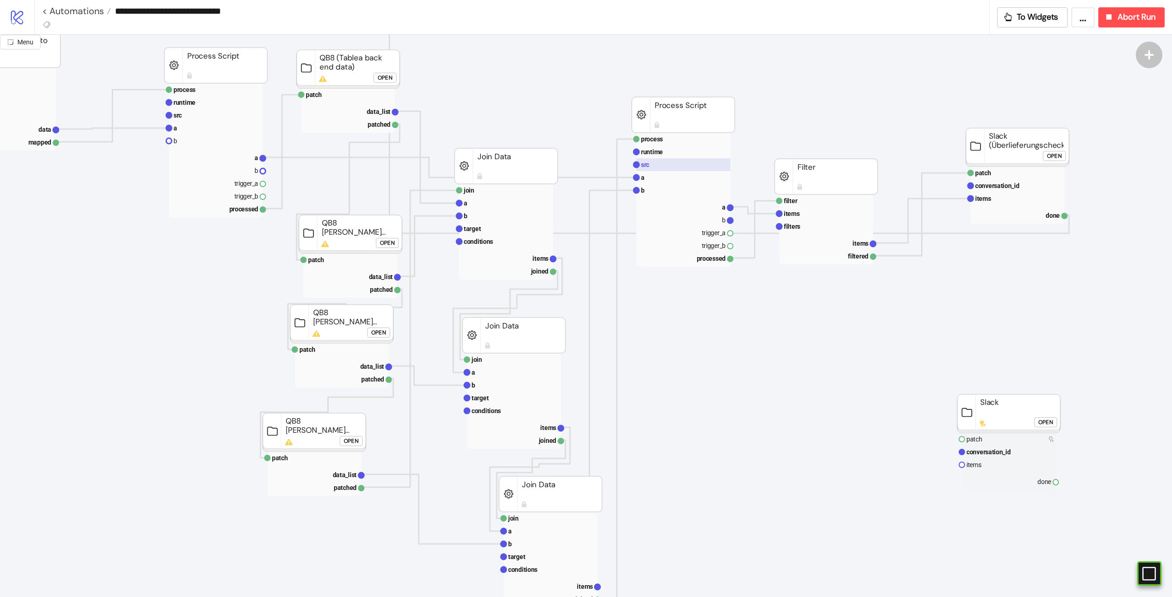
click at [655, 168] on rect at bounding box center [683, 164] width 94 height 13
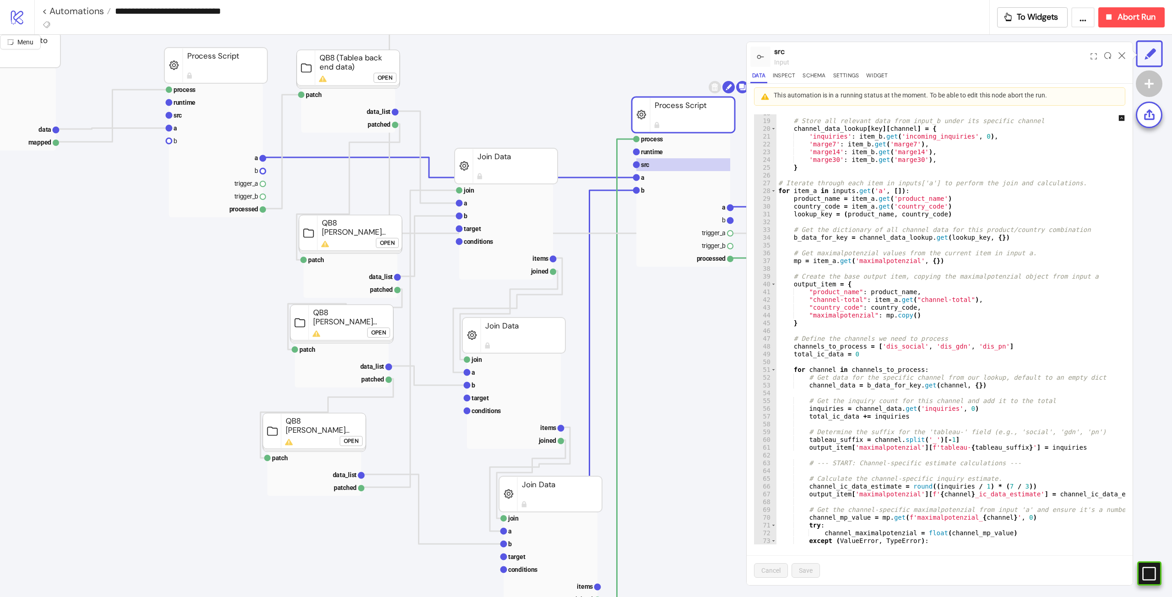
scroll to position [247, 0]
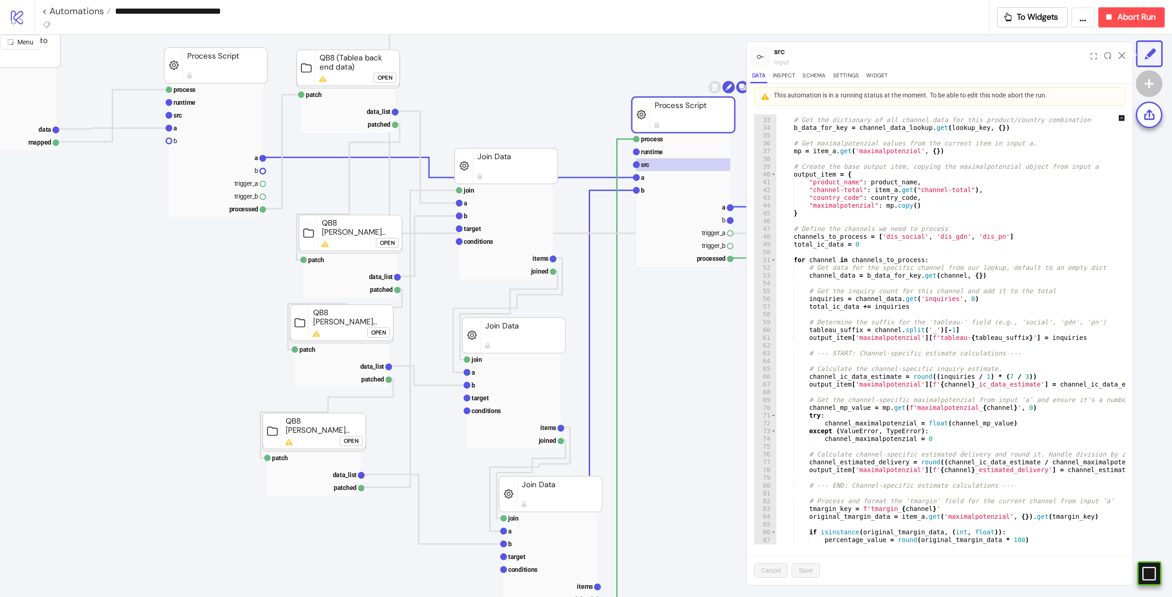
click at [1125, 57] on icon at bounding box center [1122, 55] width 7 height 7
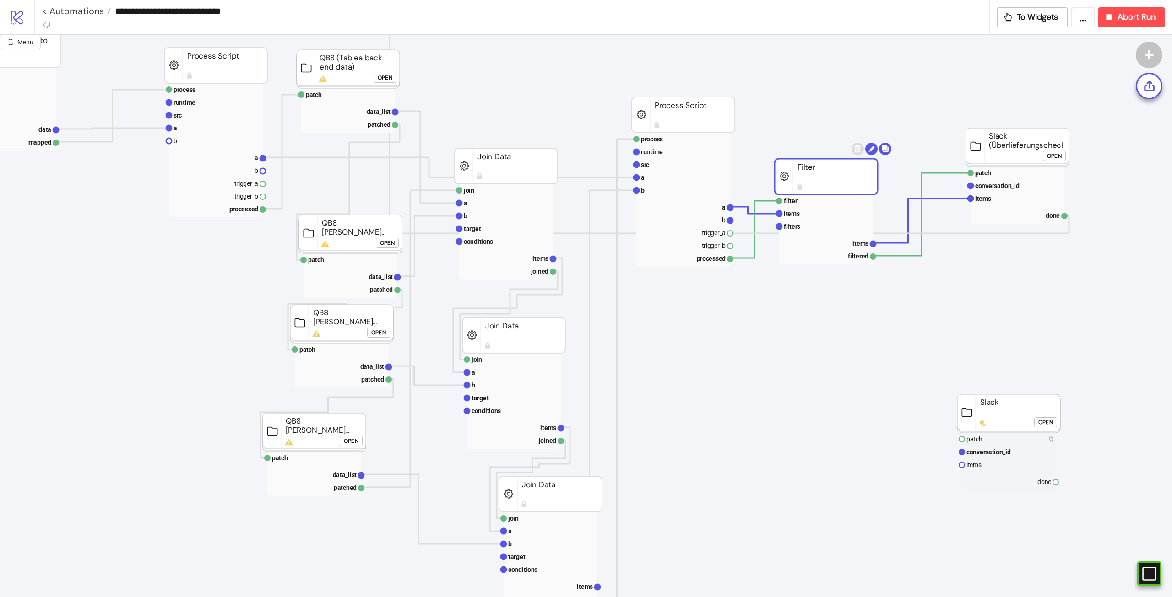
drag, startPoint x: 825, startPoint y: 179, endPoint x: 858, endPoint y: 180, distance: 33.0
click at [858, 180] on rect at bounding box center [826, 177] width 103 height 36
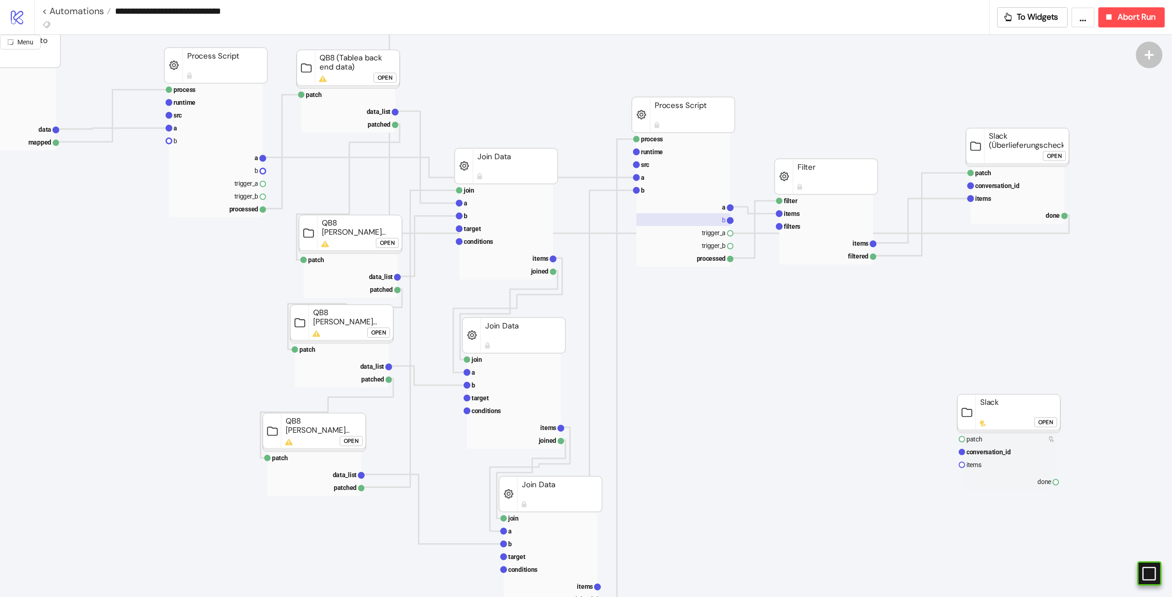
click at [715, 223] on rect at bounding box center [683, 219] width 94 height 13
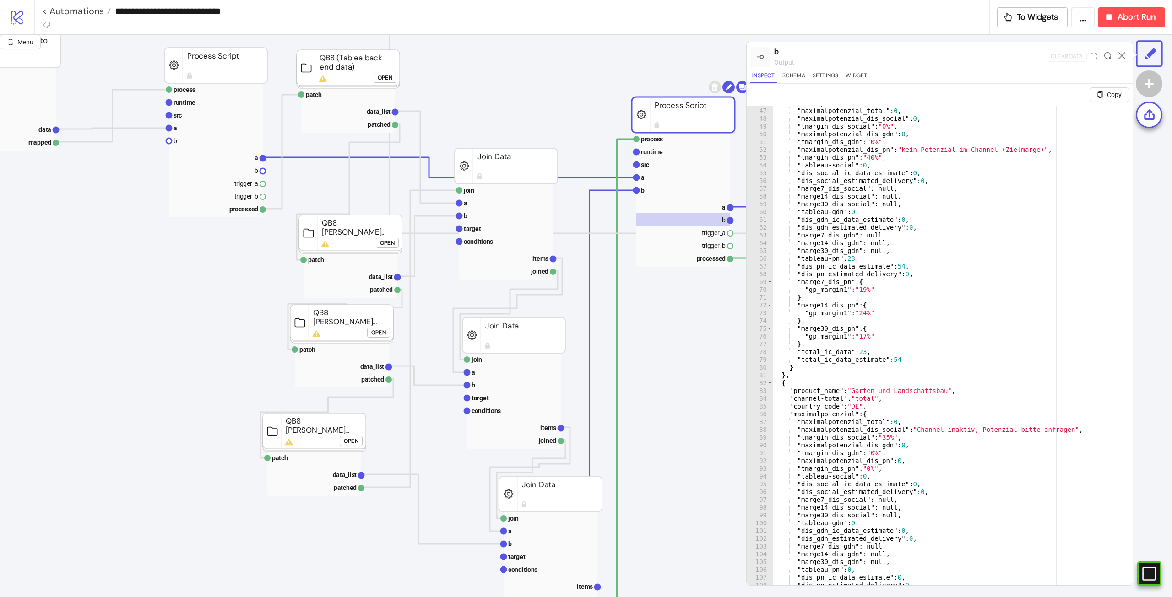
scroll to position [522, 0]
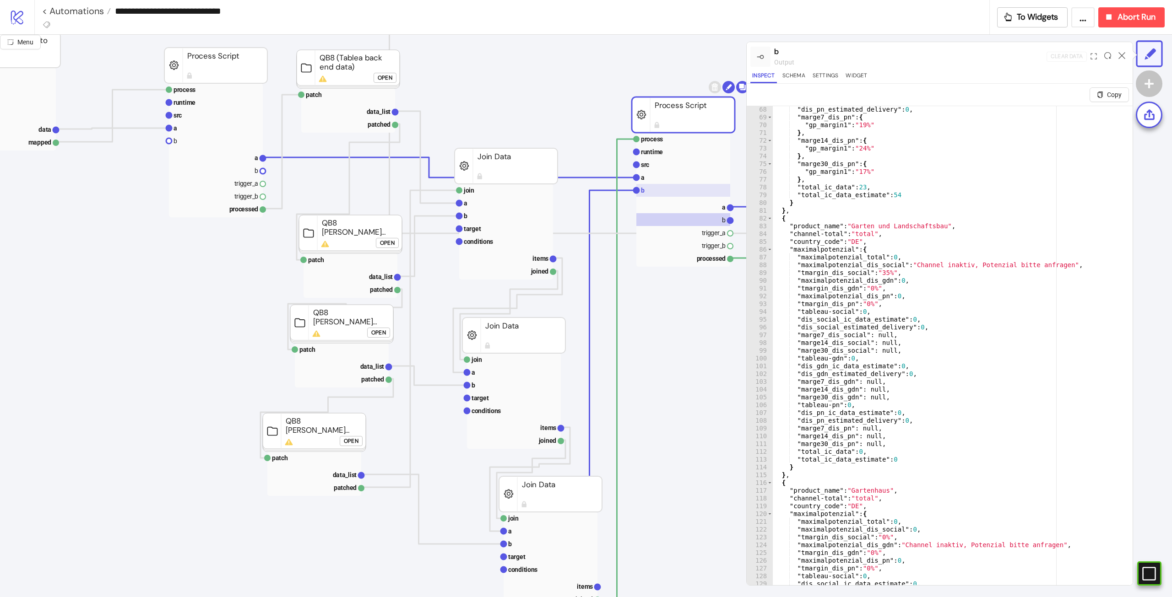
click at [670, 188] on rect at bounding box center [683, 190] width 94 height 13
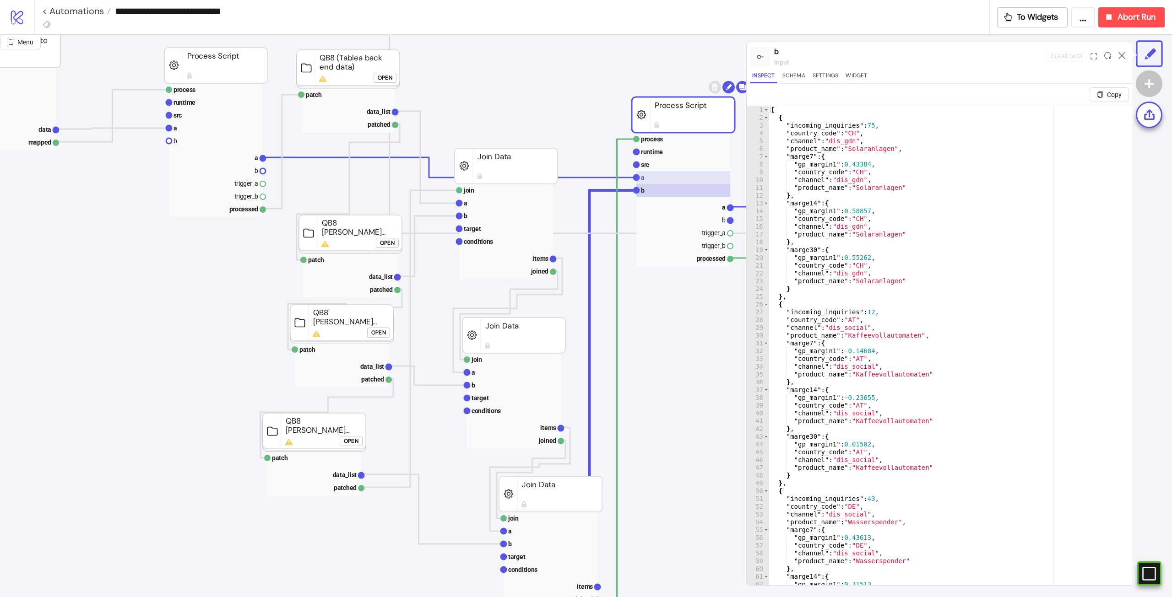
click at [679, 177] on rect at bounding box center [683, 177] width 94 height 13
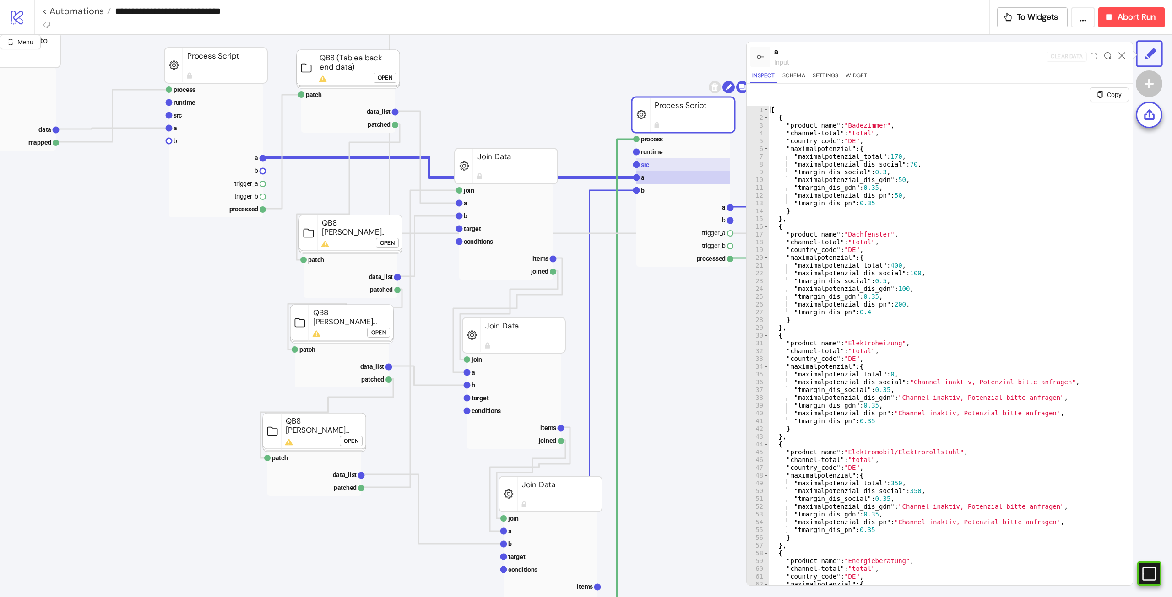
click at [685, 165] on rect at bounding box center [683, 164] width 94 height 13
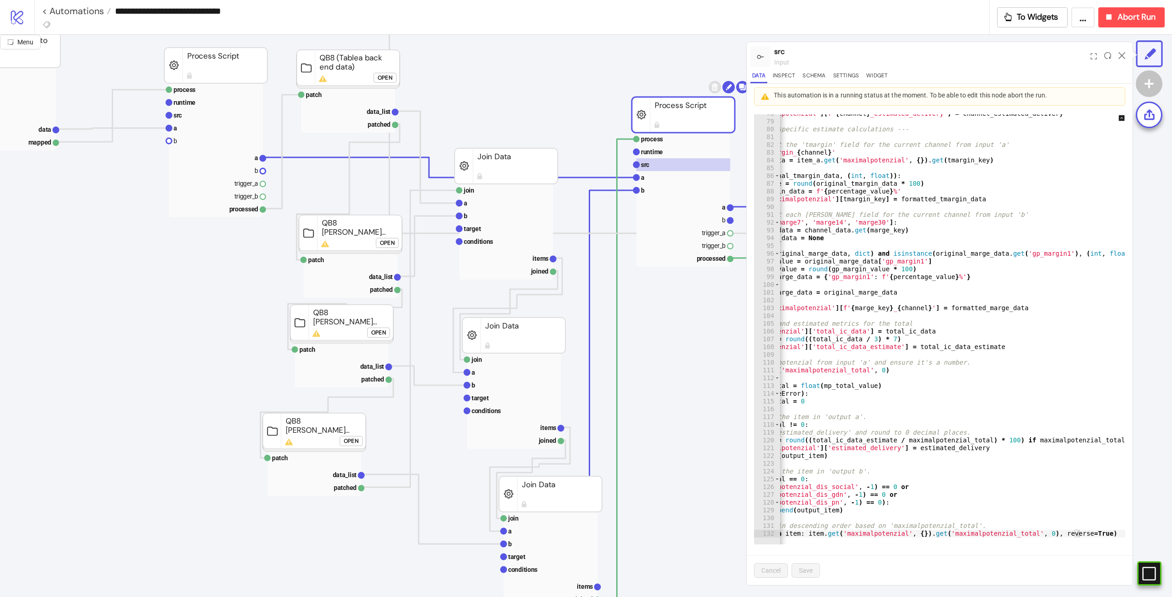
scroll to position [0, 0]
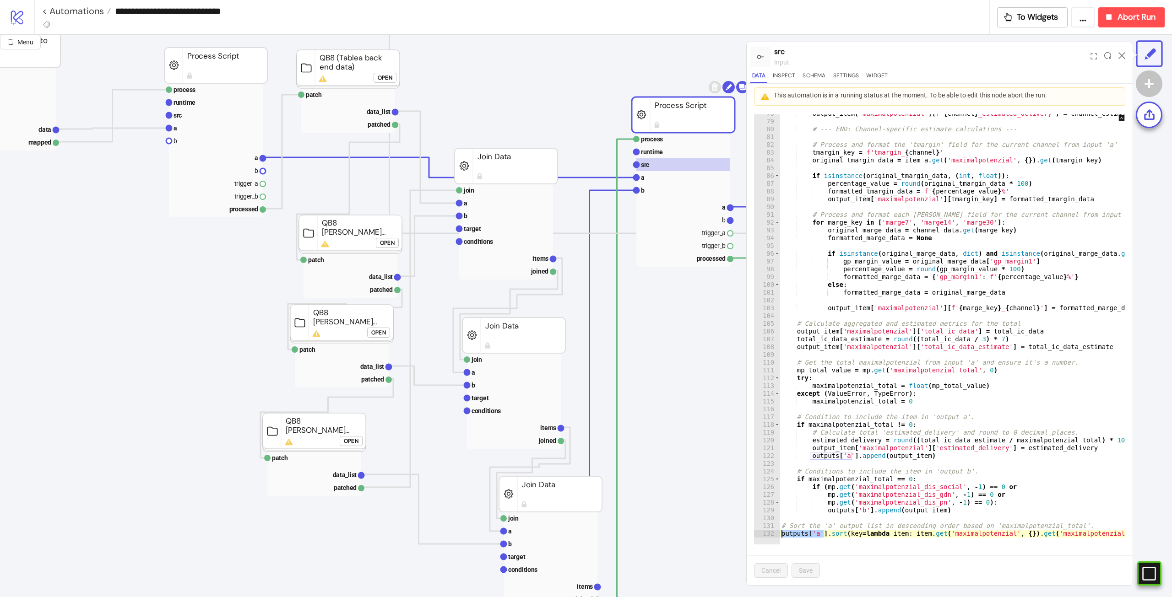
drag, startPoint x: 824, startPoint y: 533, endPoint x: 777, endPoint y: 536, distance: 47.2
click at [777, 536] on div "**********" at bounding box center [939, 329] width 371 height 430
click at [976, 329] on div "output_item [ 'maximalpotenzial' ] [ f' { channel } _estimated_delivery' ] = ch…" at bounding box center [1025, 329] width 490 height 439
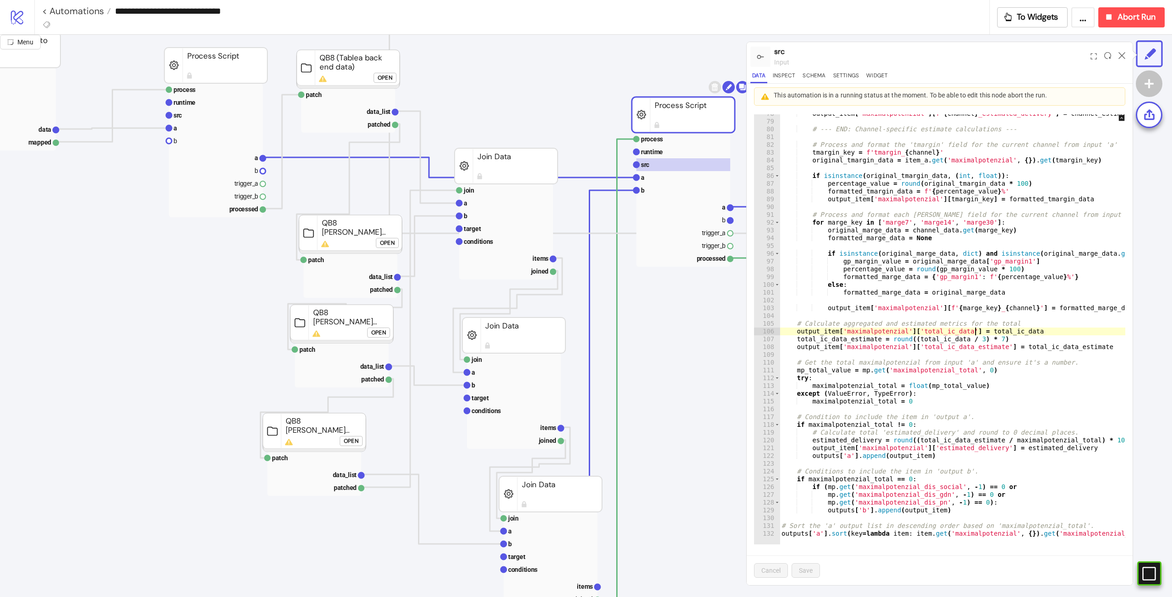
type textarea "**********"
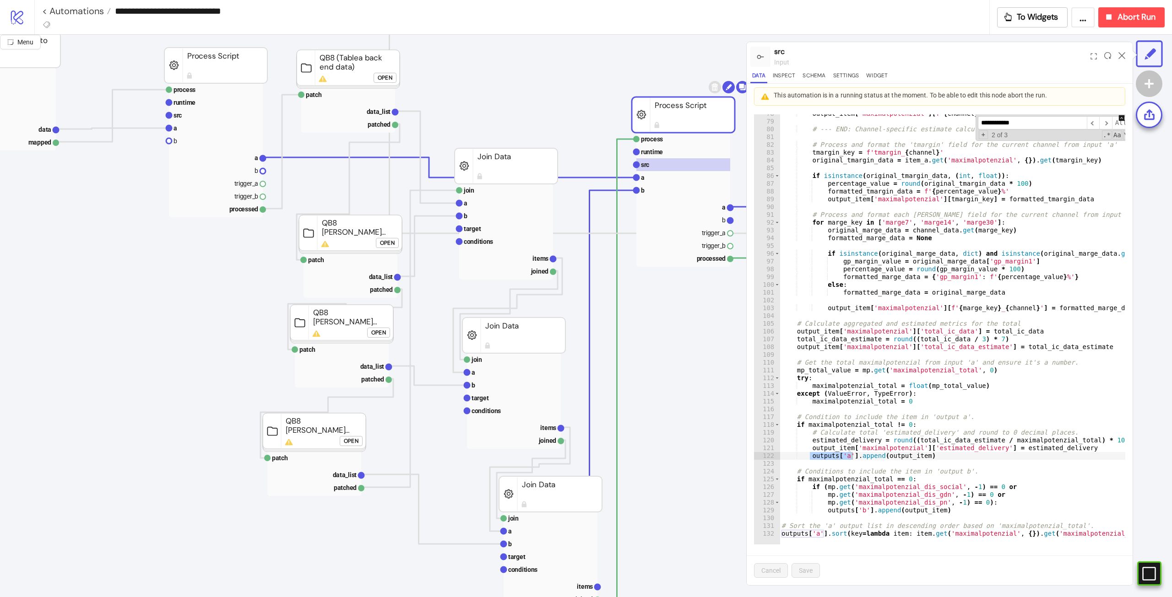
click at [1011, 120] on input "**********" at bounding box center [1032, 122] width 109 height 13
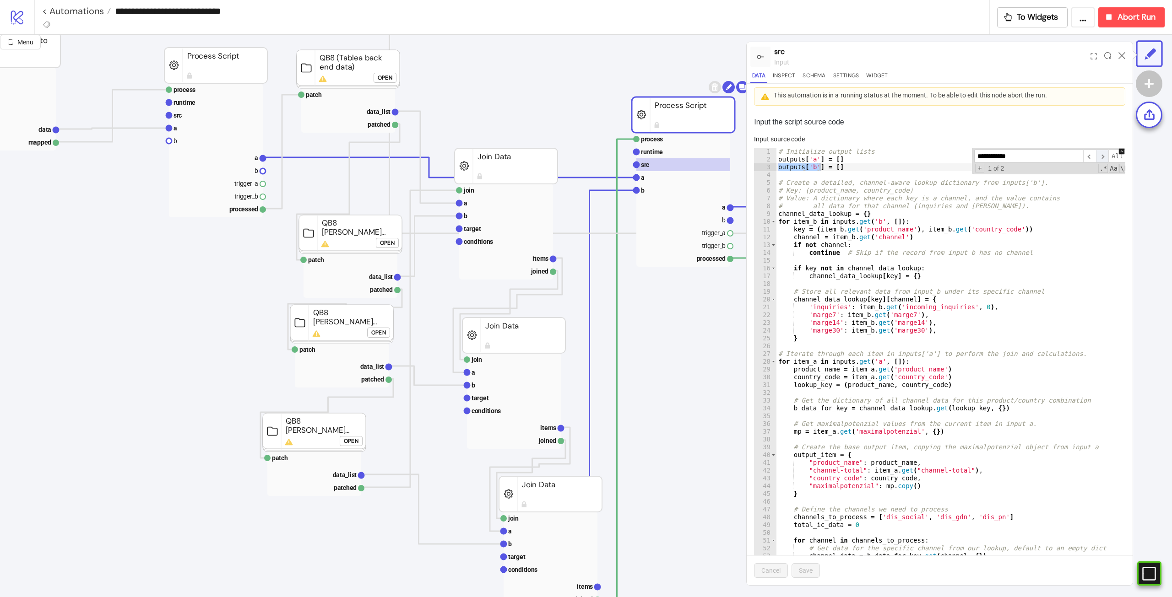
type input "**********"
click at [1096, 157] on span "​" at bounding box center [1102, 156] width 13 height 13
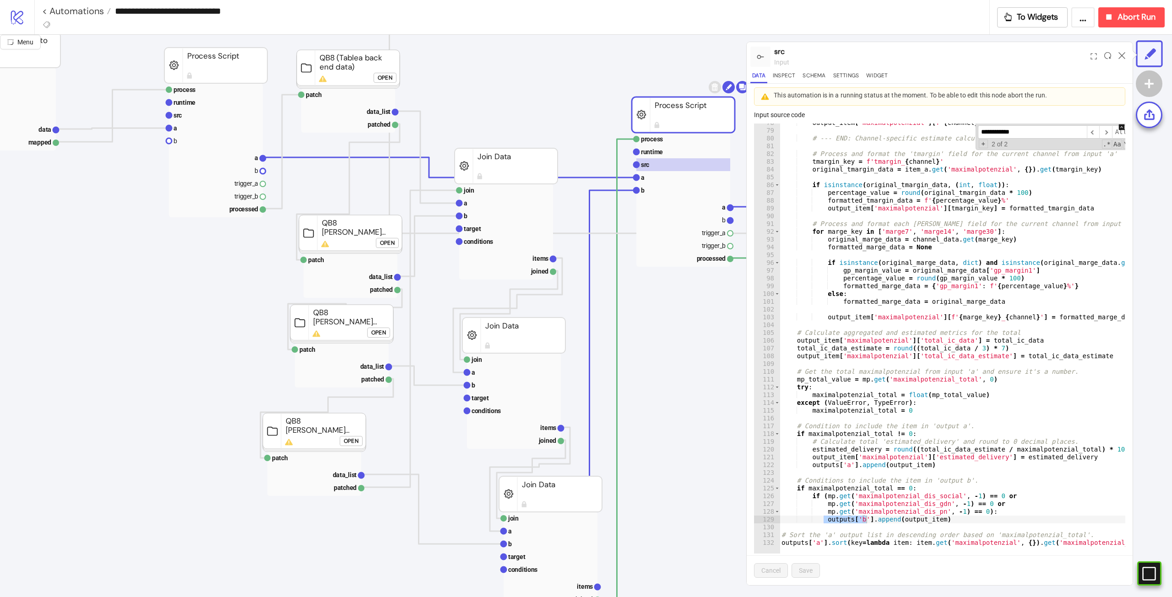
scroll to position [33, 0]
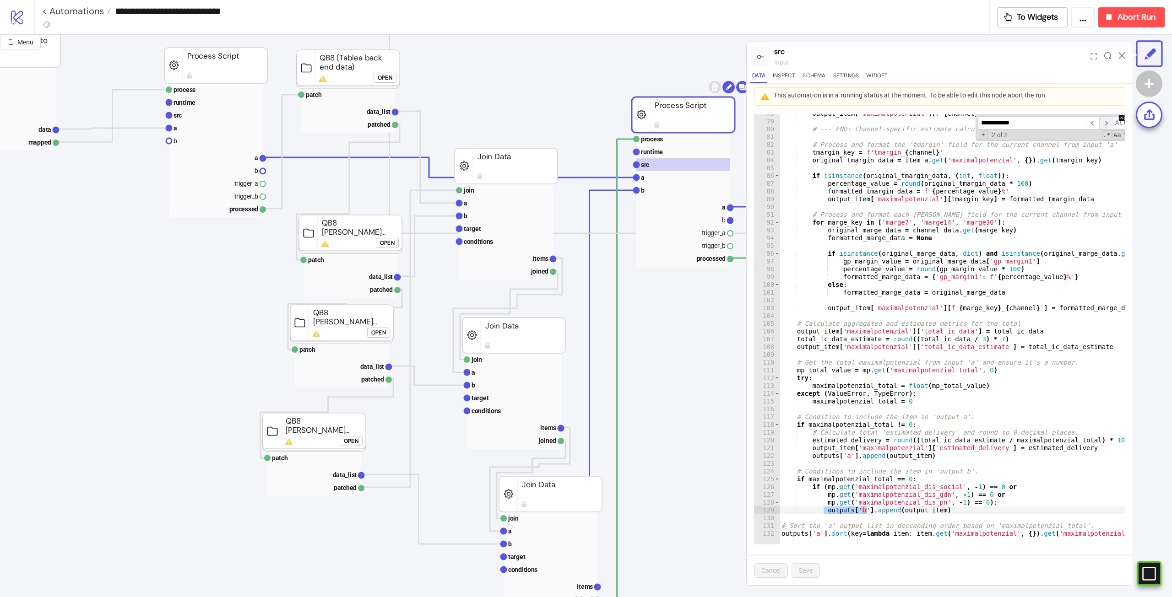
click at [1099, 125] on span "​" at bounding box center [1105, 122] width 13 height 13
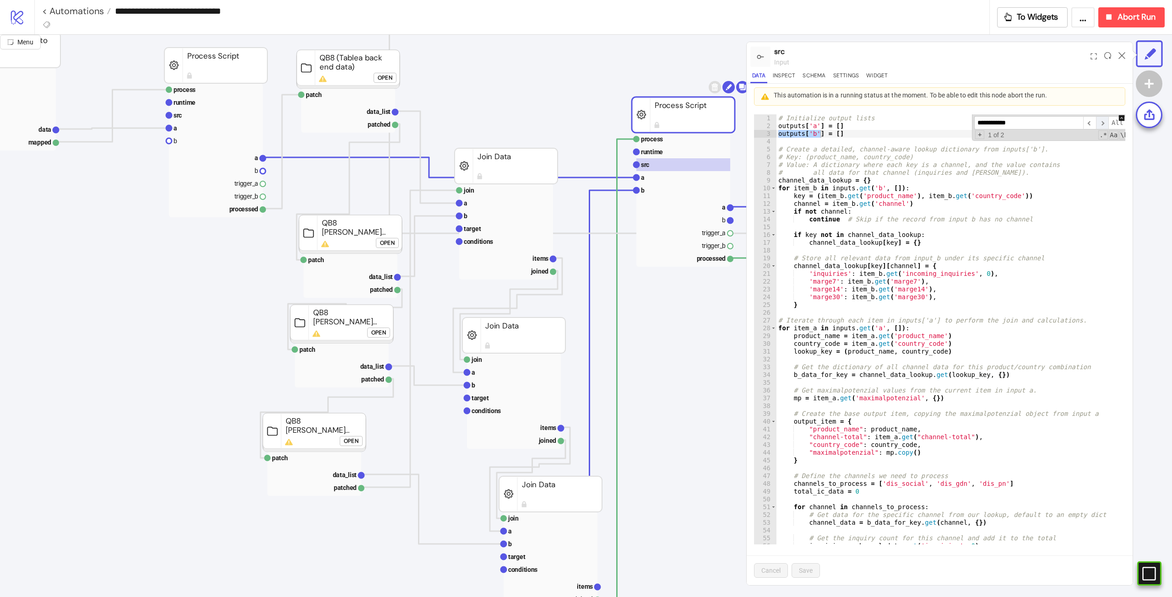
scroll to position [0, 0]
click at [1096, 126] on span "​" at bounding box center [1102, 122] width 13 height 13
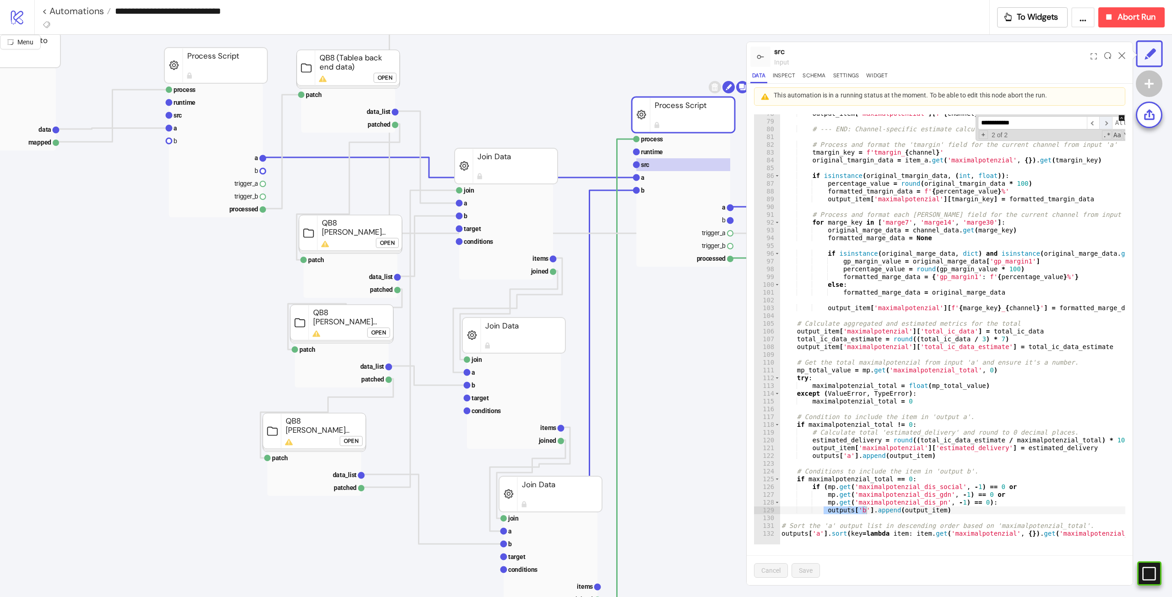
scroll to position [604, 0]
click at [661, 178] on rect at bounding box center [683, 177] width 94 height 13
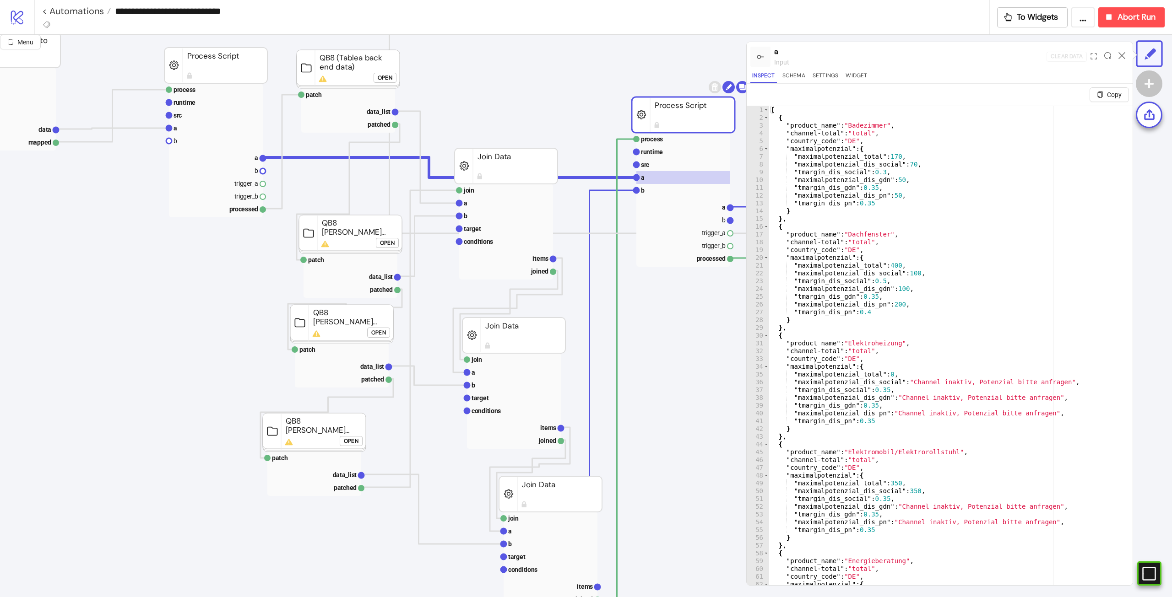
type textarea "**********"
click at [980, 292] on div "[ { "product_name" : "Badezimmer" , "channel-total" : "total" , "country_code" …" at bounding box center [947, 364] width 357 height 517
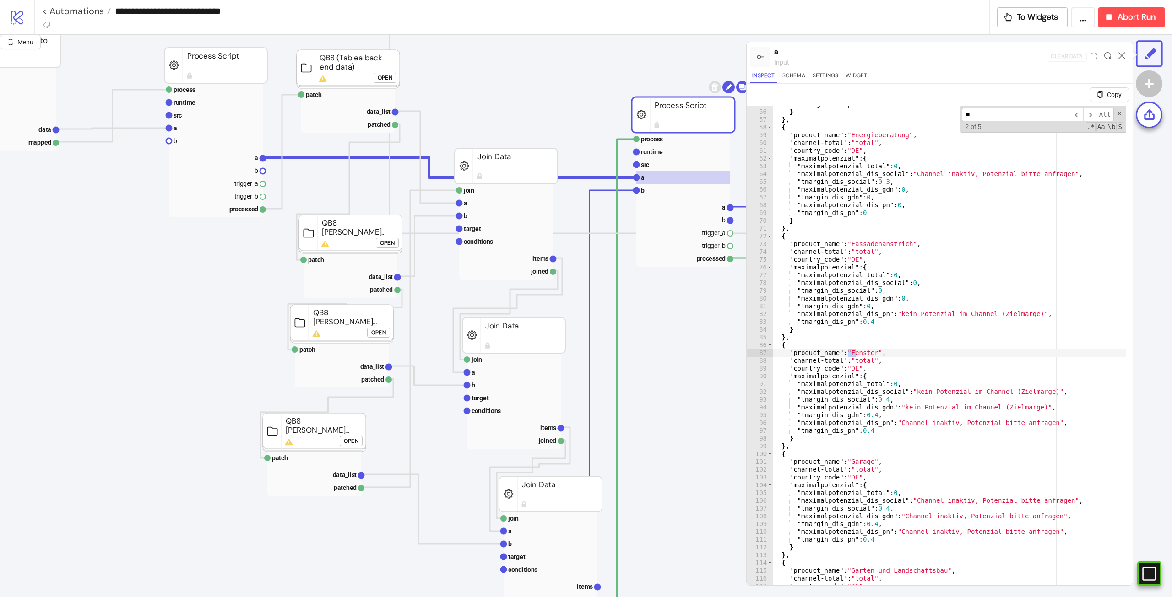
type input "**"
type textarea "**"
click at [974, 444] on div ""tmargin_dis_pn" : 0.35 } } , { "product_name" : "Energieberatung" , "channel-t…" at bounding box center [948, 358] width 353 height 517
click at [1109, 111] on div "** ​ ​ All Replace All + 2 of 5 .* Aa \b S" at bounding box center [1043, 119] width 166 height 27
click at [1116, 112] on span at bounding box center [1119, 113] width 6 height 6
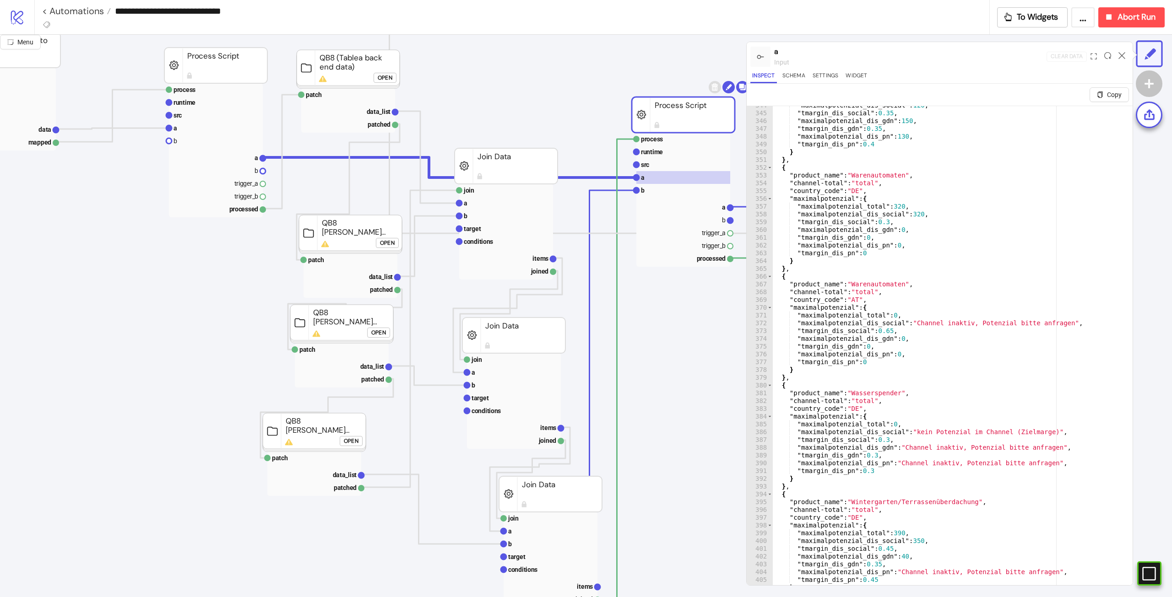
scroll to position [2674, 0]
click at [1123, 52] on icon at bounding box center [1122, 55] width 7 height 7
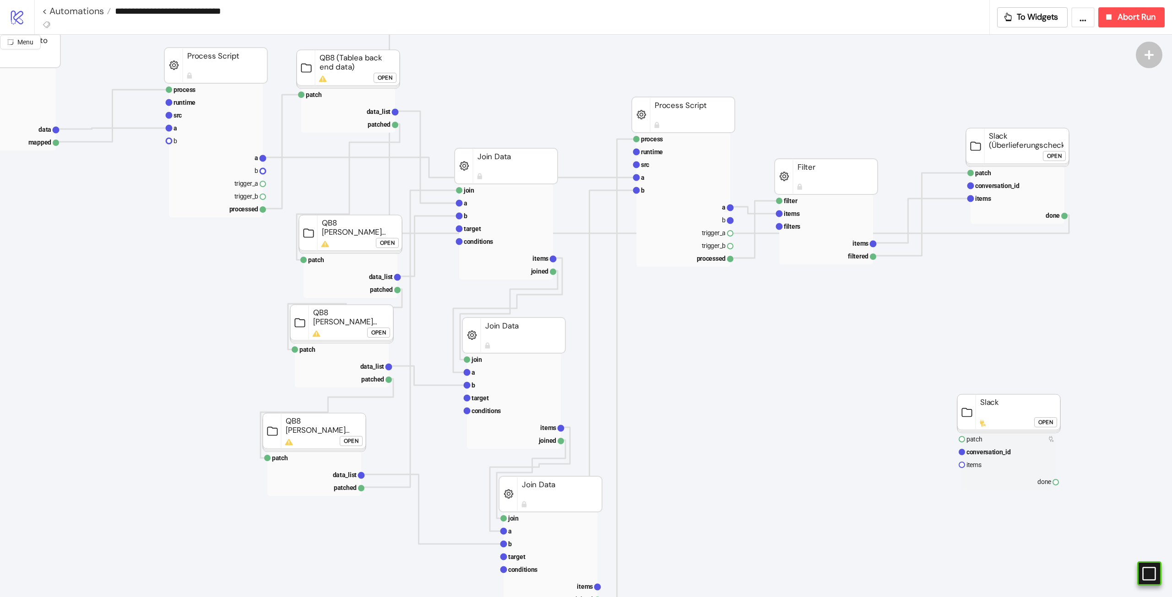
click at [1063, 151] on button "Open" at bounding box center [1054, 156] width 23 height 10
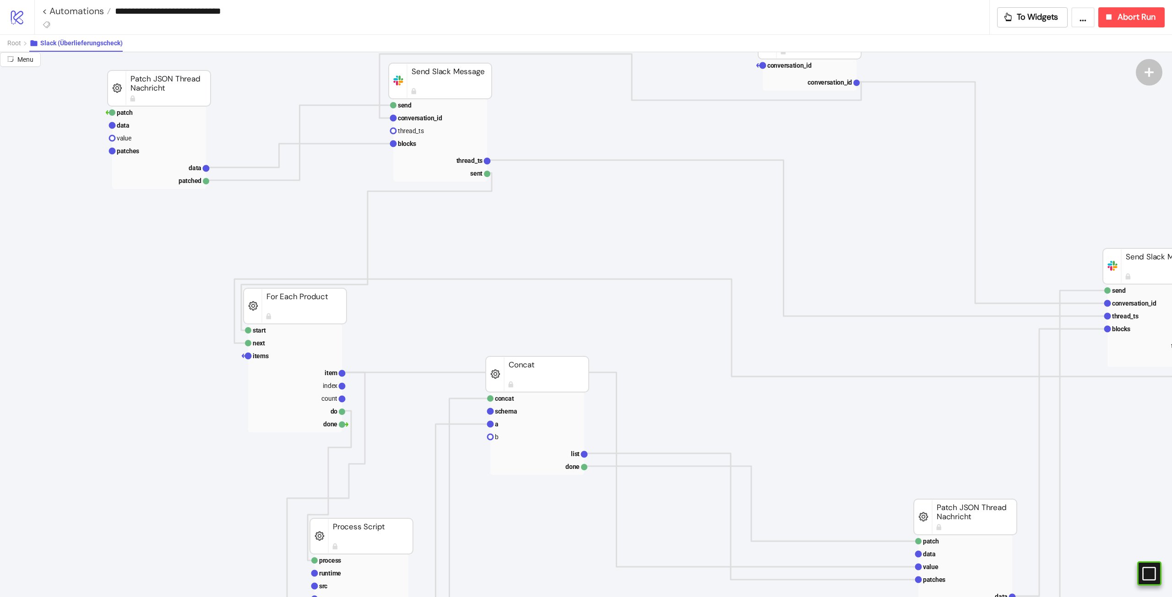
scroll to position [366, 793]
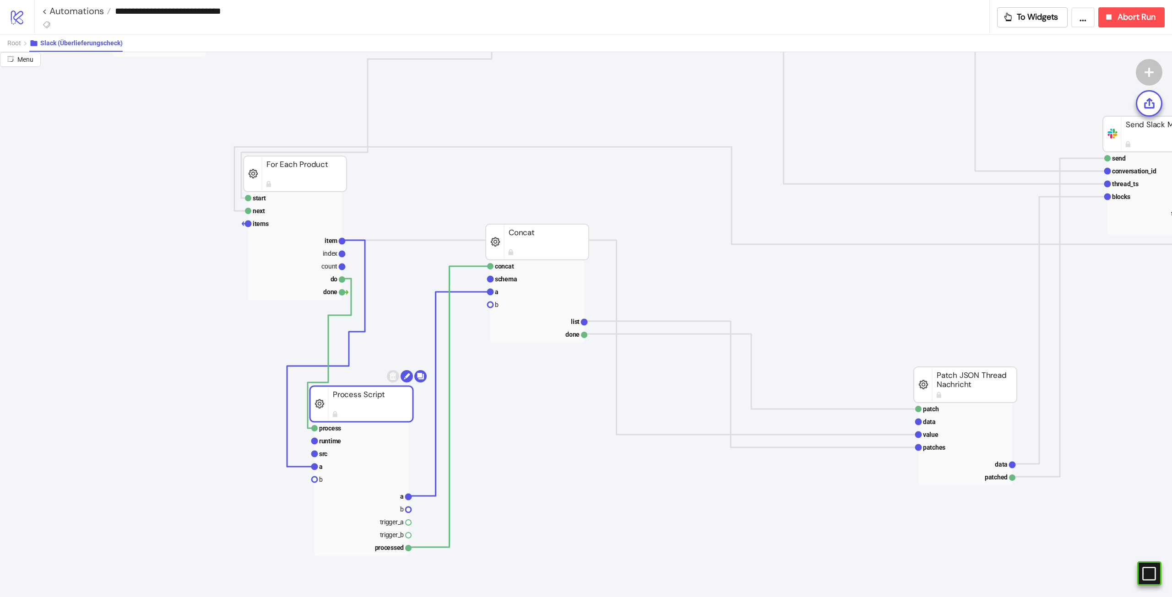
drag, startPoint x: 354, startPoint y: 417, endPoint x: 392, endPoint y: 415, distance: 38.0
click at [392, 415] on rect at bounding box center [361, 404] width 103 height 36
click at [337, 465] on rect at bounding box center [362, 467] width 94 height 13
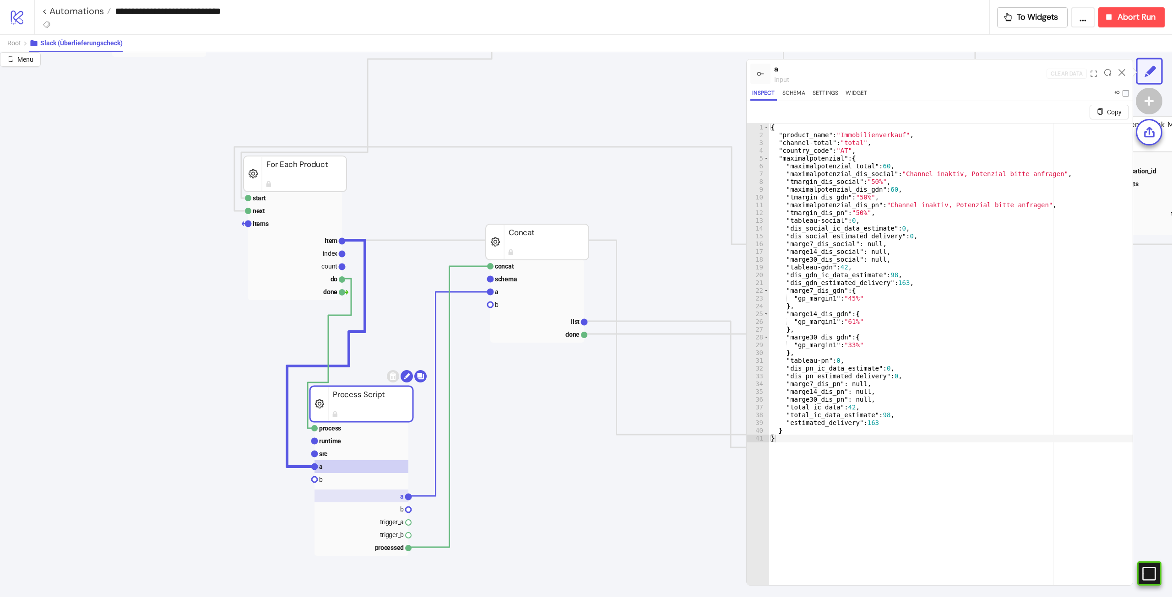
click at [393, 499] on rect at bounding box center [362, 496] width 94 height 13
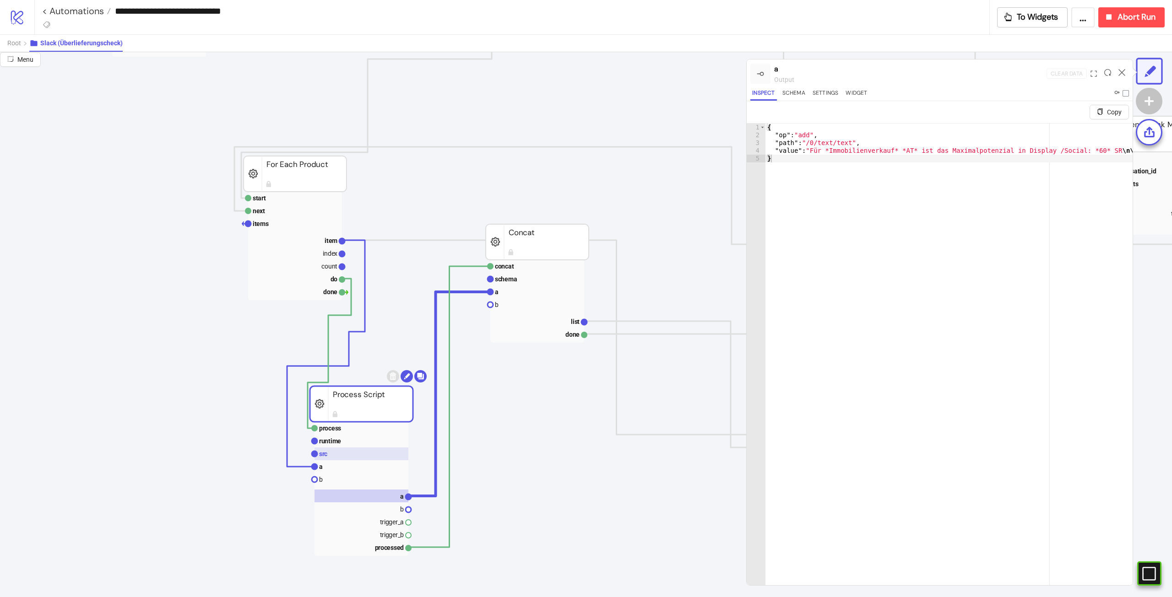
click at [350, 456] on rect at bounding box center [362, 454] width 94 height 13
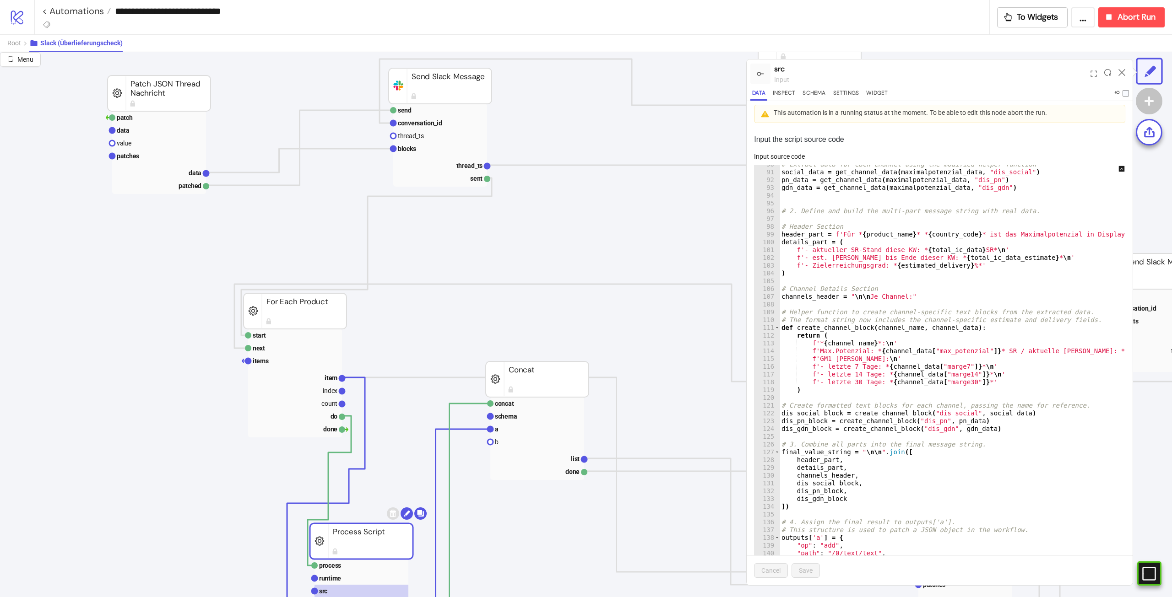
scroll to position [412, 793]
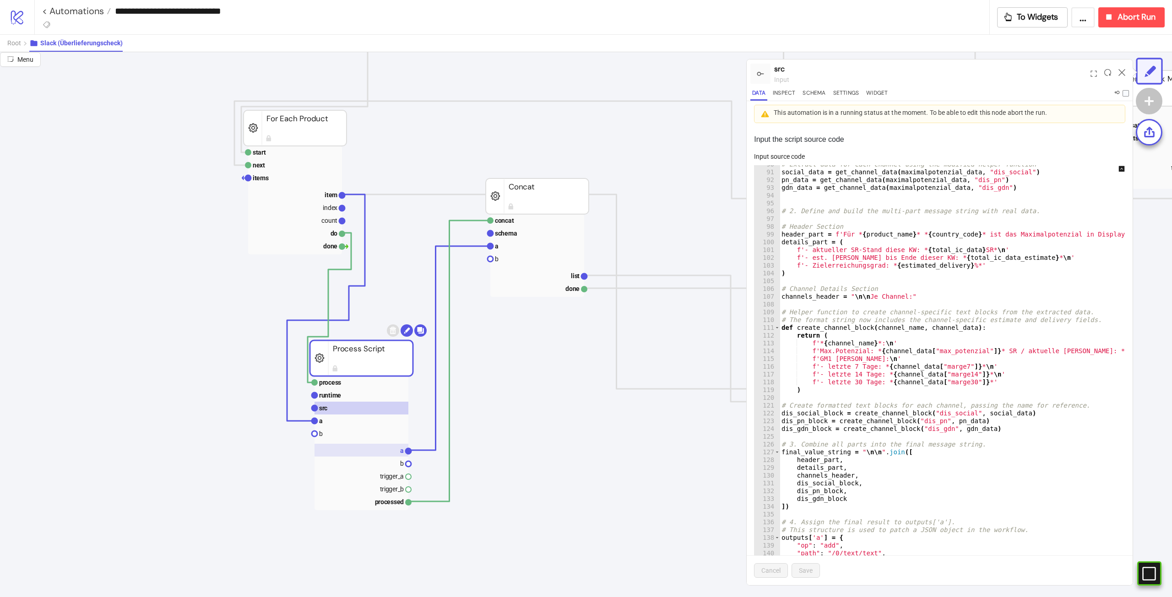
click at [399, 452] on rect at bounding box center [362, 450] width 94 height 13
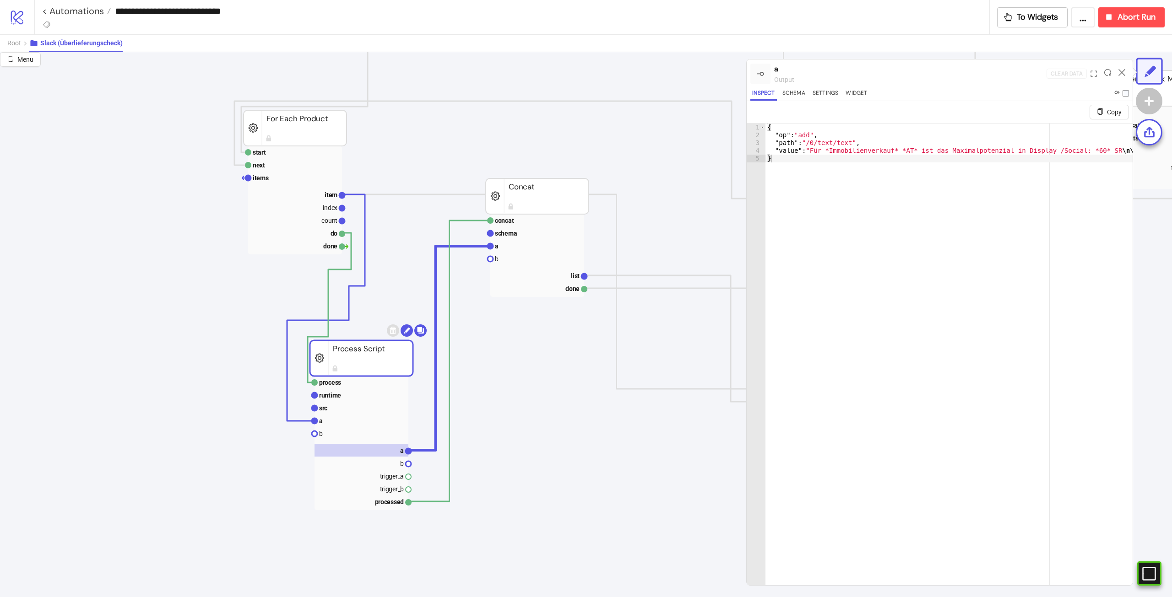
type textarea "**********"
drag, startPoint x: 897, startPoint y: 147, endPoint x: 1073, endPoint y: 161, distance: 176.4
click at [1121, 70] on icon at bounding box center [1122, 72] width 7 height 7
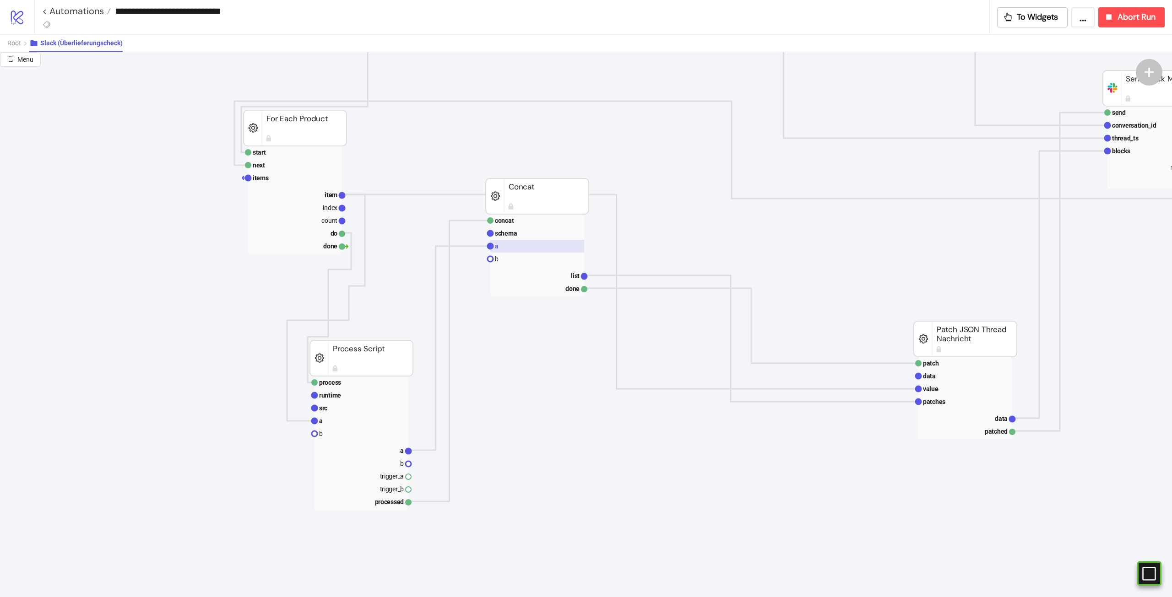
drag, startPoint x: 570, startPoint y: 245, endPoint x: 579, endPoint y: 242, distance: 9.7
click at [569, 245] on rect at bounding box center [537, 246] width 94 height 13
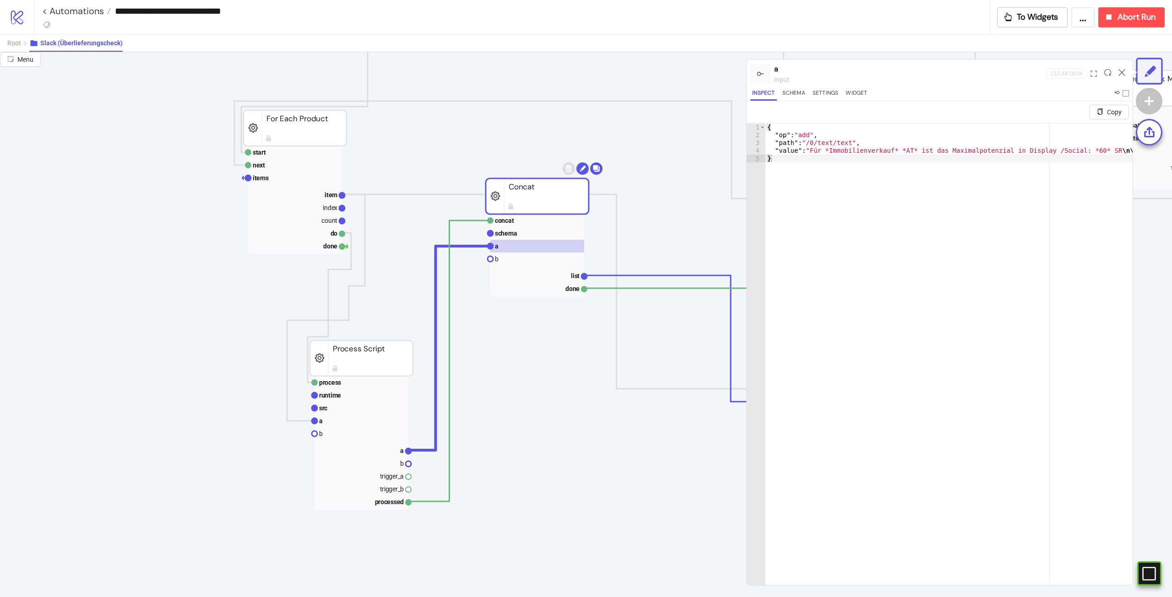
click at [1123, 67] on div at bounding box center [1122, 73] width 14 height 25
click at [1123, 68] on div at bounding box center [1122, 73] width 14 height 25
click at [1122, 70] on icon at bounding box center [1122, 72] width 7 height 7
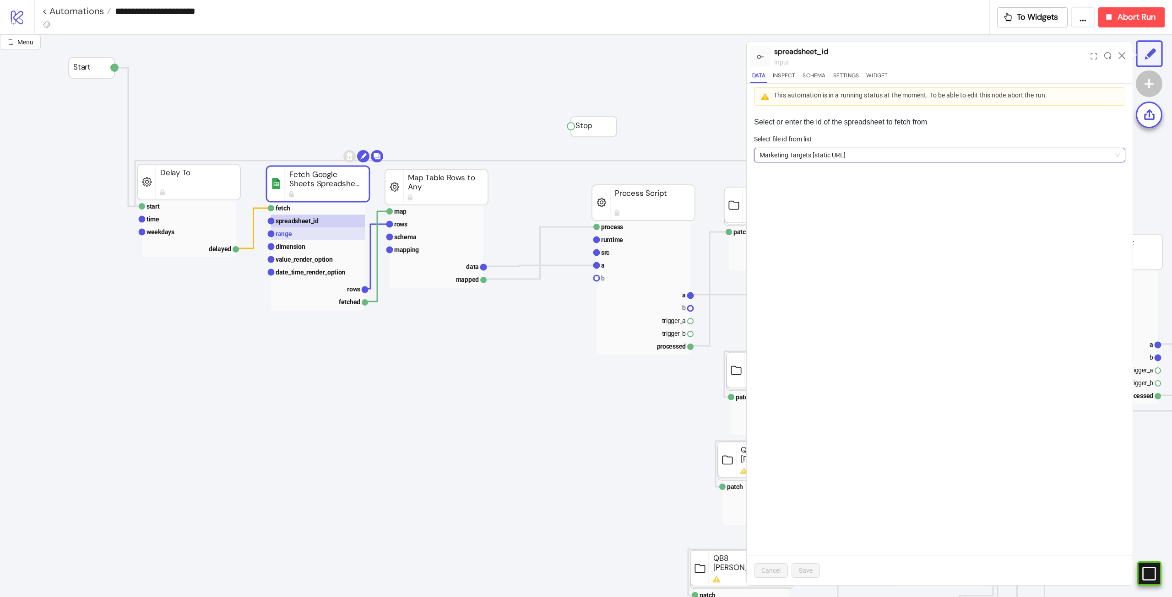
click at [320, 236] on rect at bounding box center [318, 234] width 94 height 13
click at [853, 187] on div "Select a tab tCPAs tSRs - based on L4W" at bounding box center [939, 188] width 371 height 28
click at [860, 192] on span "tCPAs tSRs - based on L4W" at bounding box center [940, 195] width 360 height 14
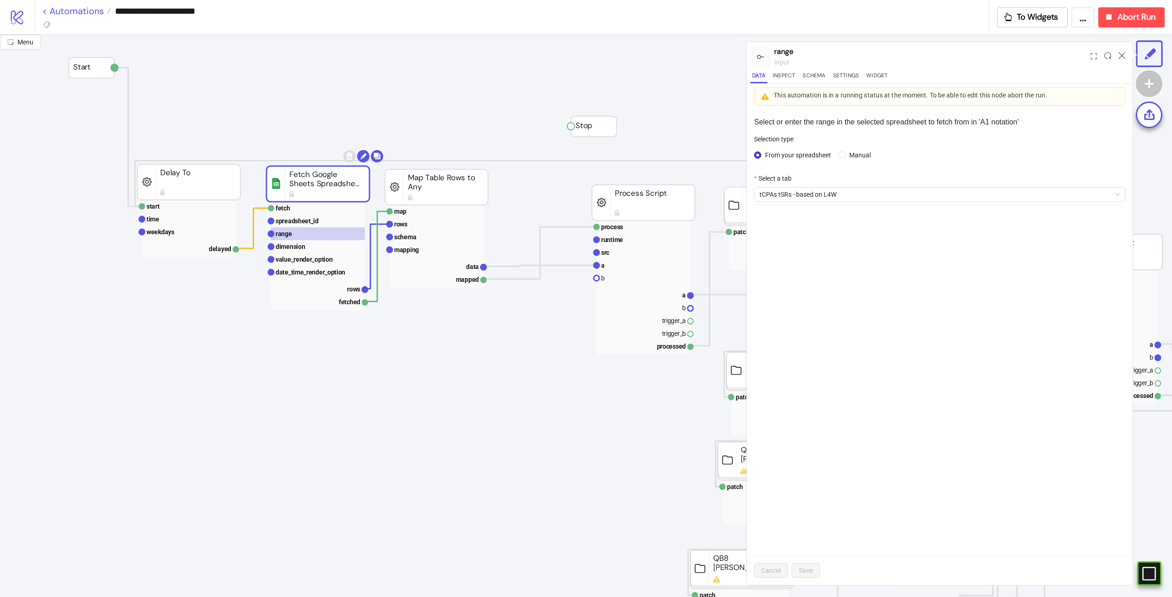
click at [77, 8] on link "< Automations" at bounding box center [76, 10] width 69 height 9
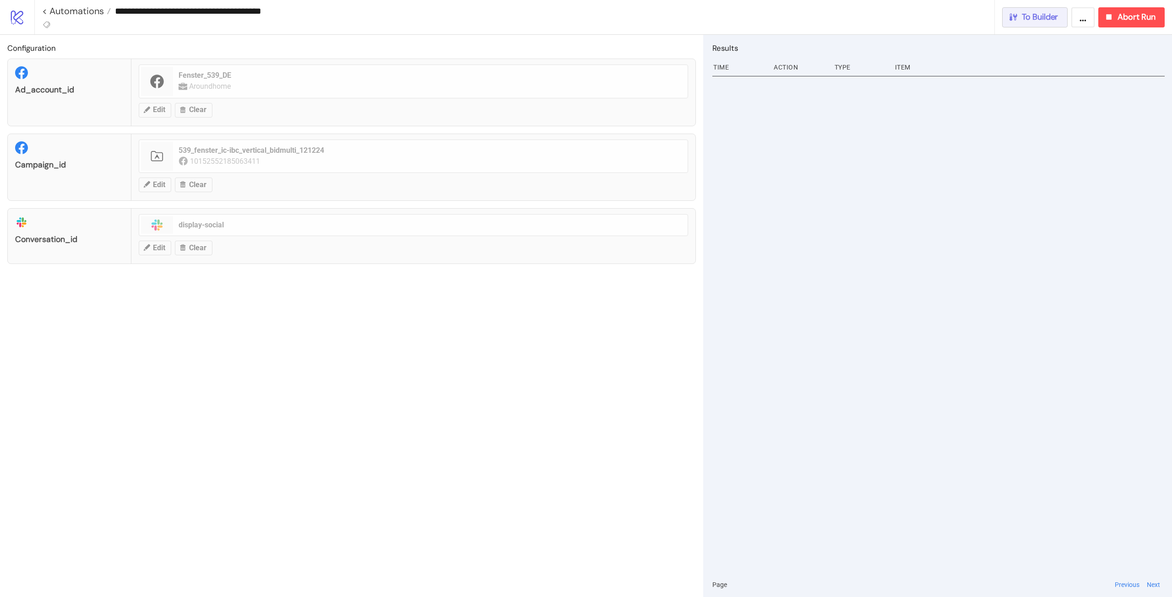
click at [1031, 26] on button "To Builder" at bounding box center [1035, 17] width 66 height 20
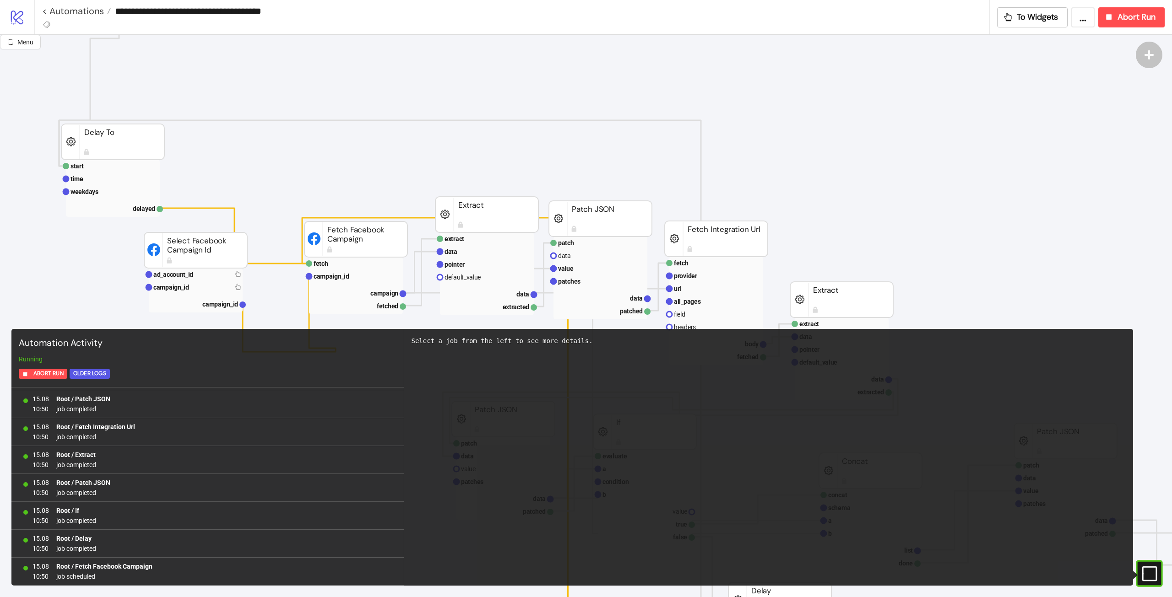
scroll to position [92, 0]
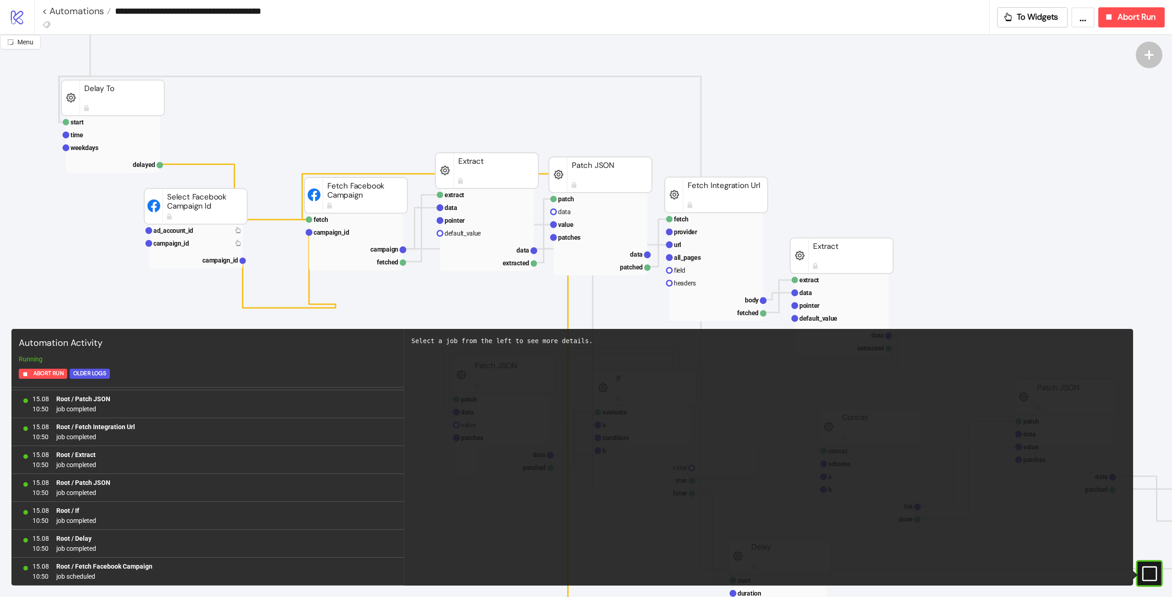
click at [189, 195] on rect at bounding box center [195, 207] width 103 height 36
click at [100, 146] on rect at bounding box center [113, 147] width 94 height 13
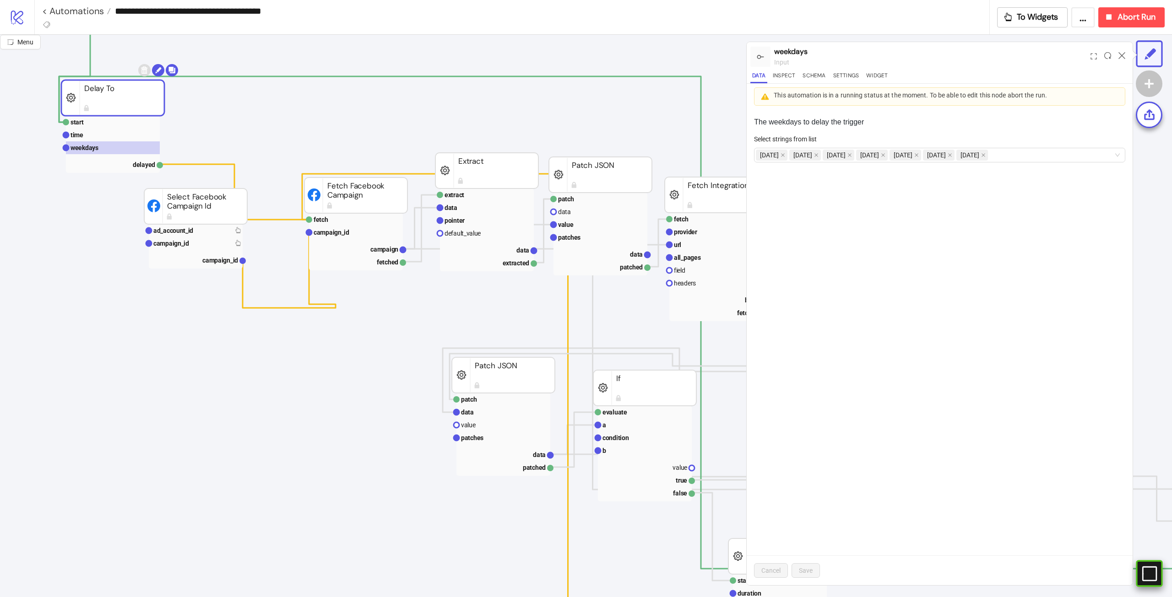
click at [1143, 576] on rect at bounding box center [1136, 574] width 14 height 14
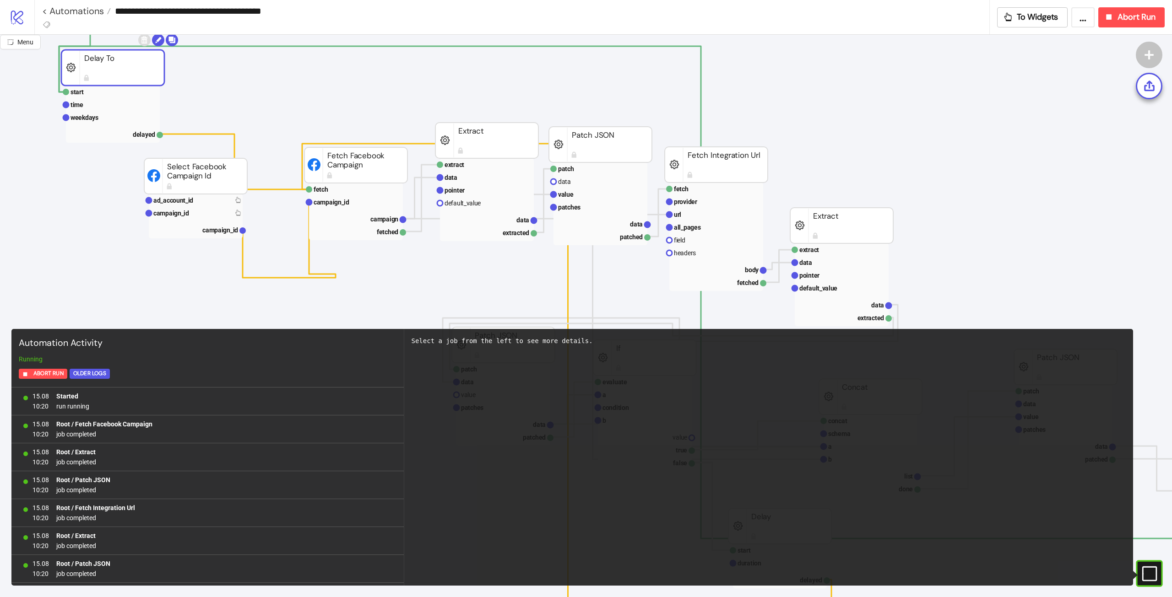
scroll to position [137, 0]
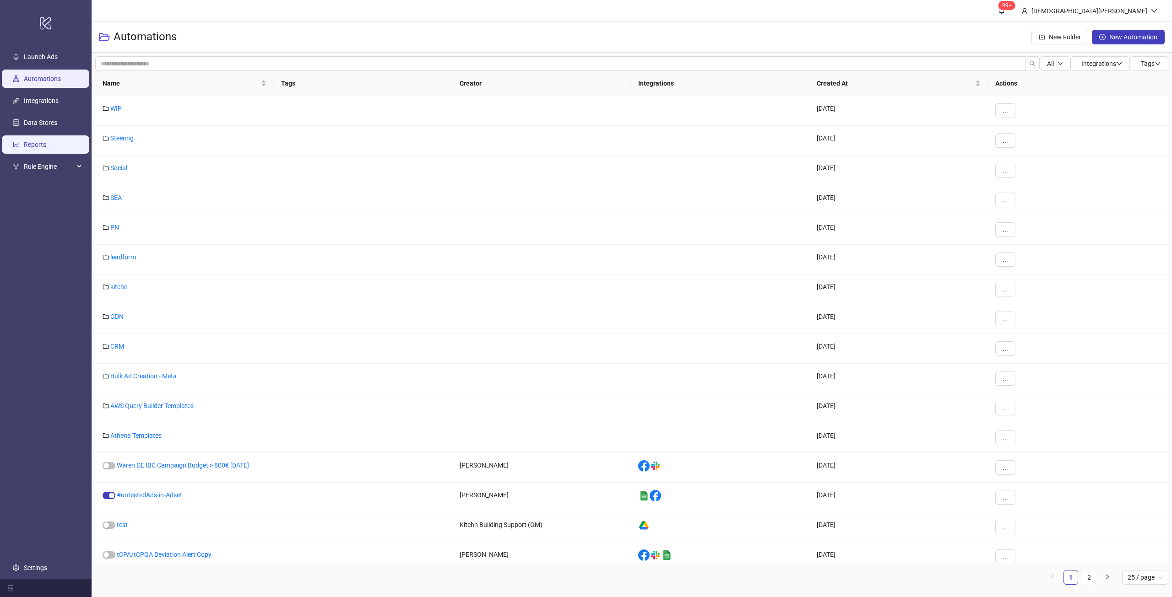
click at [46, 148] on link "Reports" at bounding box center [35, 144] width 22 height 7
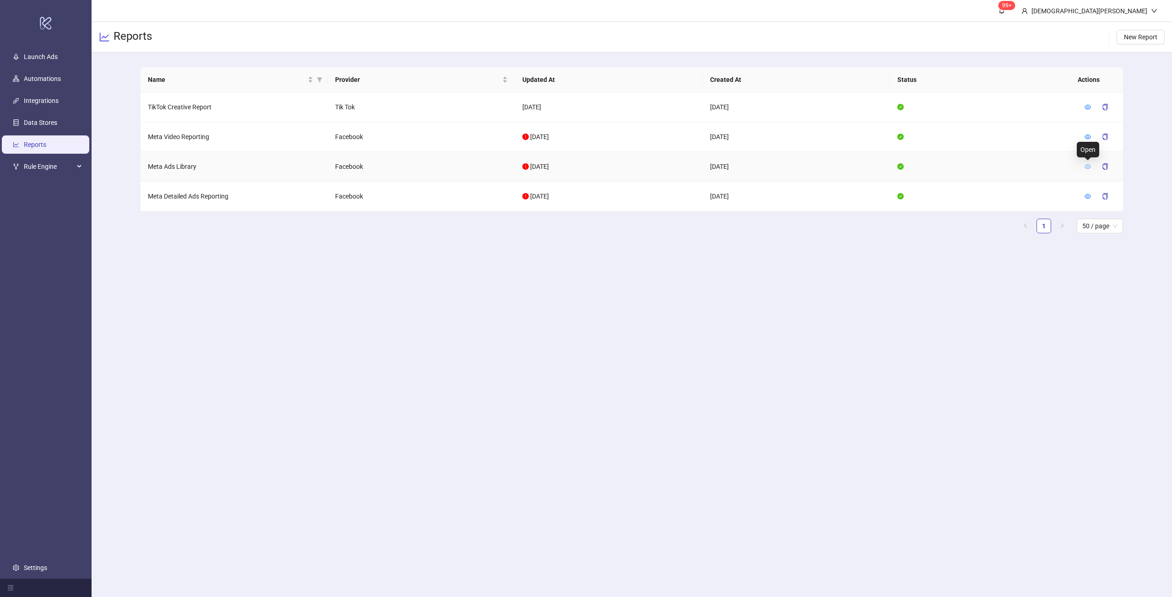
click at [1086, 167] on icon "eye" at bounding box center [1088, 166] width 6 height 5
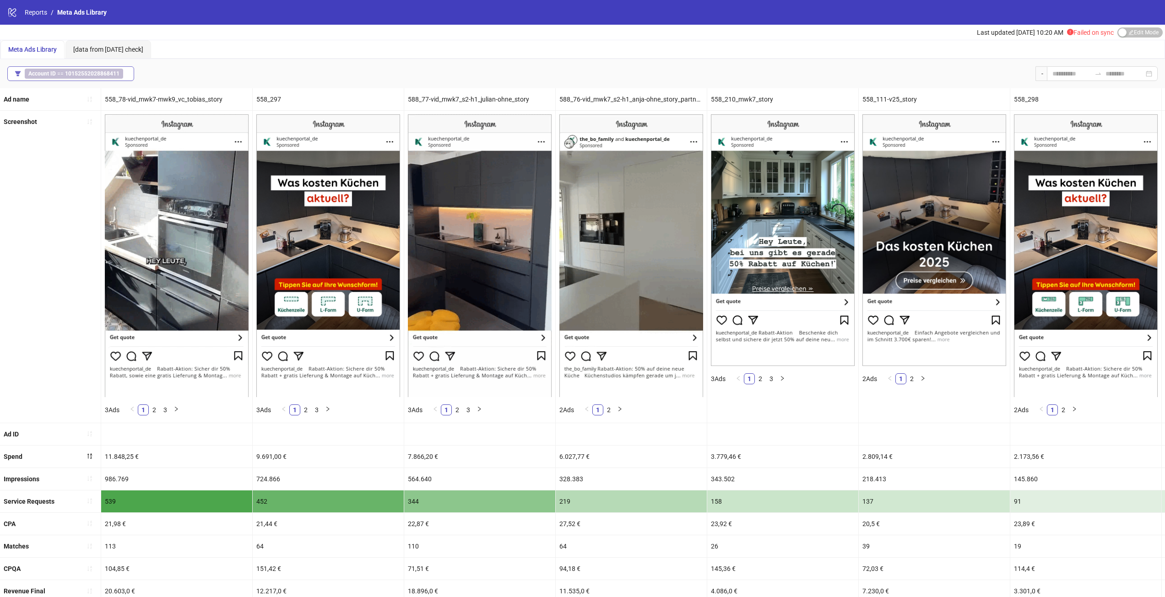
click at [103, 71] on b "10152552028868411" at bounding box center [92, 74] width 54 height 6
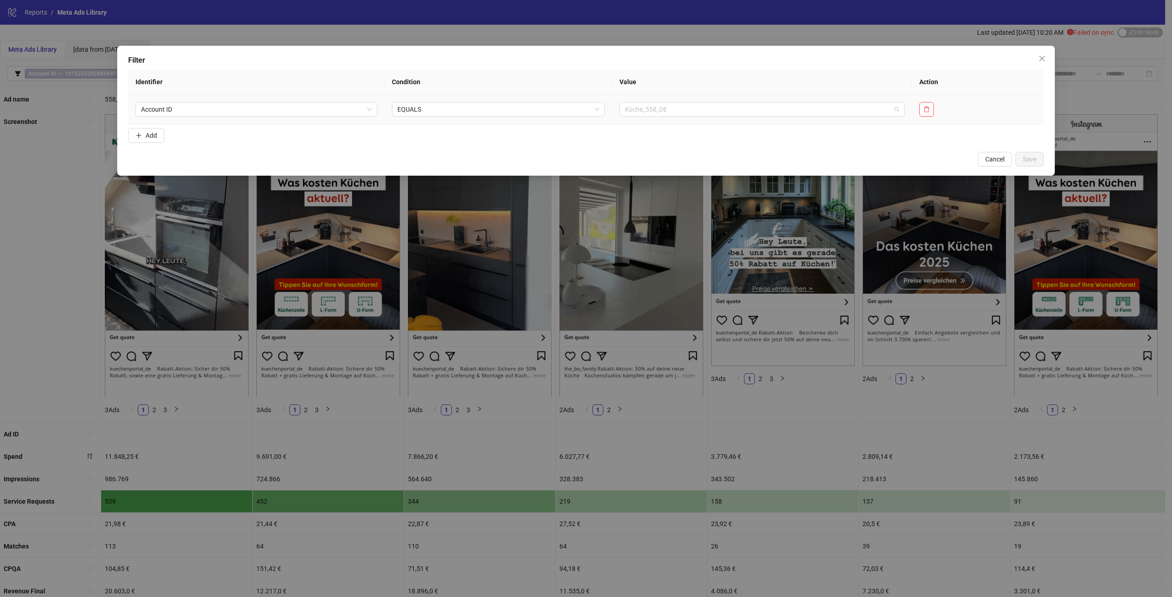
drag, startPoint x: 735, startPoint y: 103, endPoint x: 887, endPoint y: 129, distance: 153.9
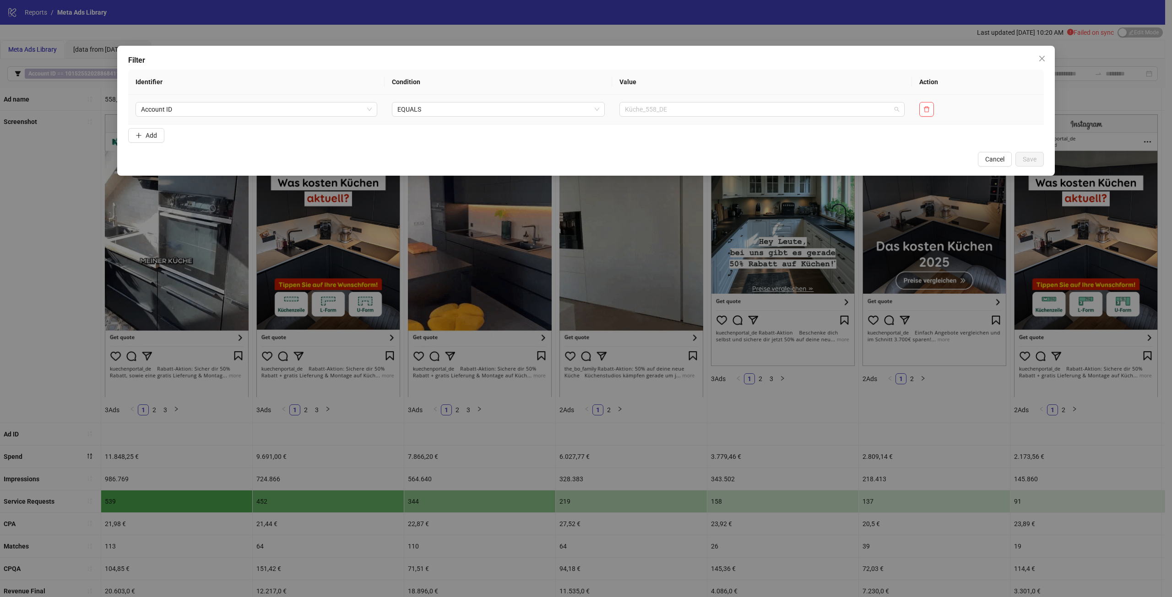
click at [736, 103] on span "Küche_558_DE" at bounding box center [762, 110] width 274 height 14
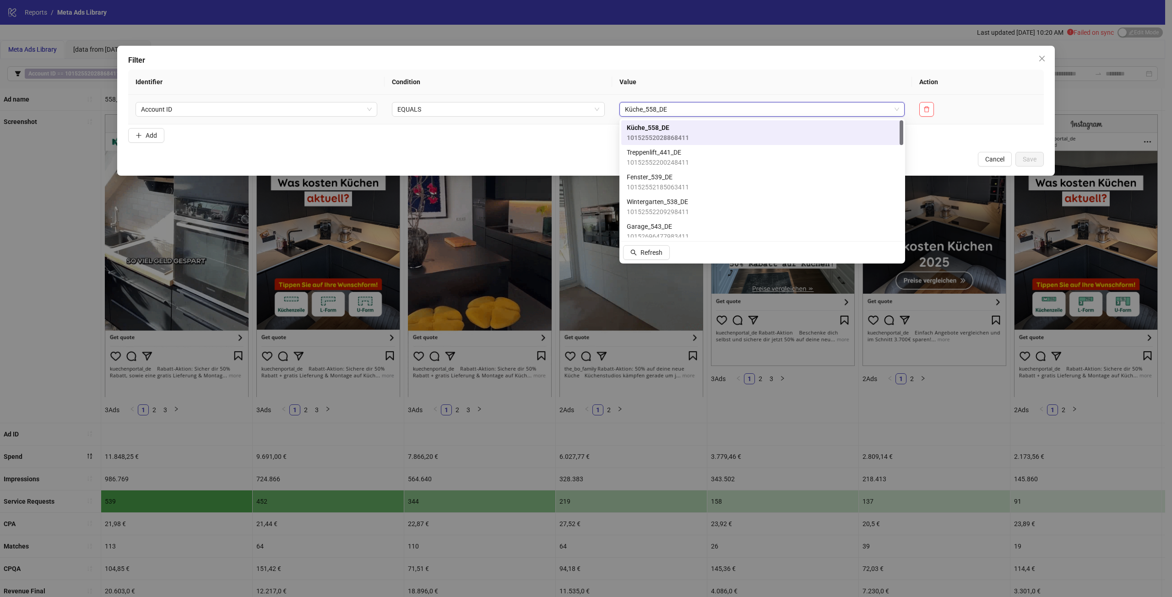
click at [745, 112] on span "Küche_558_DE" at bounding box center [762, 110] width 274 height 14
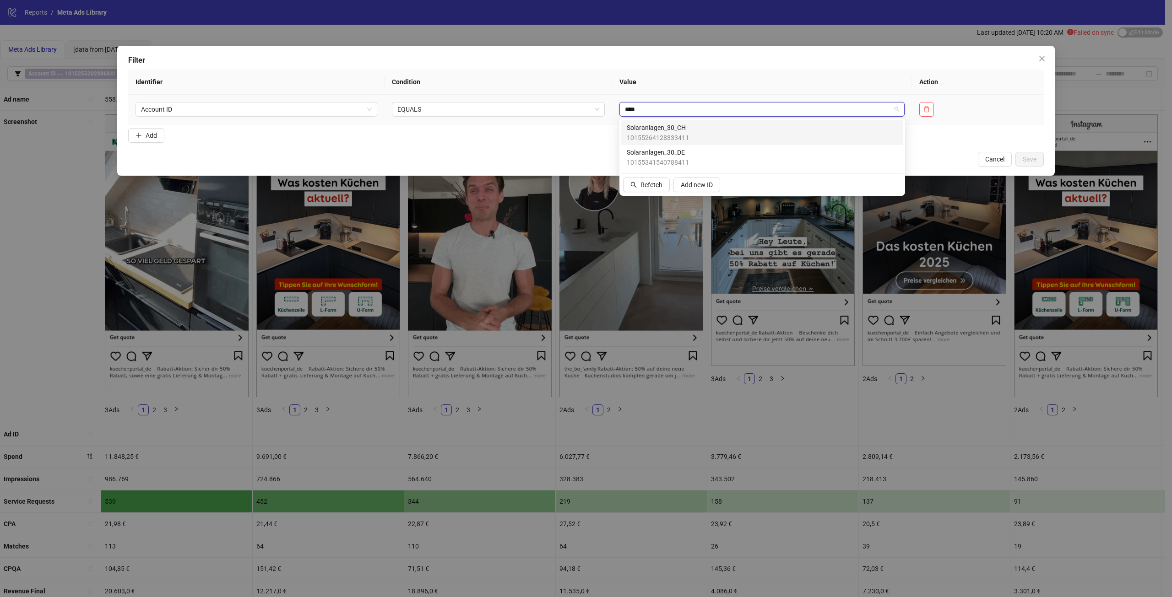
type input "*****"
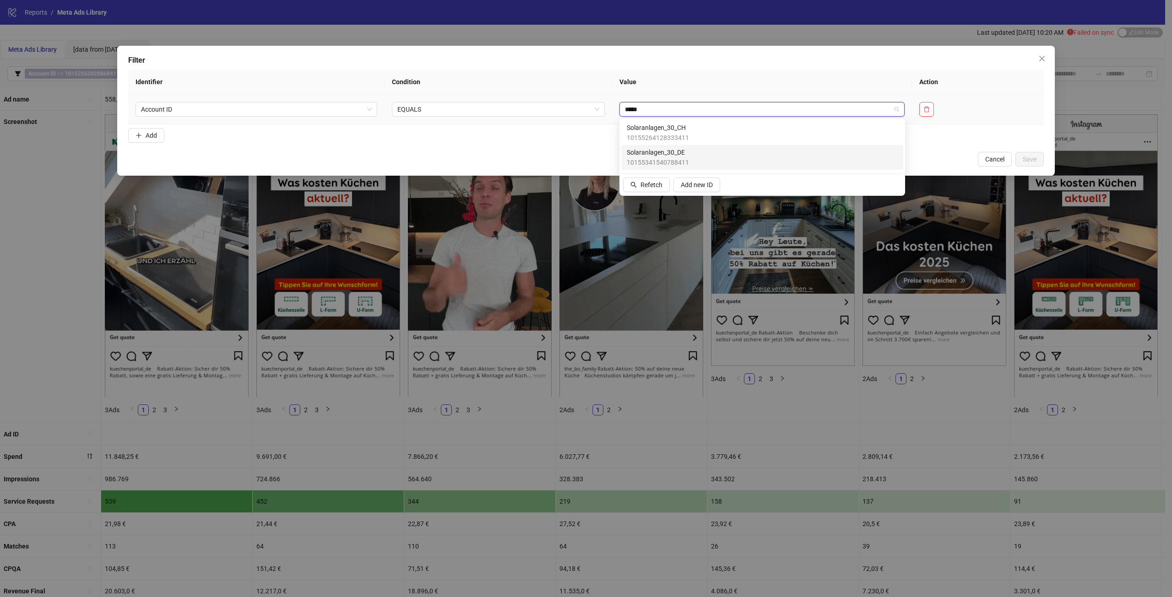
click at [706, 156] on div "Solaranlagen_30_DE 10155341540788411" at bounding box center [762, 157] width 271 height 20
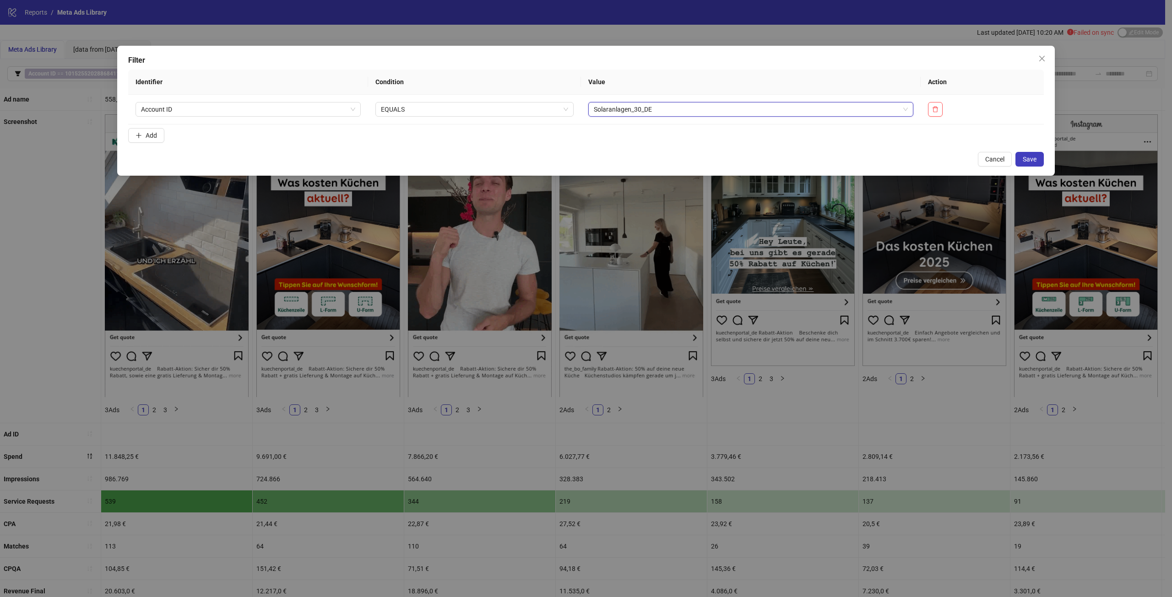
click at [1040, 169] on div "Filter Identifier Condition Value Action Account ID EQUALS Solaranlagen_30_DE S…" at bounding box center [586, 111] width 938 height 130
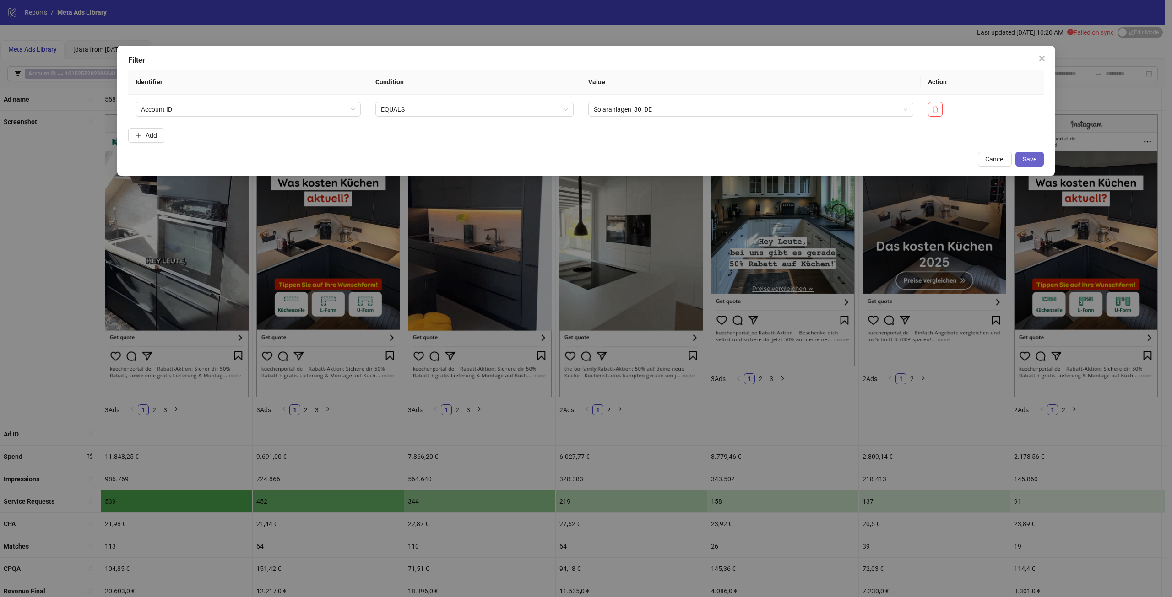
click at [1040, 163] on button "Save" at bounding box center [1029, 159] width 28 height 15
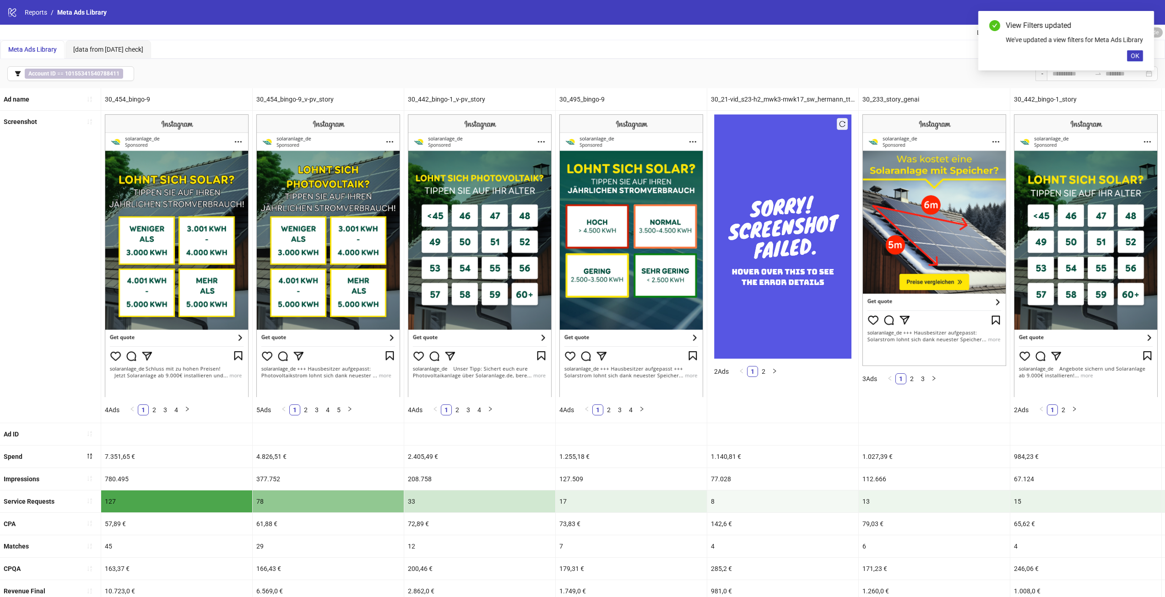
click at [5, 302] on div "Screenshot" at bounding box center [50, 267] width 101 height 312
click at [1138, 60] on span "OK" at bounding box center [1135, 55] width 9 height 7
click at [1095, 76] on icon "swap-right" at bounding box center [1098, 73] width 7 height 7
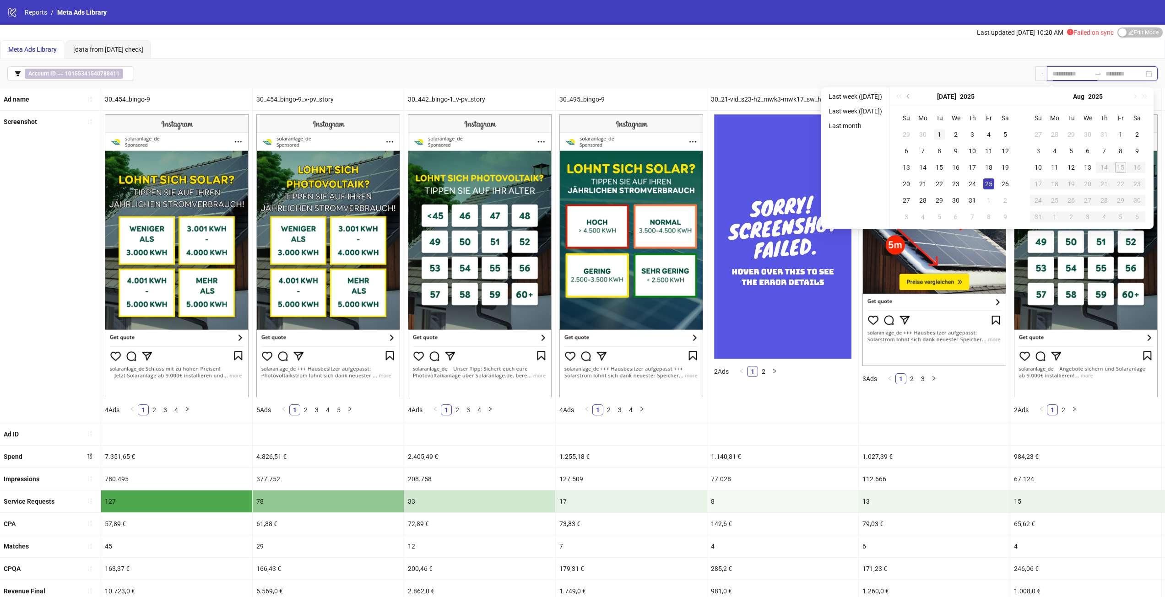
type input "**********"
click at [908, 98] on button "Previous month (PageUp)" at bounding box center [909, 96] width 10 height 18
type input "**********"
click at [912, 96] on span "Previous month (PageUp)" at bounding box center [909, 96] width 5 height 5
type input "**********"
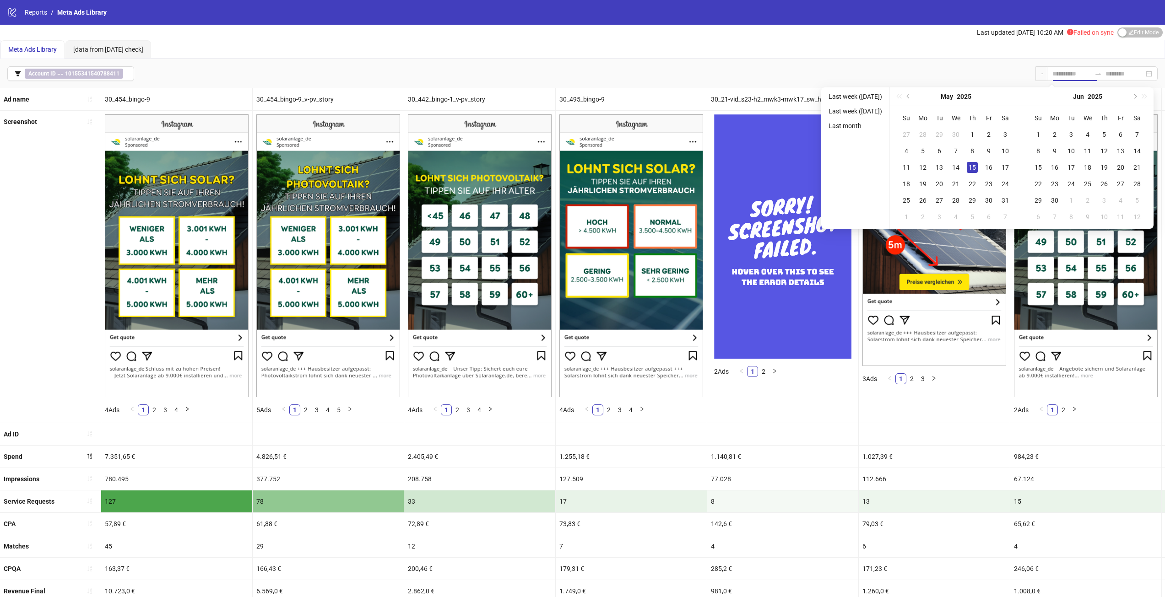
click at [972, 168] on div "15" at bounding box center [972, 167] width 11 height 11
type input "**********"
click at [1140, 94] on button "Next month (PageDown)" at bounding box center [1134, 96] width 10 height 18
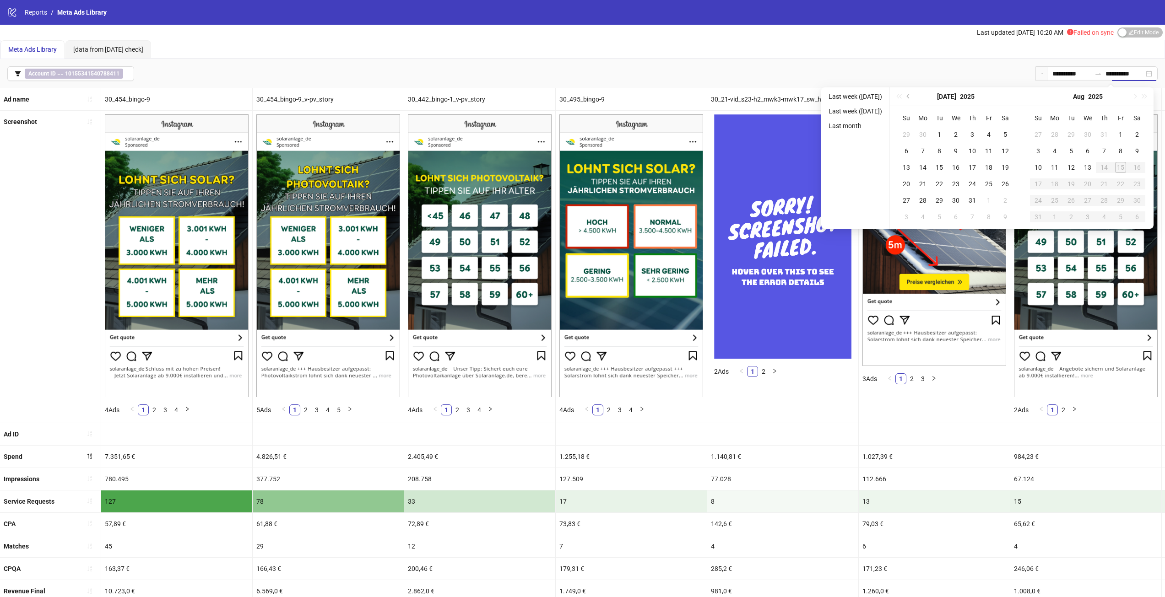
type input "**********"
click at [1092, 171] on div "13" at bounding box center [1087, 167] width 11 height 11
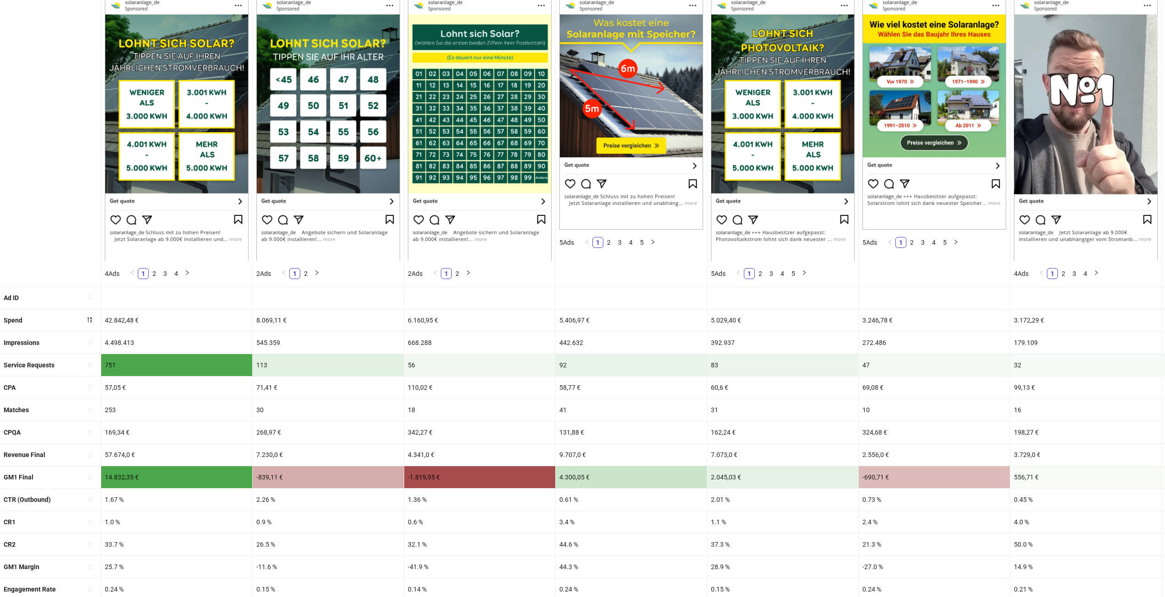
scroll to position [137, 0]
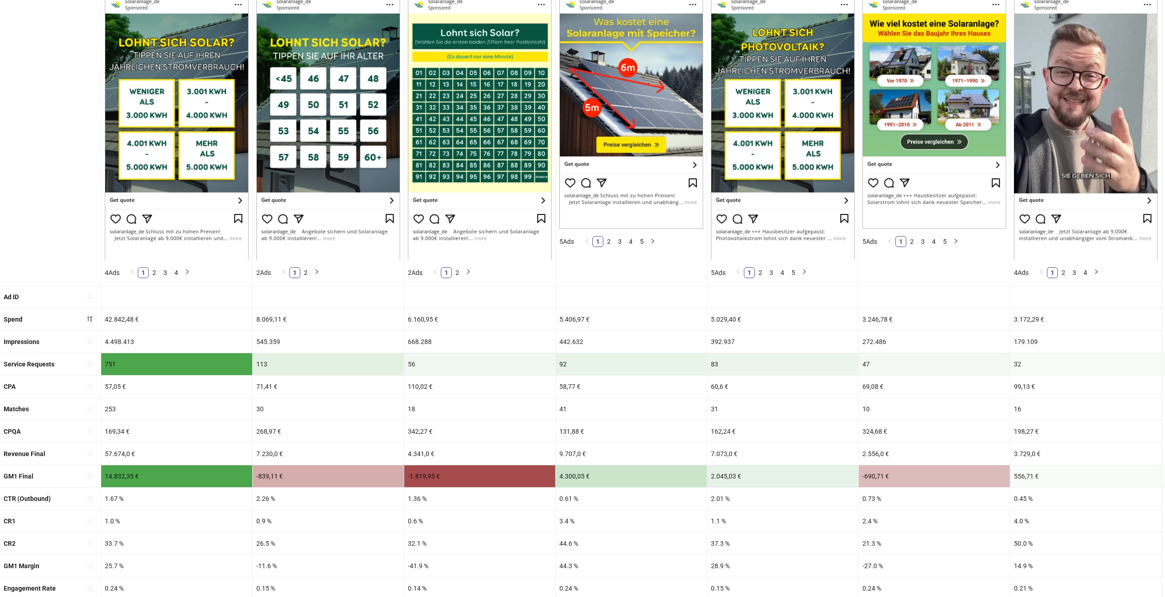
click at [199, 242] on img at bounding box center [177, 118] width 144 height 282
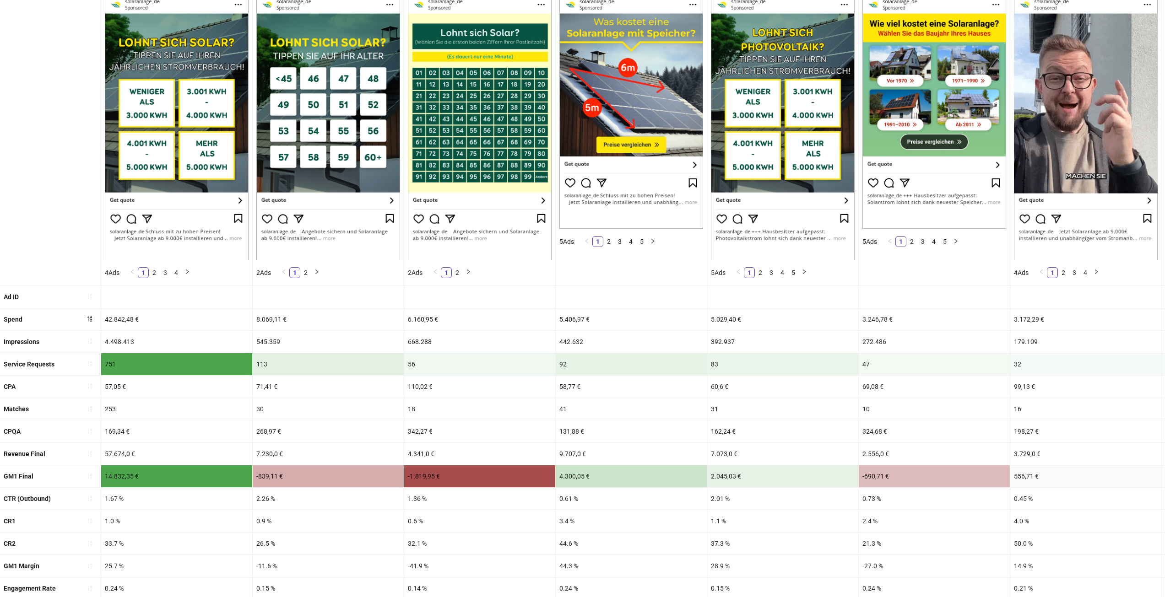
drag, startPoint x: 234, startPoint y: 238, endPoint x: 217, endPoint y: 238, distance: 16.9
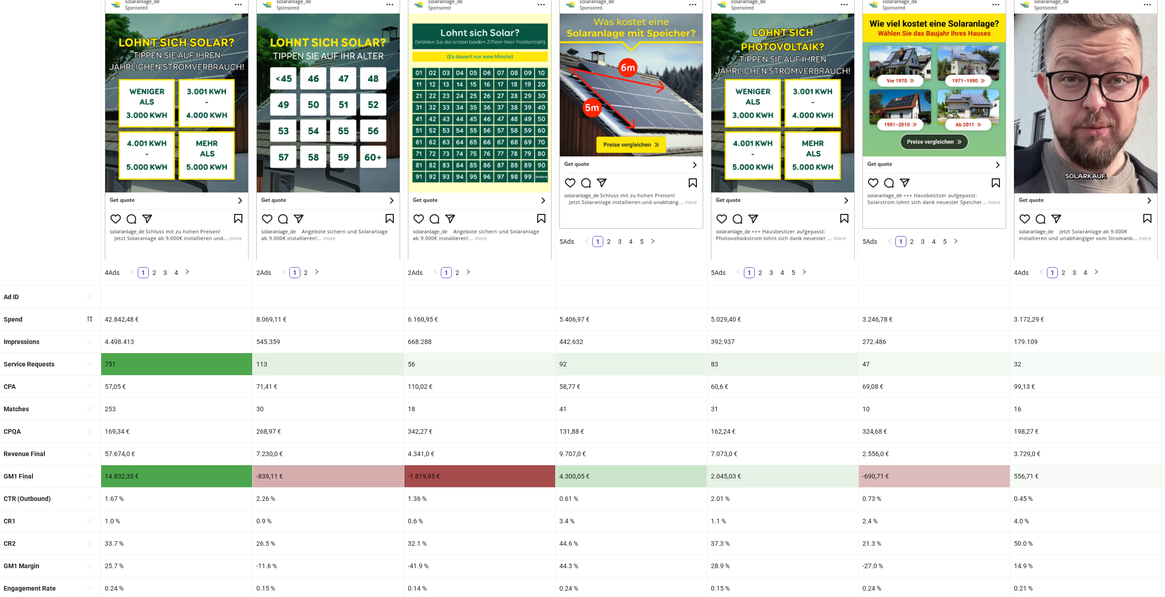
click at [234, 238] on img at bounding box center [177, 118] width 144 height 282
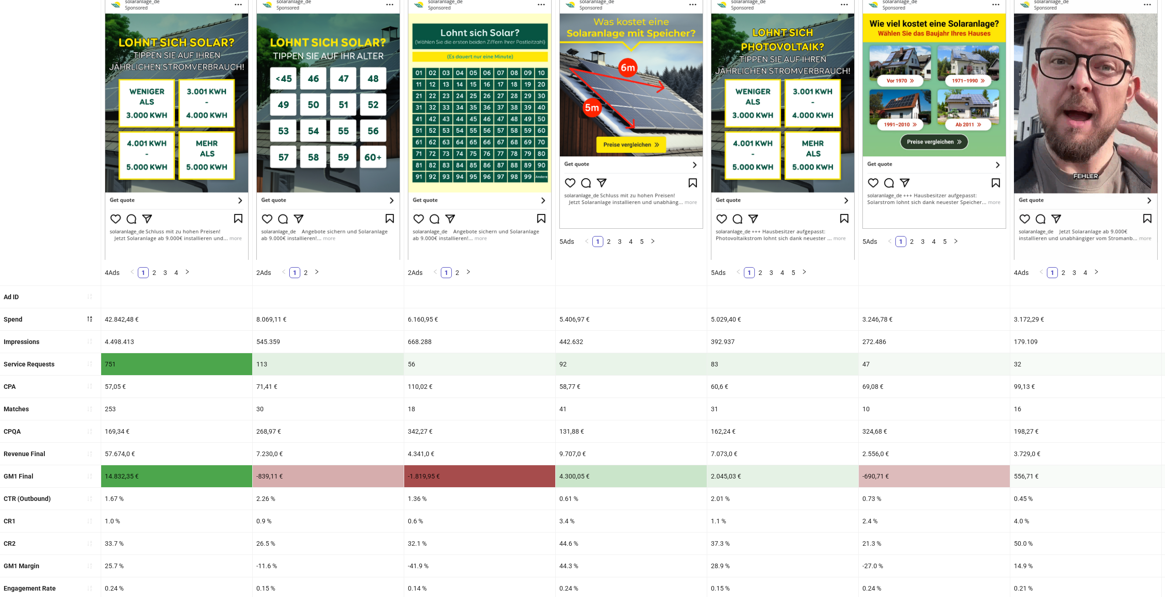
click at [196, 236] on img at bounding box center [177, 118] width 144 height 282
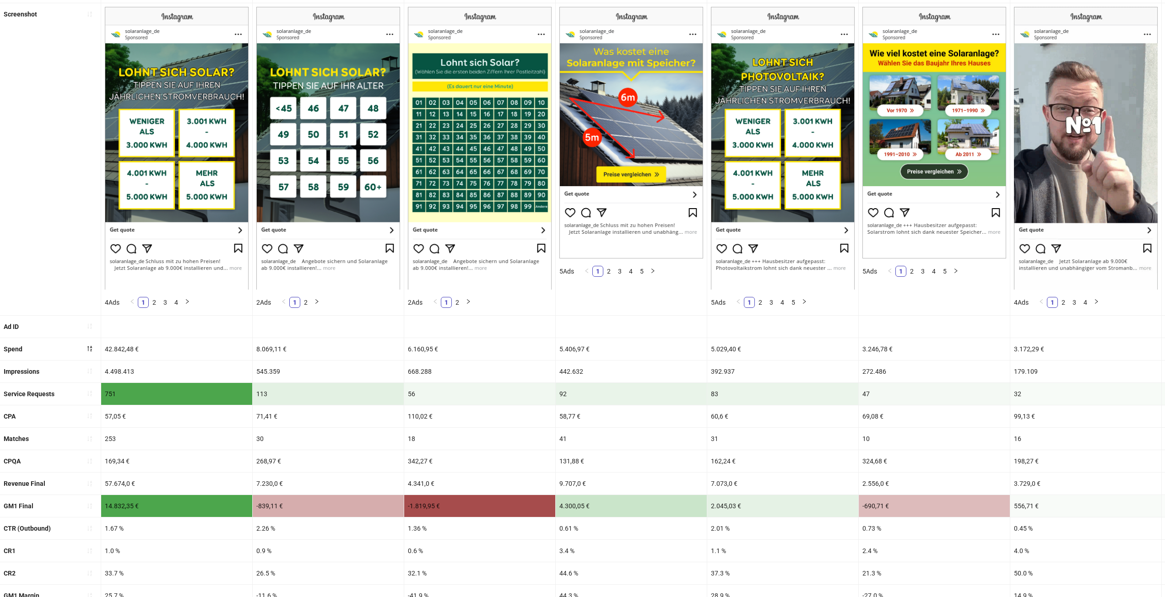
scroll to position [92, 0]
